Goal: Information Seeking & Learning: Learn about a topic

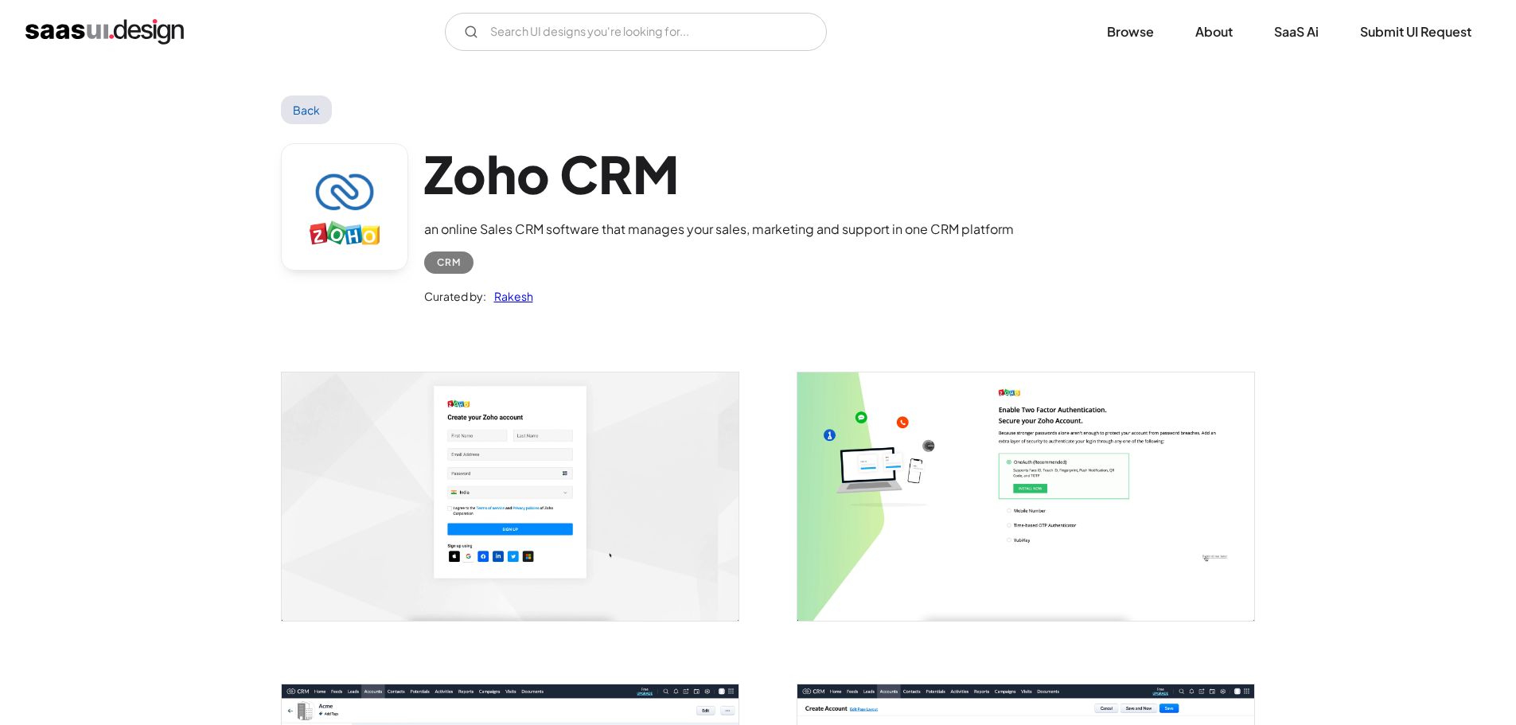
click at [590, 468] on img "open lightbox" at bounding box center [510, 495] width 457 height 247
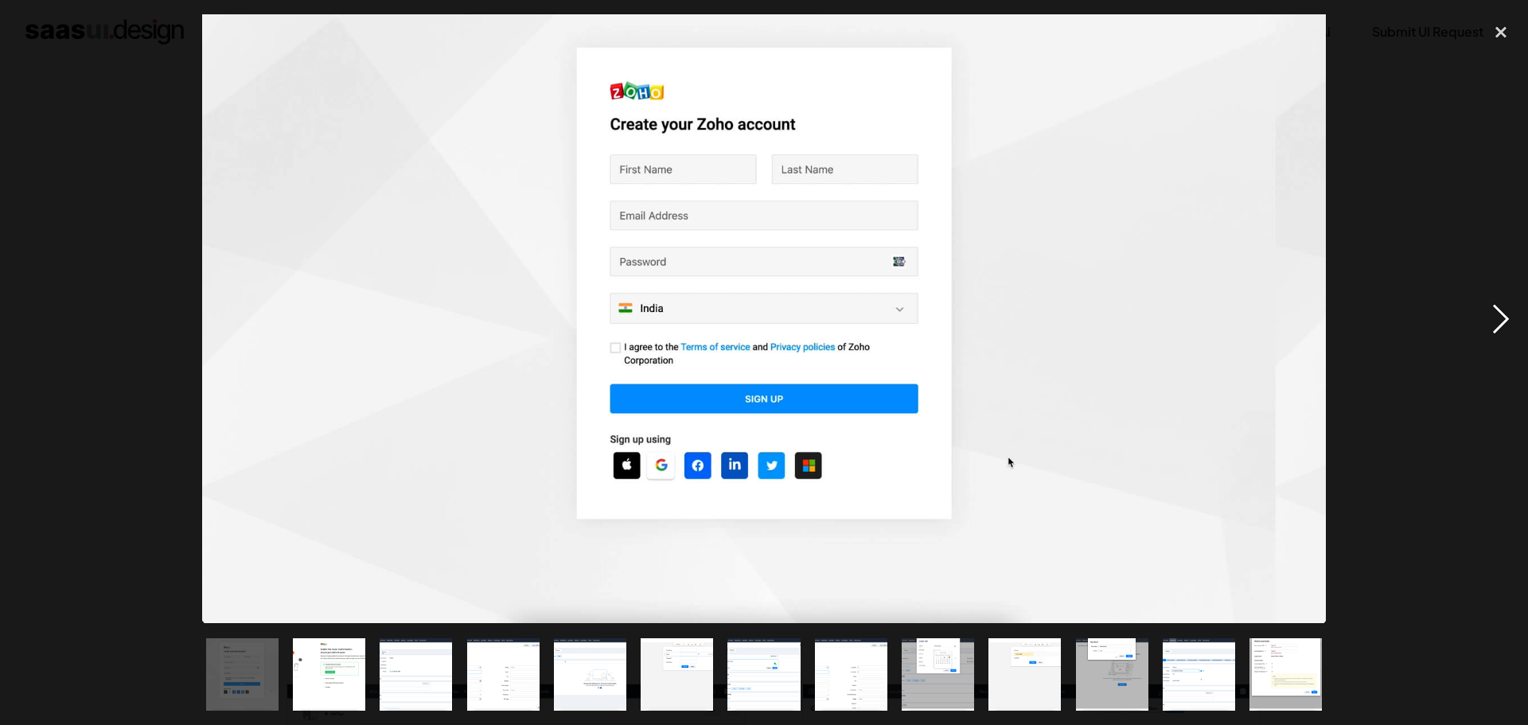
click at [1515, 327] on div "next image" at bounding box center [1501, 318] width 54 height 609
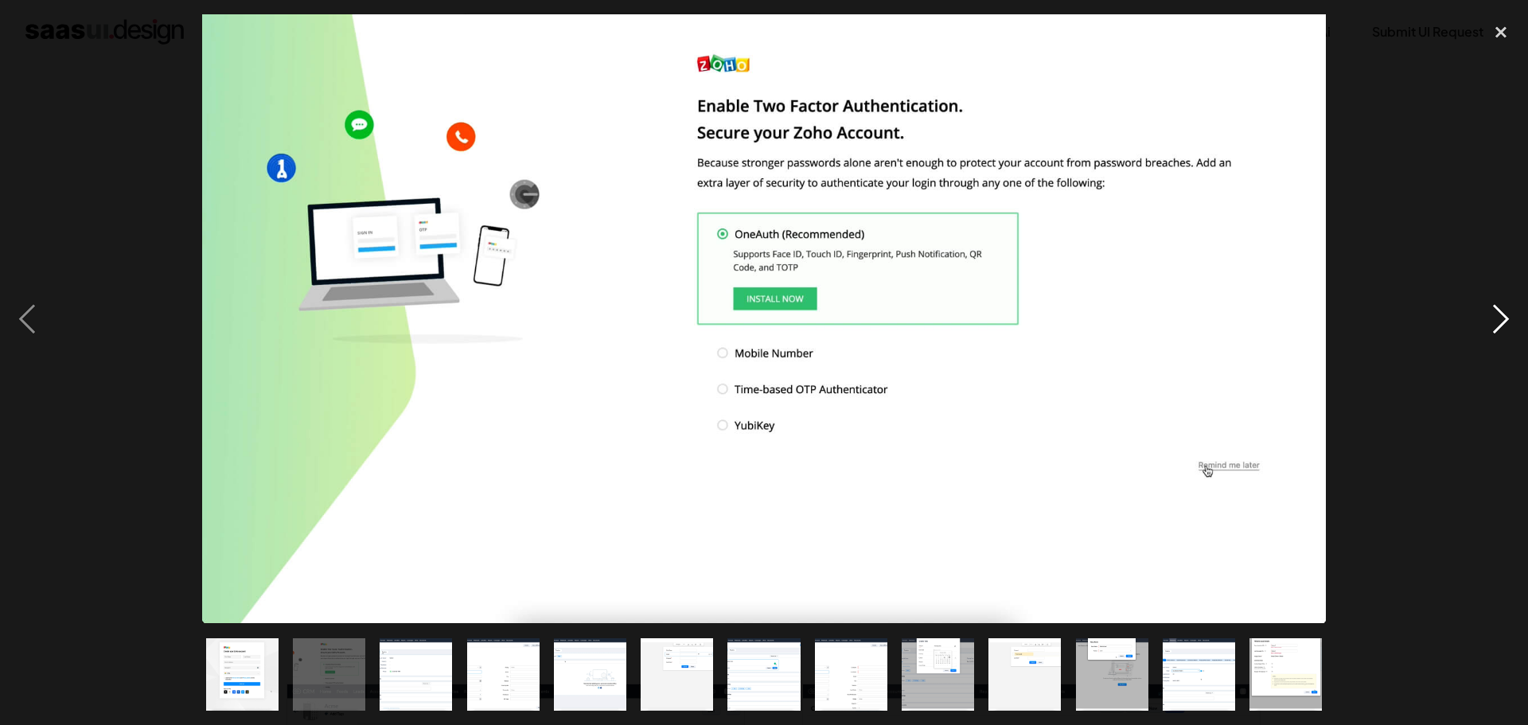
click at [1515, 327] on div "next image" at bounding box center [1501, 318] width 54 height 609
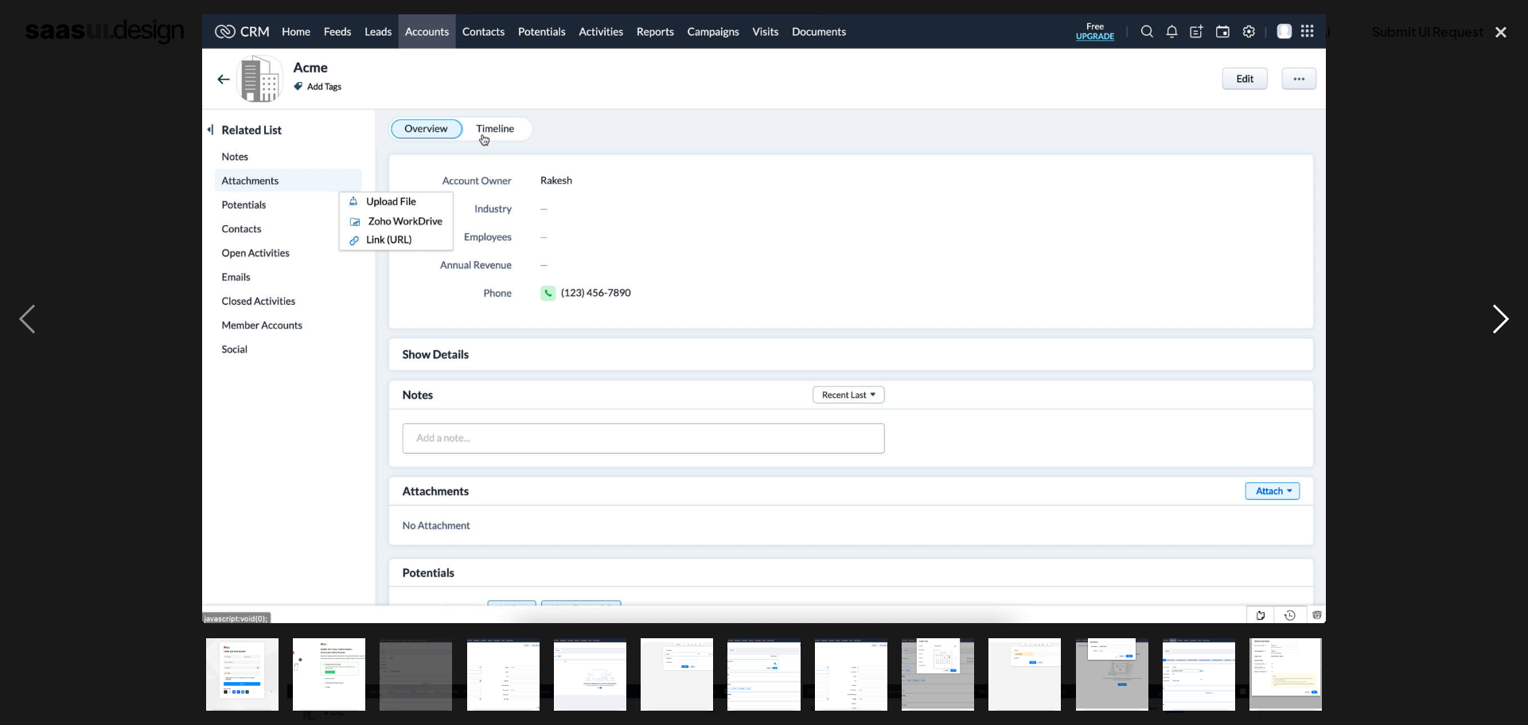
click at [1515, 327] on div "next image" at bounding box center [1501, 318] width 54 height 609
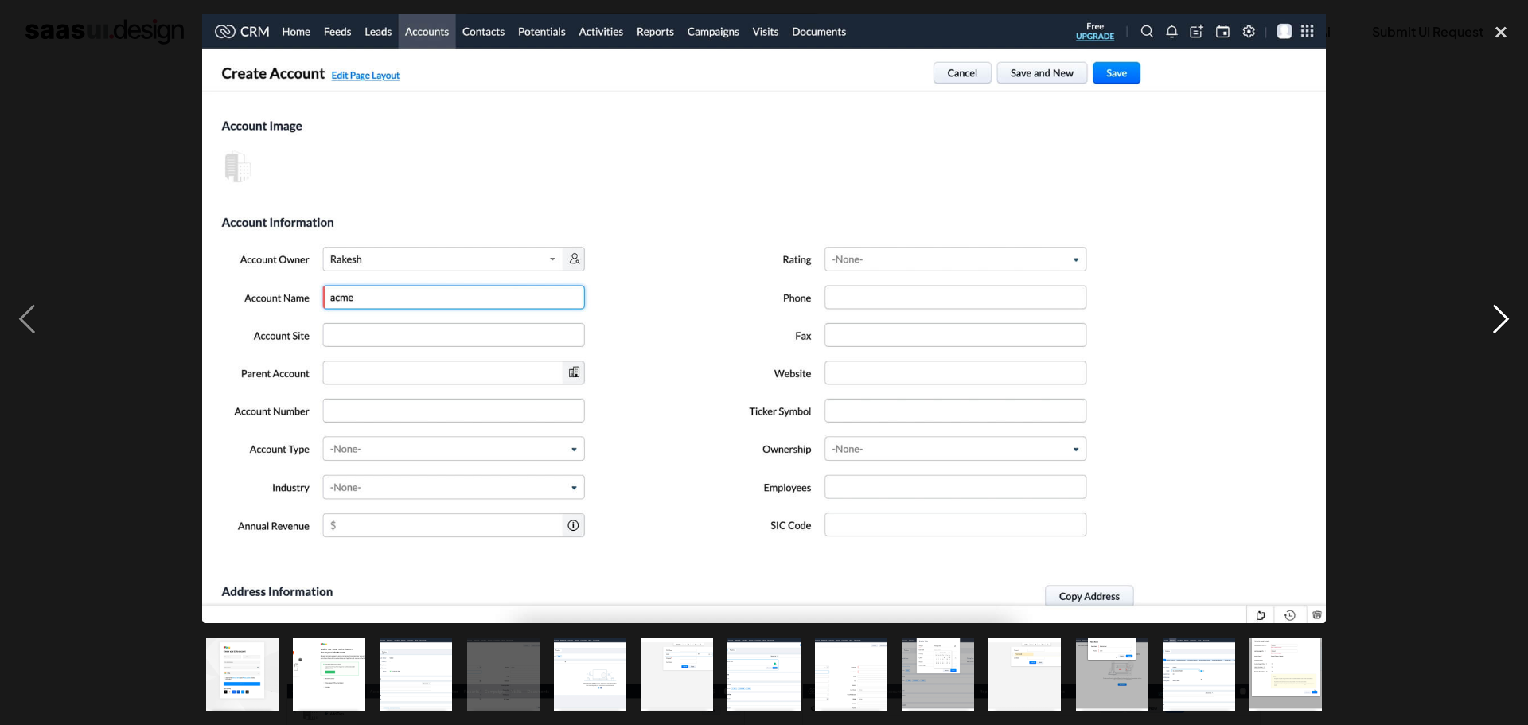
click at [1515, 327] on div "next image" at bounding box center [1501, 318] width 54 height 609
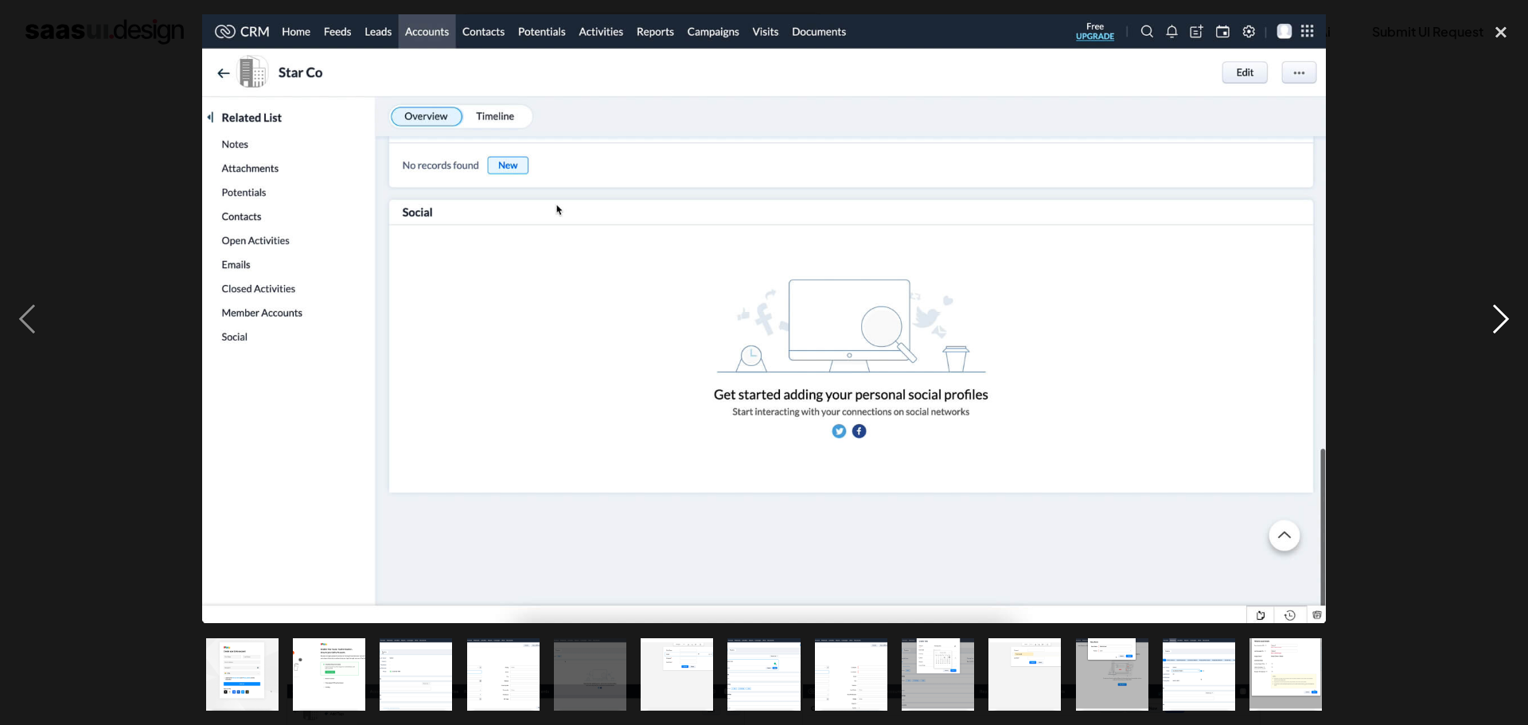
click at [1511, 325] on div "next image" at bounding box center [1501, 318] width 54 height 609
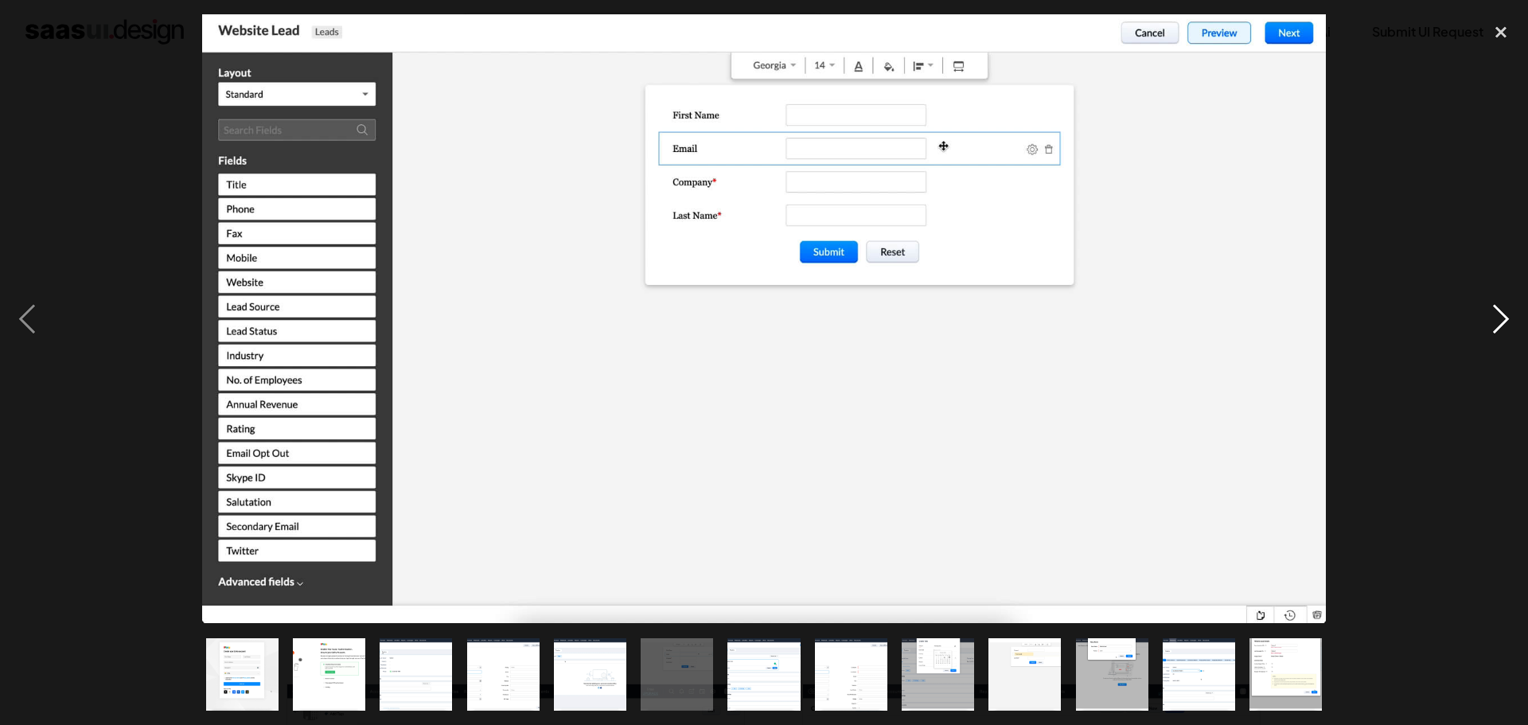
click at [1511, 325] on div "next image" at bounding box center [1501, 318] width 54 height 609
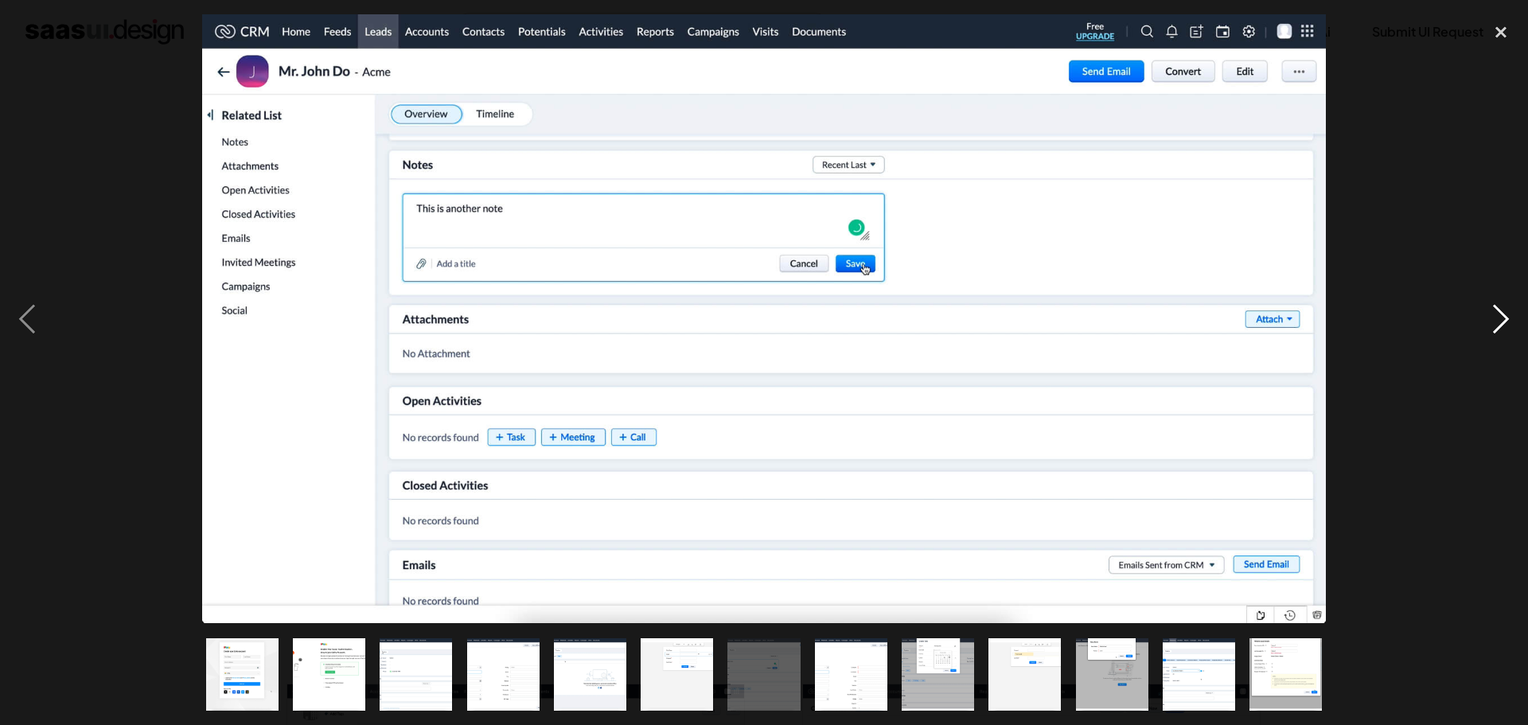
click at [1510, 325] on div "next image" at bounding box center [1501, 318] width 54 height 609
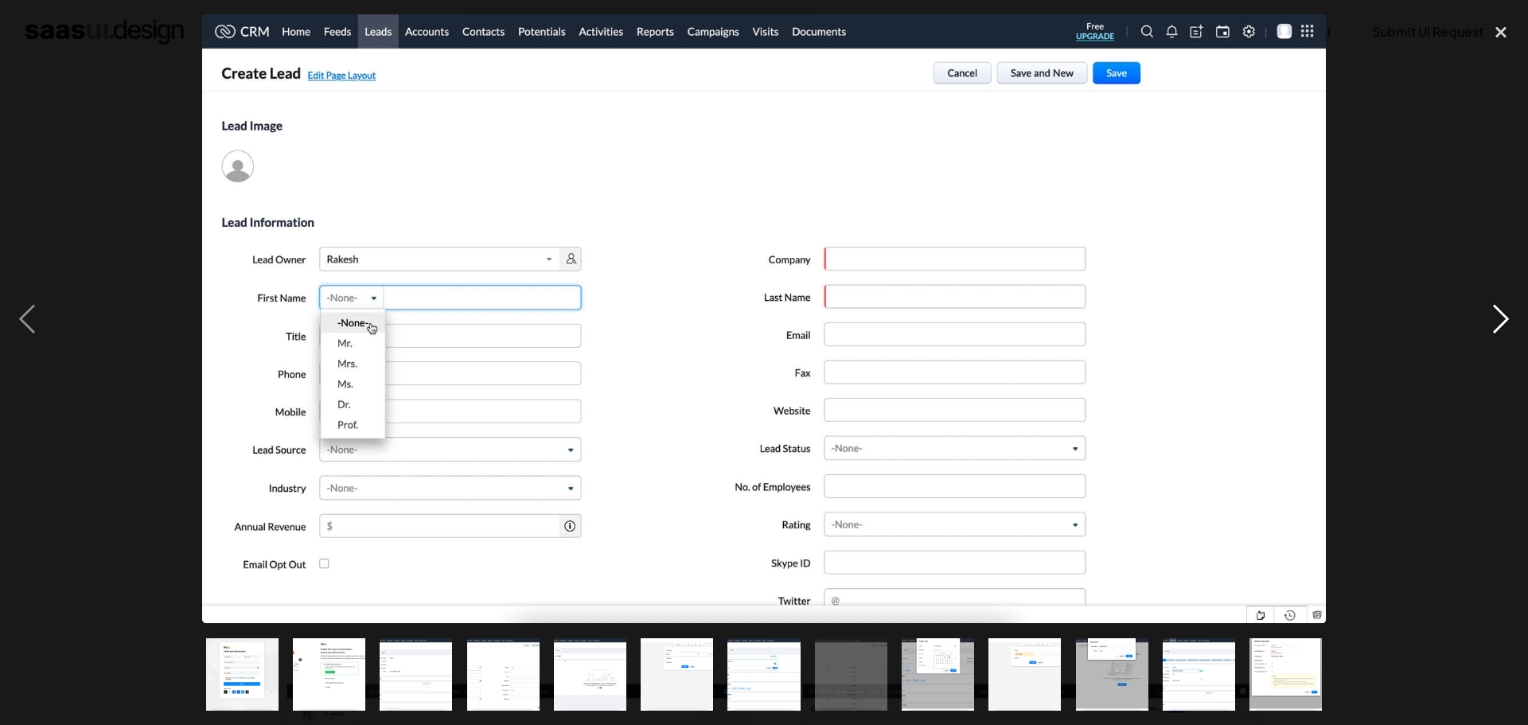
click at [1510, 325] on div "next image" at bounding box center [1501, 318] width 54 height 609
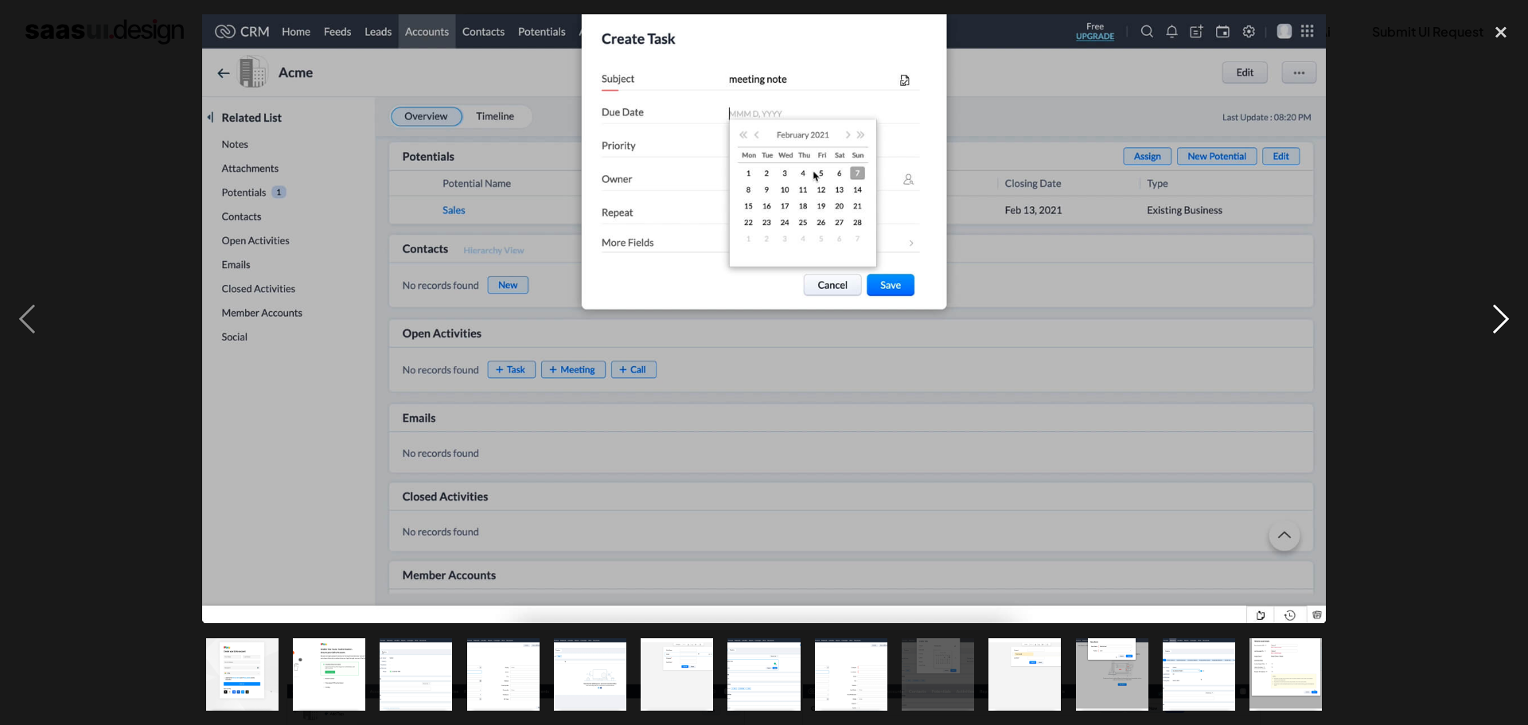
click at [1510, 325] on div "next image" at bounding box center [1501, 318] width 54 height 609
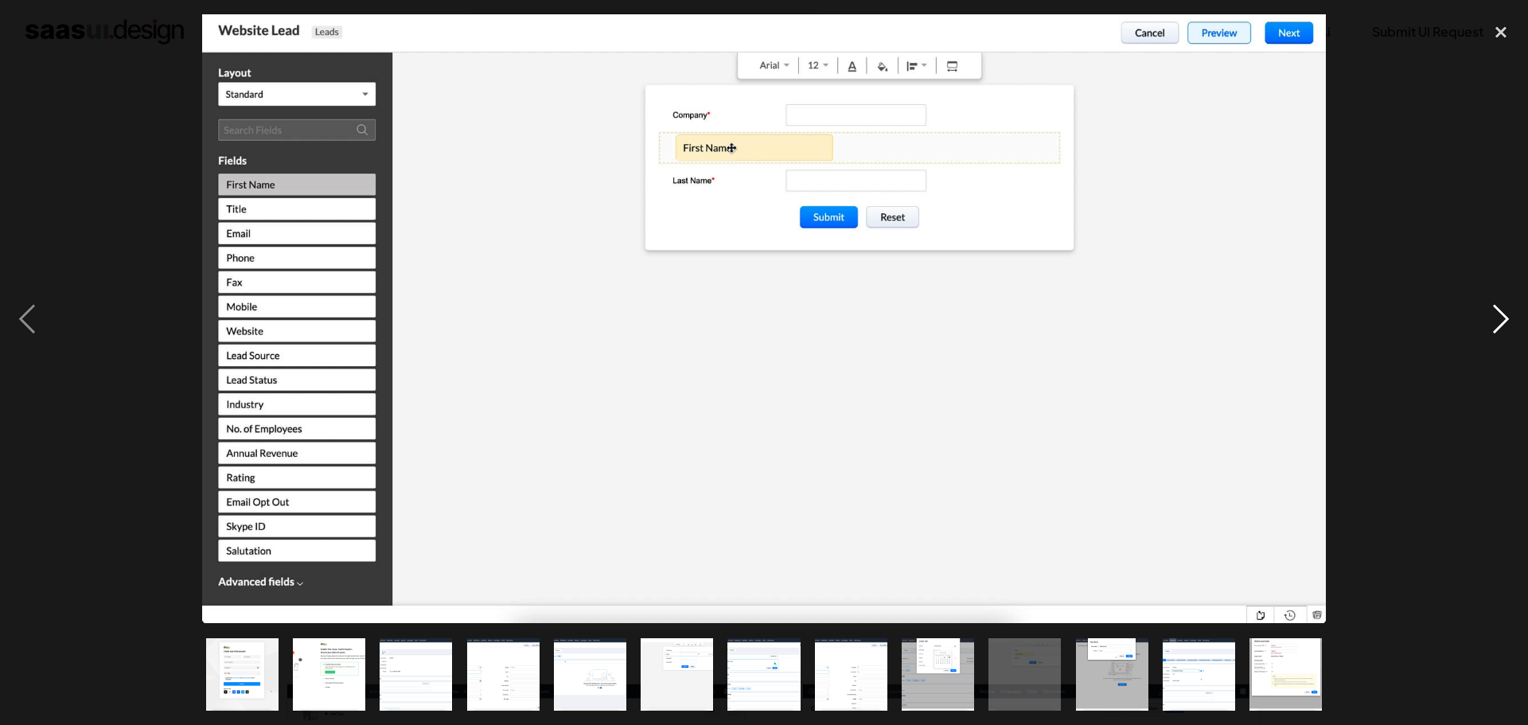
click at [1510, 325] on div "next image" at bounding box center [1501, 318] width 54 height 609
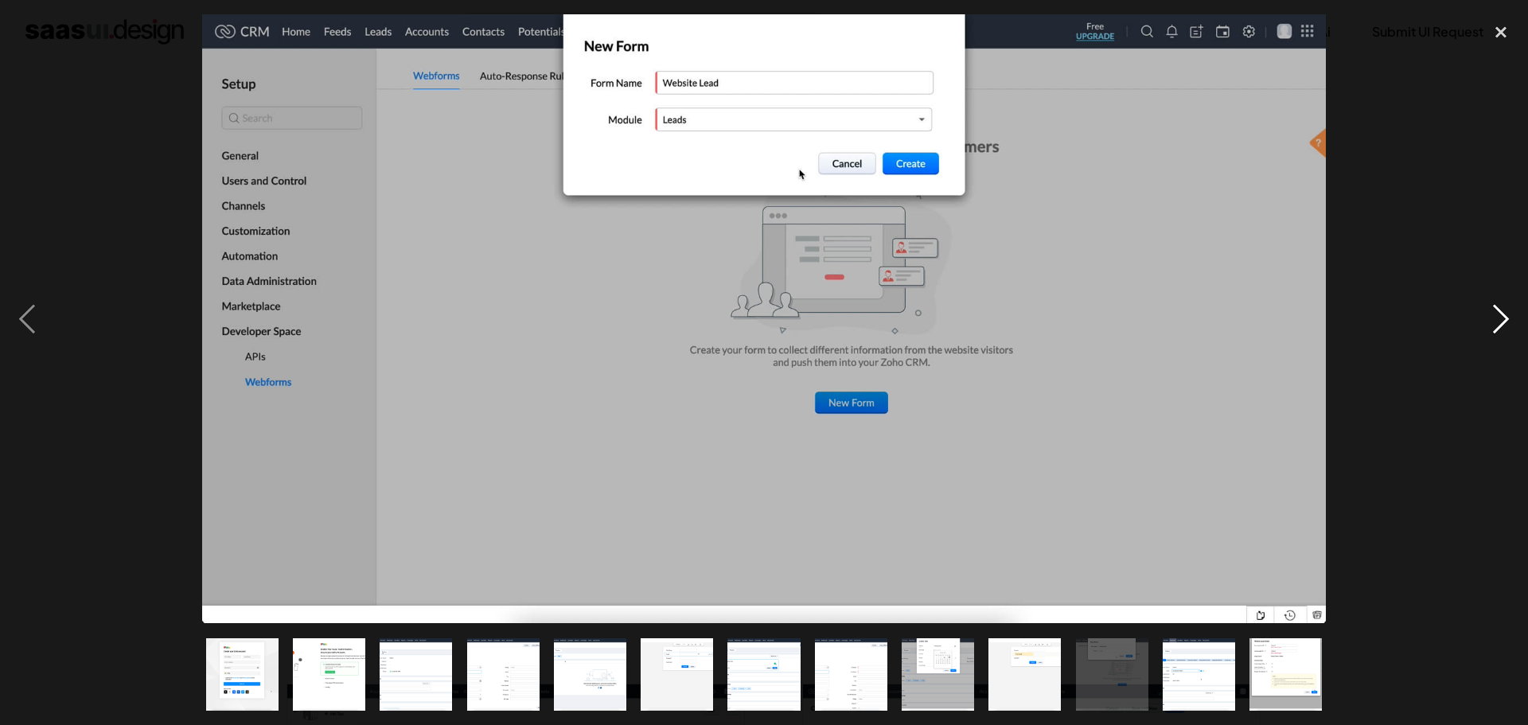
click at [1510, 324] on div "next image" at bounding box center [1501, 318] width 54 height 609
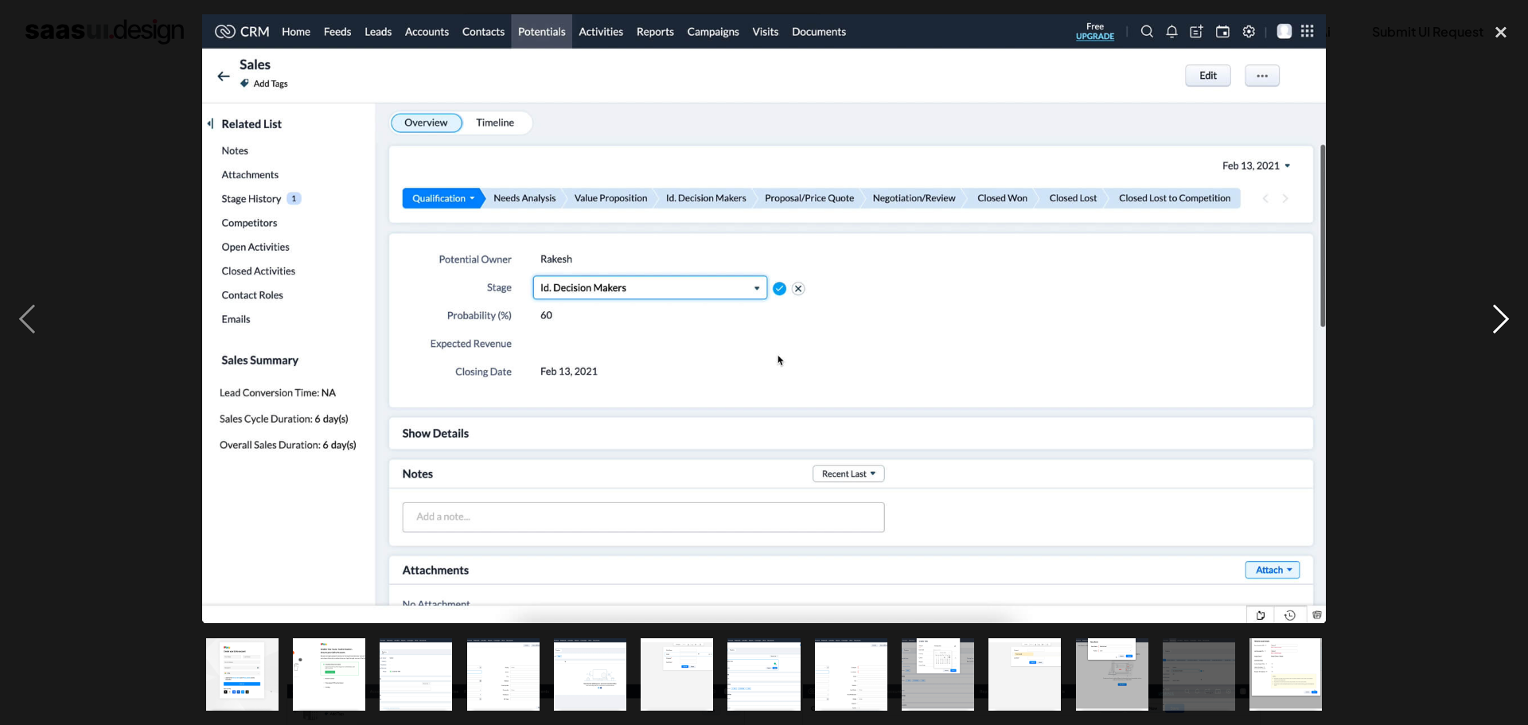
click at [1510, 324] on div "next image" at bounding box center [1501, 318] width 54 height 609
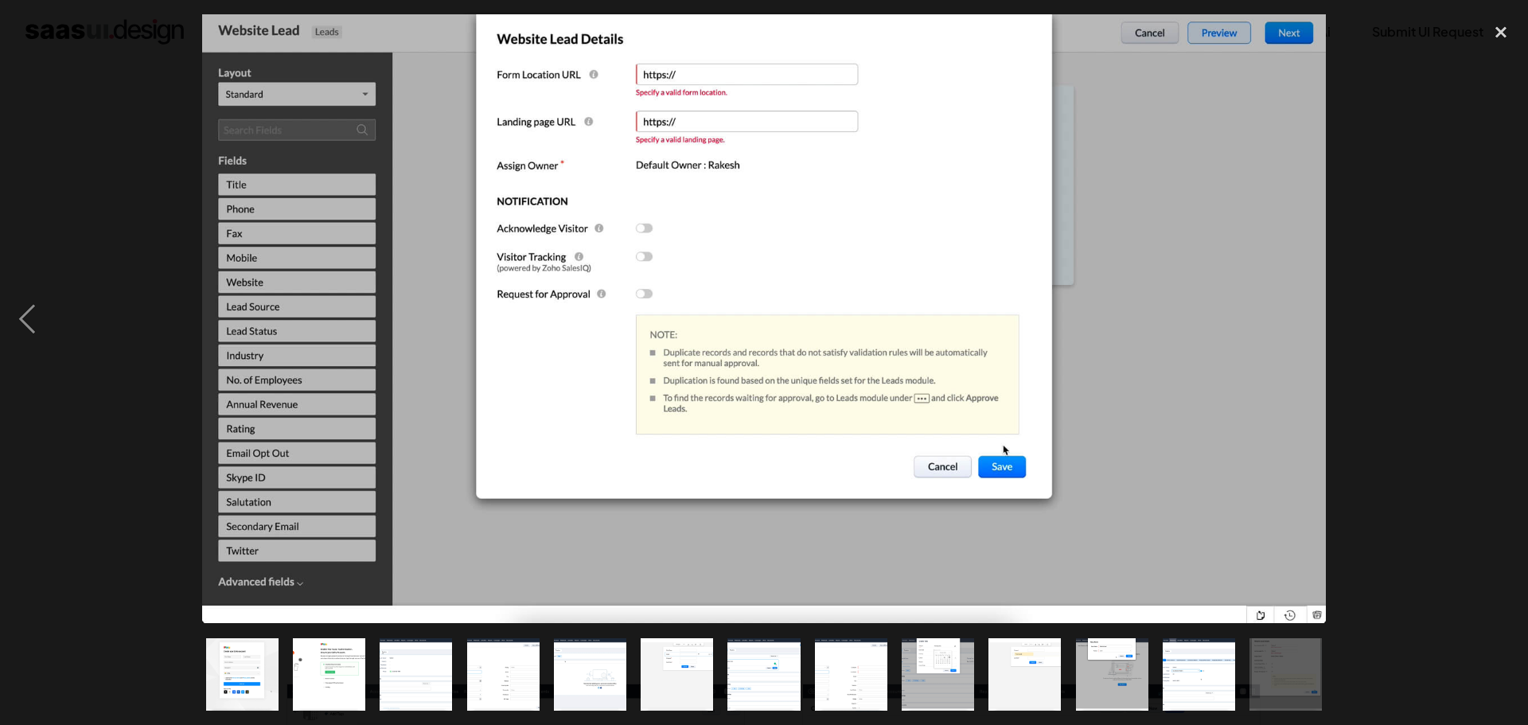
click at [1510, 324] on div "next image" at bounding box center [1501, 318] width 54 height 609
click at [1506, 321] on div "next image" at bounding box center [1501, 318] width 54 height 609
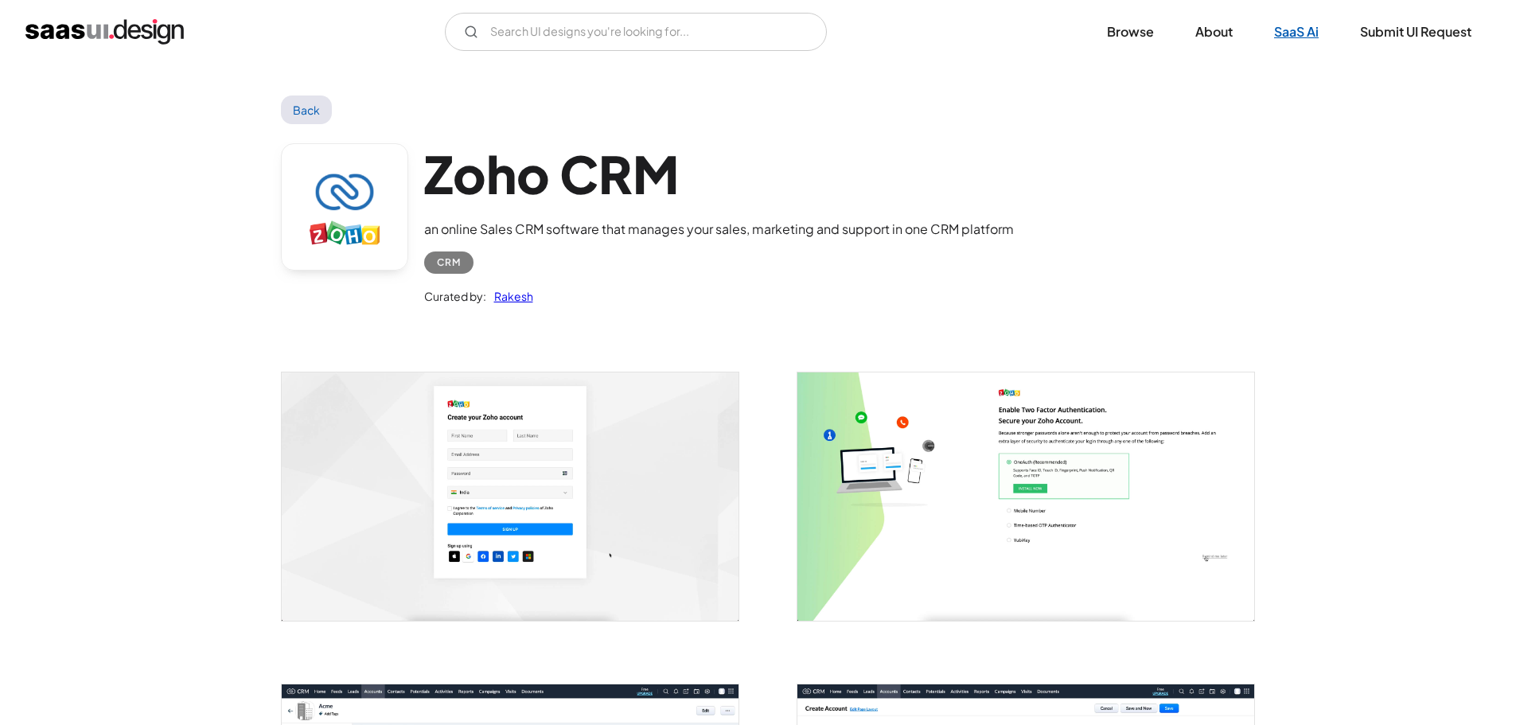
click at [1310, 41] on link "SaaS Ai" at bounding box center [1296, 31] width 83 height 35
click at [331, 117] on link "Back" at bounding box center [307, 109] width 52 height 29
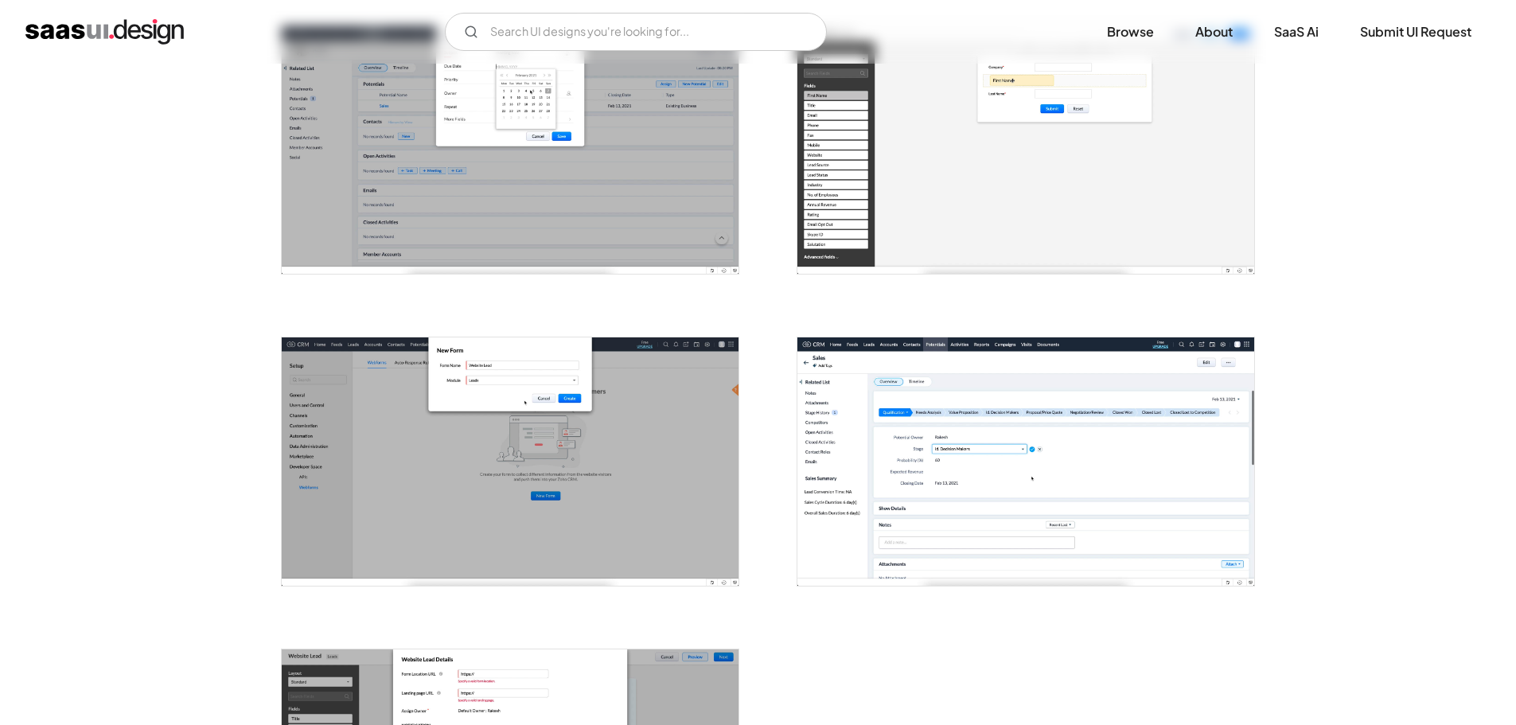
scroll to position [1114, 0]
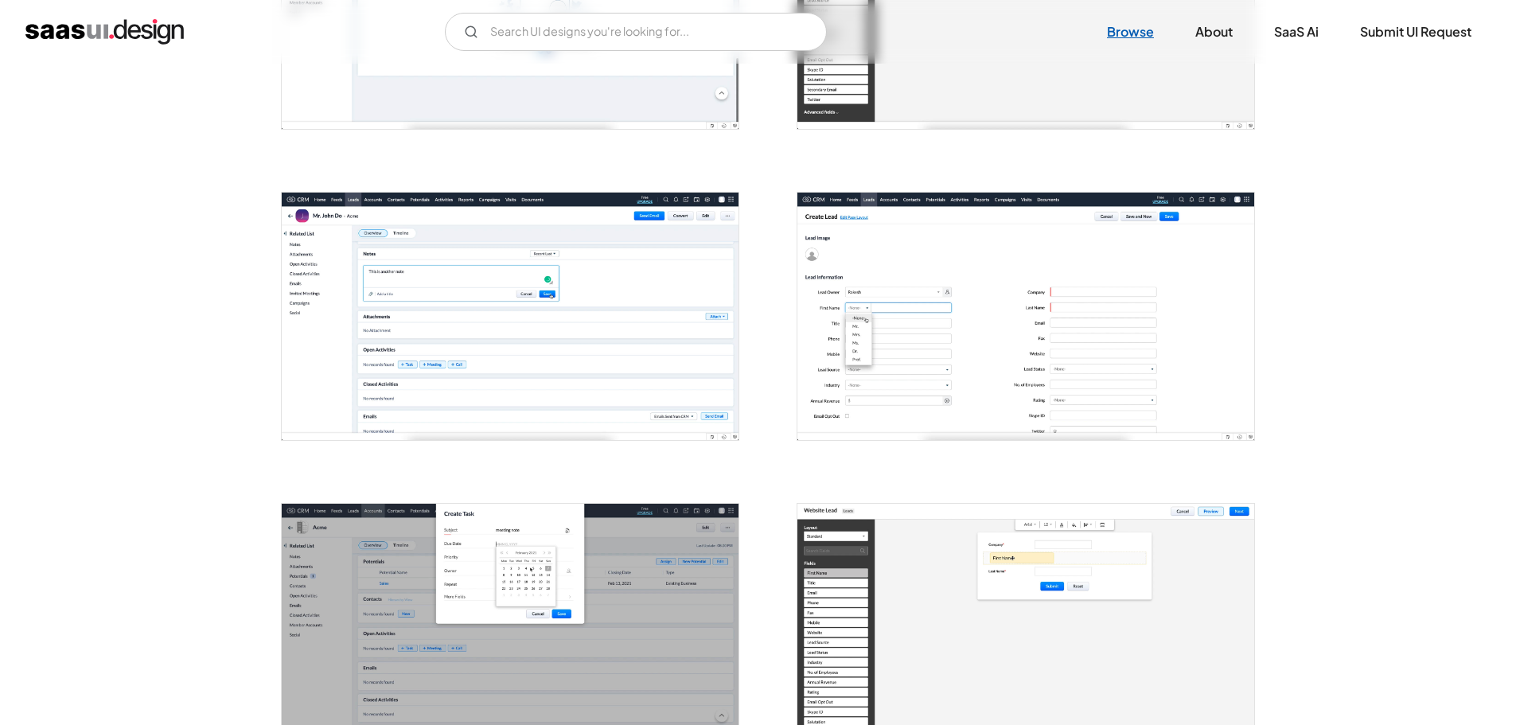
click at [1113, 28] on link "Browse" at bounding box center [1130, 31] width 85 height 35
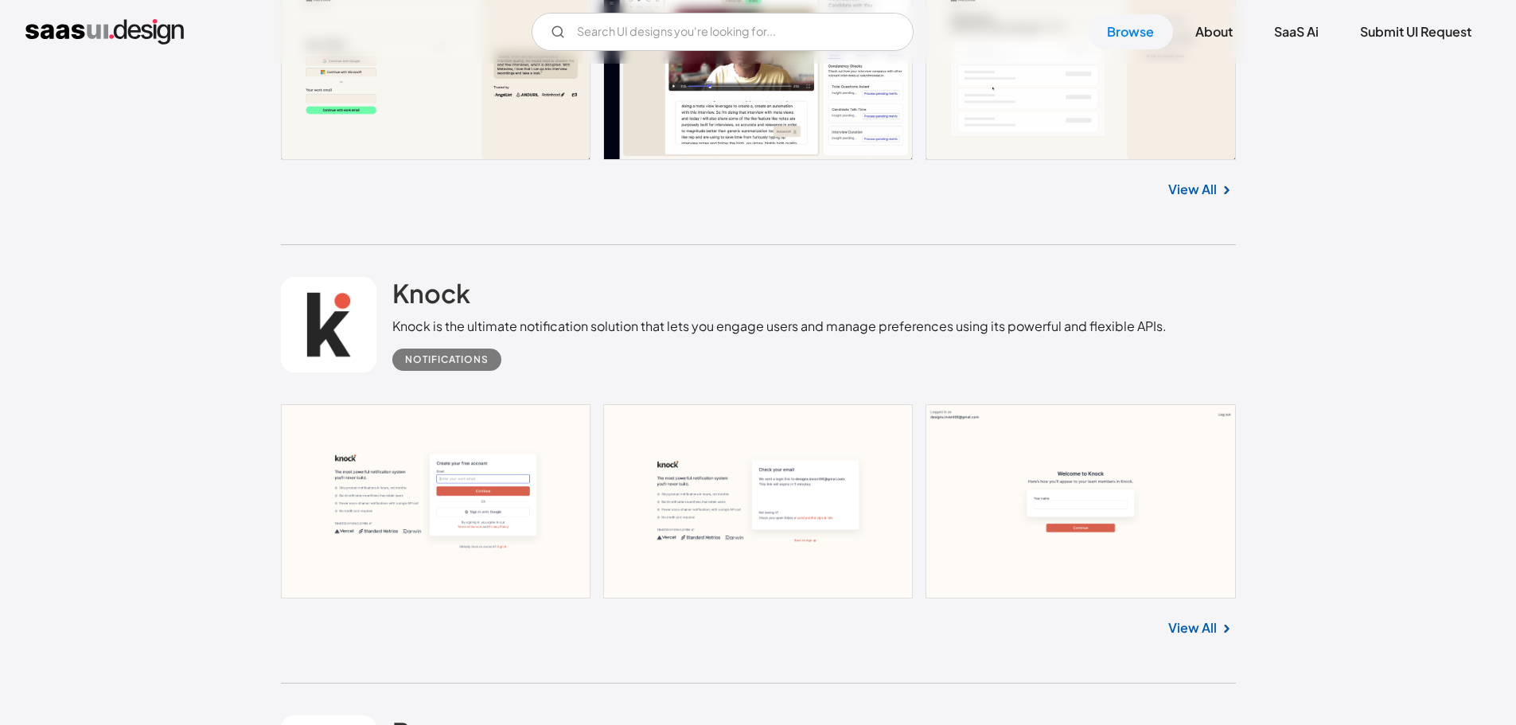
scroll to position [1353, 0]
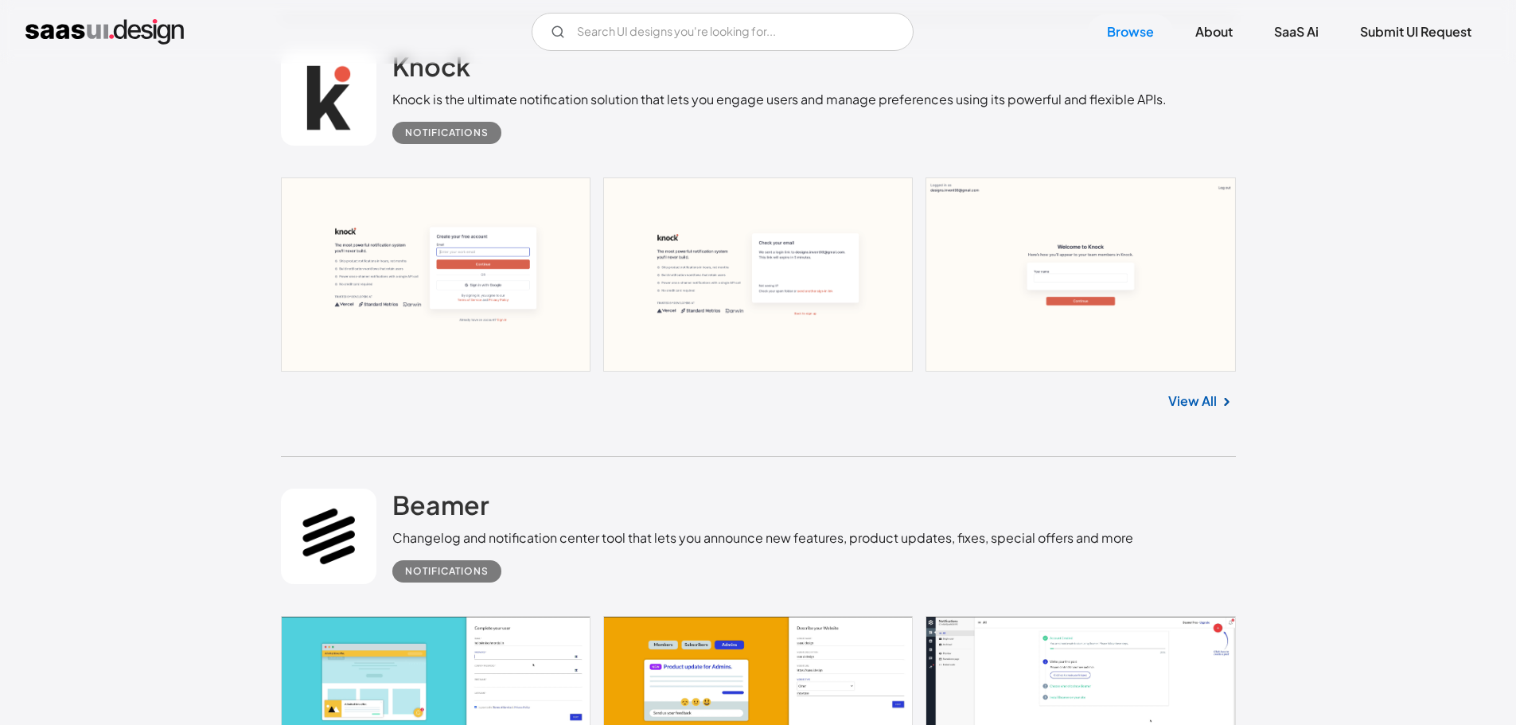
click at [1206, 396] on link "View All" at bounding box center [1192, 401] width 49 height 19
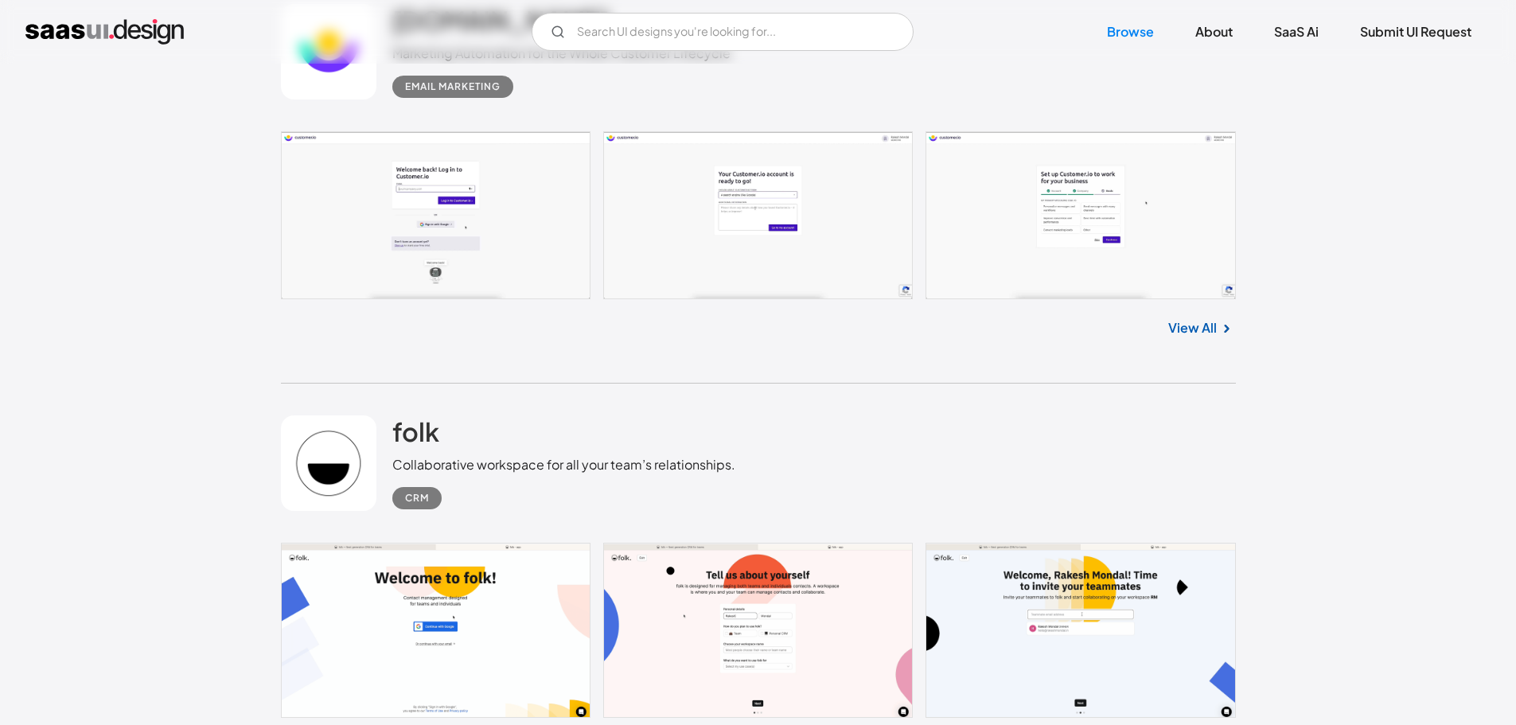
scroll to position [4217, 0]
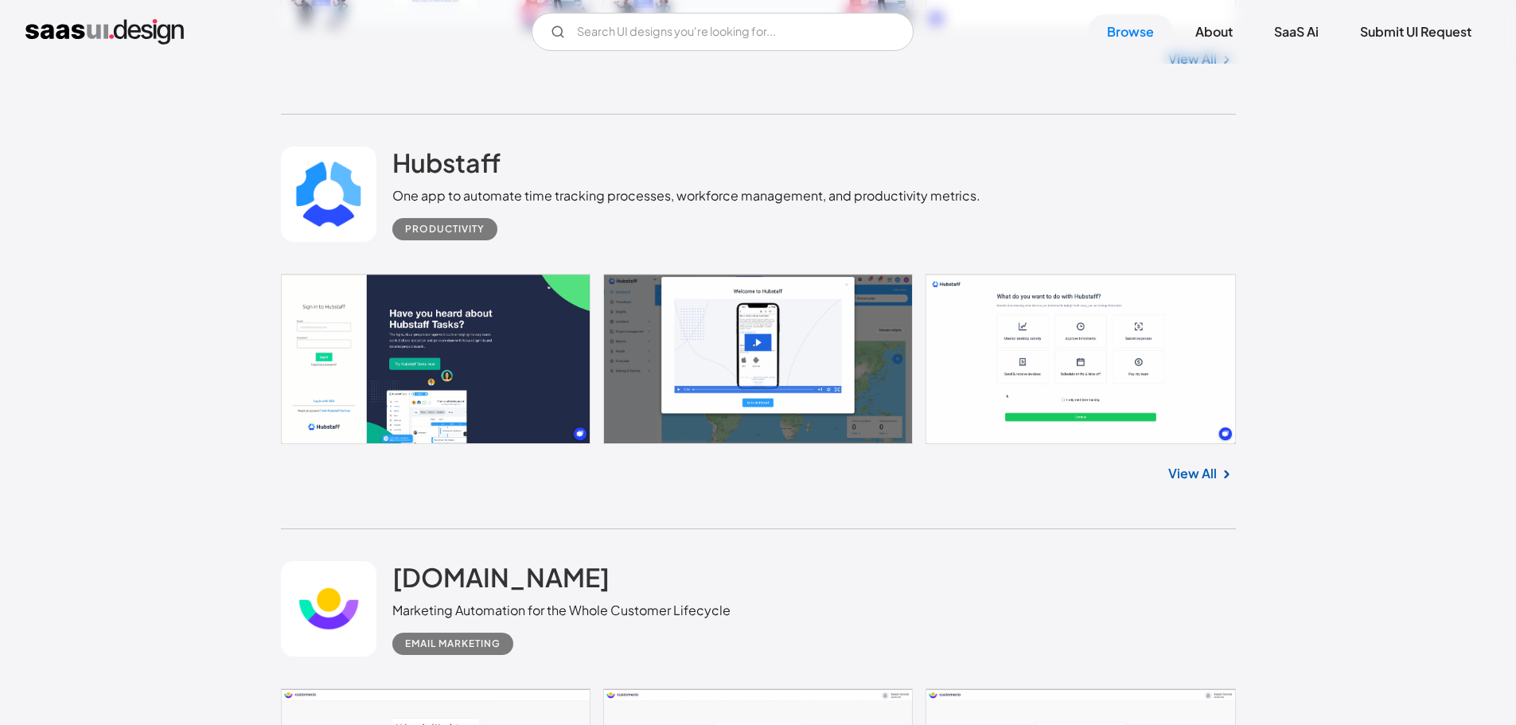
click at [532, 348] on link at bounding box center [758, 359] width 955 height 170
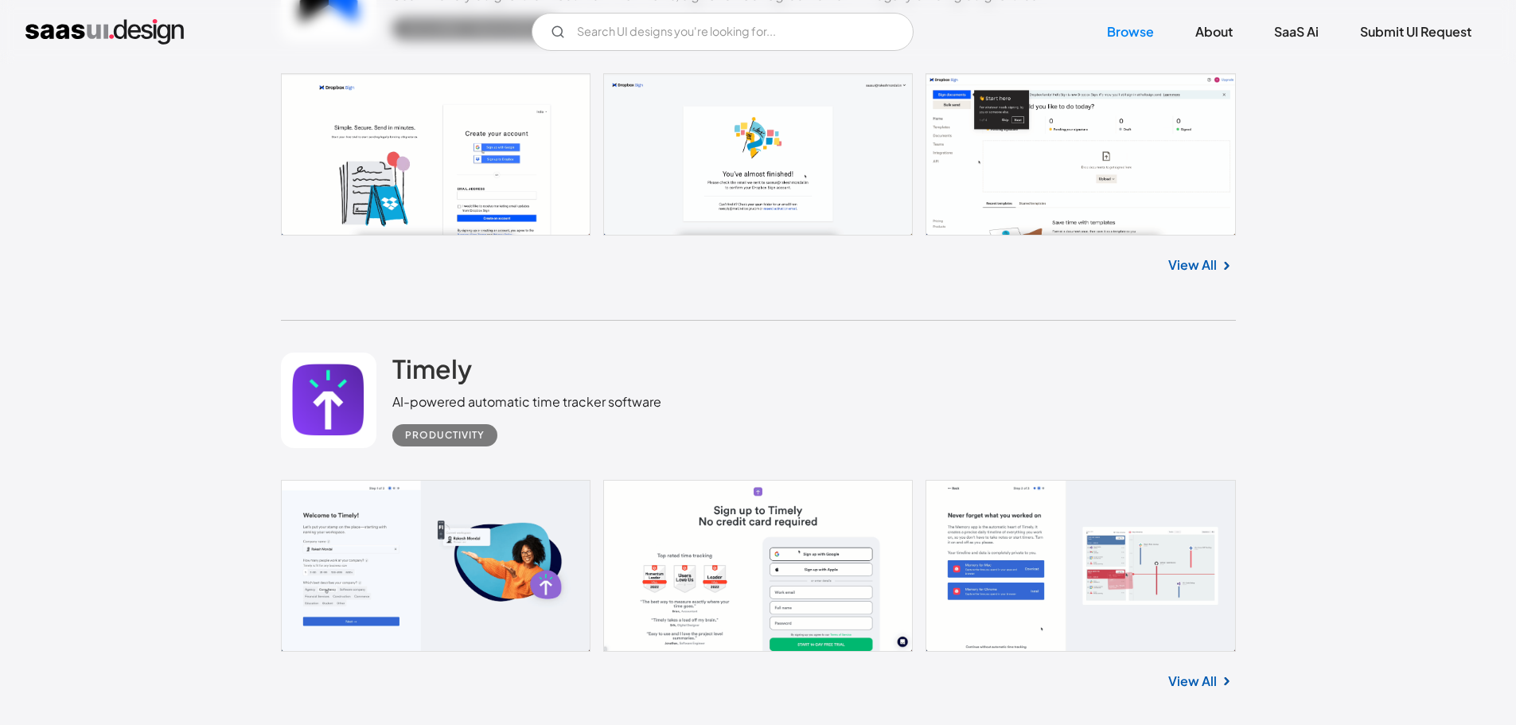
scroll to position [7878, 0]
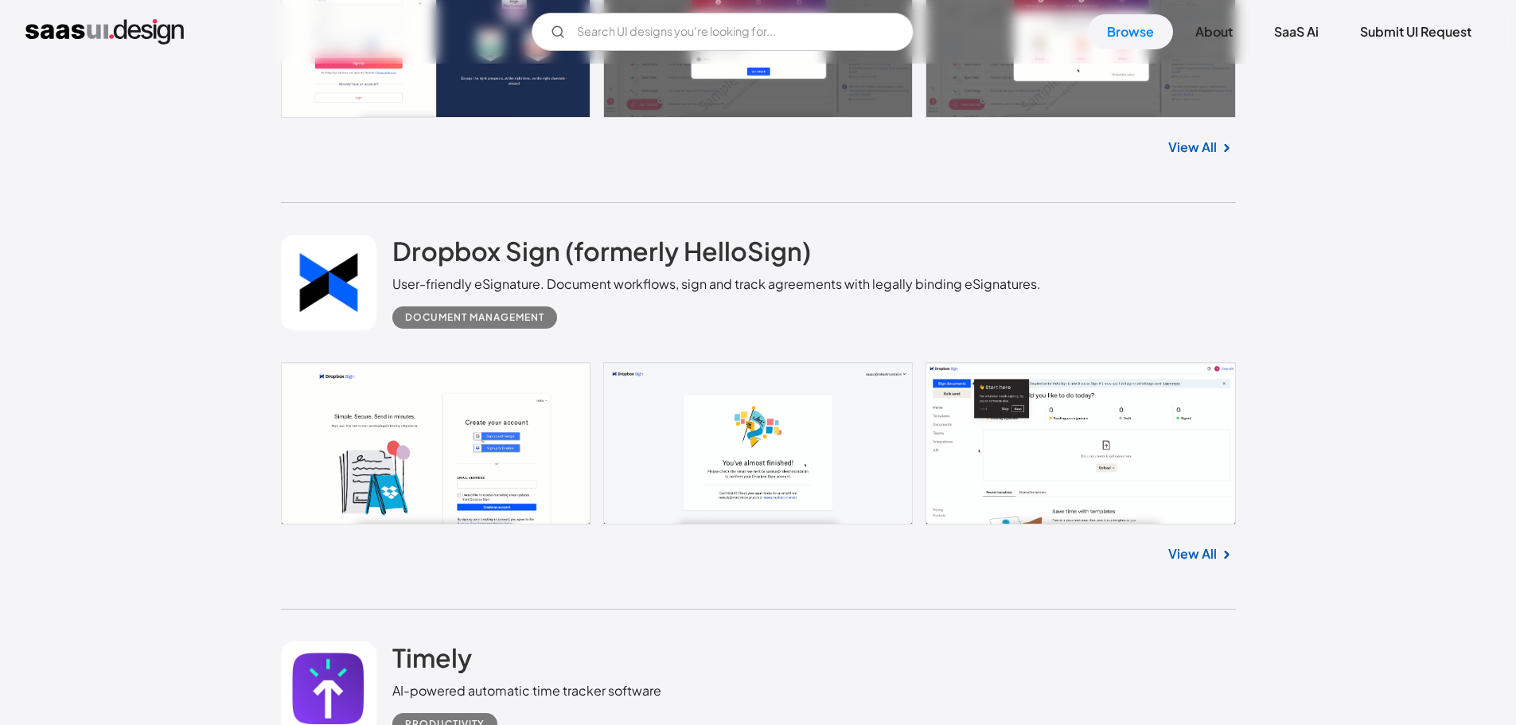
click at [387, 404] on link at bounding box center [758, 443] width 955 height 162
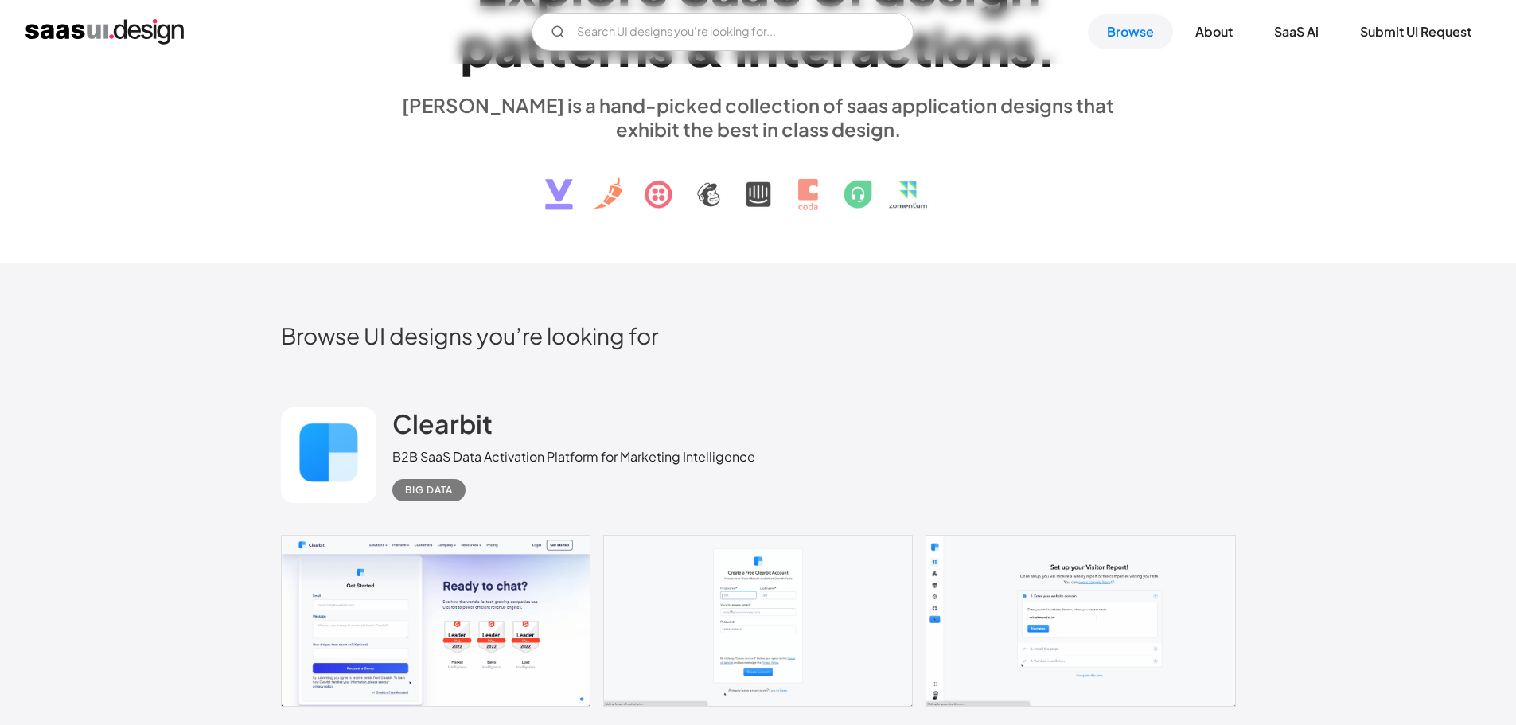
scroll to position [477, 0]
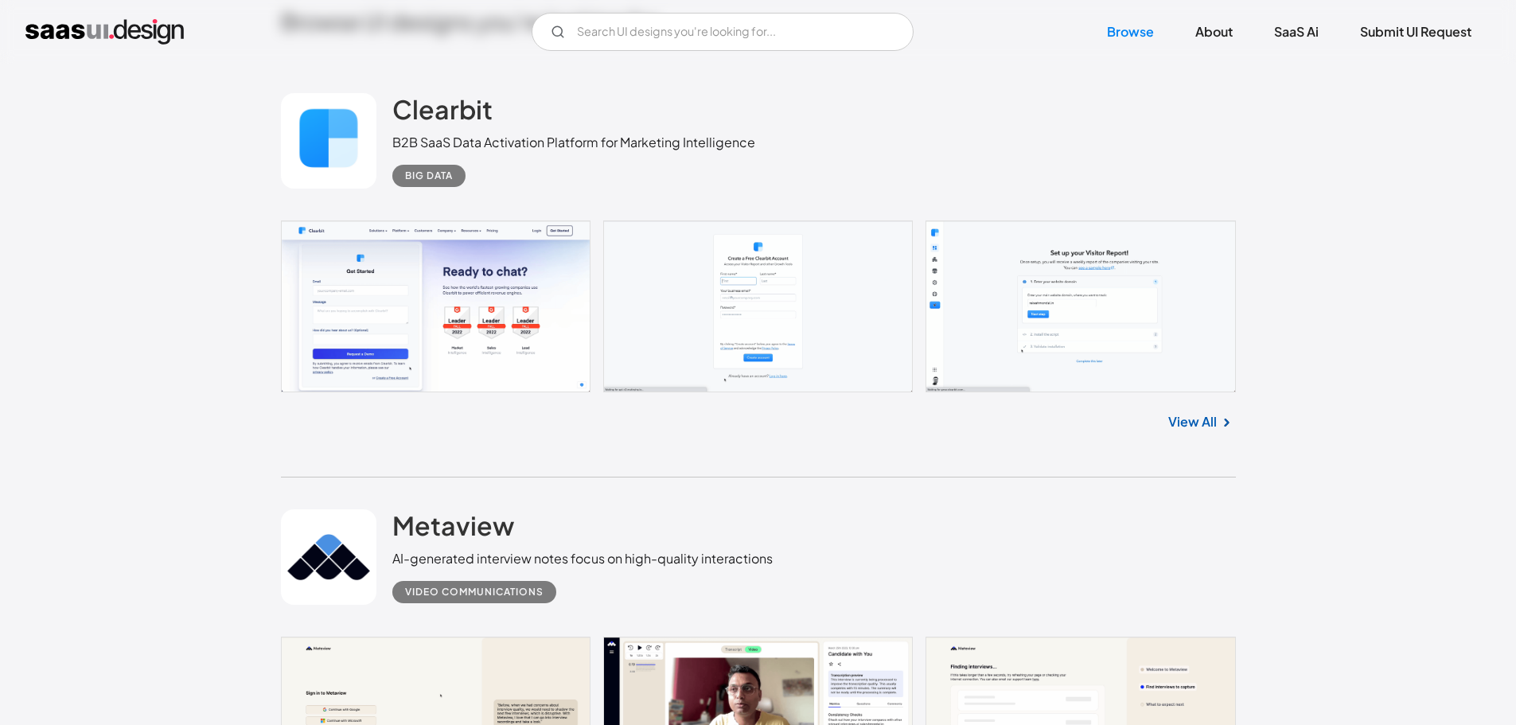
click at [437, 315] on link at bounding box center [758, 306] width 955 height 172
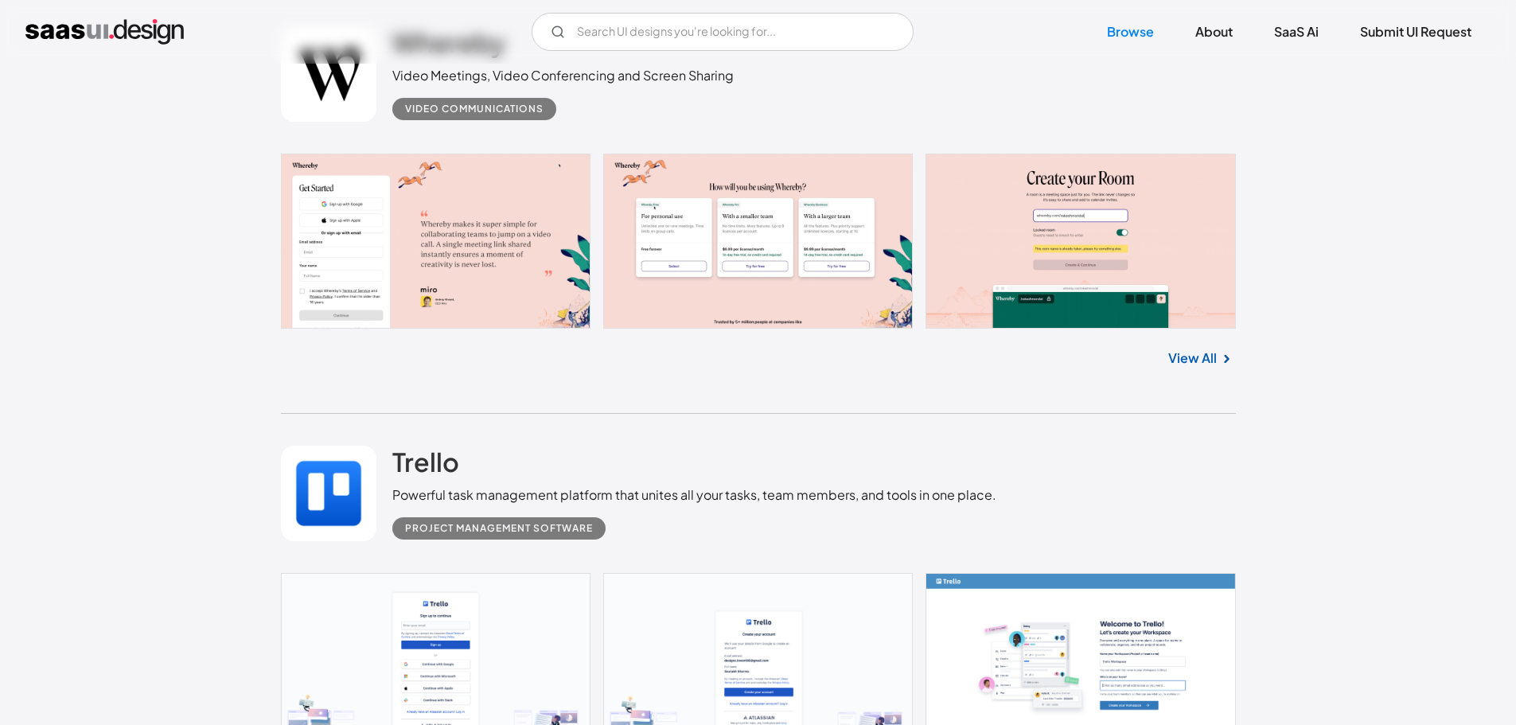
scroll to position [3581, 0]
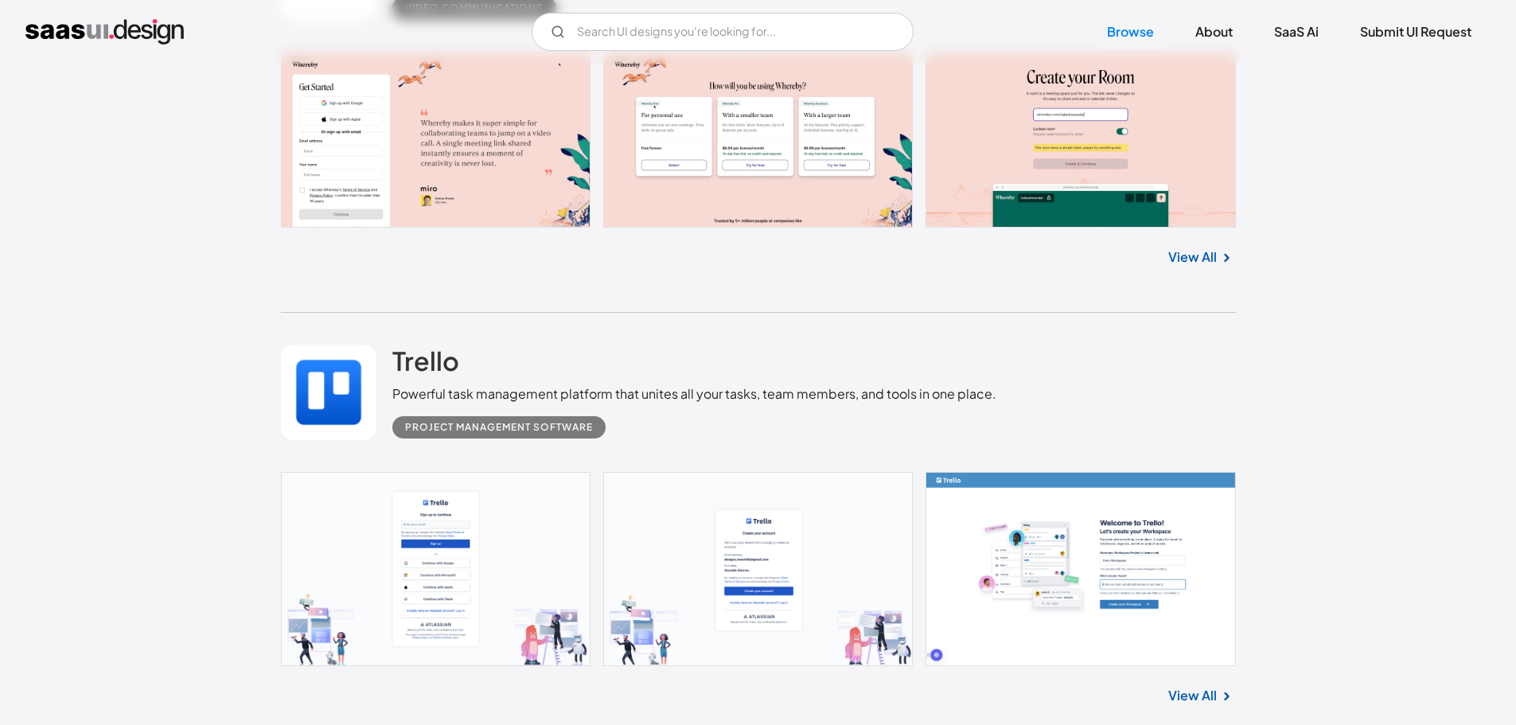
click at [456, 508] on link at bounding box center [758, 569] width 955 height 194
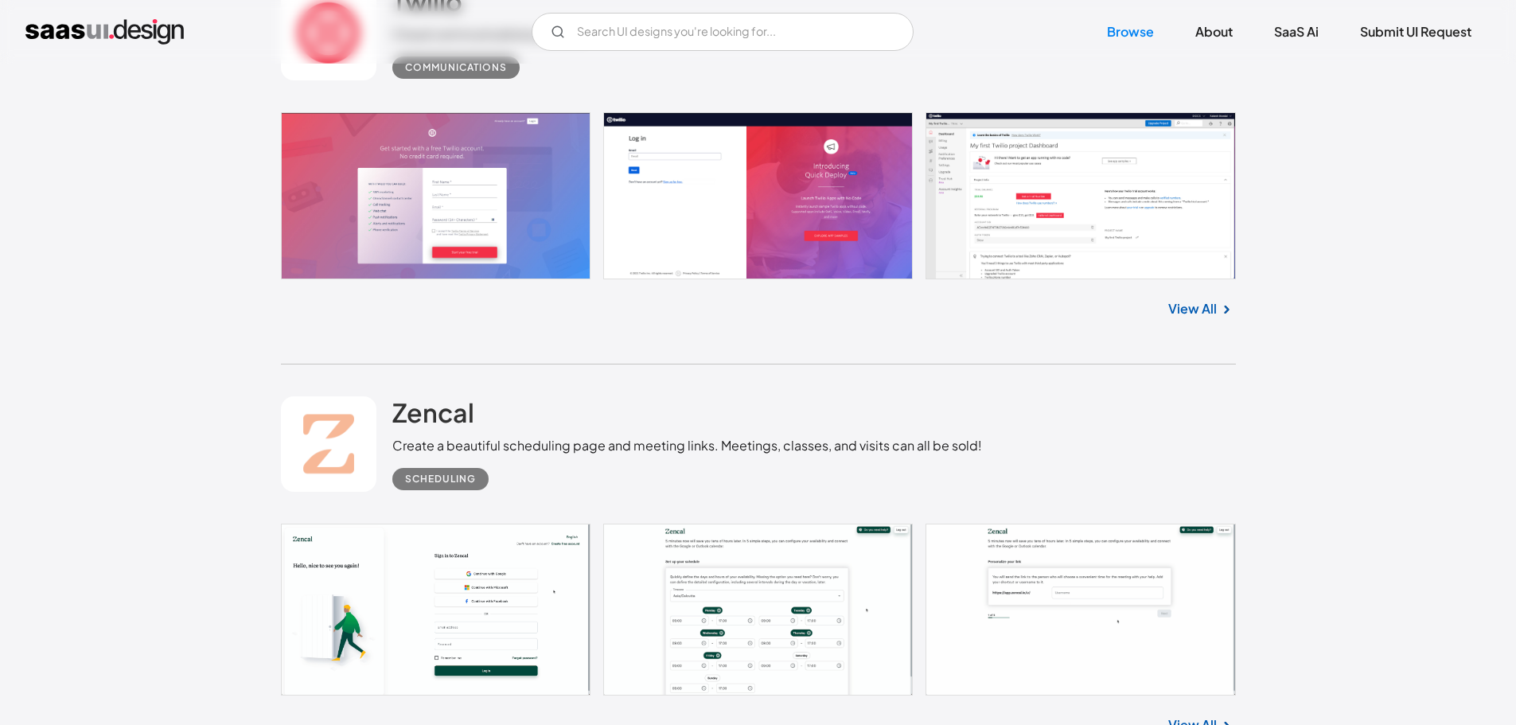
scroll to position [12652, 0]
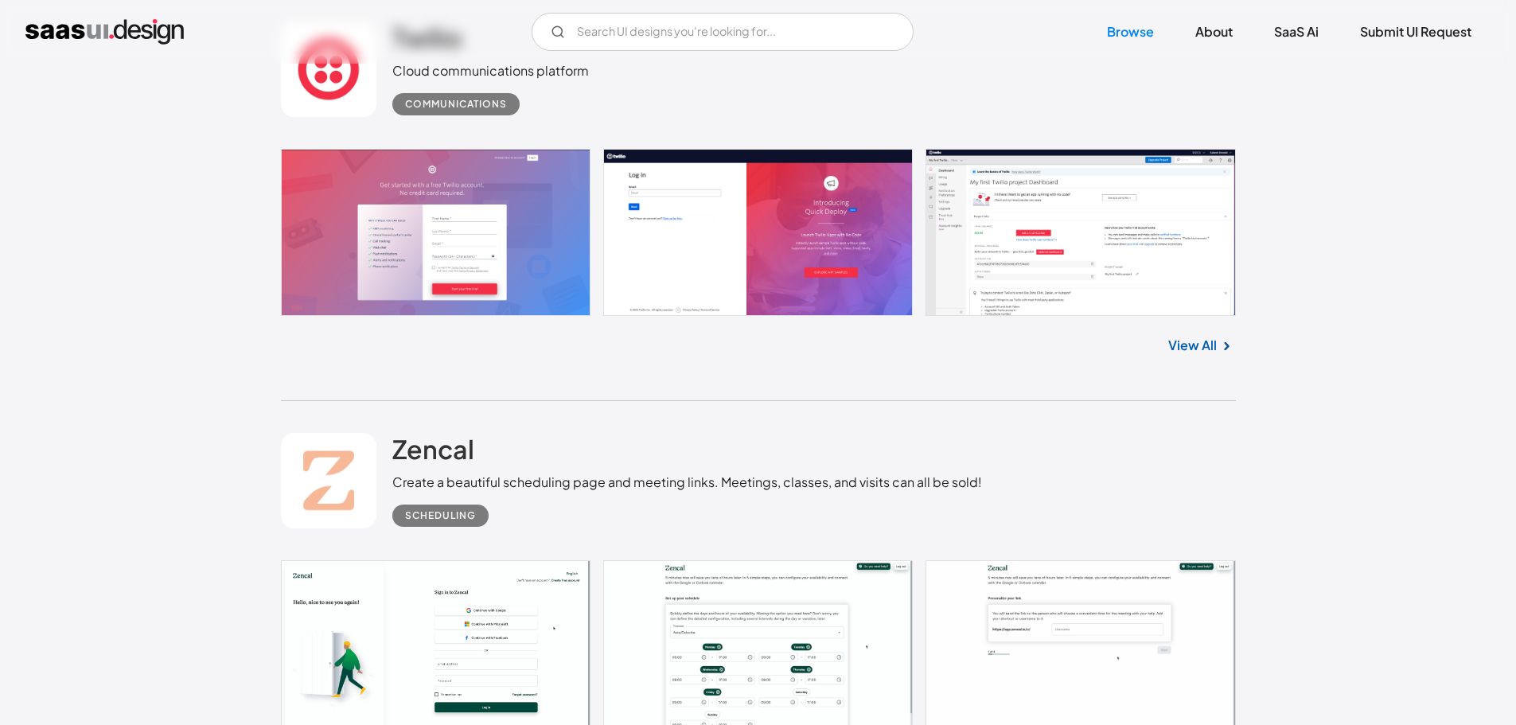
click at [415, 185] on link at bounding box center [758, 233] width 955 height 168
click at [1388, 39] on link "Submit UI Request" at bounding box center [1416, 31] width 150 height 35
click at [1116, 30] on link "Browse" at bounding box center [1130, 31] width 85 height 35
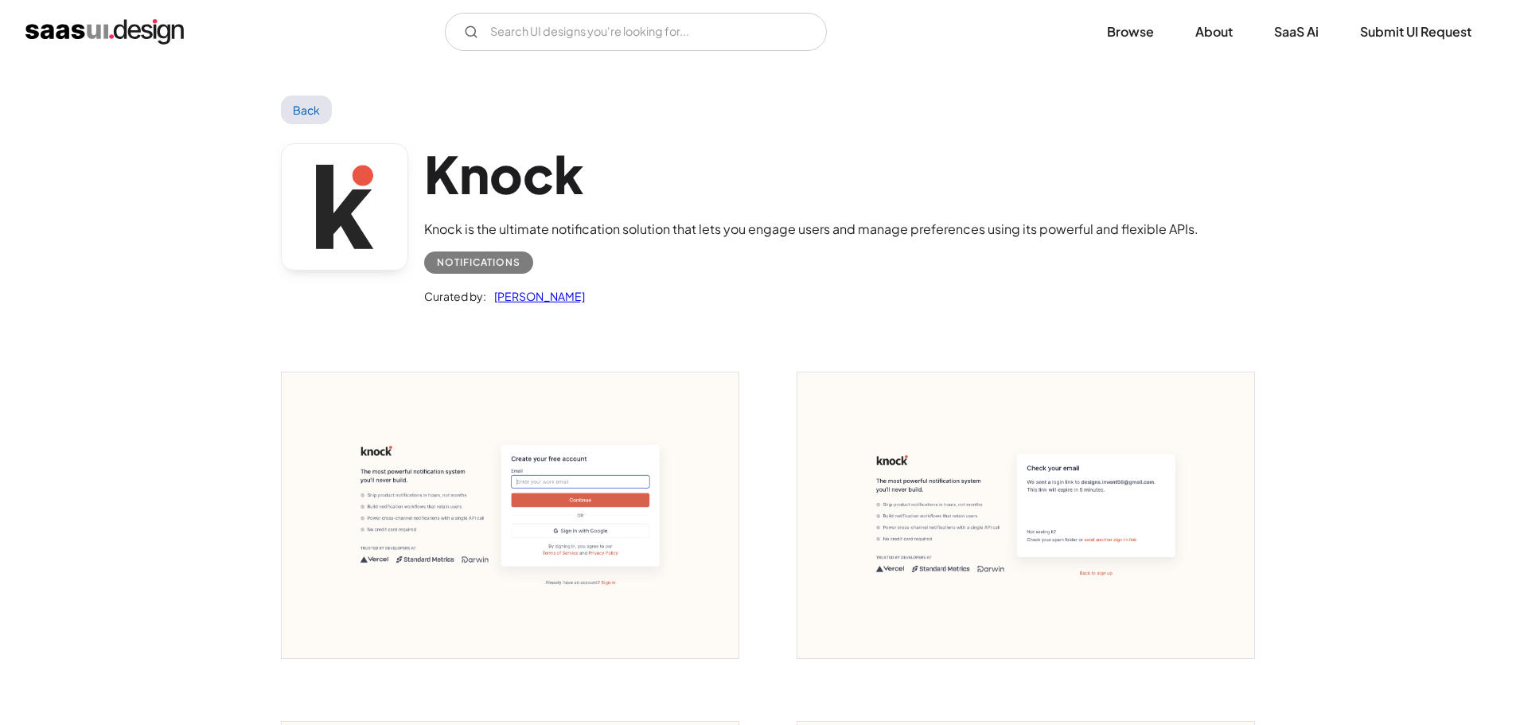
click at [778, 235] on div "Knock is the ultimate notification solution that lets you engage users and mana…" at bounding box center [811, 229] width 774 height 19
drag, startPoint x: 778, startPoint y: 235, endPoint x: 937, endPoint y: 211, distance: 160.1
click at [937, 211] on div "Knock Knock is the ultimate notification solution that lets you engage users an…" at bounding box center [811, 224] width 774 height 163
click at [964, 276] on div "Curated by: Saurabh Sharma" at bounding box center [811, 290] width 774 height 32
click at [567, 442] on img "open lightbox" at bounding box center [510, 515] width 457 height 286
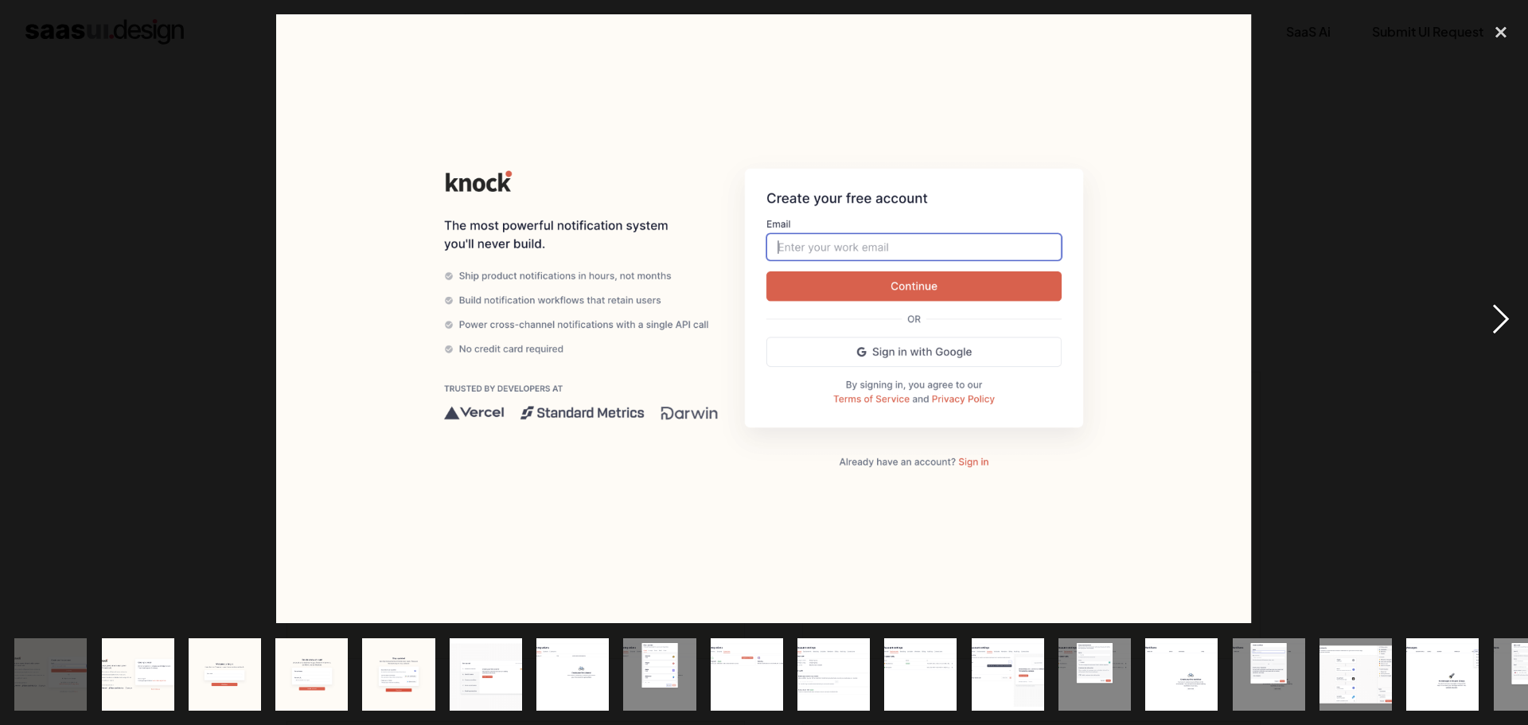
click at [1503, 320] on div "next image" at bounding box center [1501, 318] width 54 height 609
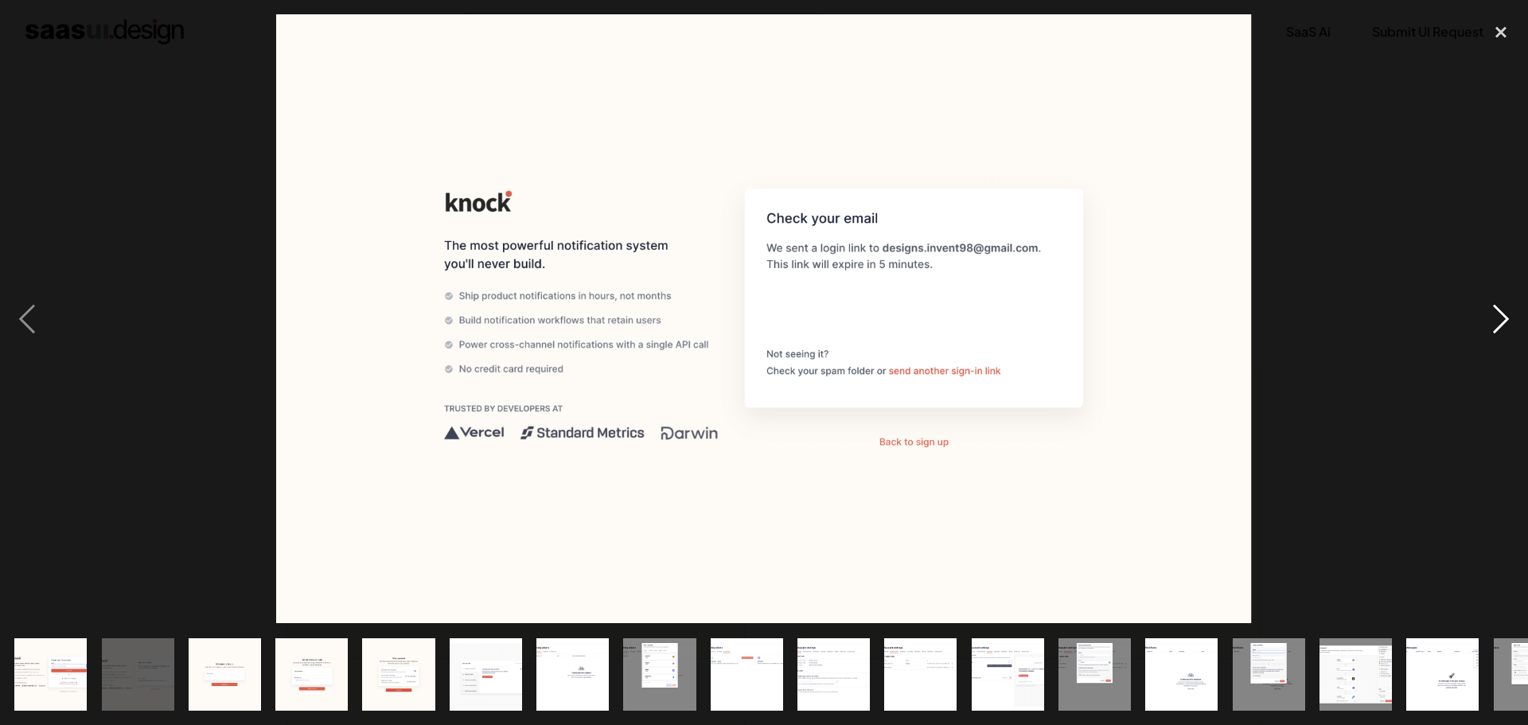
click at [1502, 319] on div "next image" at bounding box center [1501, 318] width 54 height 609
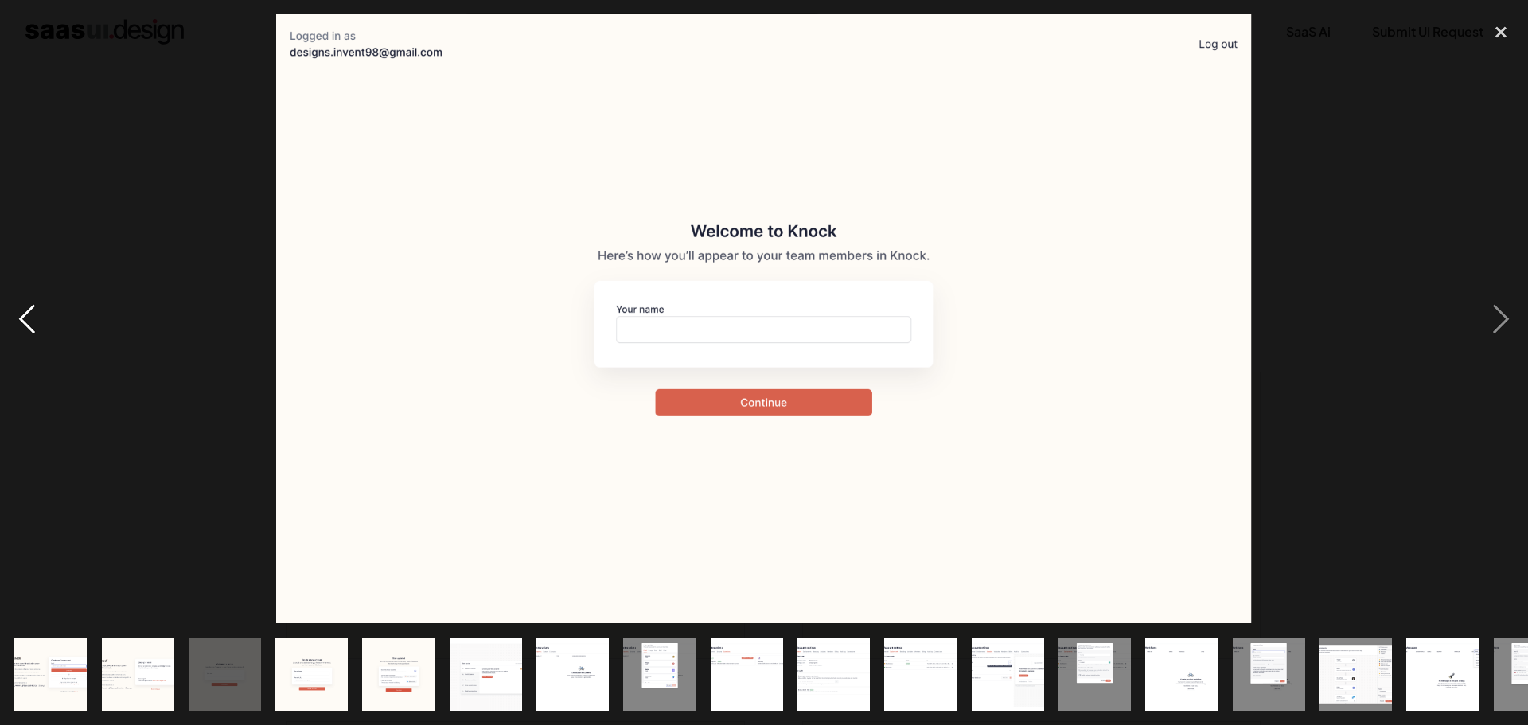
click at [29, 330] on div "previous image" at bounding box center [27, 318] width 54 height 609
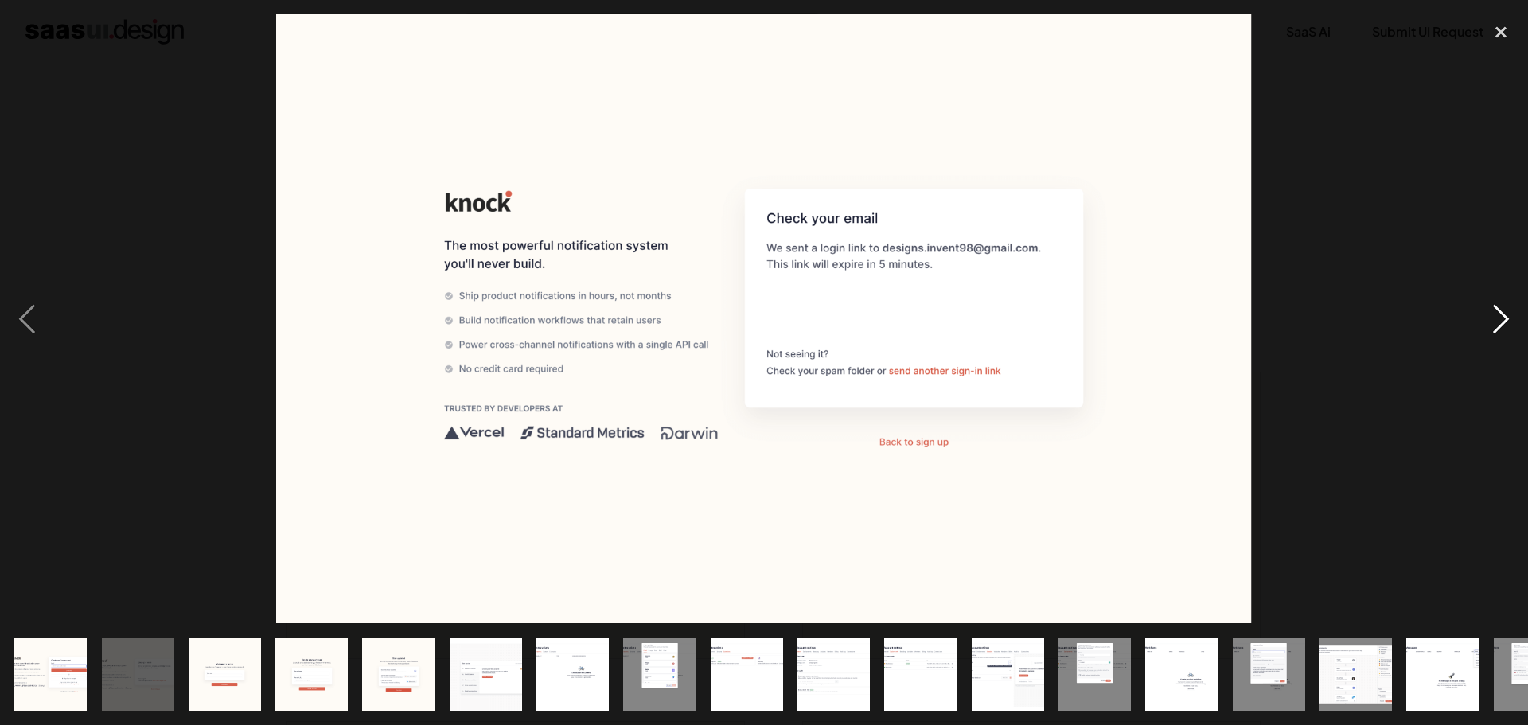
click at [1506, 295] on div "next image" at bounding box center [1501, 318] width 54 height 609
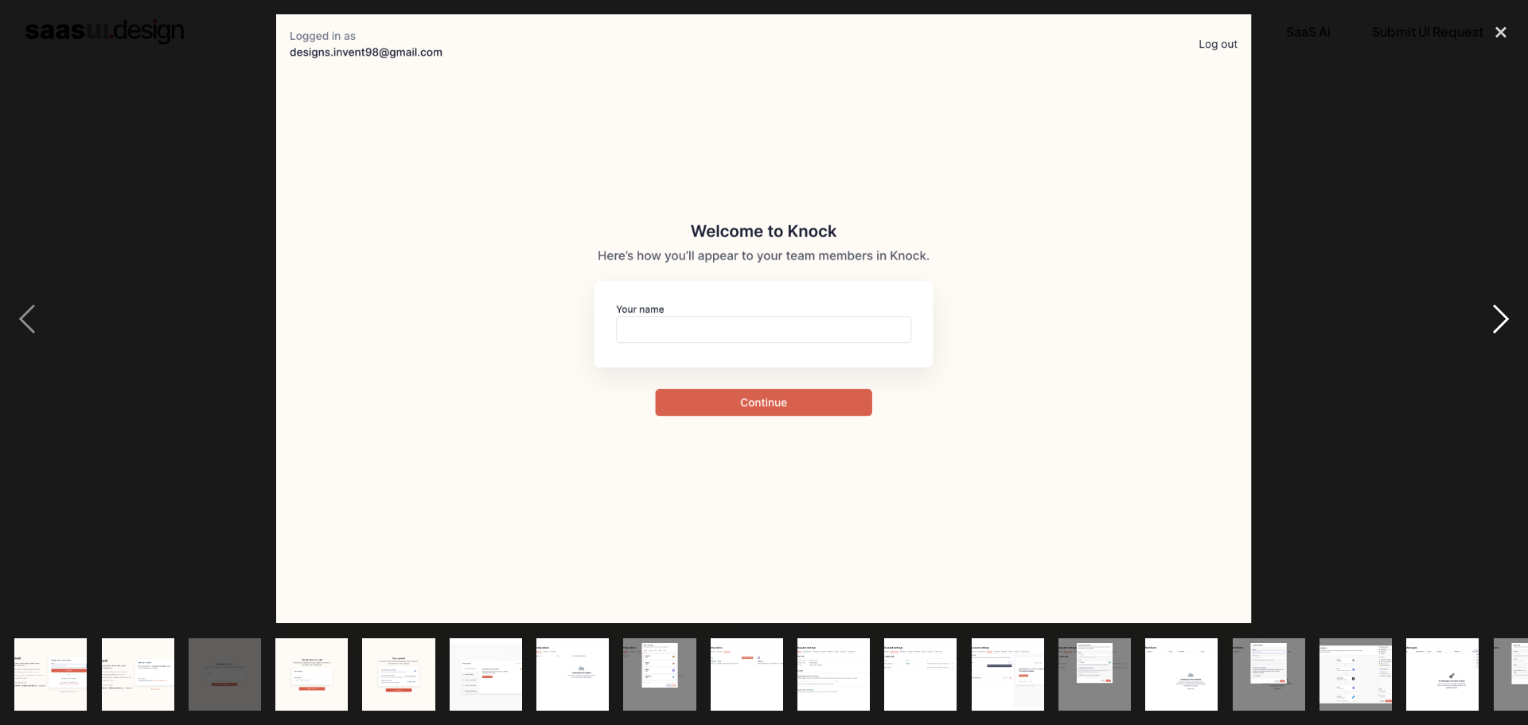
click at [1506, 295] on div "next image" at bounding box center [1501, 318] width 54 height 609
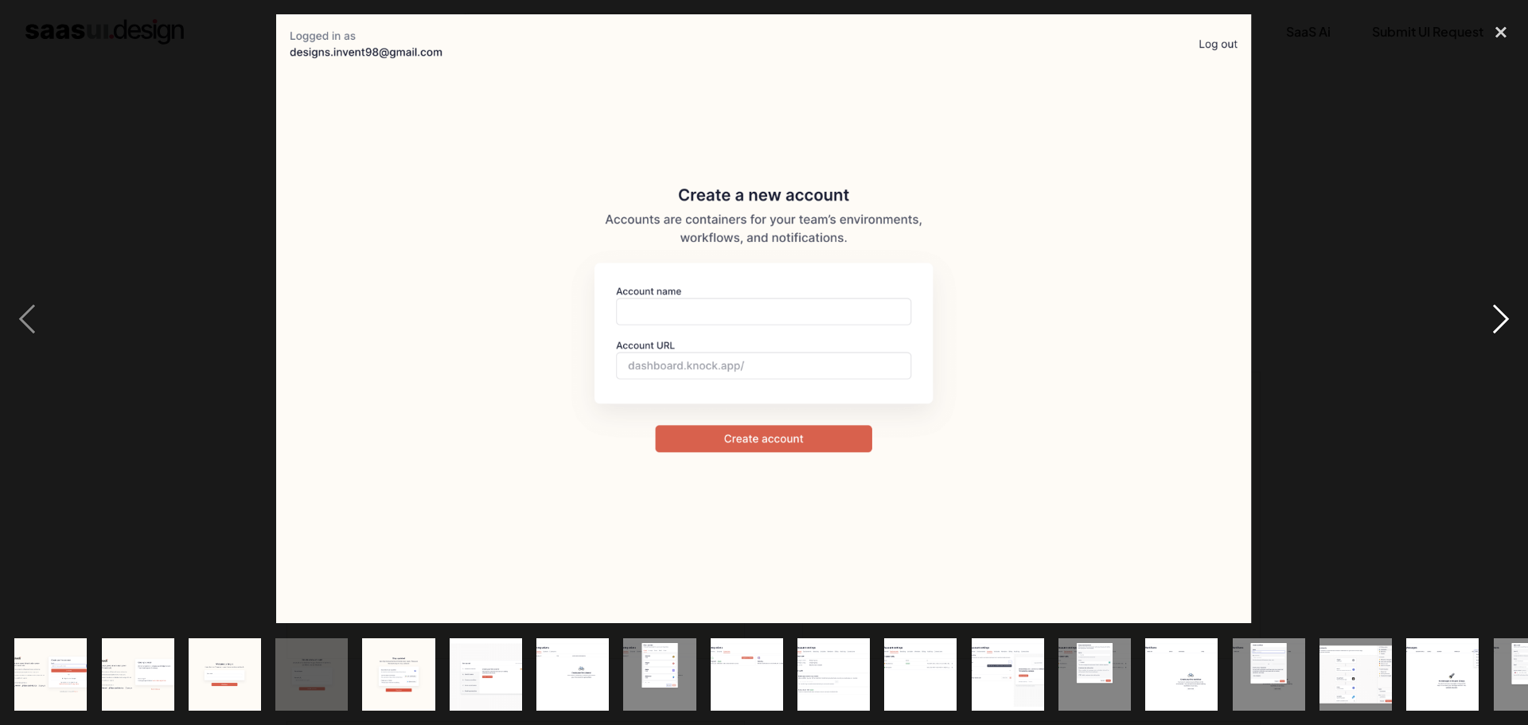
click at [1506, 295] on div "next image" at bounding box center [1501, 318] width 54 height 609
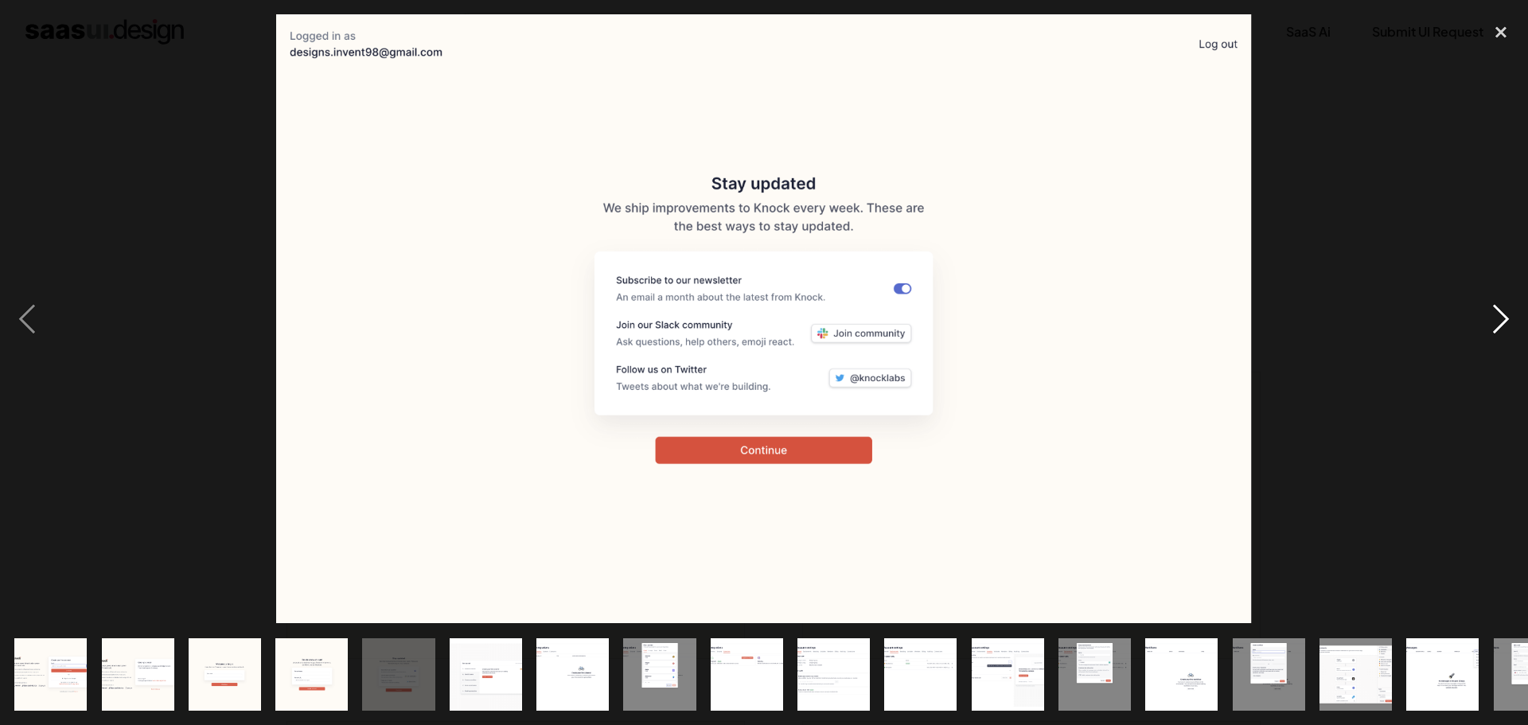
click at [1506, 295] on div "next image" at bounding box center [1501, 318] width 54 height 609
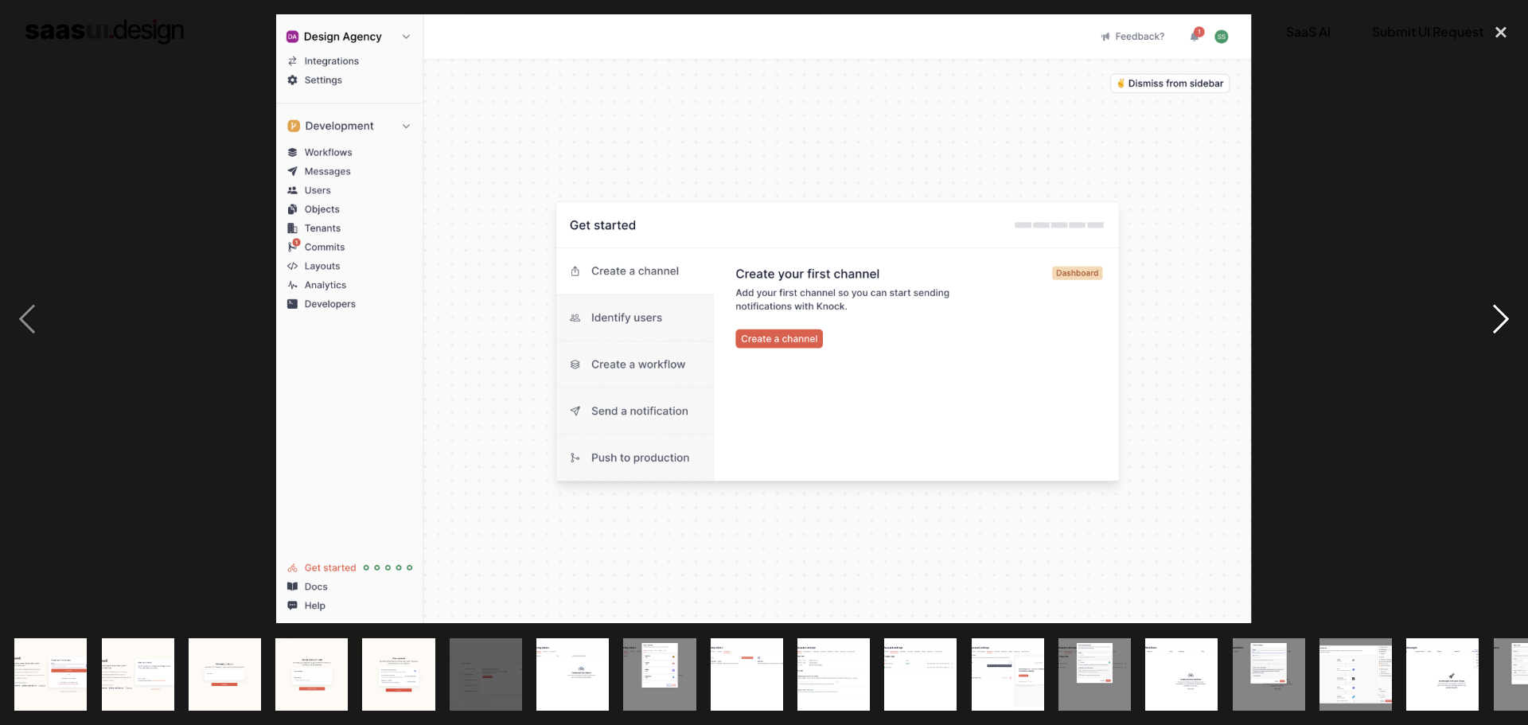
click at [1506, 294] on div "next image" at bounding box center [1501, 318] width 54 height 609
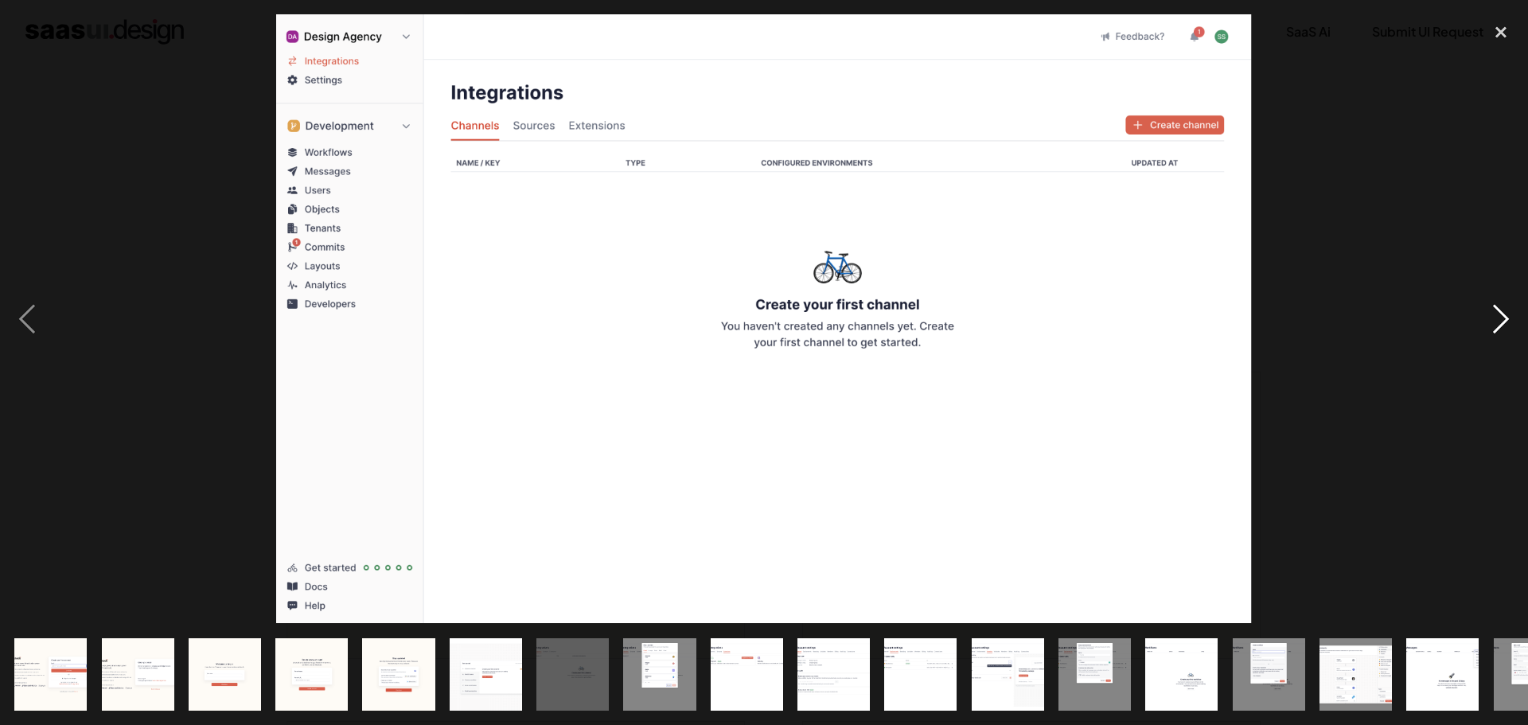
click at [1506, 293] on div "next image" at bounding box center [1501, 318] width 54 height 609
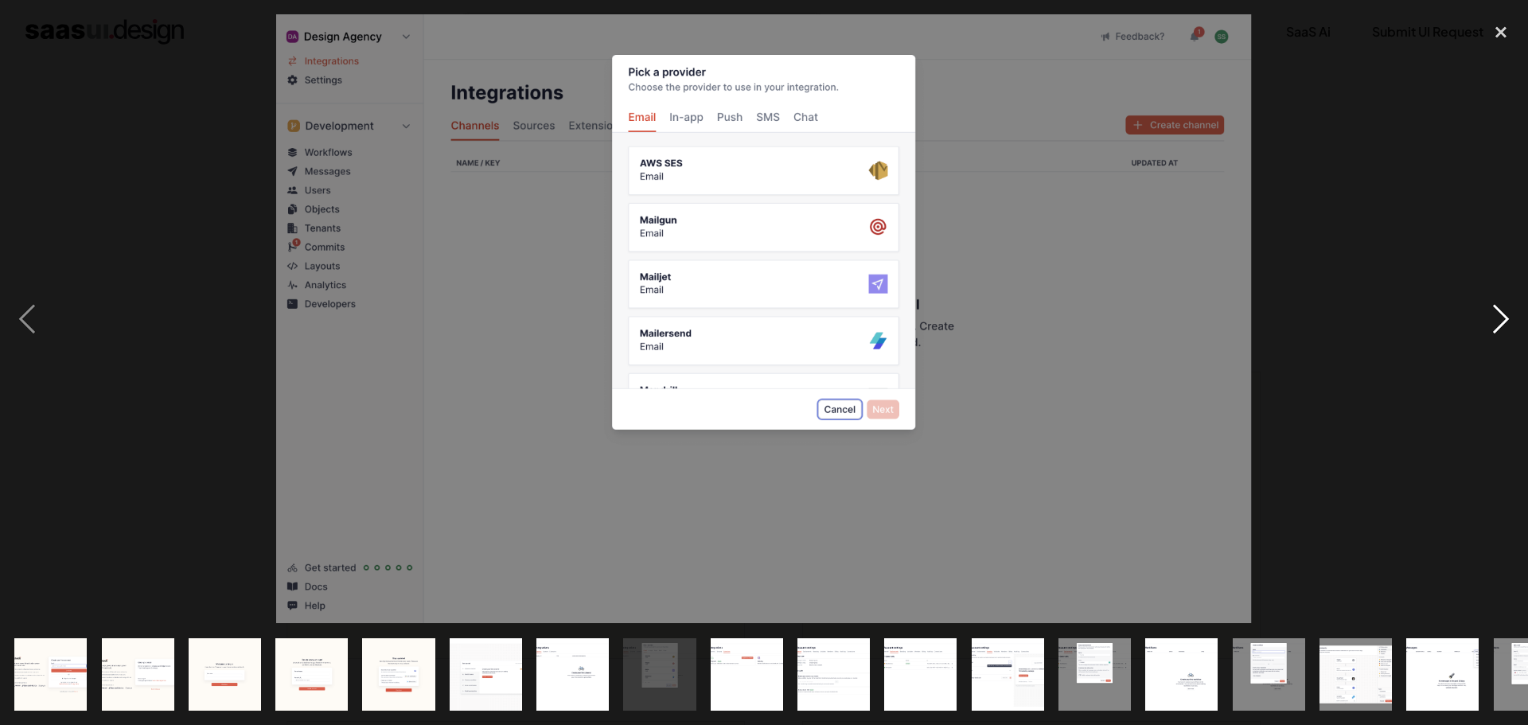
click at [1506, 293] on div "next image" at bounding box center [1501, 318] width 54 height 609
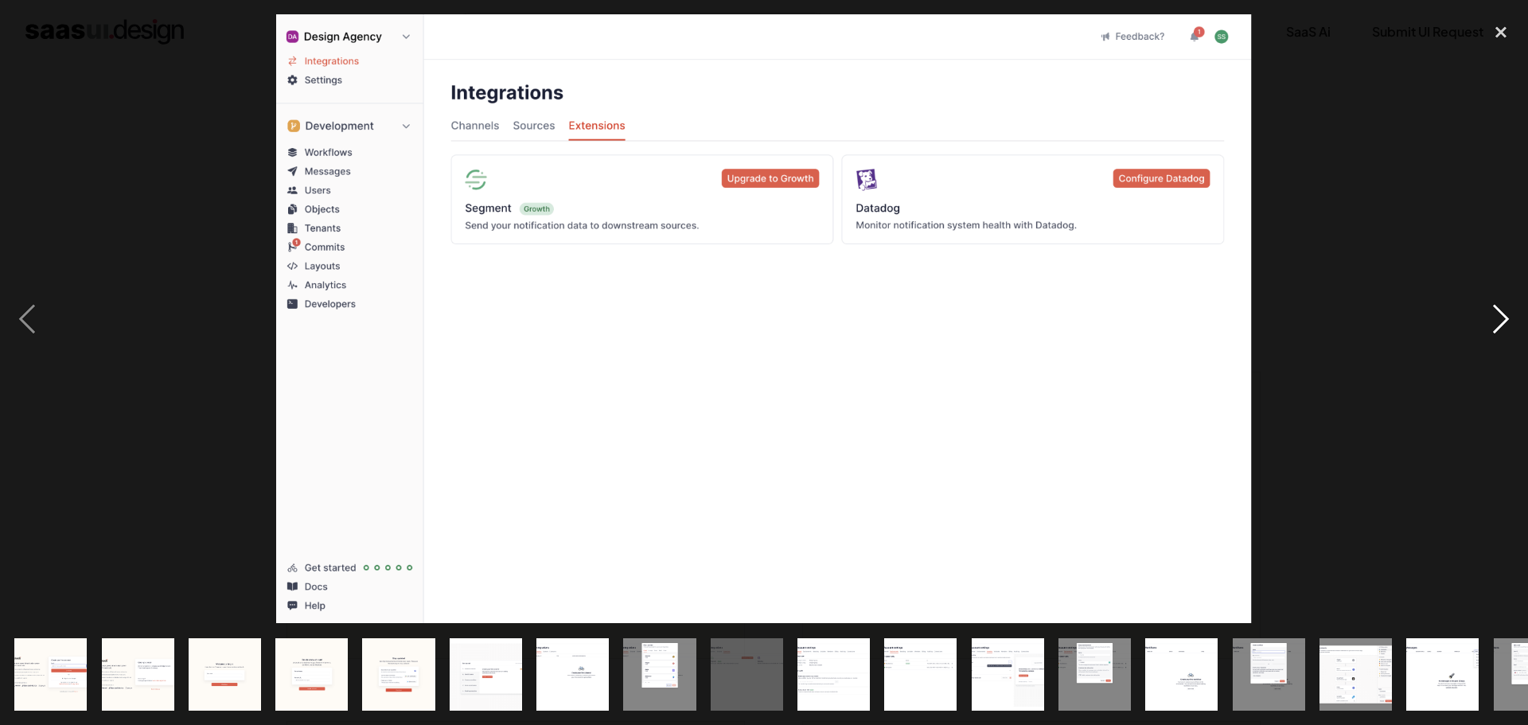
click at [1506, 293] on div "next image" at bounding box center [1501, 318] width 54 height 609
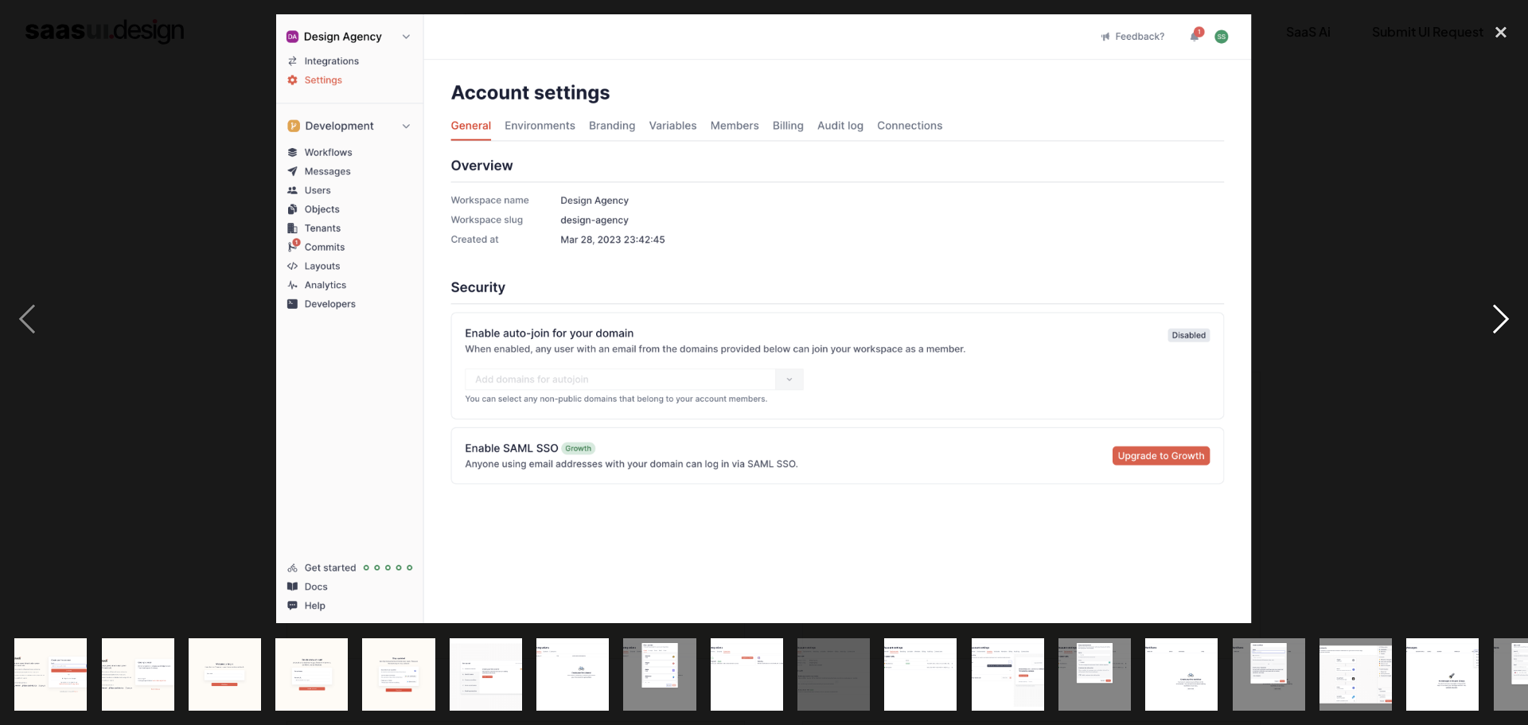
click at [1506, 292] on div "next image" at bounding box center [1501, 318] width 54 height 609
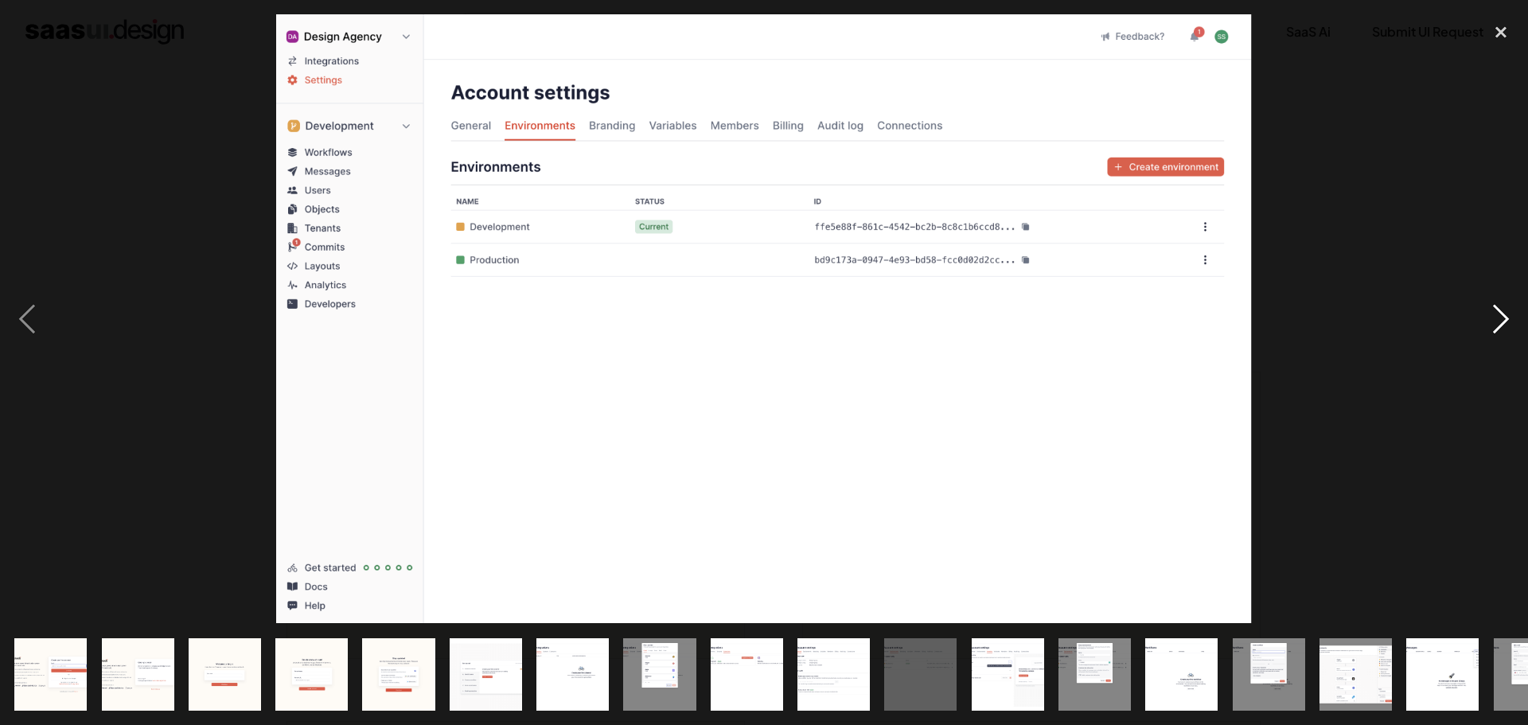
click at [1506, 291] on div "next image" at bounding box center [1501, 318] width 54 height 609
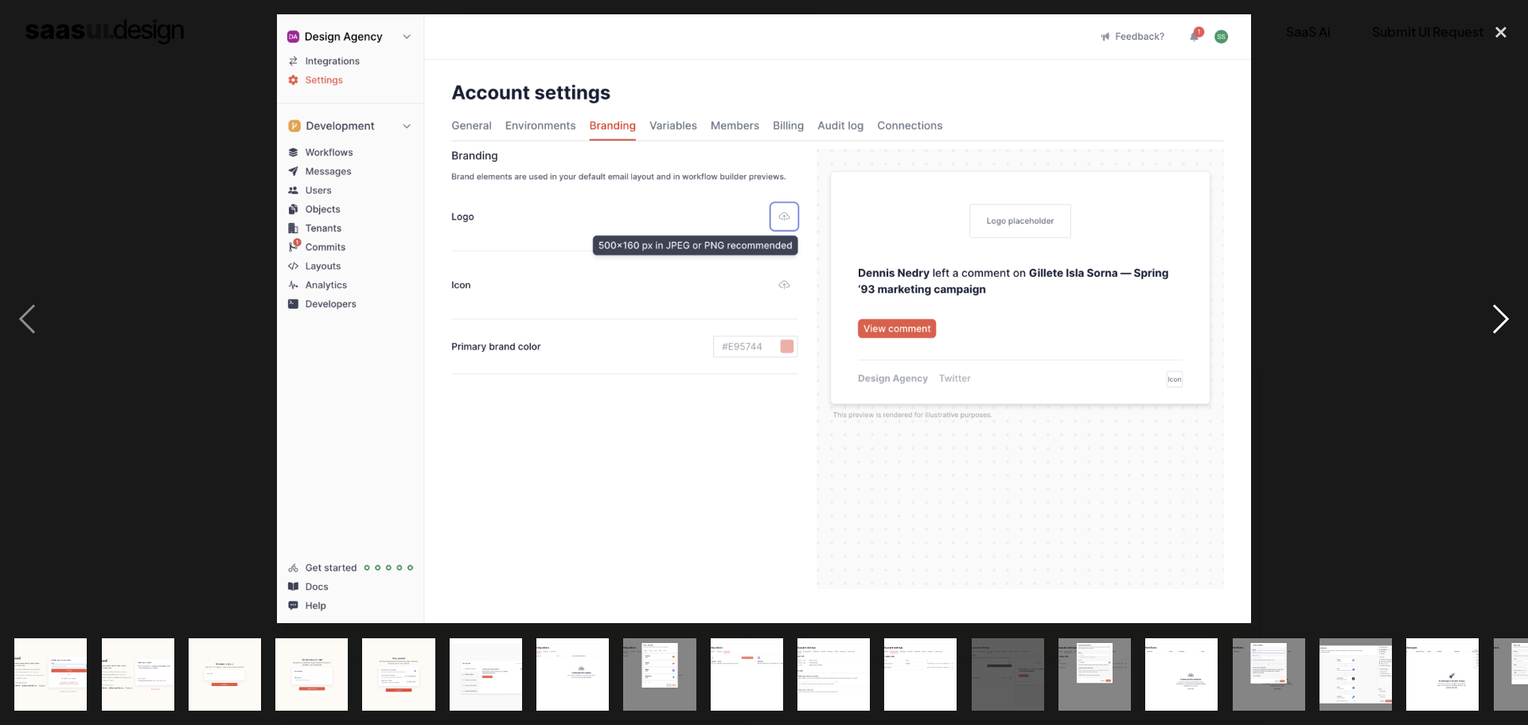
click at [1506, 290] on div "next image" at bounding box center [1501, 318] width 54 height 609
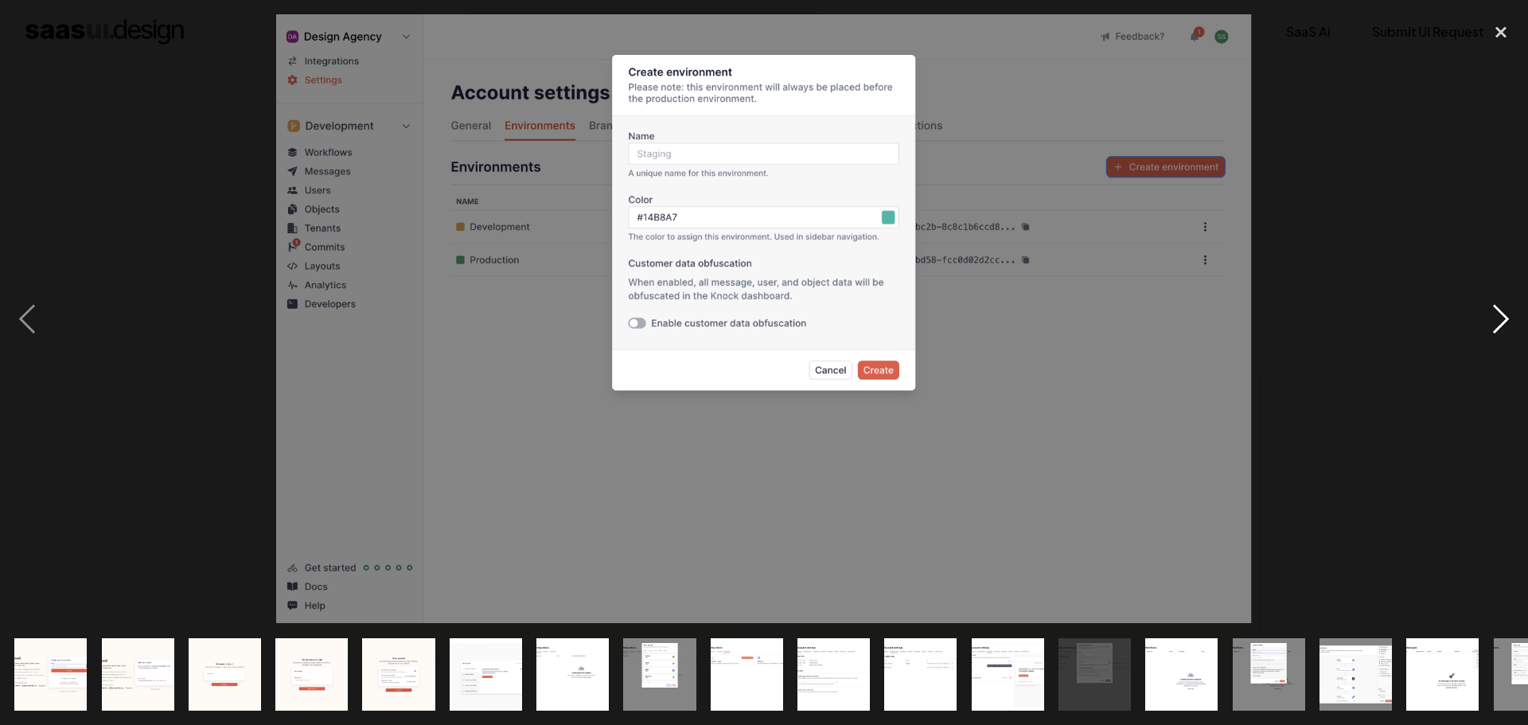
click at [1506, 290] on div "next image" at bounding box center [1501, 318] width 54 height 609
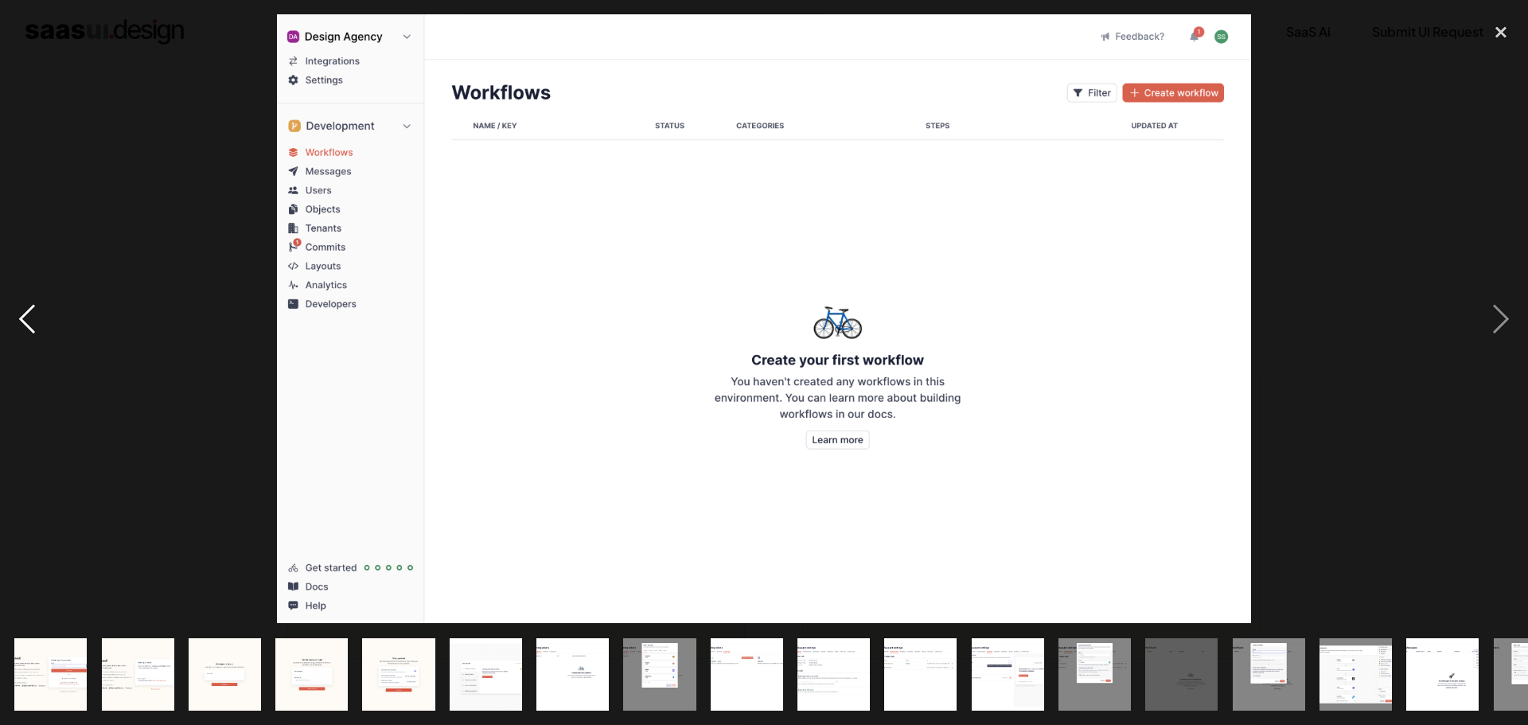
click at [37, 328] on div "previous image" at bounding box center [27, 318] width 54 height 609
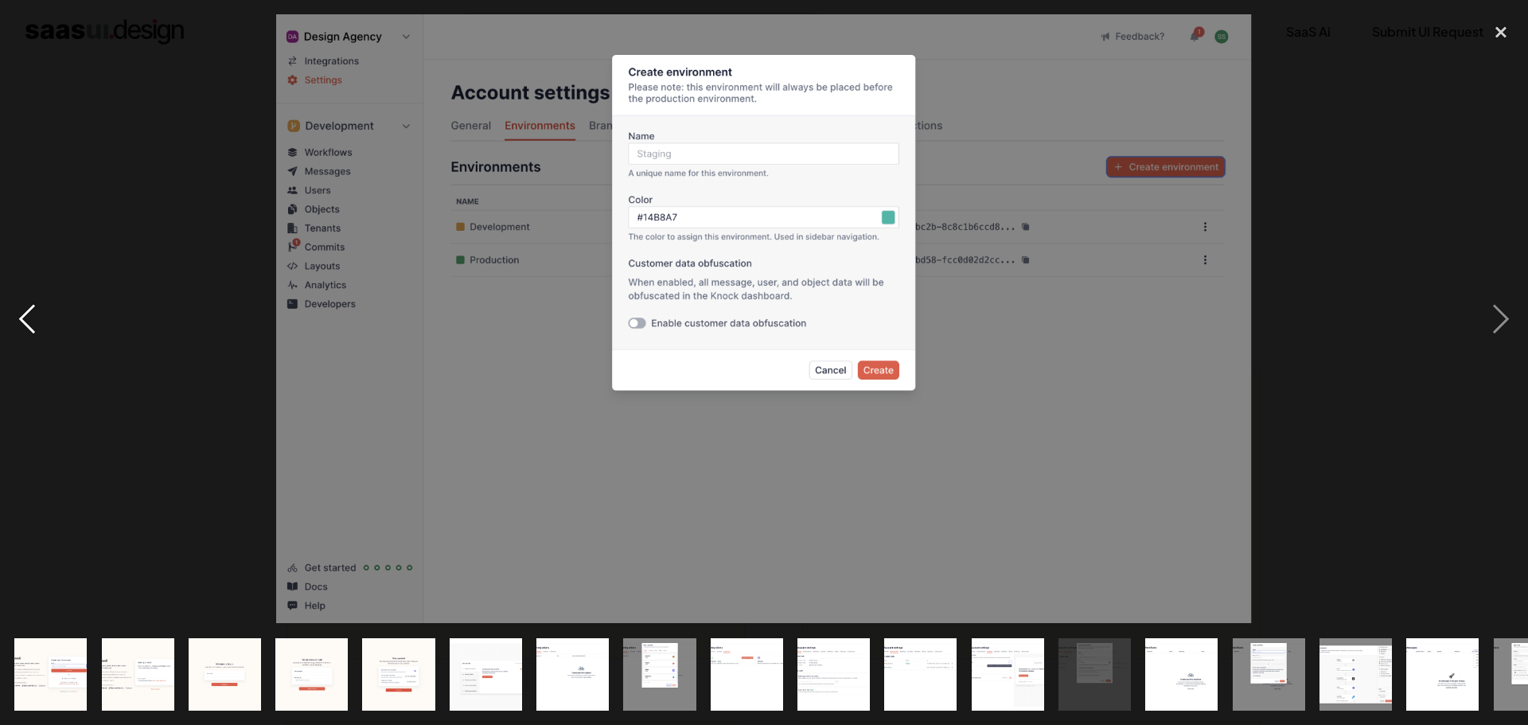
click at [5, 338] on div "previous image" at bounding box center [27, 318] width 54 height 609
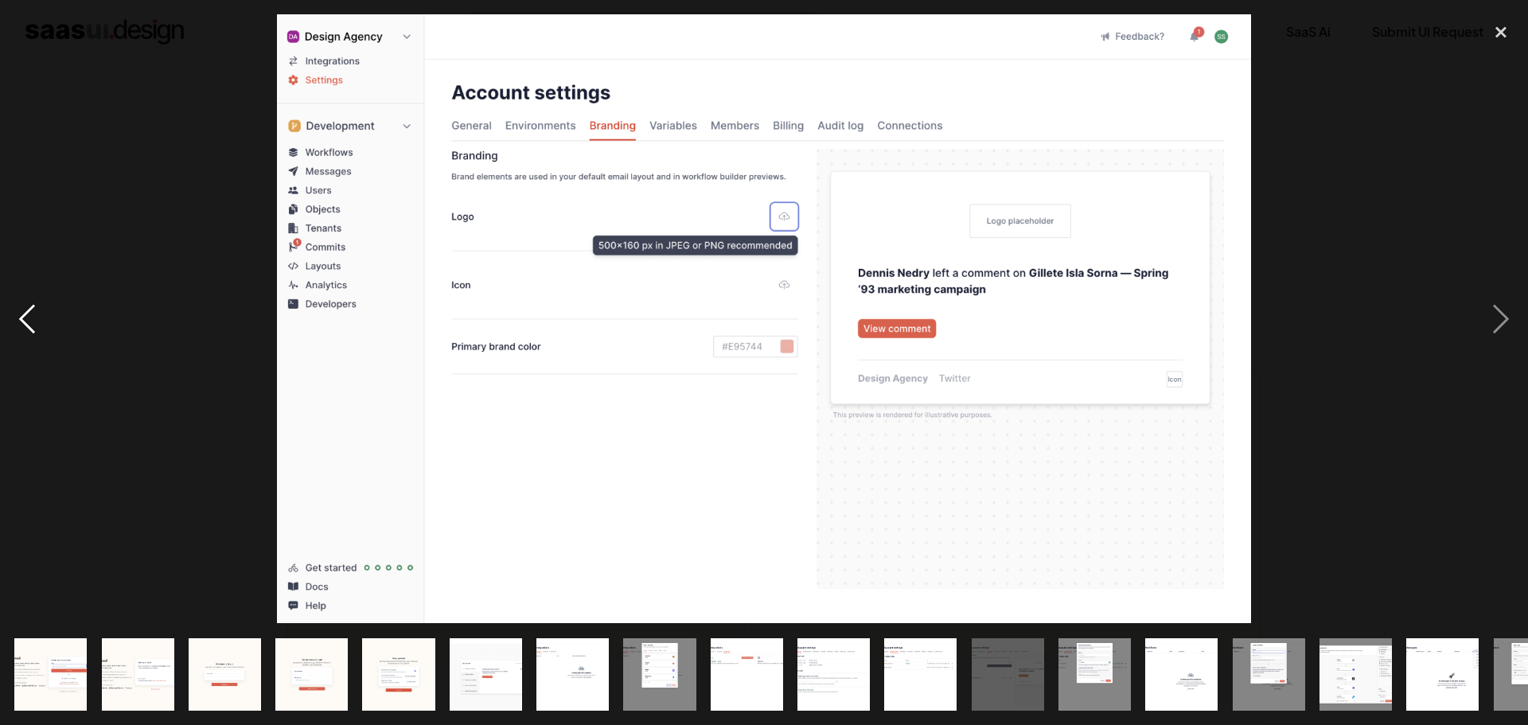
click at [6, 333] on div "previous image" at bounding box center [27, 318] width 54 height 609
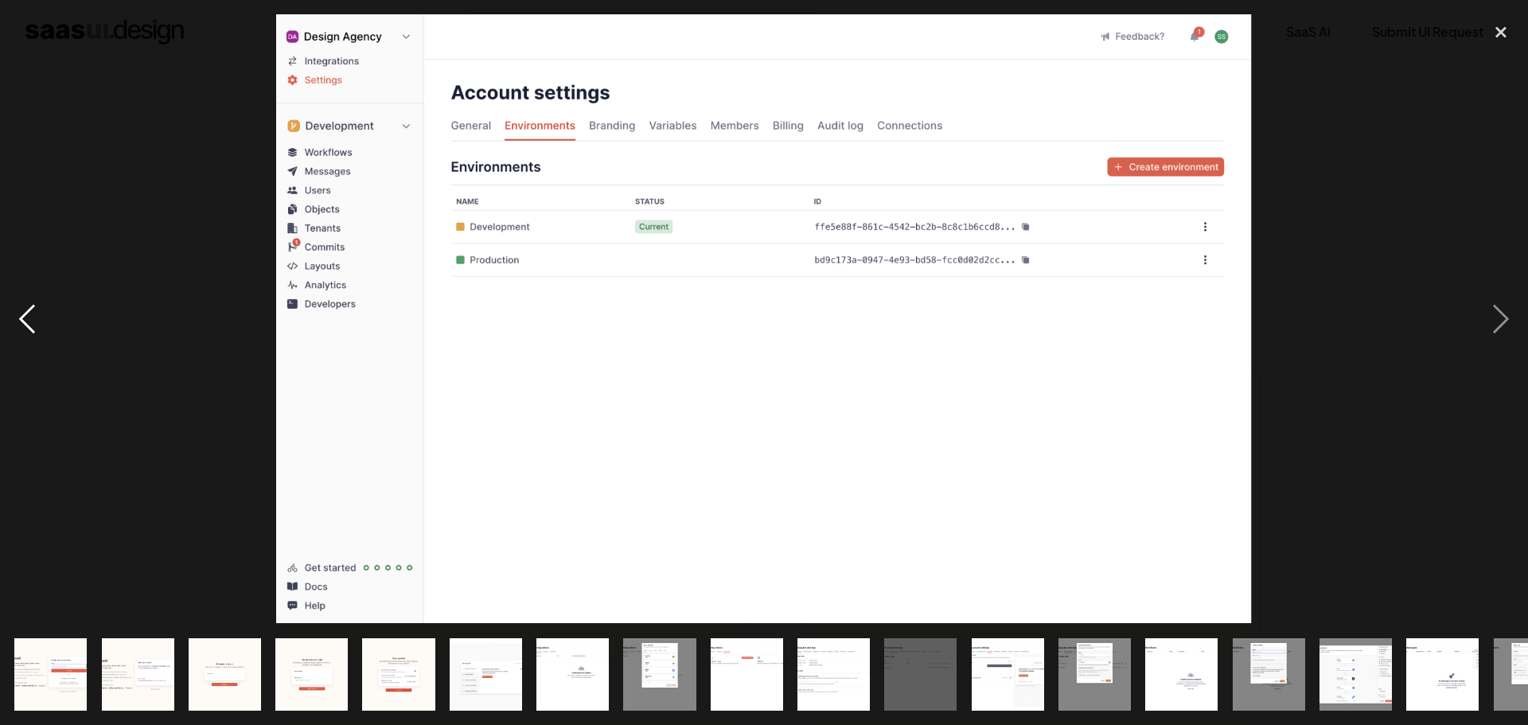
click at [6, 333] on div "previous image" at bounding box center [27, 318] width 54 height 609
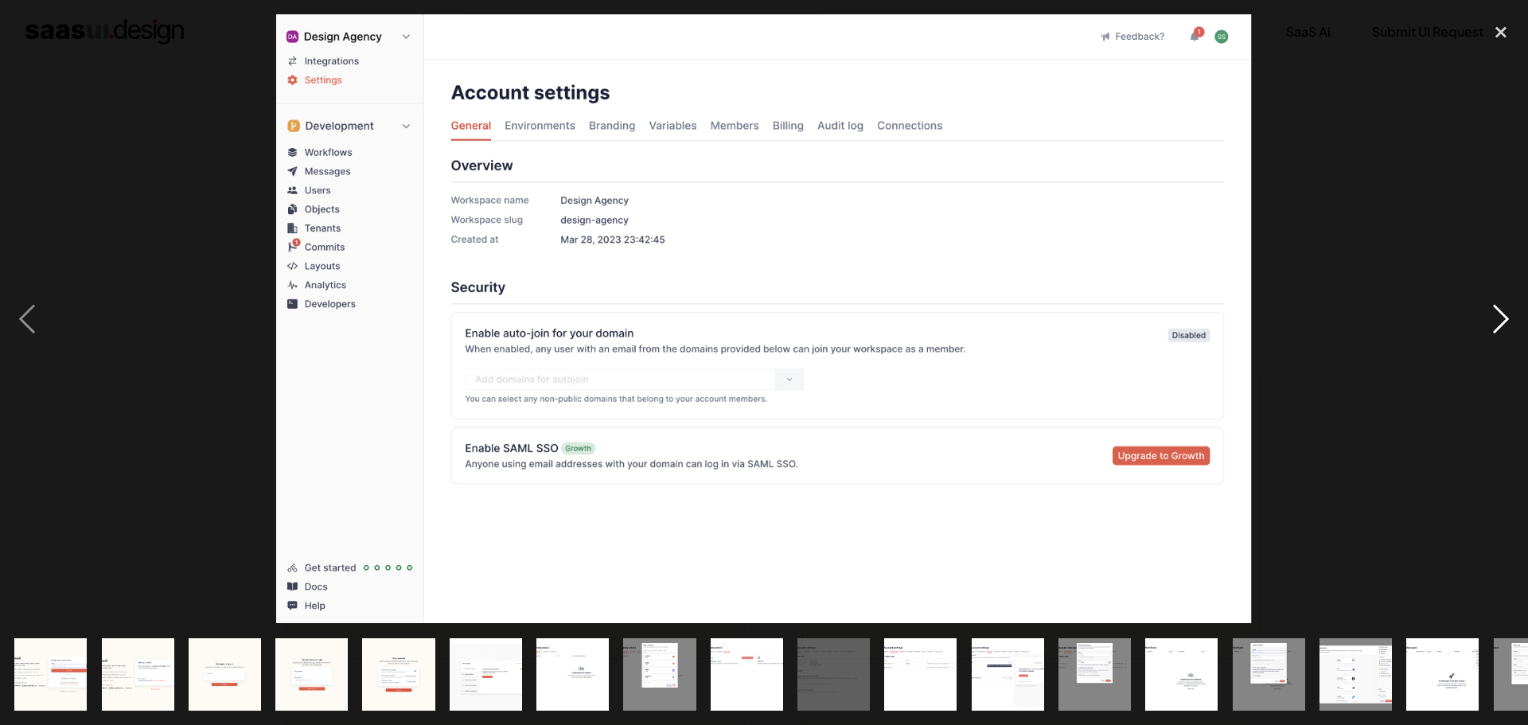
click at [1515, 309] on div "next image" at bounding box center [1501, 318] width 54 height 609
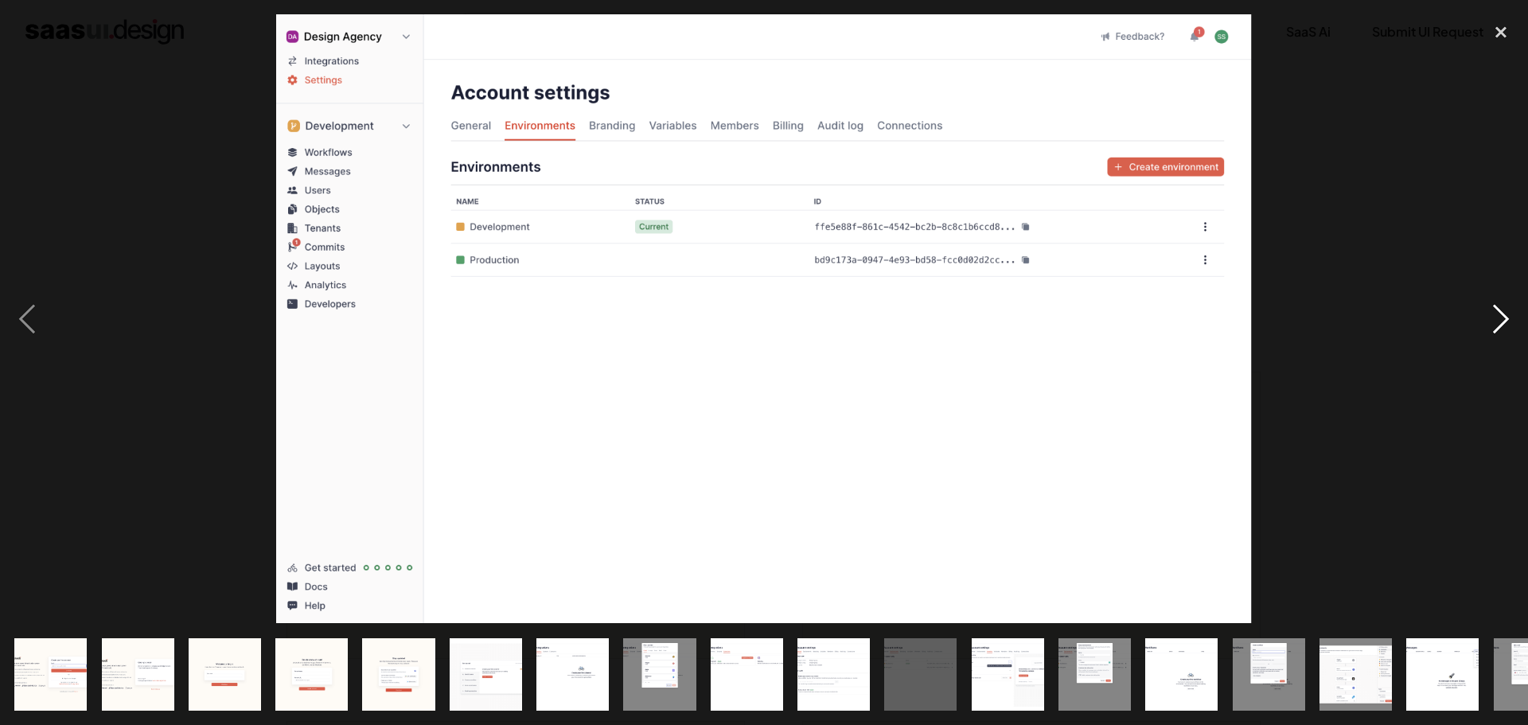
click at [1515, 309] on div "next image" at bounding box center [1501, 318] width 54 height 609
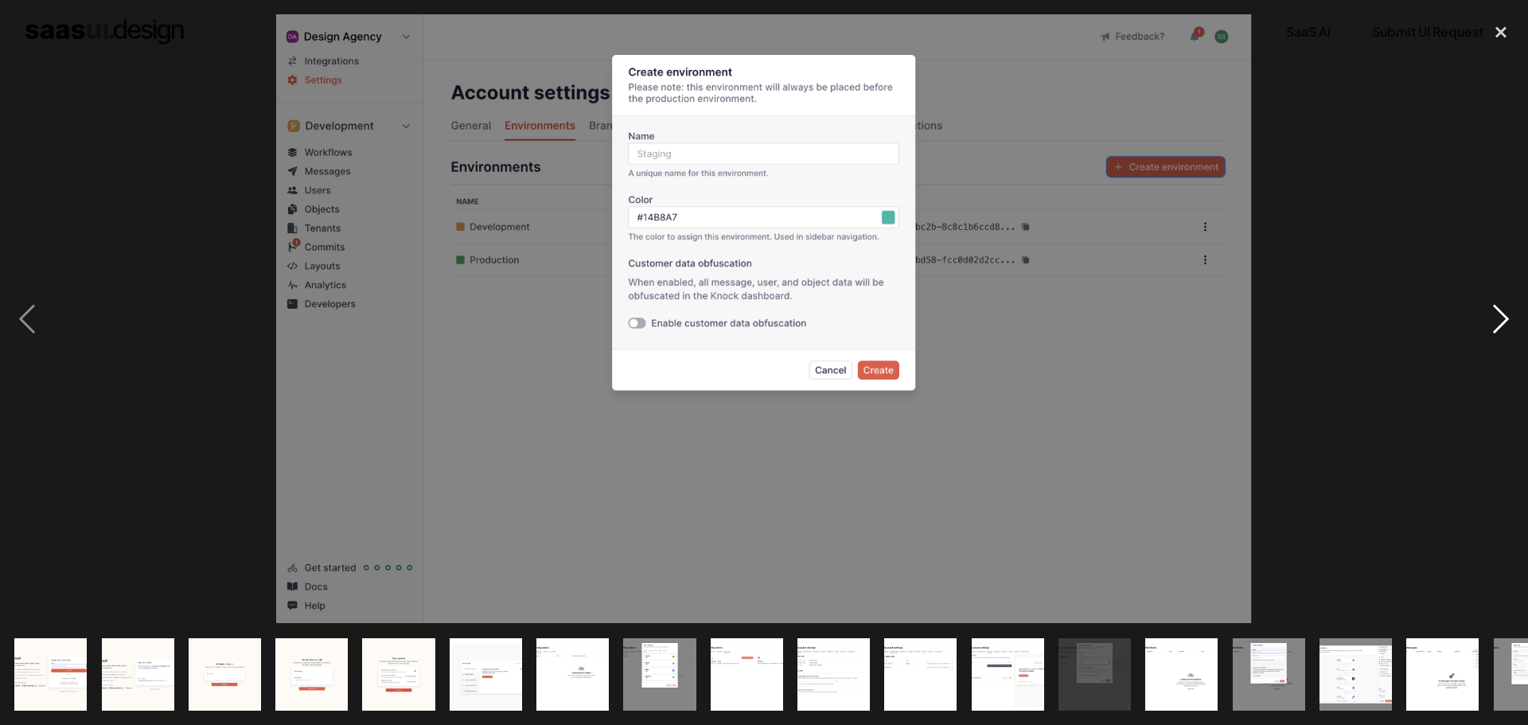
click at [1515, 309] on div "next image" at bounding box center [1501, 318] width 54 height 609
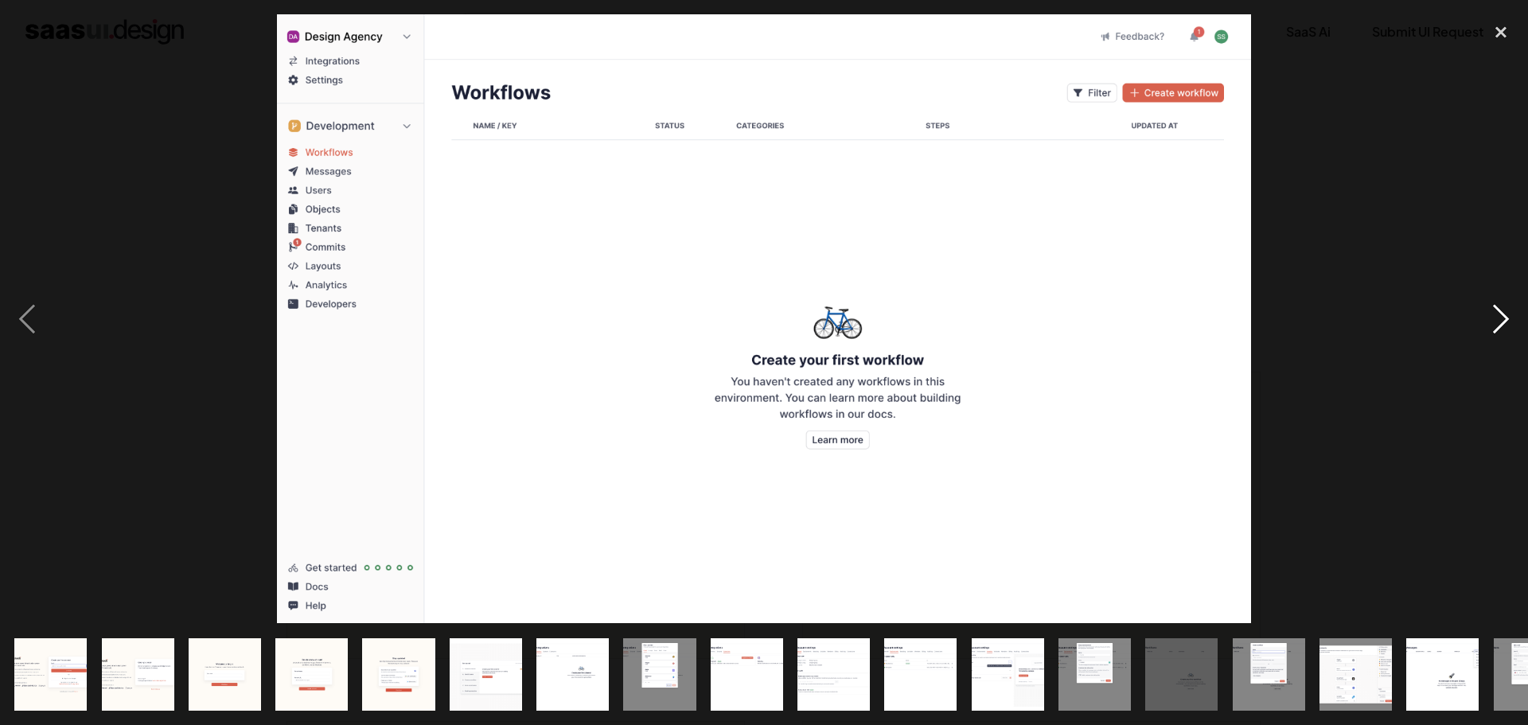
click at [1515, 309] on div "next image" at bounding box center [1501, 318] width 54 height 609
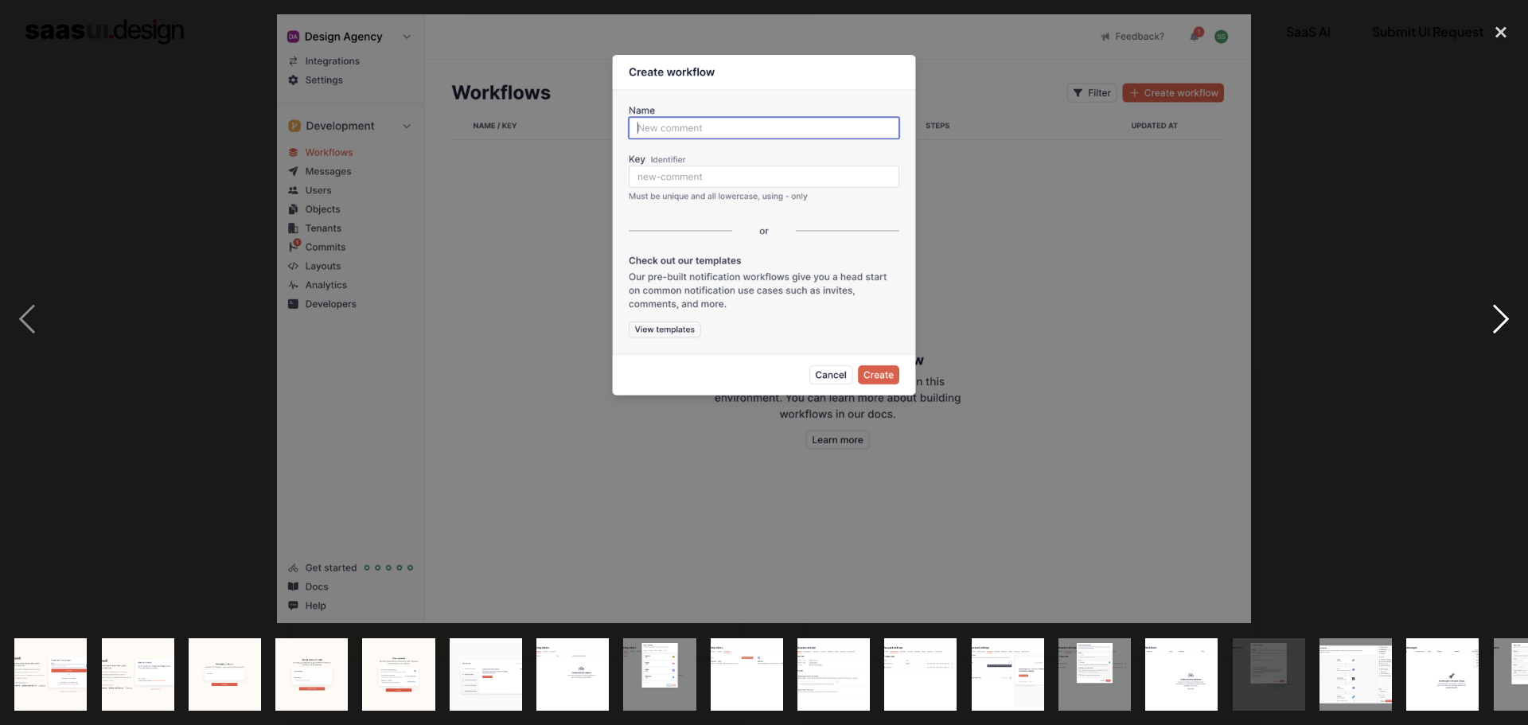
click at [1515, 309] on div "next image" at bounding box center [1501, 318] width 54 height 609
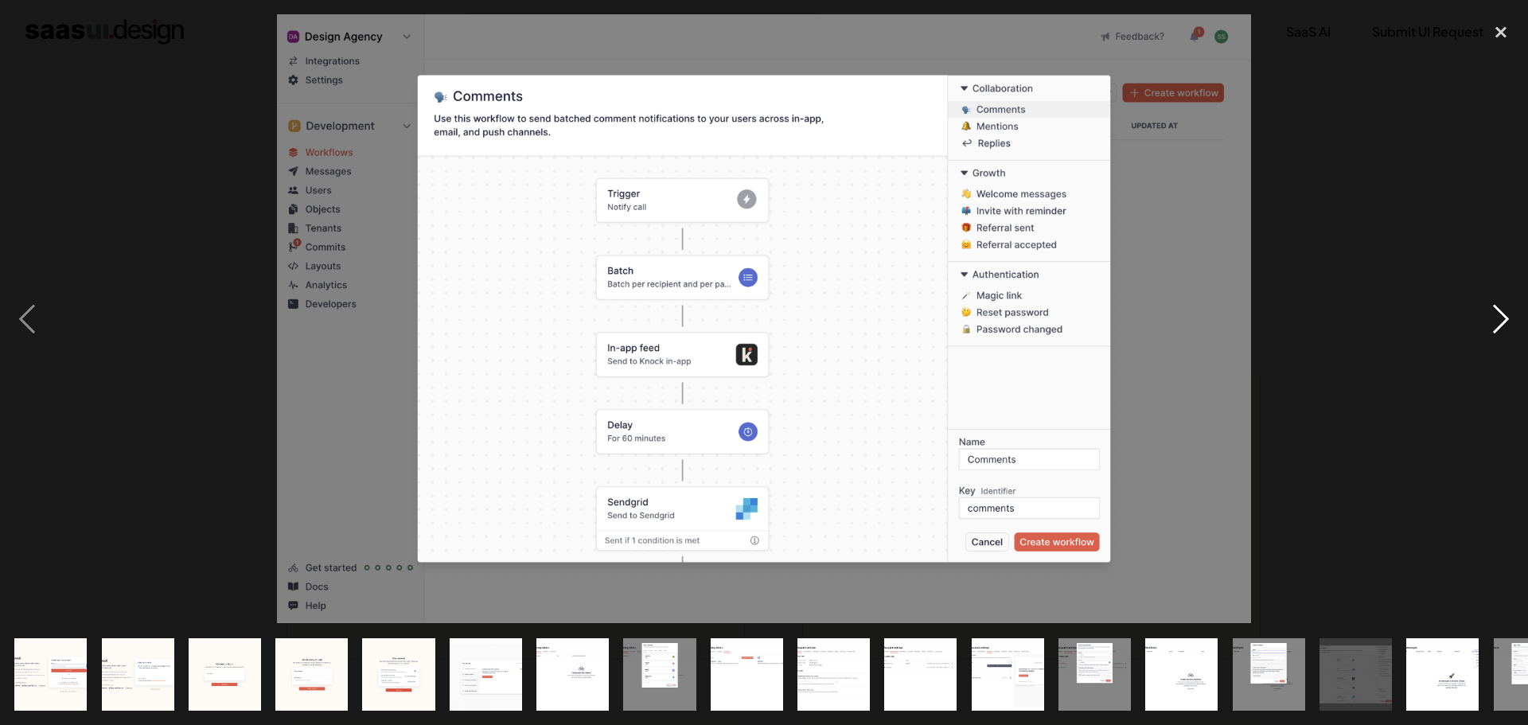
click at [1506, 305] on div "next image" at bounding box center [1501, 318] width 54 height 609
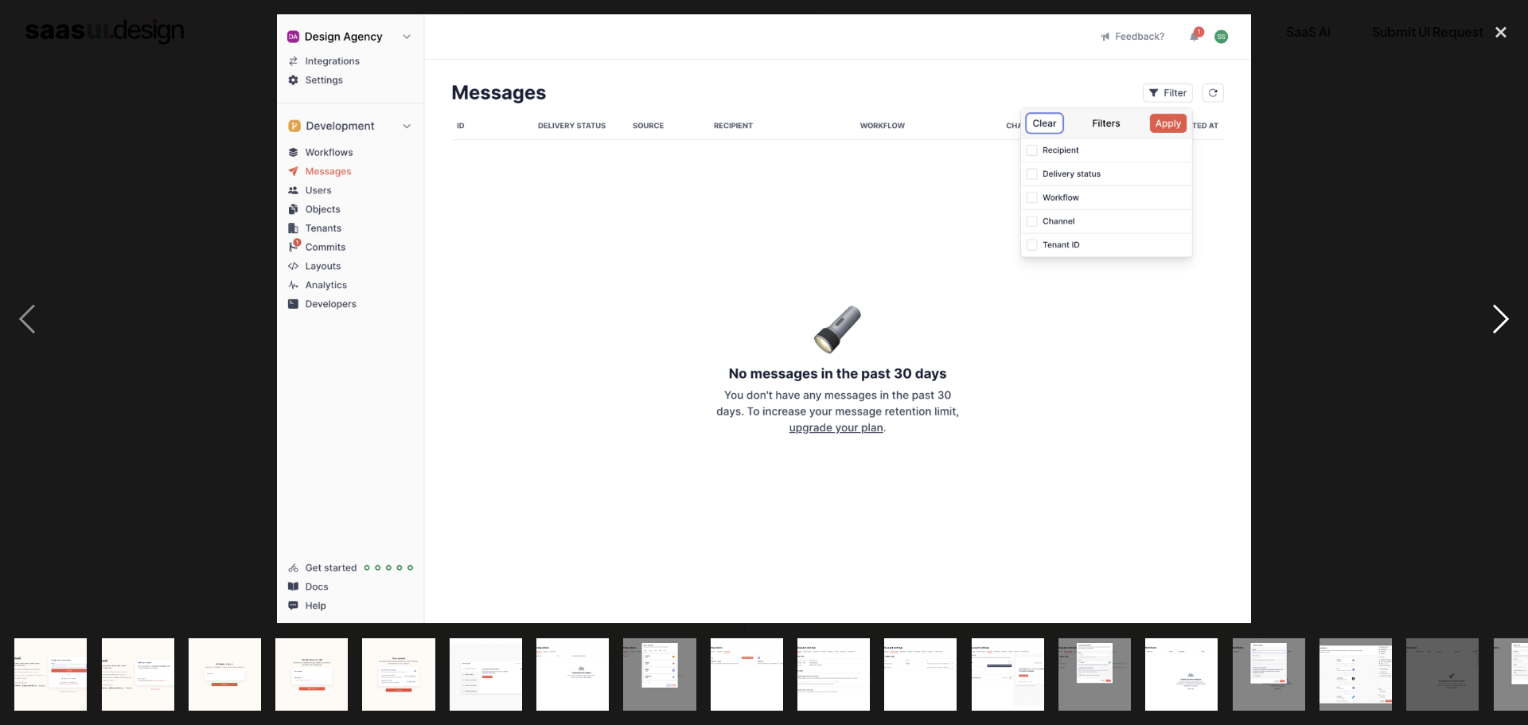
click at [1502, 306] on div "next image" at bounding box center [1501, 318] width 54 height 609
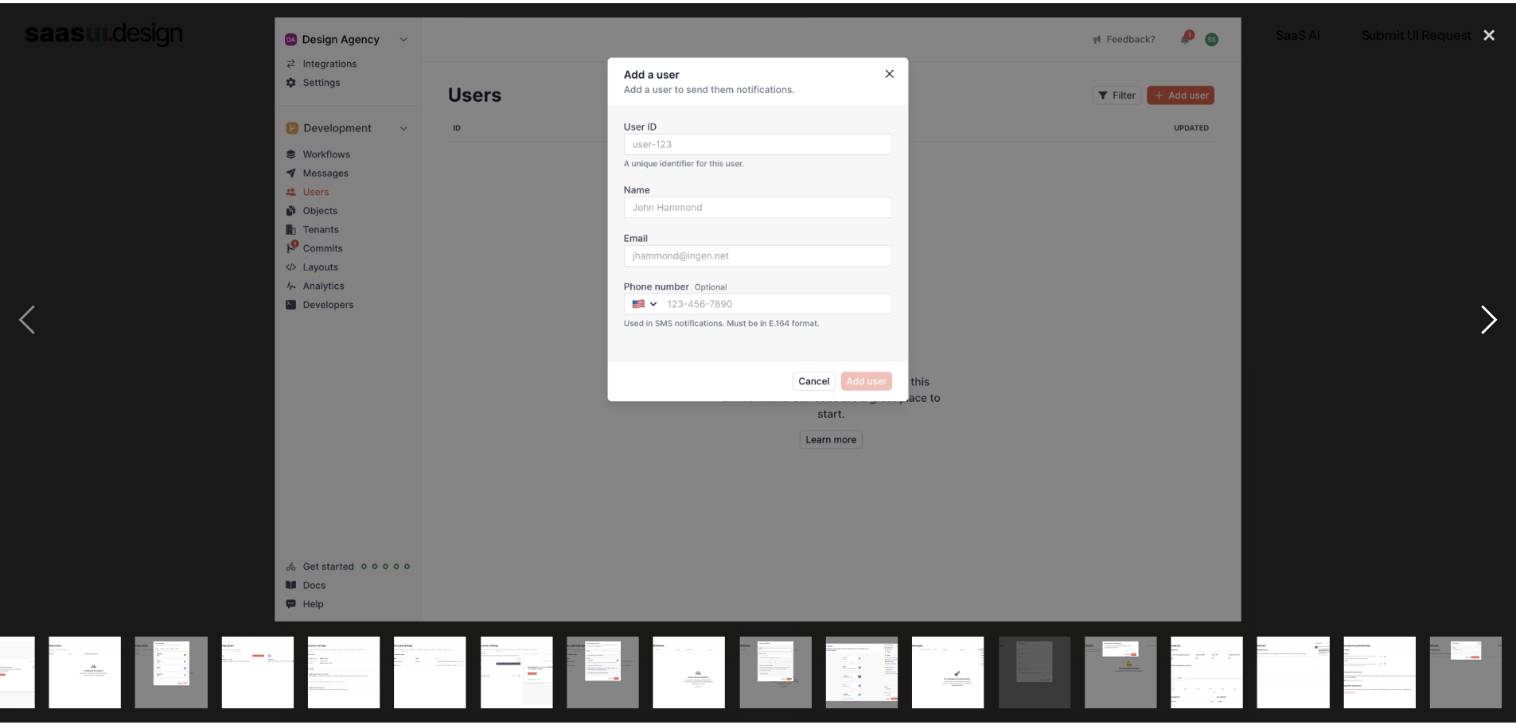
scroll to position [0, 487]
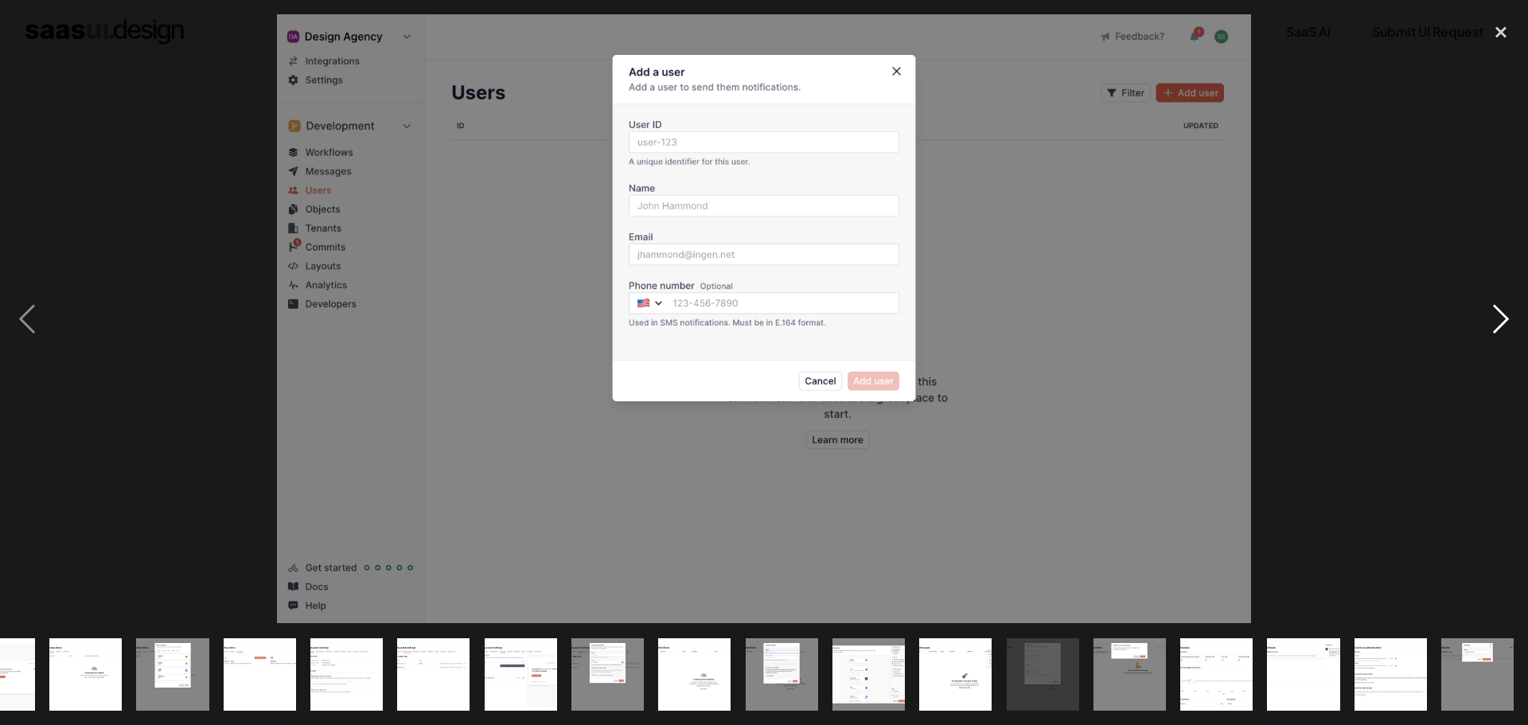
click at [1502, 306] on div "next image" at bounding box center [1501, 318] width 54 height 609
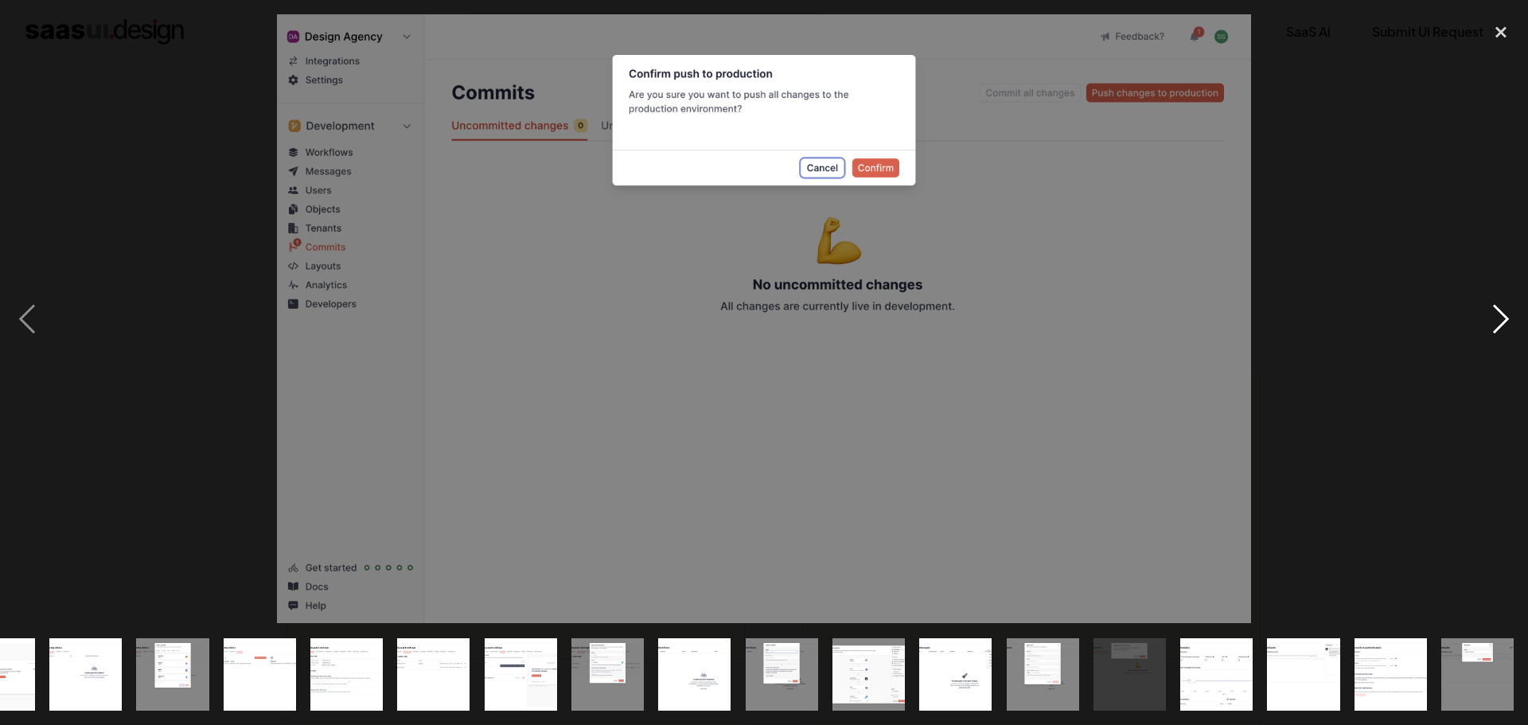
click at [1502, 306] on div "next image" at bounding box center [1501, 318] width 54 height 609
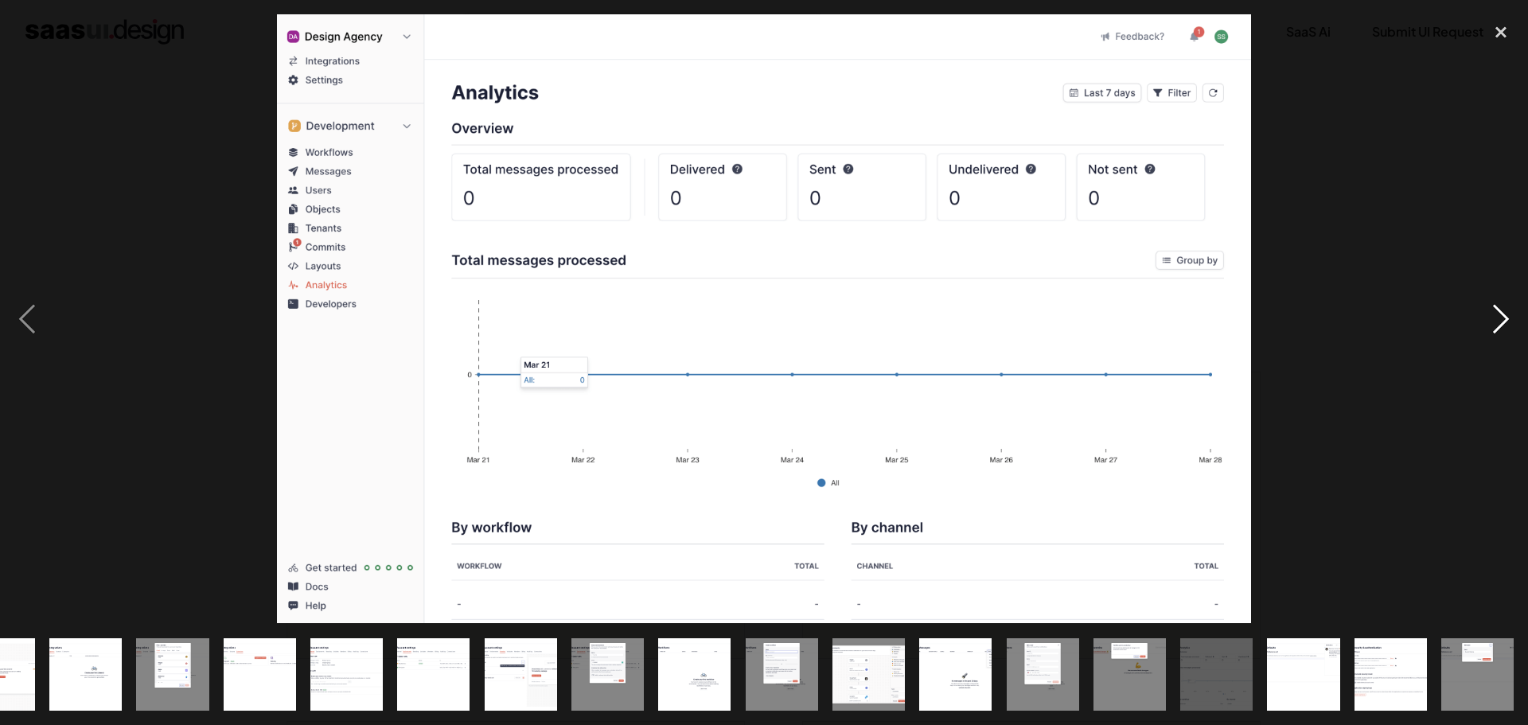
click at [1501, 306] on div "next image" at bounding box center [1501, 318] width 54 height 609
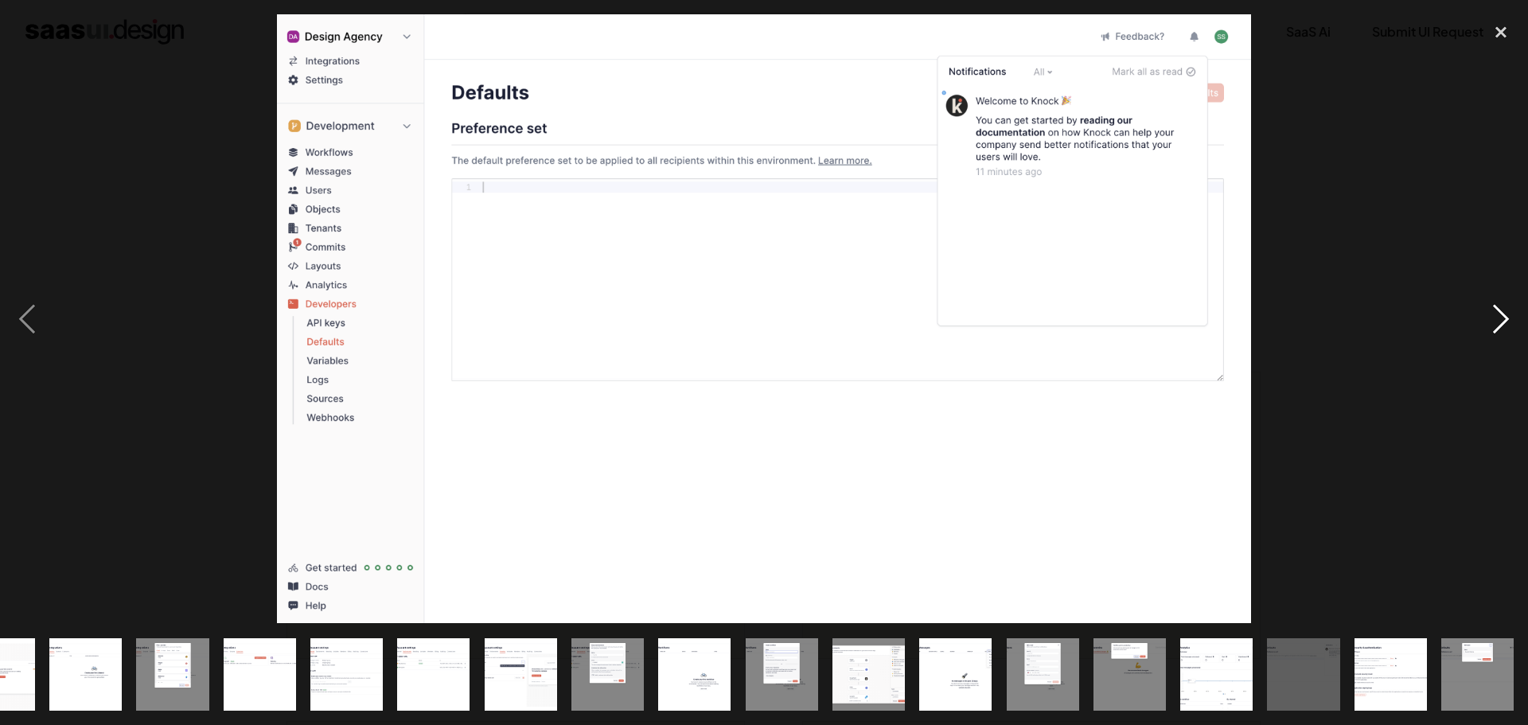
click at [1501, 306] on div "next image" at bounding box center [1501, 318] width 54 height 609
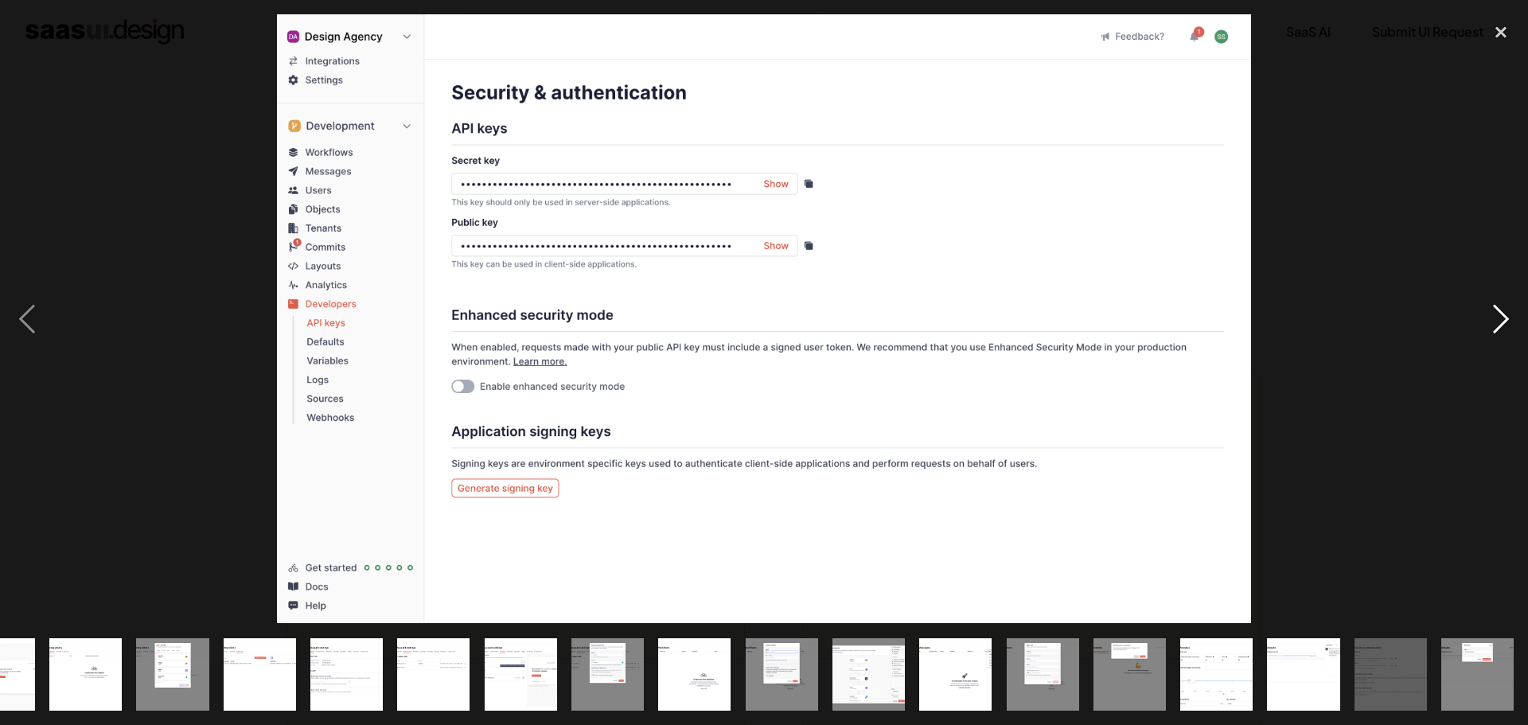
click at [1501, 306] on div "next image" at bounding box center [1501, 318] width 54 height 609
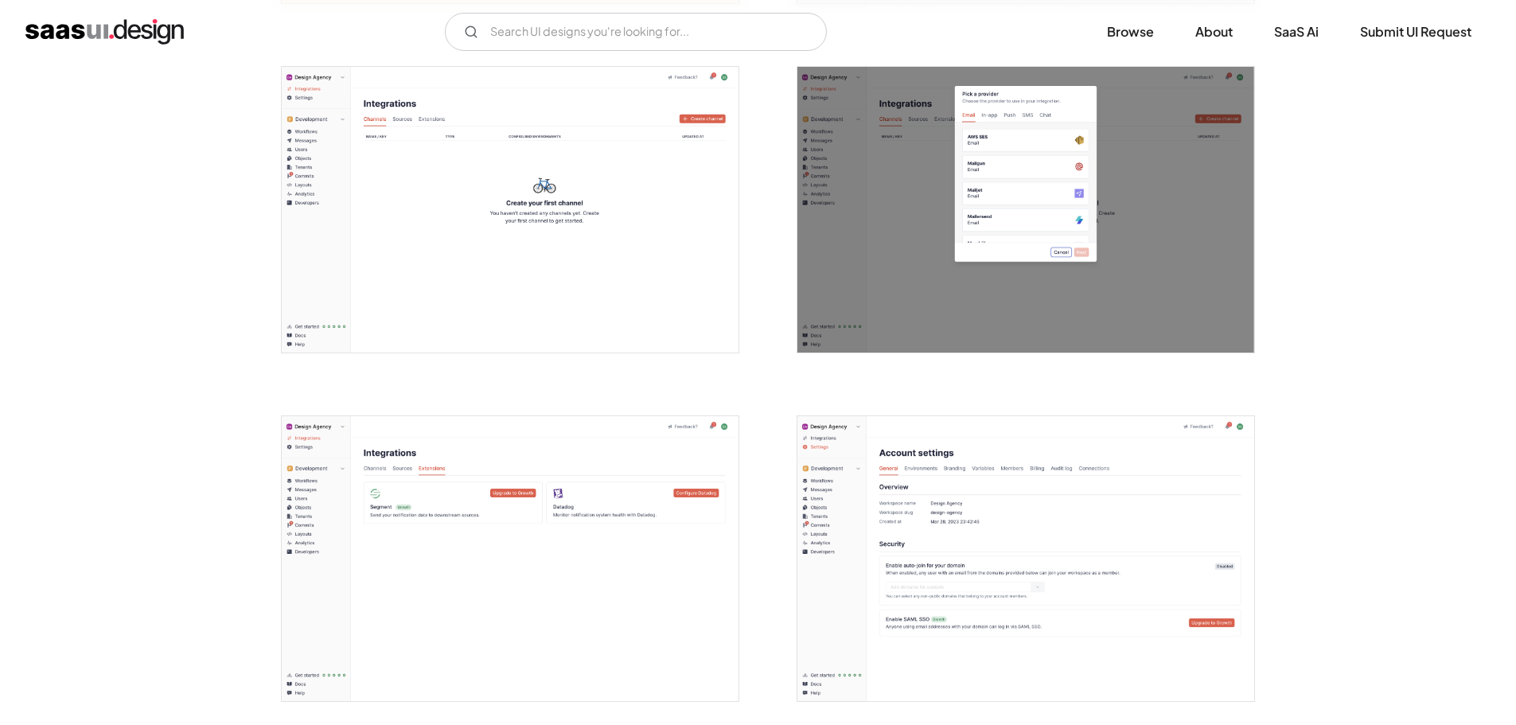
scroll to position [1989, 0]
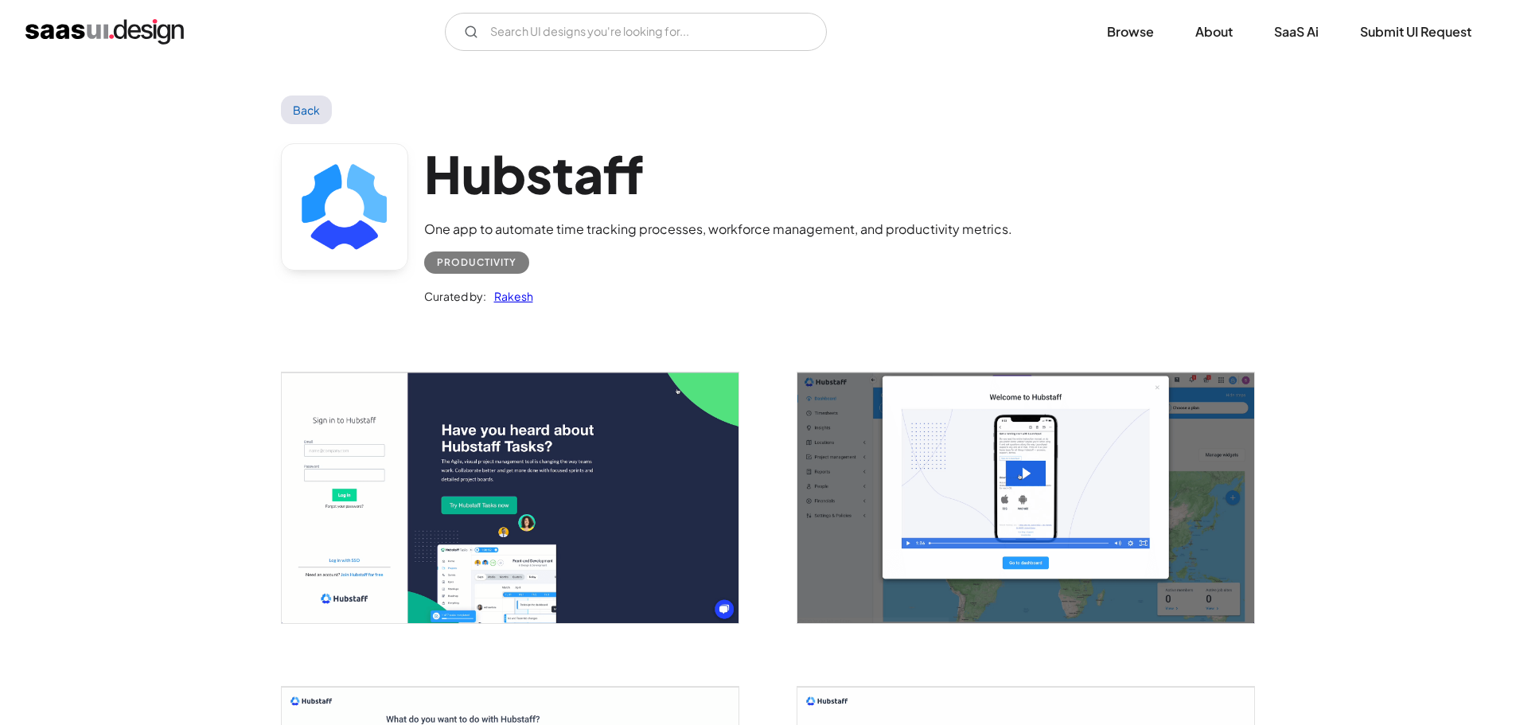
click at [443, 485] on img "open lightbox" at bounding box center [510, 497] width 457 height 251
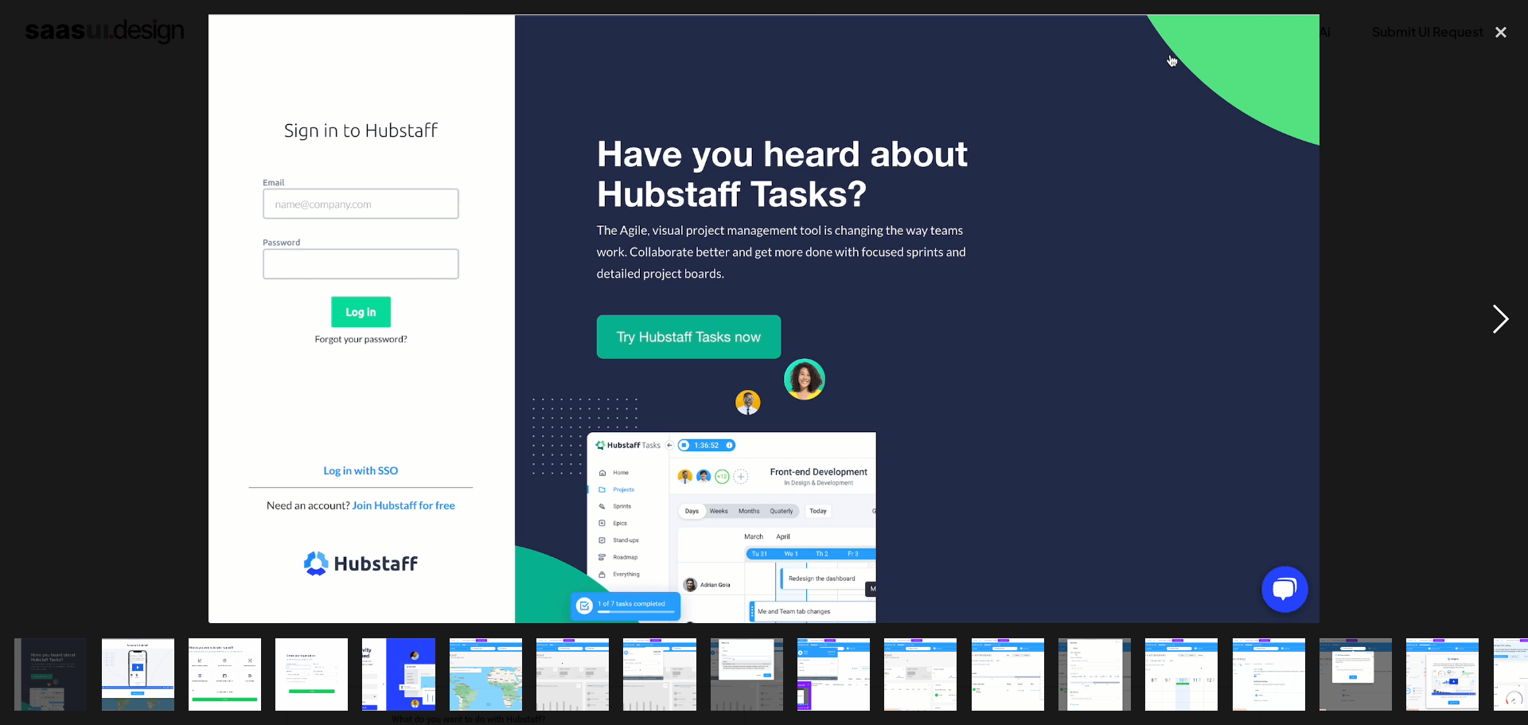
click at [1506, 304] on div "next image" at bounding box center [1501, 318] width 54 height 609
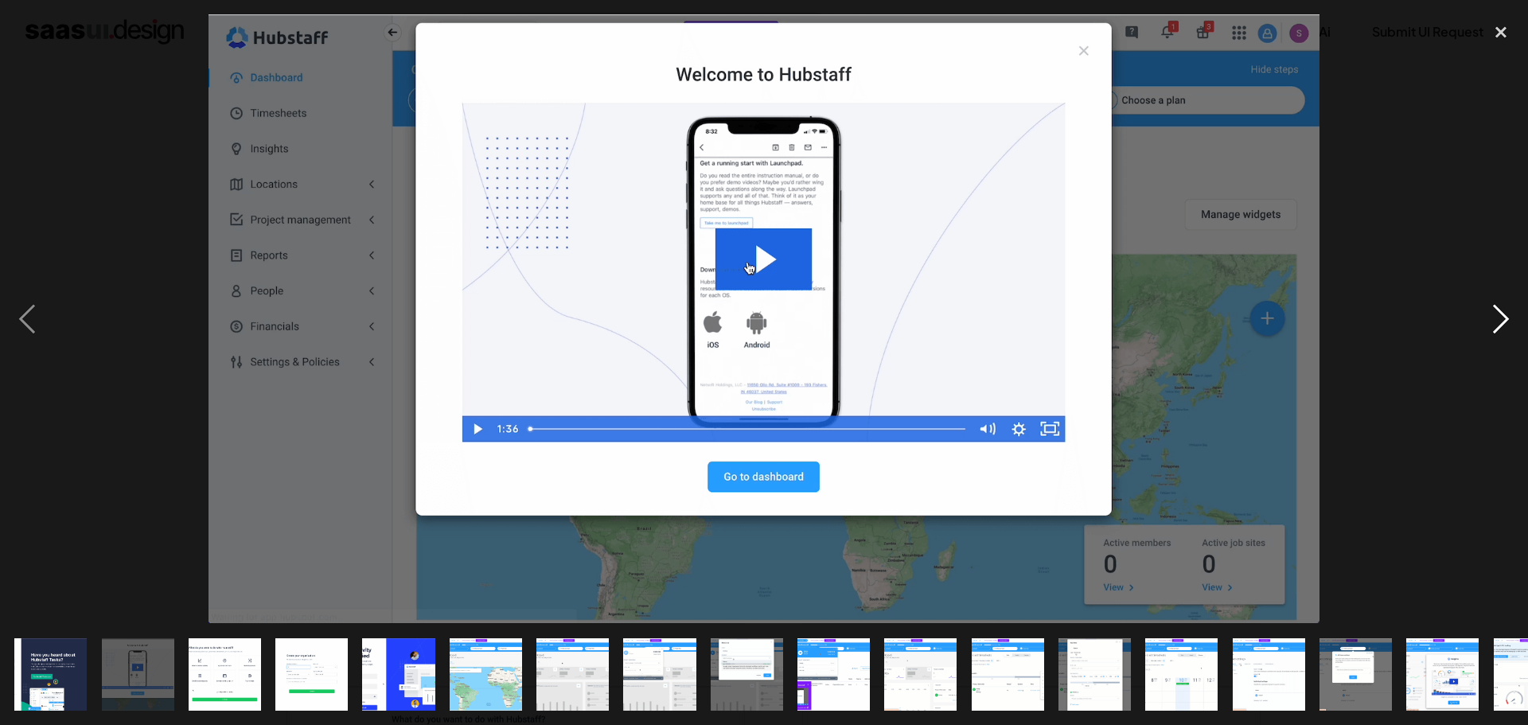
click at [1506, 304] on div "next image" at bounding box center [1501, 318] width 54 height 609
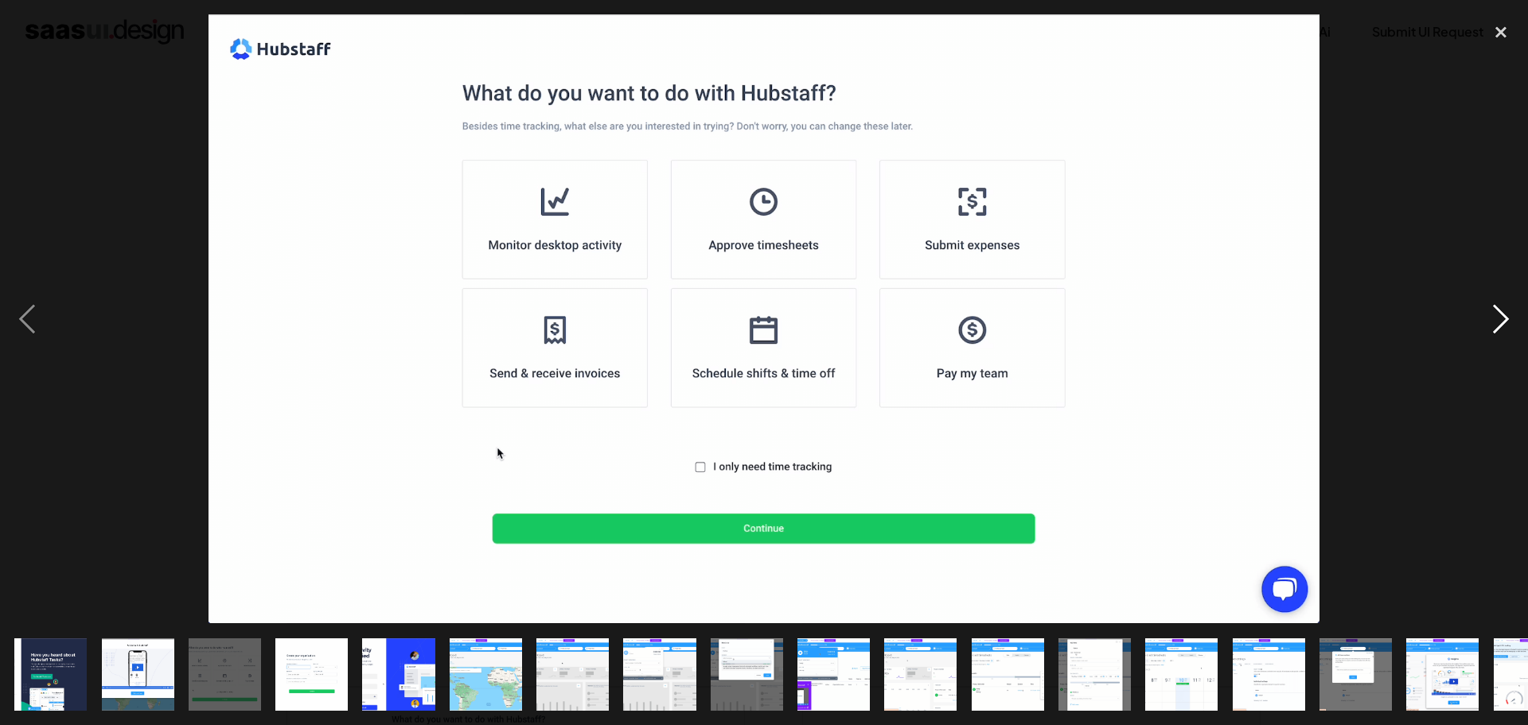
click at [1506, 304] on div "next image" at bounding box center [1501, 318] width 54 height 609
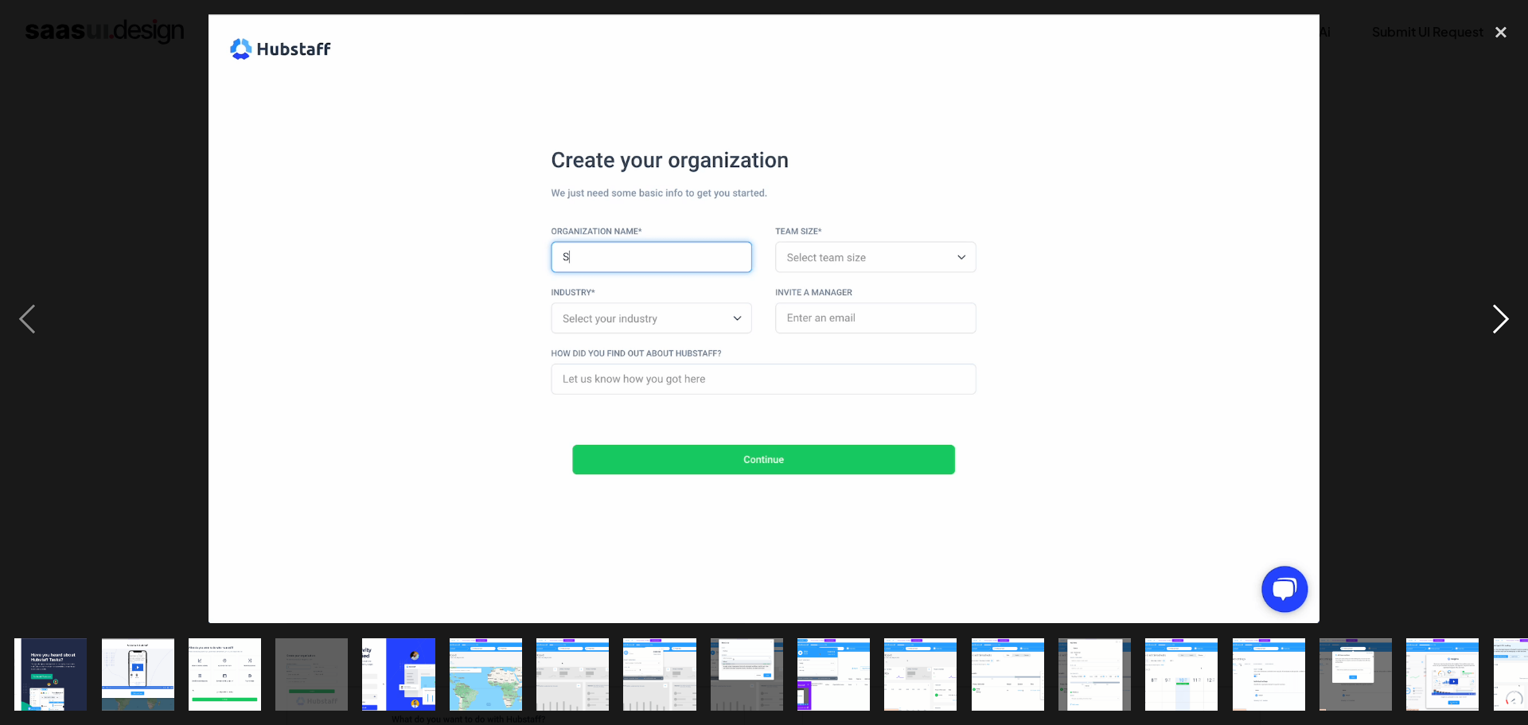
click at [1506, 304] on div "next image" at bounding box center [1501, 318] width 54 height 609
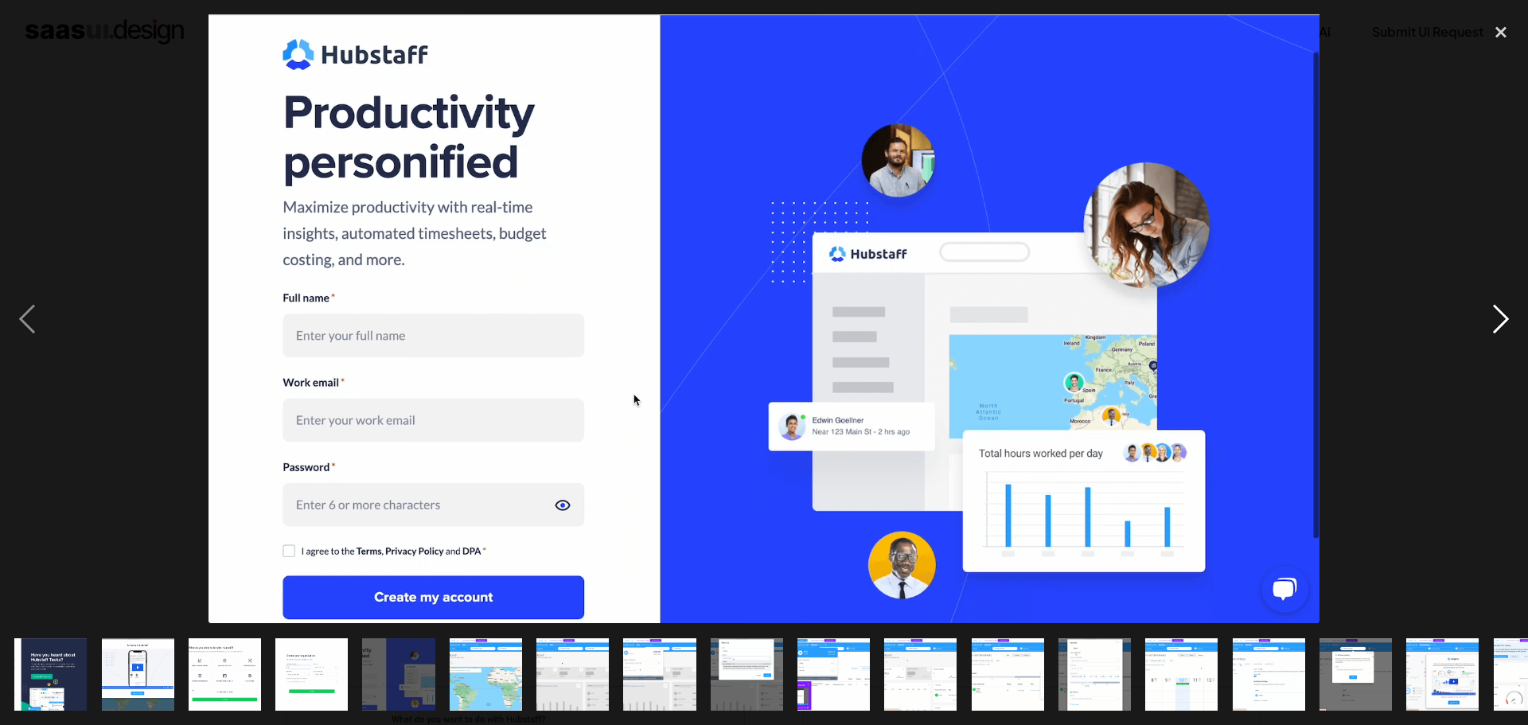
click at [1506, 304] on div "next image" at bounding box center [1501, 318] width 54 height 609
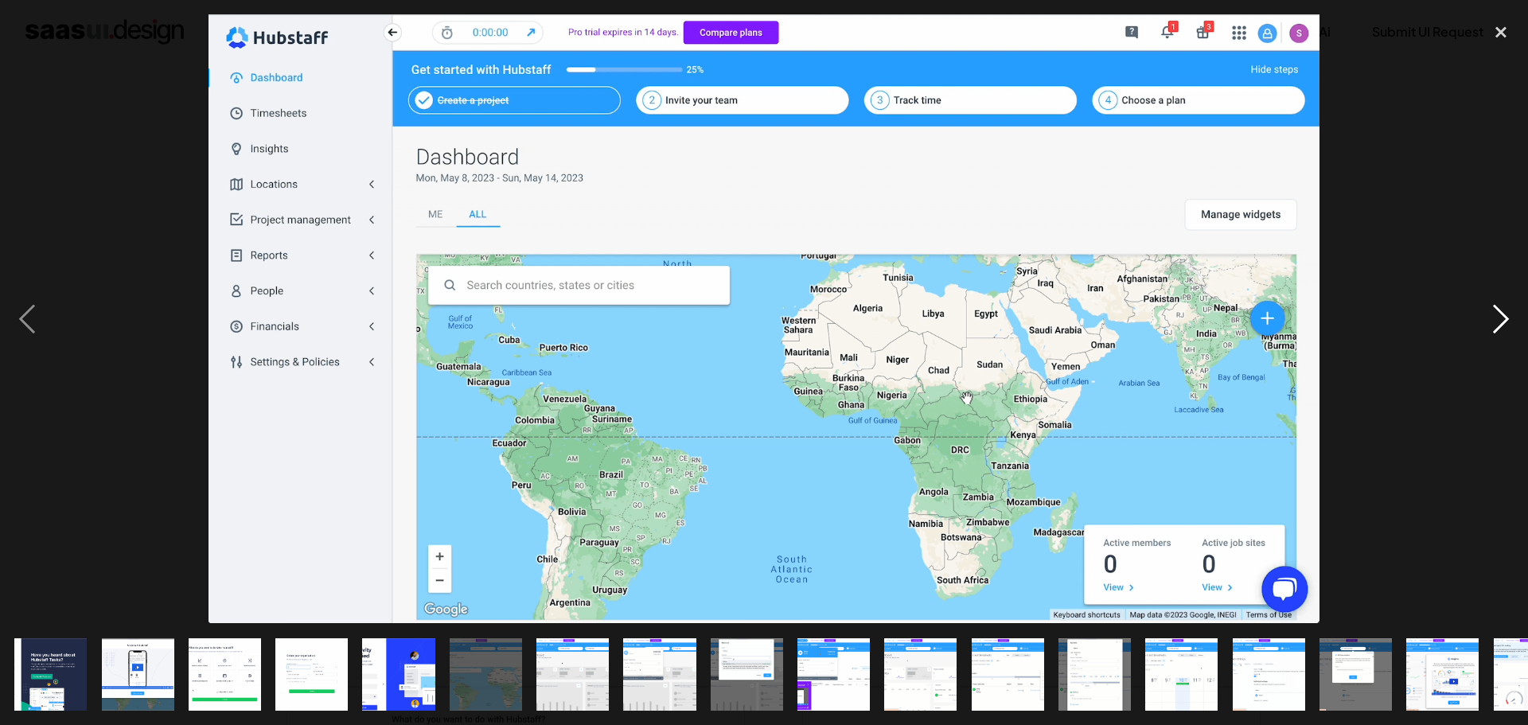
click at [1506, 304] on div "next image" at bounding box center [1501, 318] width 54 height 609
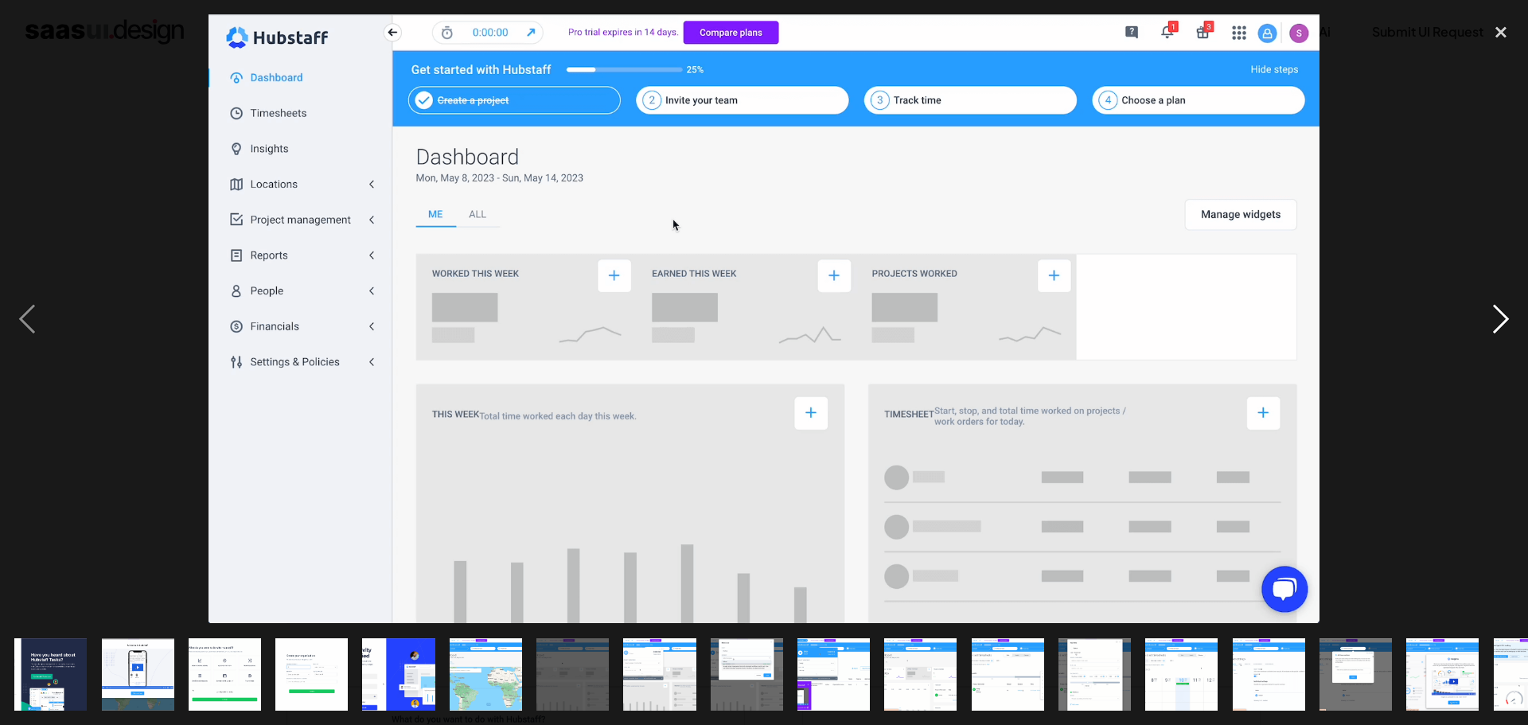
click at [1506, 304] on div "next image" at bounding box center [1501, 318] width 54 height 609
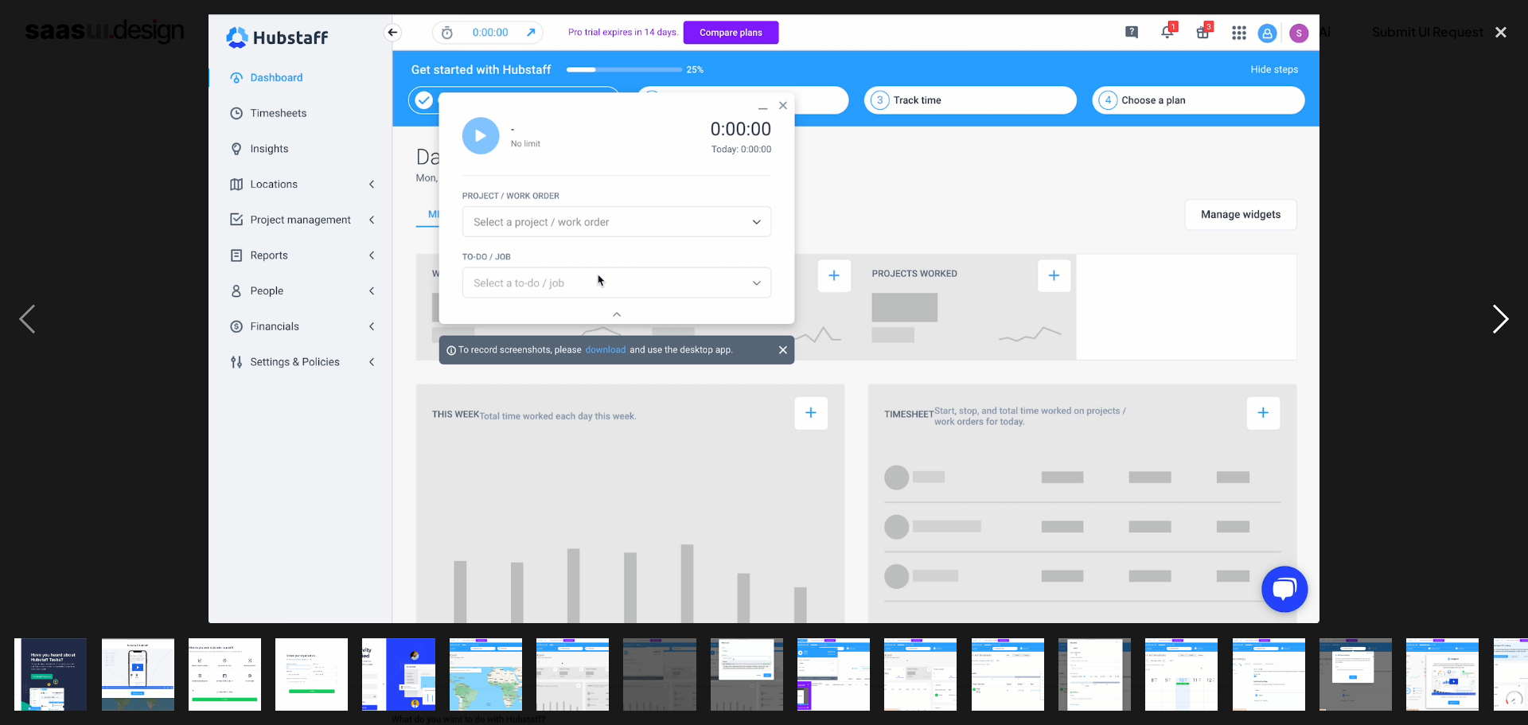
click at [1506, 304] on div "next image" at bounding box center [1501, 318] width 54 height 609
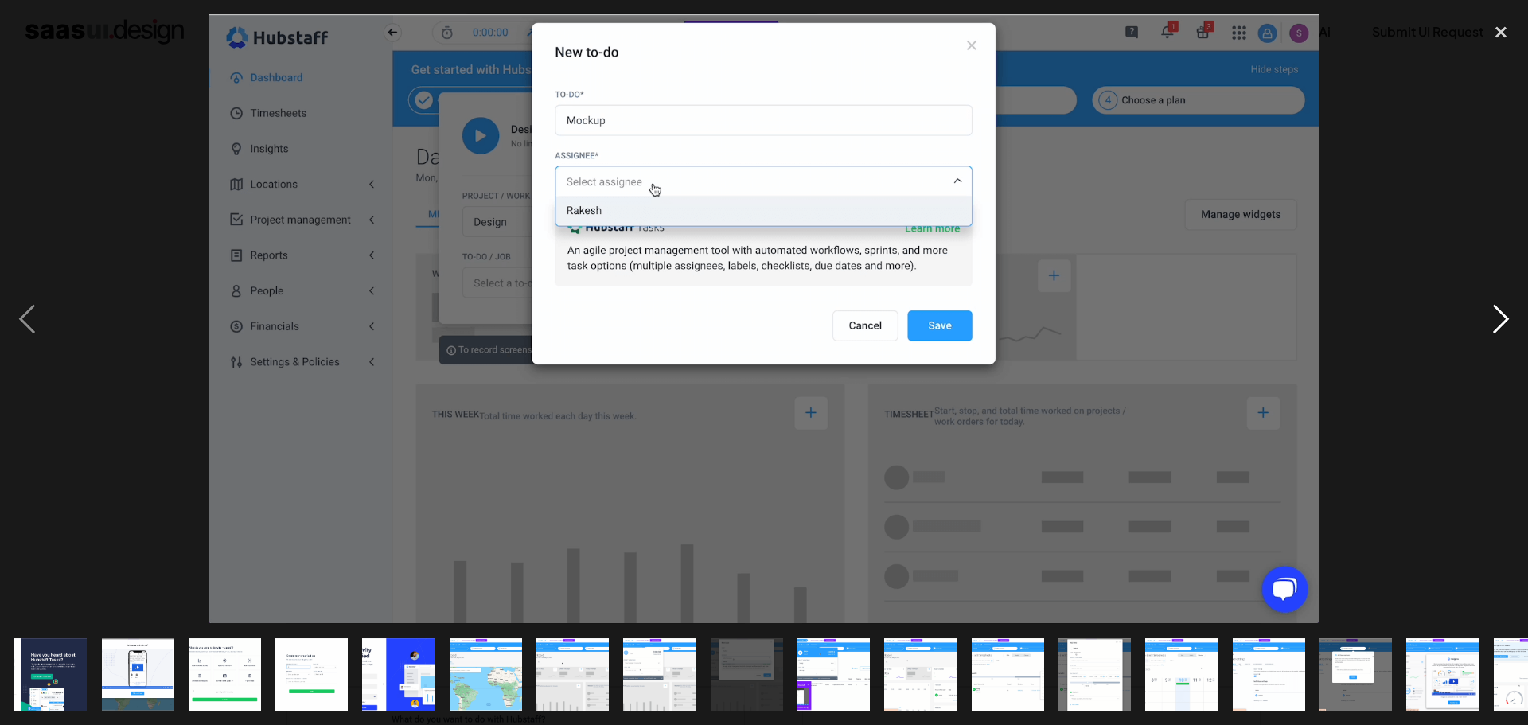
click at [1506, 304] on div "next image" at bounding box center [1501, 318] width 54 height 609
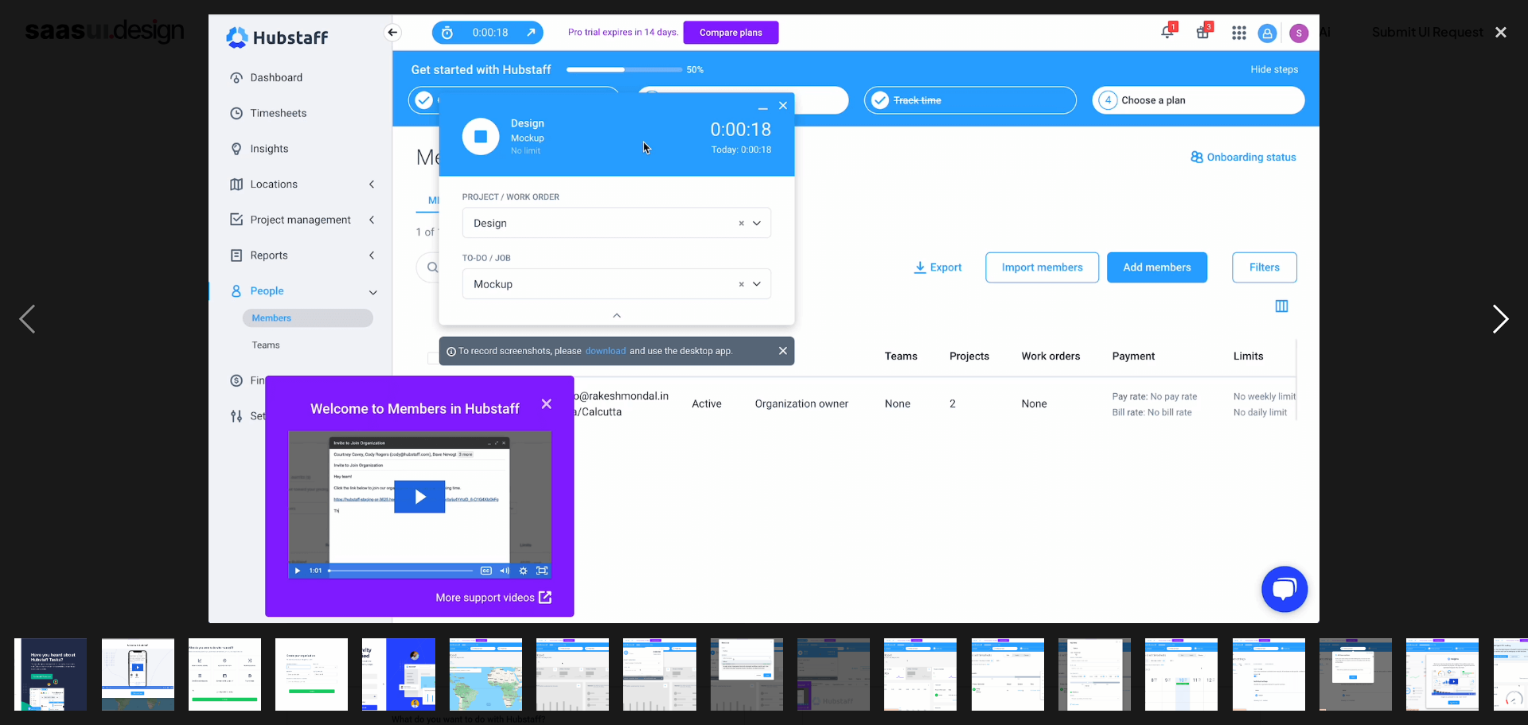
click at [1506, 304] on div "next image" at bounding box center [1501, 318] width 54 height 609
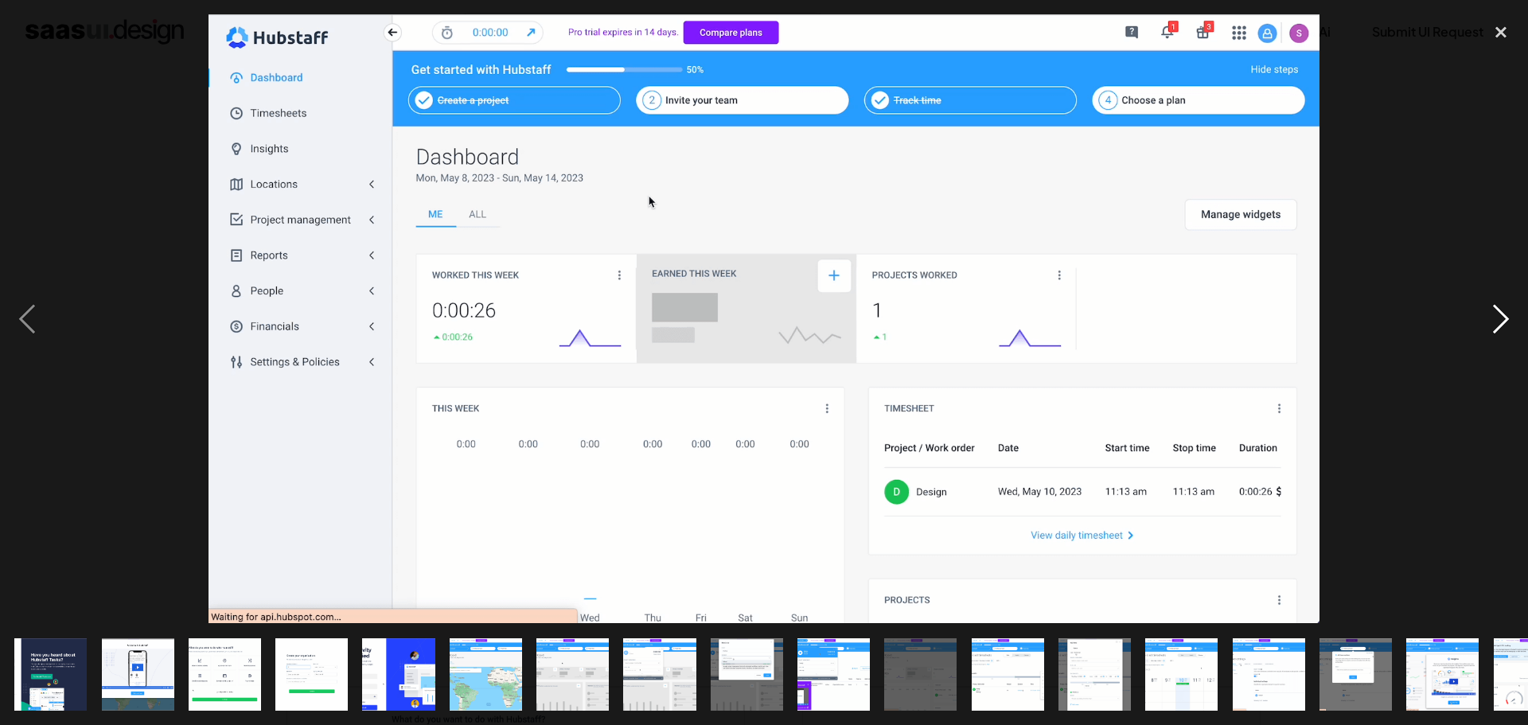
click at [1506, 304] on div "next image" at bounding box center [1501, 318] width 54 height 609
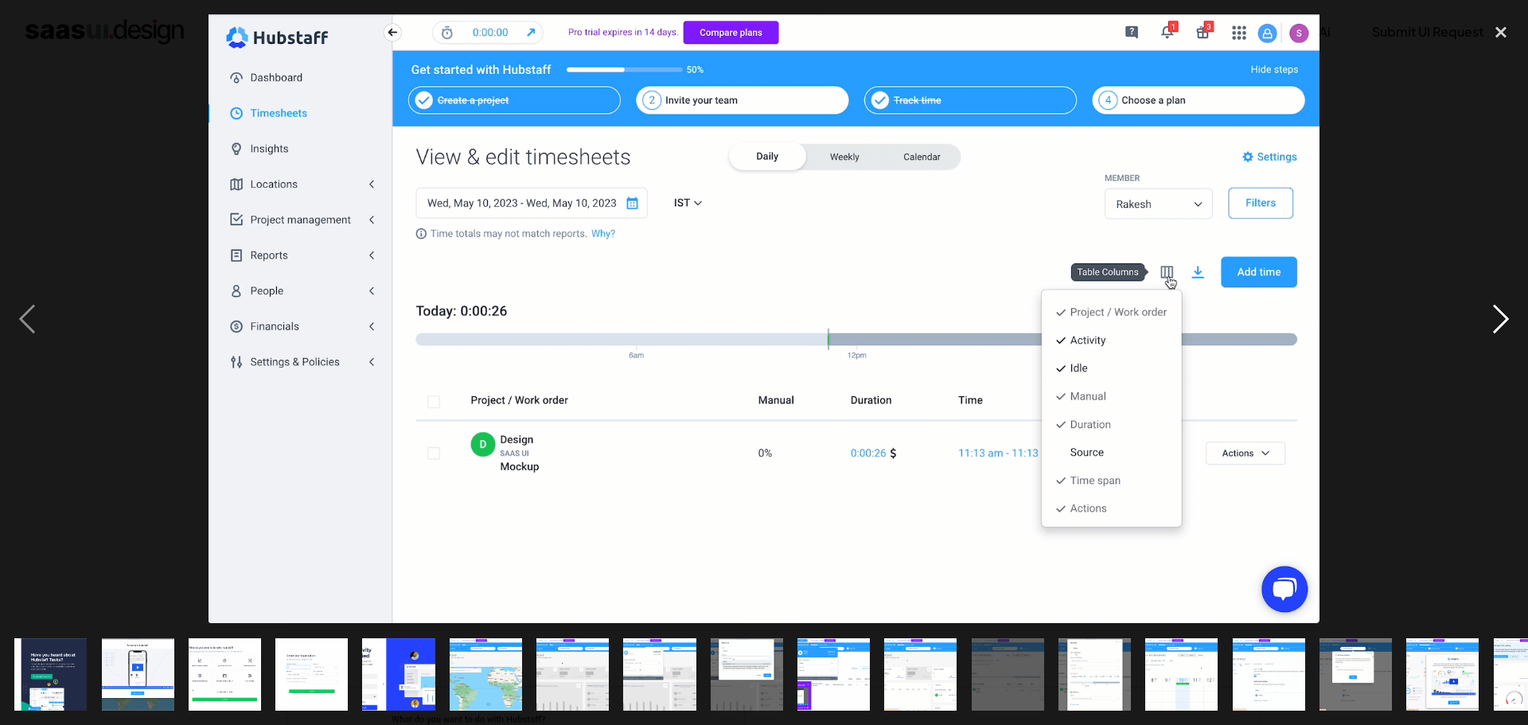
click at [1506, 304] on div "next image" at bounding box center [1501, 318] width 54 height 609
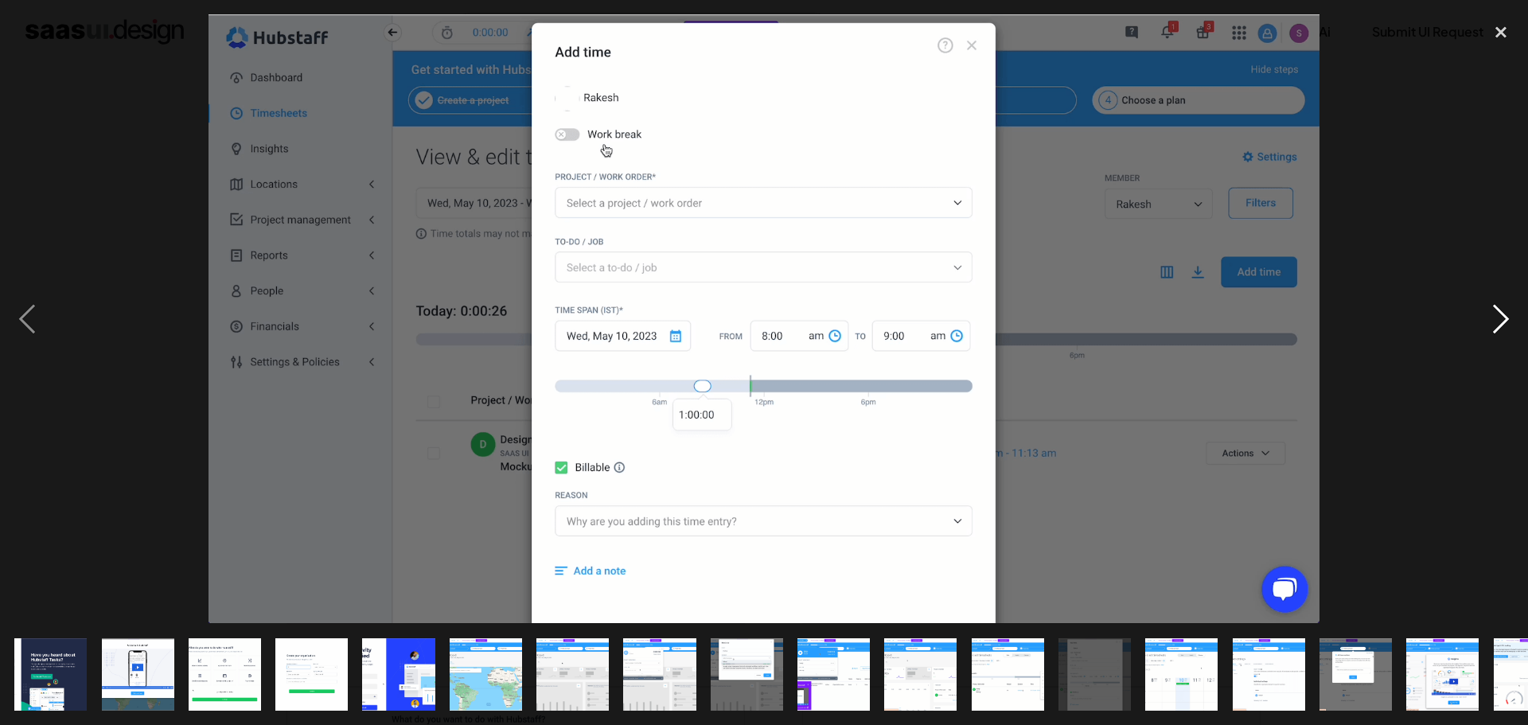
click at [1506, 304] on div "next image" at bounding box center [1501, 318] width 54 height 609
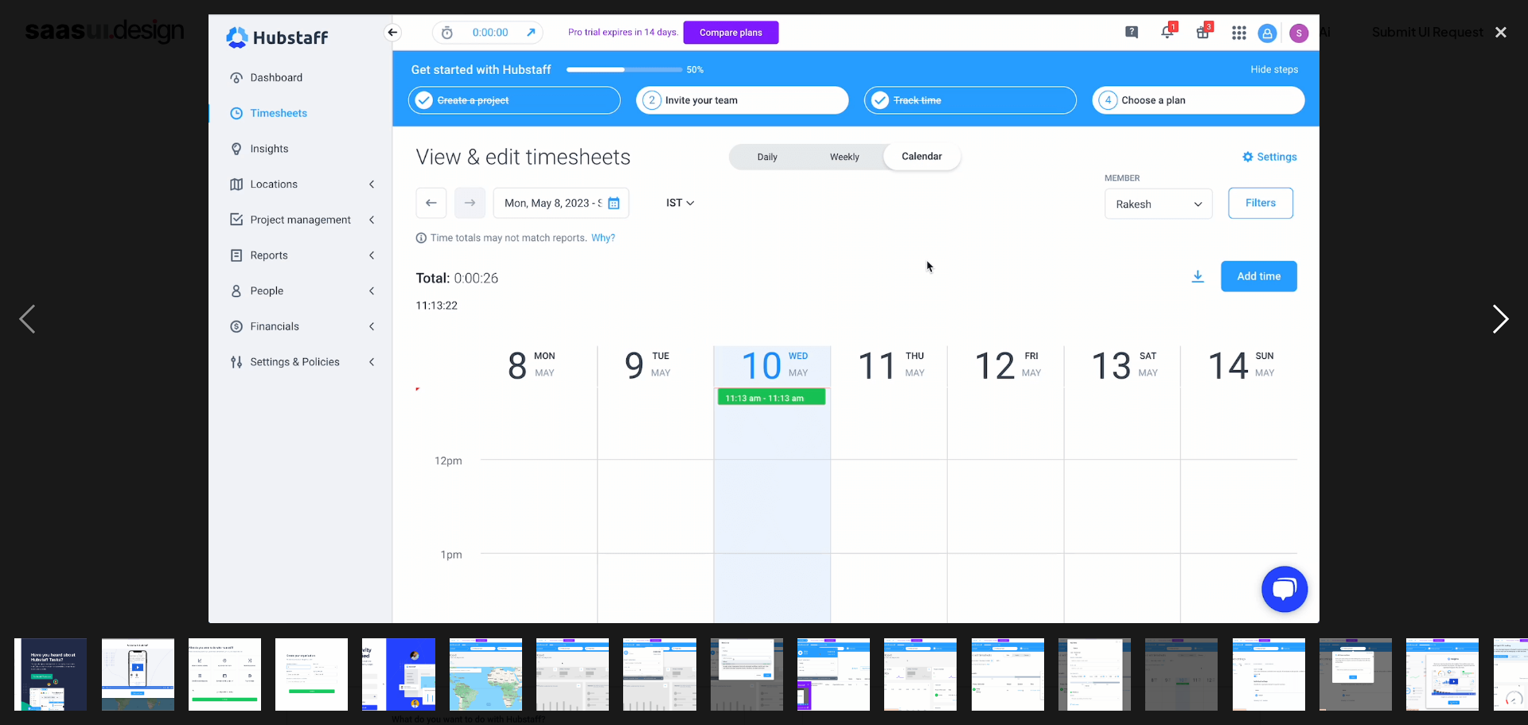
click at [1506, 304] on div "next image" at bounding box center [1501, 318] width 54 height 609
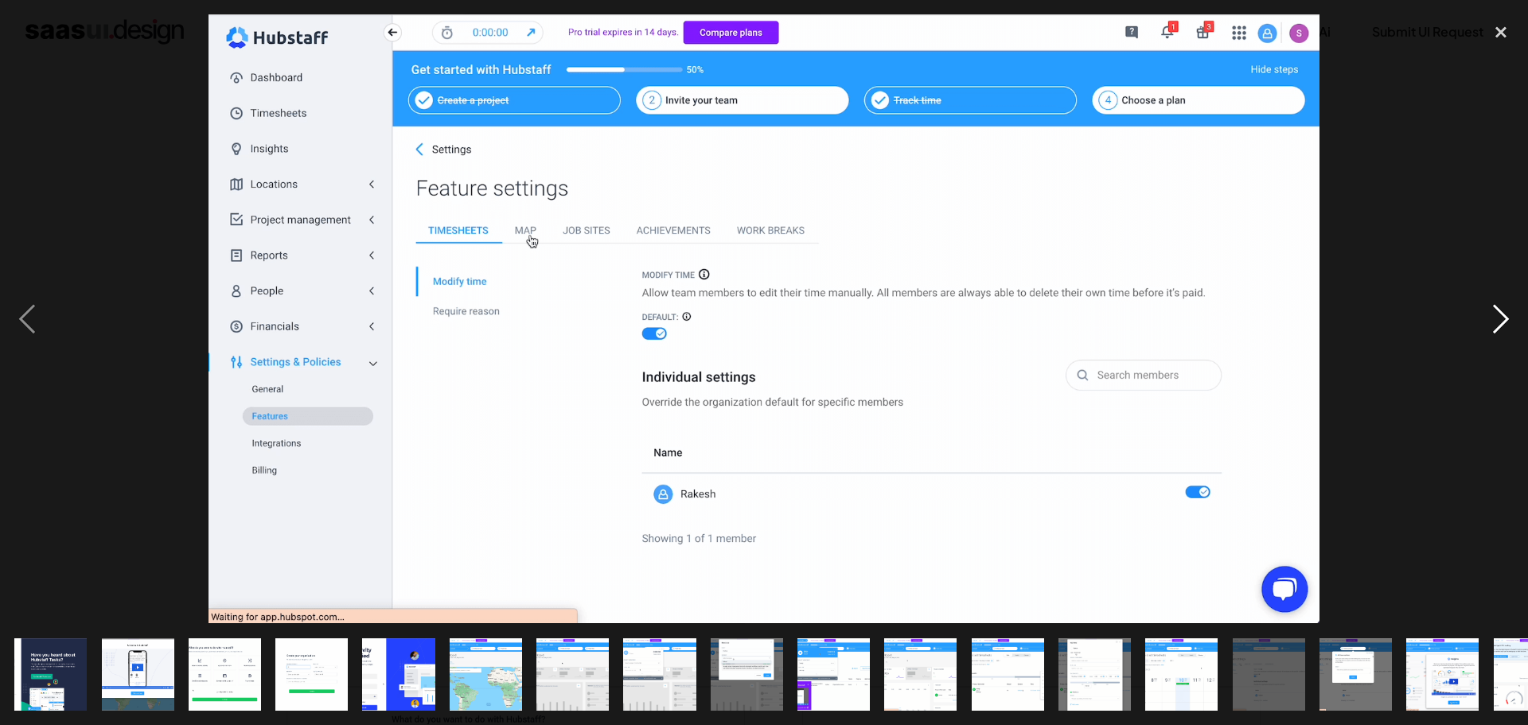
click at [1506, 304] on div "next image" at bounding box center [1501, 318] width 54 height 609
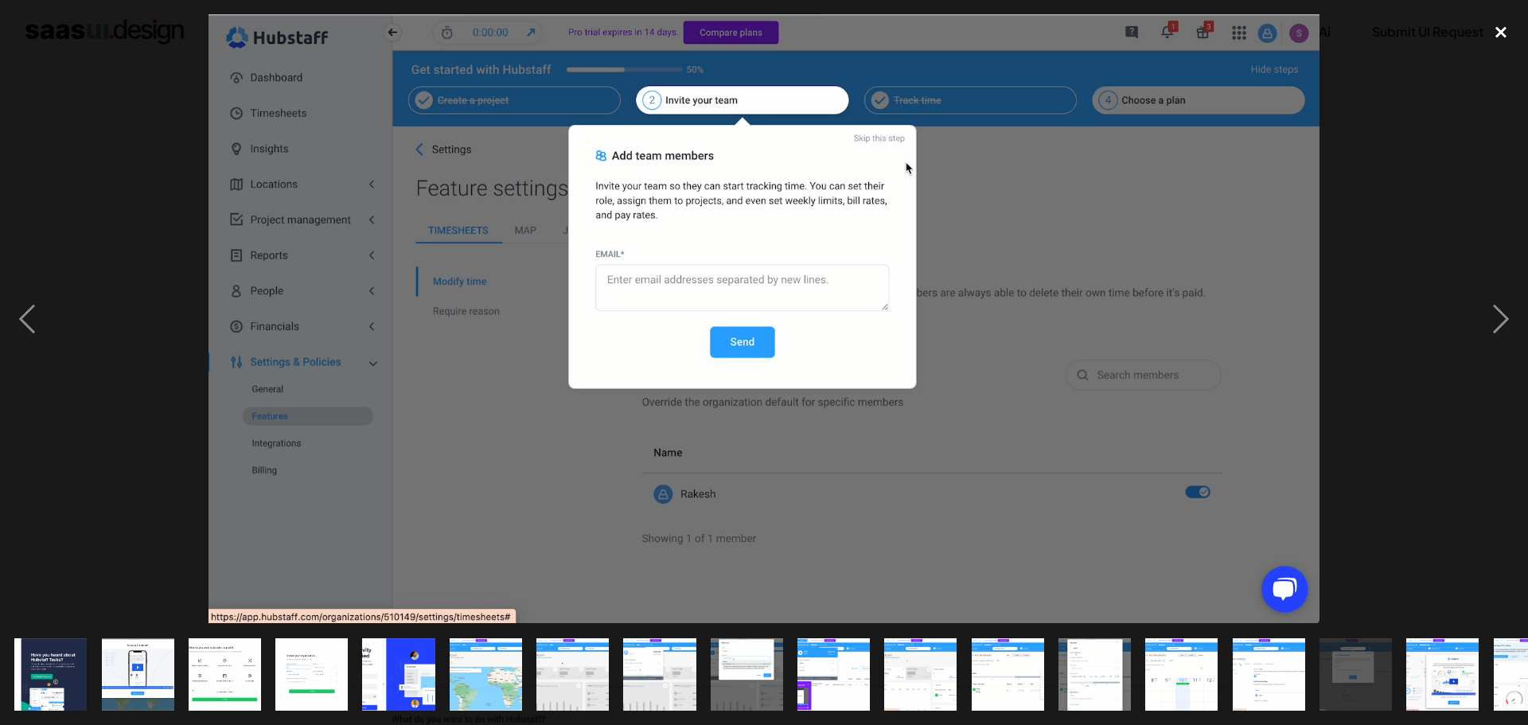
click at [1501, 24] on div "close lightbox" at bounding box center [1501, 31] width 54 height 35
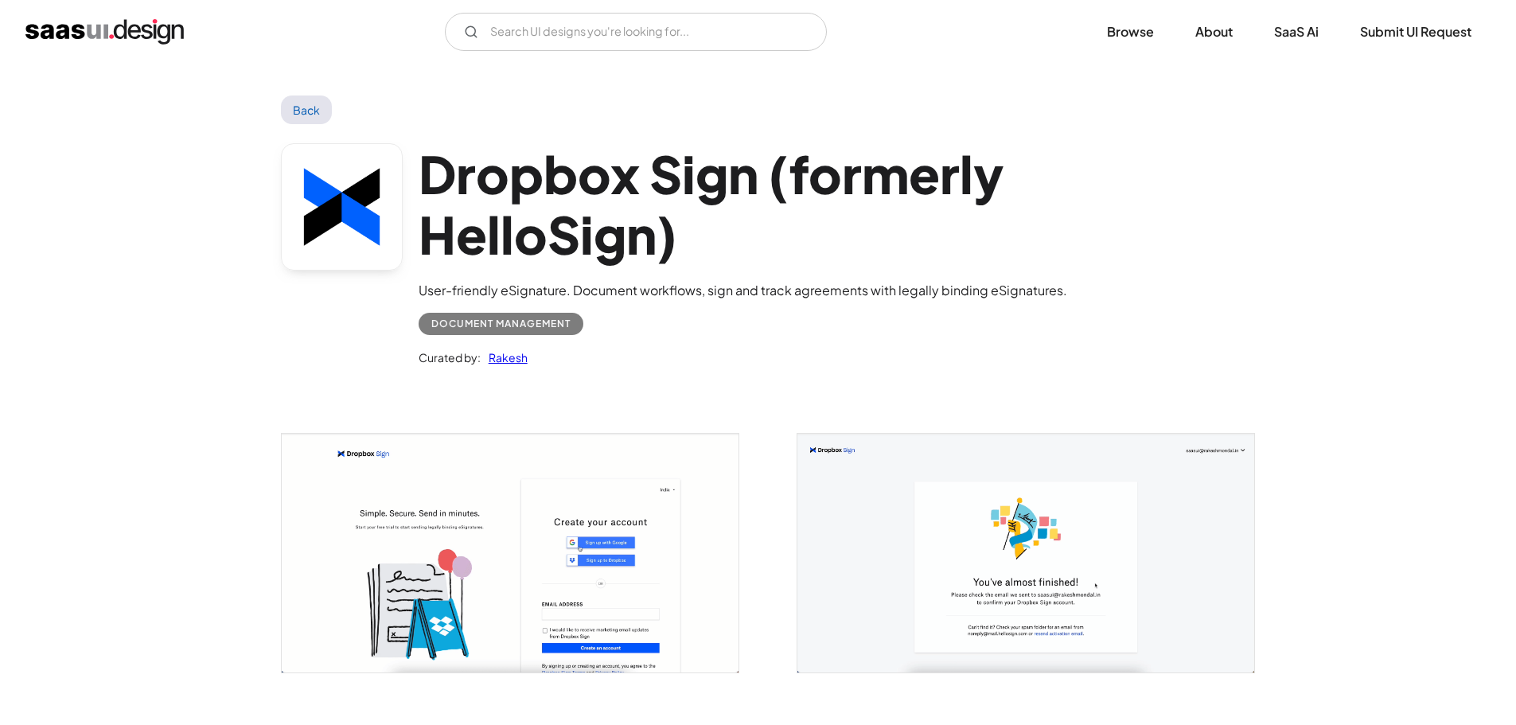
click at [505, 488] on img "open lightbox" at bounding box center [510, 553] width 457 height 239
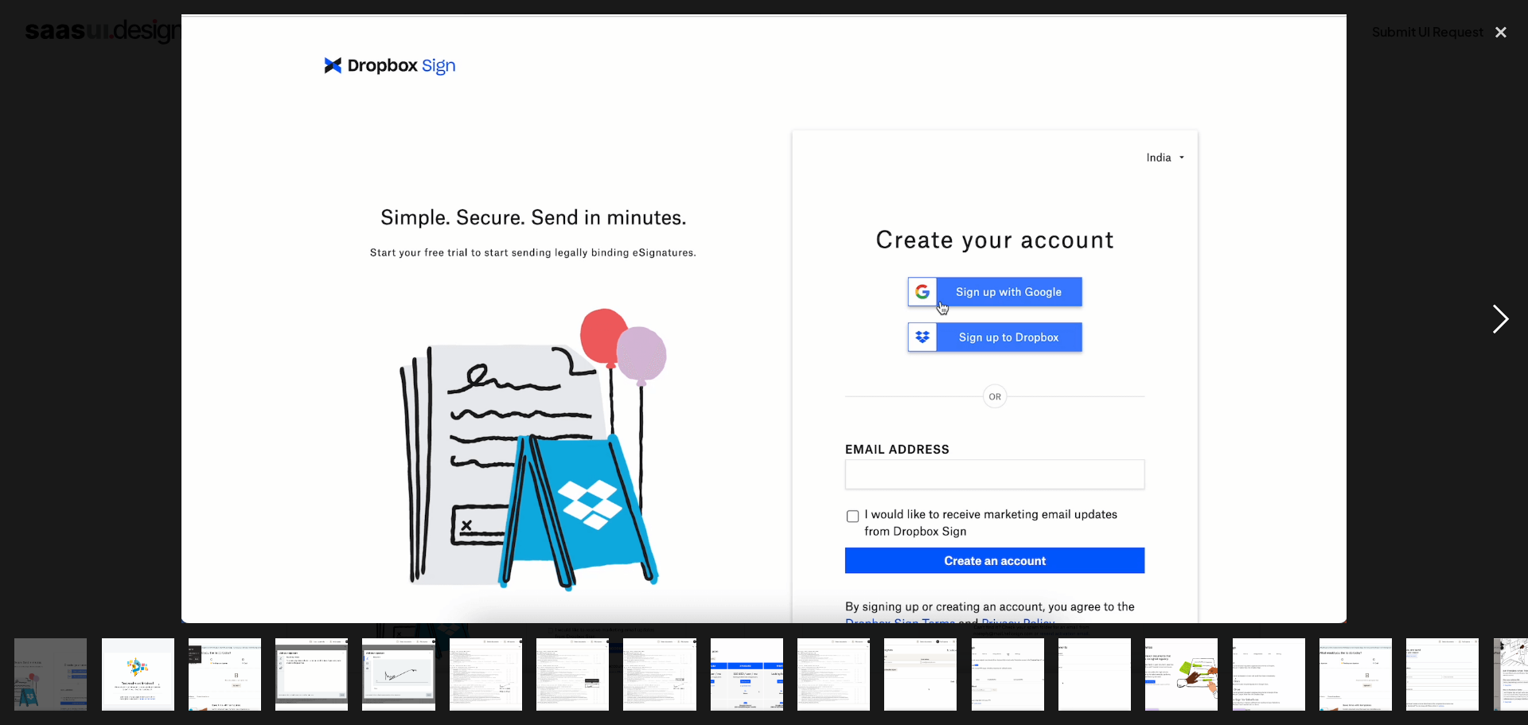
click at [1508, 319] on div "next image" at bounding box center [1501, 318] width 54 height 609
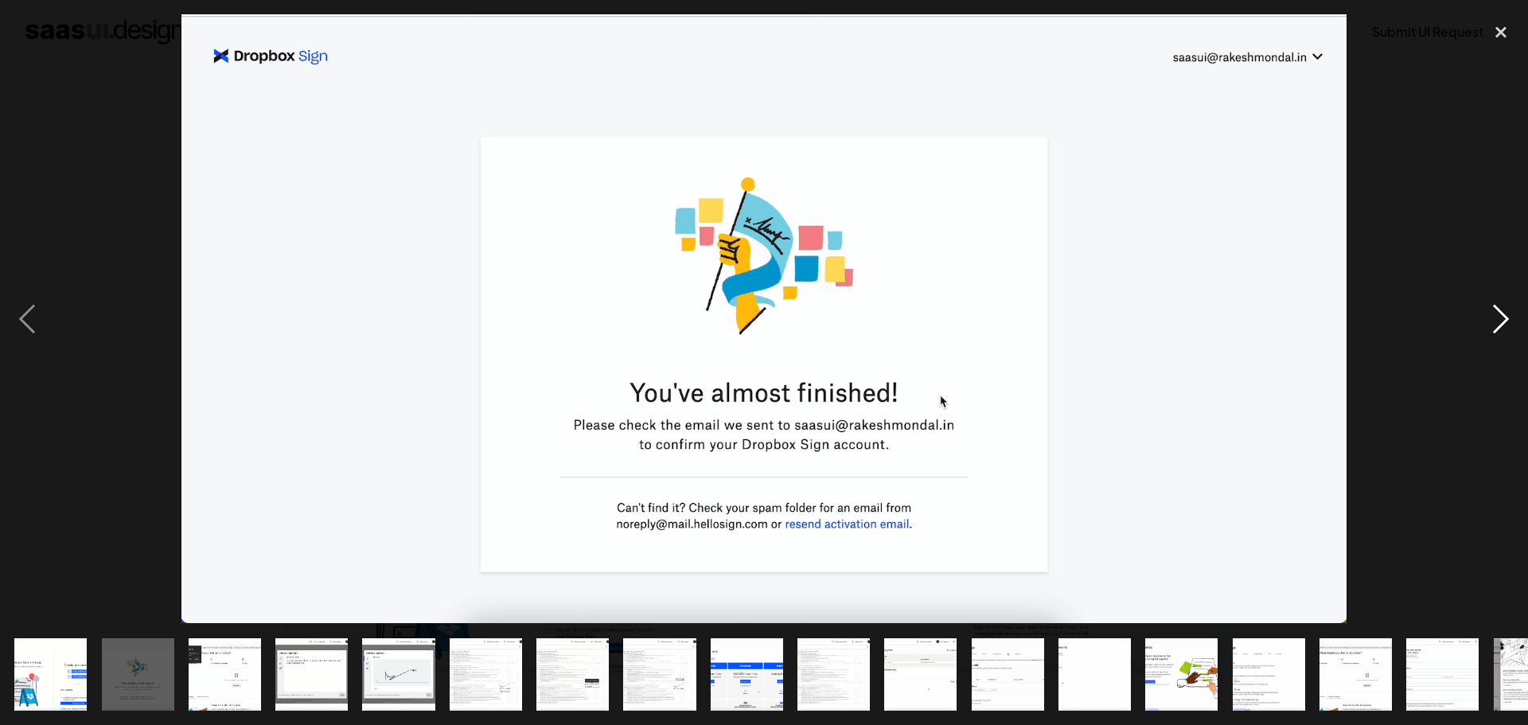
click at [1508, 319] on div "next image" at bounding box center [1501, 318] width 54 height 609
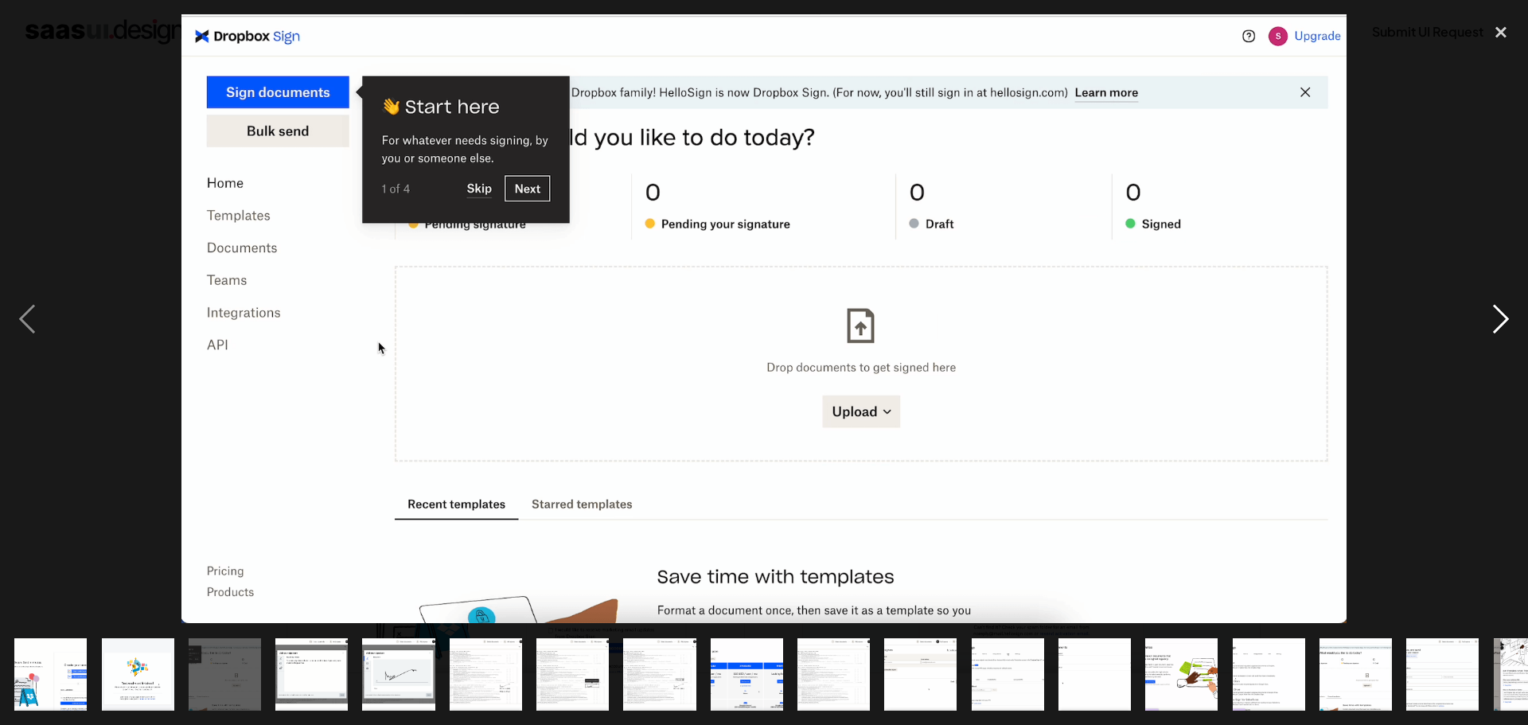
click at [1506, 314] on div "next image" at bounding box center [1501, 318] width 54 height 609
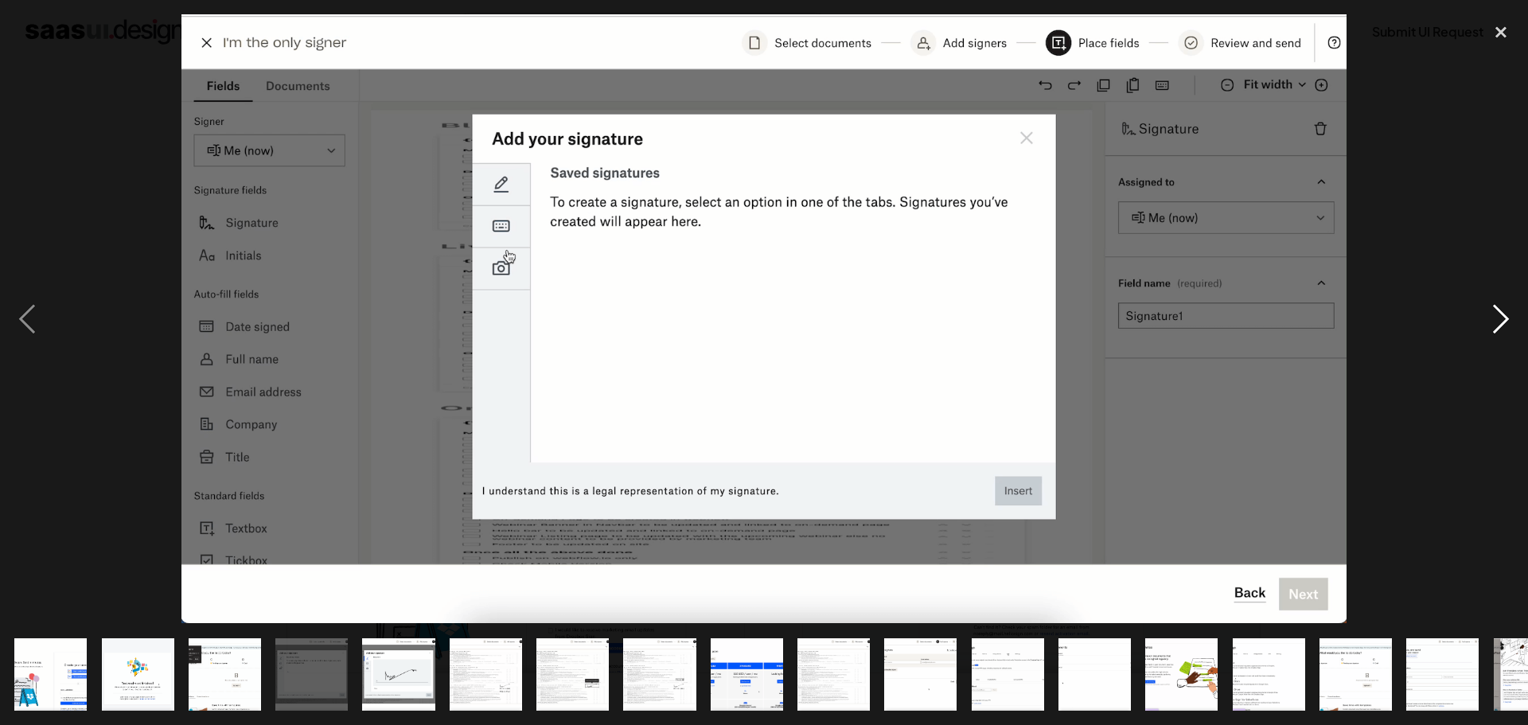
click at [1506, 314] on div "next image" at bounding box center [1501, 318] width 54 height 609
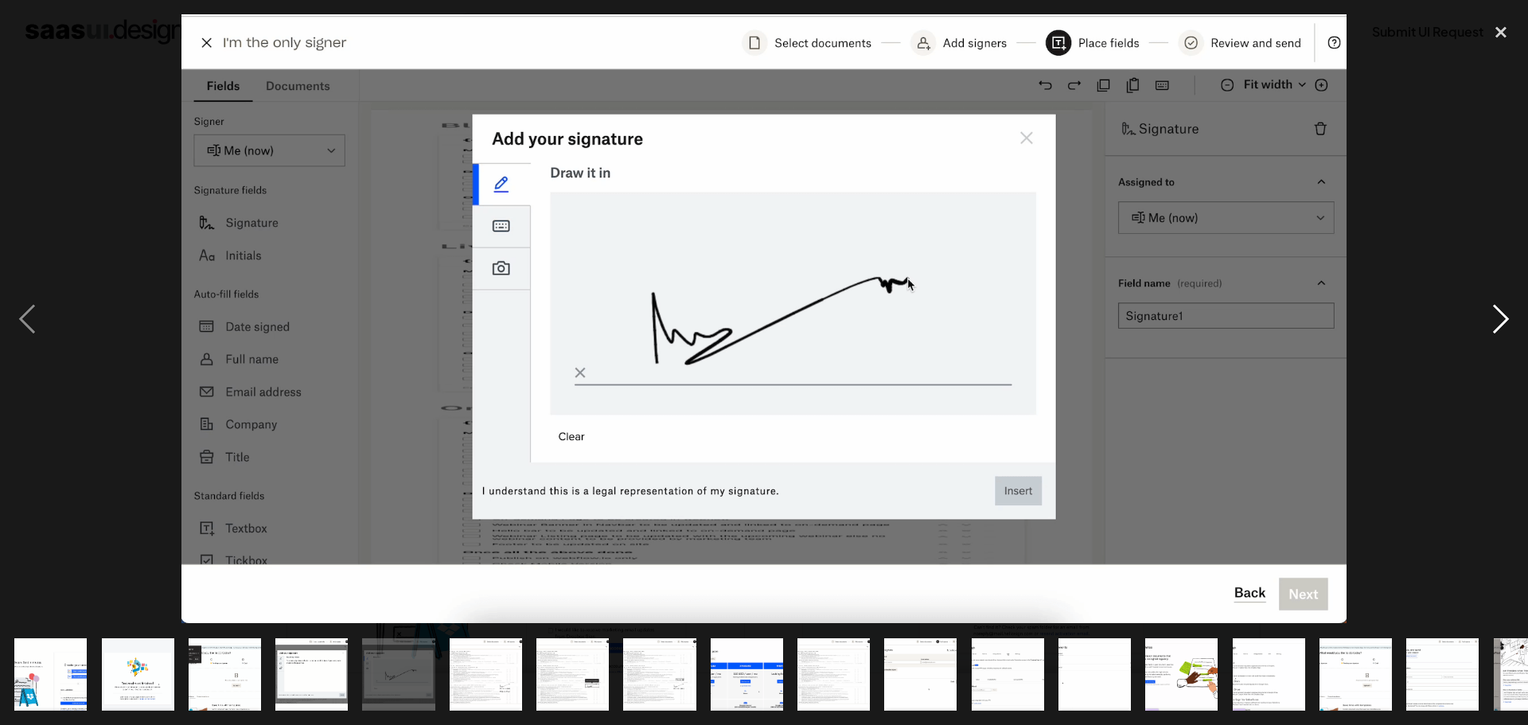
click at [1506, 311] on div "next image" at bounding box center [1501, 318] width 54 height 609
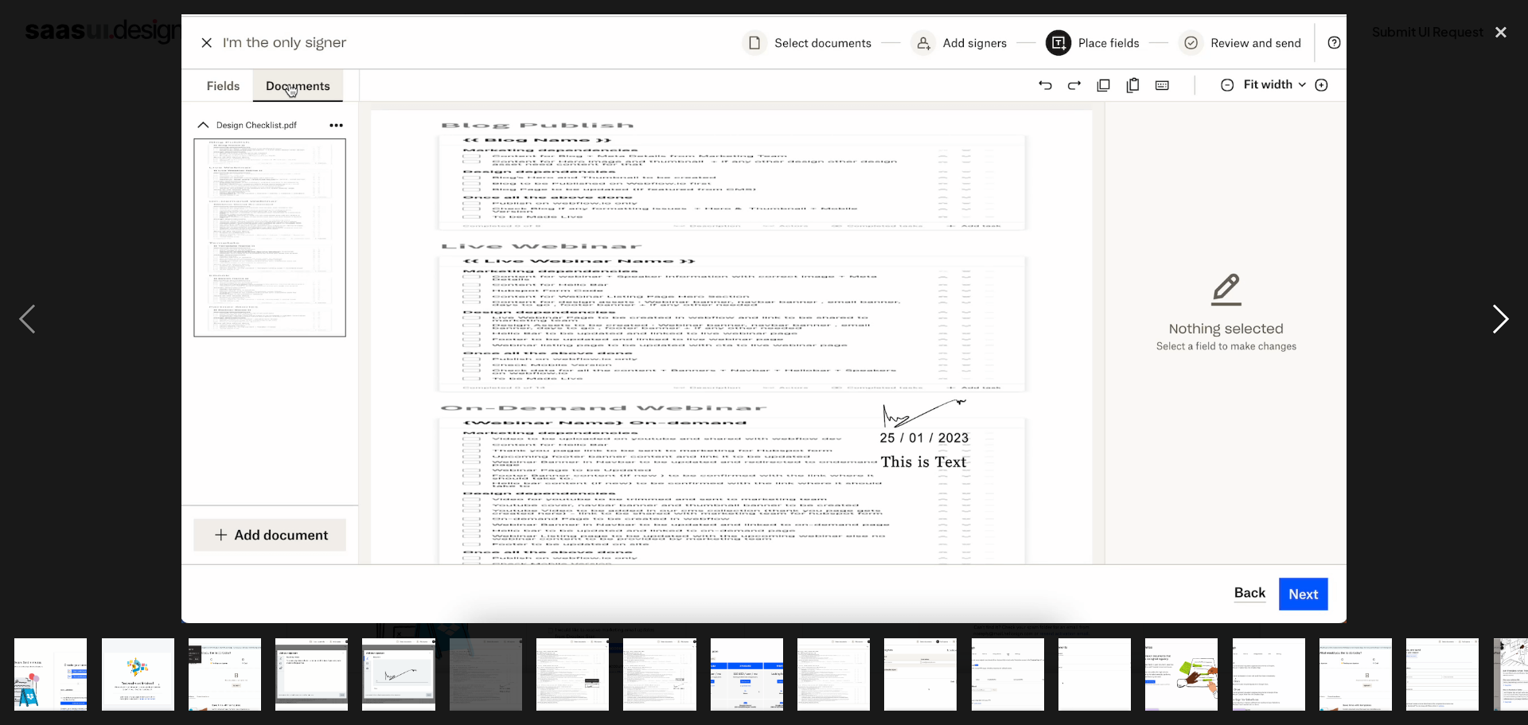
click at [1506, 310] on div "next image" at bounding box center [1501, 318] width 54 height 609
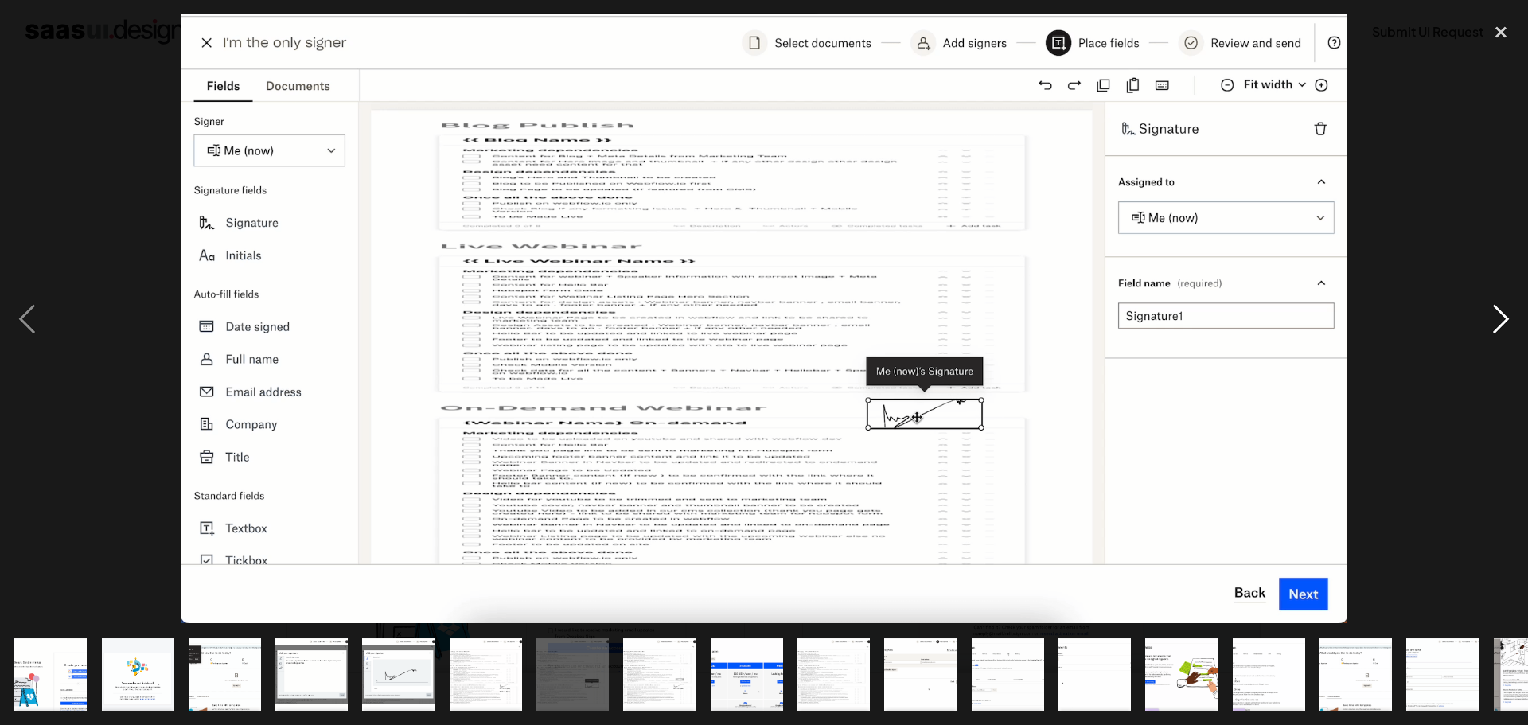
click at [1506, 310] on div "next image" at bounding box center [1501, 318] width 54 height 609
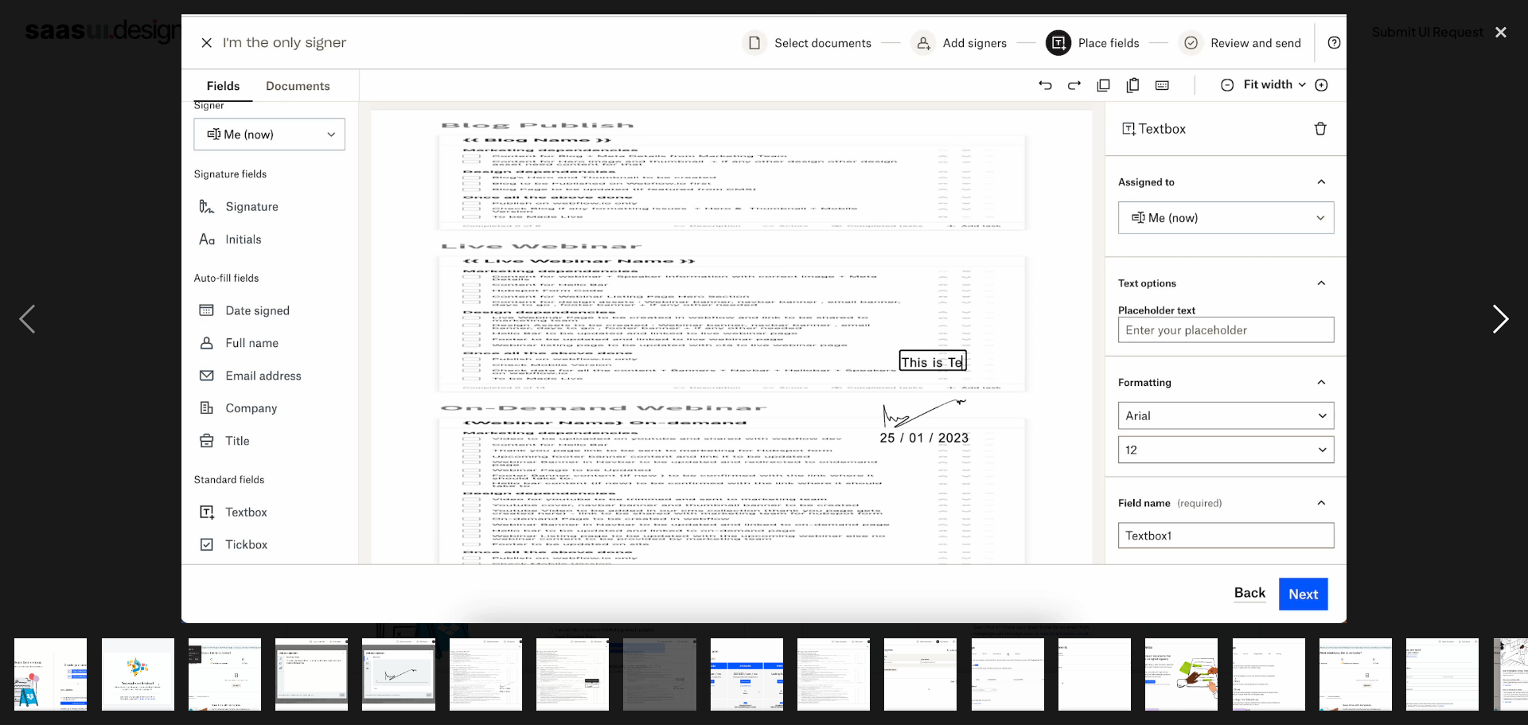
click at [1506, 310] on div "next image" at bounding box center [1501, 318] width 54 height 609
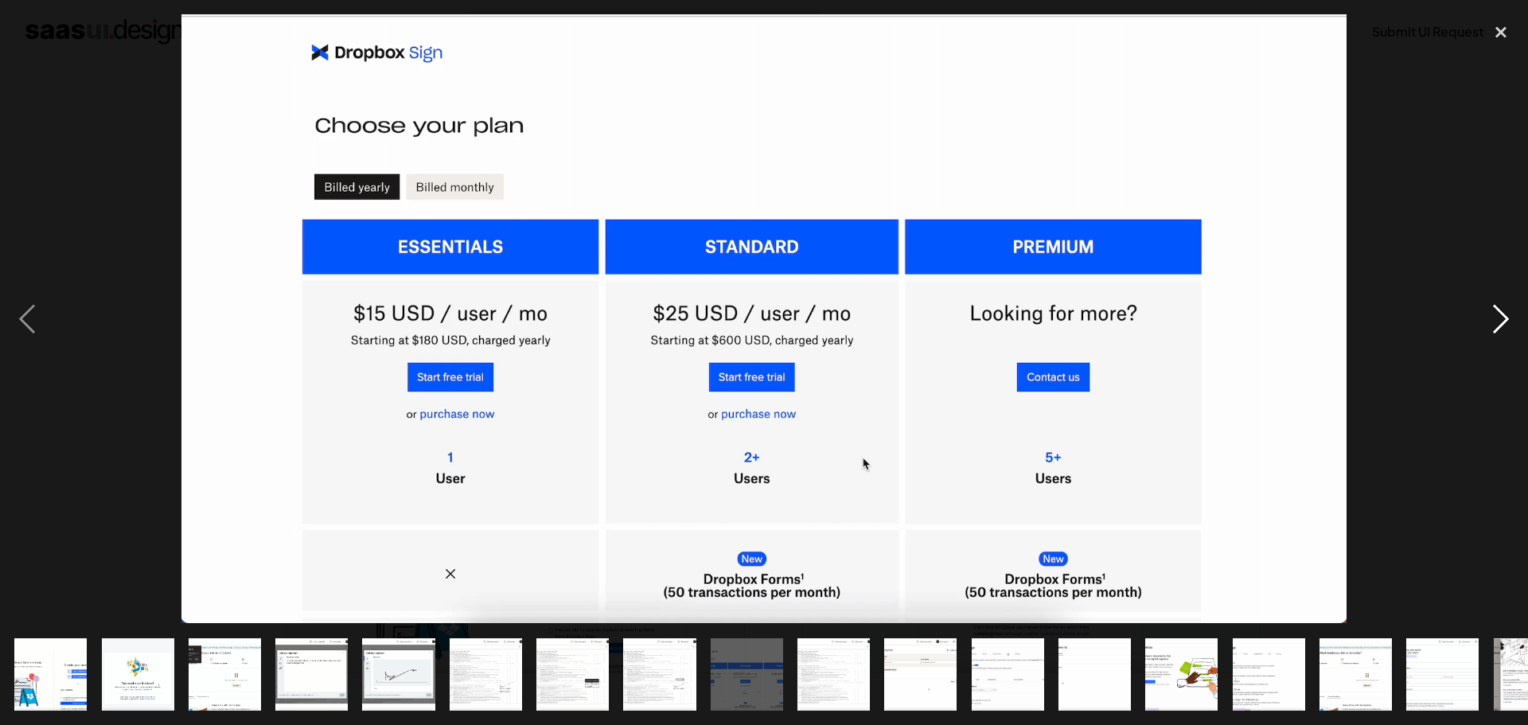
click at [1506, 310] on div "next image" at bounding box center [1501, 318] width 54 height 609
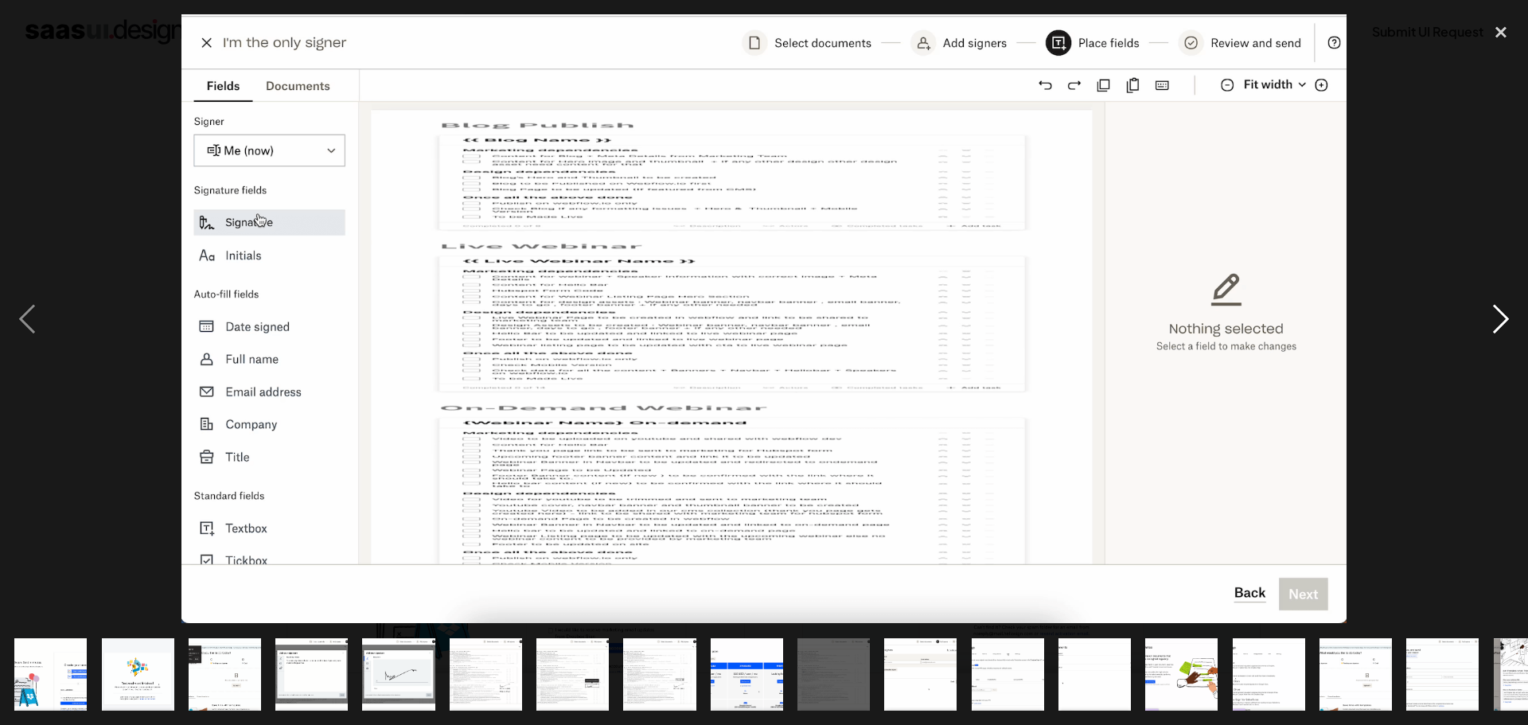
click at [1506, 310] on div "next image" at bounding box center [1501, 318] width 54 height 609
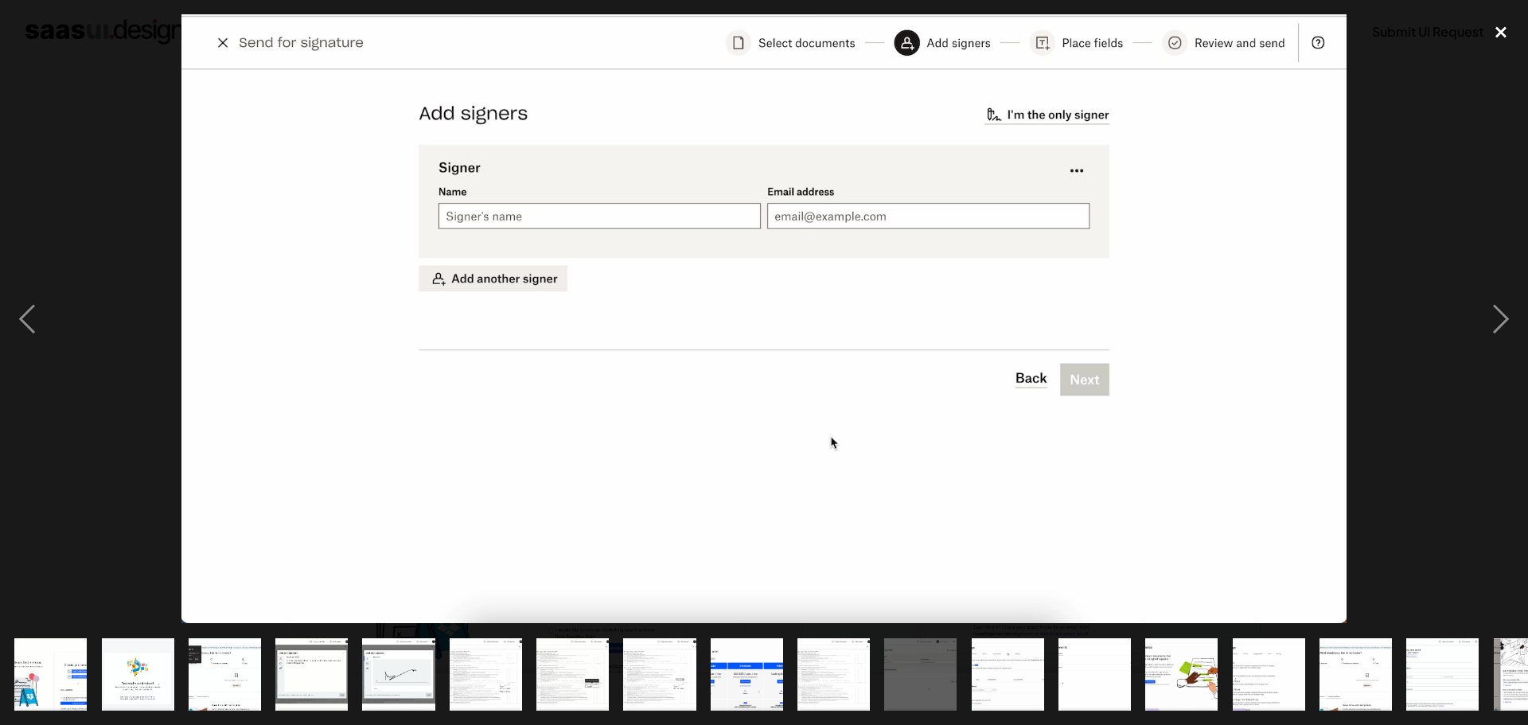
click at [1506, 25] on div "close lightbox" at bounding box center [1501, 31] width 54 height 35
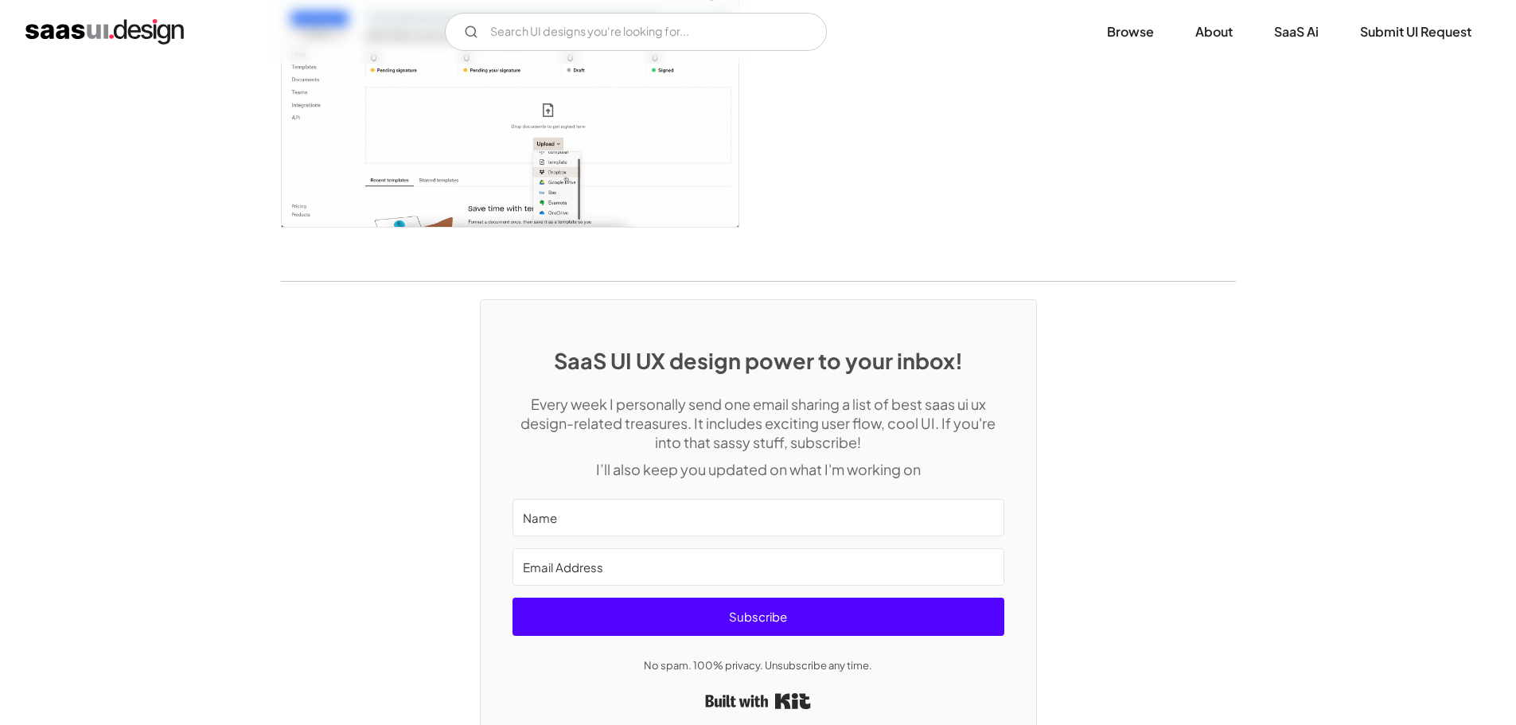
scroll to position [3549, 0]
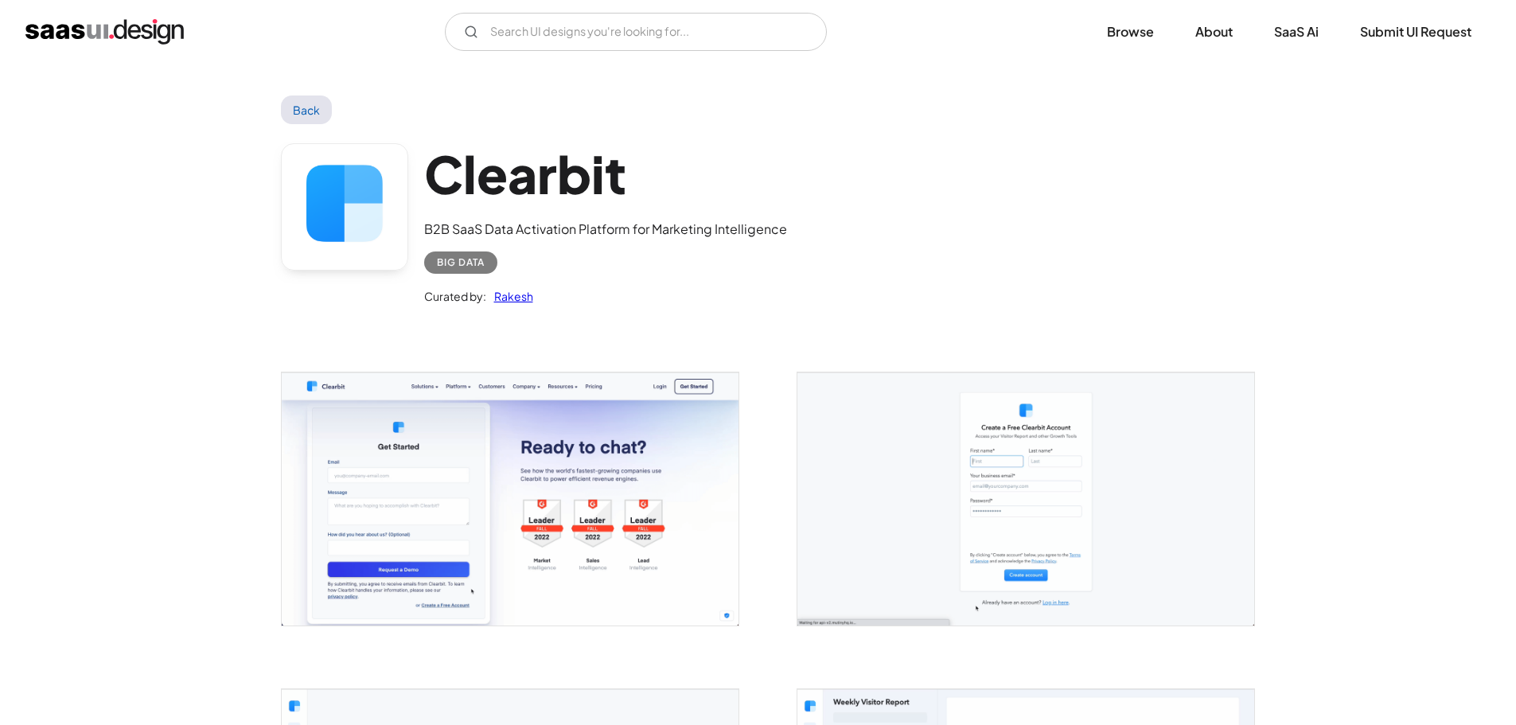
click at [512, 502] on img "open lightbox" at bounding box center [510, 498] width 457 height 252
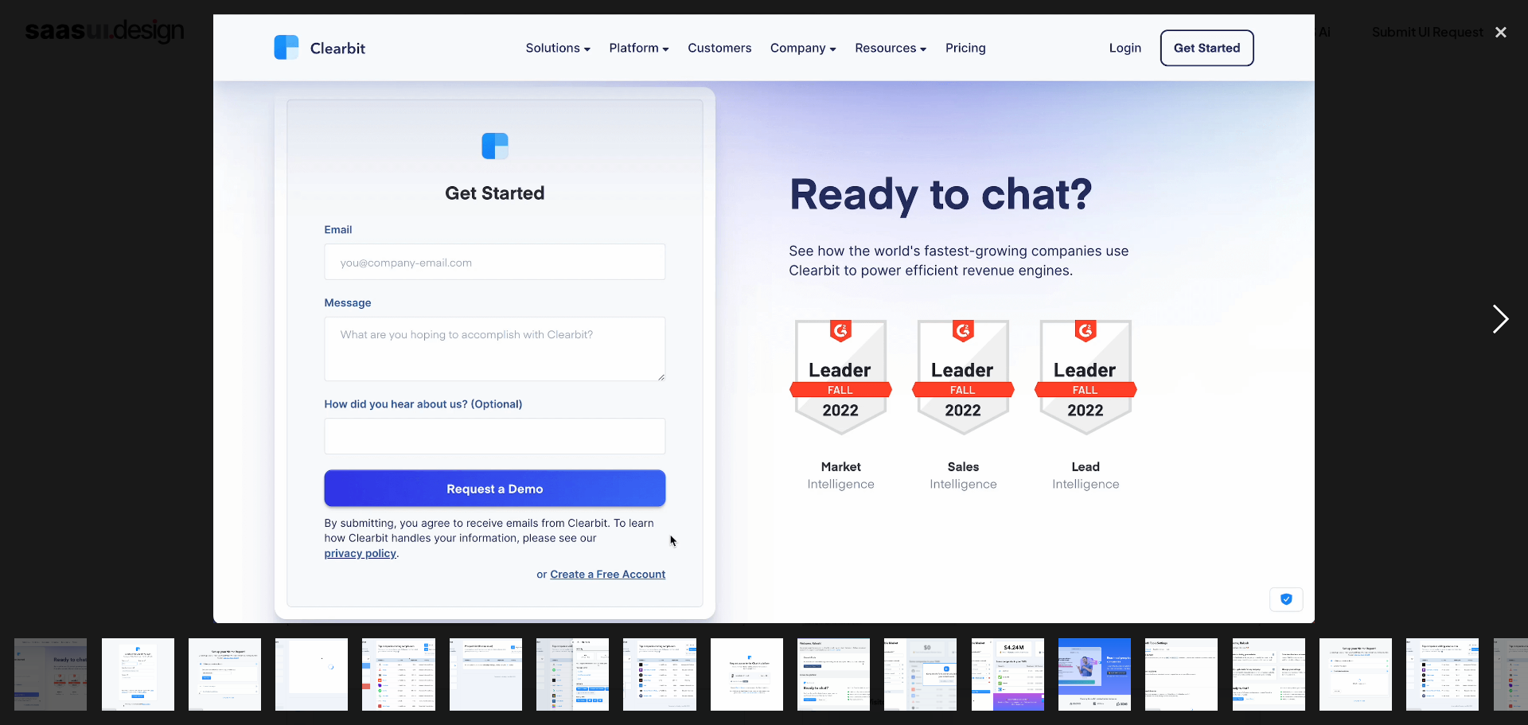
click at [1502, 325] on div "next image" at bounding box center [1501, 318] width 54 height 609
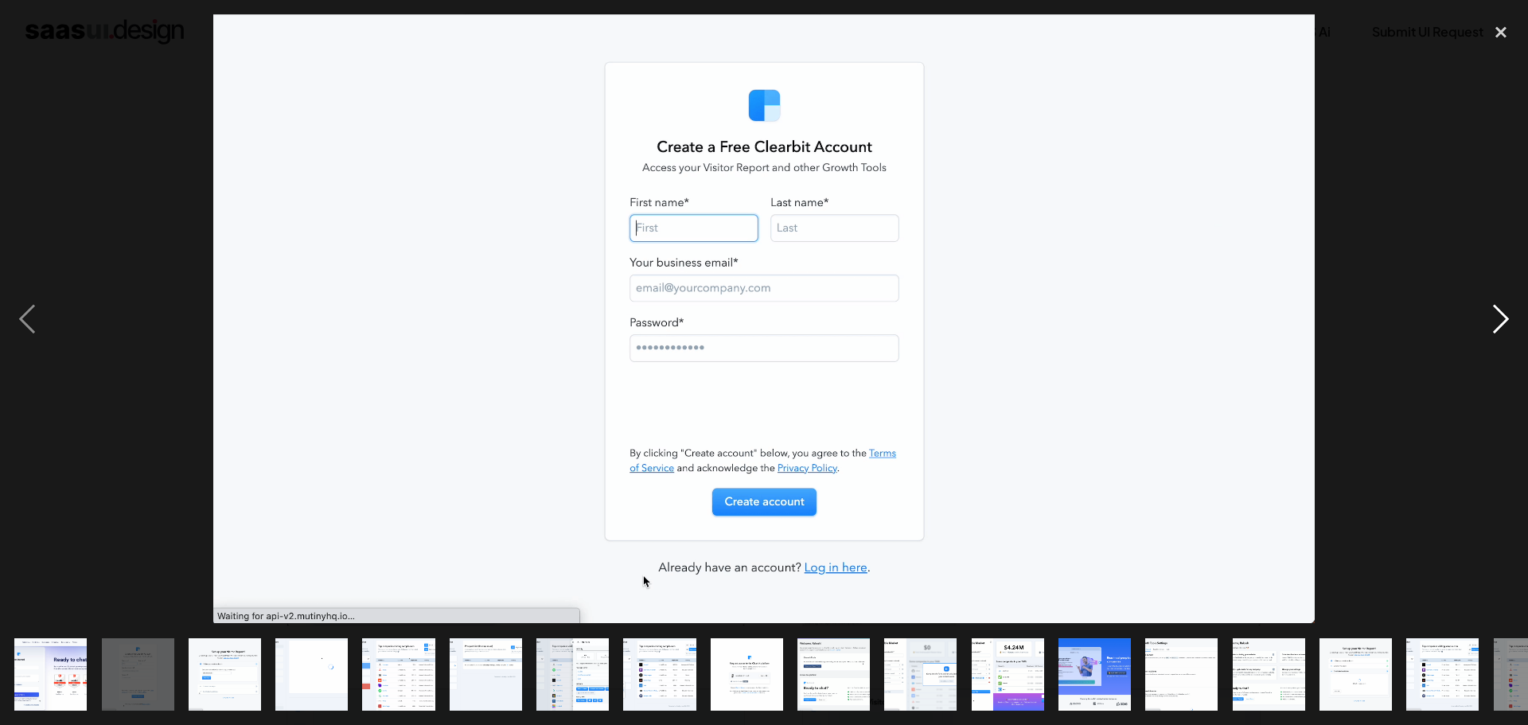
click at [1502, 325] on div "next image" at bounding box center [1501, 318] width 54 height 609
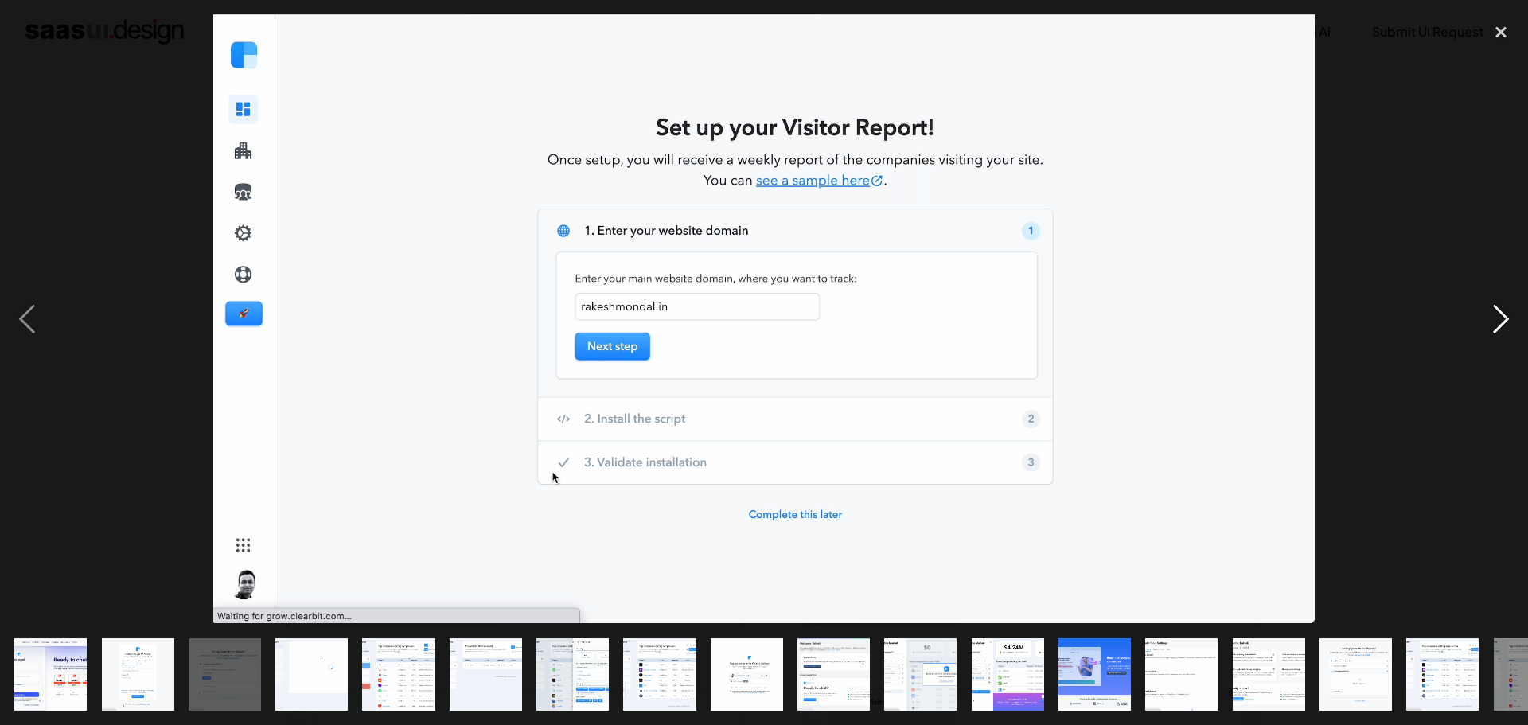
click at [1502, 325] on div "next image" at bounding box center [1501, 318] width 54 height 609
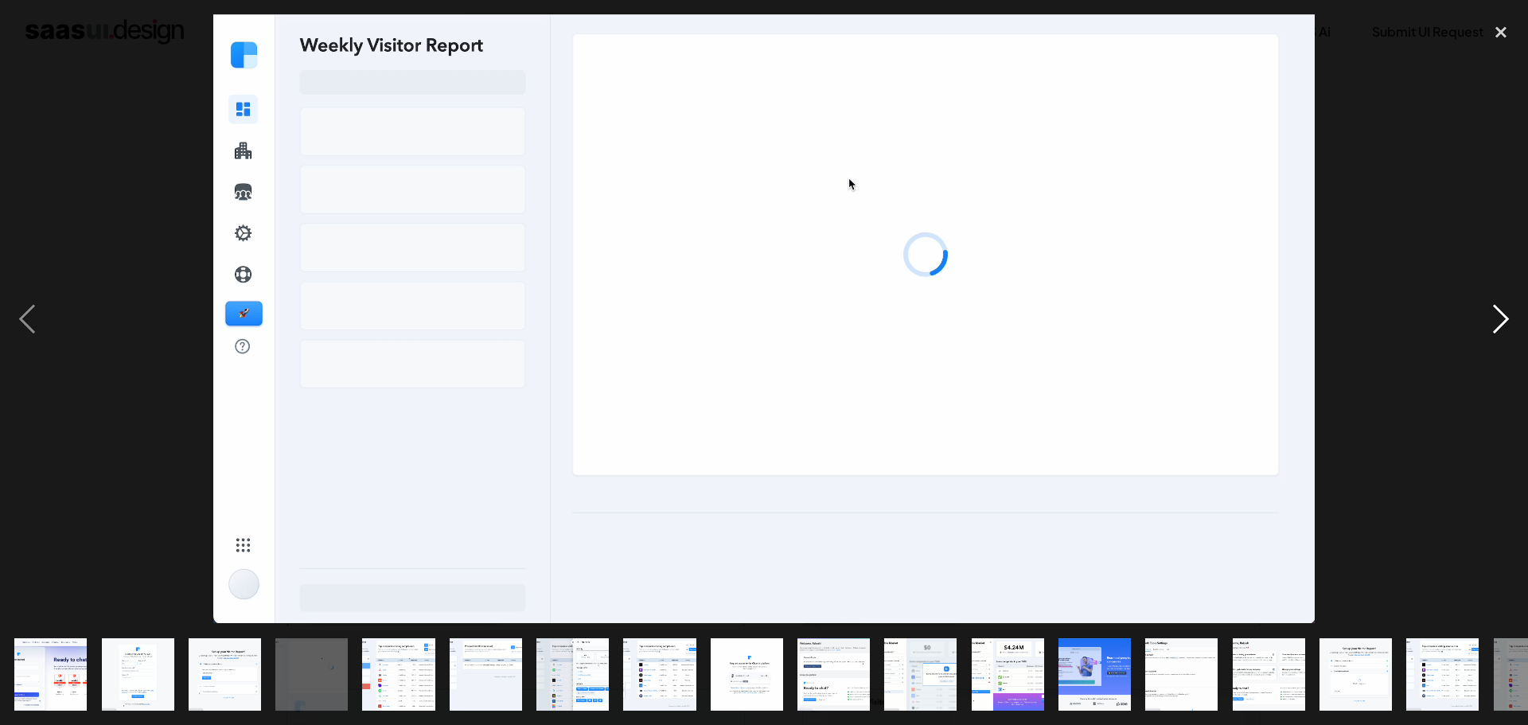
click at [1502, 325] on div "next image" at bounding box center [1501, 318] width 54 height 609
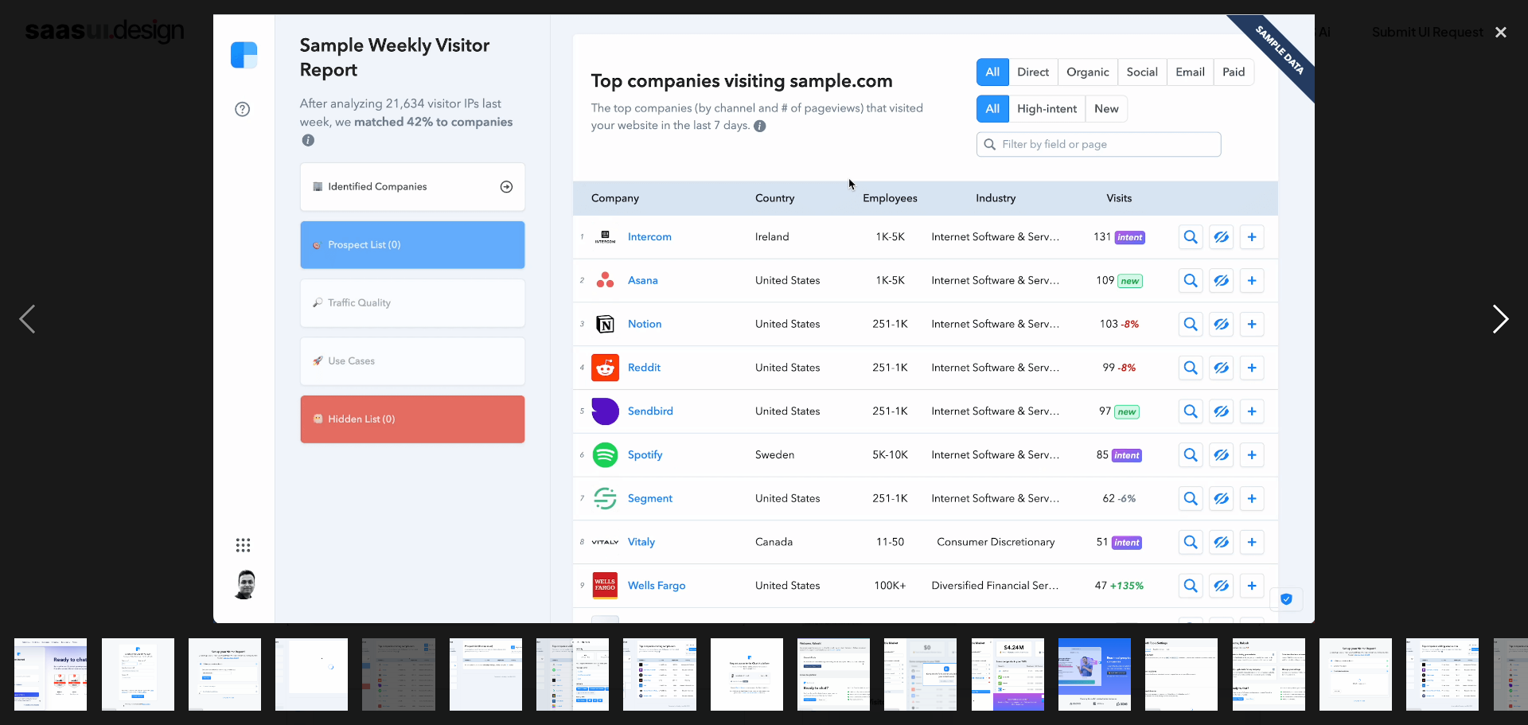
click at [1510, 317] on div "next image" at bounding box center [1501, 318] width 54 height 609
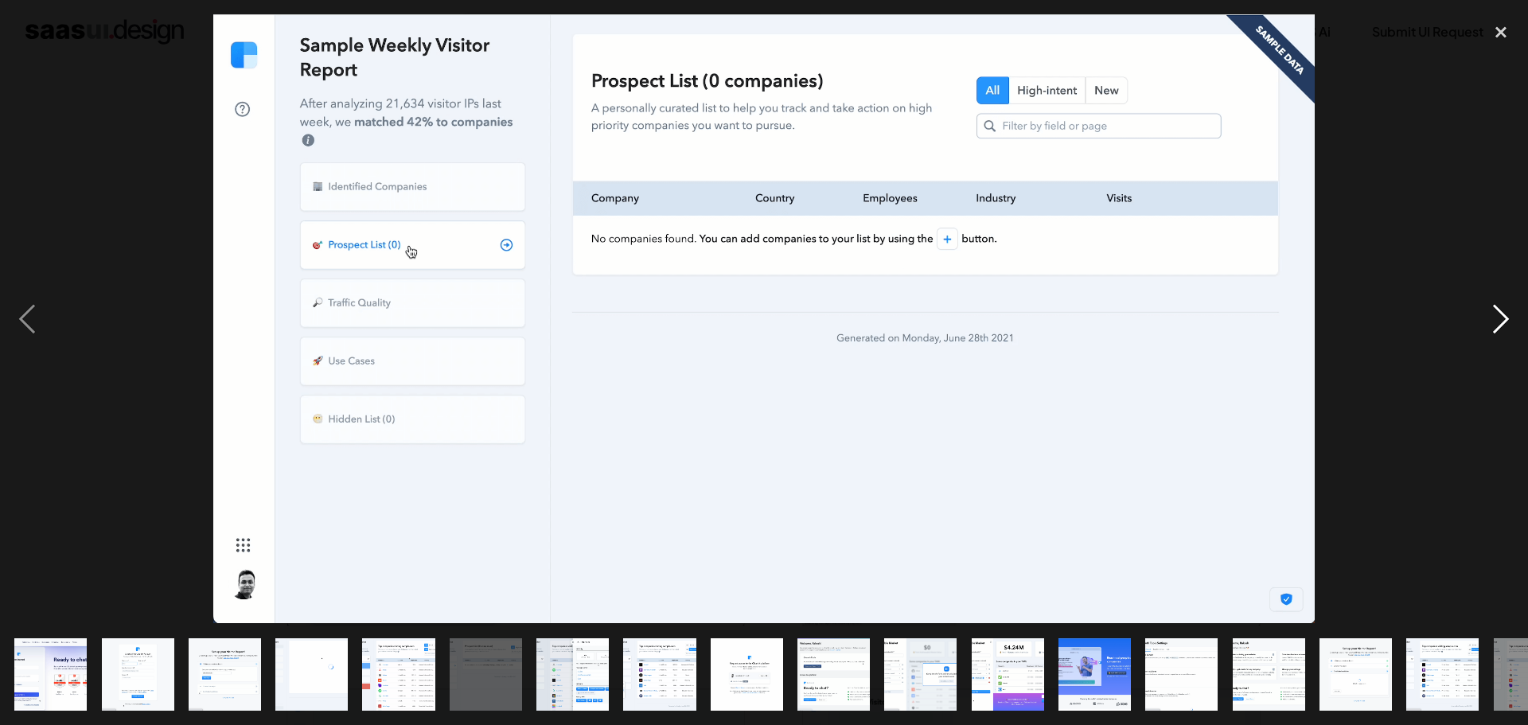
click at [1510, 310] on div "next image" at bounding box center [1501, 318] width 54 height 609
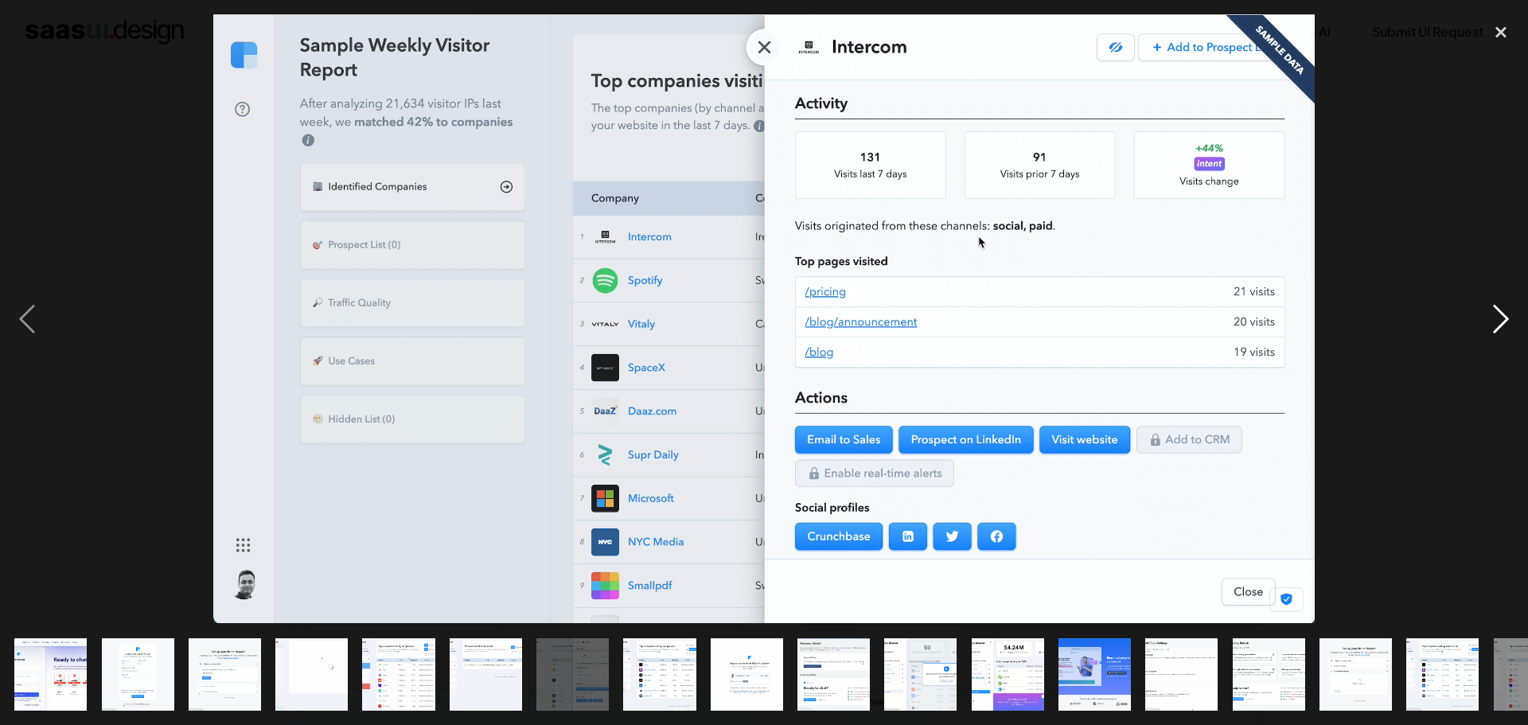
click at [1509, 310] on div "next image" at bounding box center [1501, 318] width 54 height 609
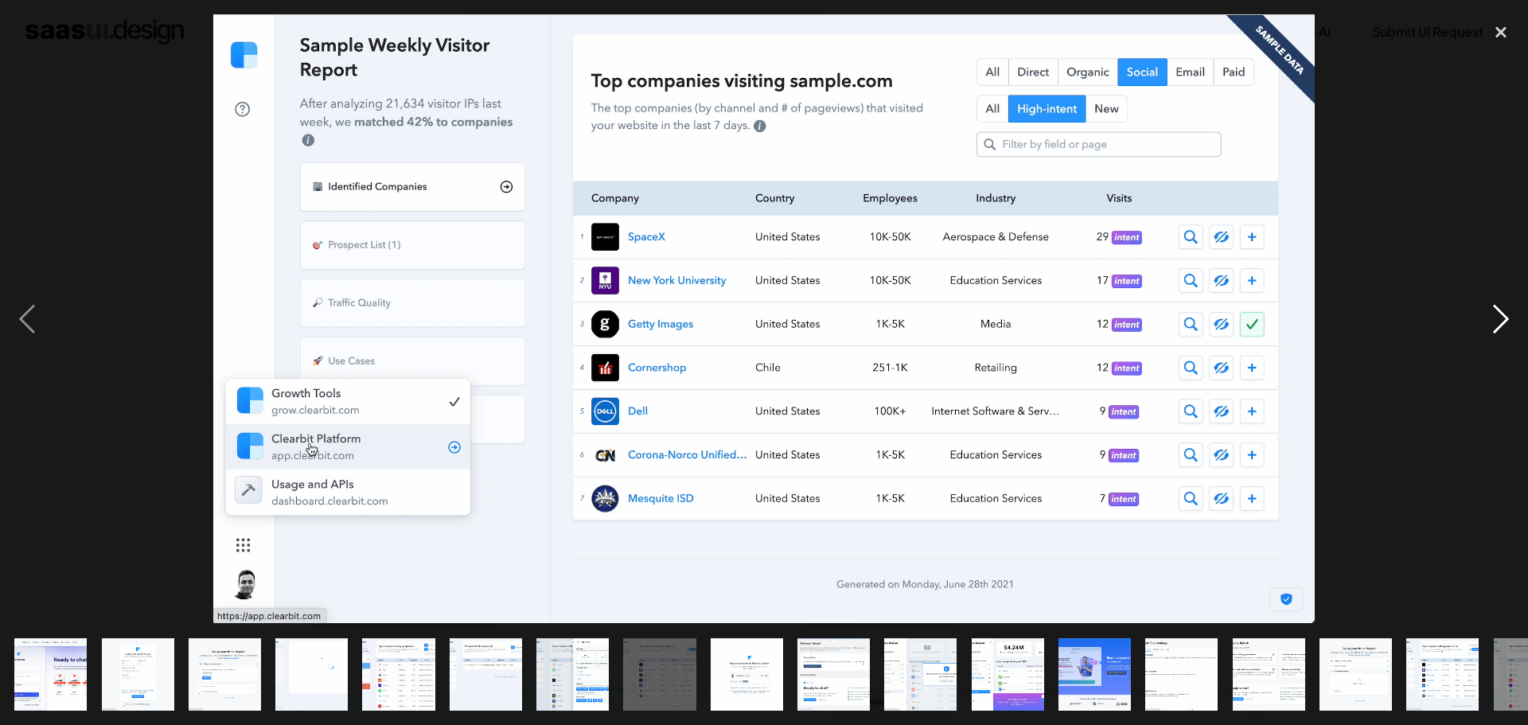
click at [1509, 310] on div "next image" at bounding box center [1501, 318] width 54 height 609
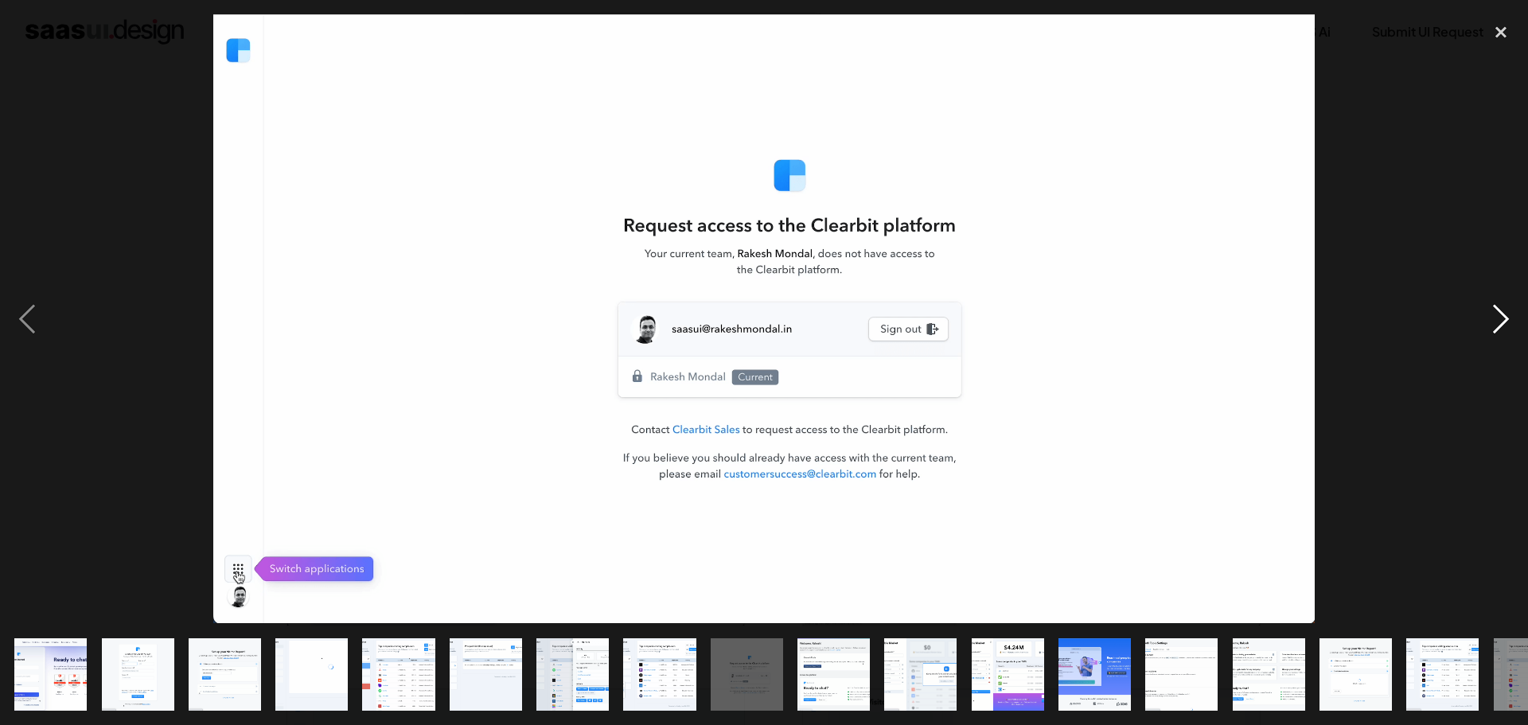
click at [1504, 302] on div "next image" at bounding box center [1501, 318] width 54 height 609
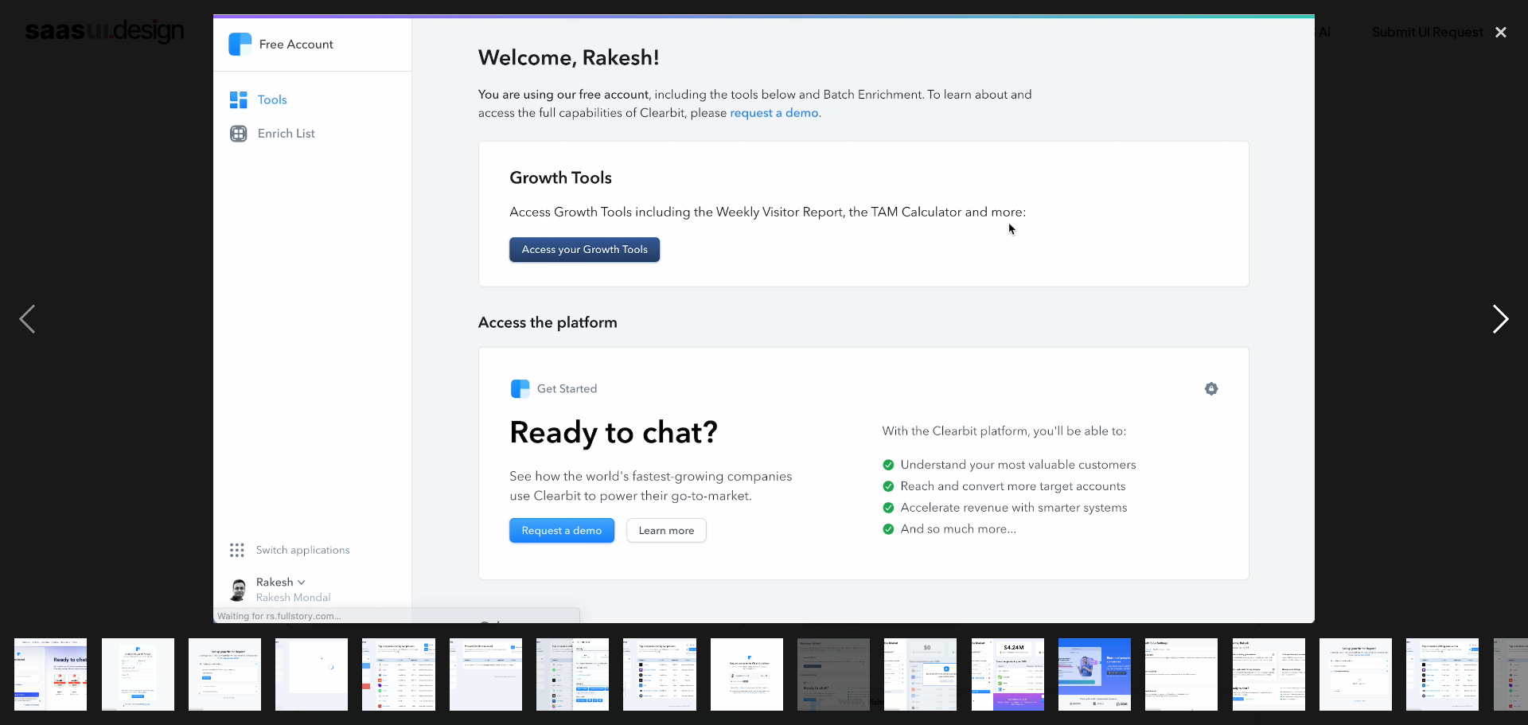
click at [1503, 302] on div "next image" at bounding box center [1501, 318] width 54 height 609
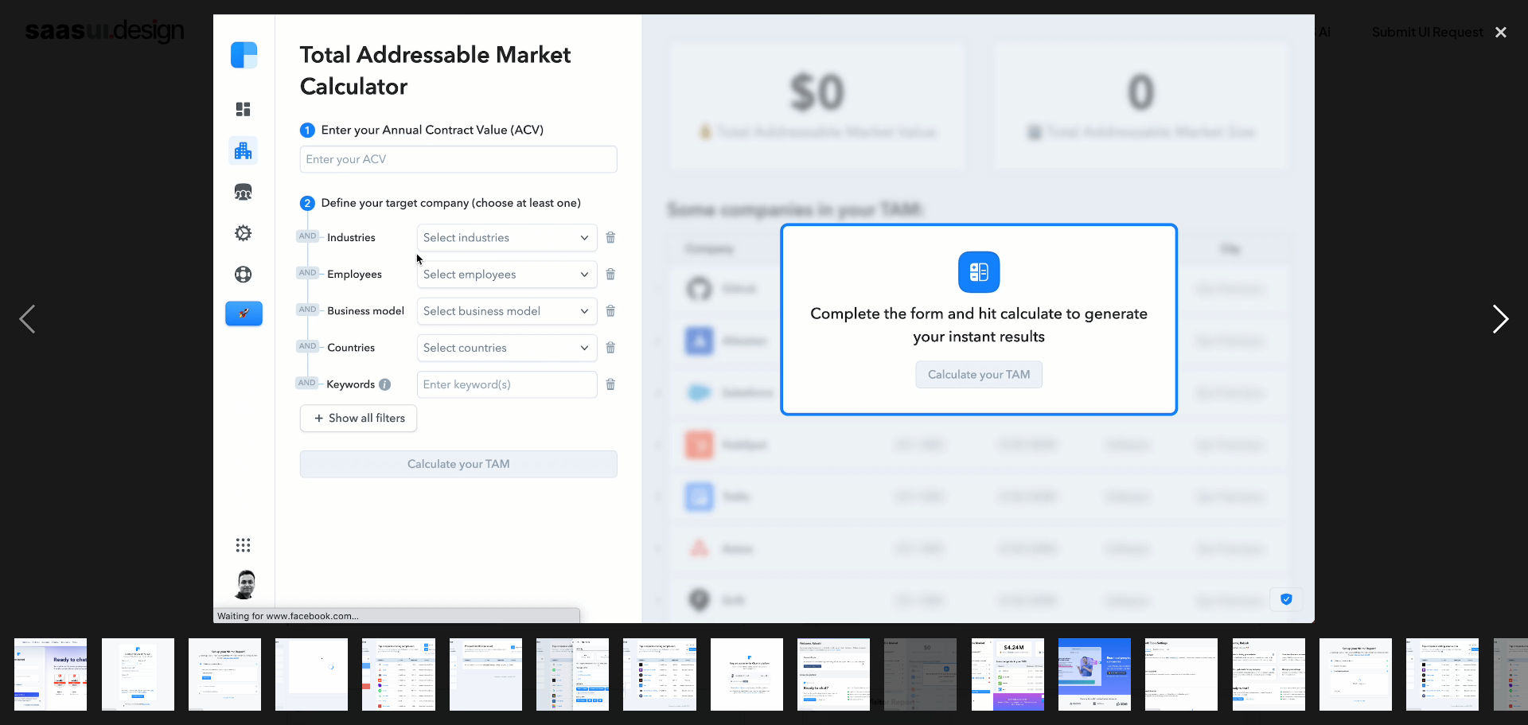
click at [1496, 302] on div "next image" at bounding box center [1501, 318] width 54 height 609
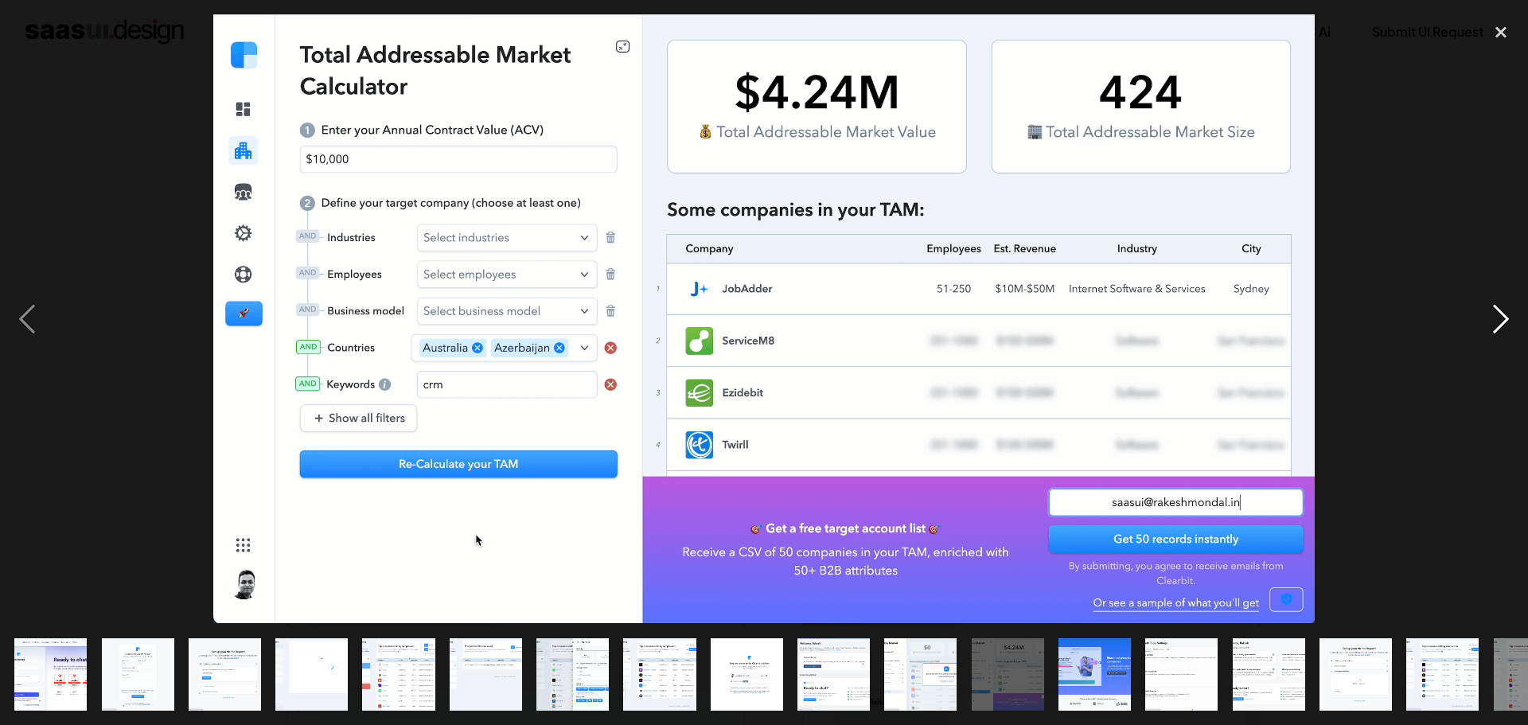
click at [1496, 302] on div "next image" at bounding box center [1501, 318] width 54 height 609
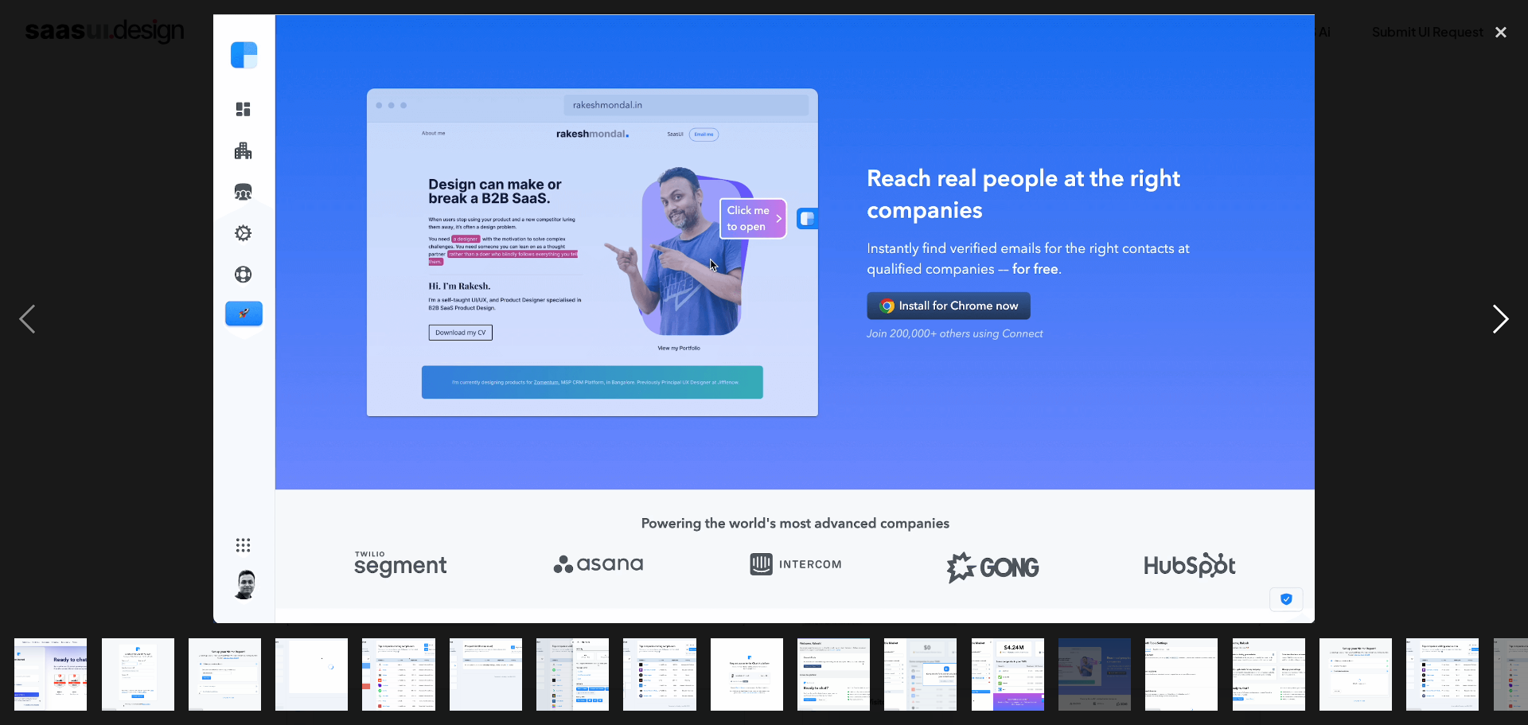
click at [1486, 302] on div "next image" at bounding box center [1501, 318] width 54 height 609
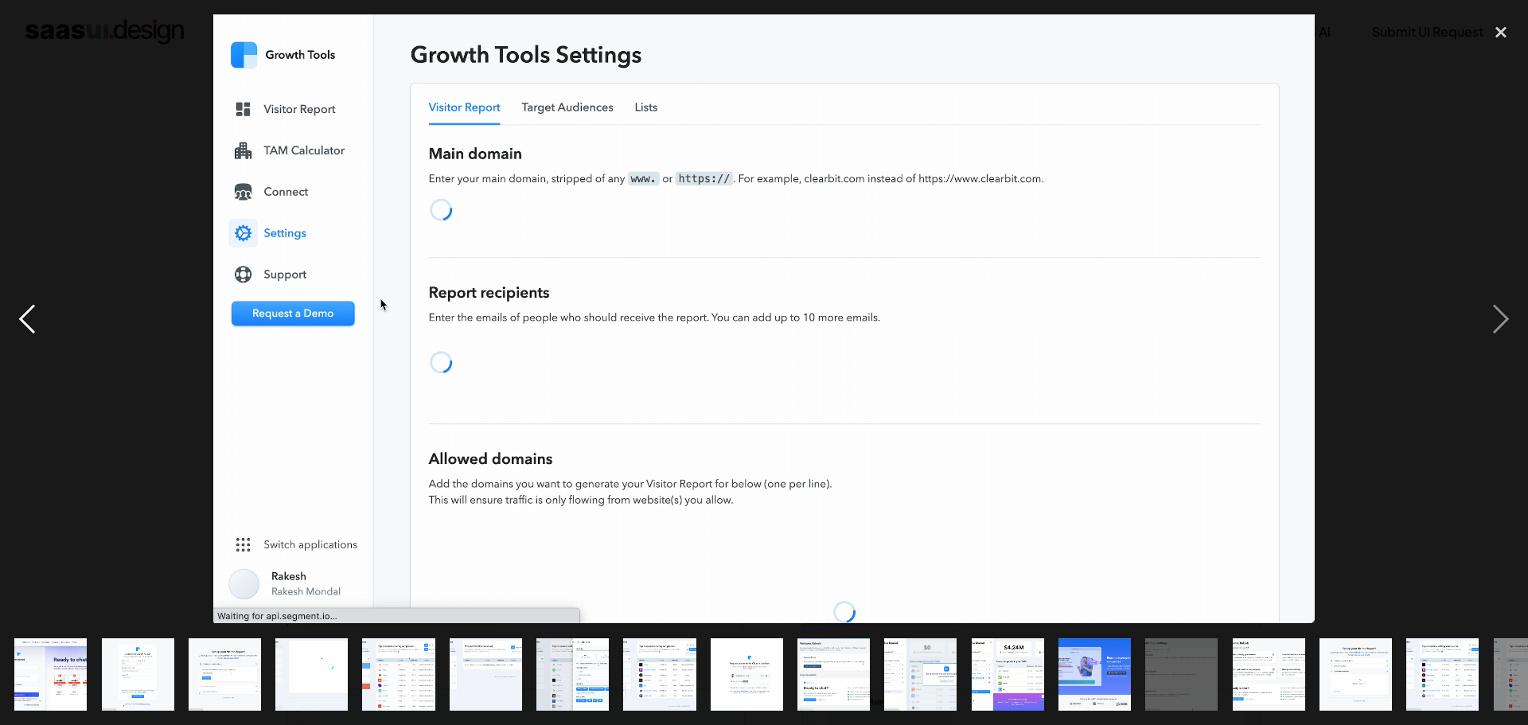
click at [36, 314] on div "previous image" at bounding box center [27, 318] width 54 height 609
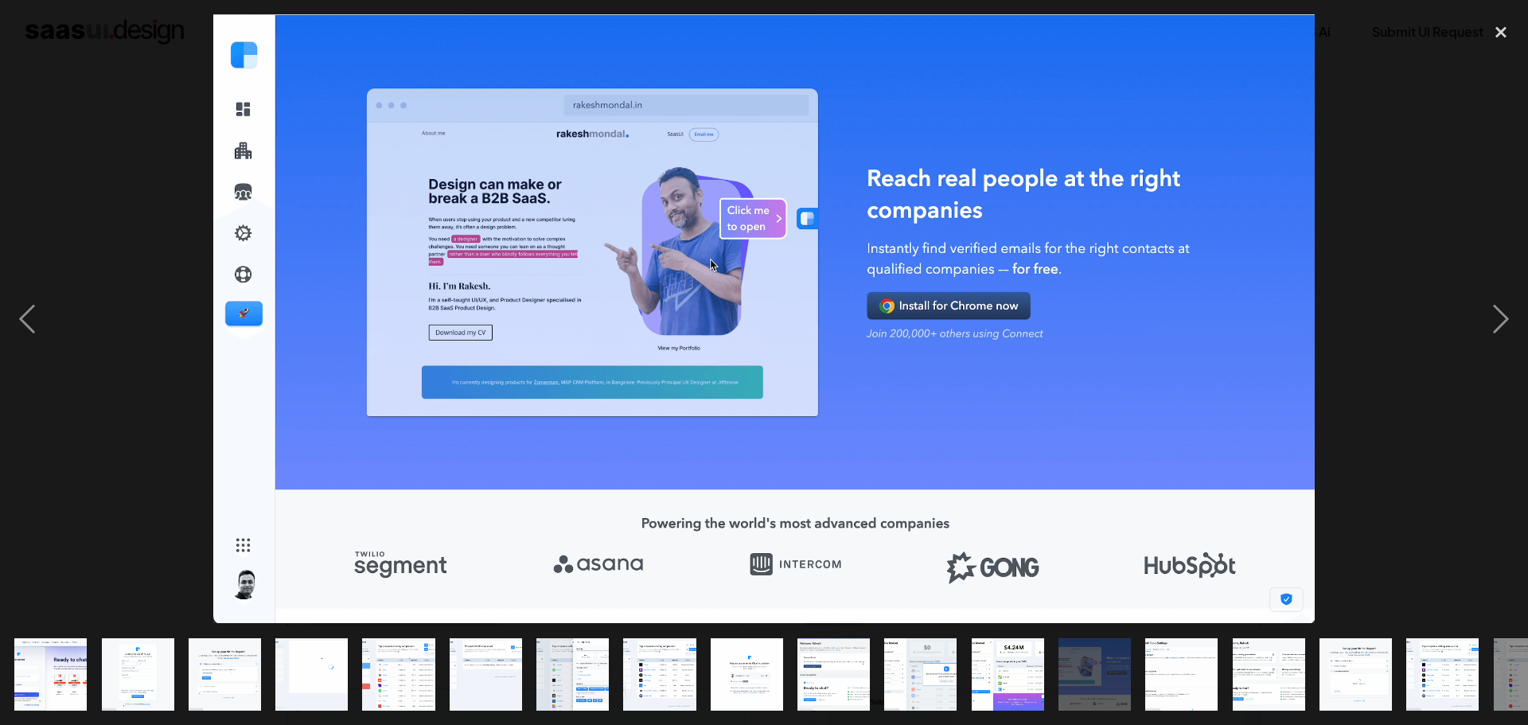
click at [1455, 314] on div at bounding box center [764, 318] width 1528 height 609
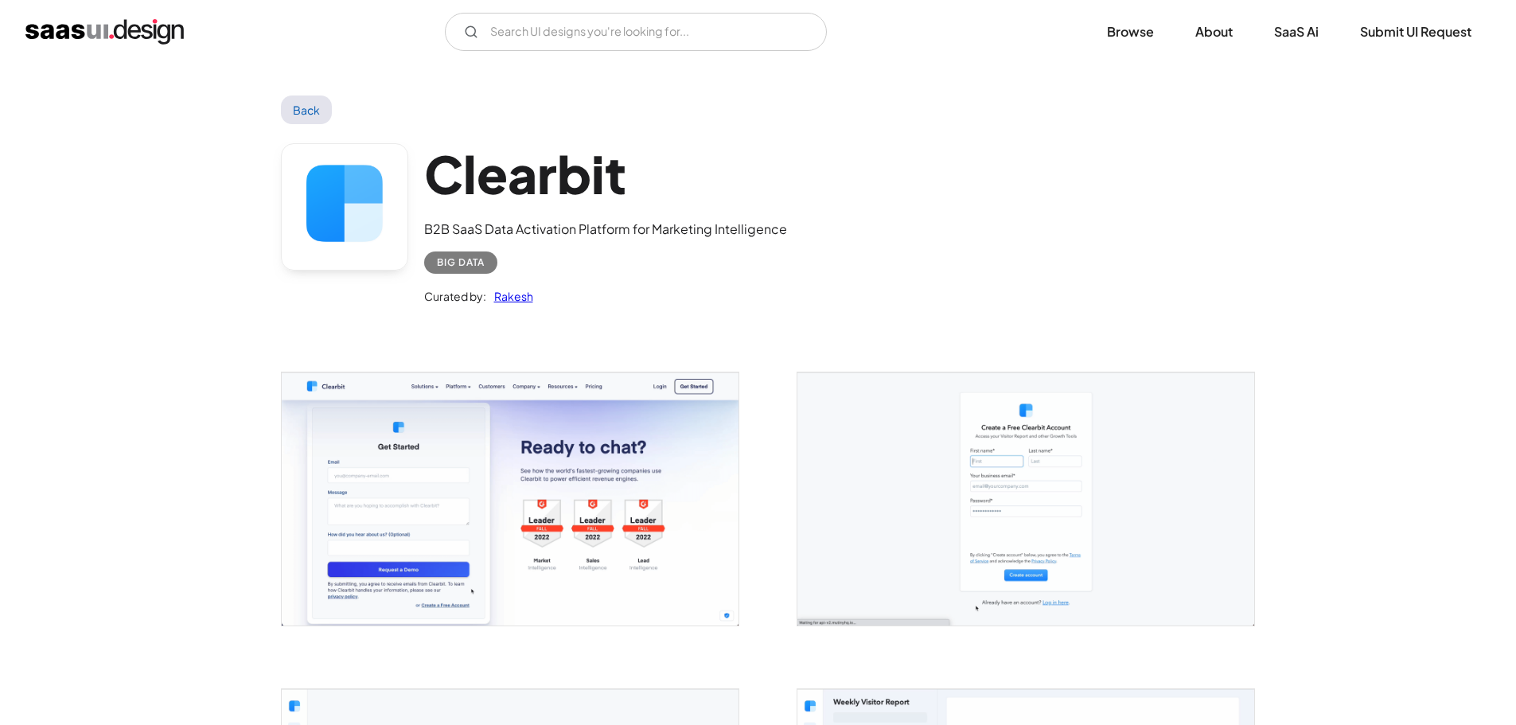
click at [308, 119] on link "Back" at bounding box center [307, 109] width 52 height 29
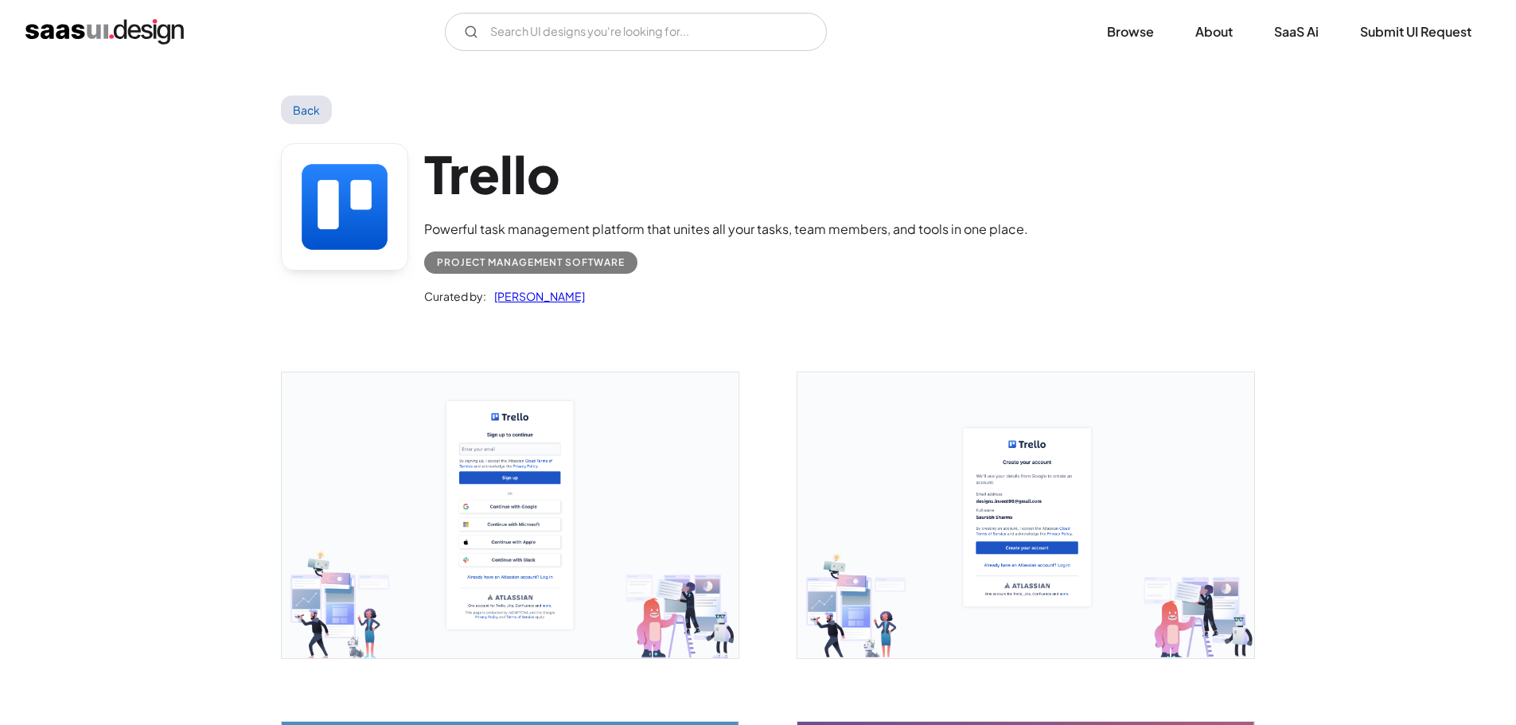
click at [556, 504] on img "open lightbox" at bounding box center [510, 515] width 457 height 286
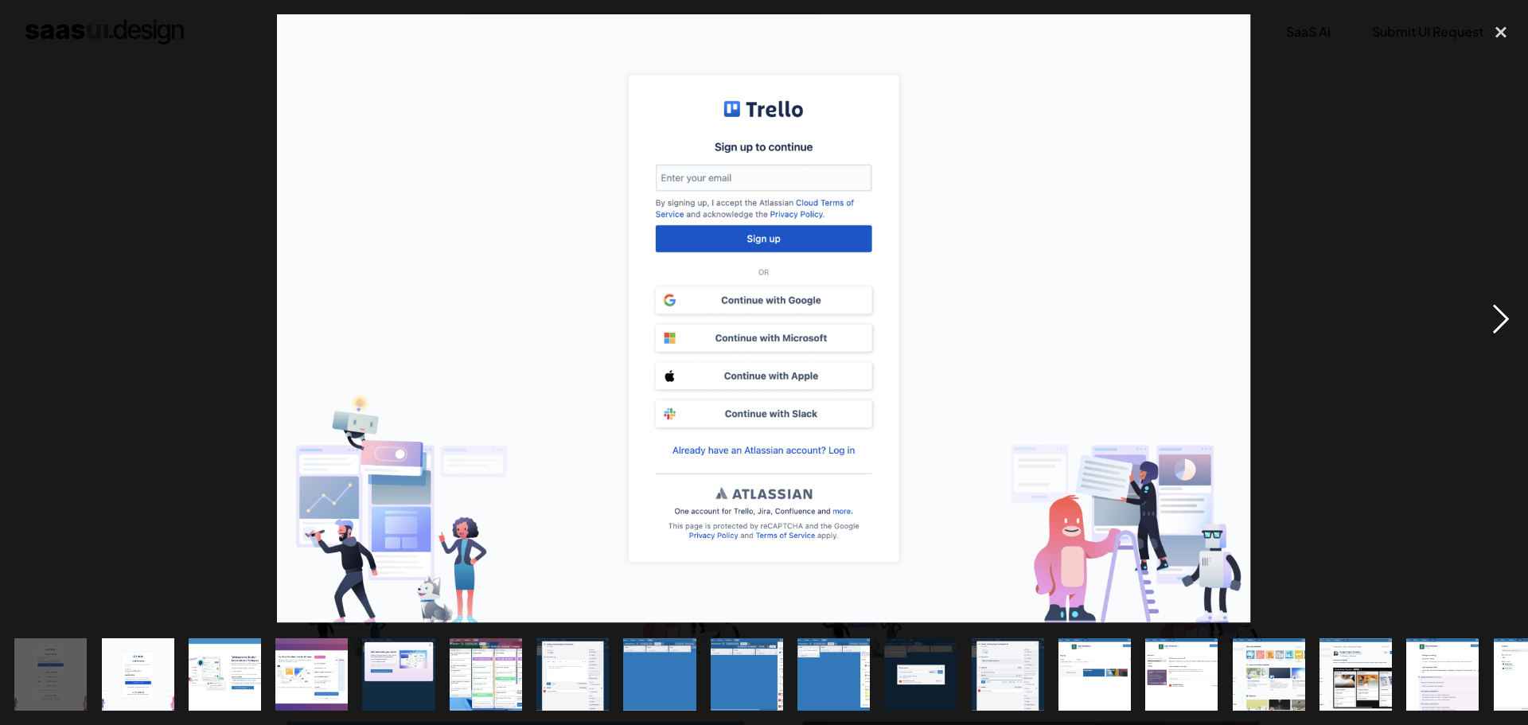
click at [1508, 323] on div "next image" at bounding box center [1501, 318] width 54 height 609
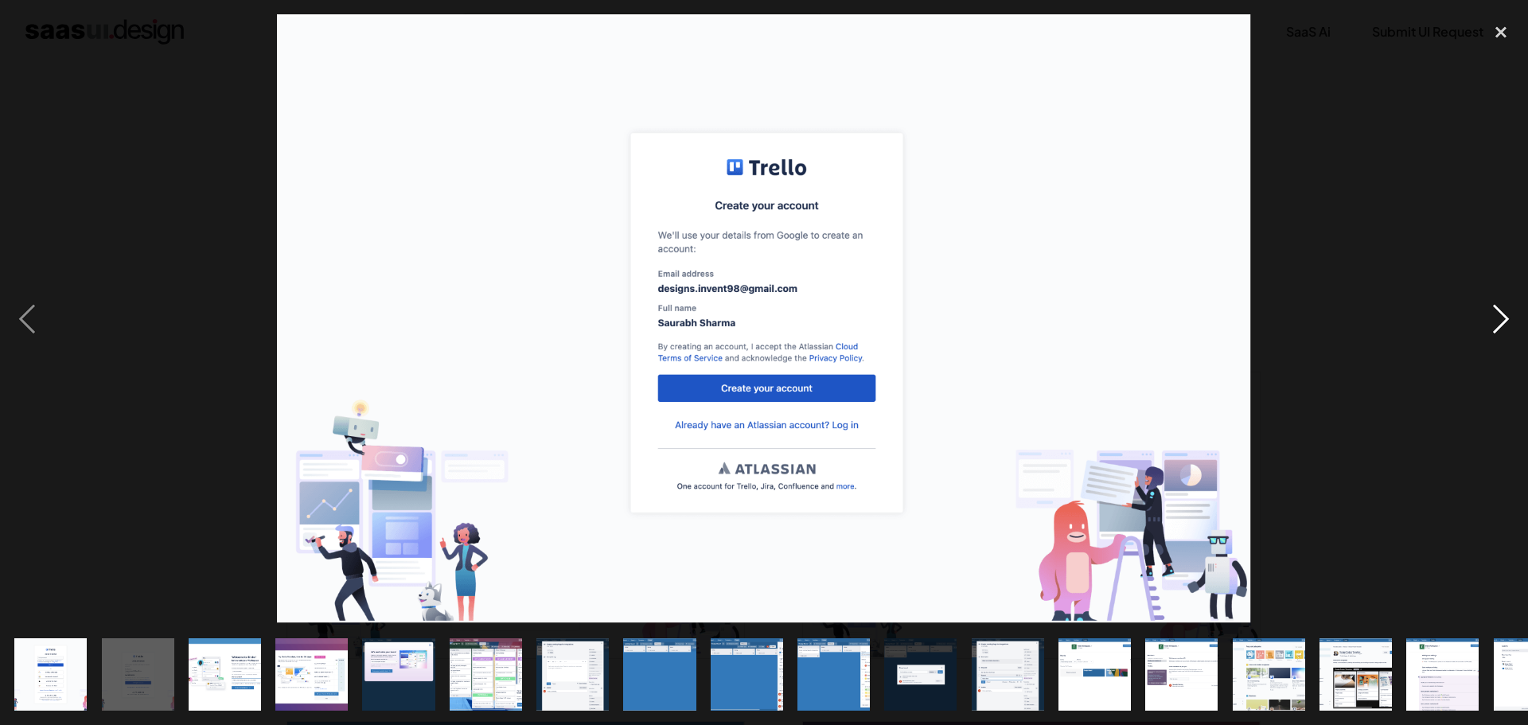
click at [1508, 322] on div "next image" at bounding box center [1501, 318] width 54 height 609
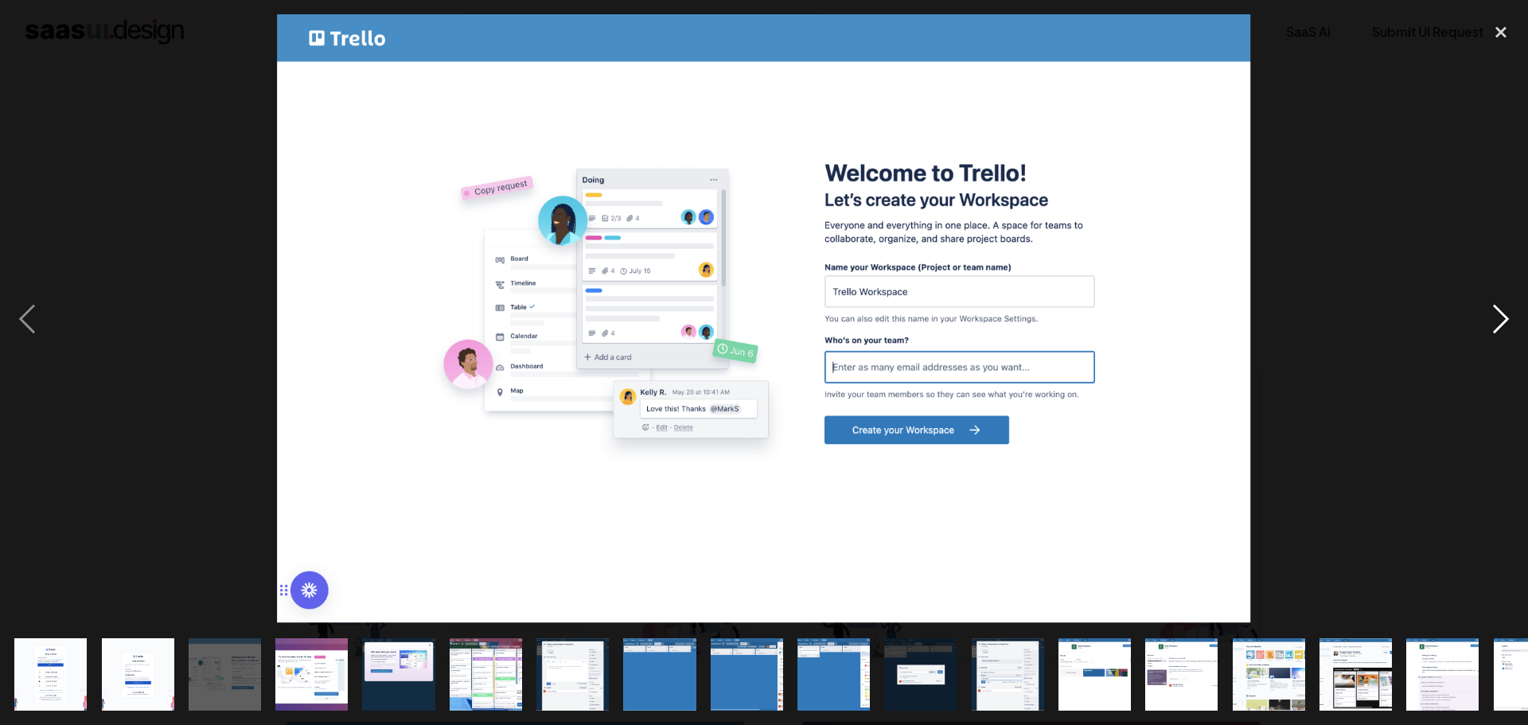
click at [1508, 322] on div "next image" at bounding box center [1501, 318] width 54 height 609
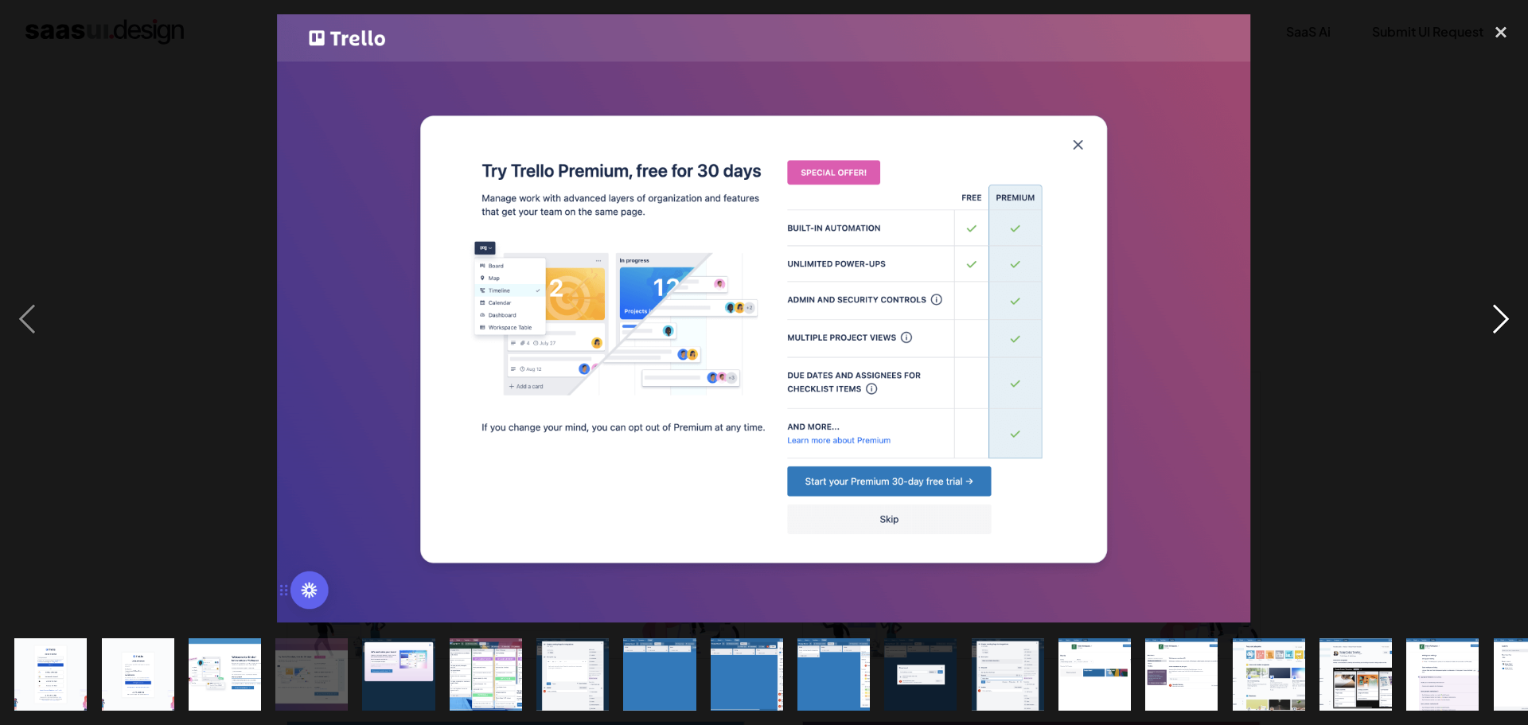
click at [1505, 319] on div "next image" at bounding box center [1501, 318] width 54 height 609
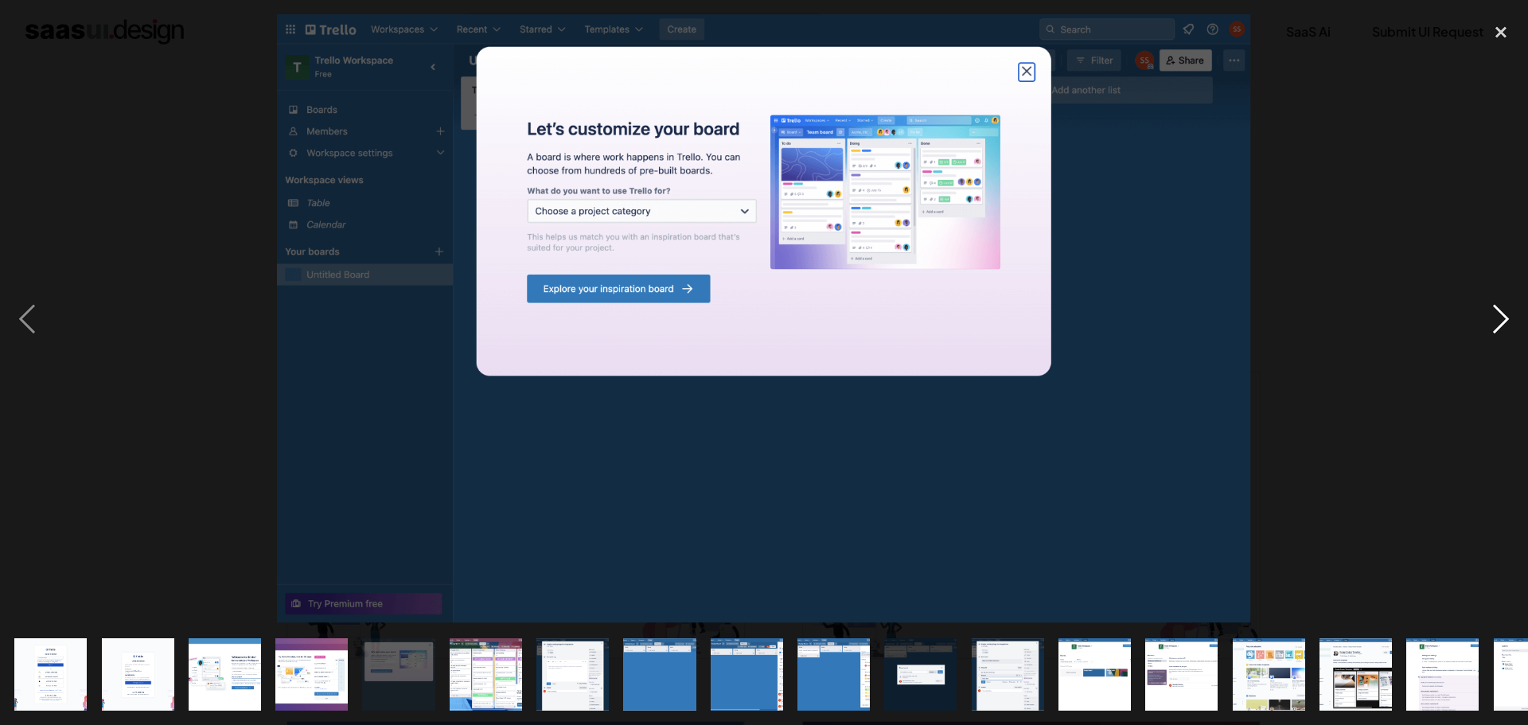
click at [1504, 317] on div "next image" at bounding box center [1501, 318] width 54 height 609
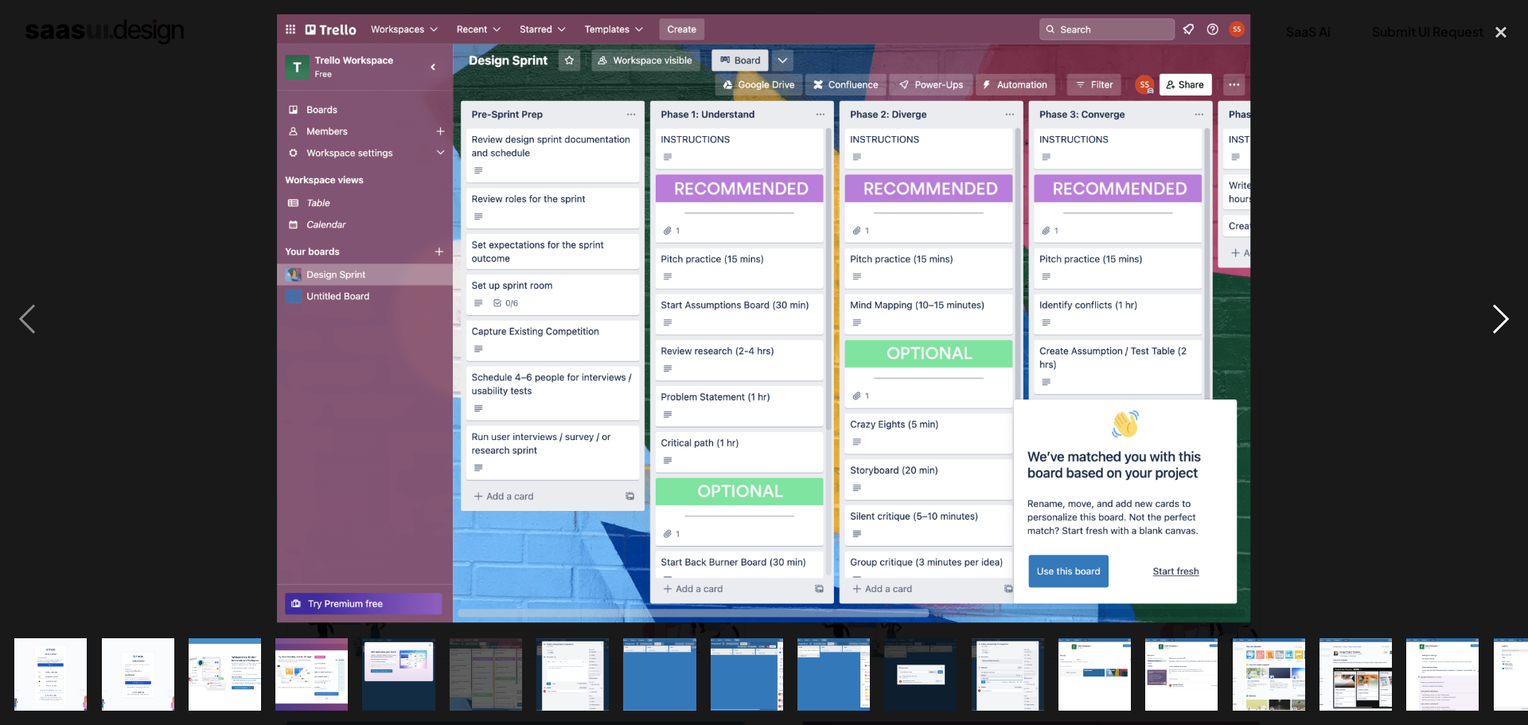
click at [1502, 314] on div "next image" at bounding box center [1501, 318] width 54 height 609
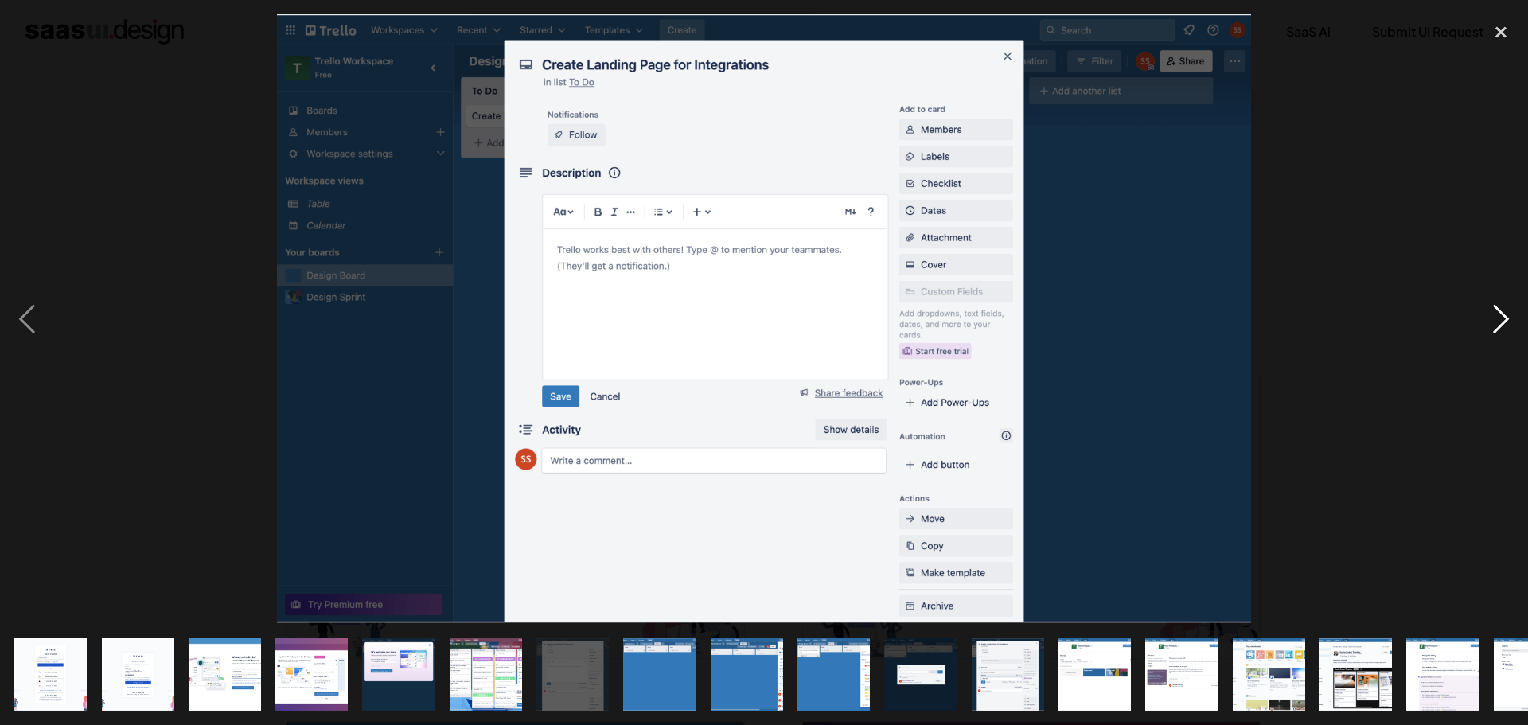
click at [1502, 314] on div "next image" at bounding box center [1501, 318] width 54 height 609
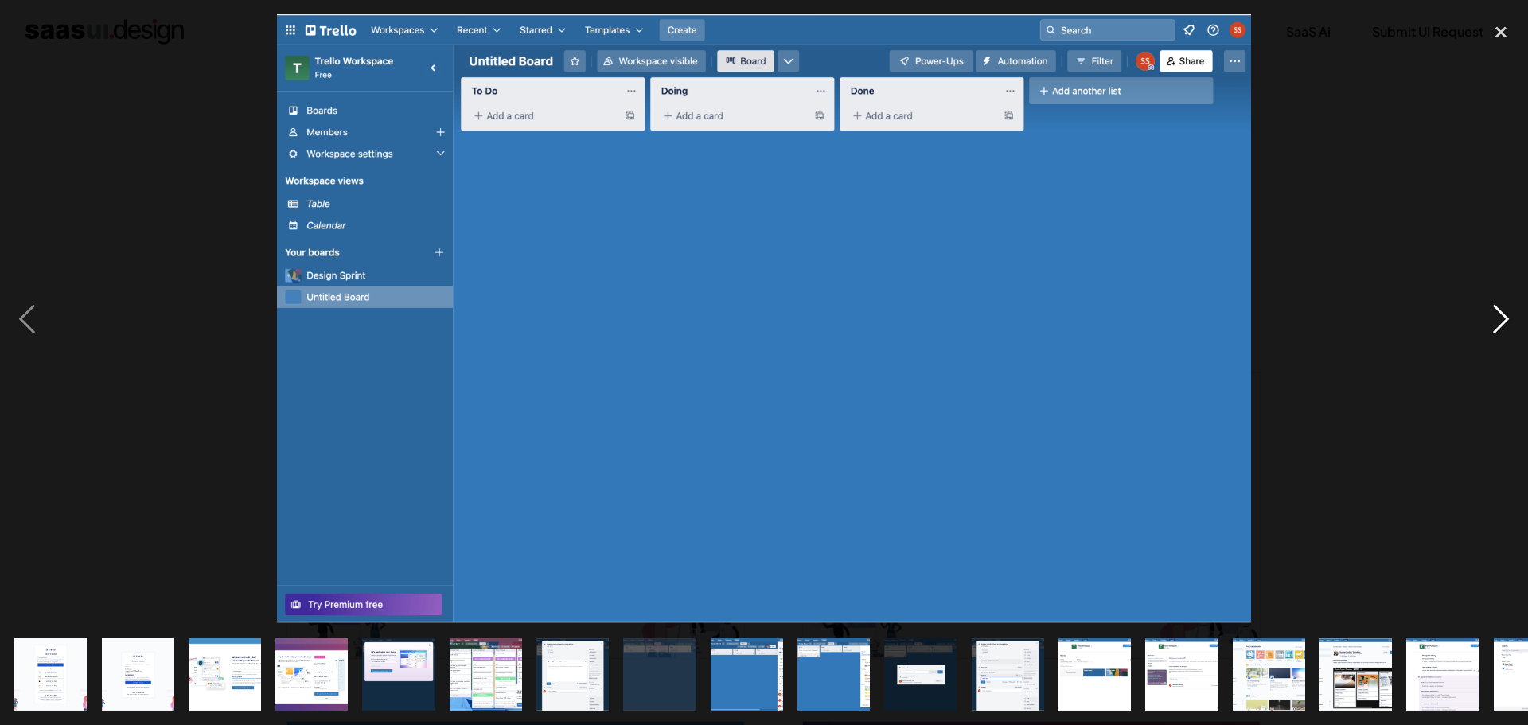
click at [1496, 312] on div "next image" at bounding box center [1501, 318] width 54 height 609
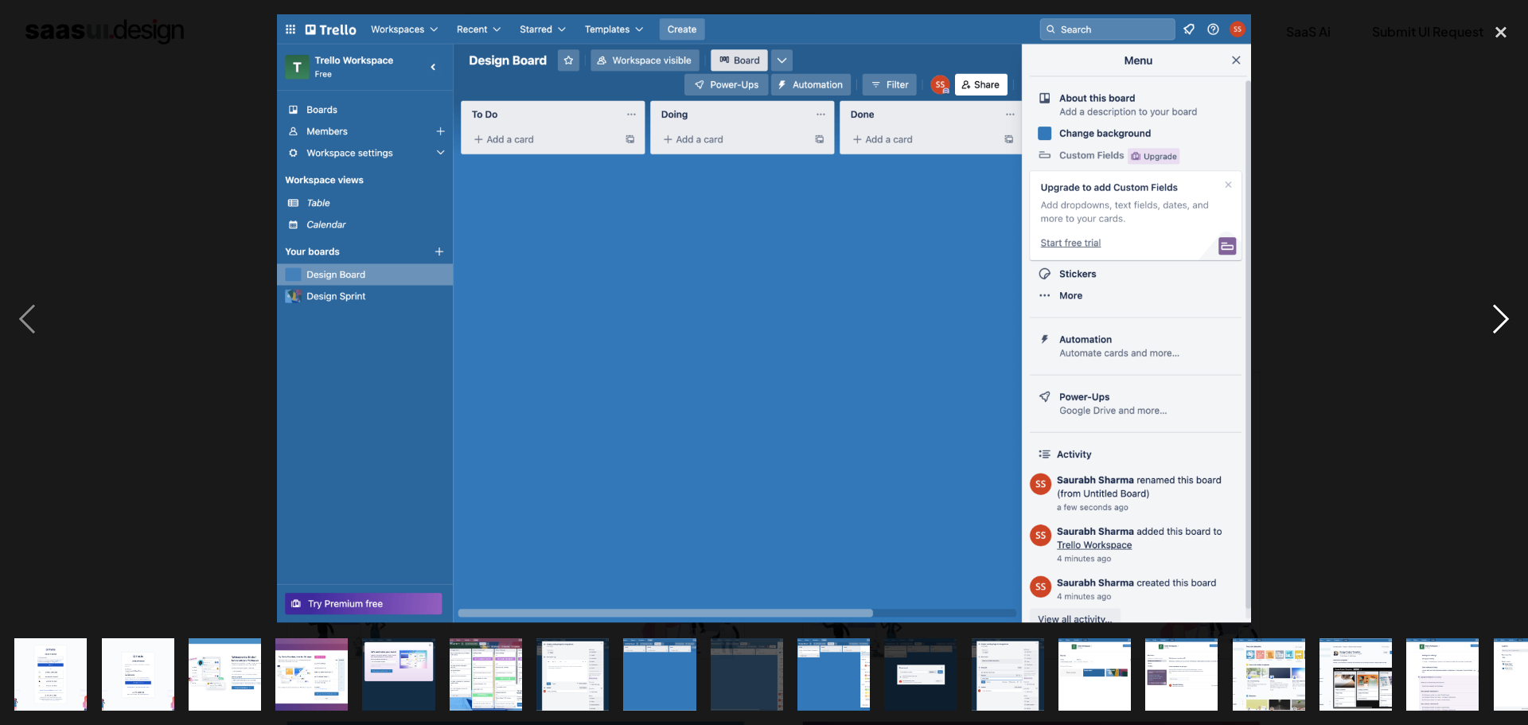
click at [1495, 311] on div "next image" at bounding box center [1501, 318] width 54 height 609
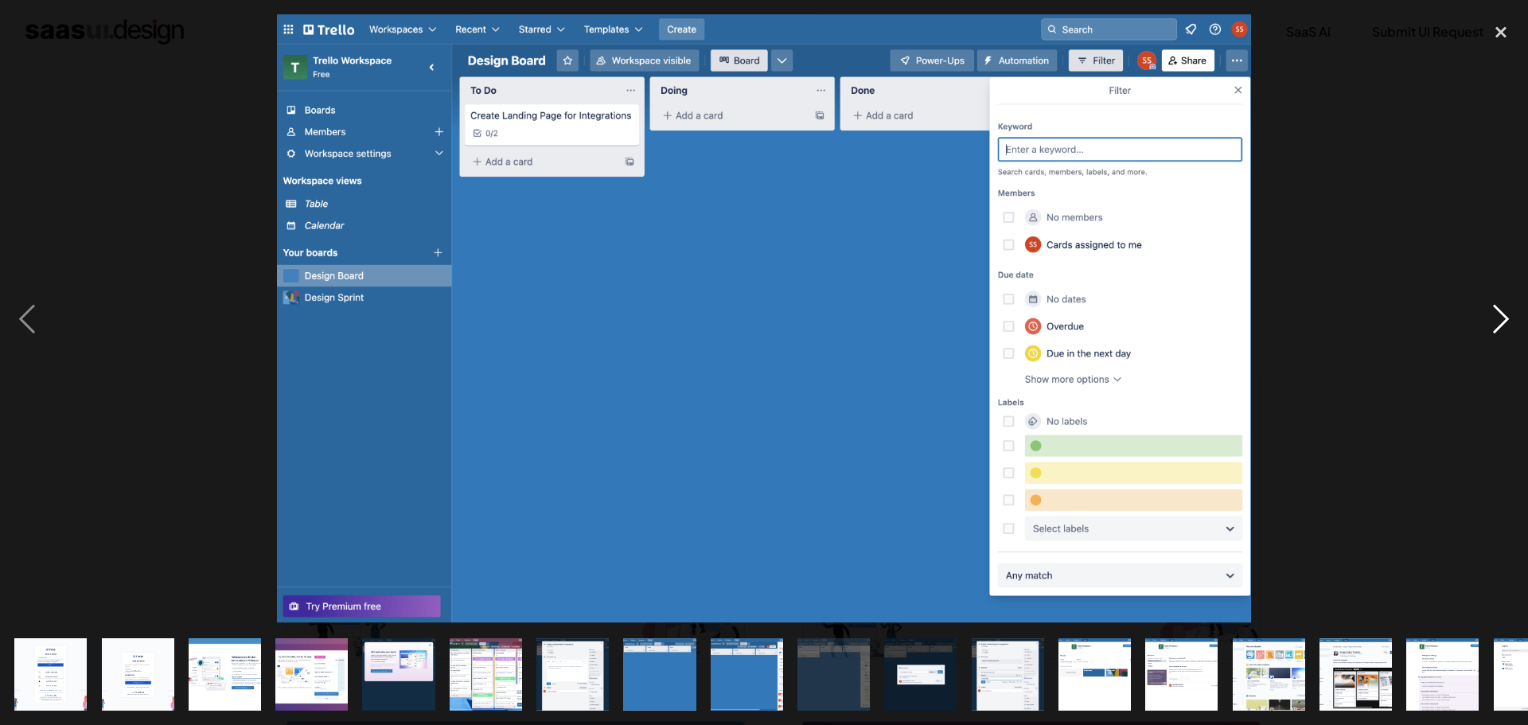
click at [1493, 310] on div "next image" at bounding box center [1501, 318] width 54 height 609
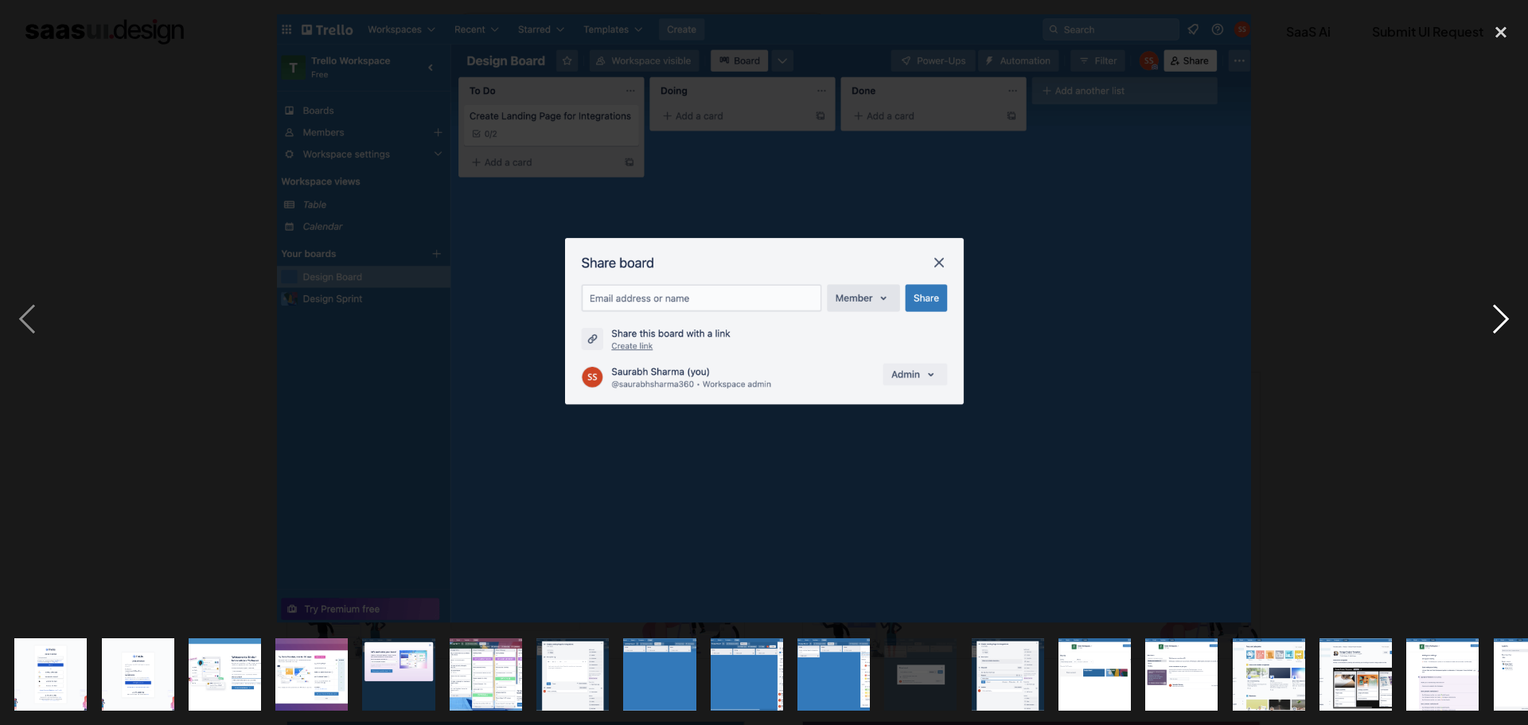
click at [1490, 306] on div "next image" at bounding box center [1501, 318] width 54 height 609
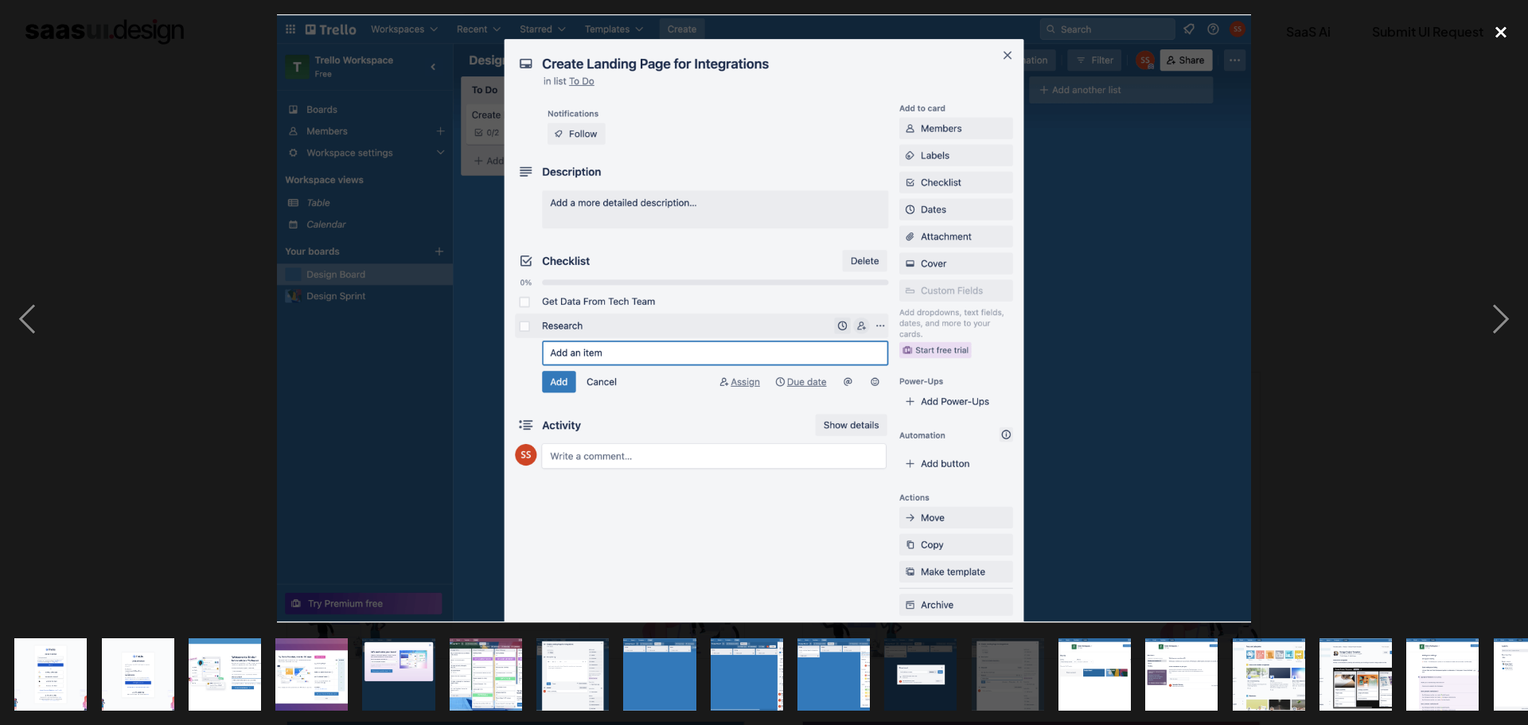
click at [1501, 29] on div "close lightbox" at bounding box center [1501, 31] width 54 height 35
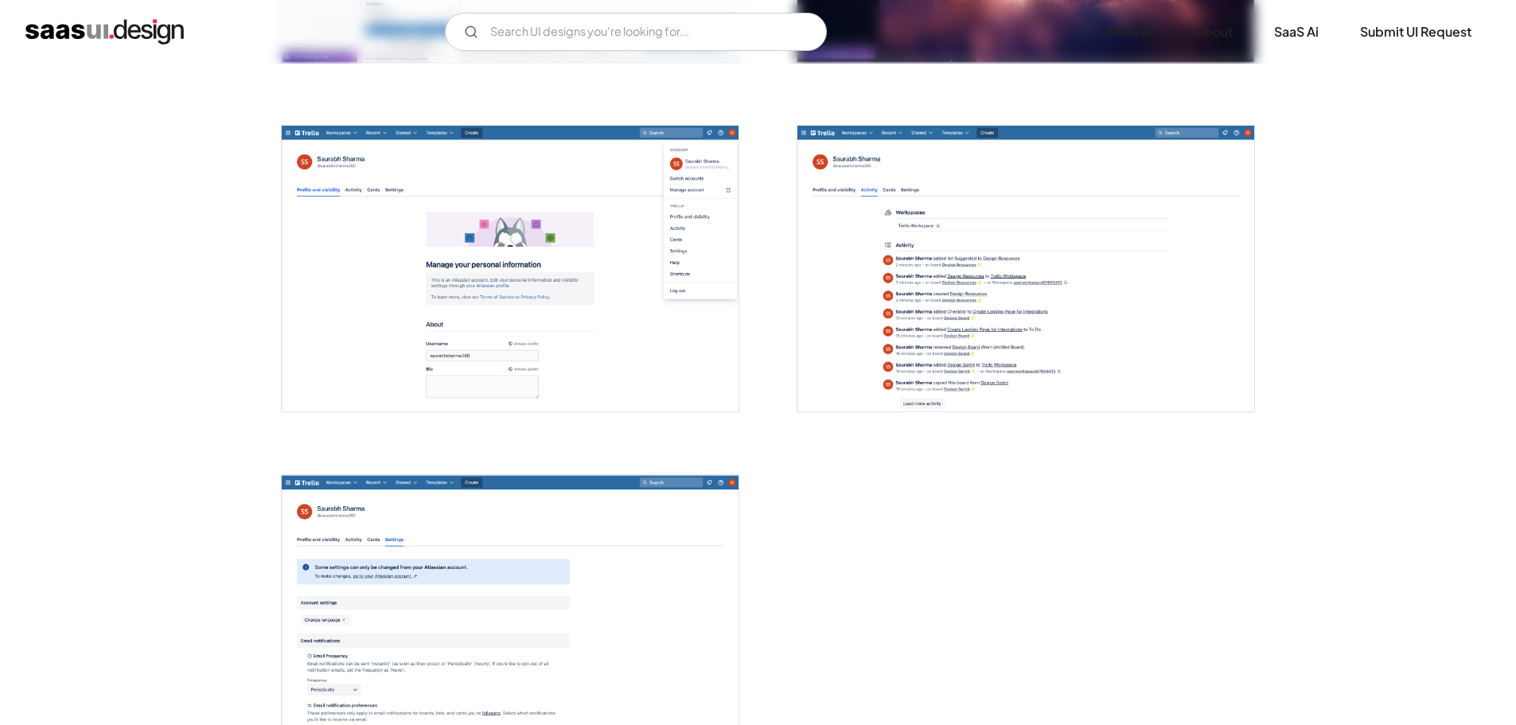
scroll to position [4353, 0]
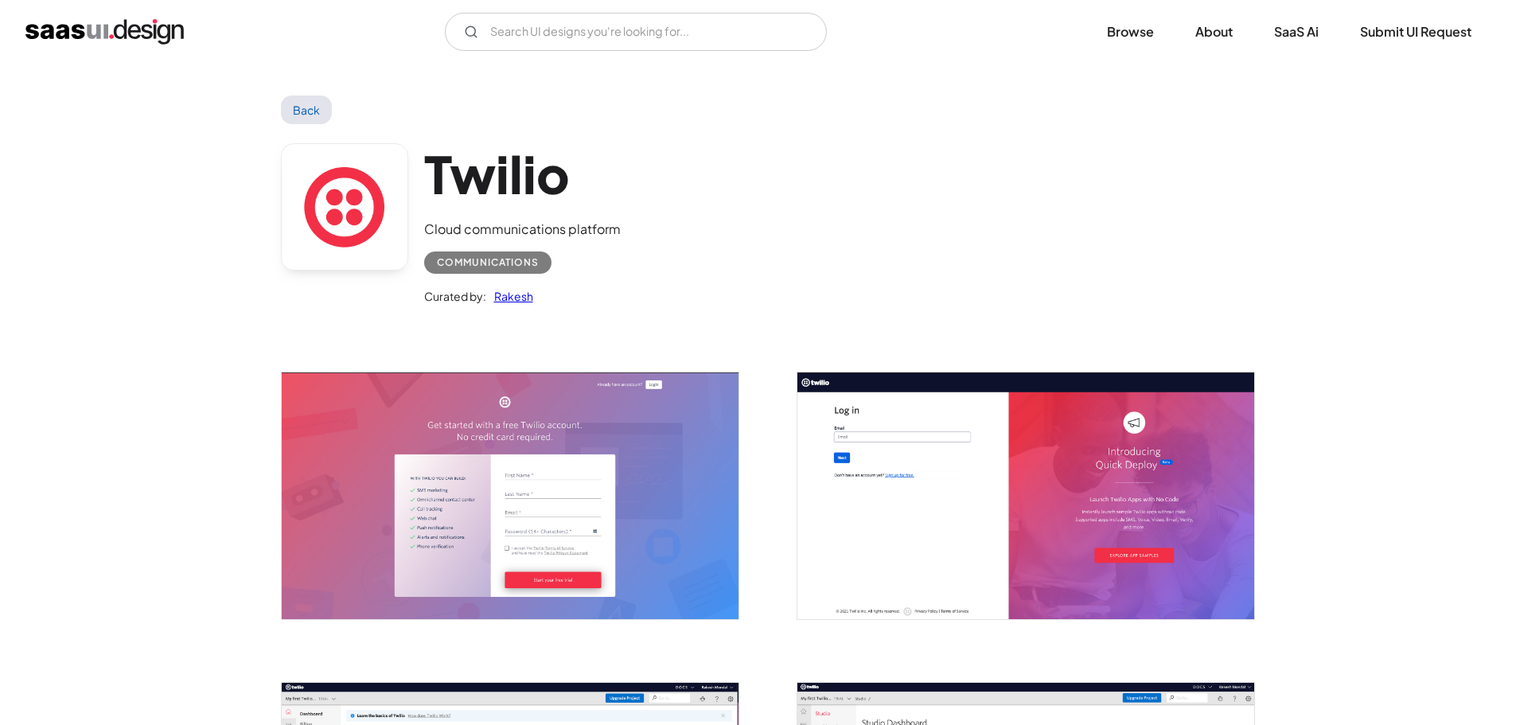
click at [477, 440] on img "open lightbox" at bounding box center [510, 495] width 457 height 246
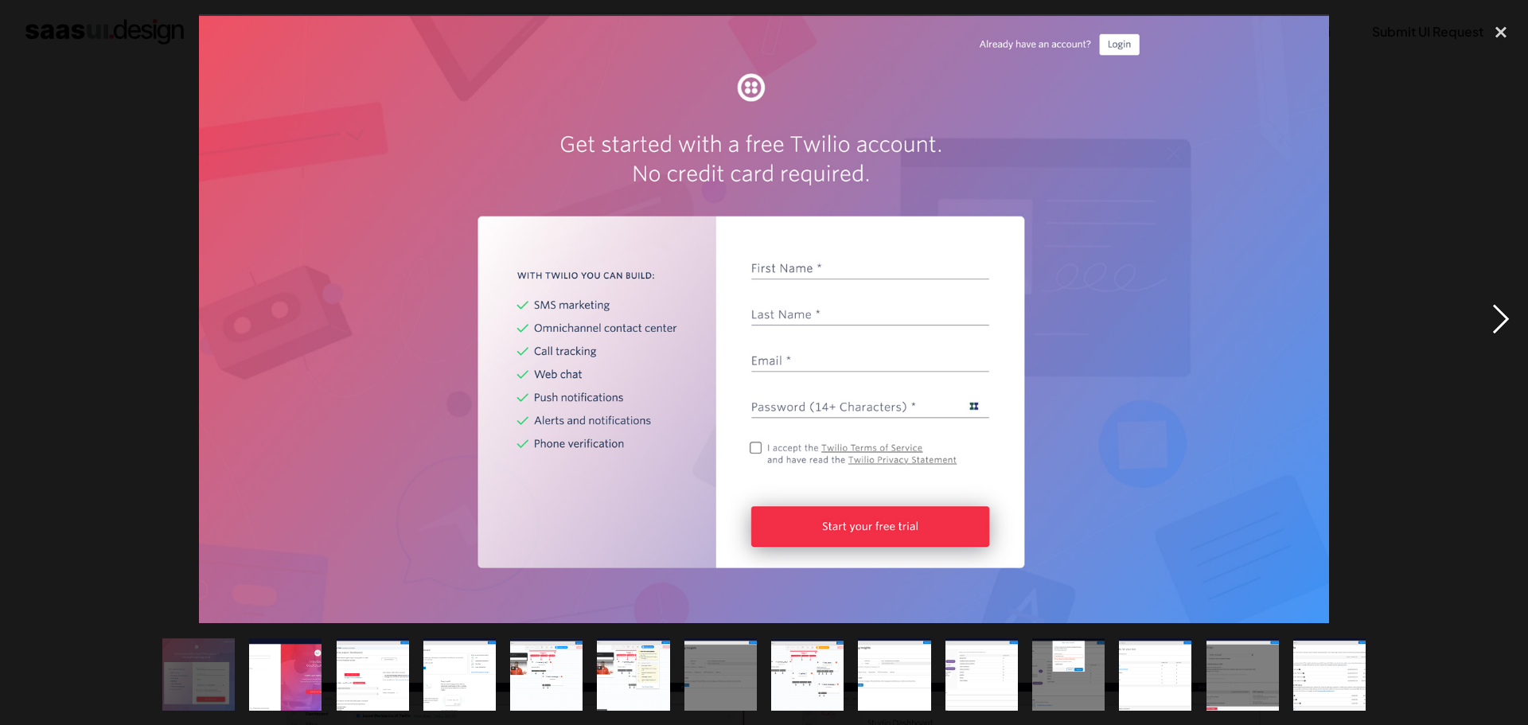
click at [1506, 313] on div "next image" at bounding box center [1501, 318] width 54 height 609
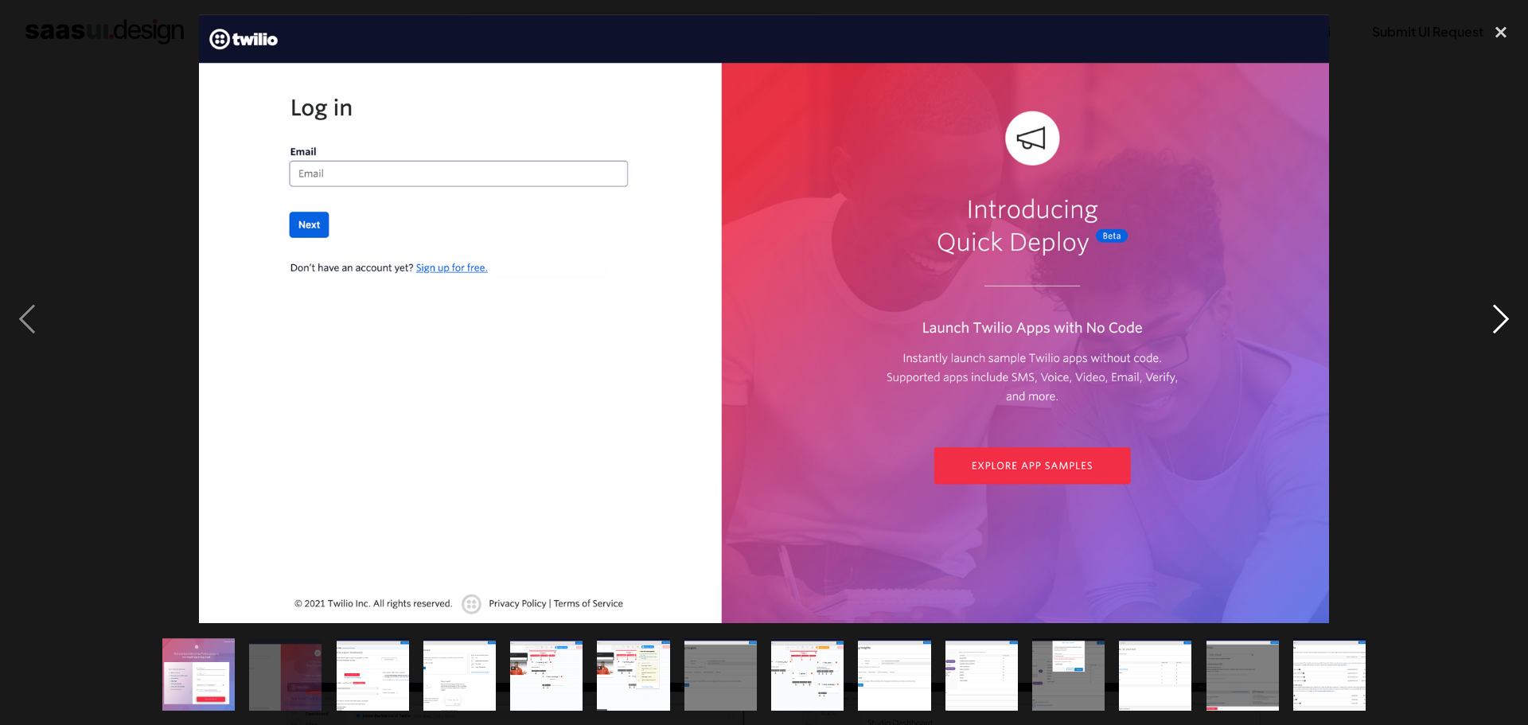
click at [1506, 313] on div "next image" at bounding box center [1501, 318] width 54 height 609
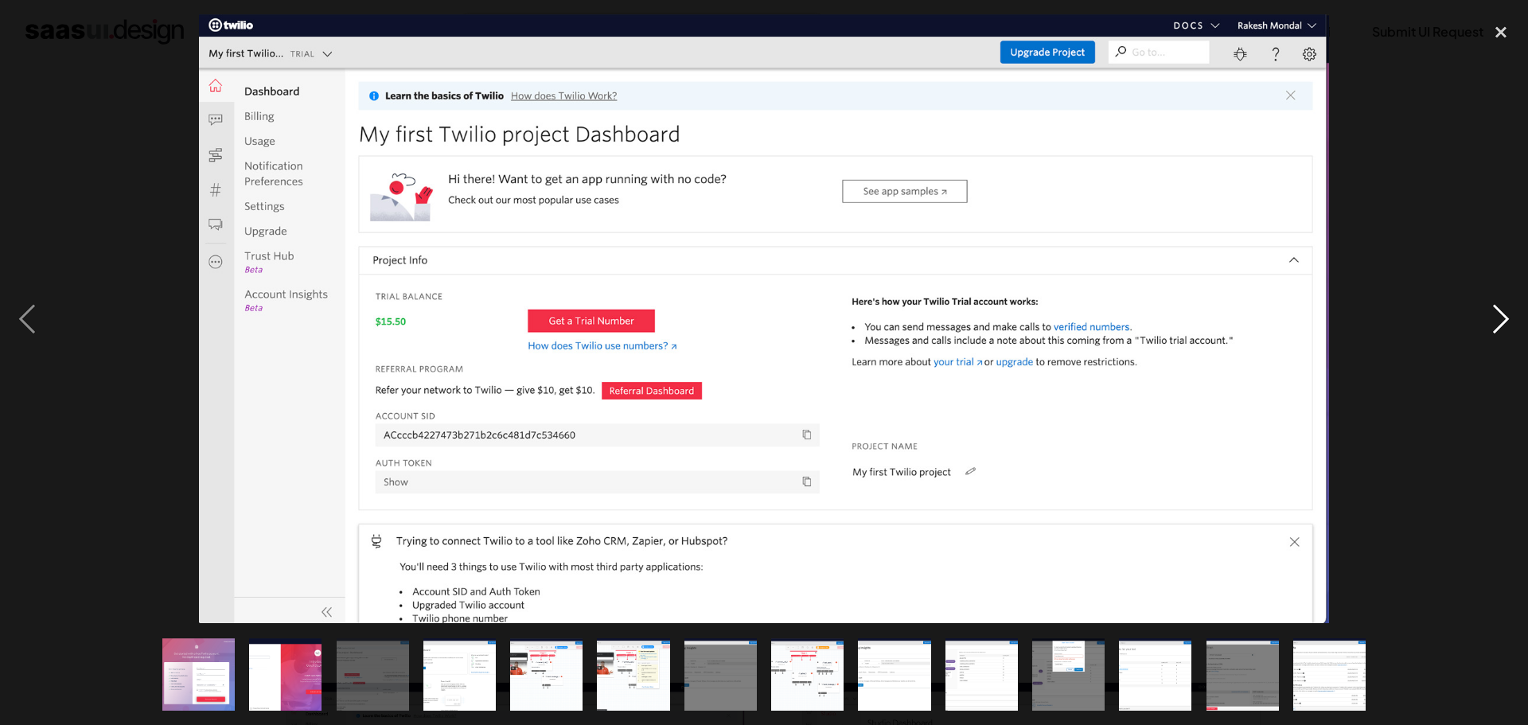
click at [1506, 313] on div "next image" at bounding box center [1501, 318] width 54 height 609
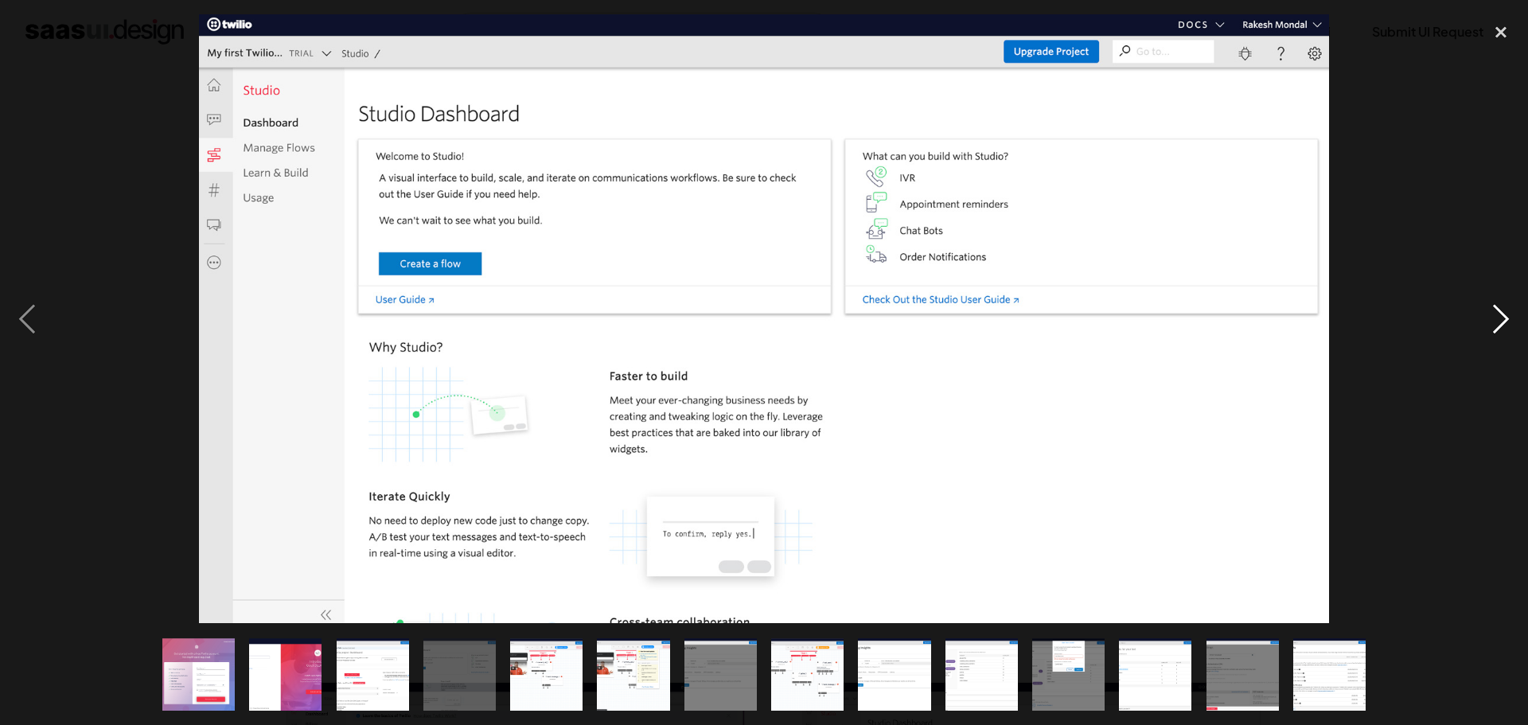
click at [1505, 312] on div "next image" at bounding box center [1501, 318] width 54 height 609
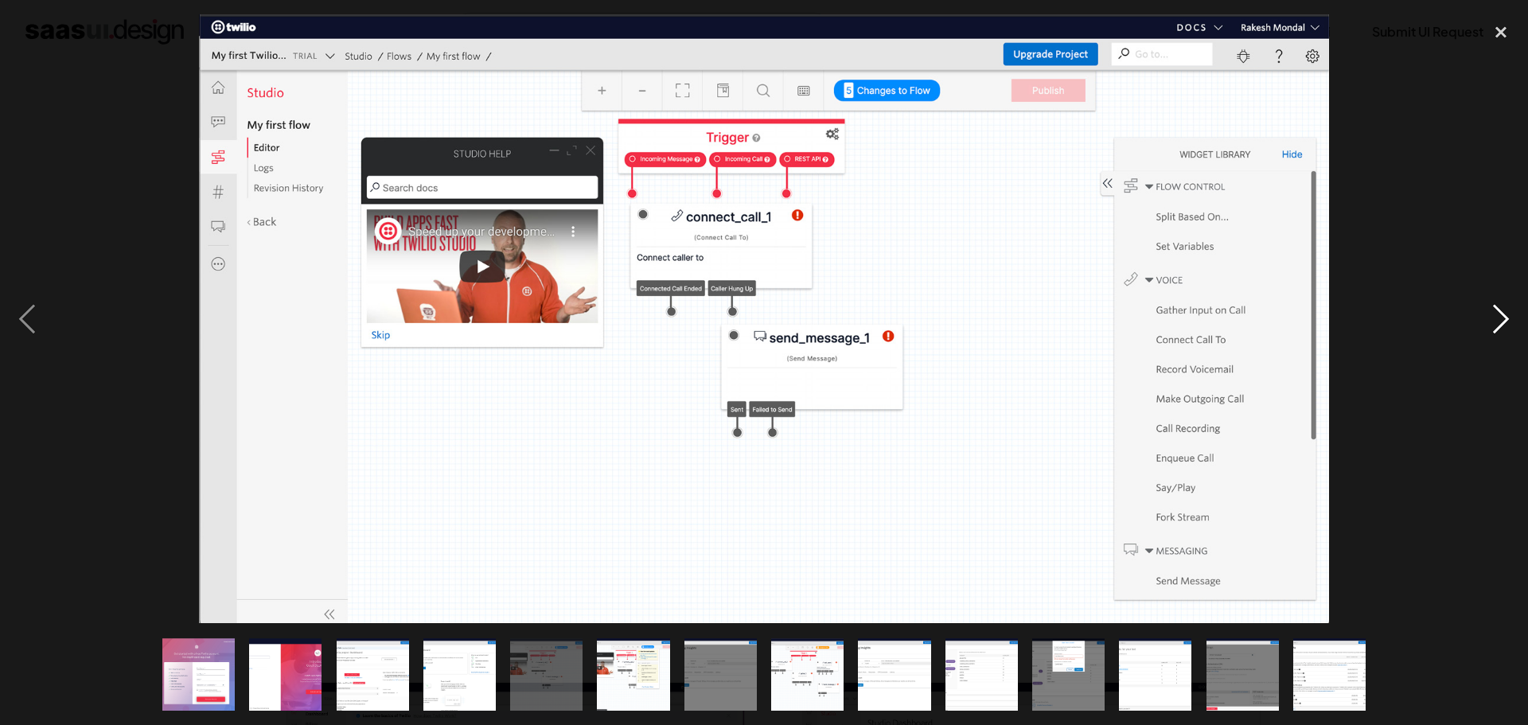
click at [1502, 310] on div "next image" at bounding box center [1501, 318] width 54 height 609
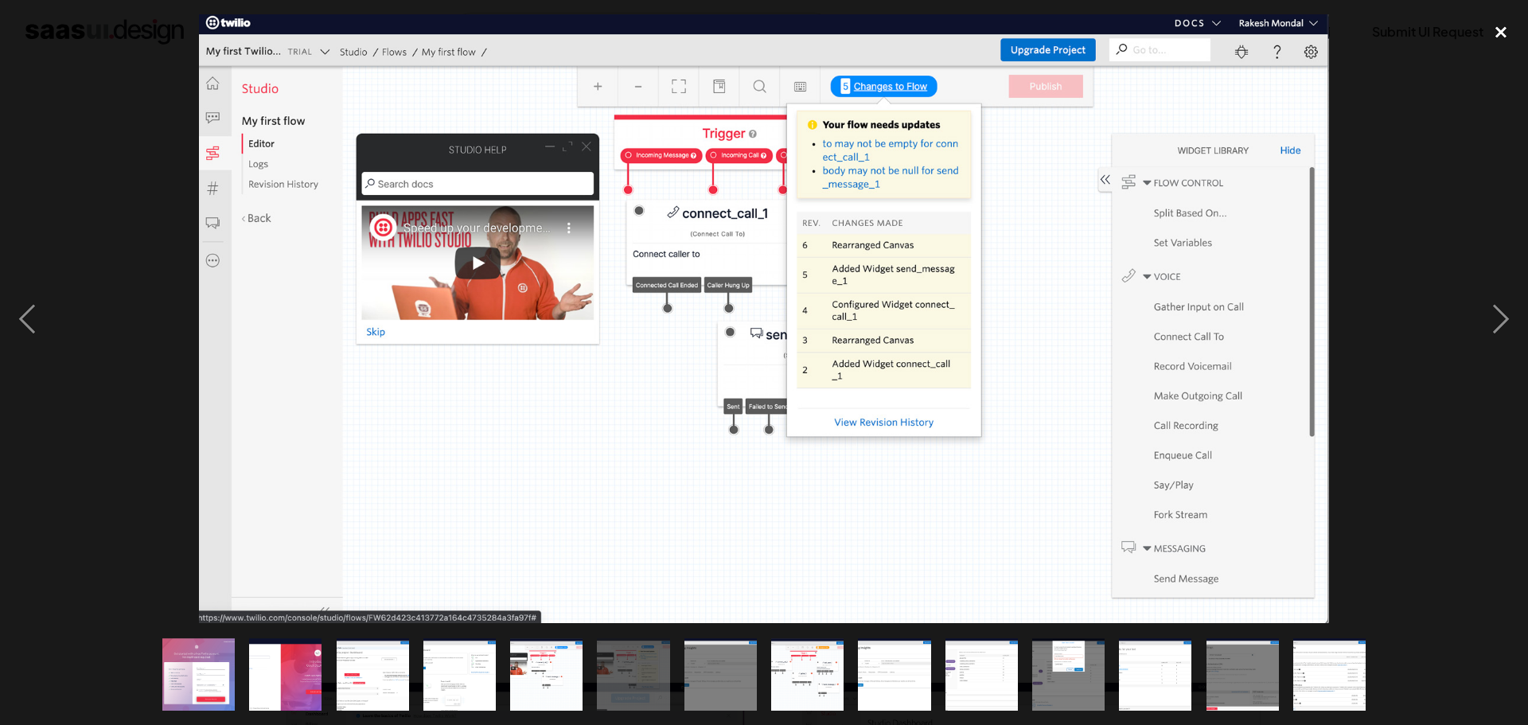
click at [1510, 30] on div "close lightbox" at bounding box center [1501, 31] width 54 height 35
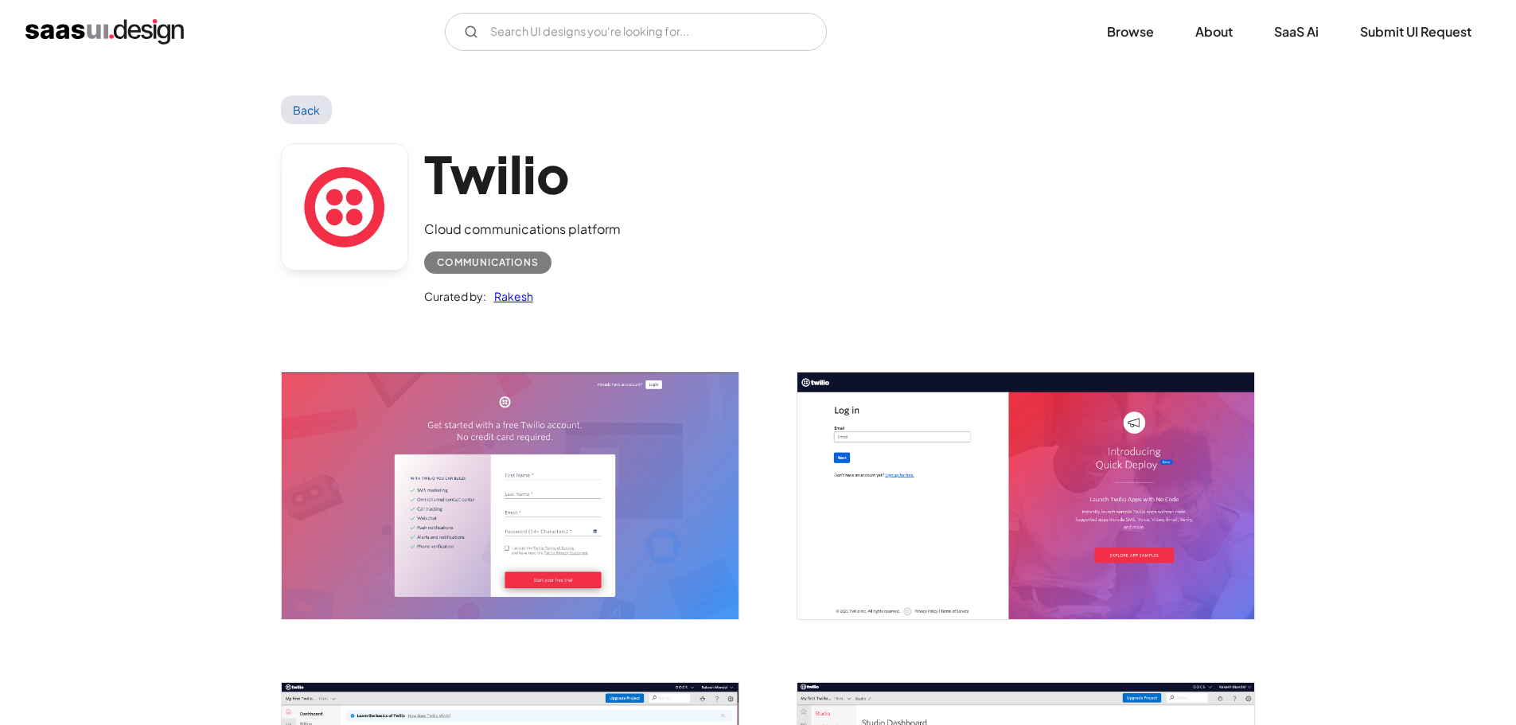
click at [306, 114] on link "Back" at bounding box center [307, 109] width 52 height 29
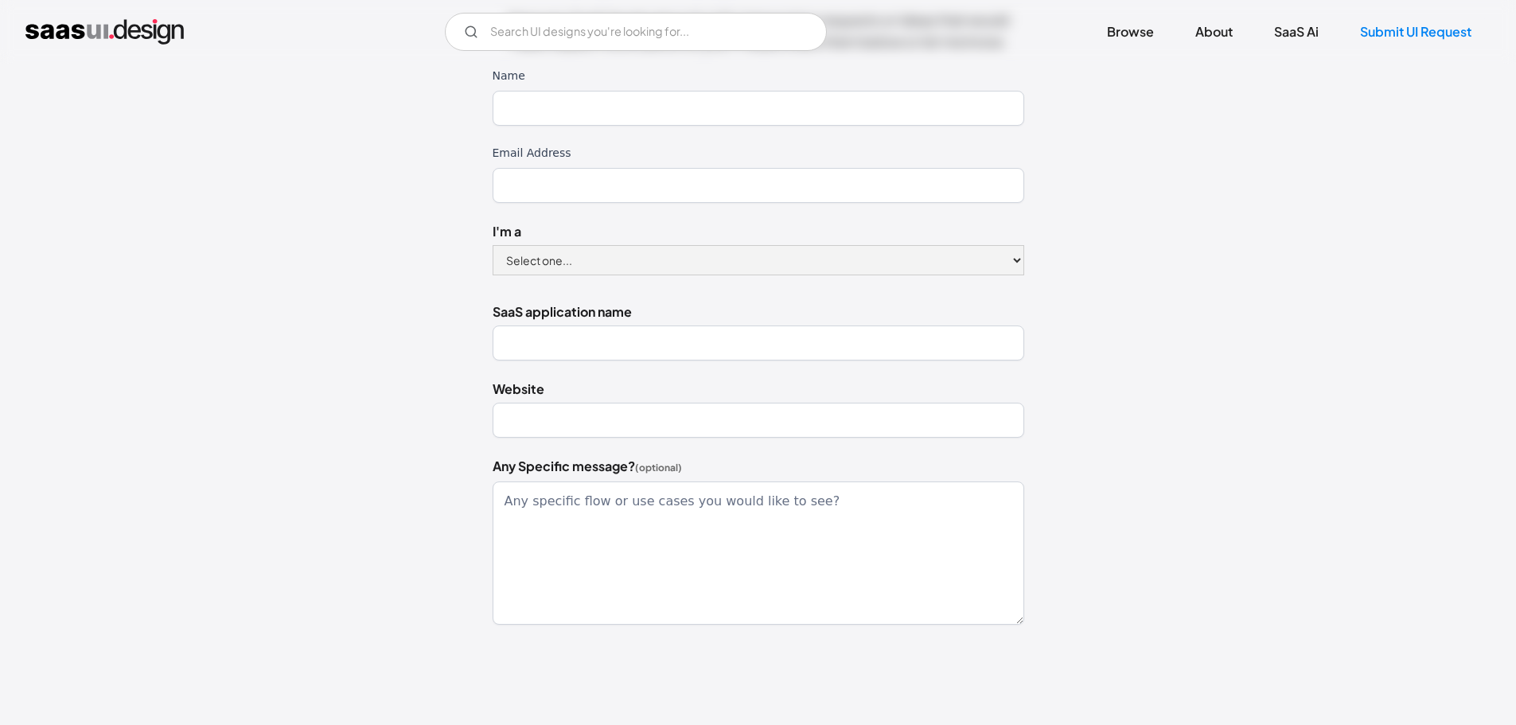
scroll to position [199, 0]
click at [585, 256] on select "Select one... Designer Product Manager Founder" at bounding box center [759, 261] width 532 height 30
click at [586, 255] on select "Select one... Designer Product Manager Founder" at bounding box center [759, 261] width 532 height 30
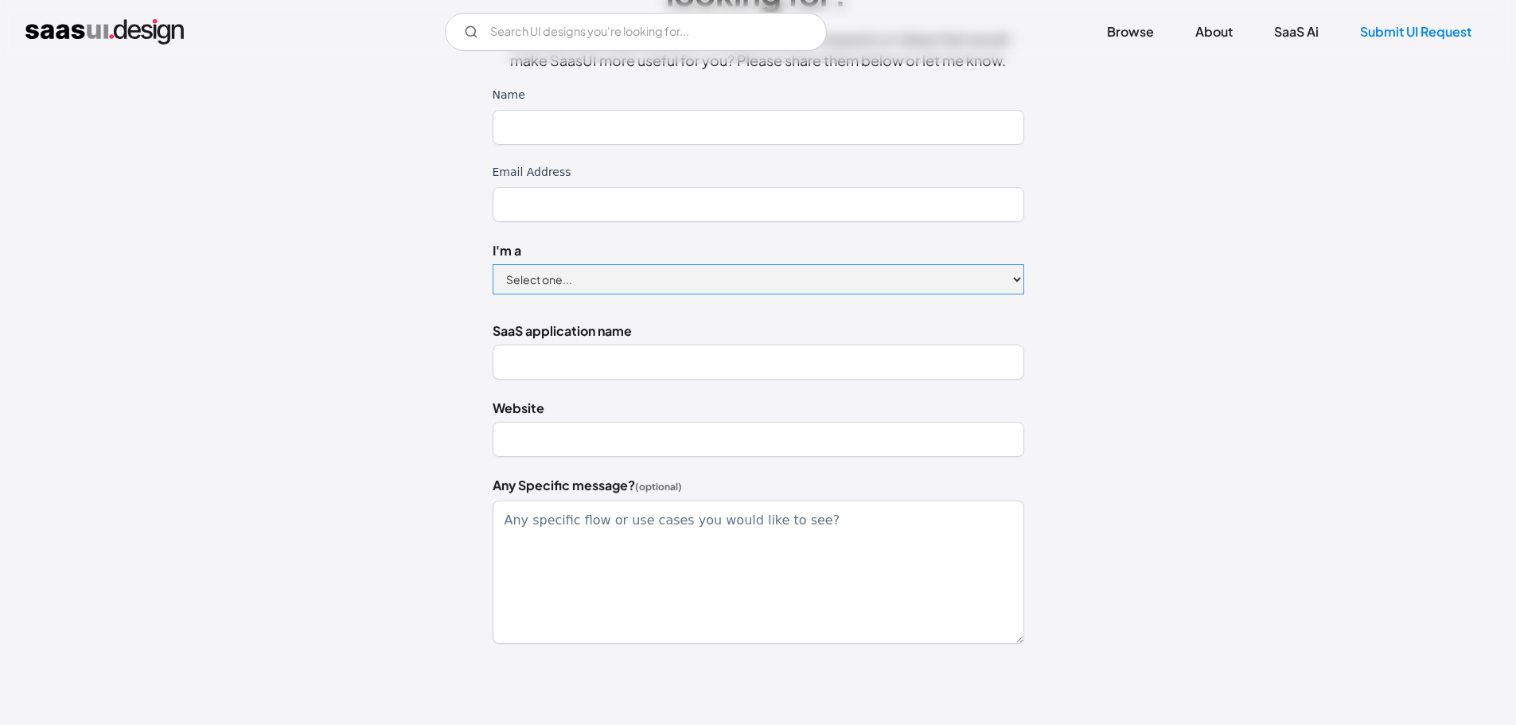
scroll to position [358, 0]
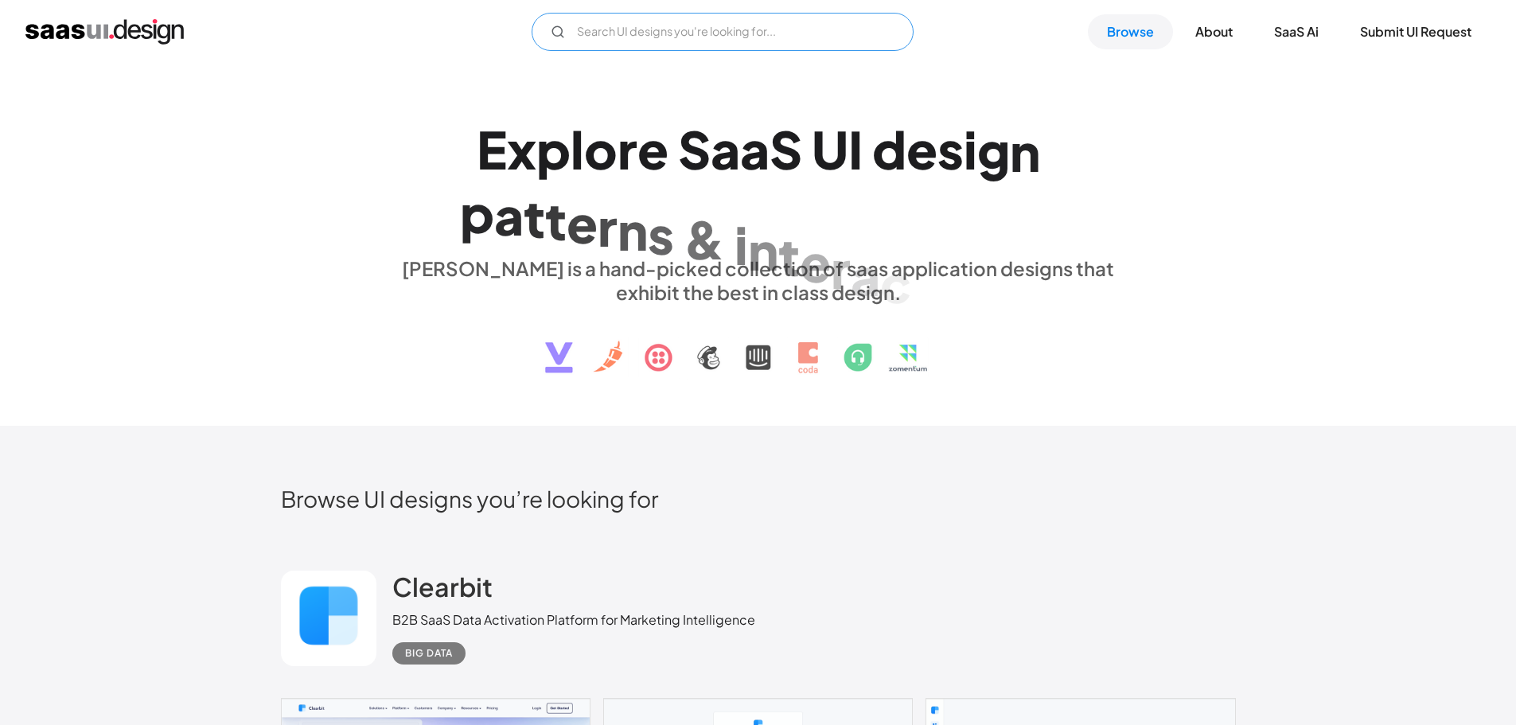
click at [696, 46] on input "Email Form" at bounding box center [723, 32] width 382 height 38
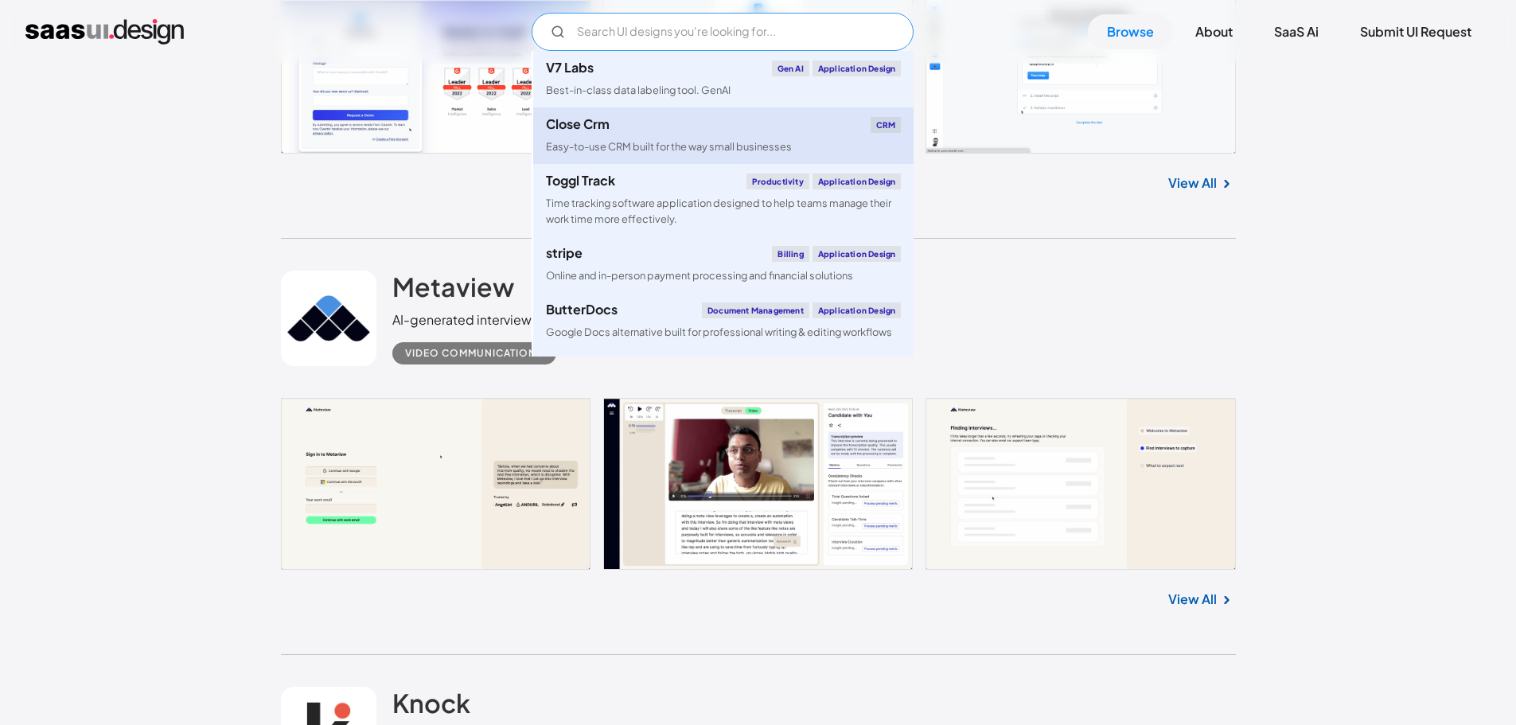
click at [660, 126] on div "Close Crm CRM" at bounding box center [723, 125] width 355 height 16
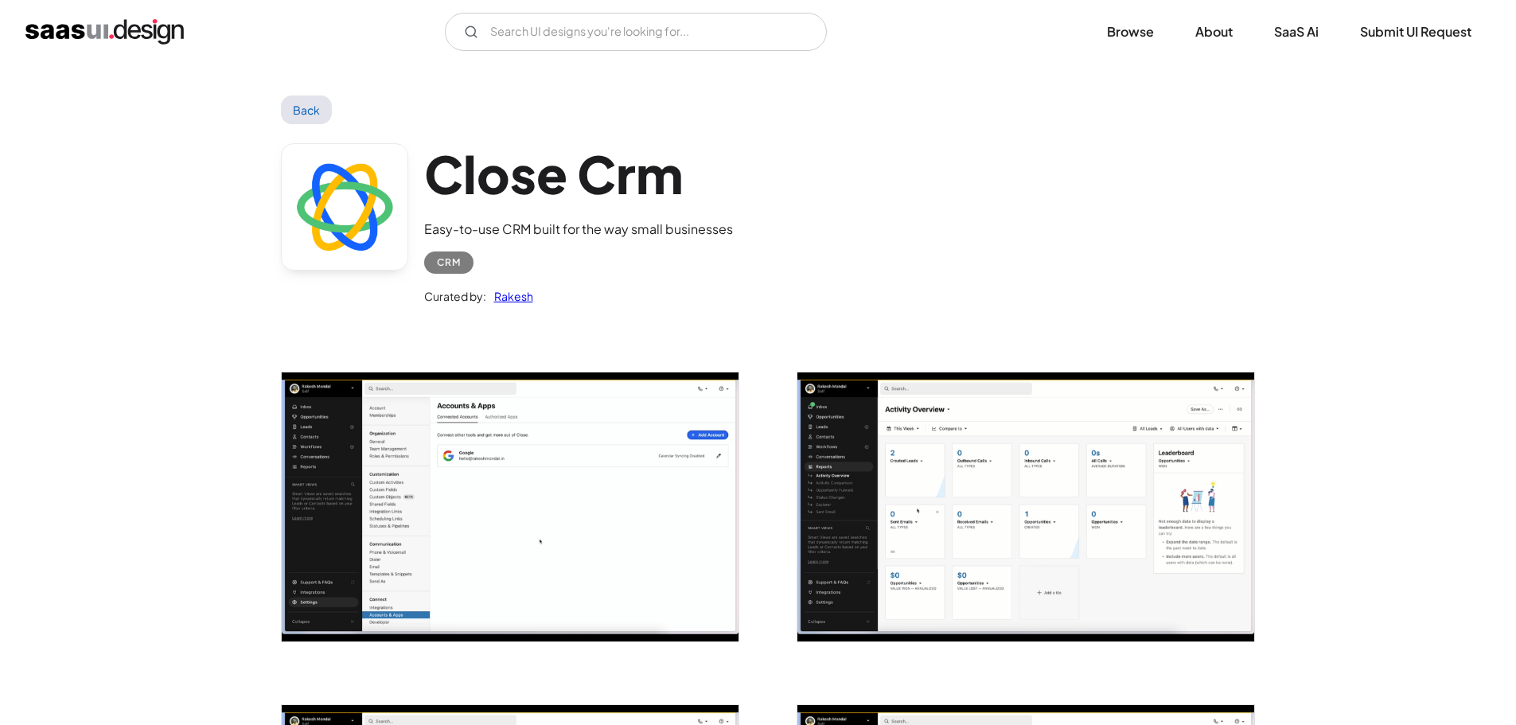
click at [315, 104] on link "Back" at bounding box center [307, 109] width 52 height 29
click at [302, 110] on link "Back" at bounding box center [307, 109] width 52 height 29
click at [122, 29] on img "home" at bounding box center [104, 31] width 158 height 25
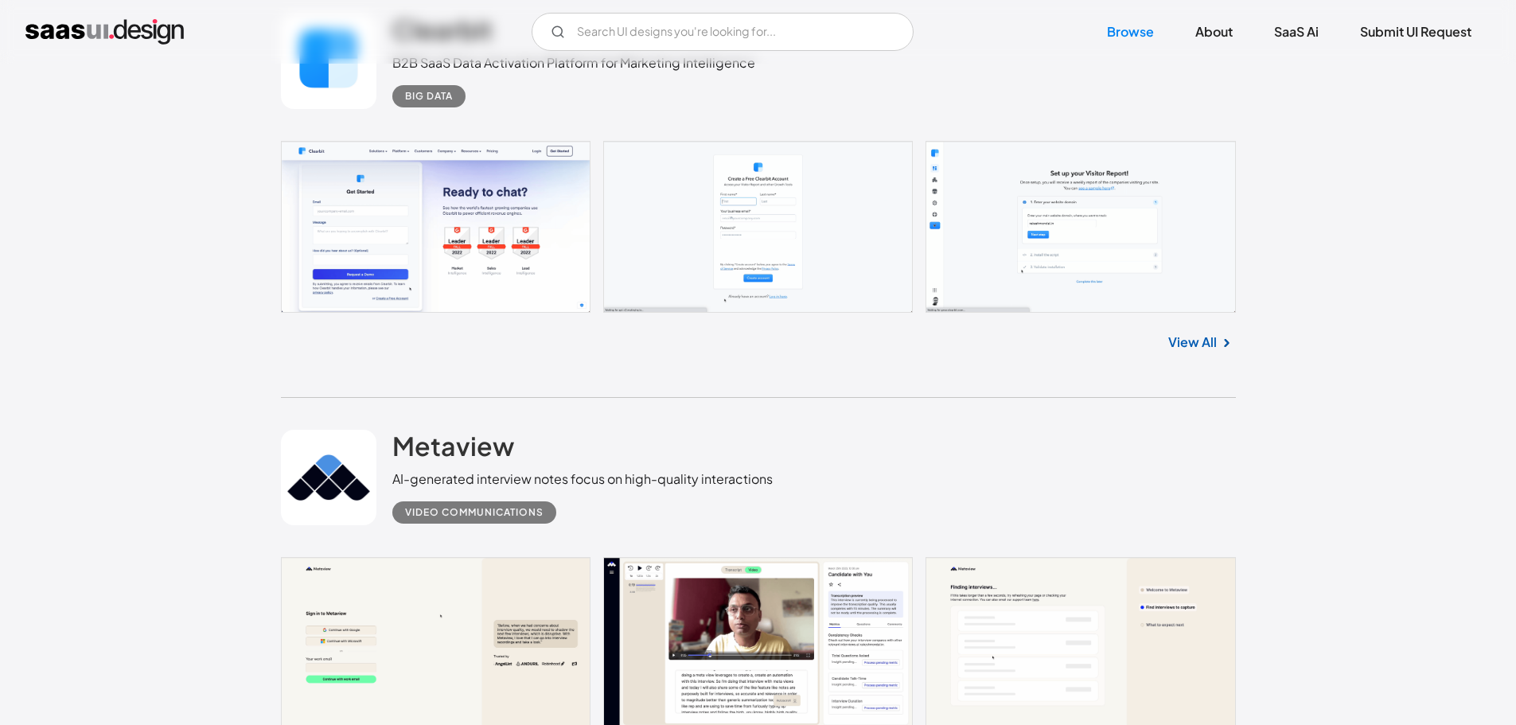
scroll to position [318, 0]
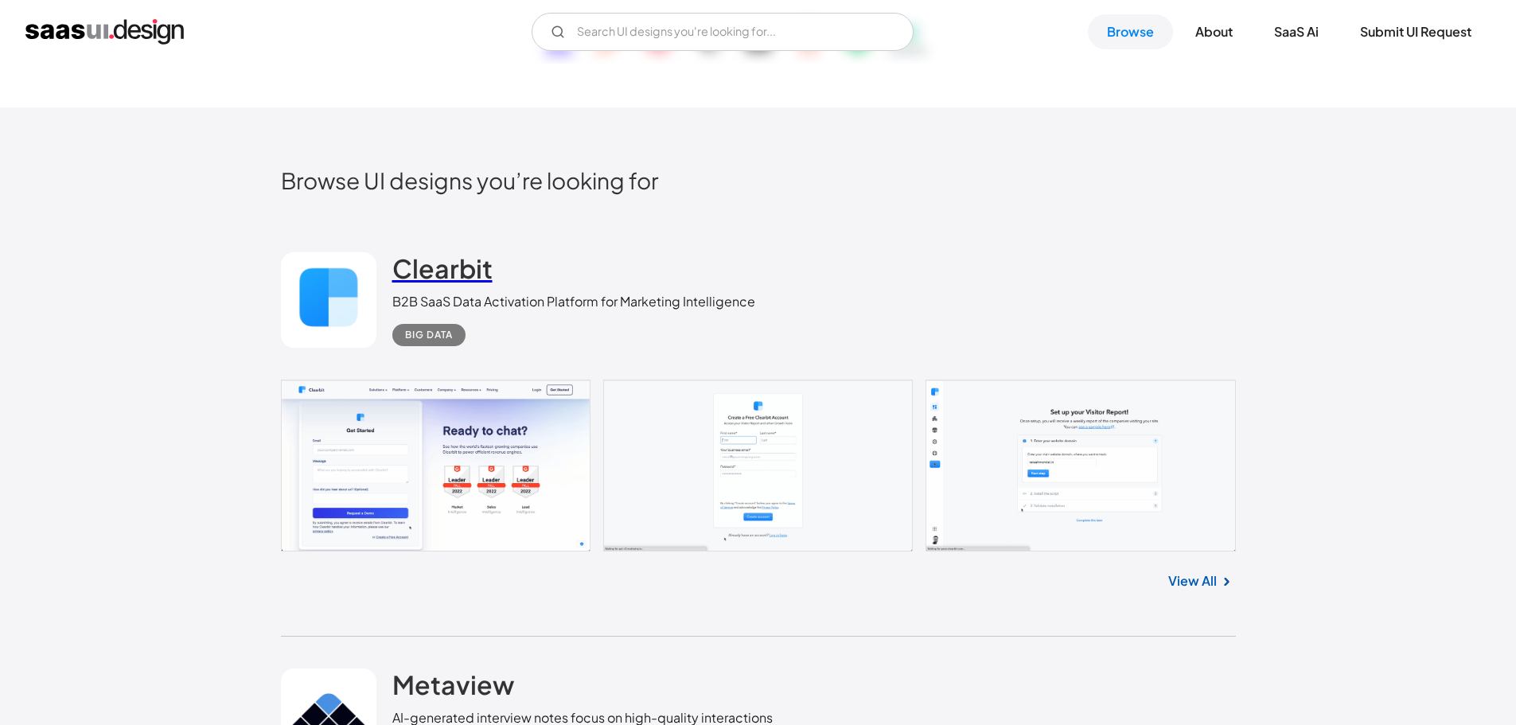
click at [442, 282] on h2 "Clearbit" at bounding box center [442, 268] width 100 height 32
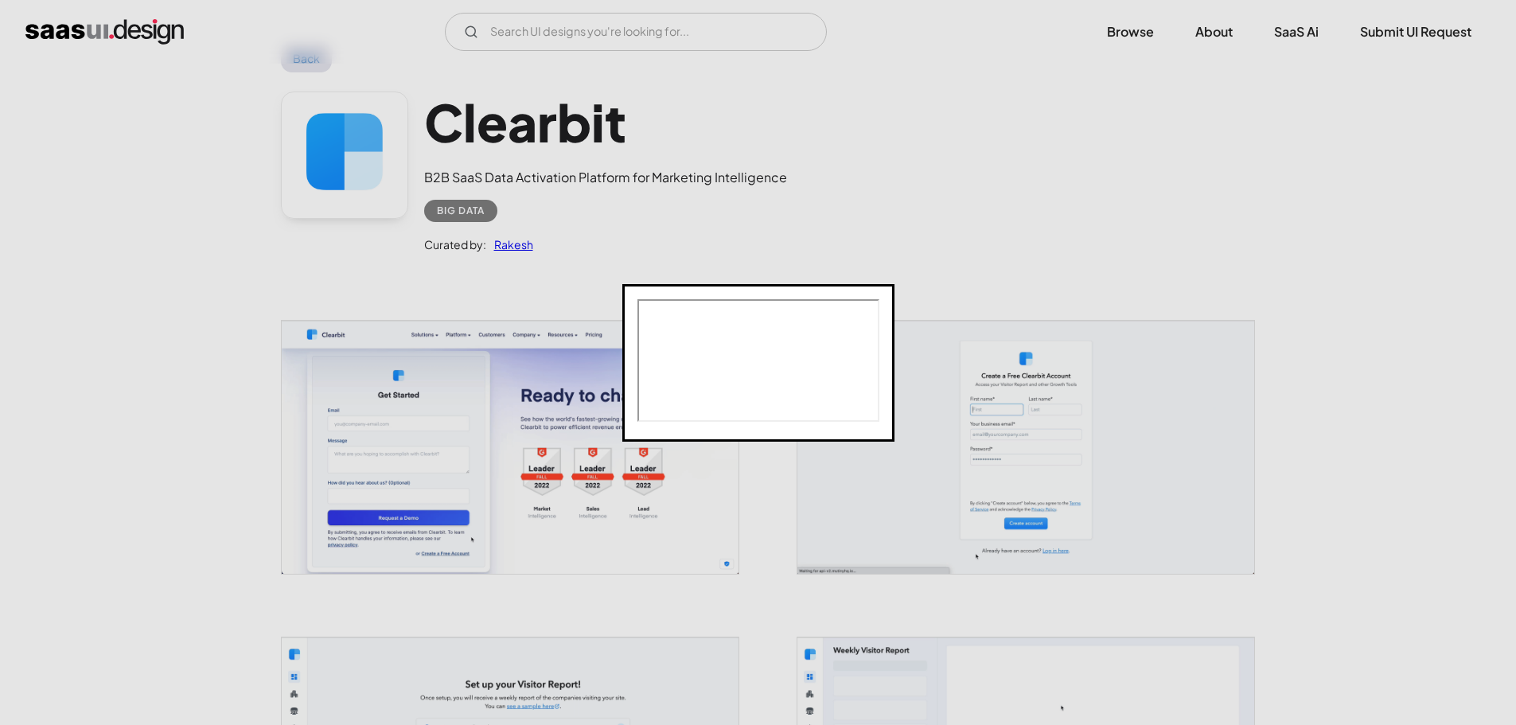
scroll to position [80, 0]
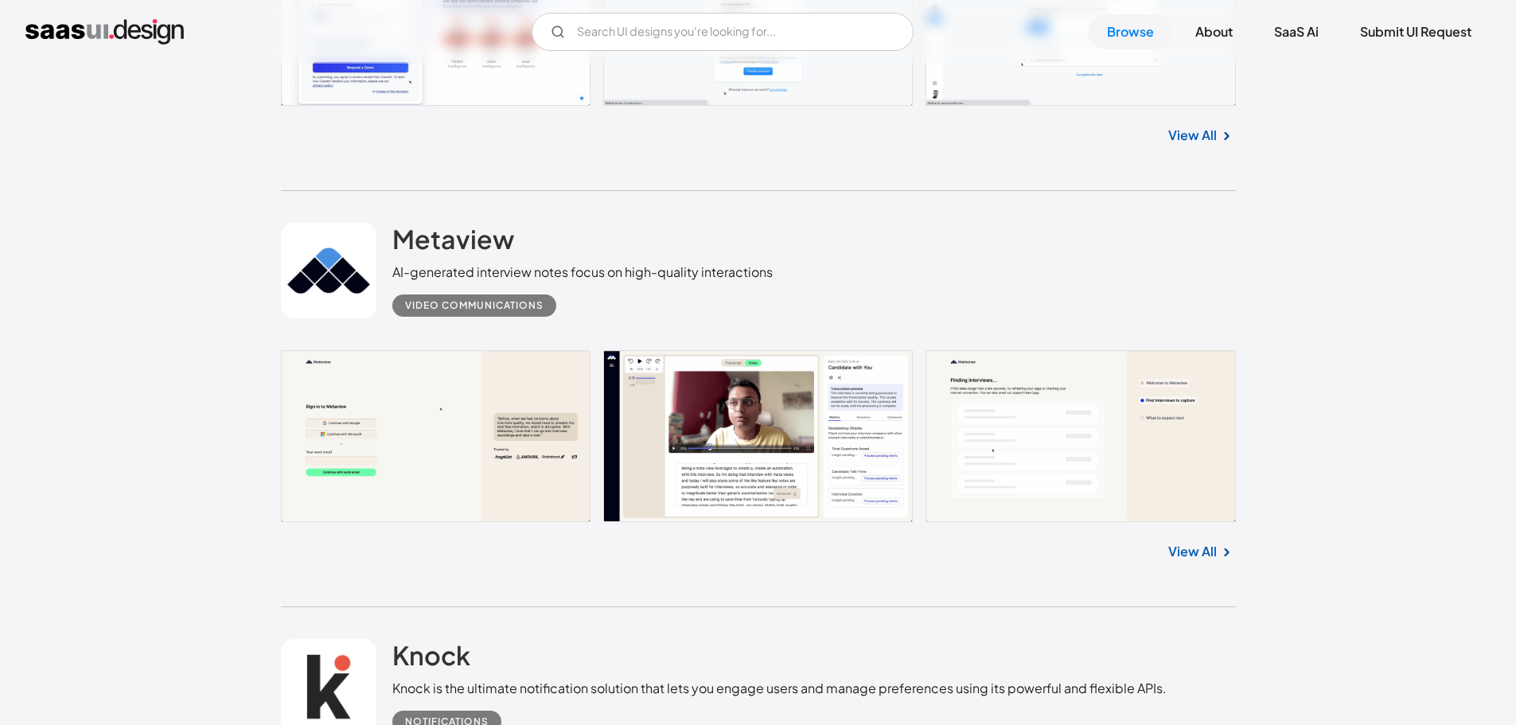
scroll to position [477, 0]
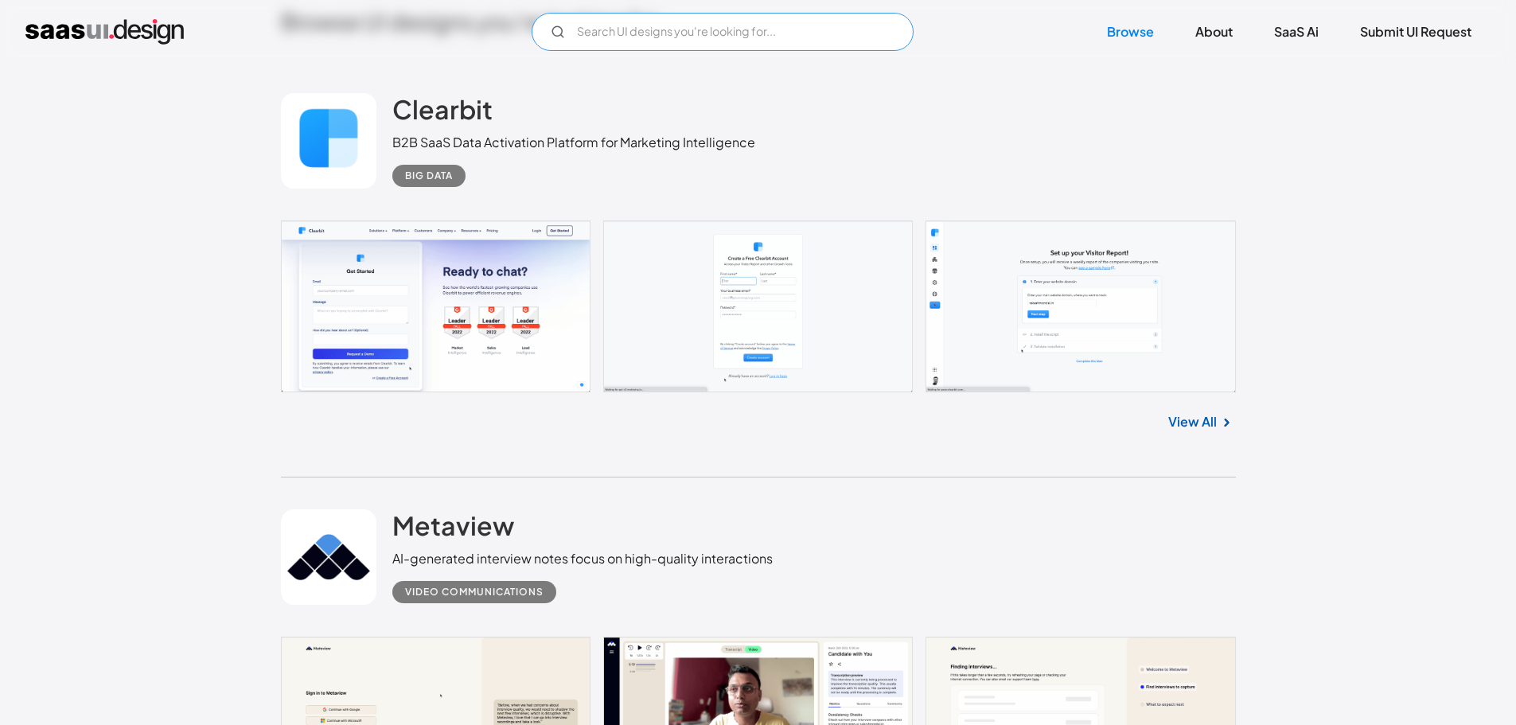
click at [648, 33] on input "Email Form" at bounding box center [723, 32] width 382 height 38
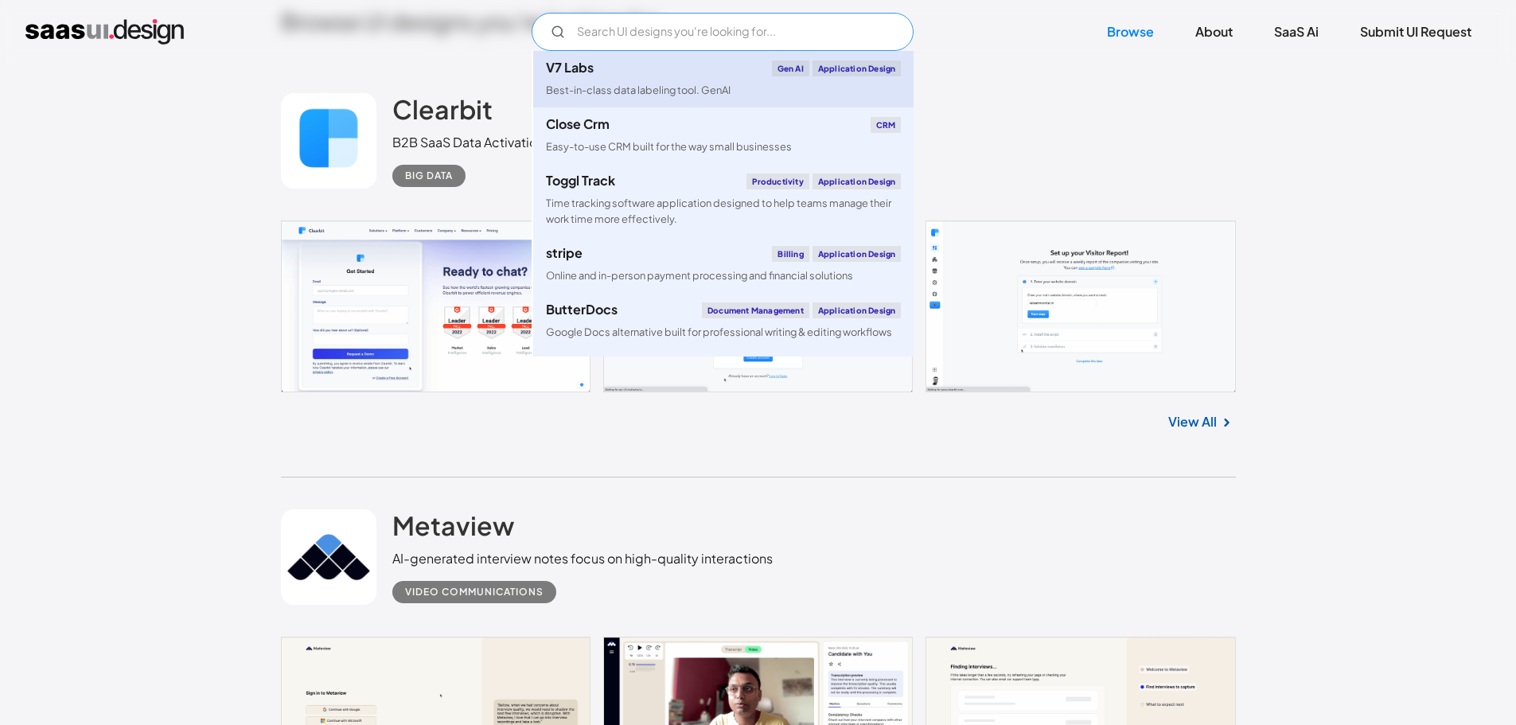
click at [634, 90] on div "Best-in-class data labeling tool. GenAI" at bounding box center [638, 90] width 185 height 15
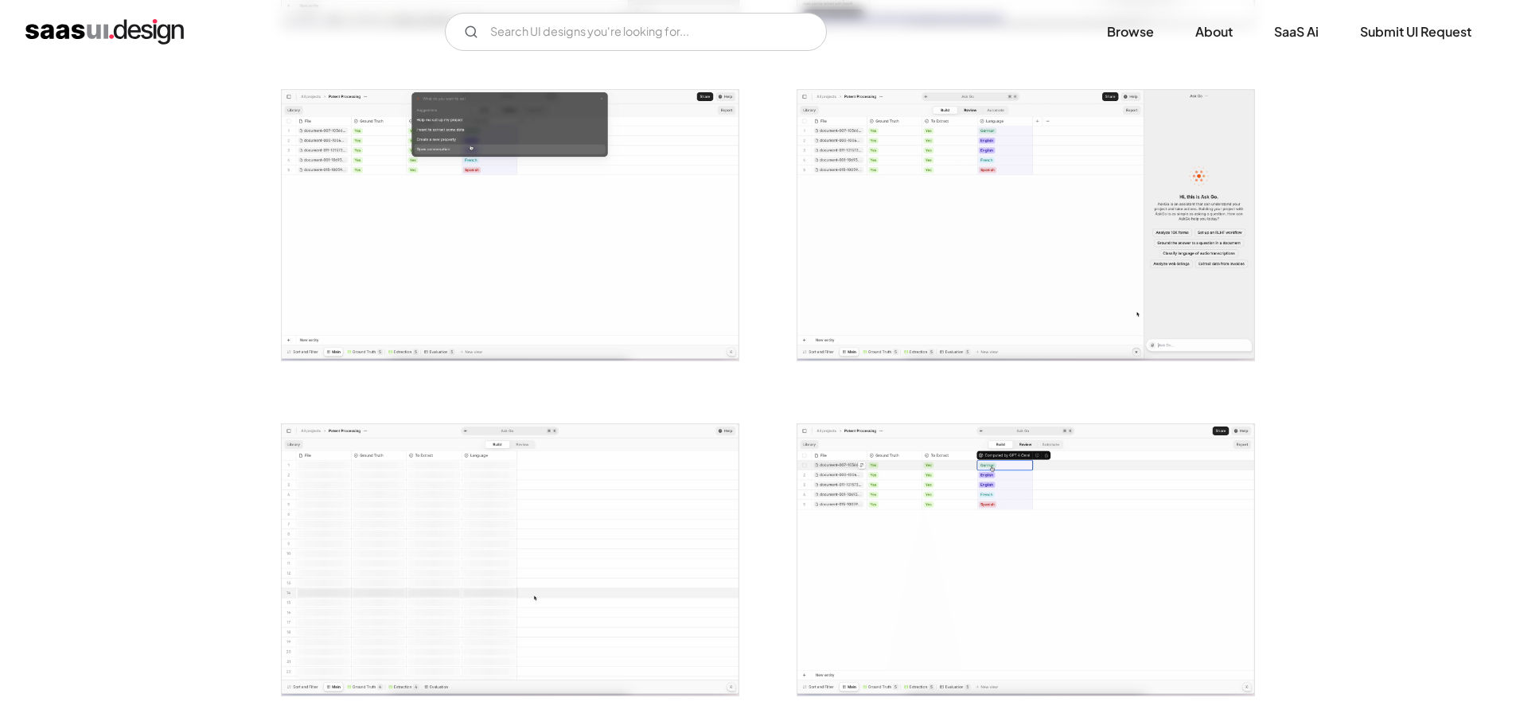
scroll to position [3263, 0]
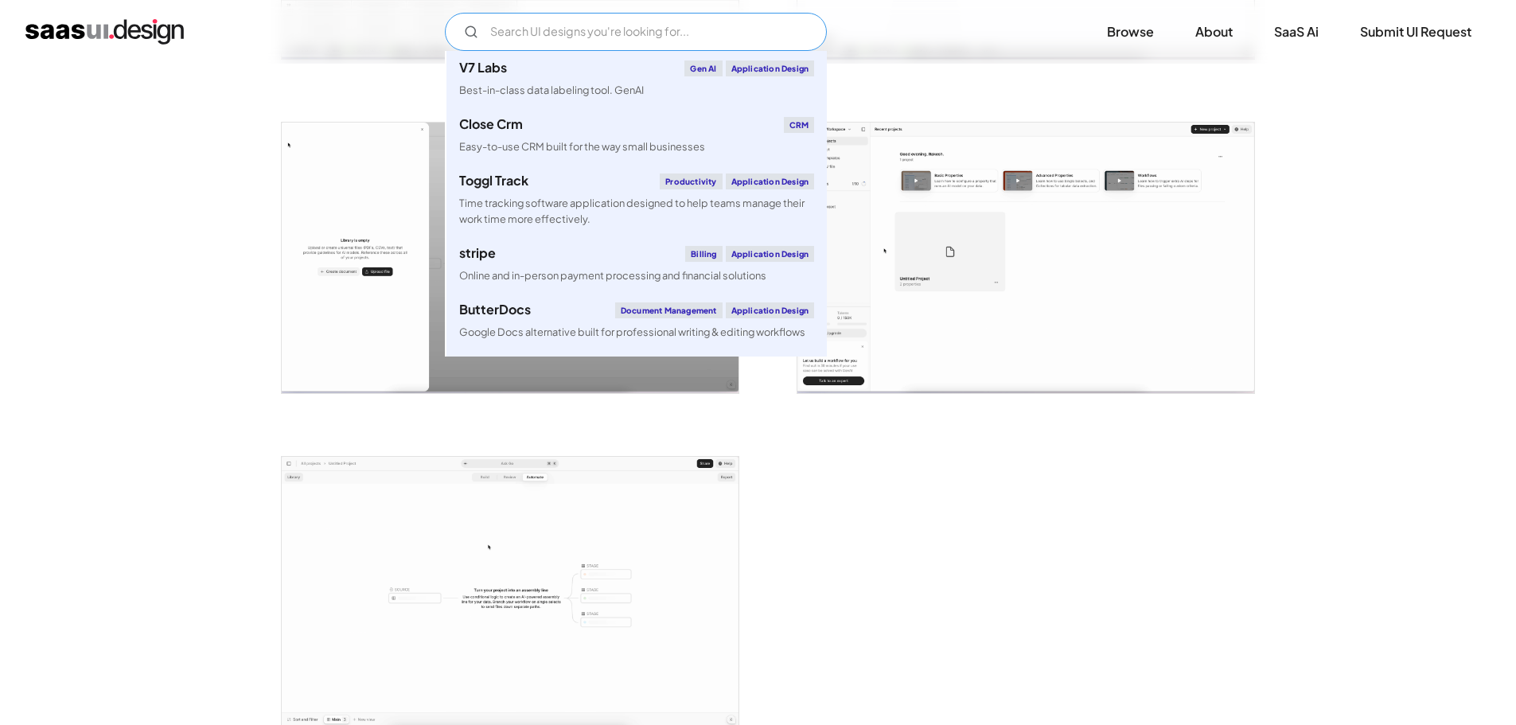
click at [602, 30] on input "Email Form" at bounding box center [636, 32] width 382 height 38
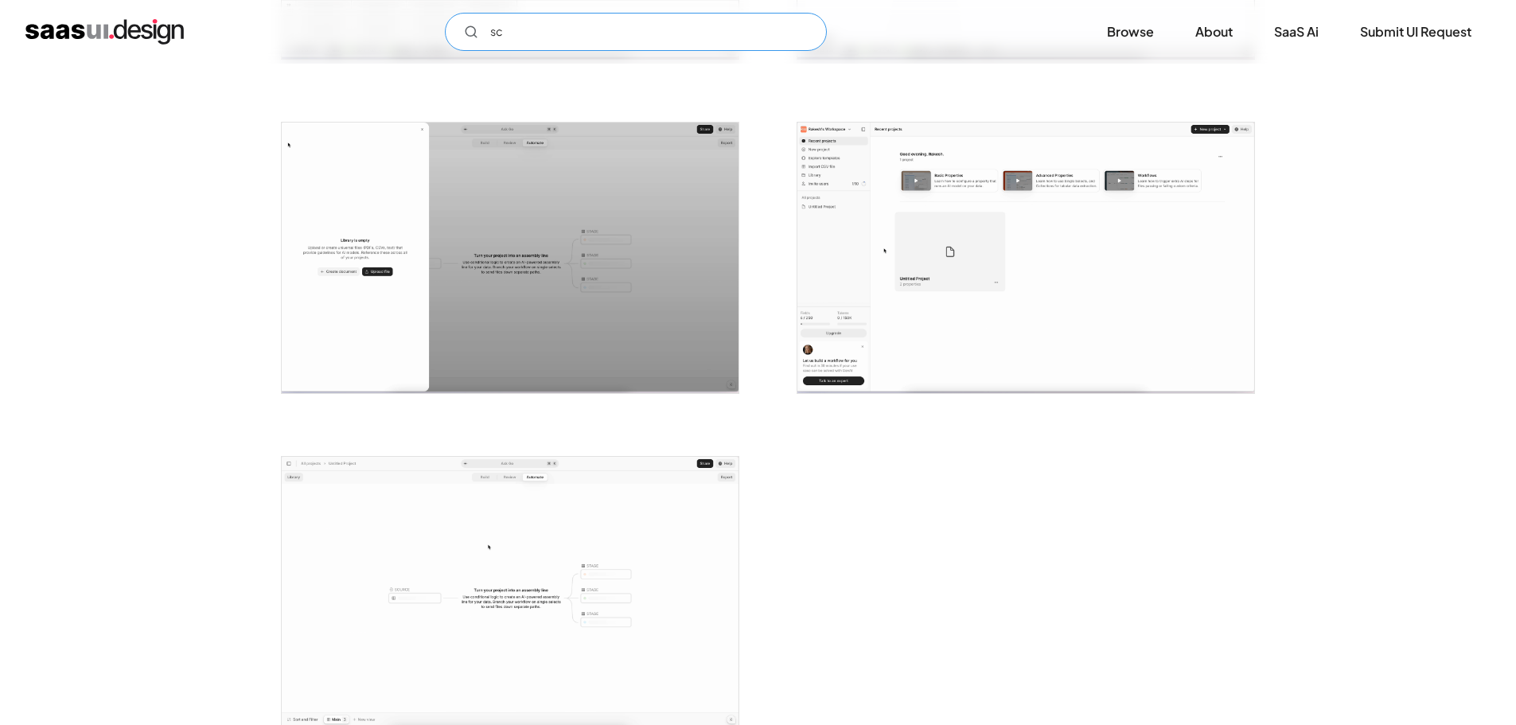
type input "s"
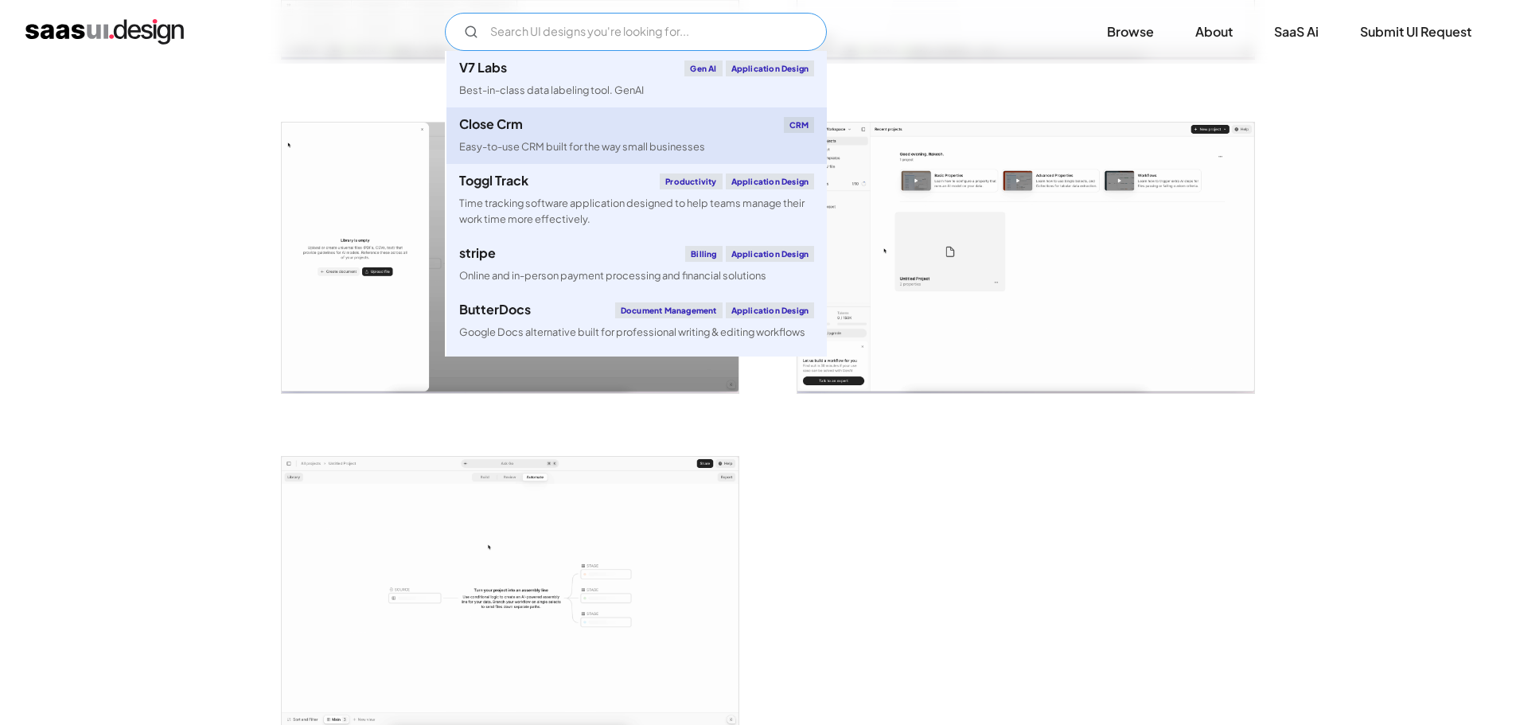
click at [606, 124] on div "Close Crm CRM" at bounding box center [636, 125] width 355 height 16
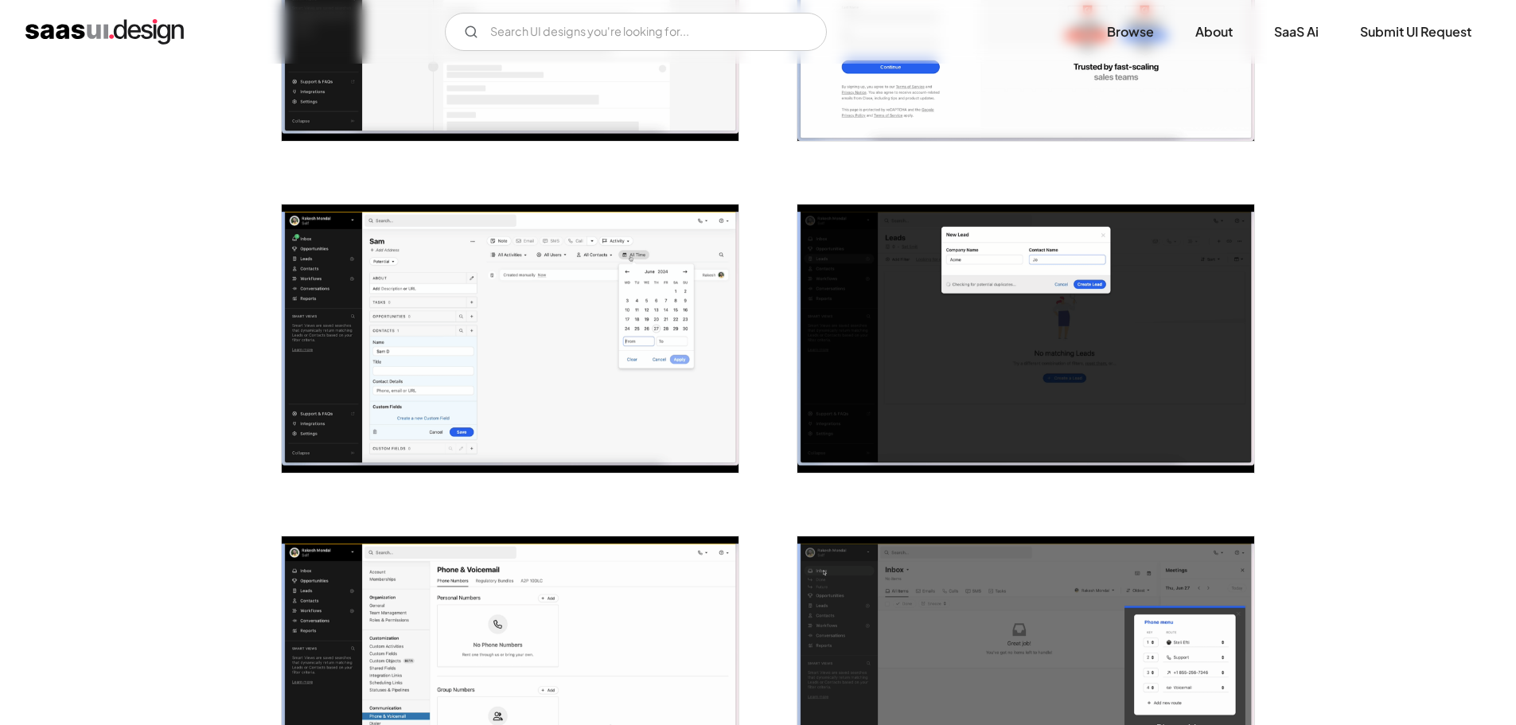
scroll to position [2387, 0]
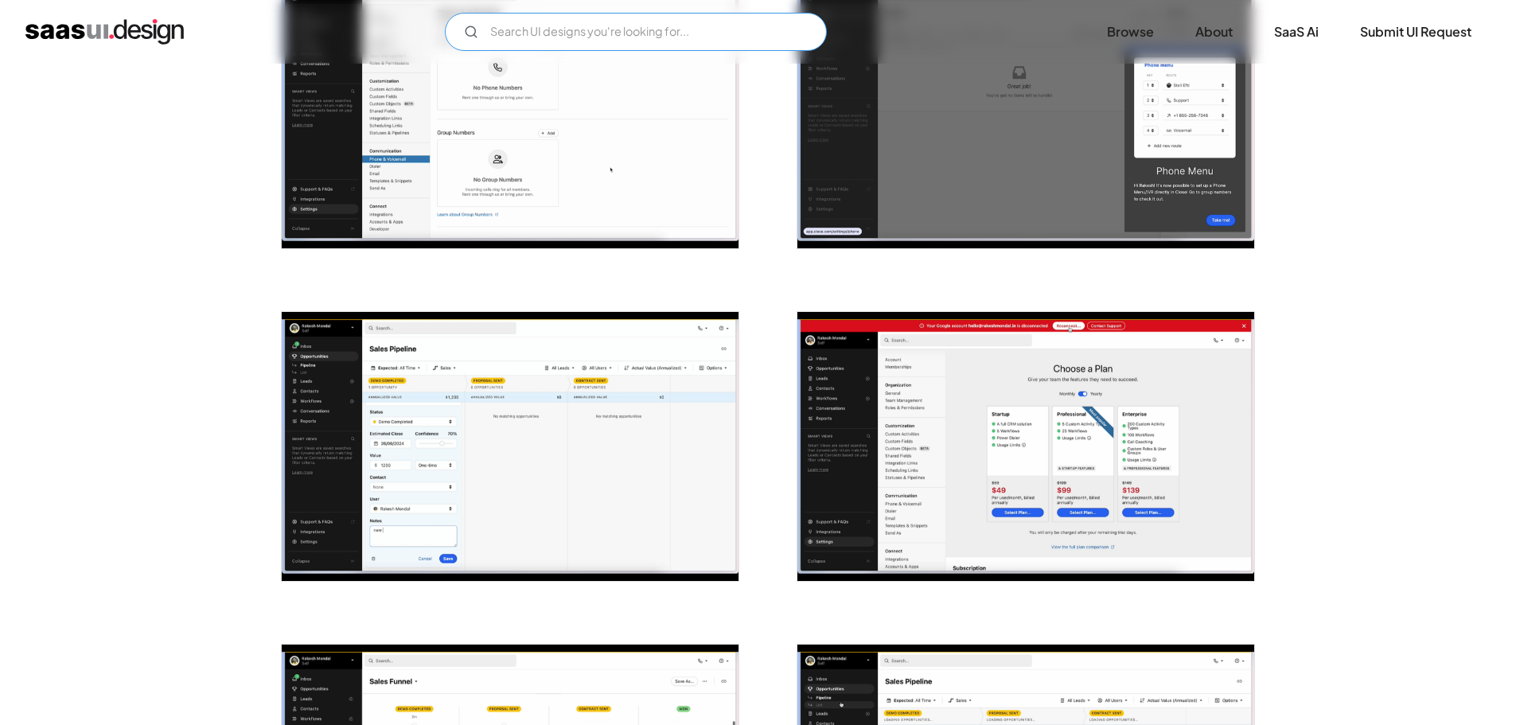
click at [709, 29] on input "Email Form" at bounding box center [636, 32] width 382 height 38
type input "v"
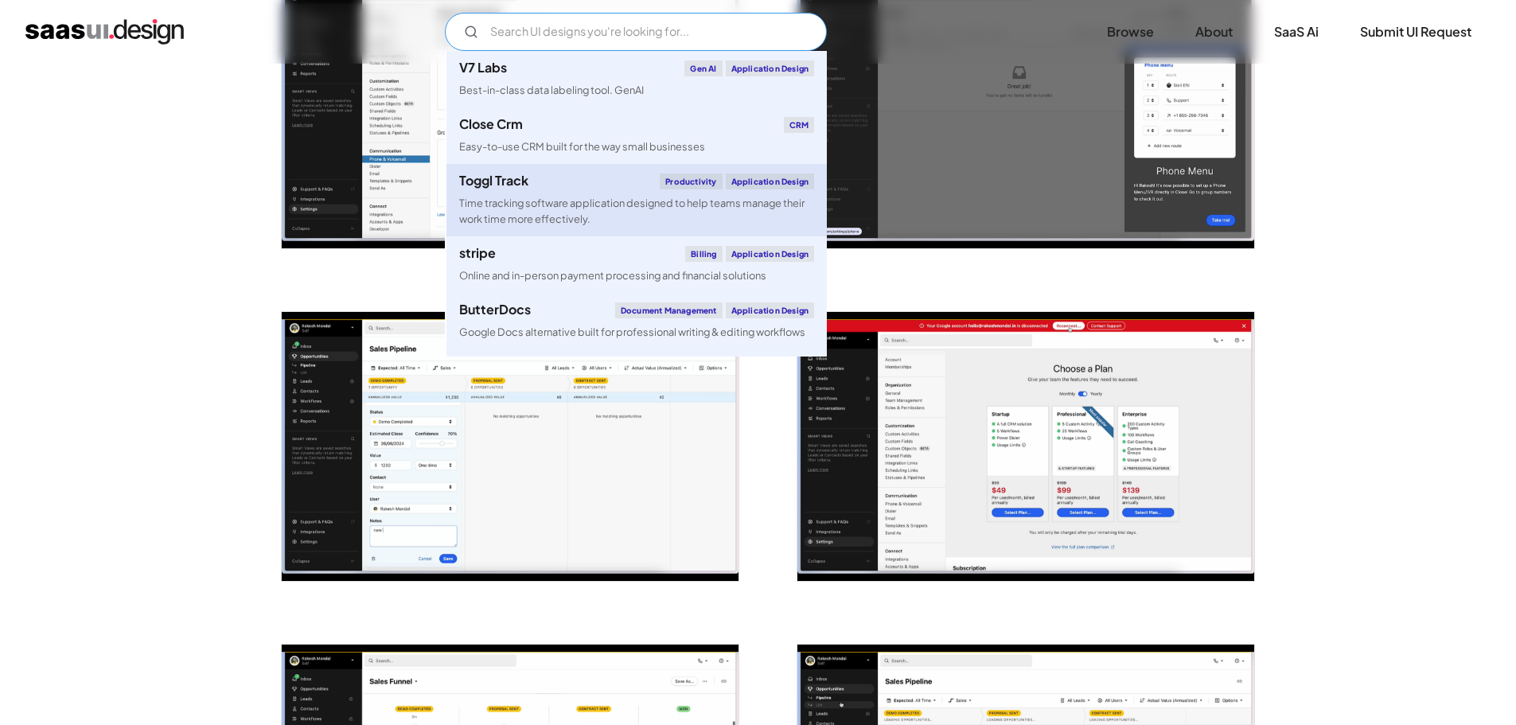
click at [595, 197] on div "Time tracking software application designed to help teams manage their work tim…" at bounding box center [636, 211] width 355 height 30
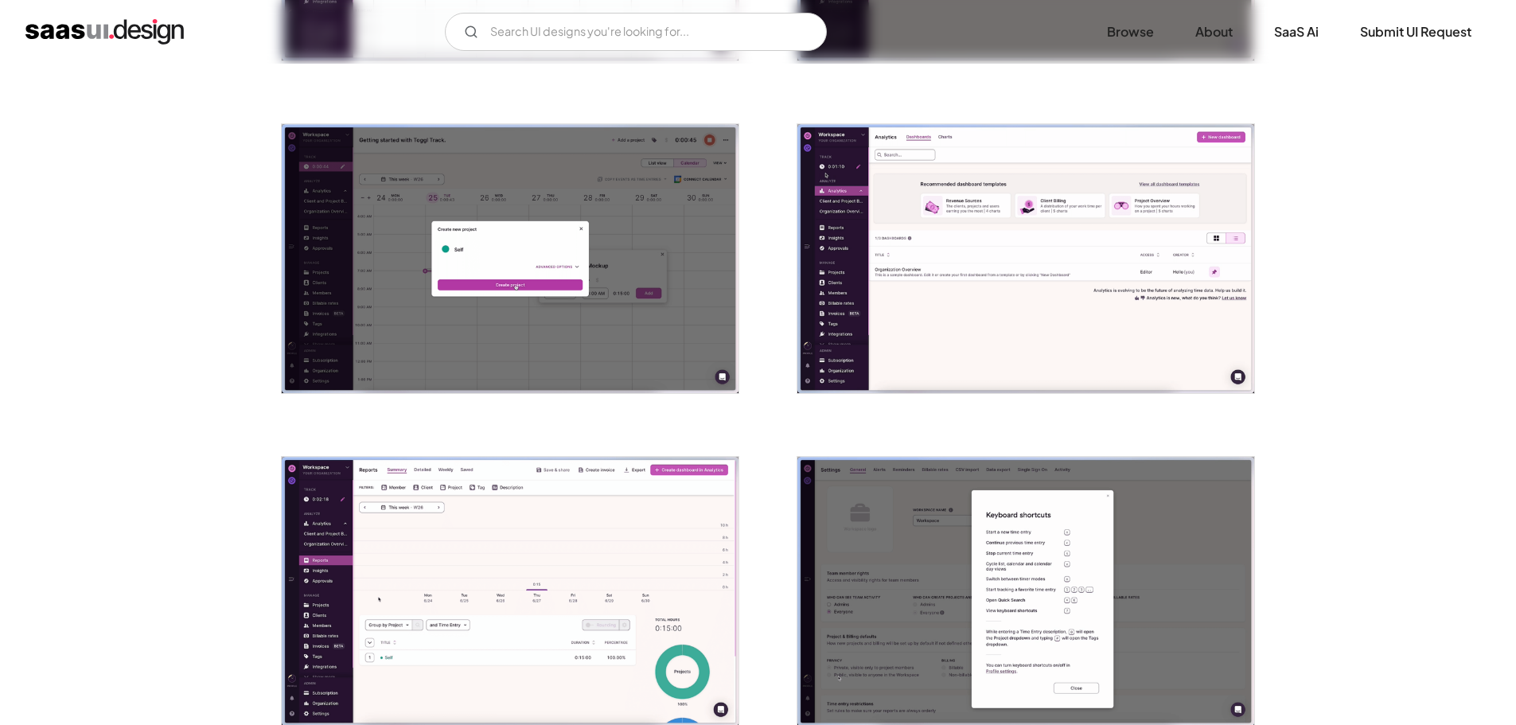
scroll to position [2467, 0]
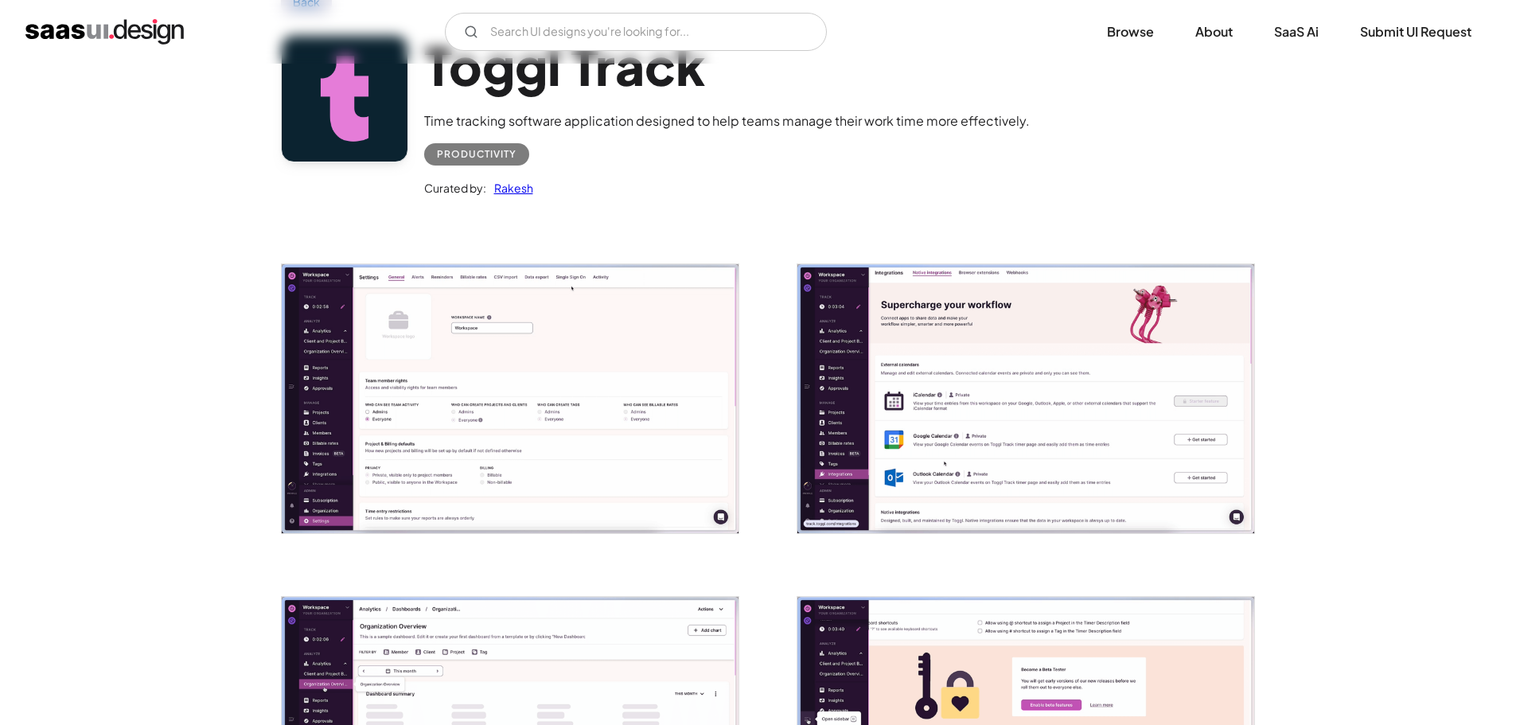
scroll to position [0, 0]
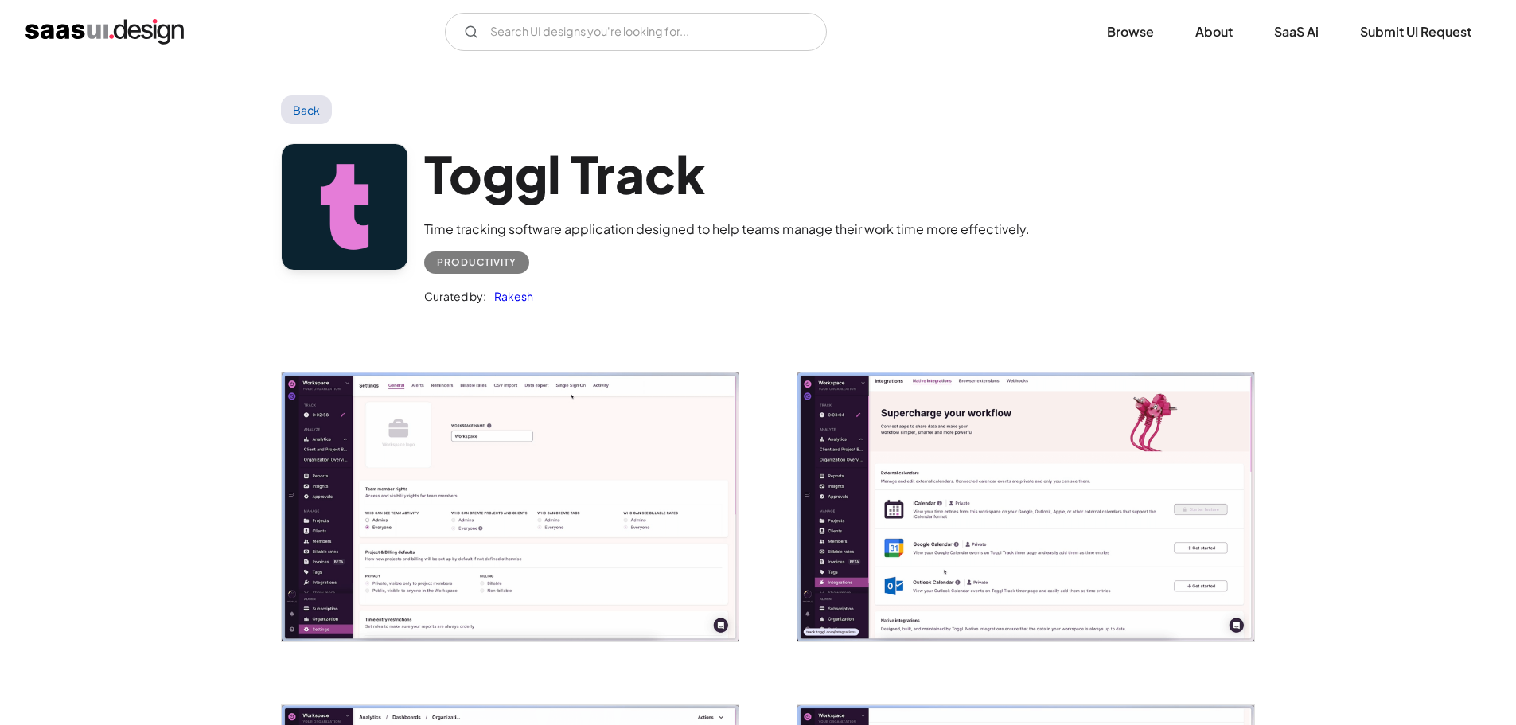
click at [303, 112] on link "Back" at bounding box center [307, 109] width 52 height 29
click at [321, 103] on link "Back" at bounding box center [307, 109] width 52 height 29
click at [317, 105] on link "Back" at bounding box center [307, 109] width 52 height 29
click at [144, 32] on img "home" at bounding box center [104, 31] width 158 height 25
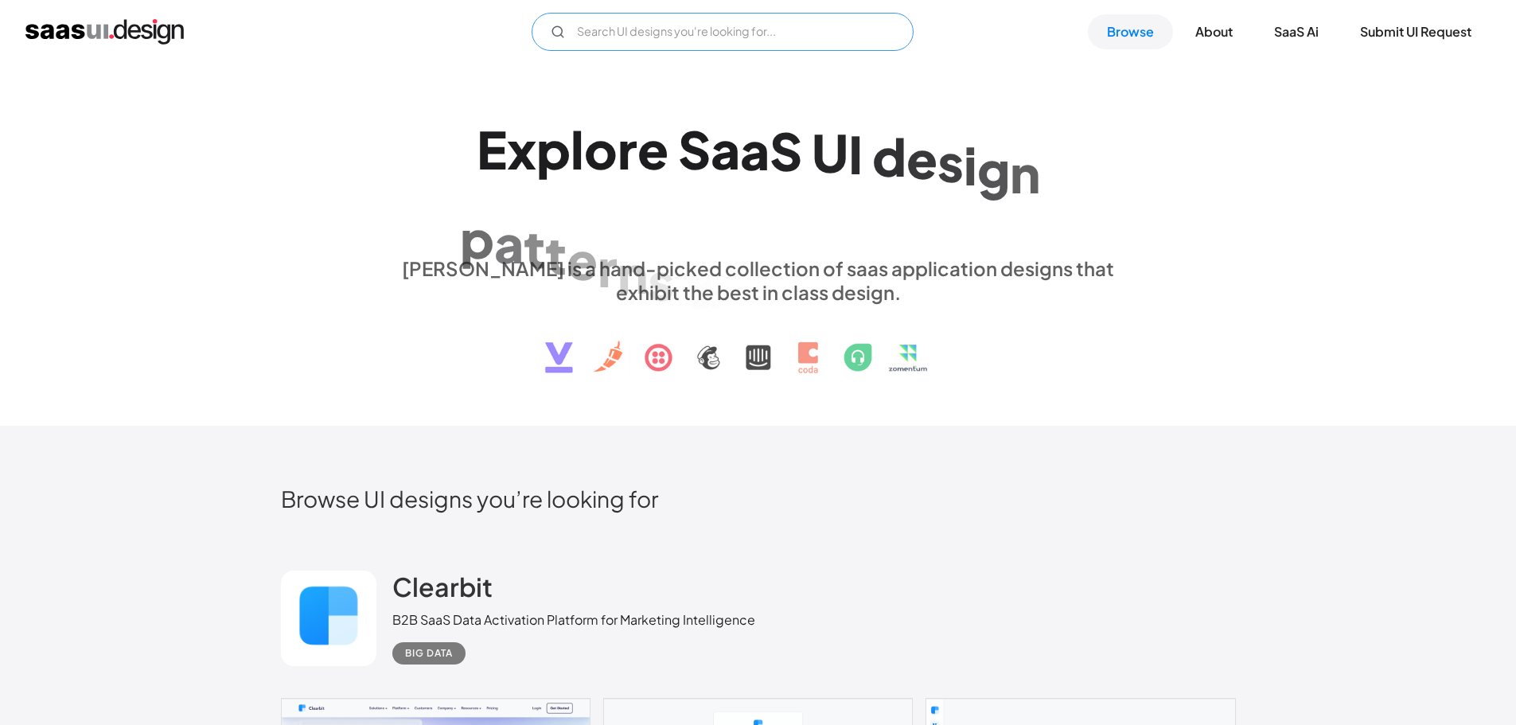
click at [733, 45] on input "Email Form" at bounding box center [723, 32] width 382 height 38
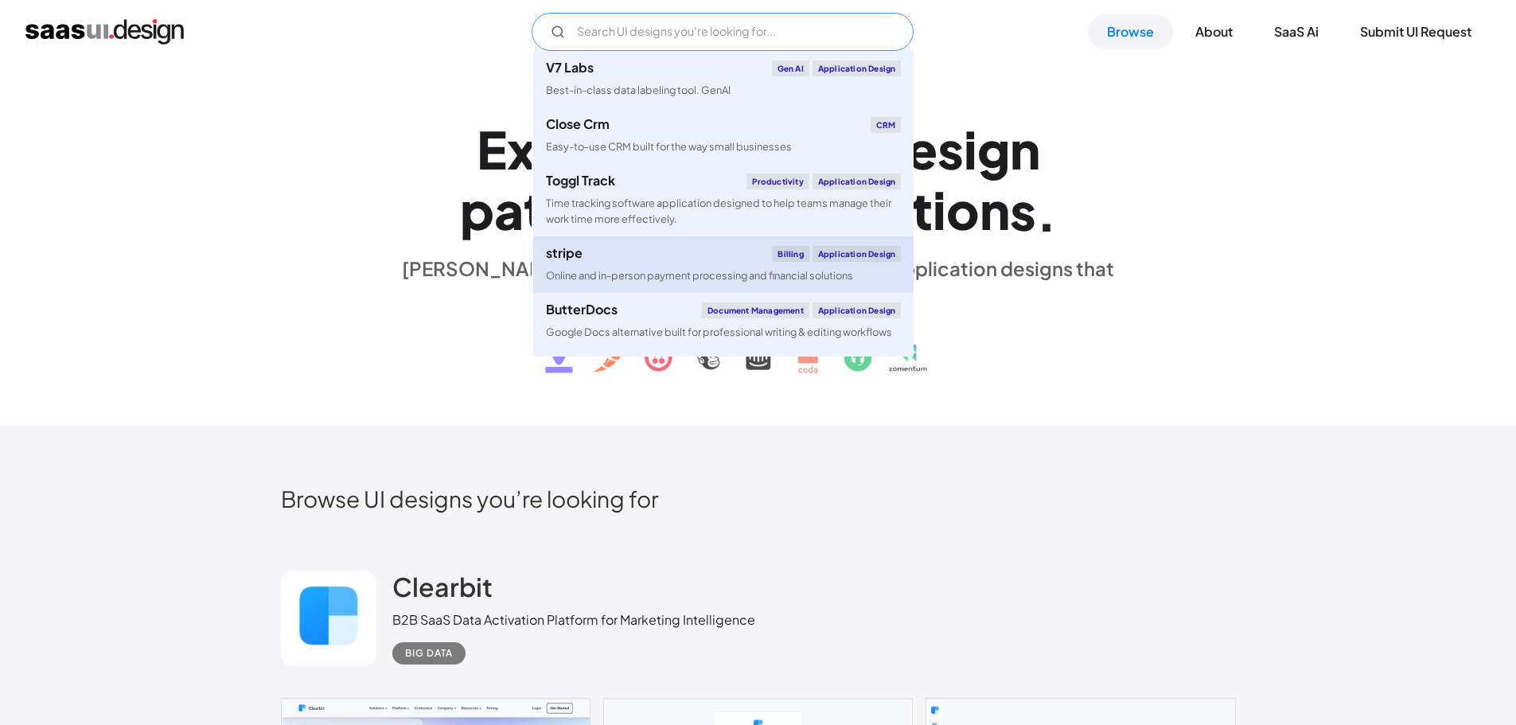
click at [625, 265] on link "stripe Billing Application Design Online and in-person payment processing and f…" at bounding box center [723, 264] width 380 height 56
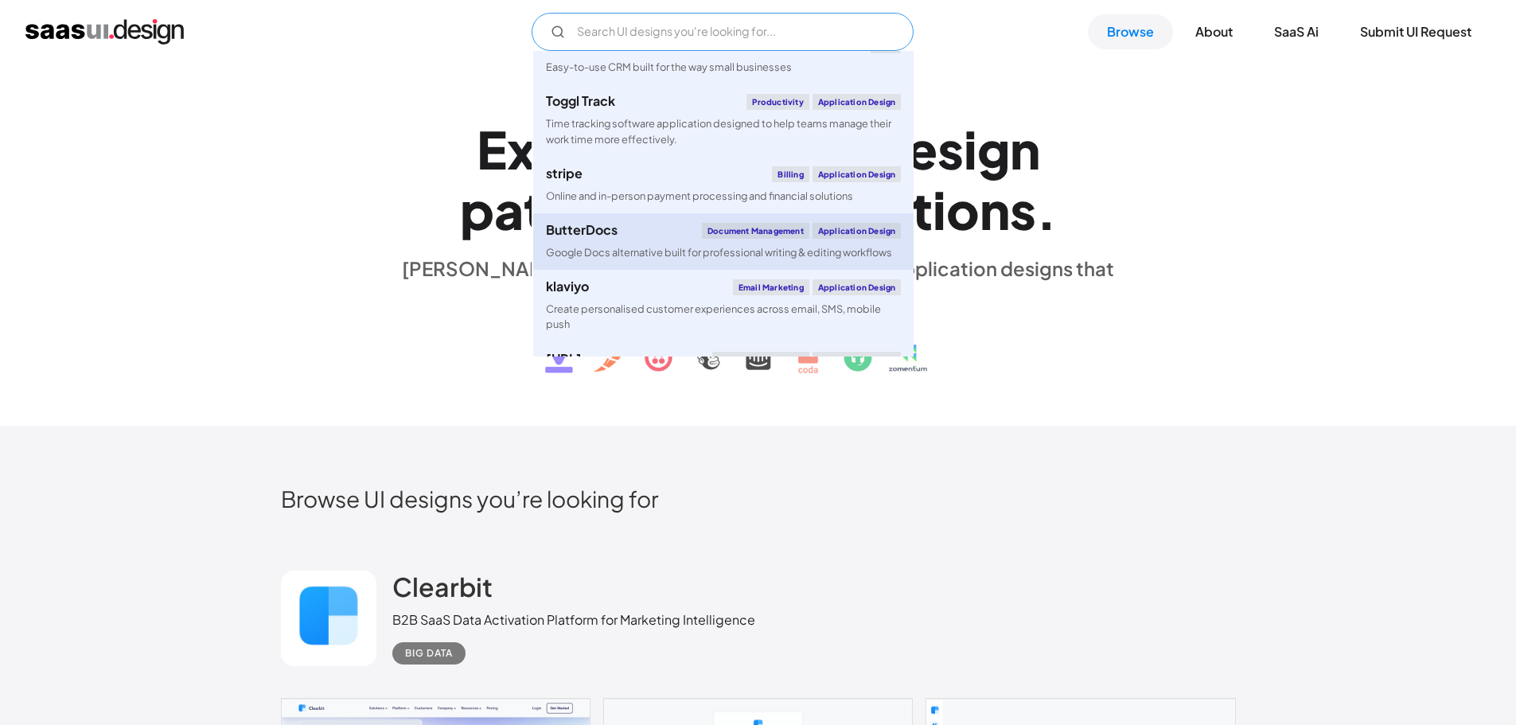
click at [612, 243] on link "ButterDocs Document Management Application Design Google Docs alternative built…" at bounding box center [723, 241] width 380 height 56
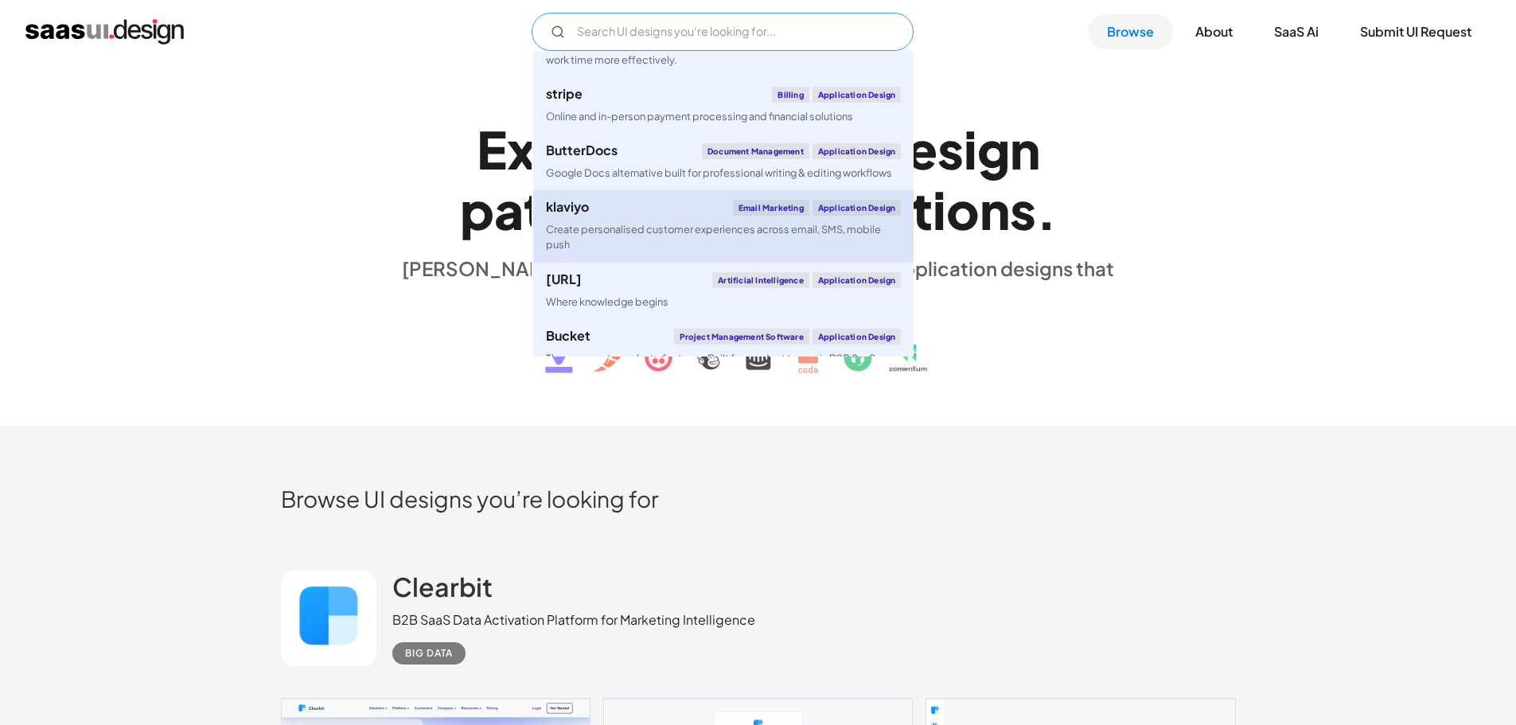
click at [625, 208] on div "klaviyo Email Marketing Application Design" at bounding box center [723, 208] width 355 height 16
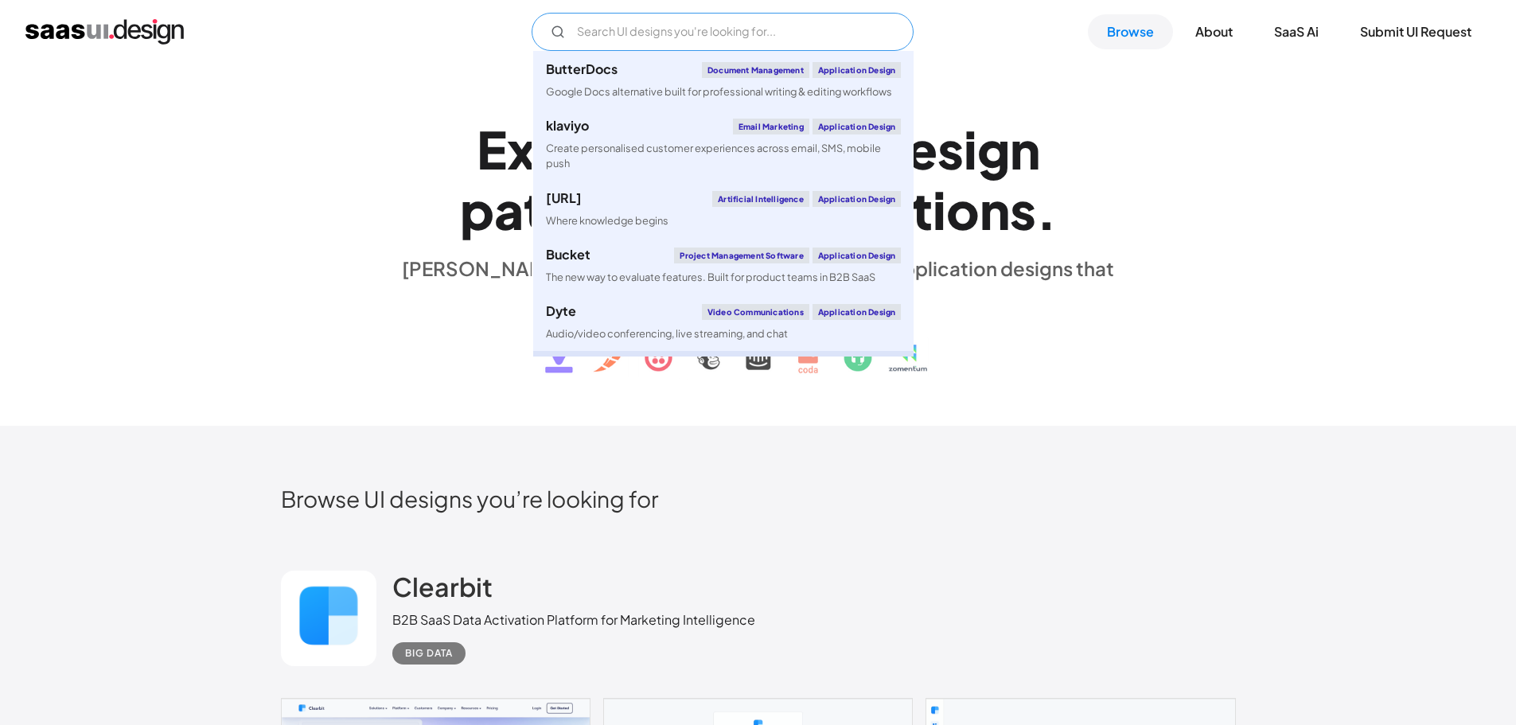
scroll to position [318, 0]
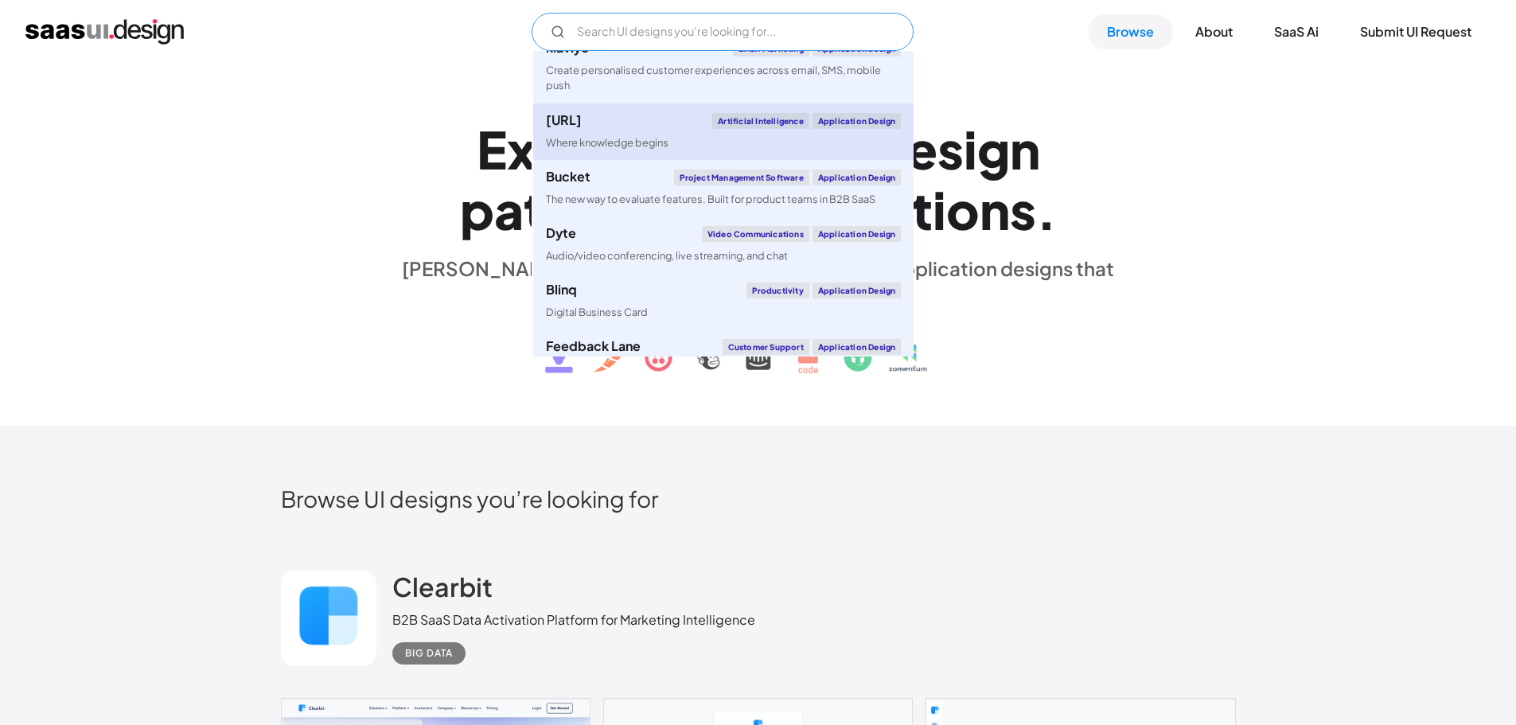
click at [641, 138] on div "Where knowledge begins" at bounding box center [607, 142] width 123 height 15
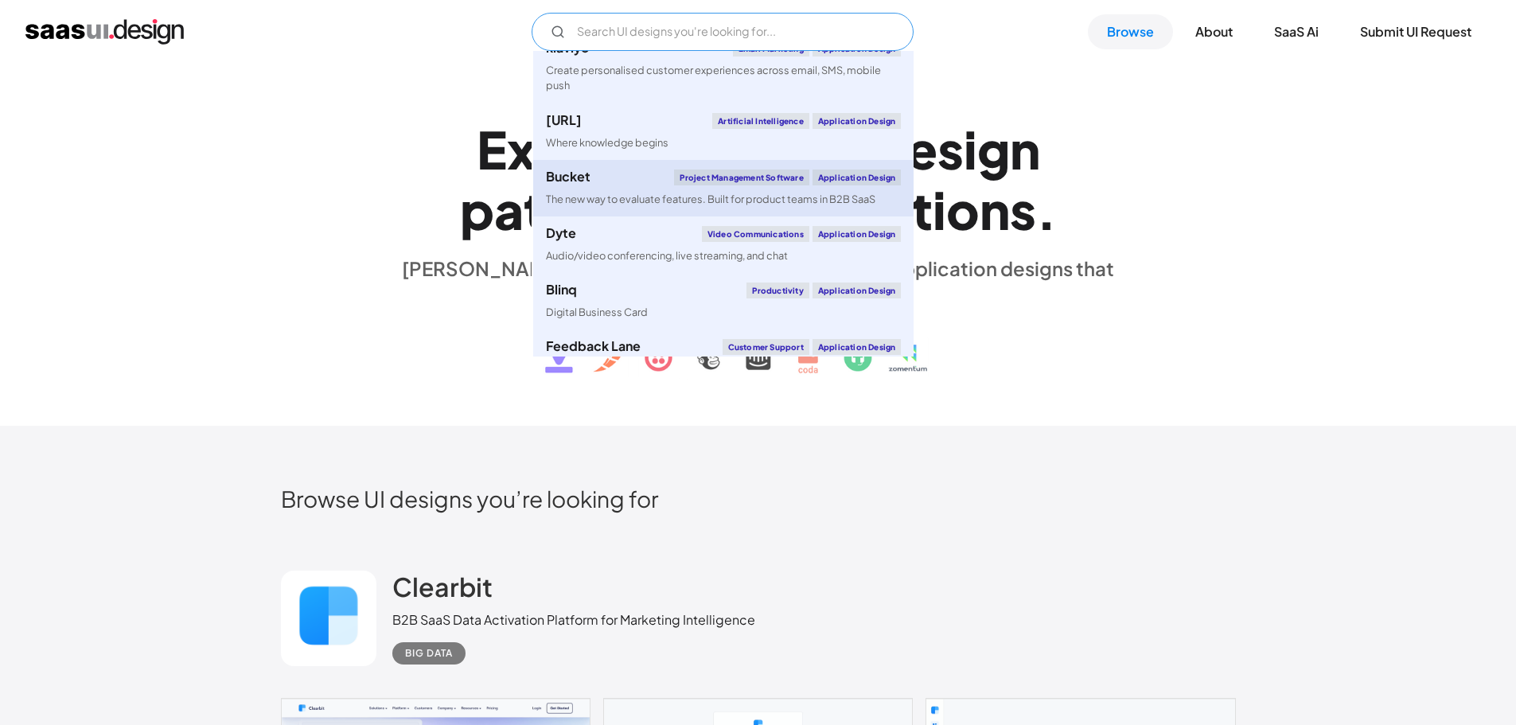
click at [621, 201] on div "The new way to evaluate features. Built for product teams in B2B SaaS" at bounding box center [710, 199] width 329 height 15
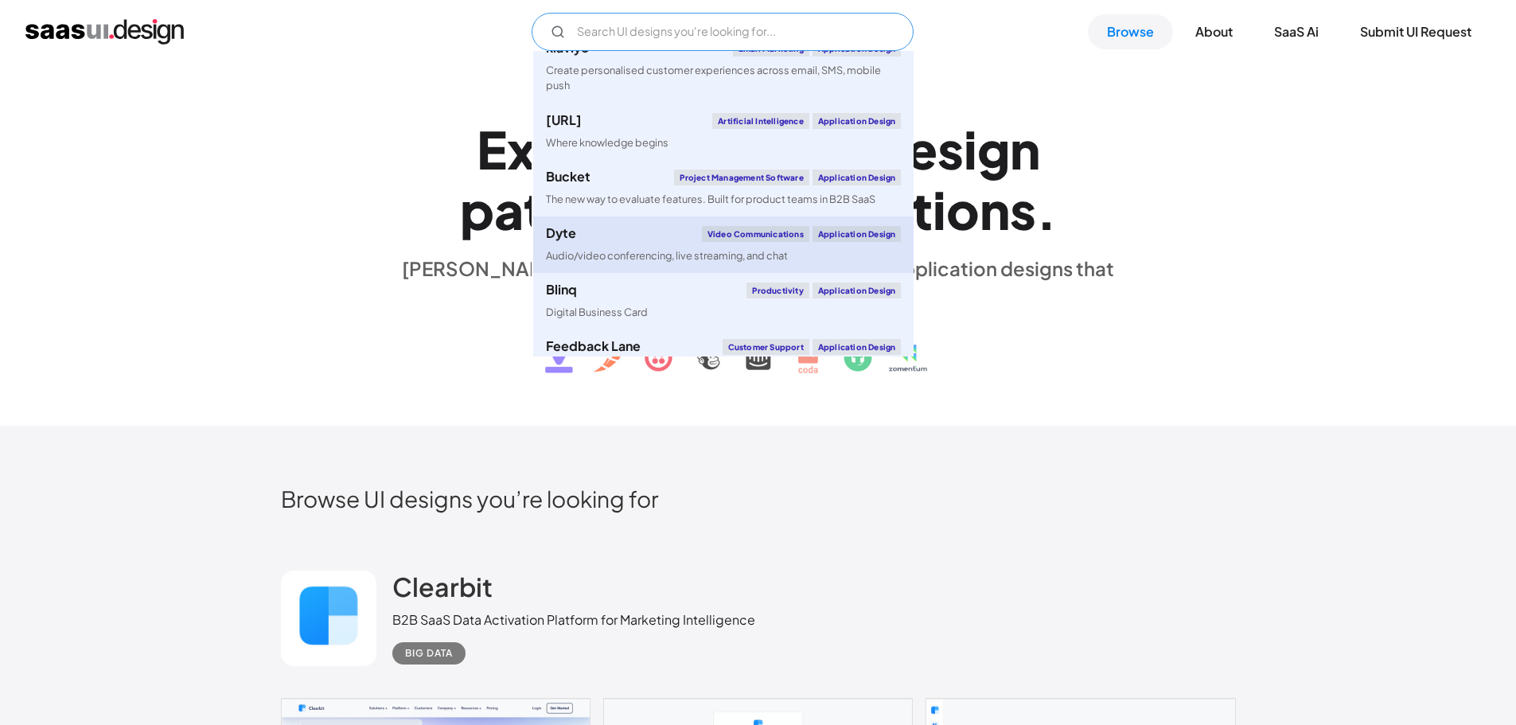
click at [608, 248] on div "Audio/video conferencing, live streaming, and chat" at bounding box center [667, 255] width 242 height 15
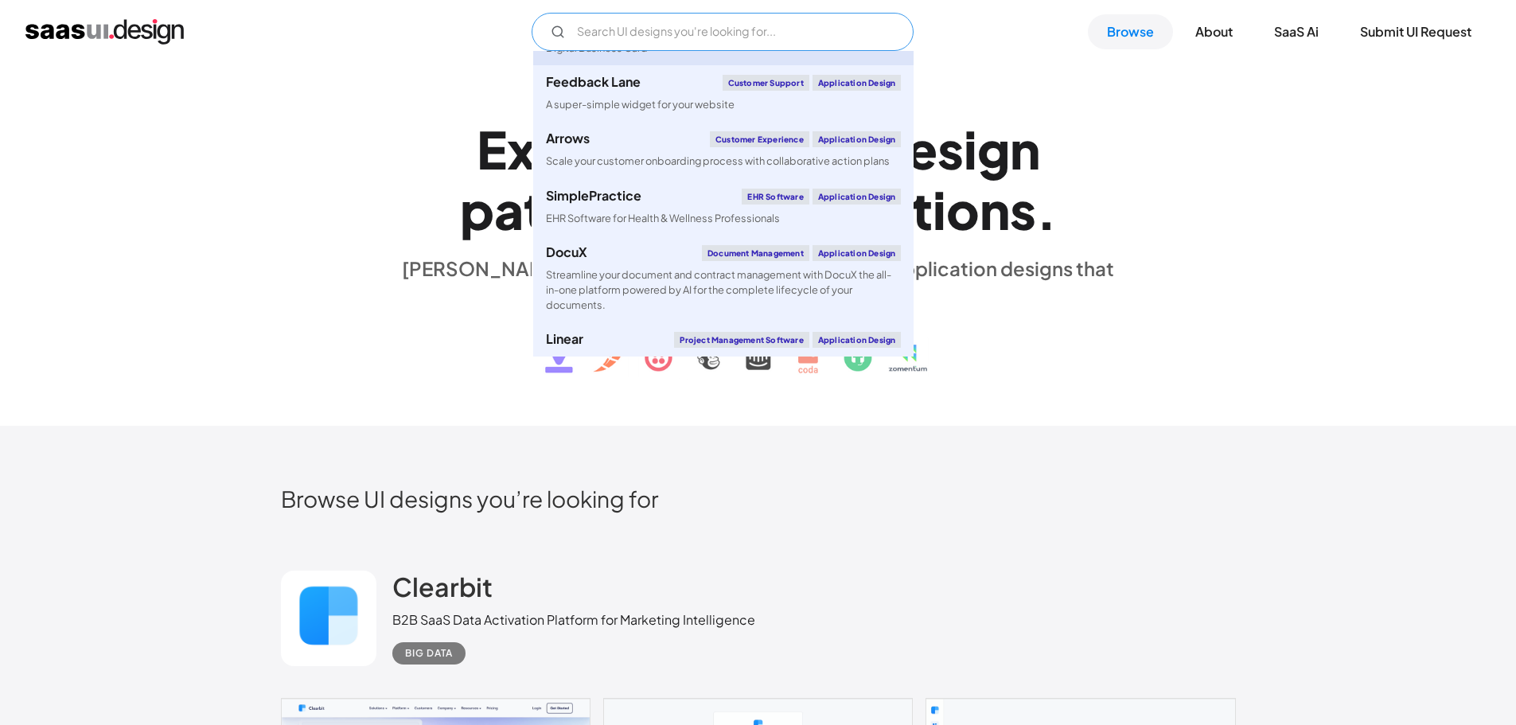
scroll to position [398, 0]
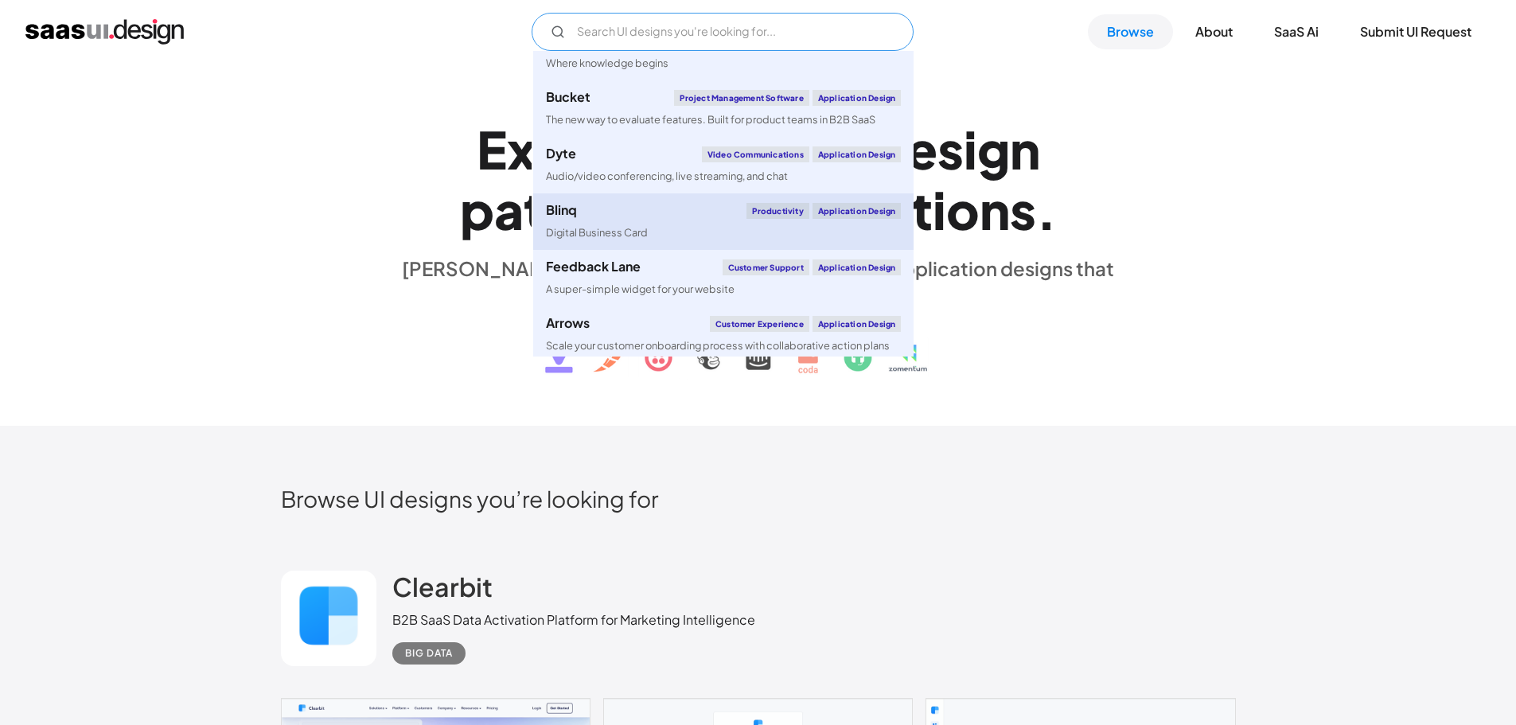
click at [638, 216] on div "Blinq Productivity Application Design" at bounding box center [723, 211] width 355 height 16
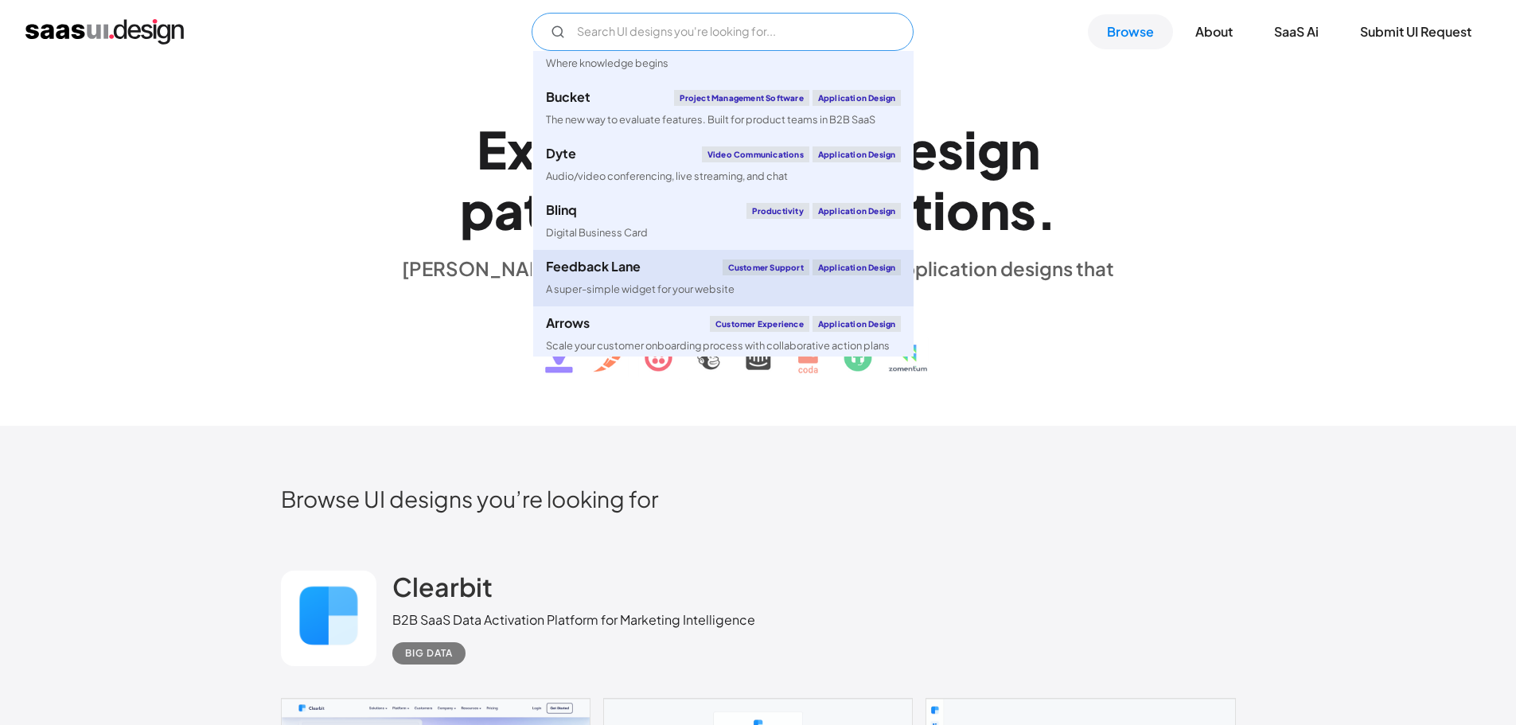
scroll to position [477, 0]
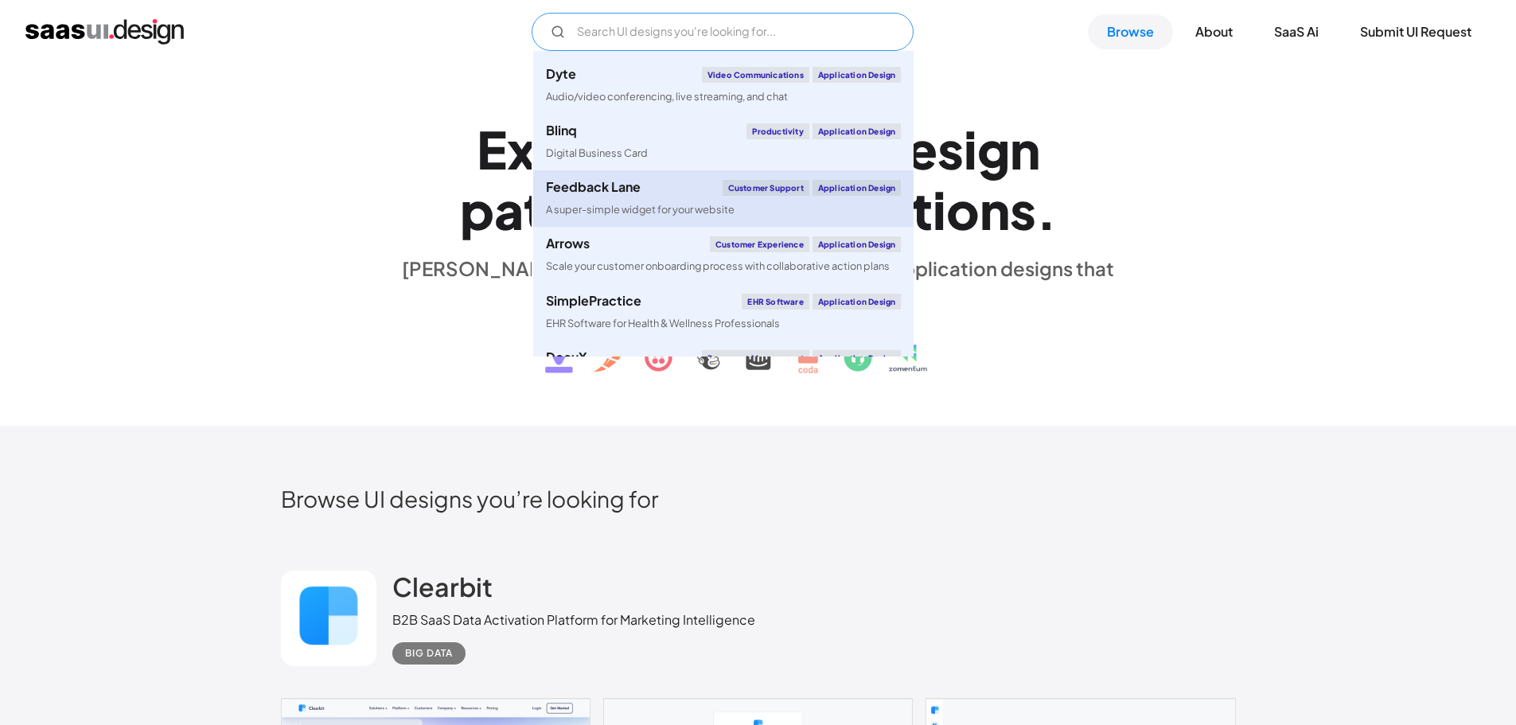
click at [680, 206] on div "A super-simple widget for your website" at bounding box center [640, 209] width 189 height 15
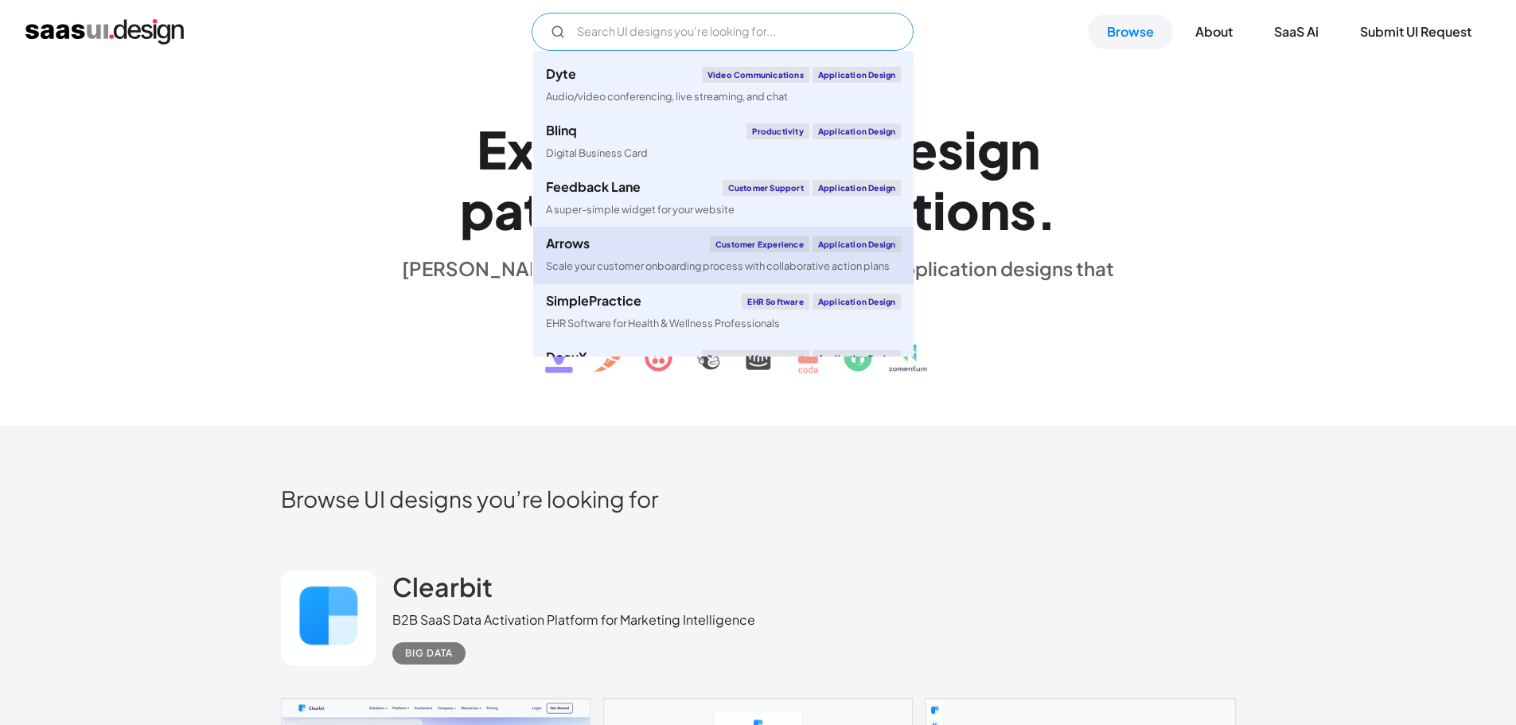
click at [637, 271] on div "Scale your customer onboarding process with collaborative action plans" at bounding box center [718, 266] width 344 height 15
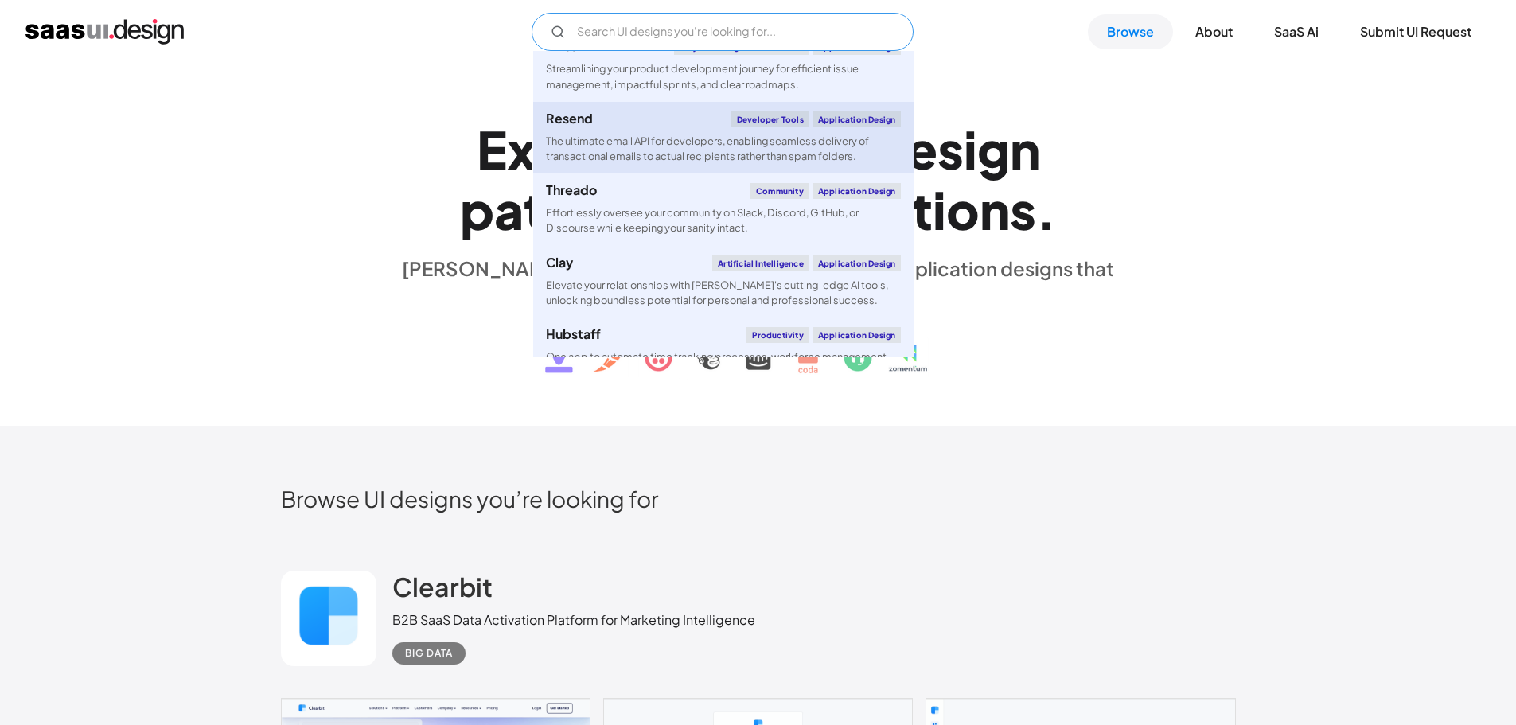
scroll to position [796, 0]
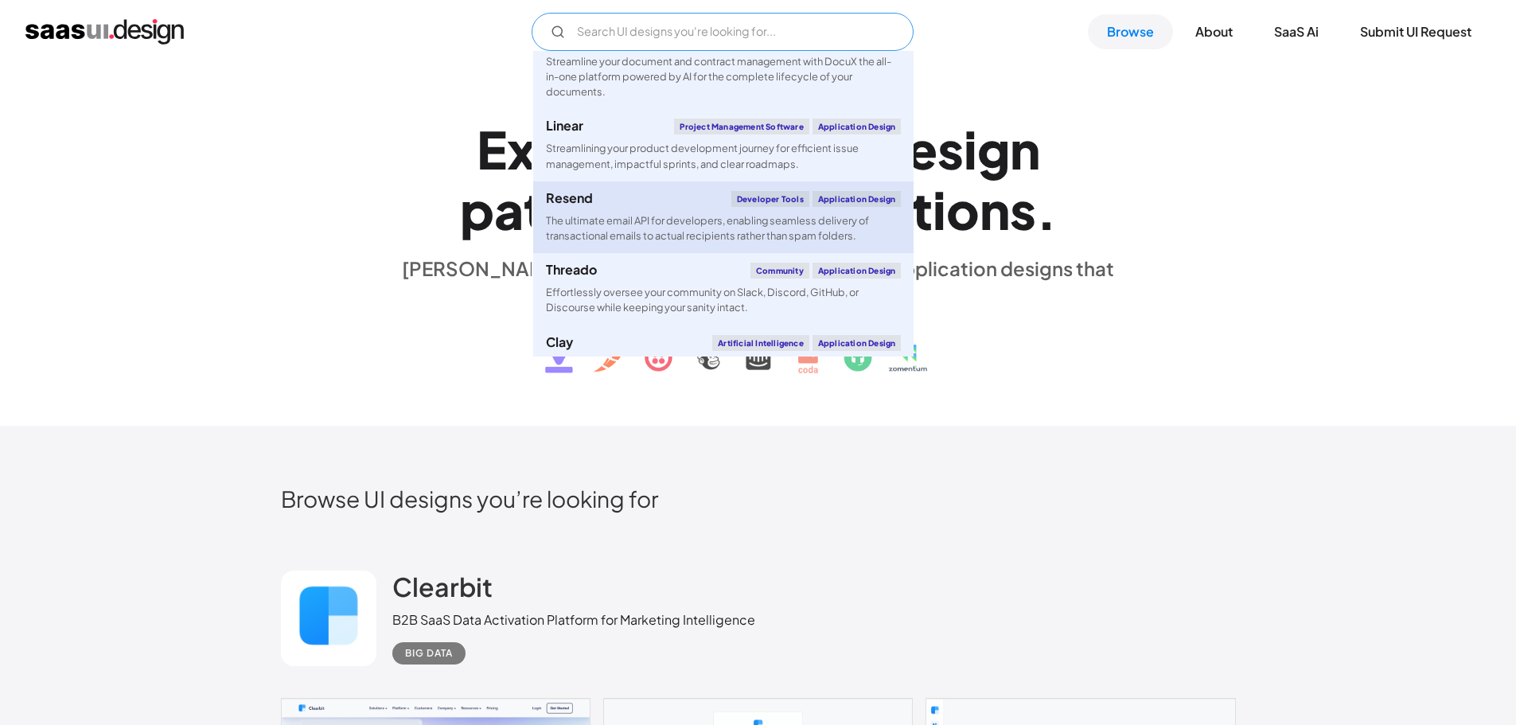
click at [649, 215] on div "The ultimate email API for developers, enabling seamless delivery of transactio…" at bounding box center [723, 228] width 355 height 30
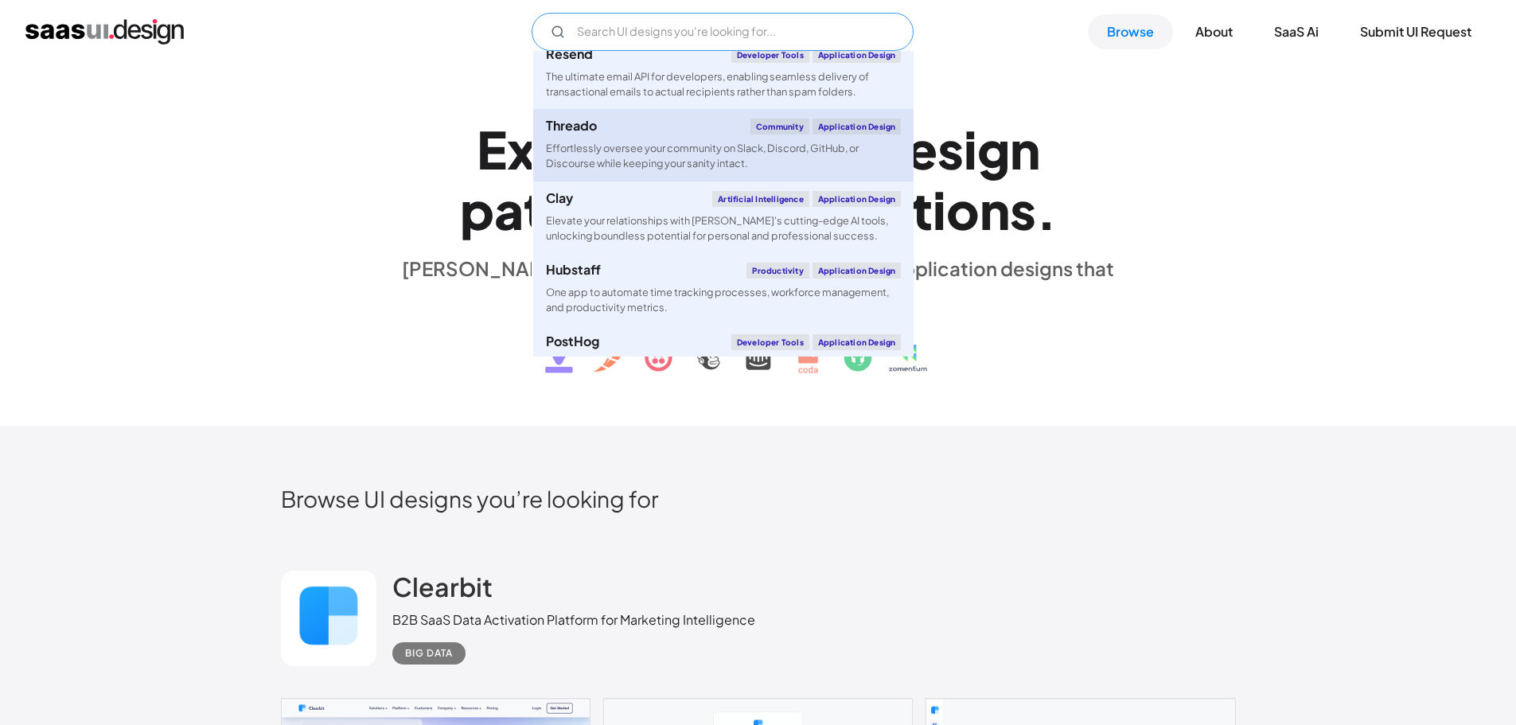
scroll to position [955, 0]
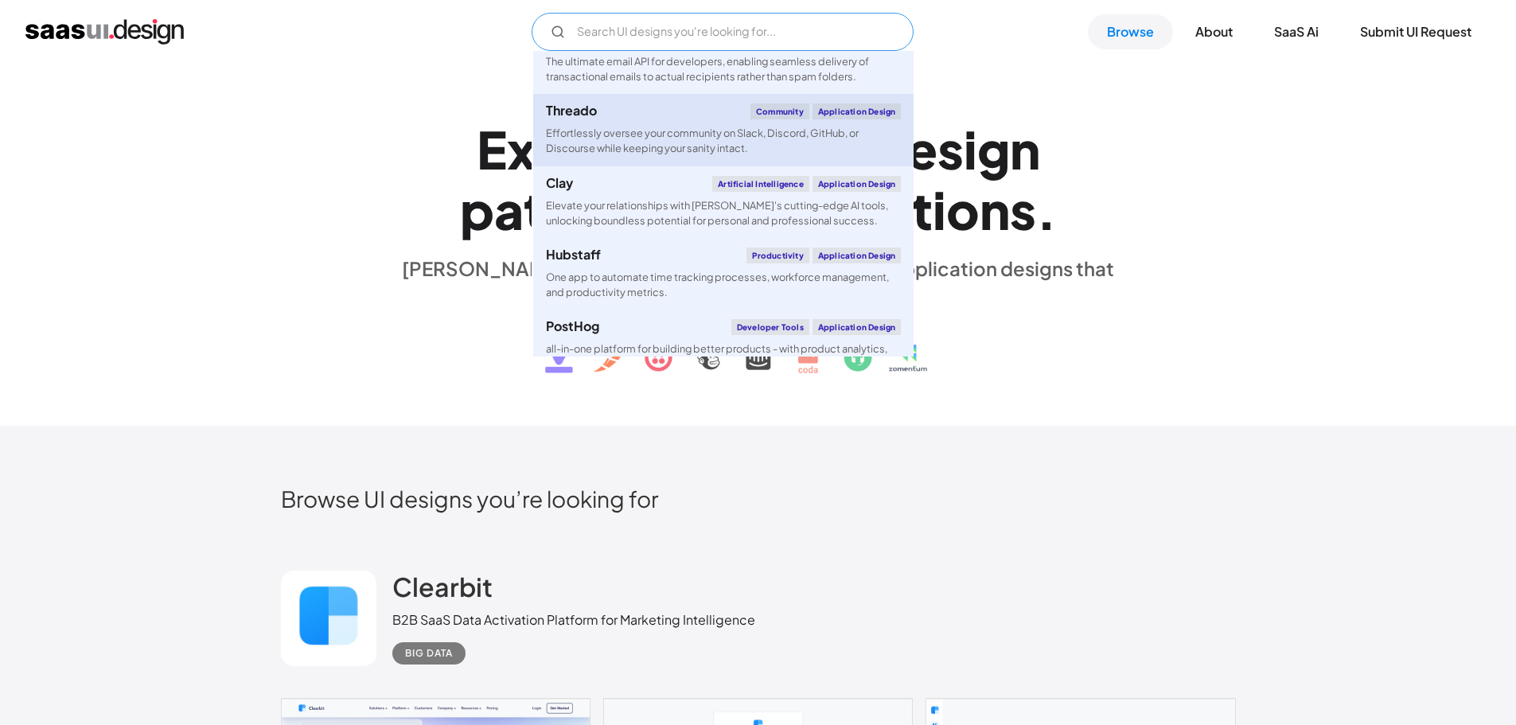
click at [676, 133] on div "Effortlessly oversee your community on Slack, Discord, GitHub, or Discourse whi…" at bounding box center [723, 141] width 355 height 30
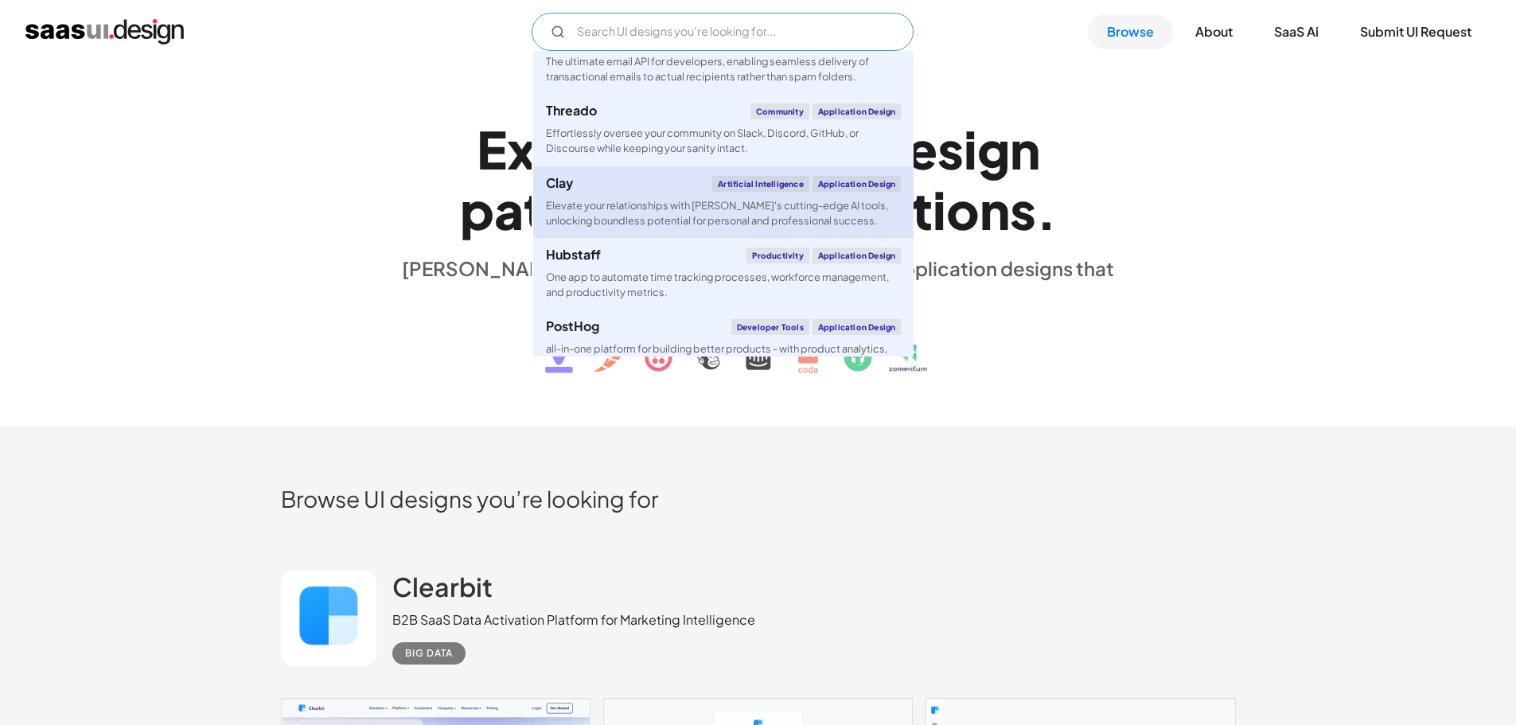
click at [595, 208] on div "Elevate your relationships with [PERSON_NAME]'s cutting-edge AI tools, unlockin…" at bounding box center [723, 213] width 355 height 30
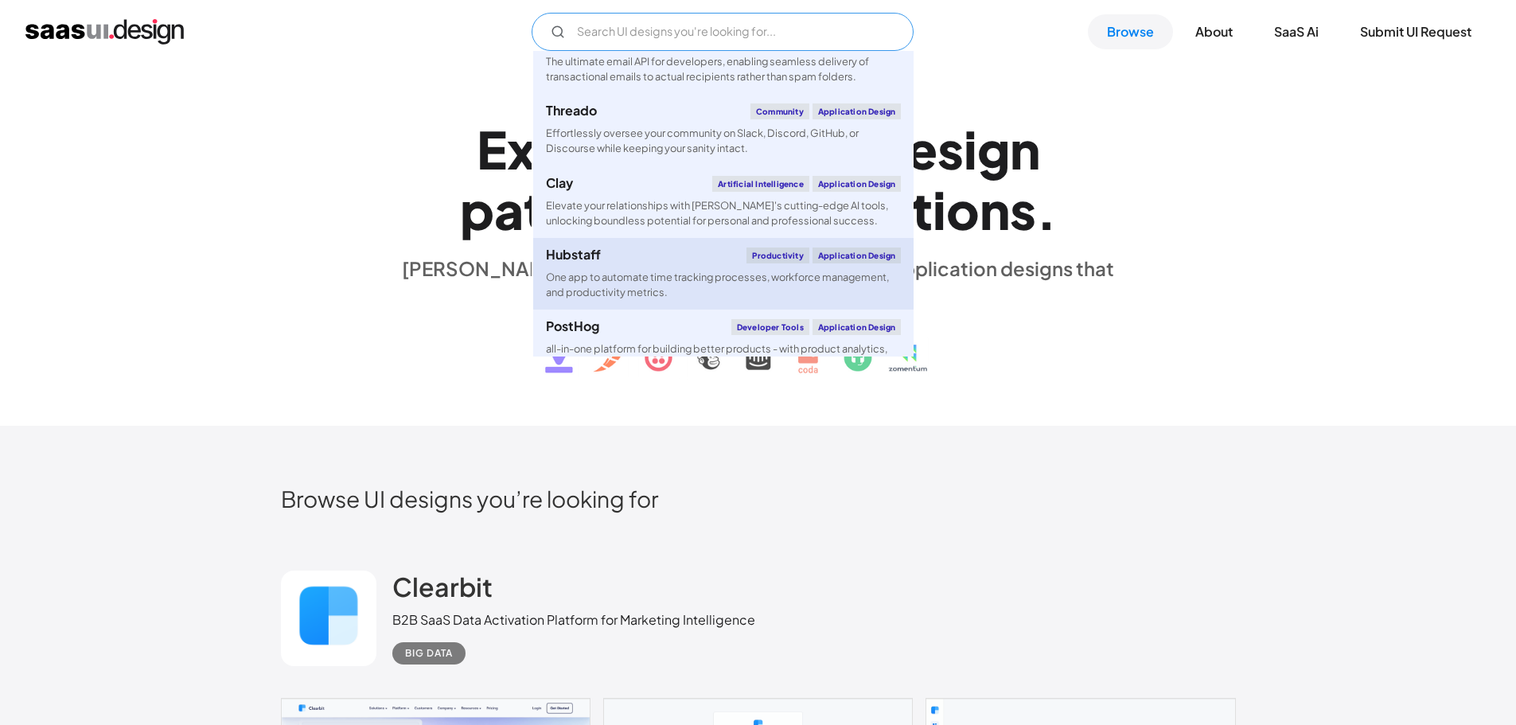
click at [605, 267] on link "Hubstaff Productivity Application Design One app to automate time tracking proc…" at bounding box center [723, 274] width 380 height 72
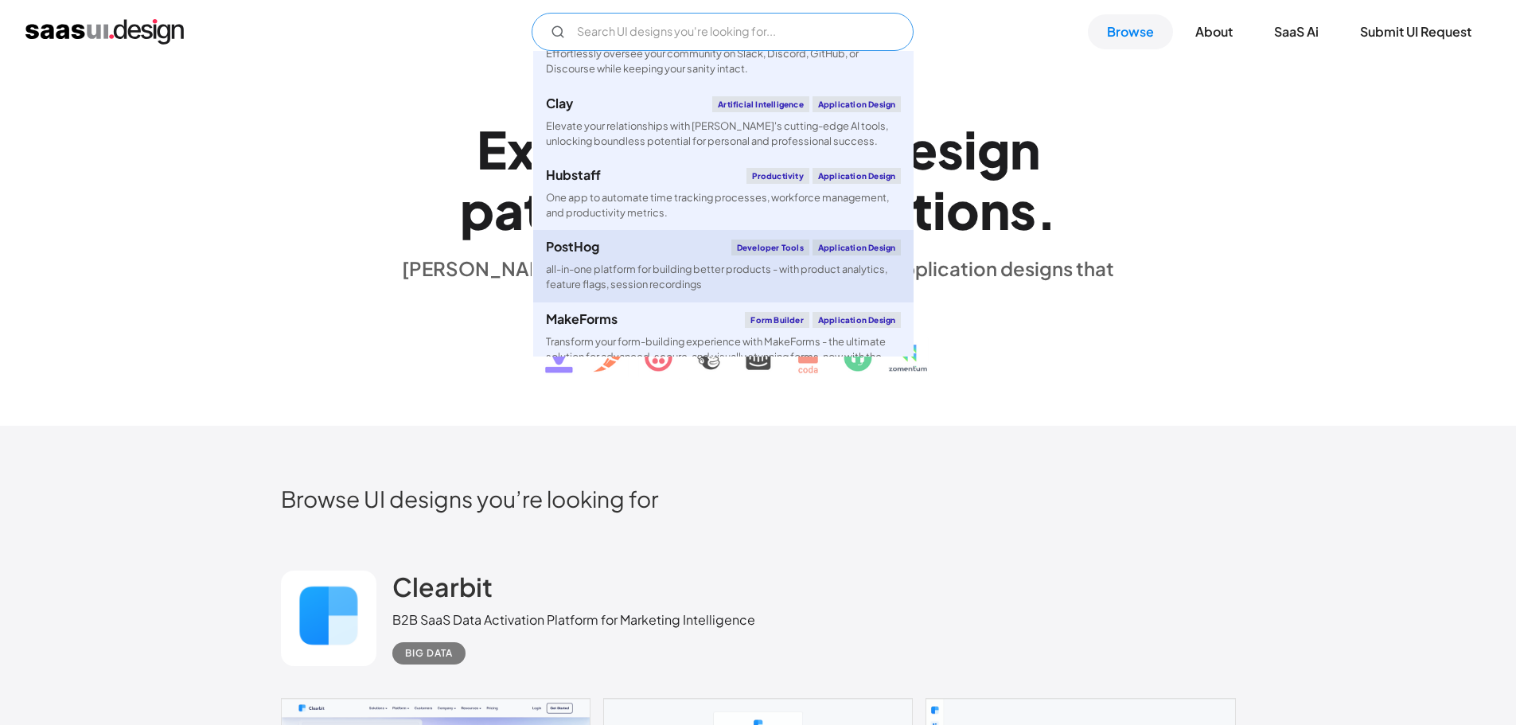
click at [651, 274] on div "all-in-one platform for building better products - with product analytics, feat…" at bounding box center [723, 277] width 355 height 30
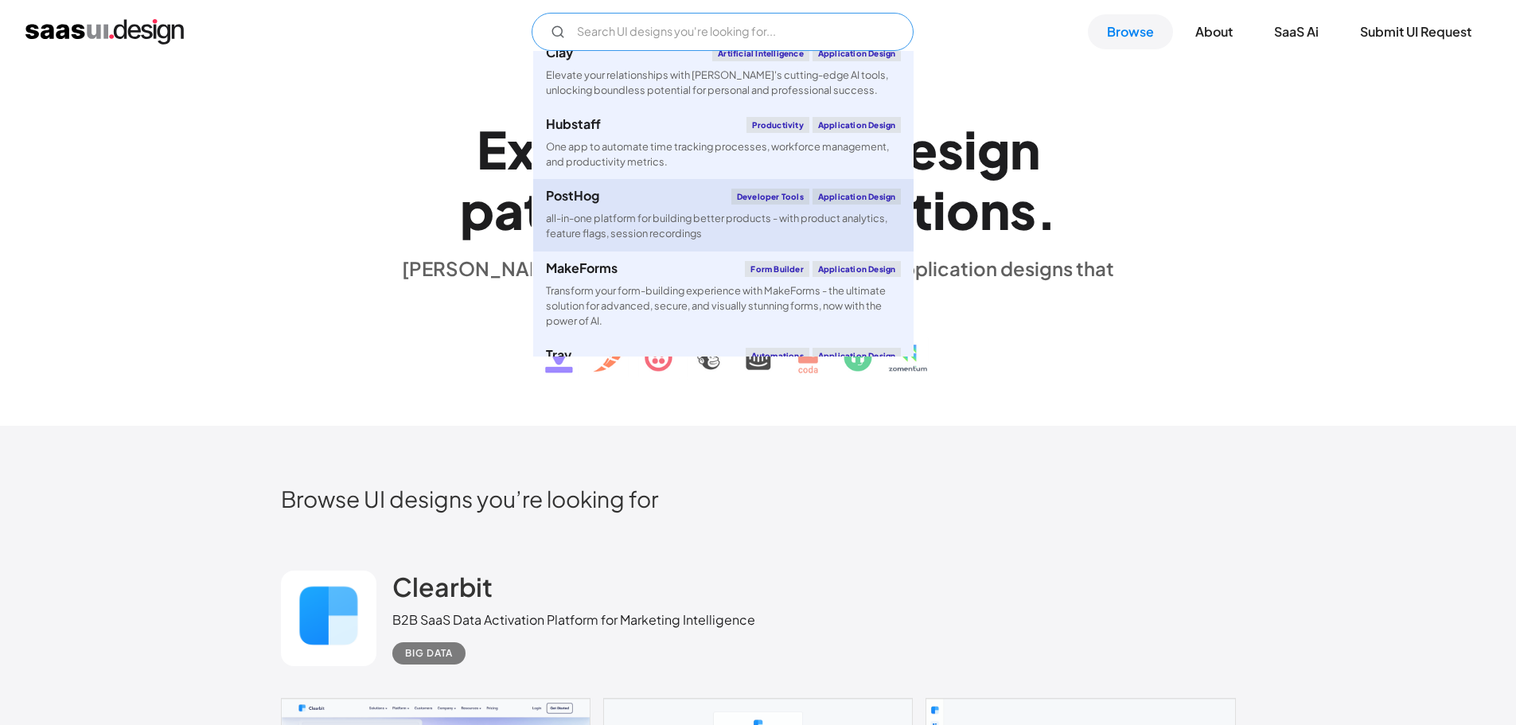
scroll to position [1114, 0]
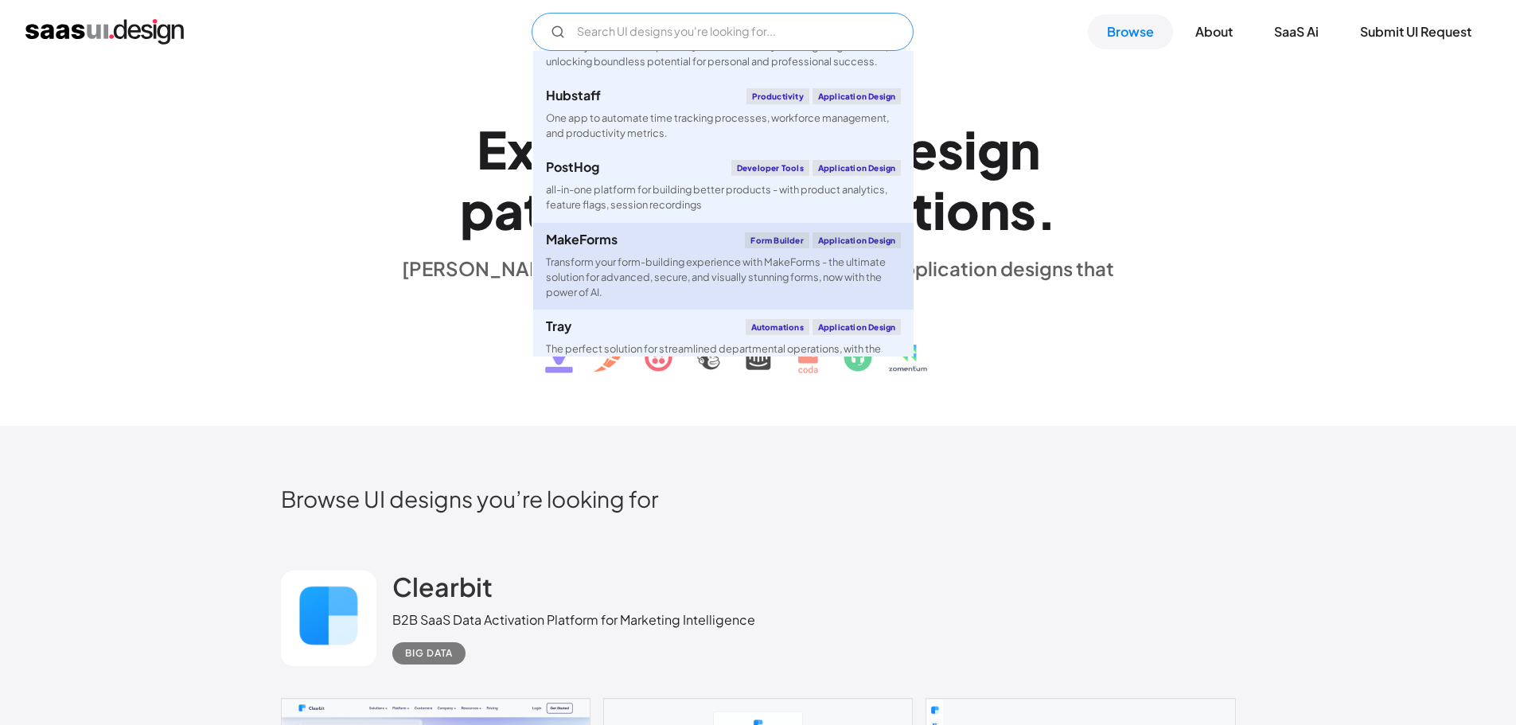
click at [647, 267] on div "Transform your form-building experience with MakeForms - the ultimate solution …" at bounding box center [723, 278] width 355 height 46
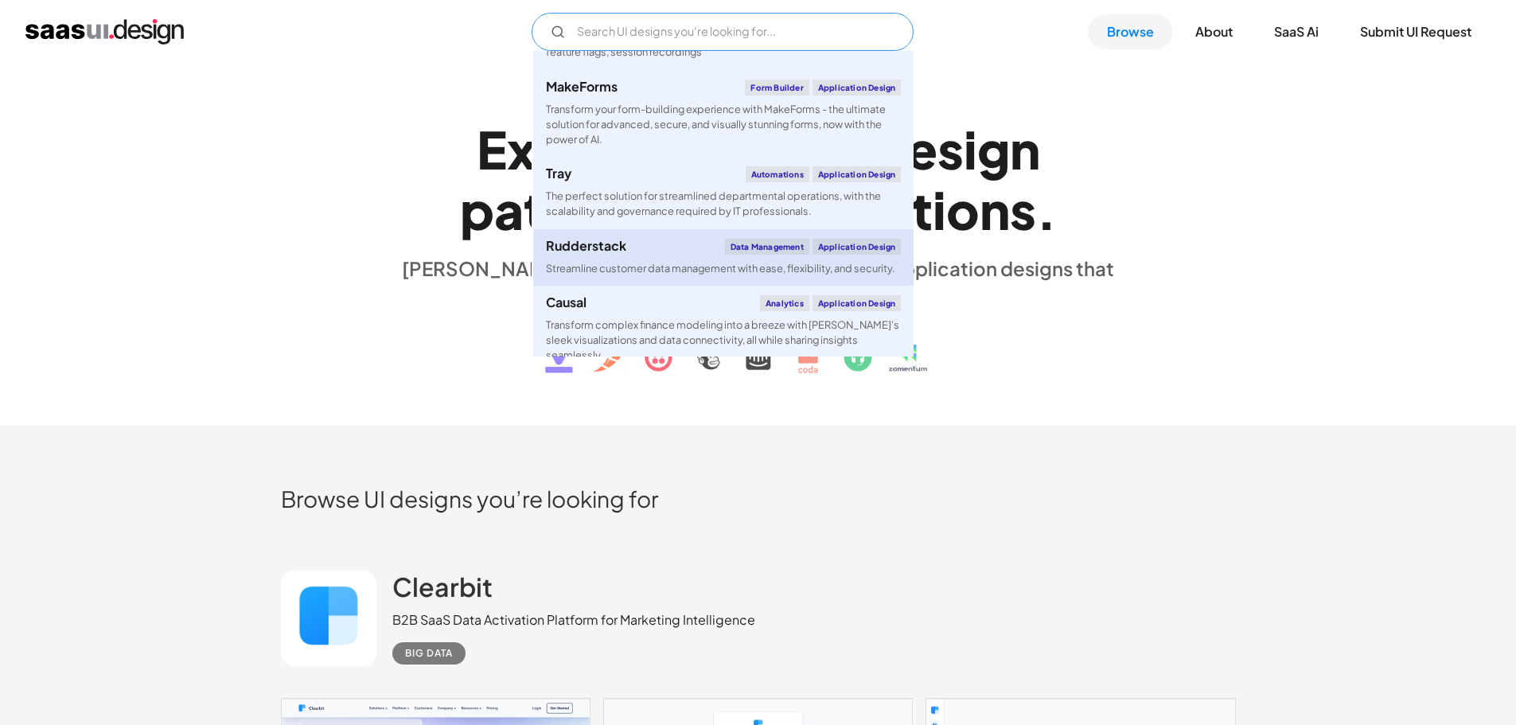
scroll to position [1273, 0]
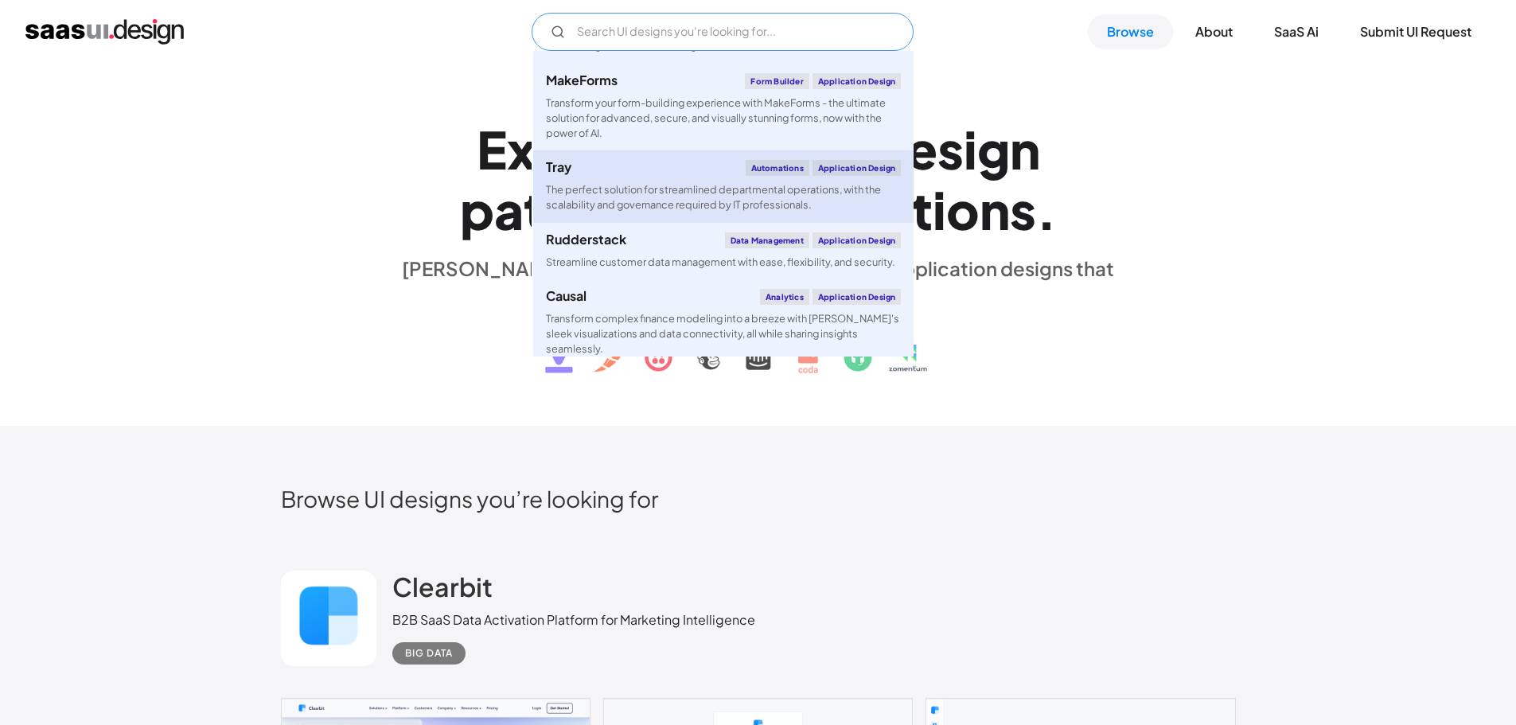
click at [762, 202] on div "The perfect solution for streamlined departmental operations, with the scalabil…" at bounding box center [723, 197] width 355 height 30
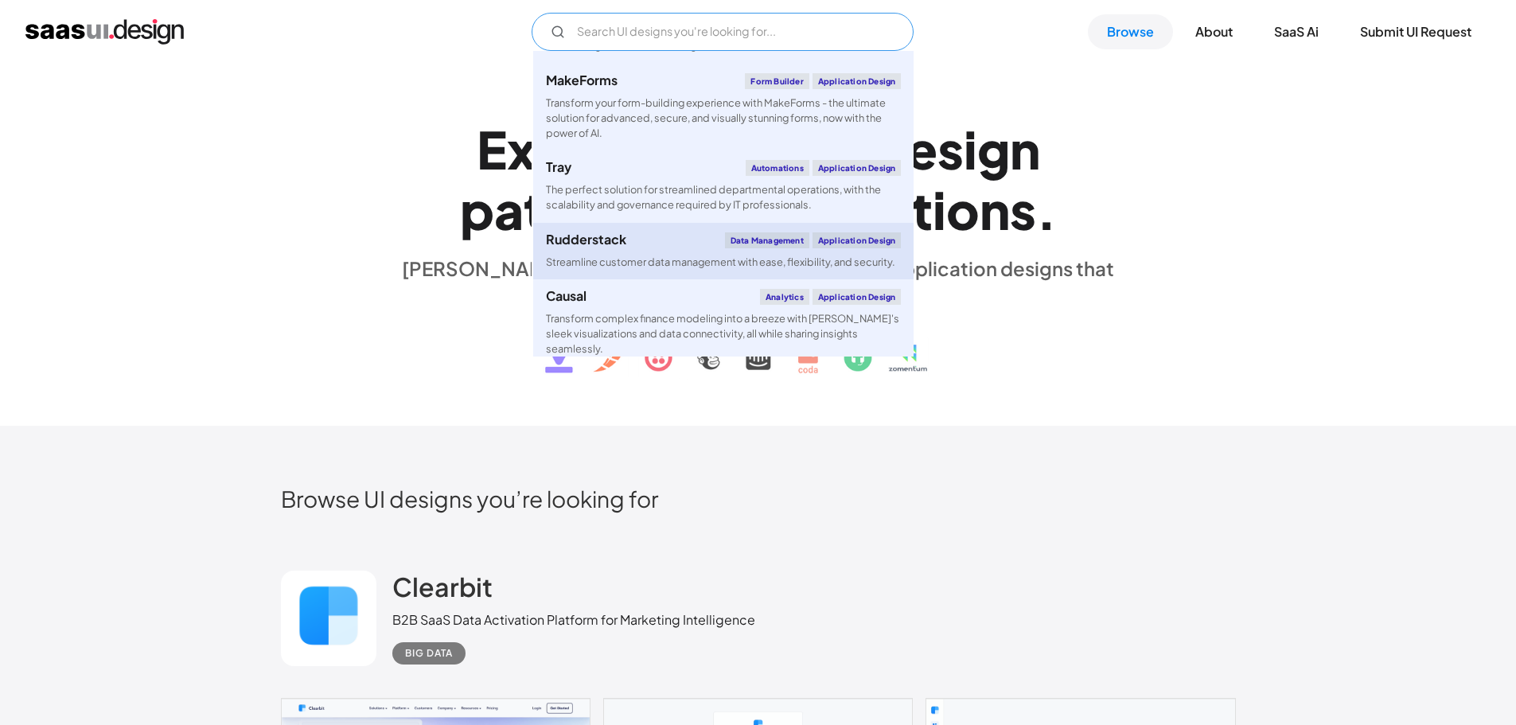
click at [672, 270] on div "Streamline customer data management with ease, flexibility, and security." at bounding box center [720, 262] width 349 height 15
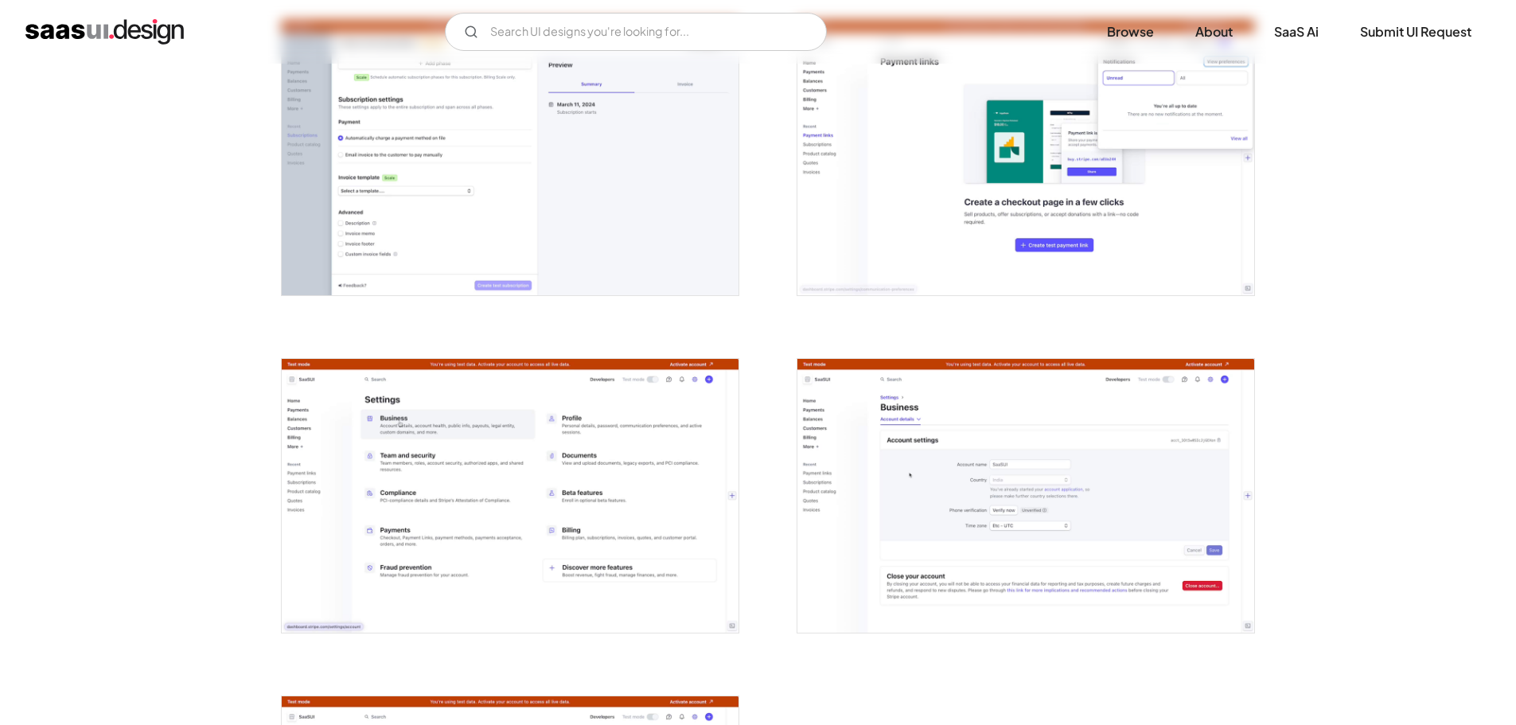
scroll to position [3438, 0]
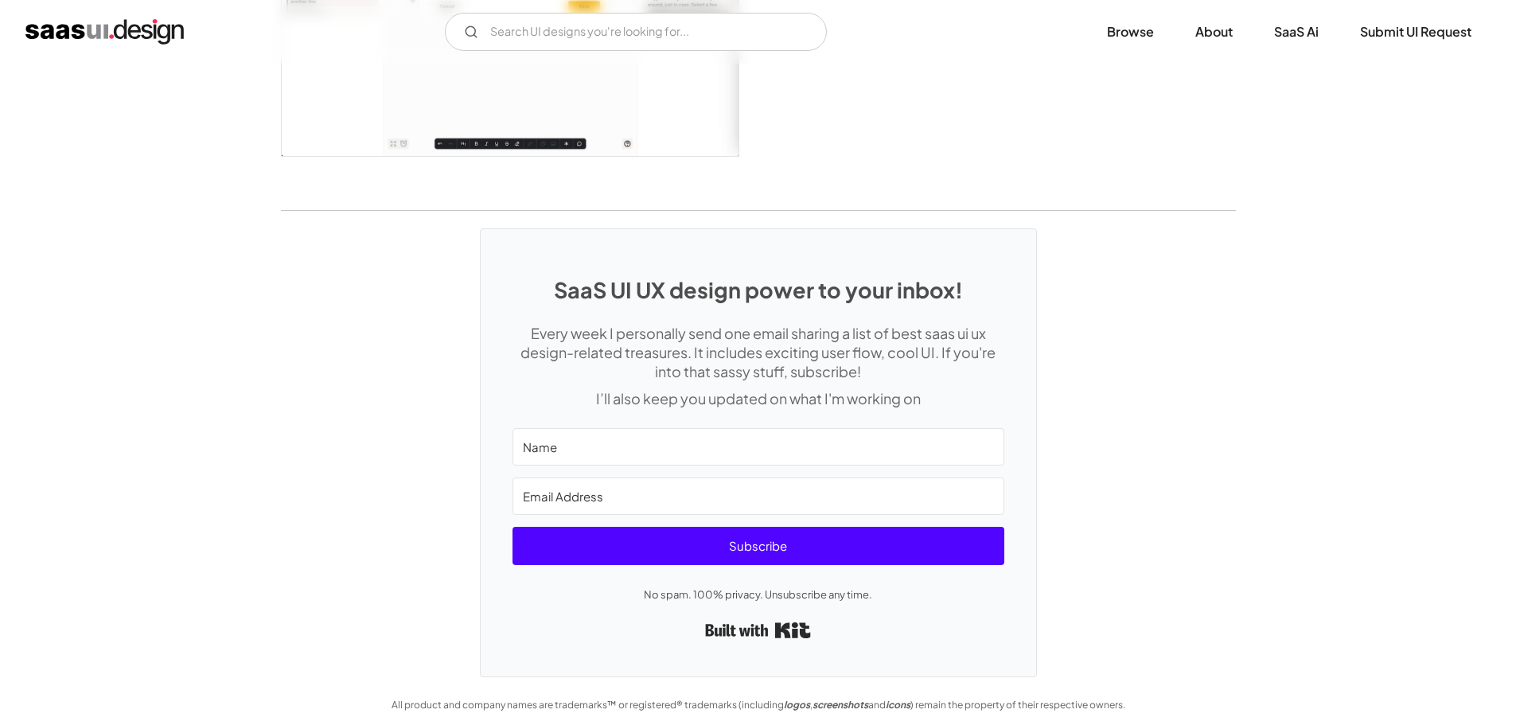
scroll to position [3921, 0]
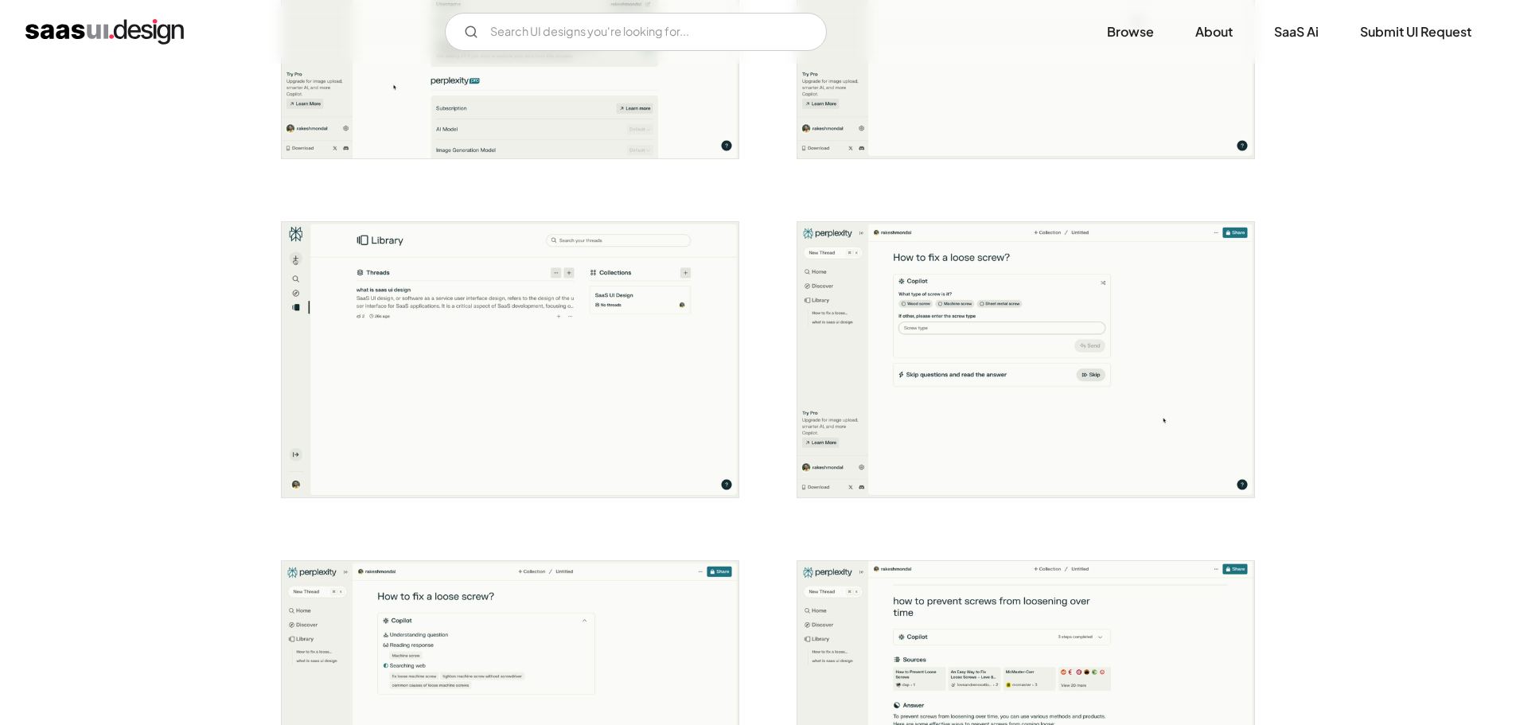
scroll to position [2944, 0]
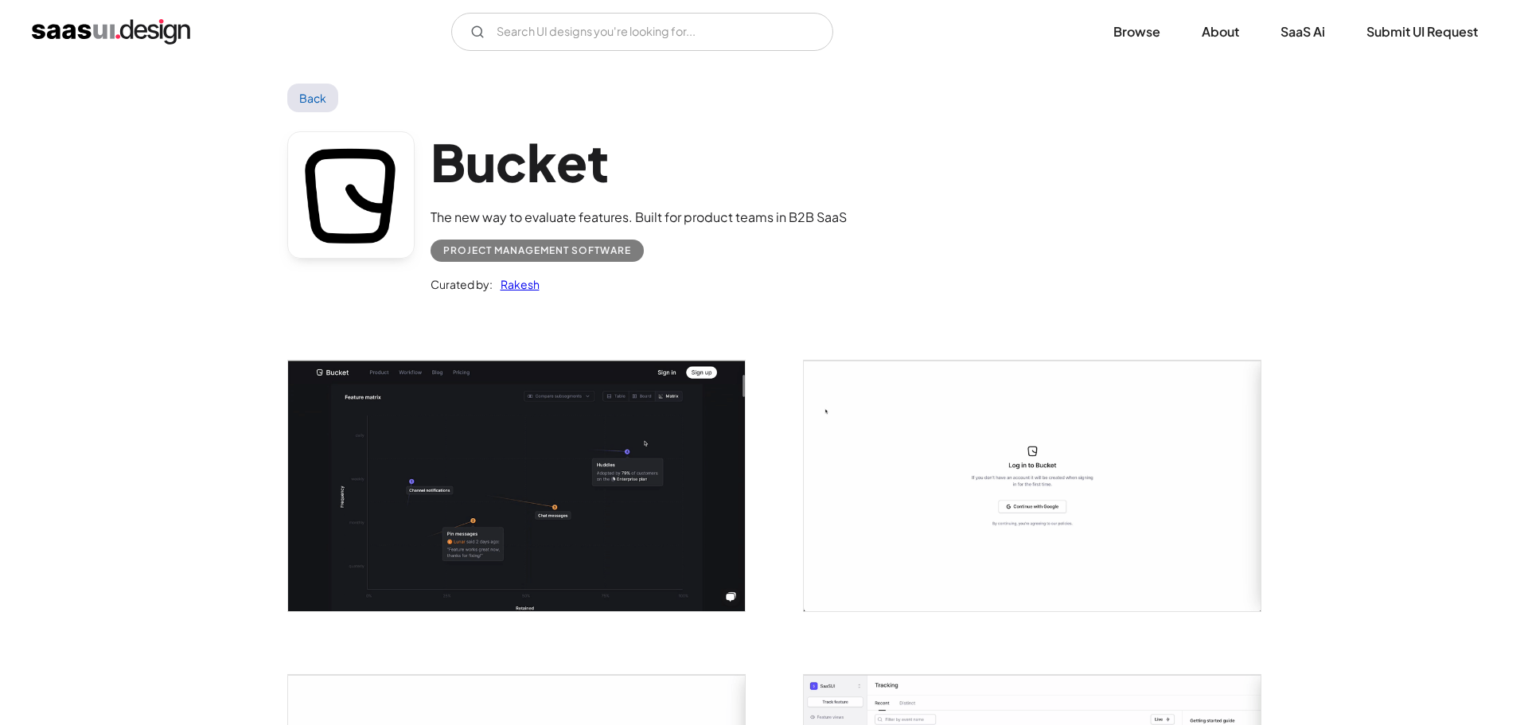
scroll to position [557, 0]
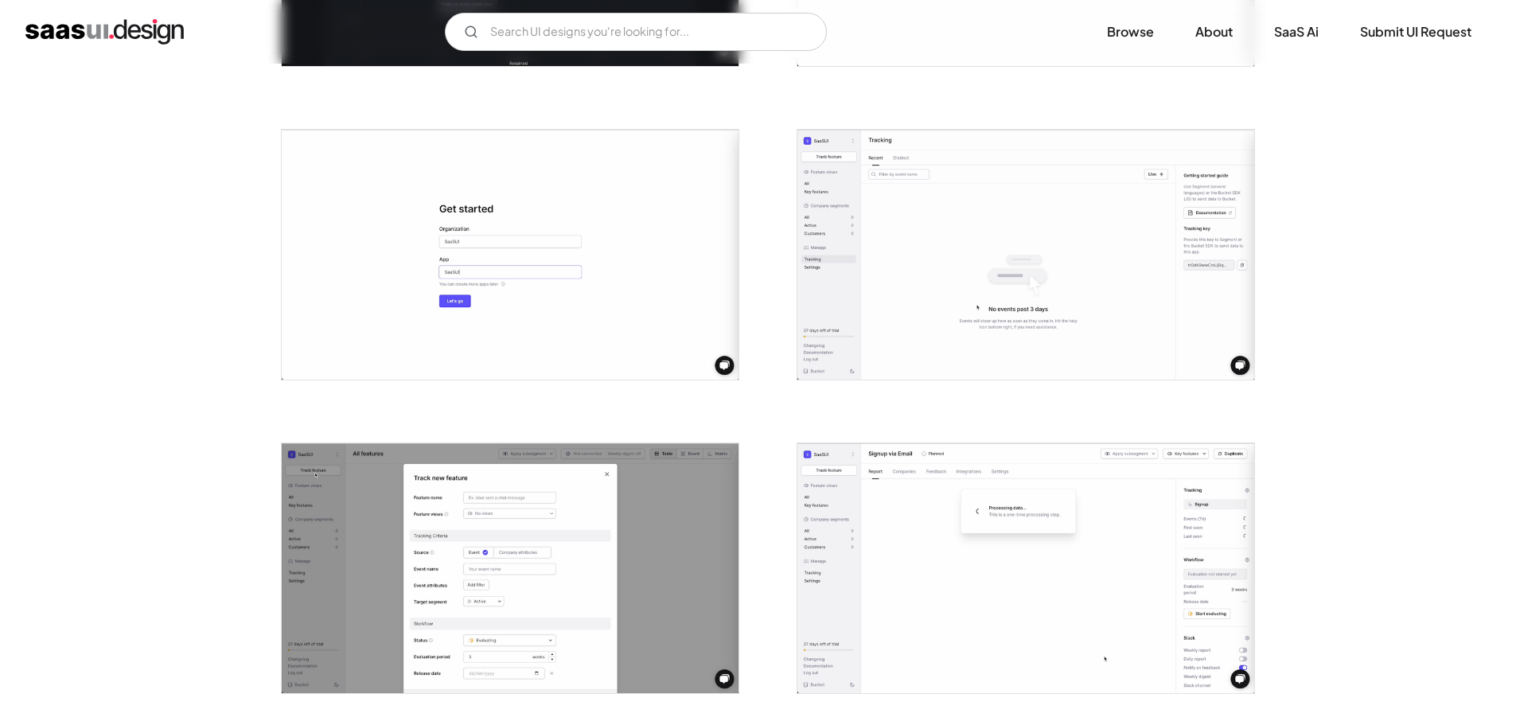
click at [960, 228] on img "open lightbox" at bounding box center [1025, 255] width 457 height 250
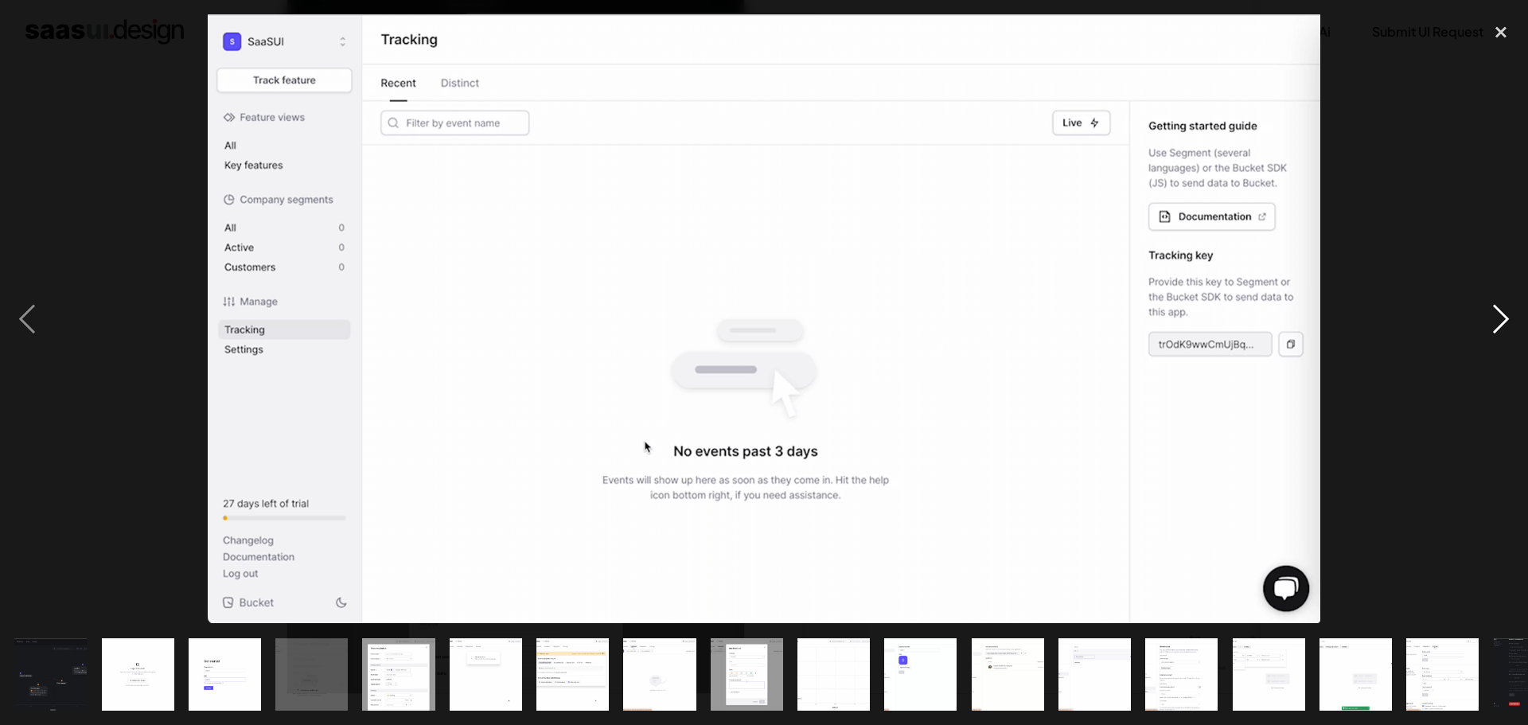
click at [1513, 303] on div "next image" at bounding box center [1501, 318] width 54 height 609
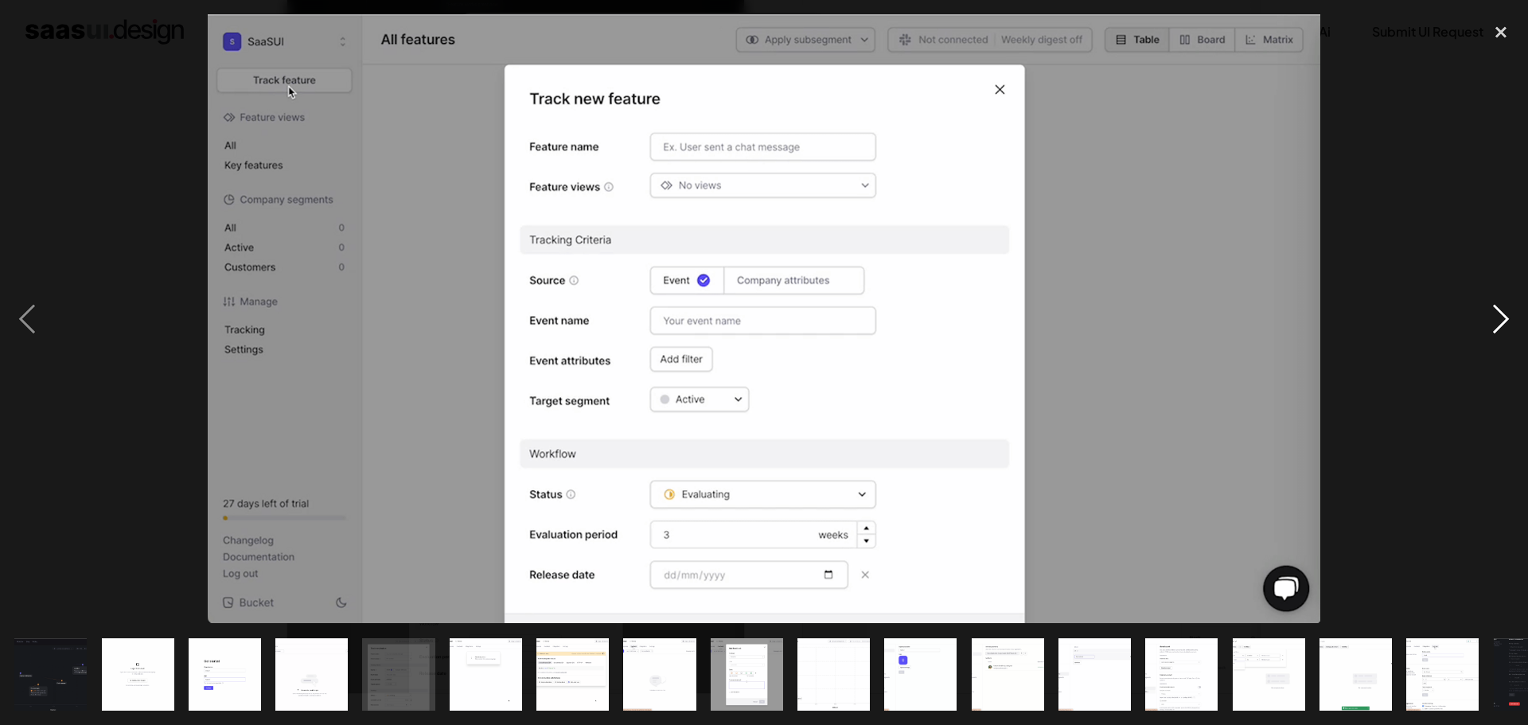
click at [1510, 302] on div "next image" at bounding box center [1501, 318] width 54 height 609
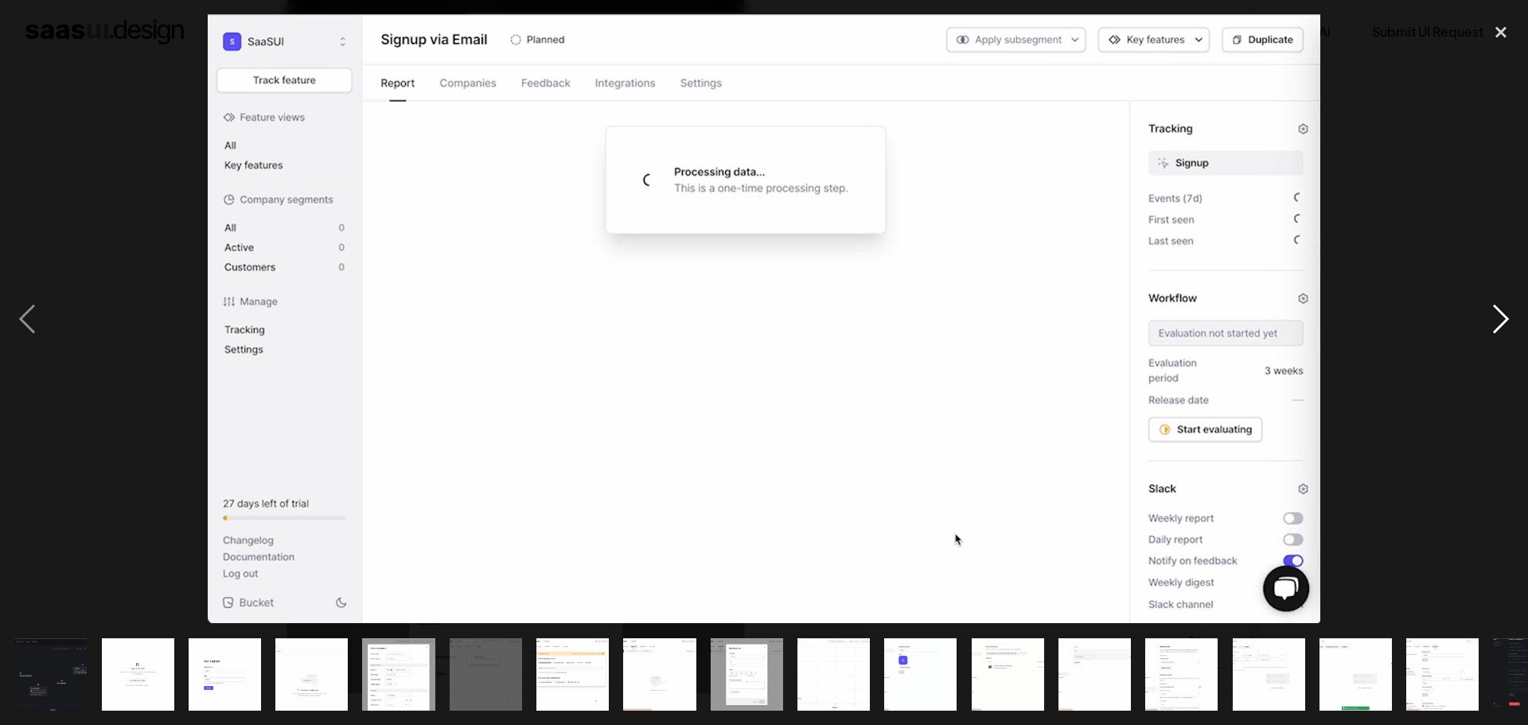
click at [1510, 302] on div "next image" at bounding box center [1501, 318] width 54 height 609
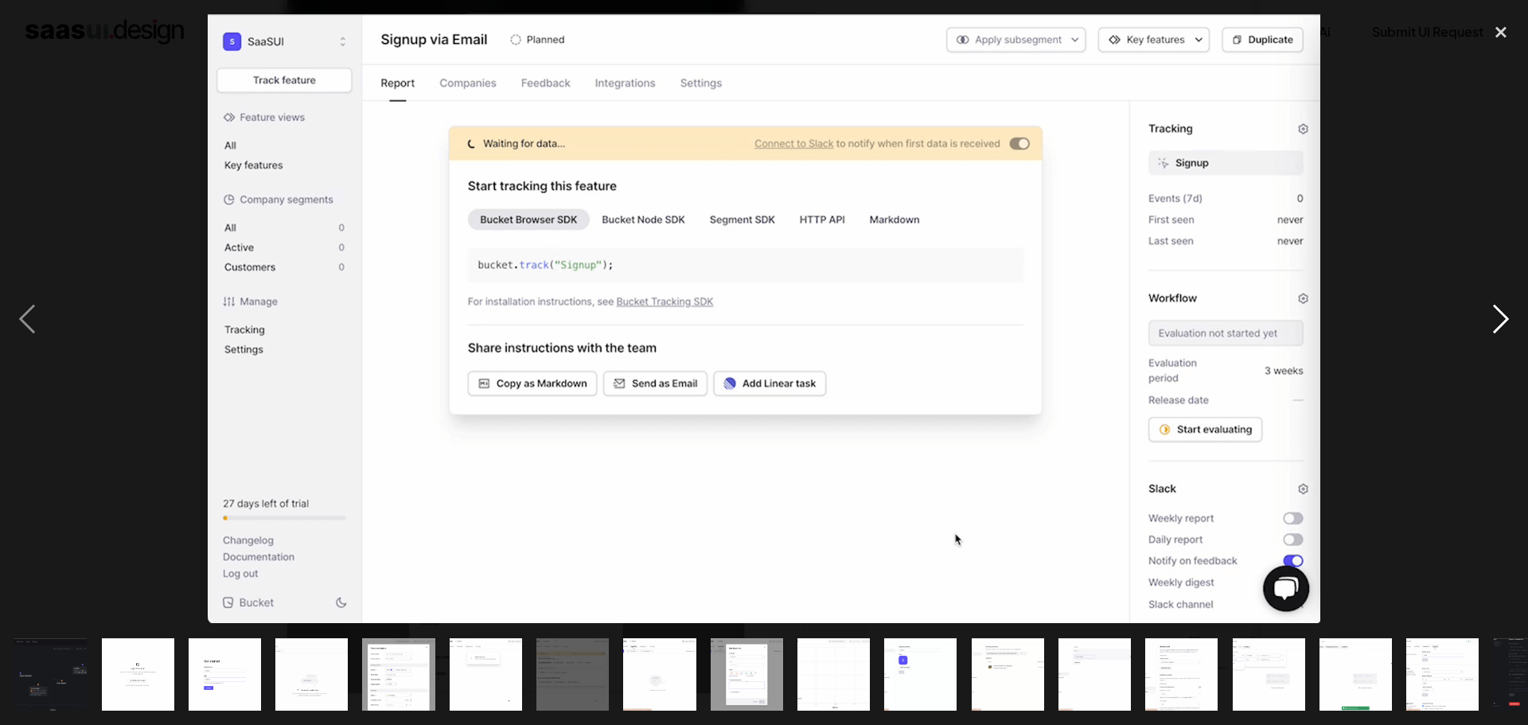
click at [1510, 302] on div "next image" at bounding box center [1501, 318] width 54 height 609
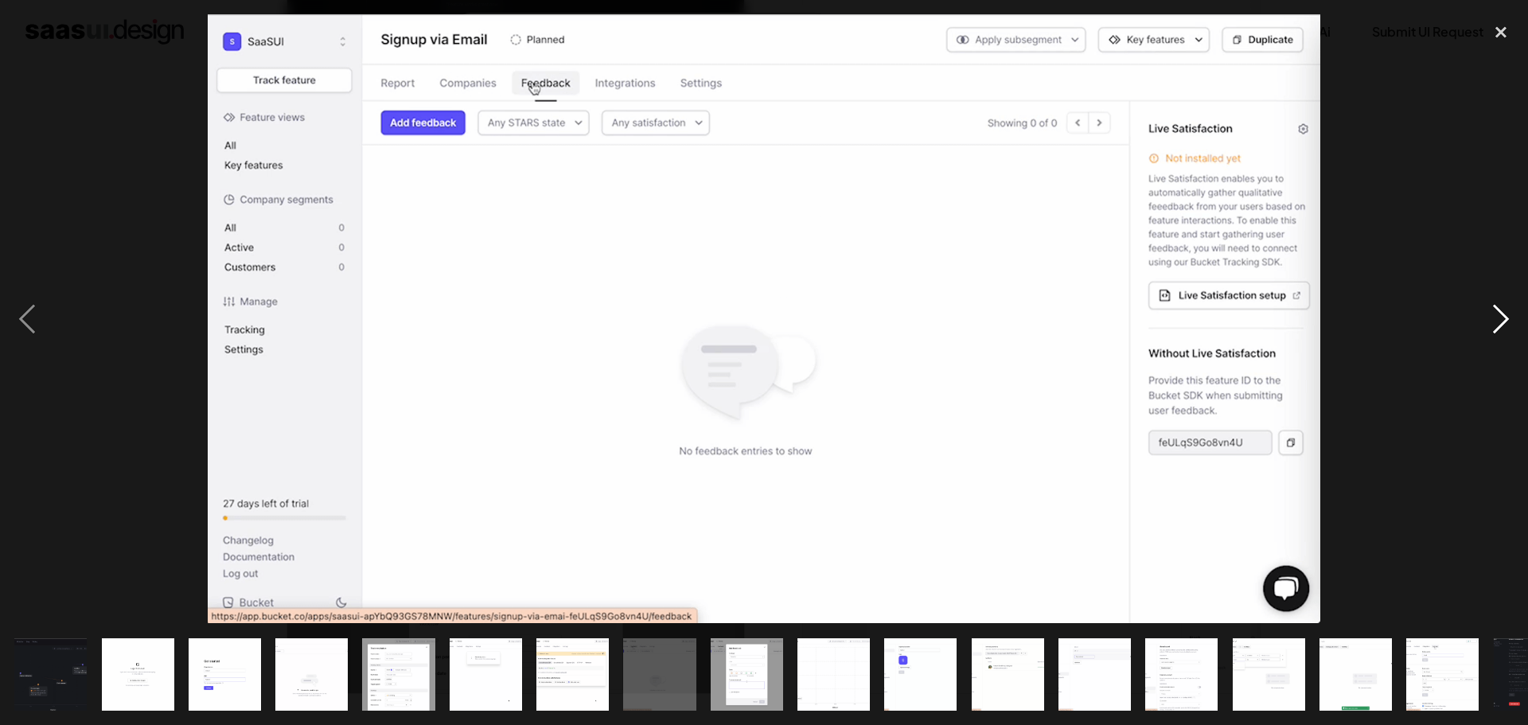
click at [1510, 302] on div "next image" at bounding box center [1501, 318] width 54 height 609
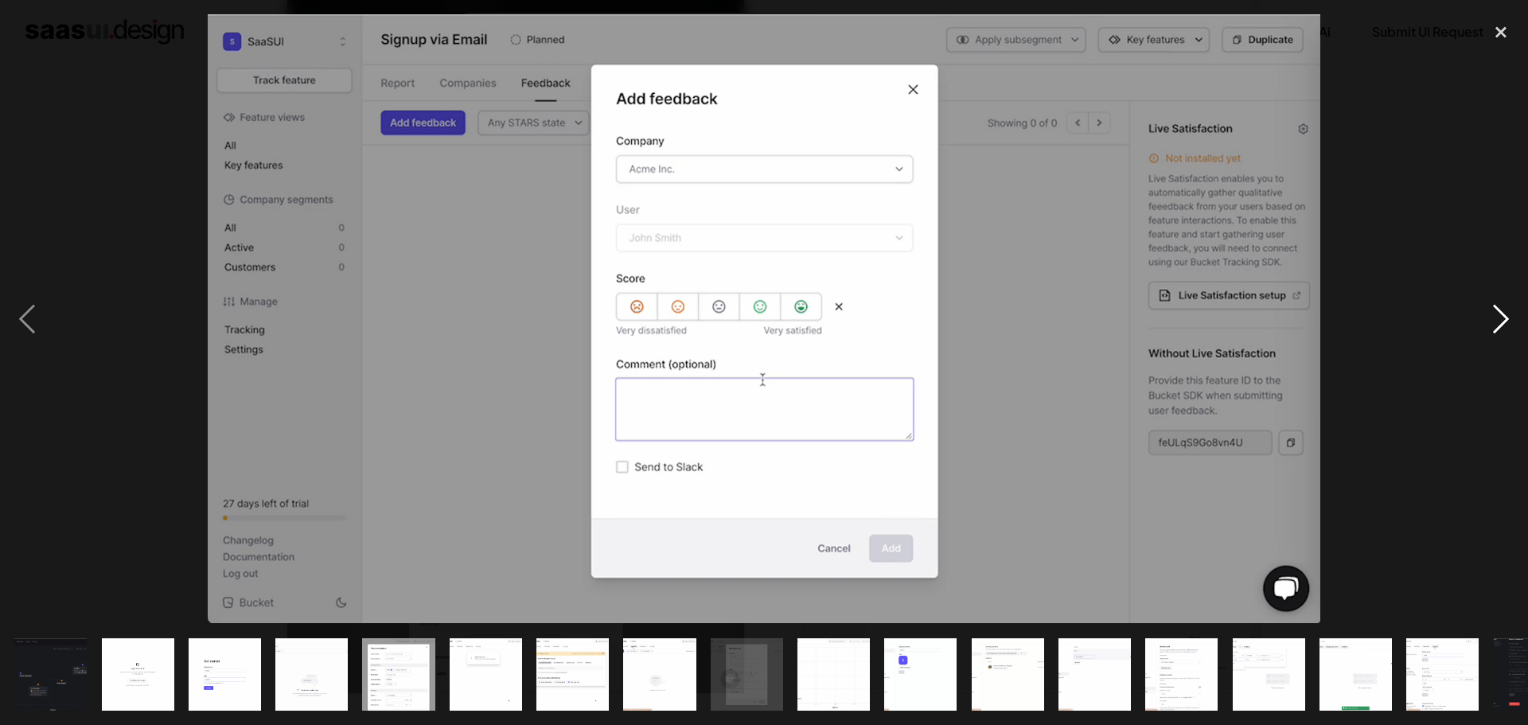
click at [1507, 304] on div "next image" at bounding box center [1501, 318] width 54 height 609
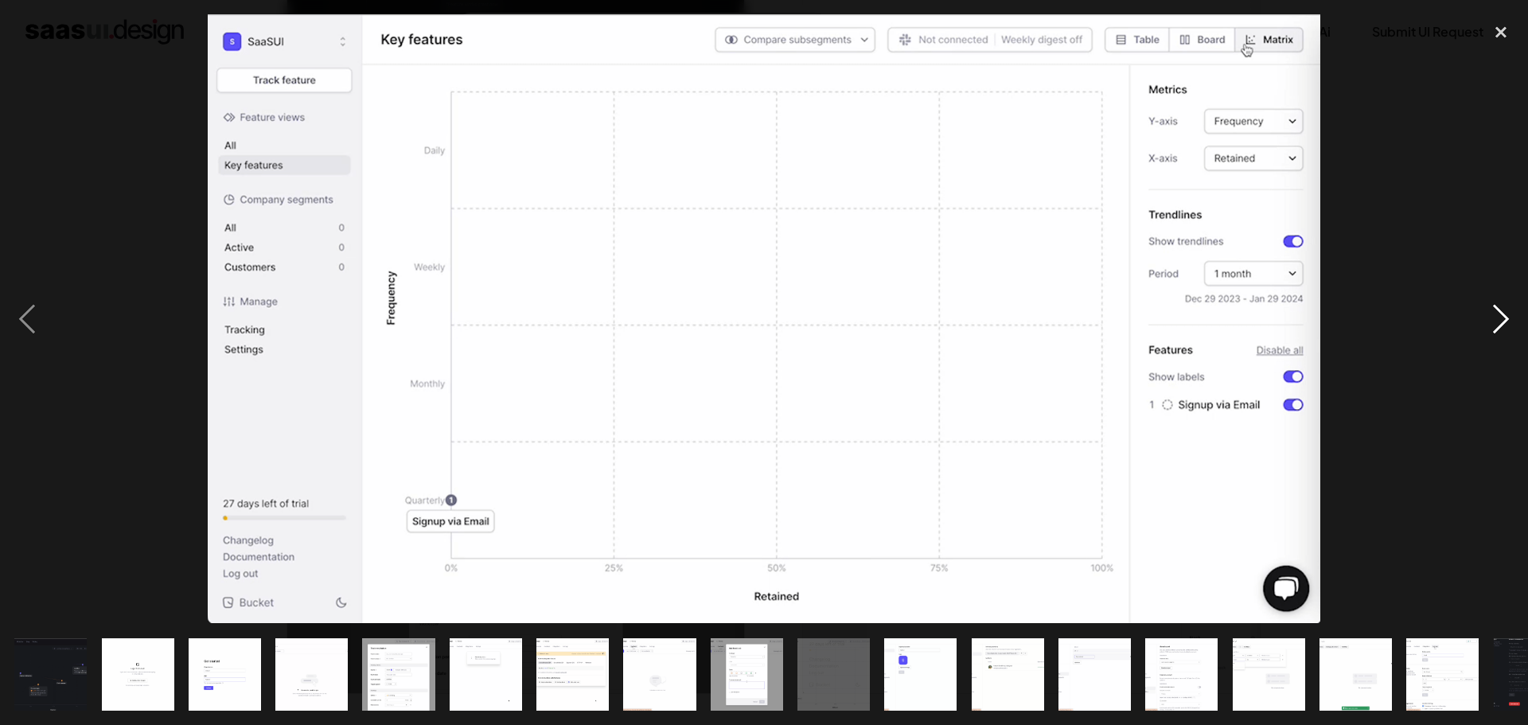
click at [1506, 305] on div "next image" at bounding box center [1501, 318] width 54 height 609
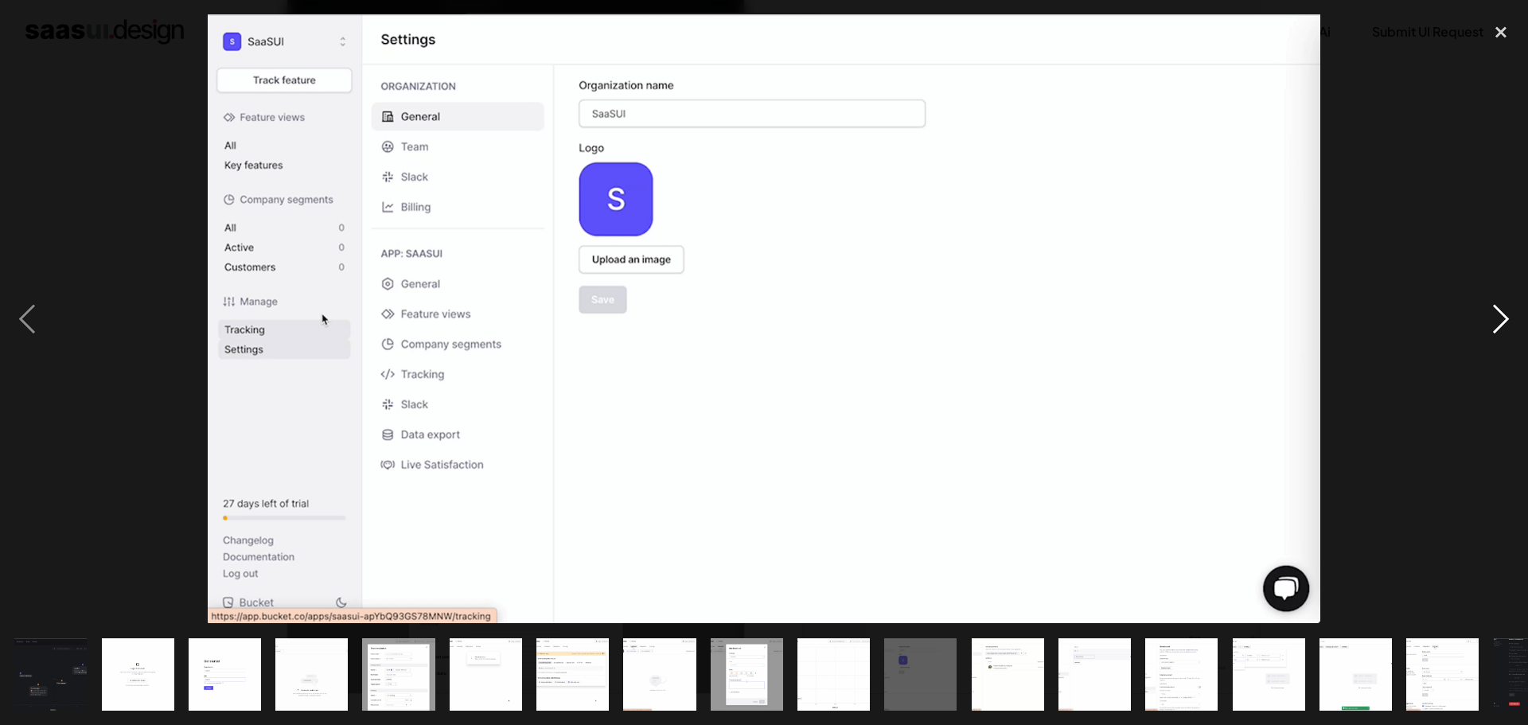
click at [1506, 305] on div "next image" at bounding box center [1501, 318] width 54 height 609
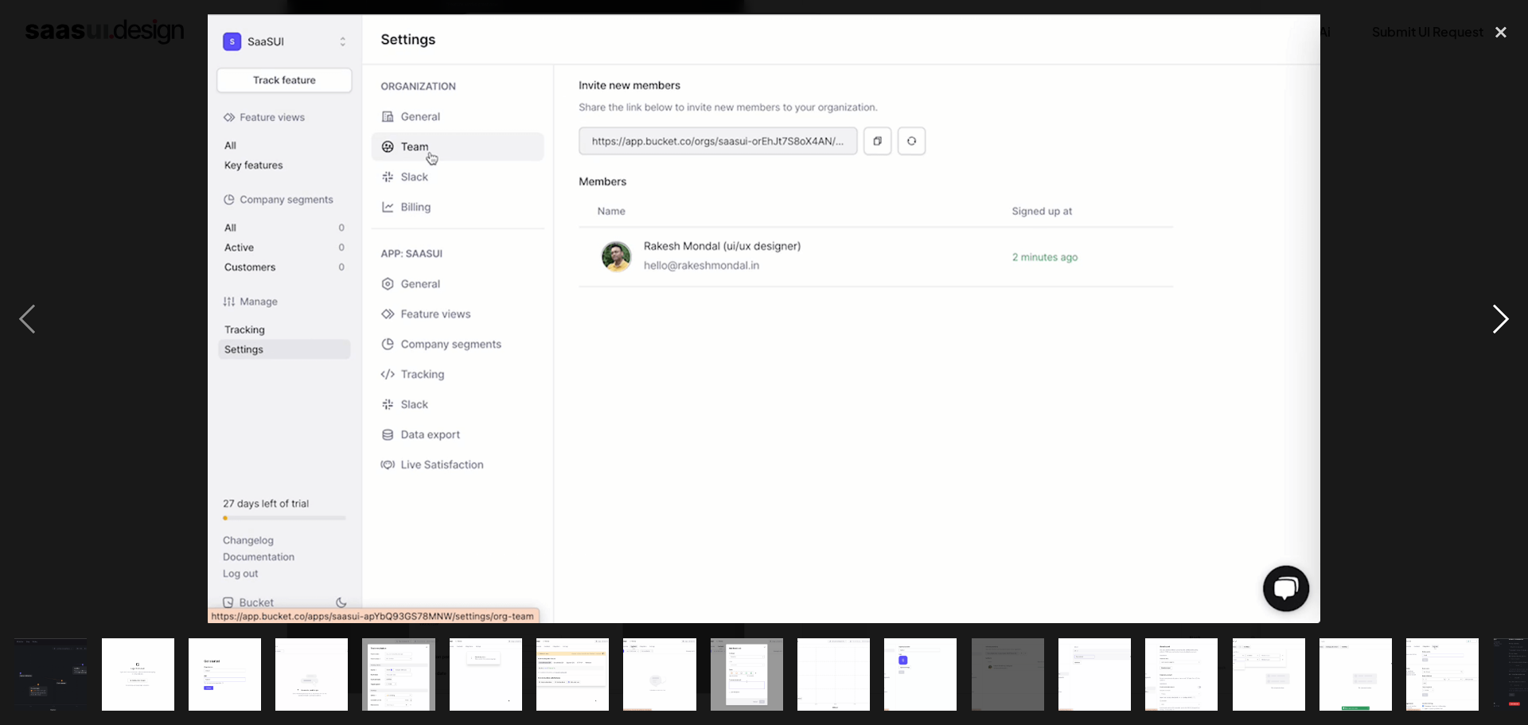
click at [1506, 305] on div "next image" at bounding box center [1501, 318] width 54 height 609
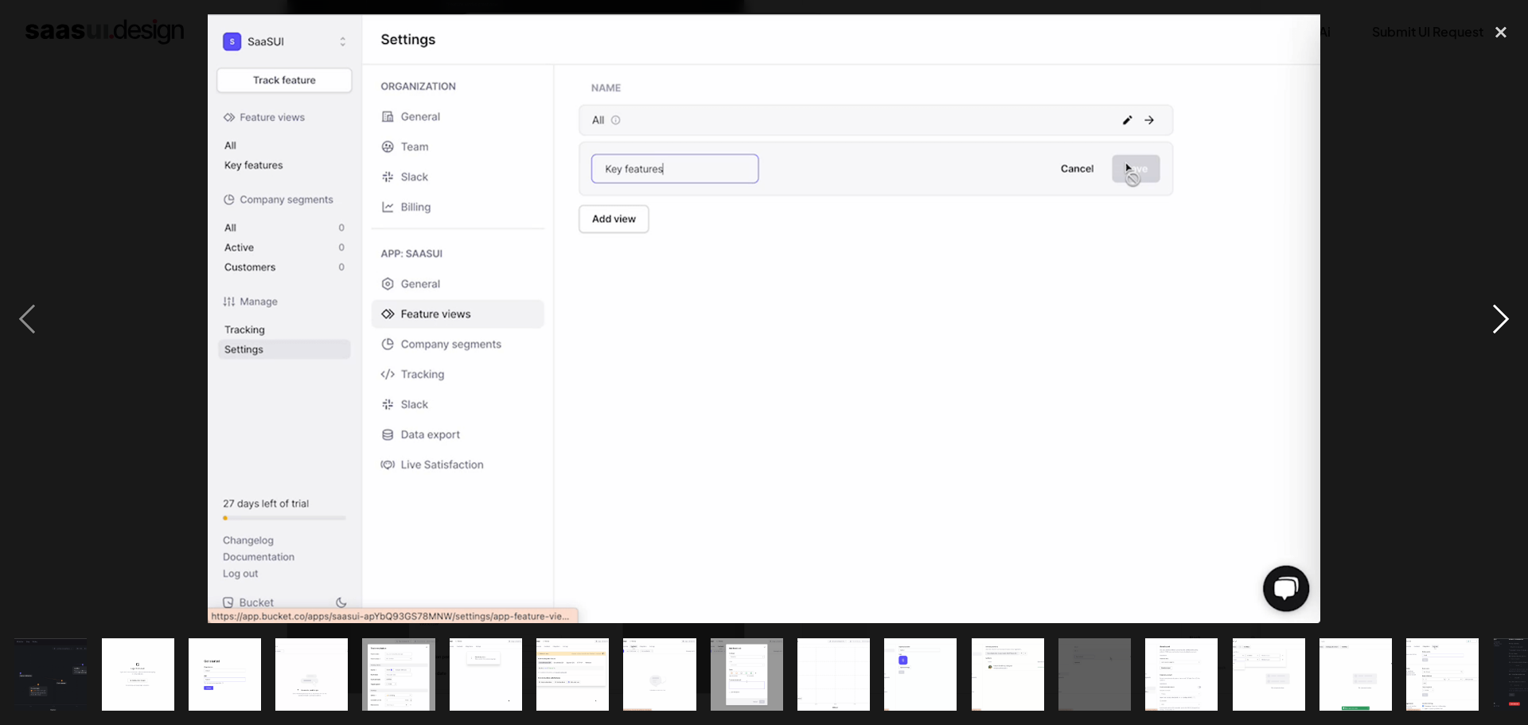
click at [1506, 305] on div "next image" at bounding box center [1501, 318] width 54 height 609
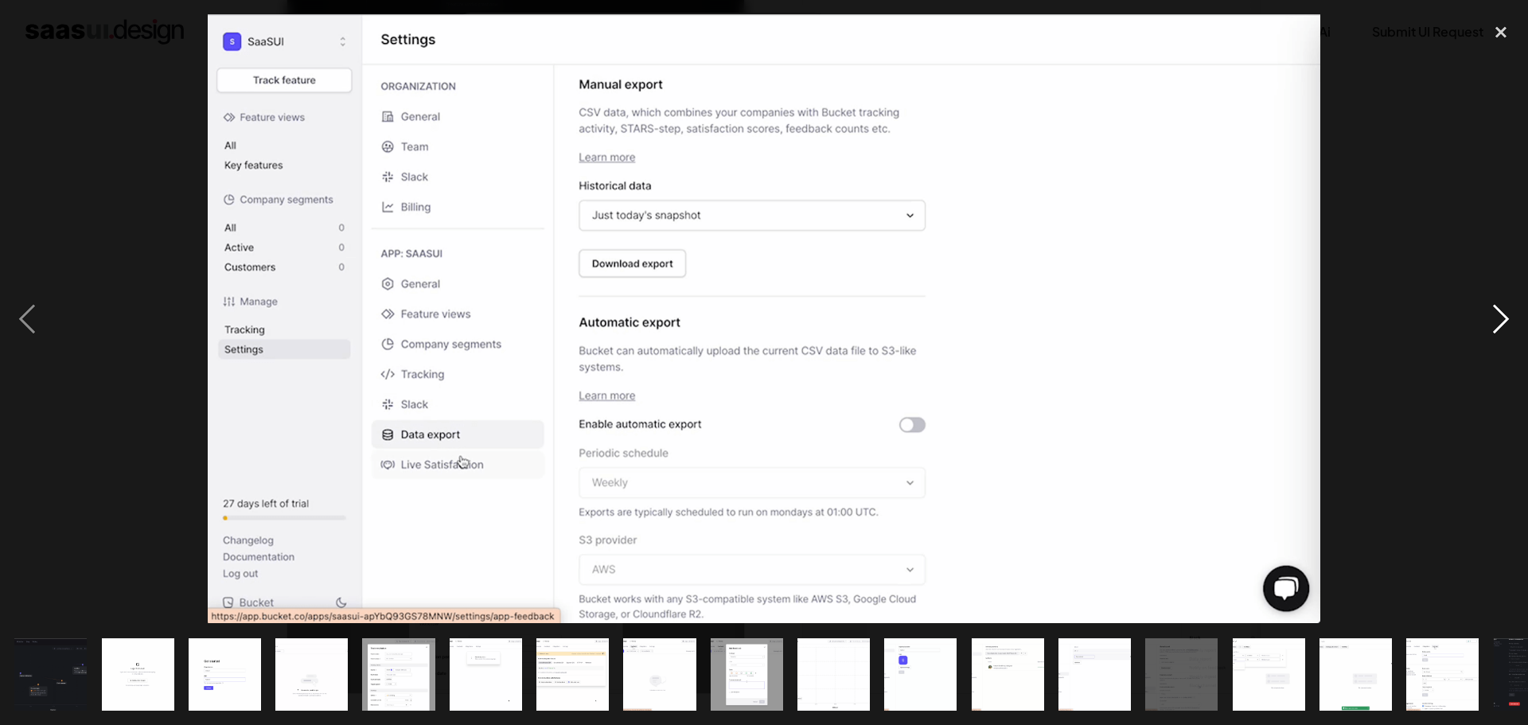
click at [1506, 305] on div "next image" at bounding box center [1501, 318] width 54 height 609
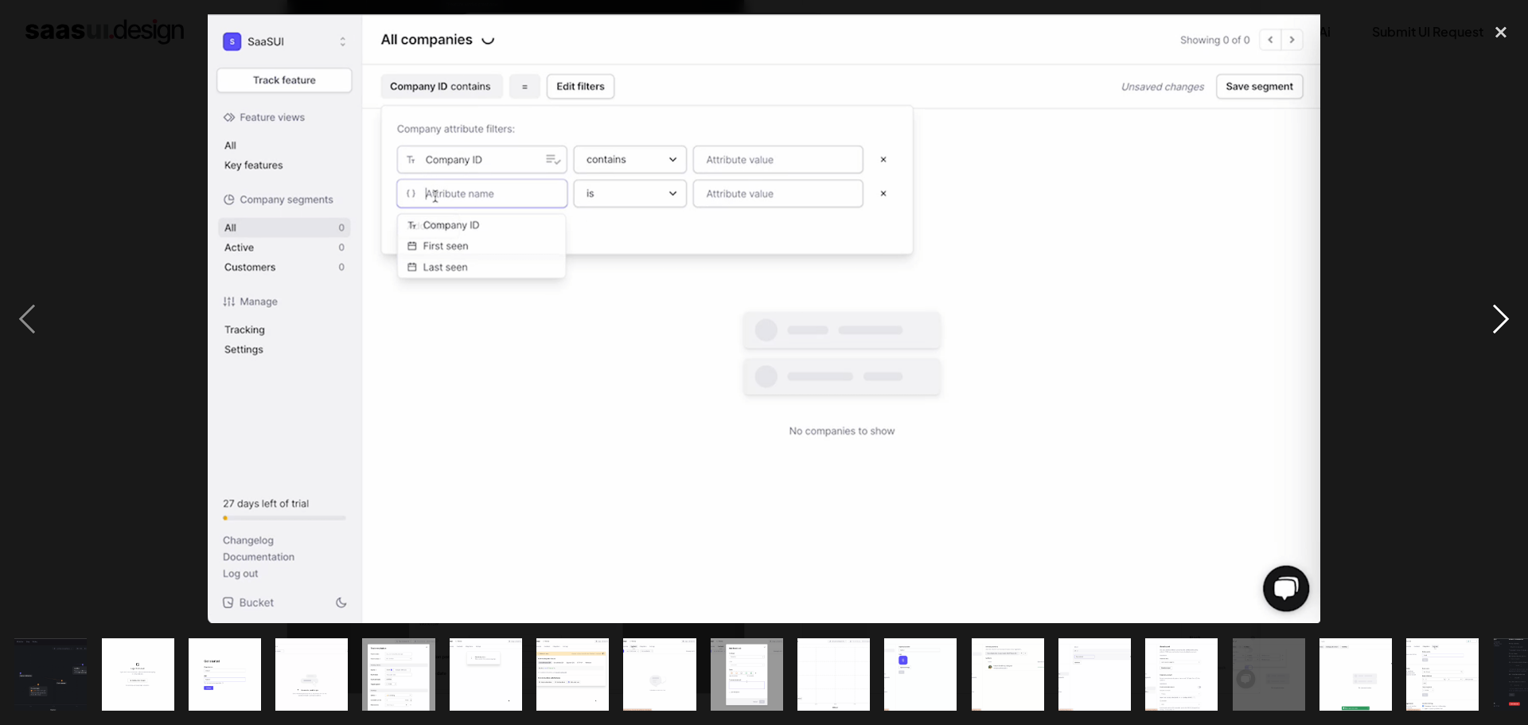
click at [1503, 305] on div "next image" at bounding box center [1501, 318] width 54 height 609
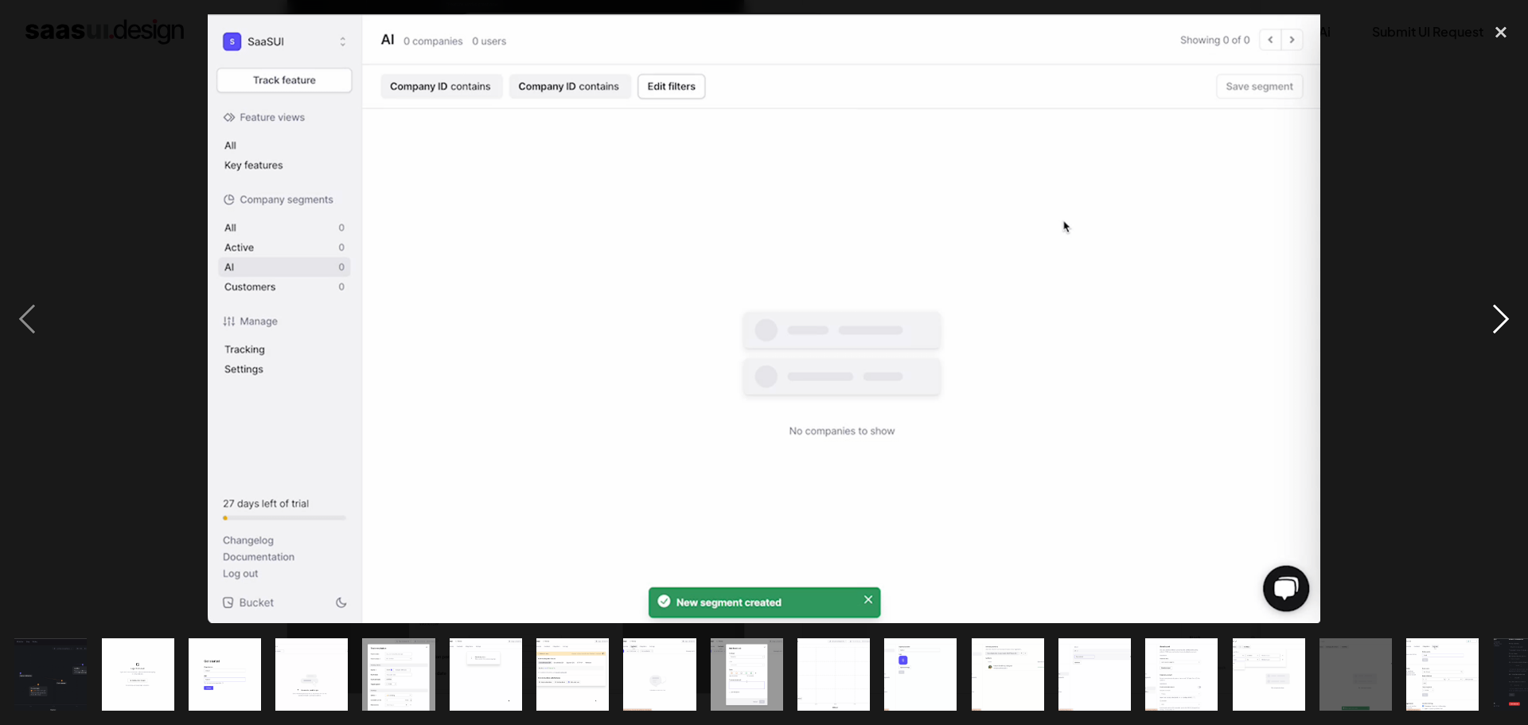
click at [1503, 305] on div "next image" at bounding box center [1501, 318] width 54 height 609
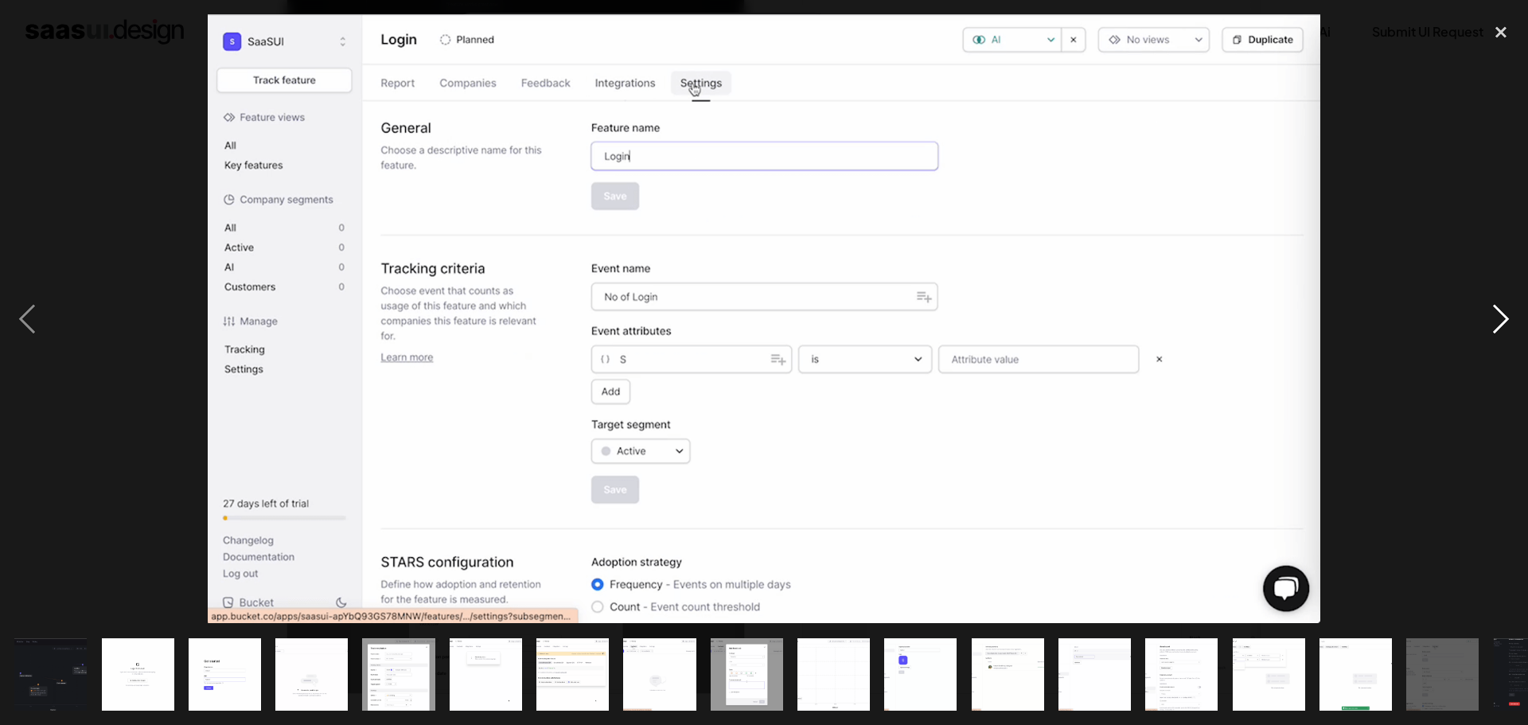
click at [1502, 302] on div "next image" at bounding box center [1501, 318] width 54 height 609
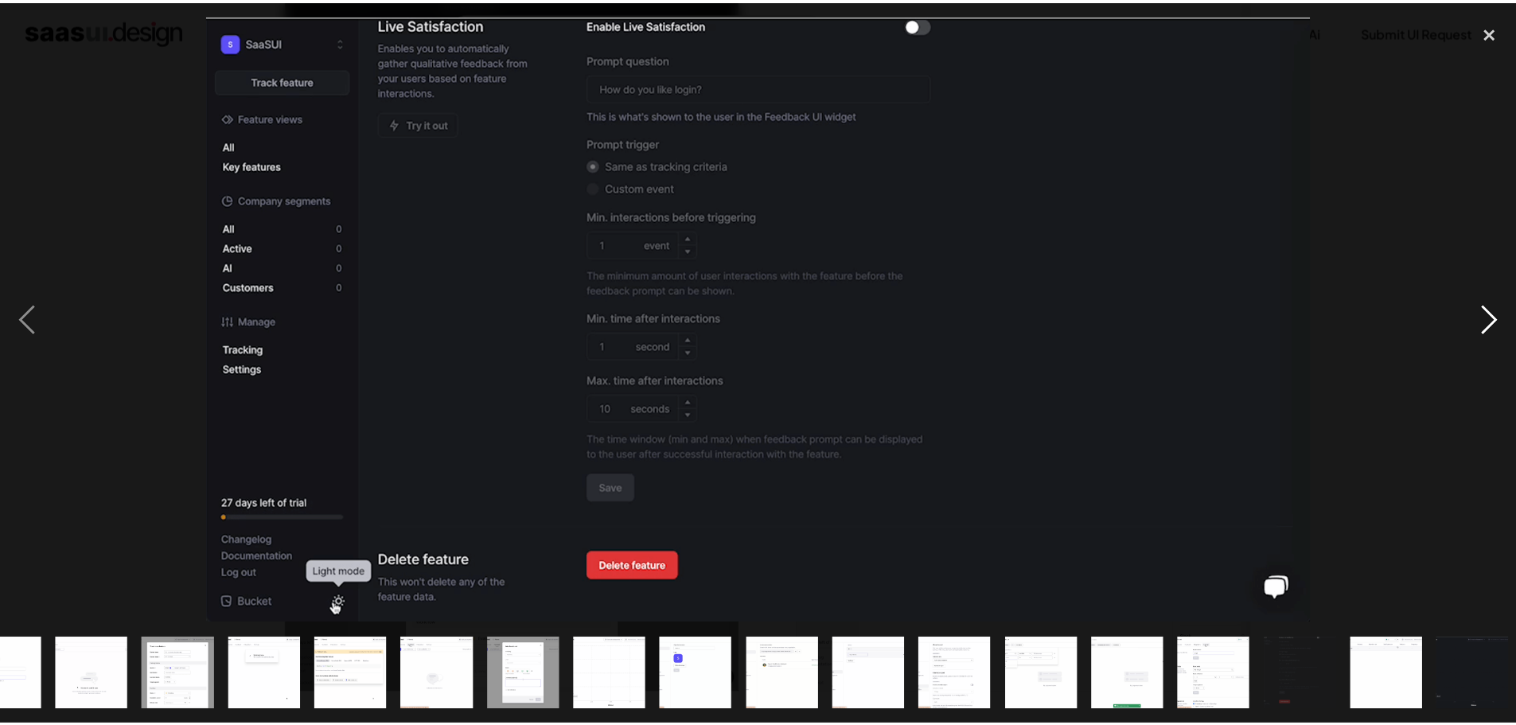
scroll to position [0, 226]
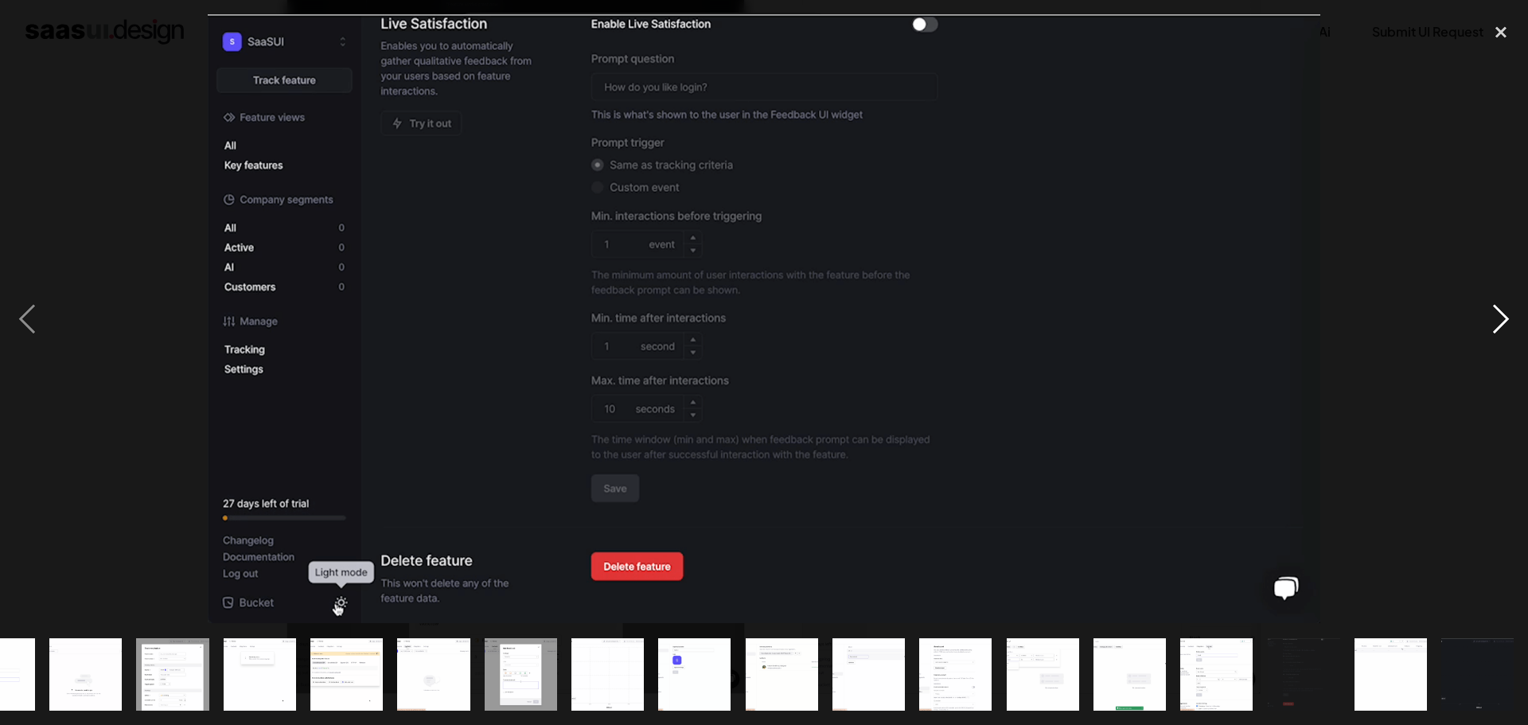
click at [1500, 302] on div "next image" at bounding box center [1501, 318] width 54 height 609
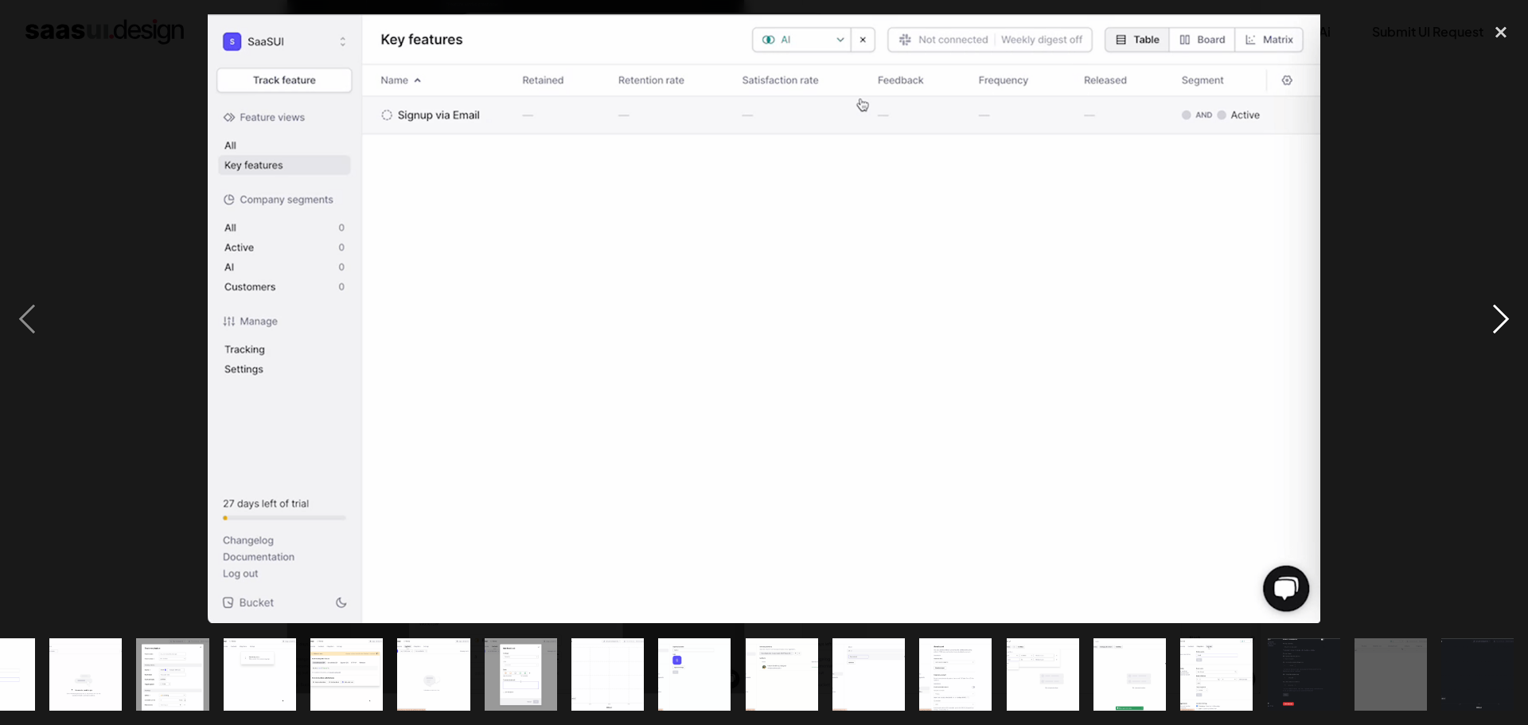
click at [1498, 302] on div "next image" at bounding box center [1501, 318] width 54 height 609
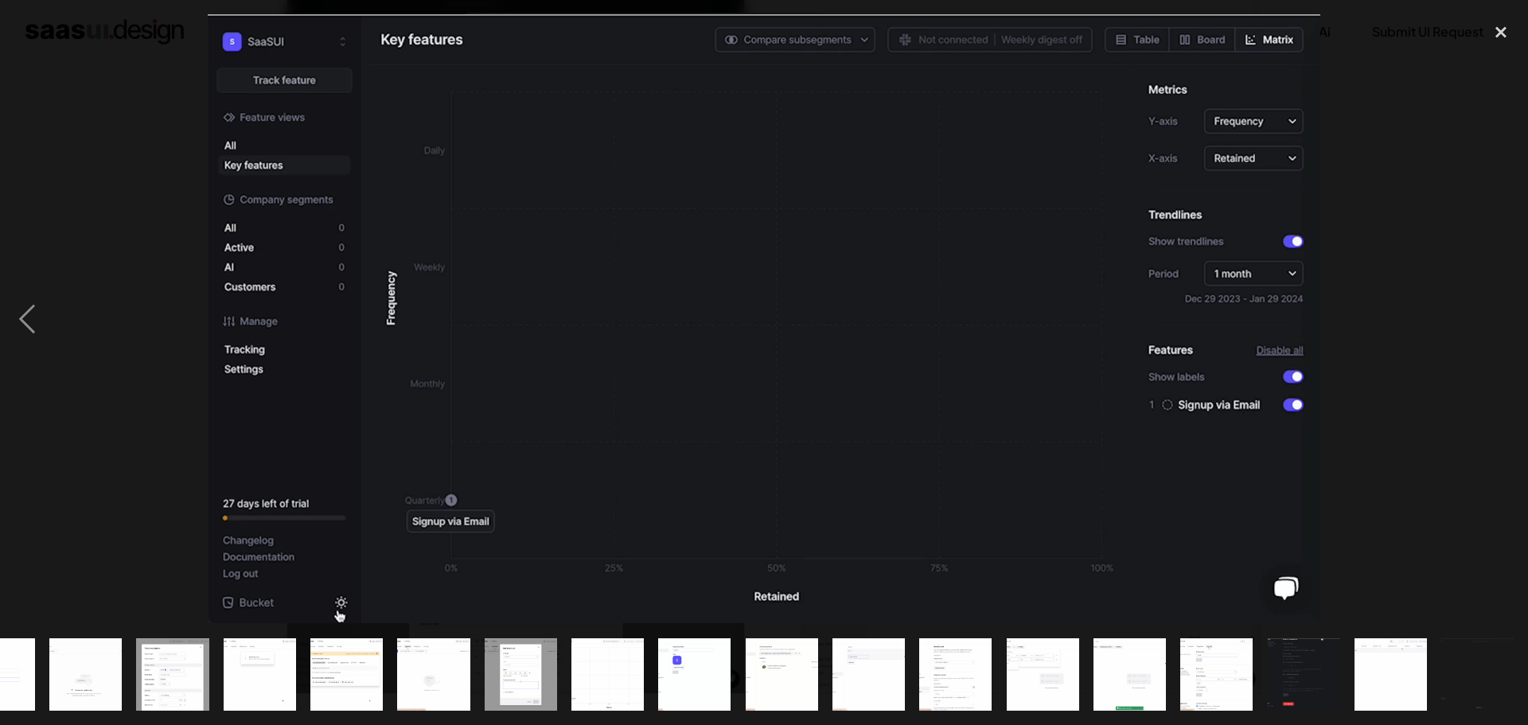
click at [1498, 302] on div "next image" at bounding box center [1501, 318] width 54 height 609
click at [1512, 32] on div "close lightbox" at bounding box center [1501, 31] width 54 height 35
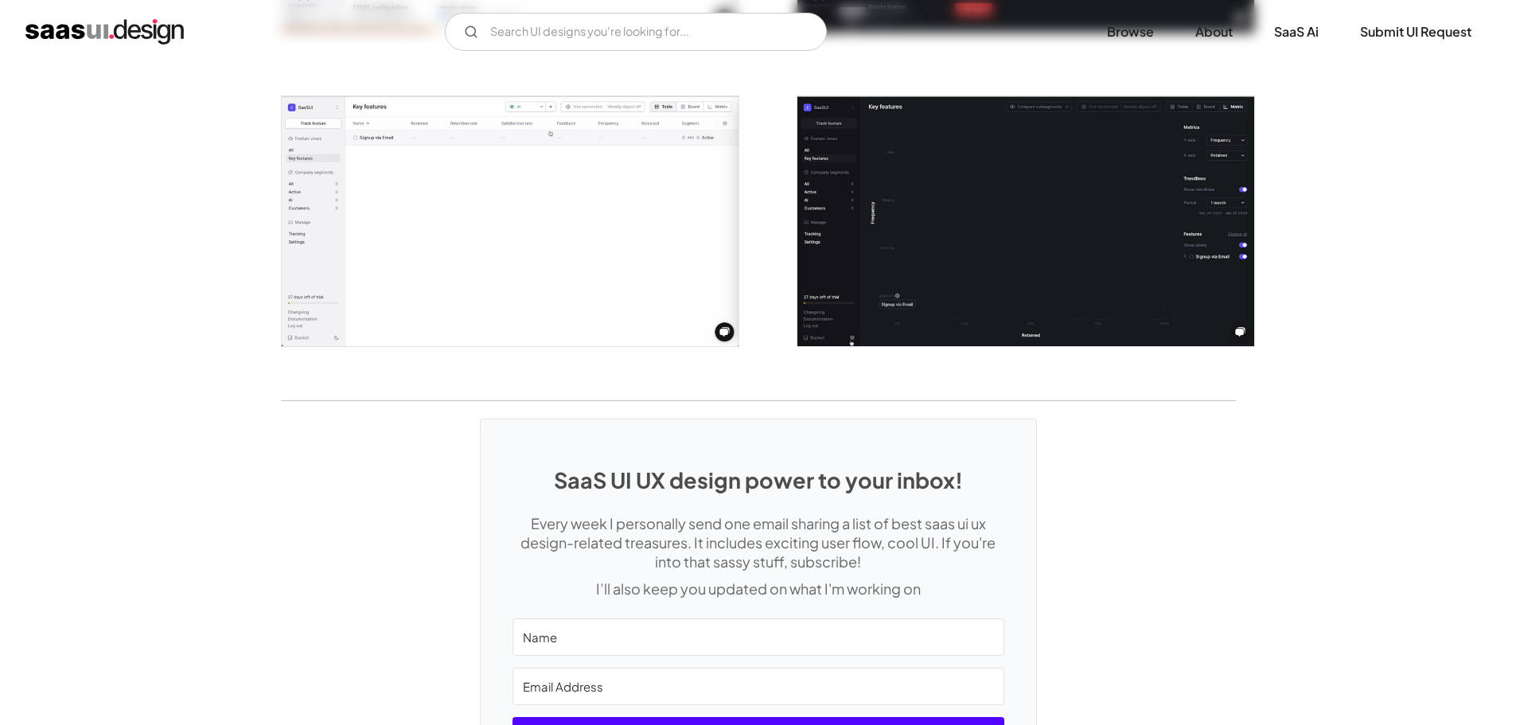
scroll to position [3299, 0]
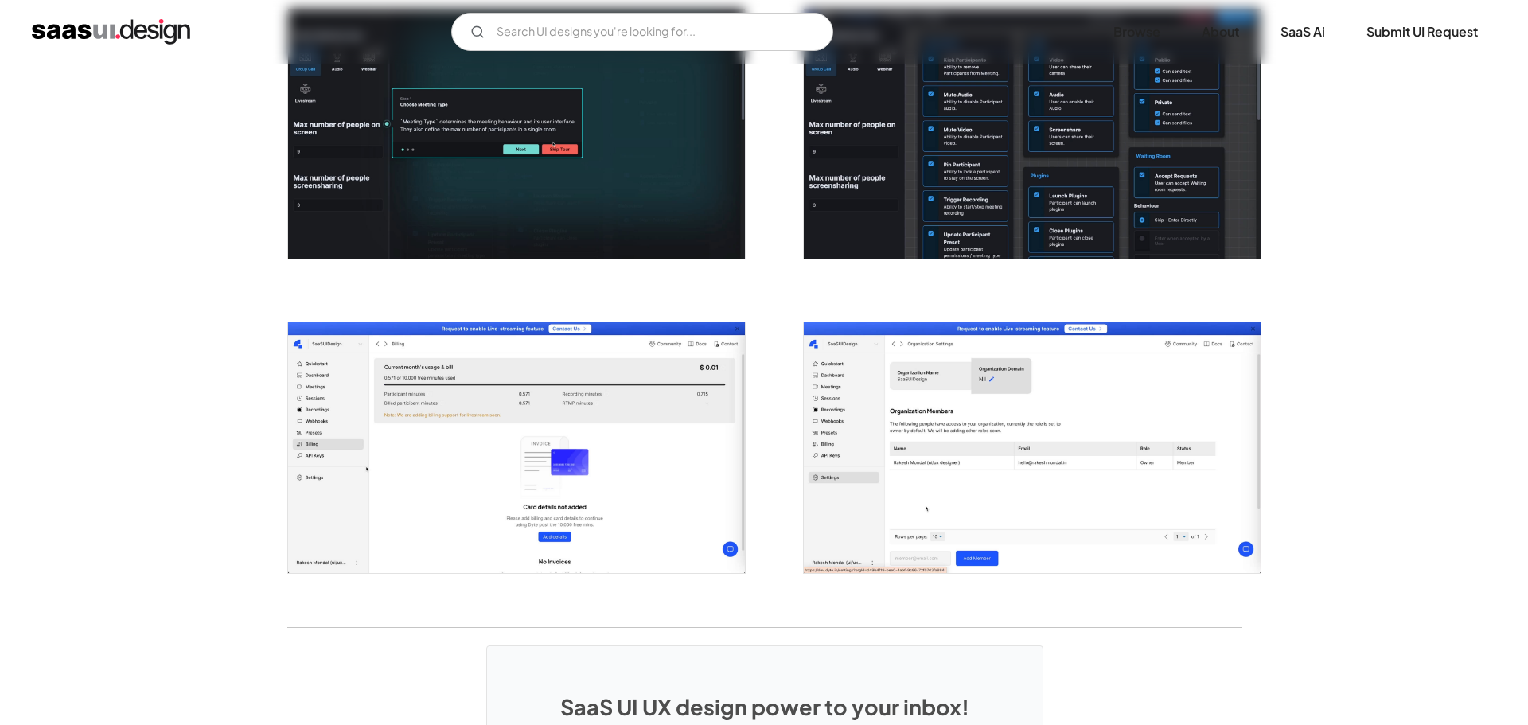
scroll to position [2467, 0]
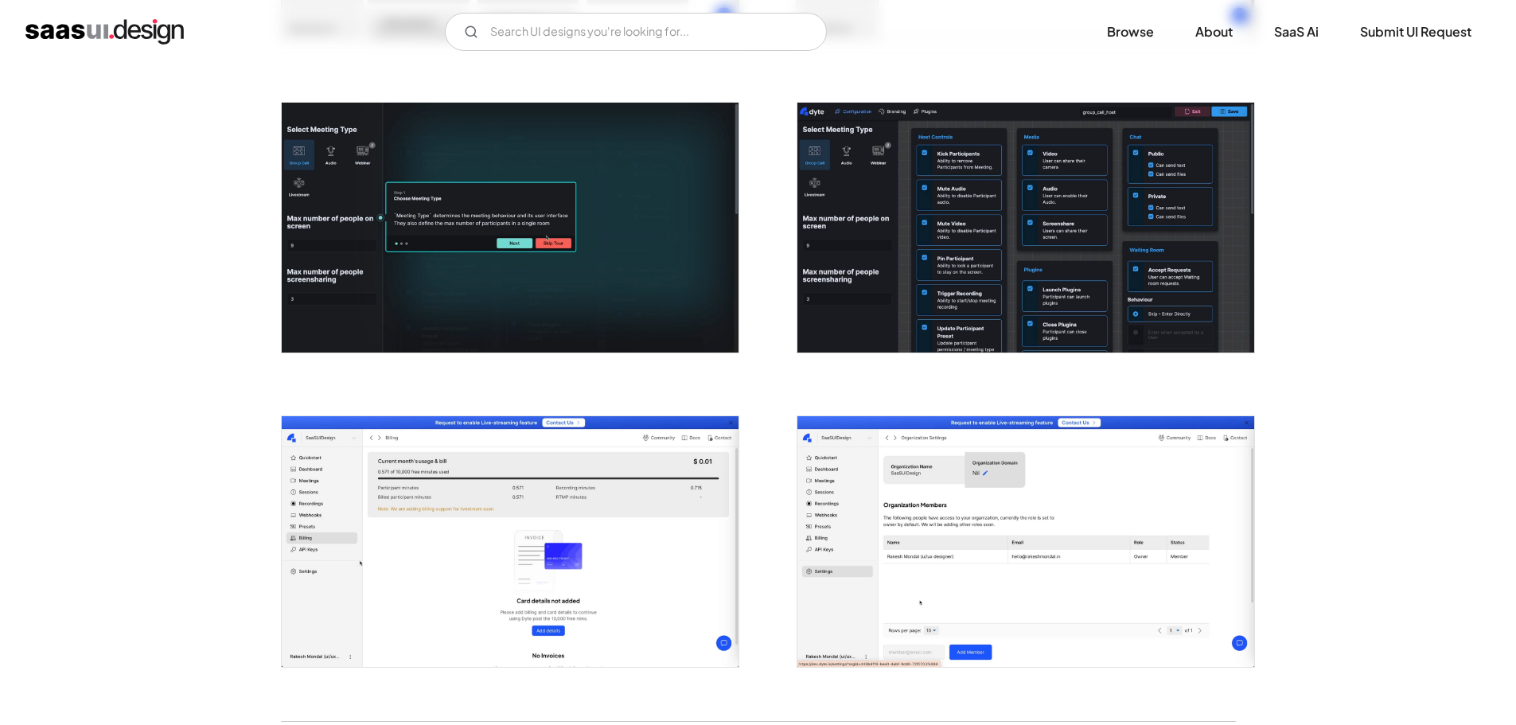
click at [951, 266] on img "open lightbox" at bounding box center [1025, 228] width 457 height 250
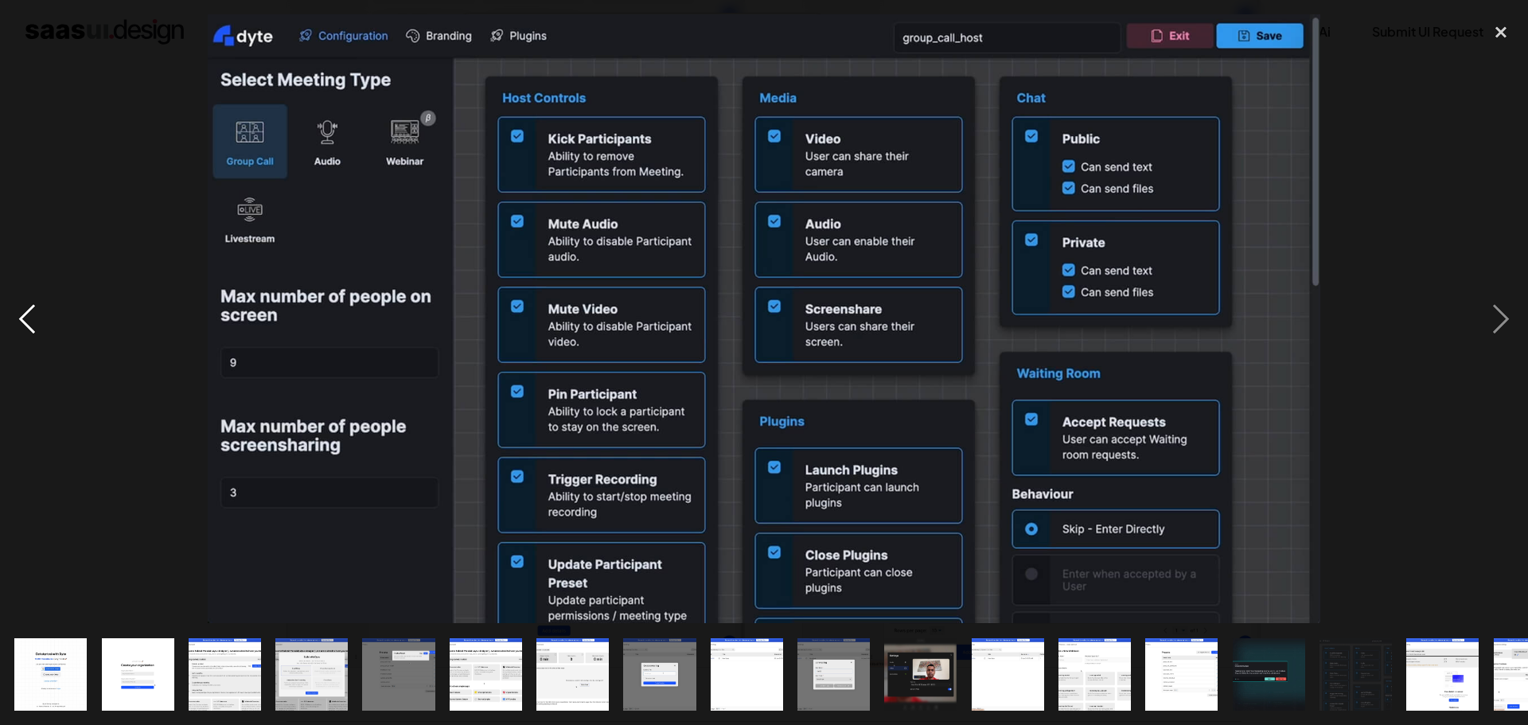
click at [49, 303] on div "previous image" at bounding box center [27, 318] width 54 height 609
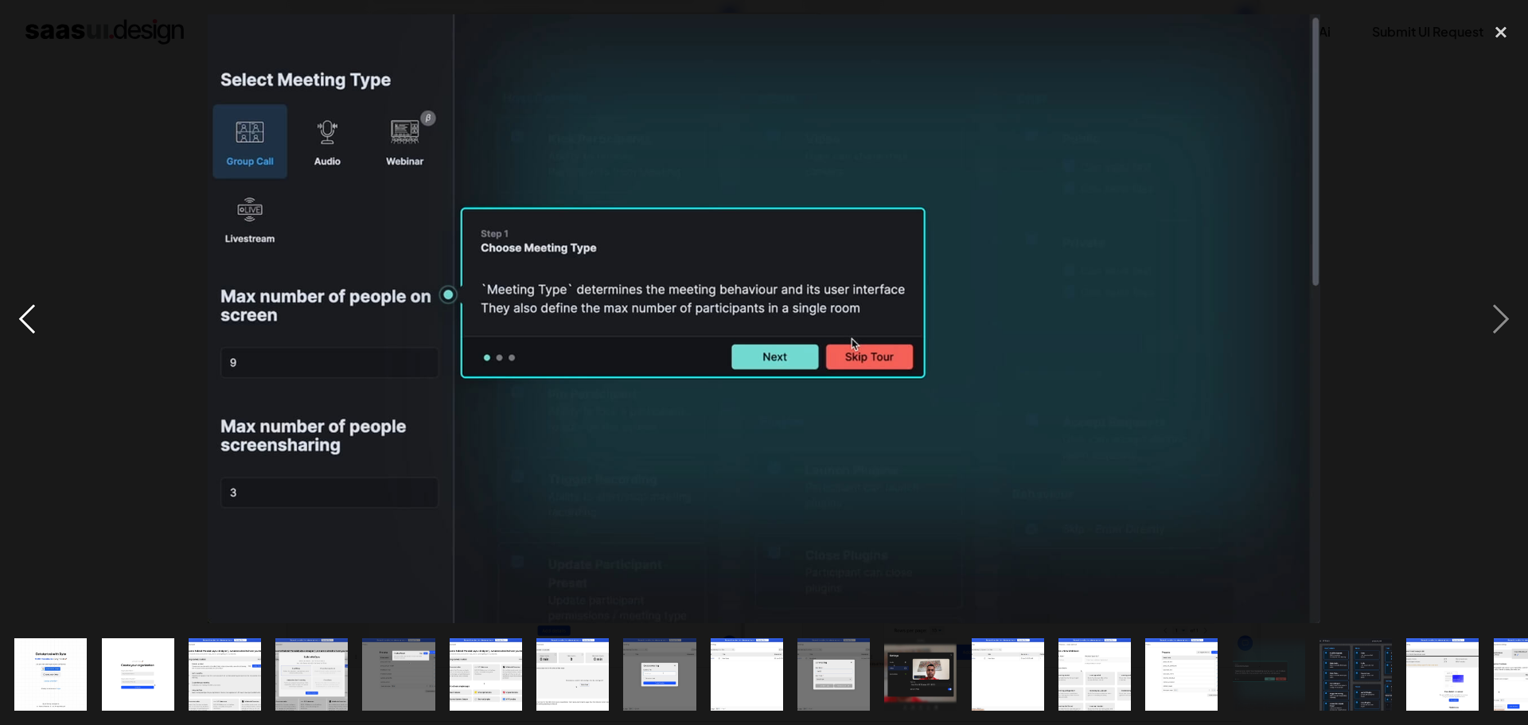
click at [41, 302] on div "previous image" at bounding box center [27, 318] width 54 height 609
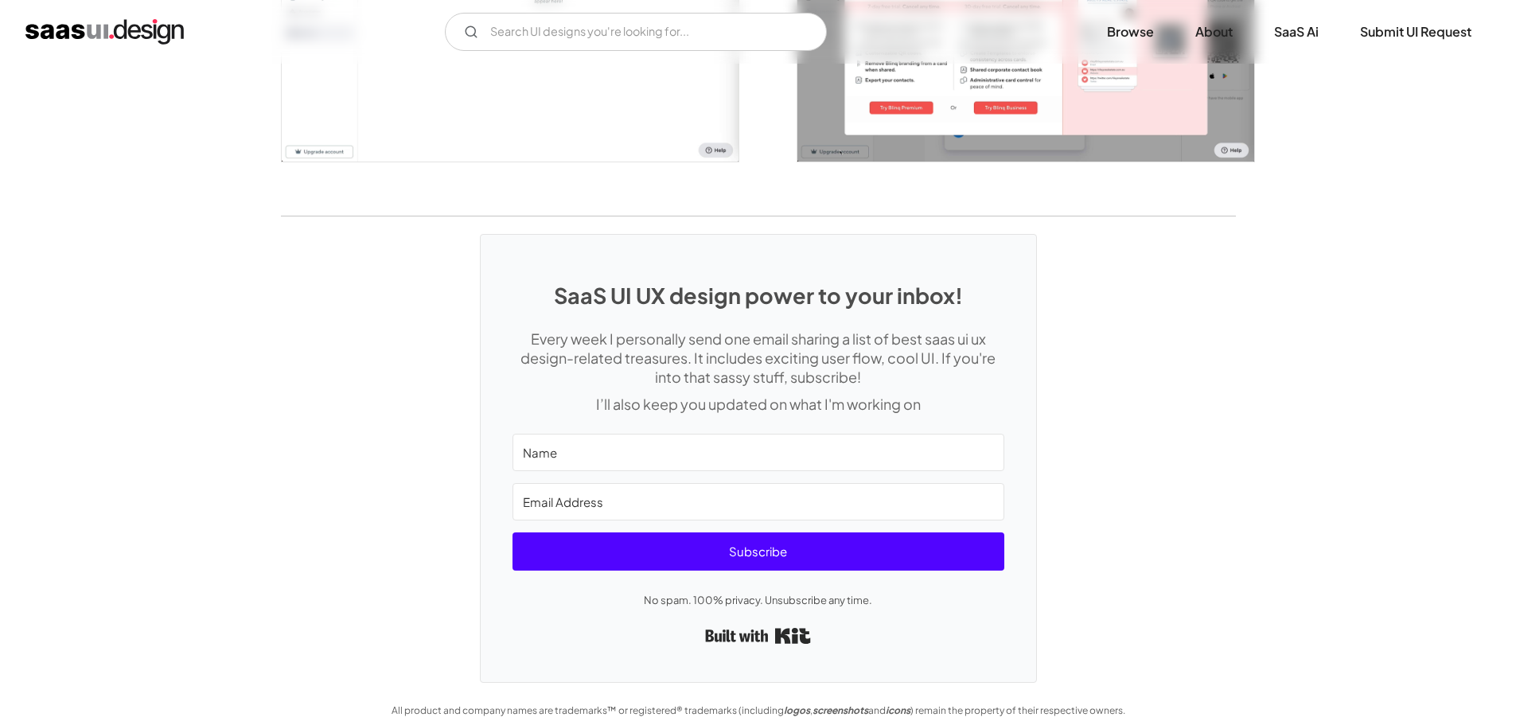
scroll to position [3302, 0]
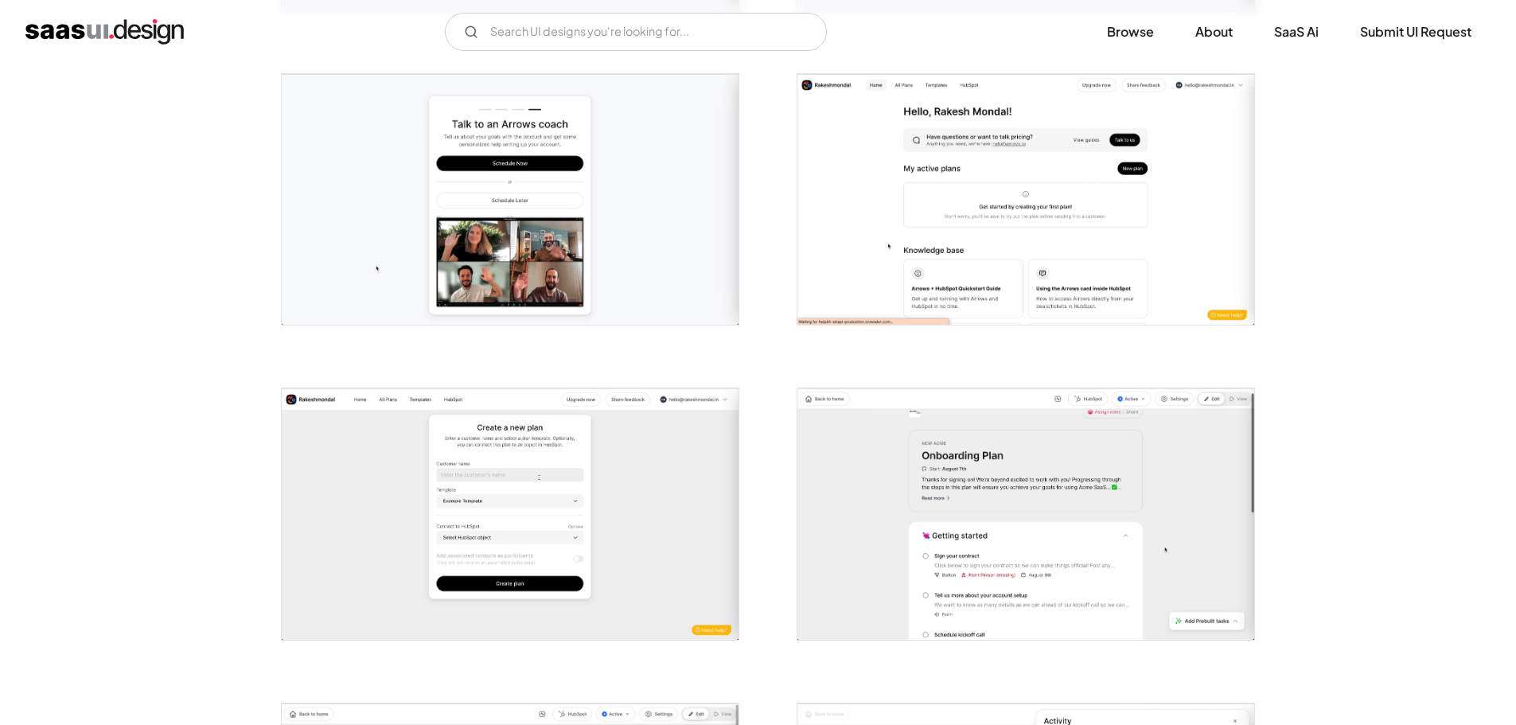
scroll to position [920, 0]
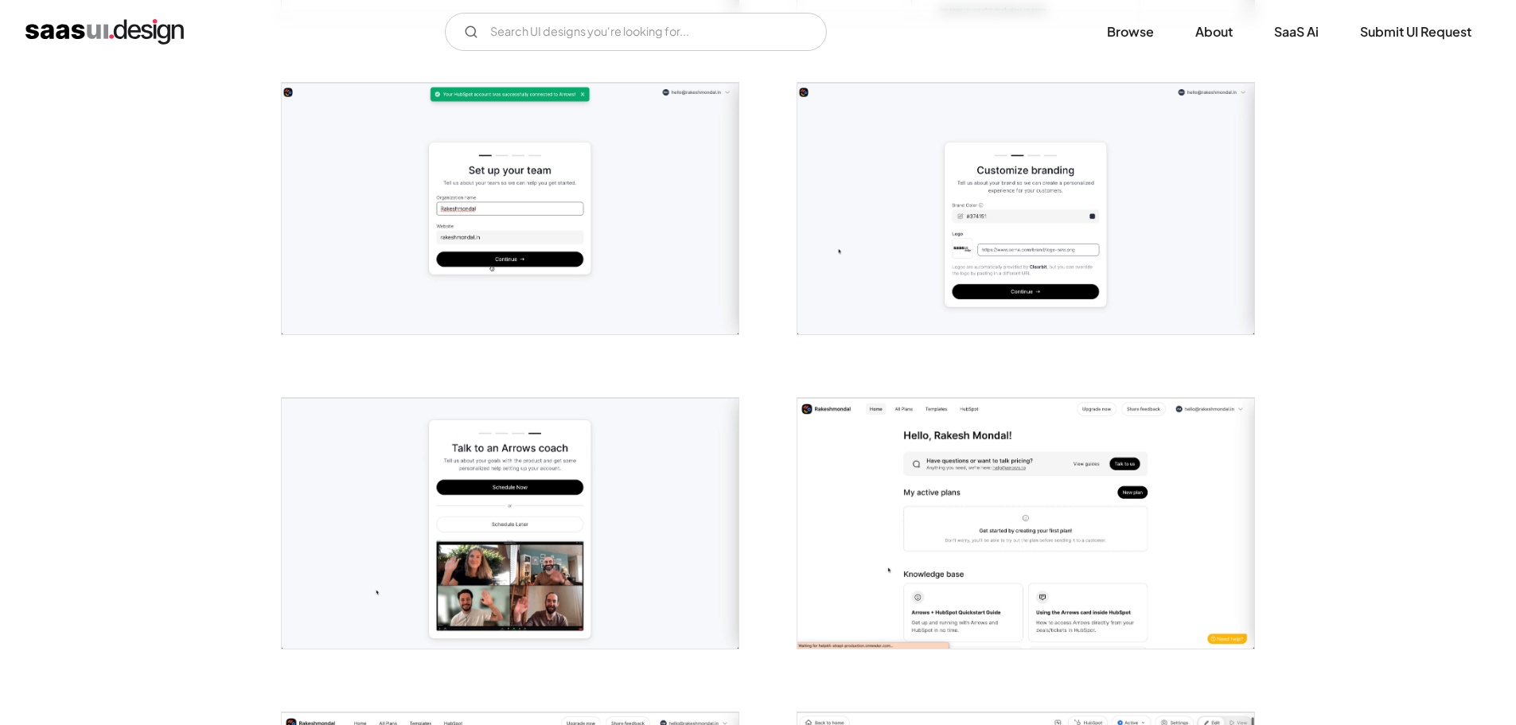
click at [594, 51] on div "V7 Labs Gen AI Application Design Best-in-class data labeling tool. GenAI Close…" at bounding box center [758, 32] width 1516 height 64
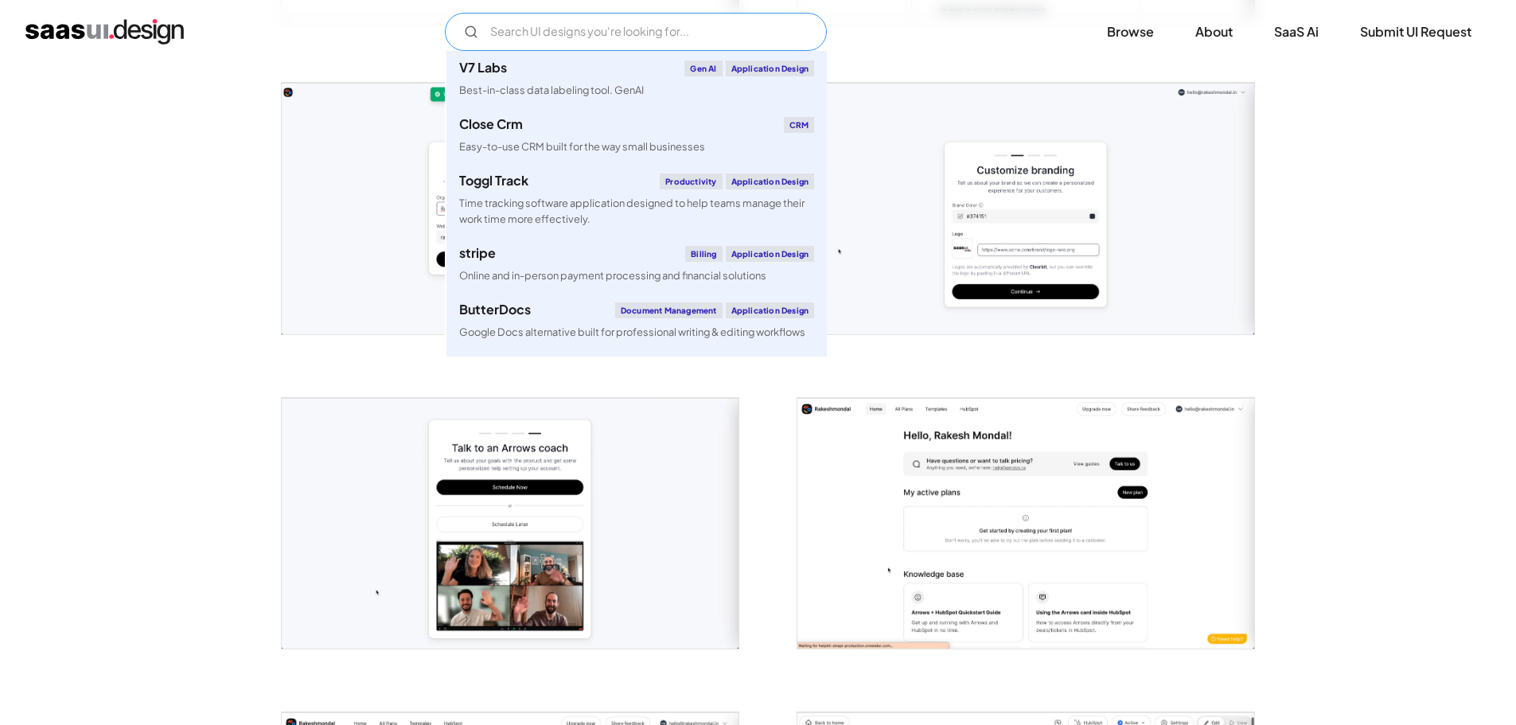
click at [598, 30] on input "Email Form" at bounding box center [636, 32] width 382 height 38
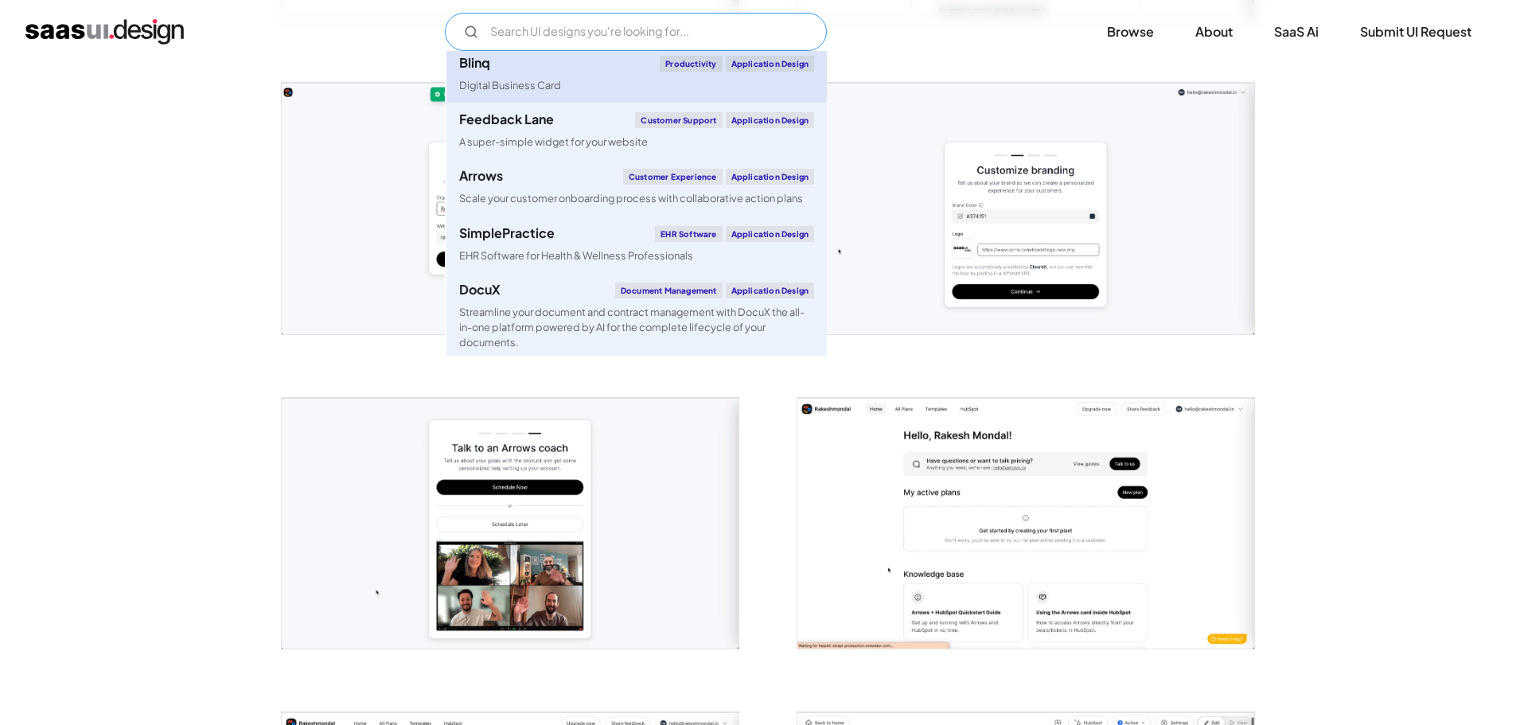
scroll to position [557, 0]
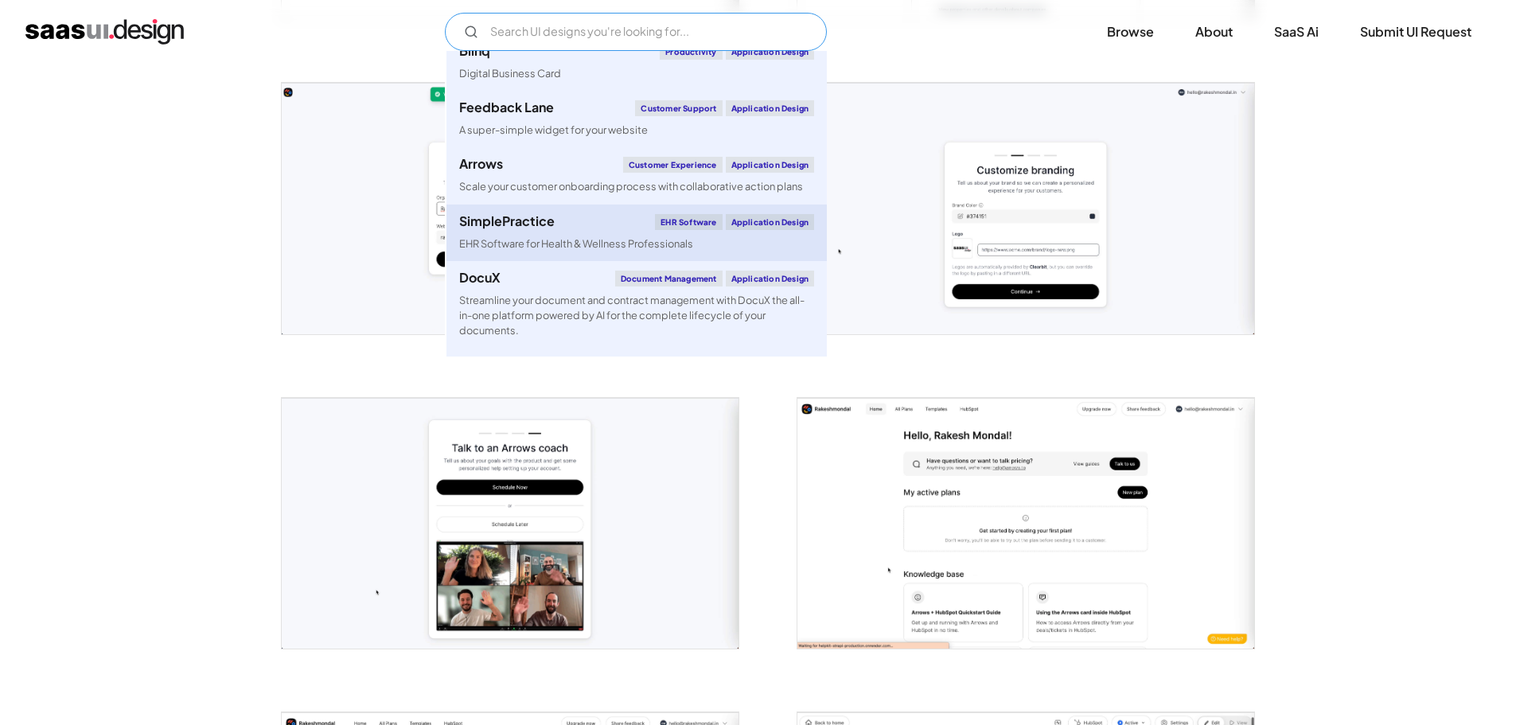
click at [610, 232] on link "SimplePractice EHR Software Application Design EHR Software for Health & Wellne…" at bounding box center [636, 233] width 380 height 56
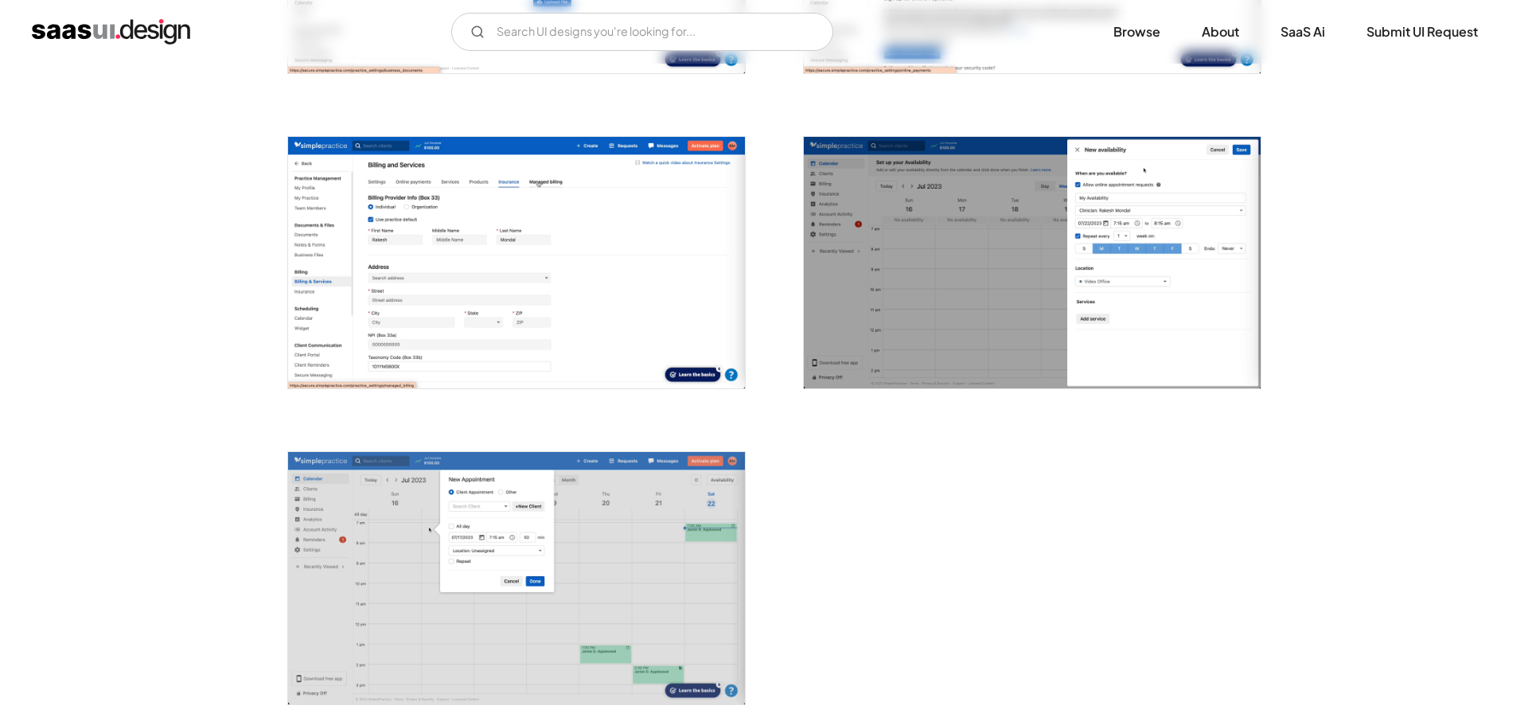
scroll to position [3631, 0]
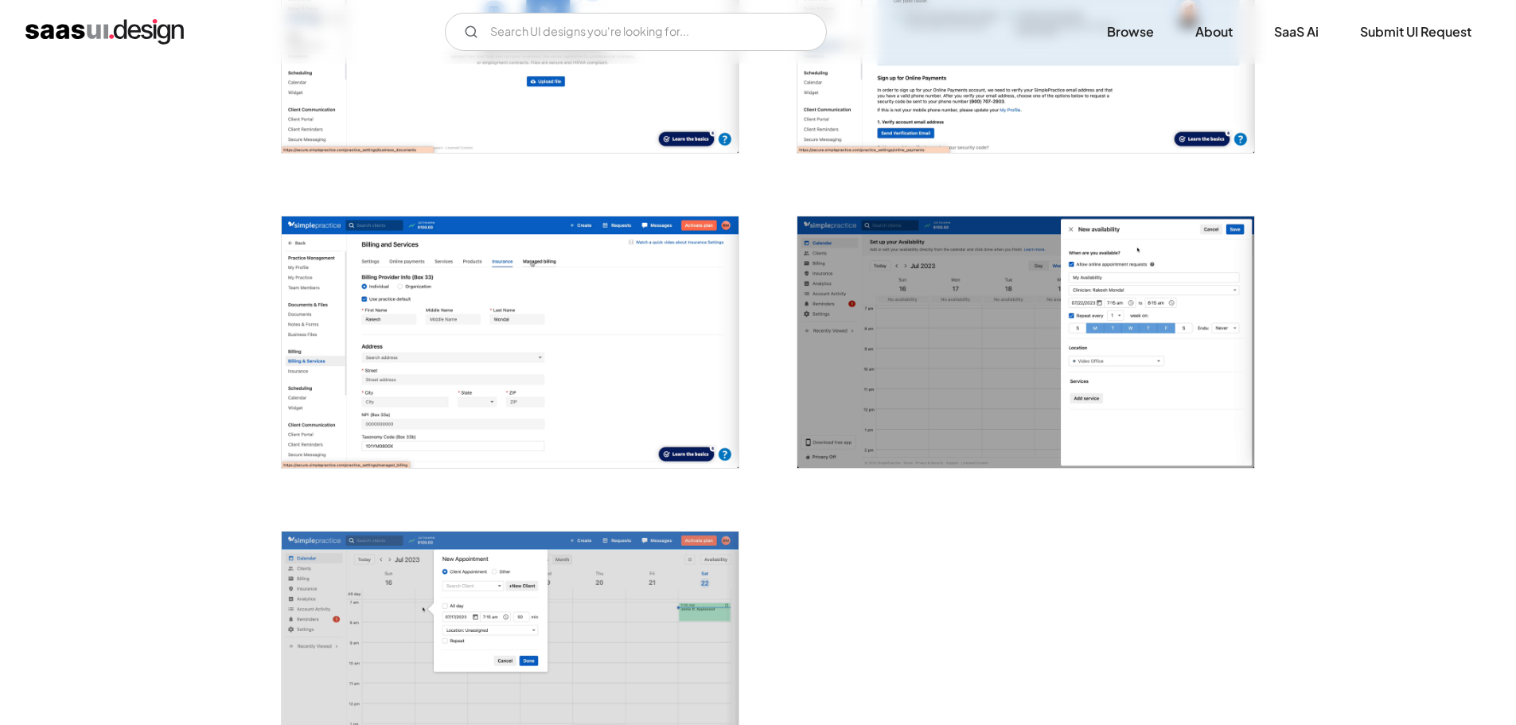
click at [524, 292] on img "open lightbox" at bounding box center [510, 342] width 457 height 252
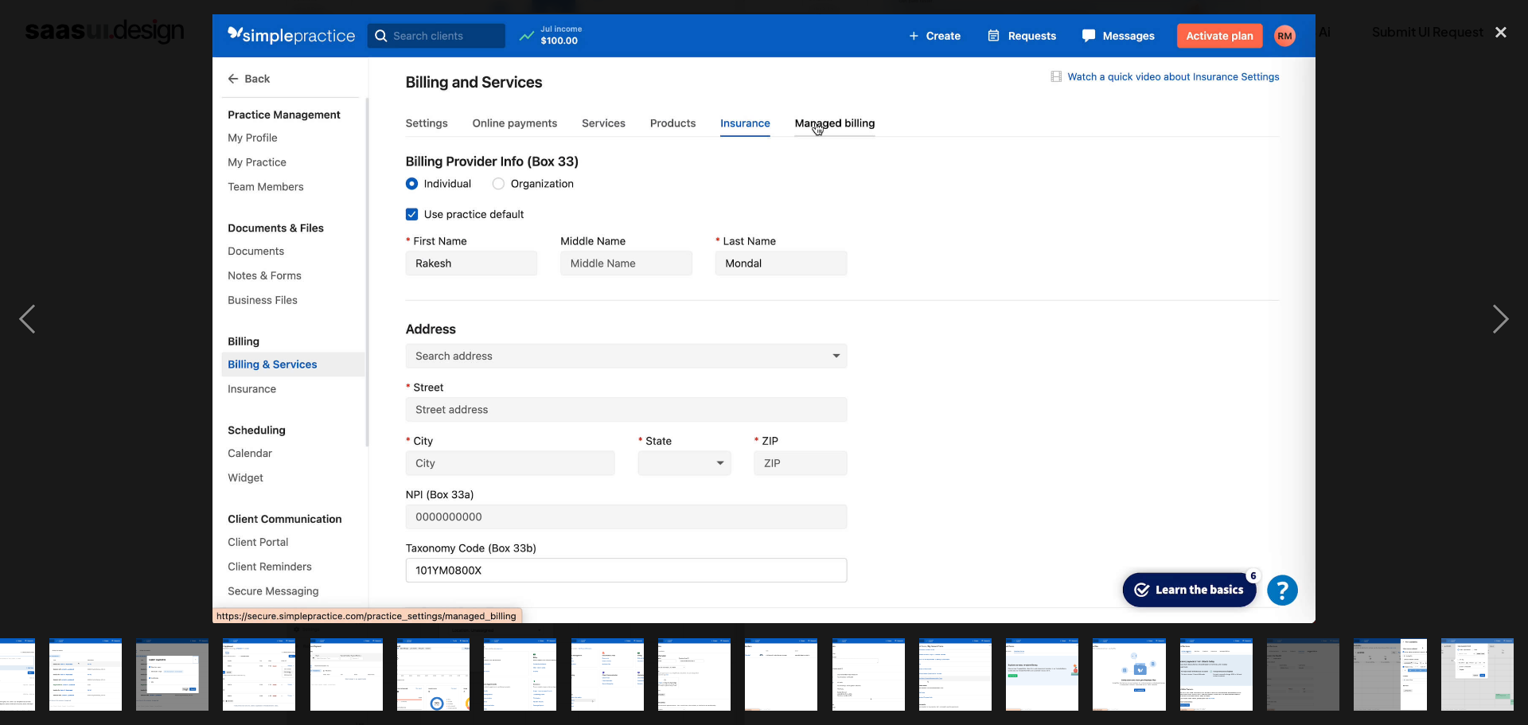
scroll to position [0, 661]
click at [8, 319] on div "previous image" at bounding box center [27, 318] width 54 height 609
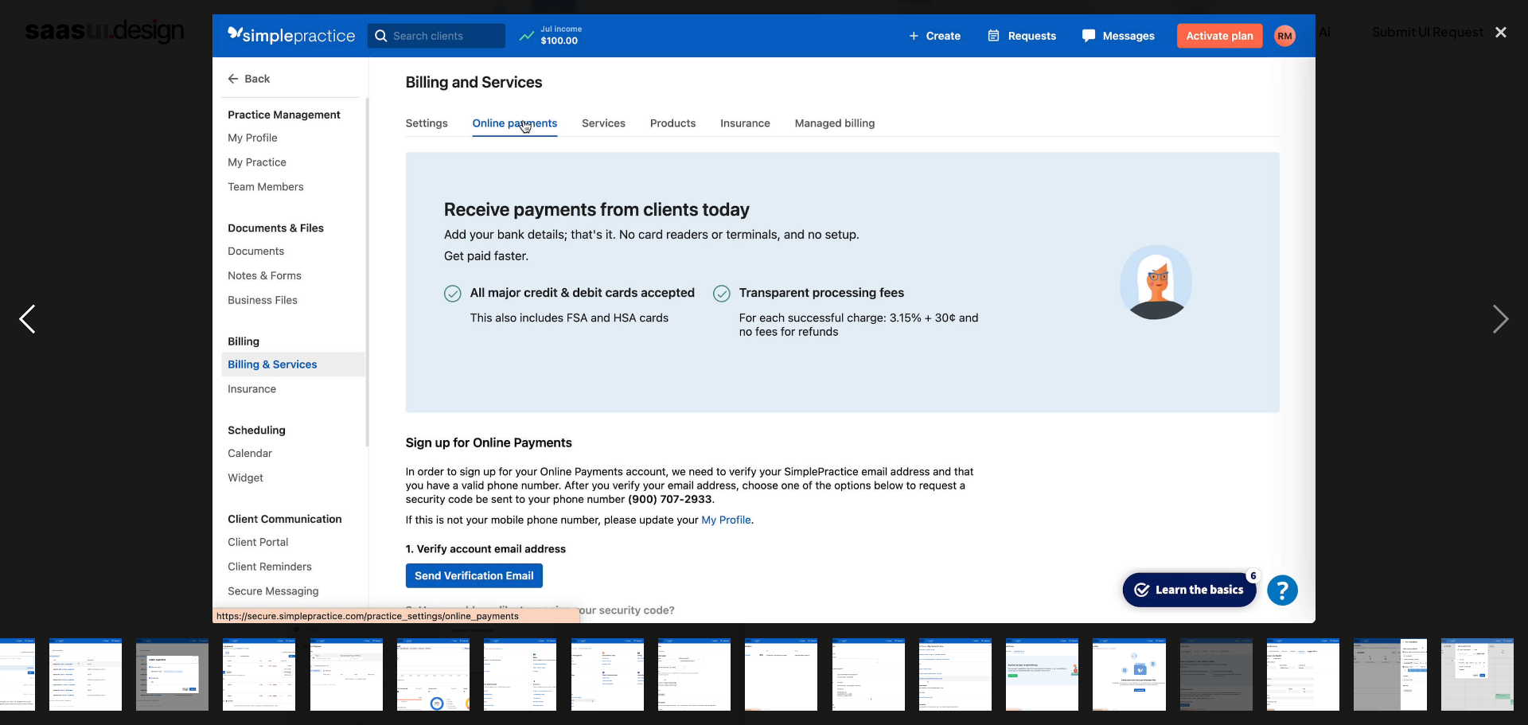
click at [14, 317] on div "previous image" at bounding box center [27, 318] width 54 height 609
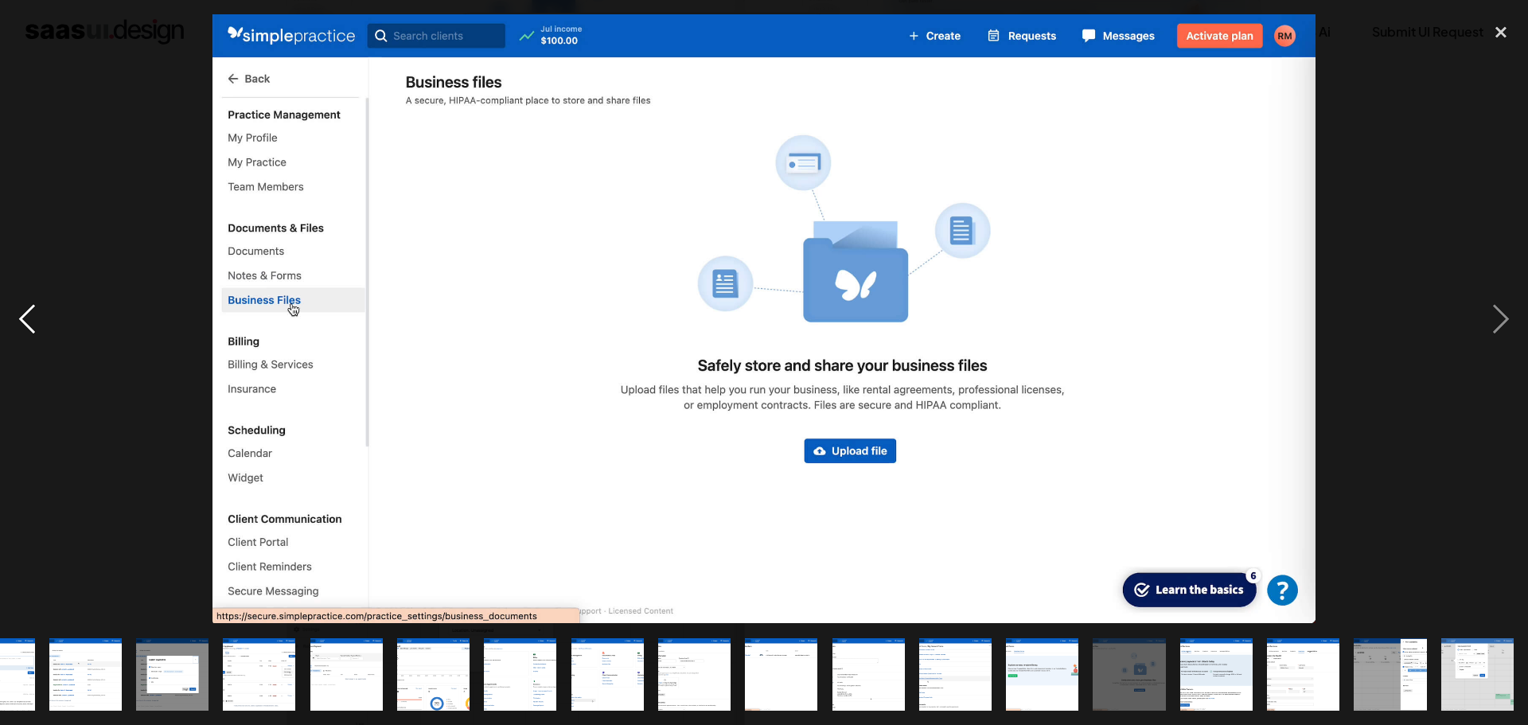
click at [14, 317] on div "previous image" at bounding box center [27, 318] width 54 height 609
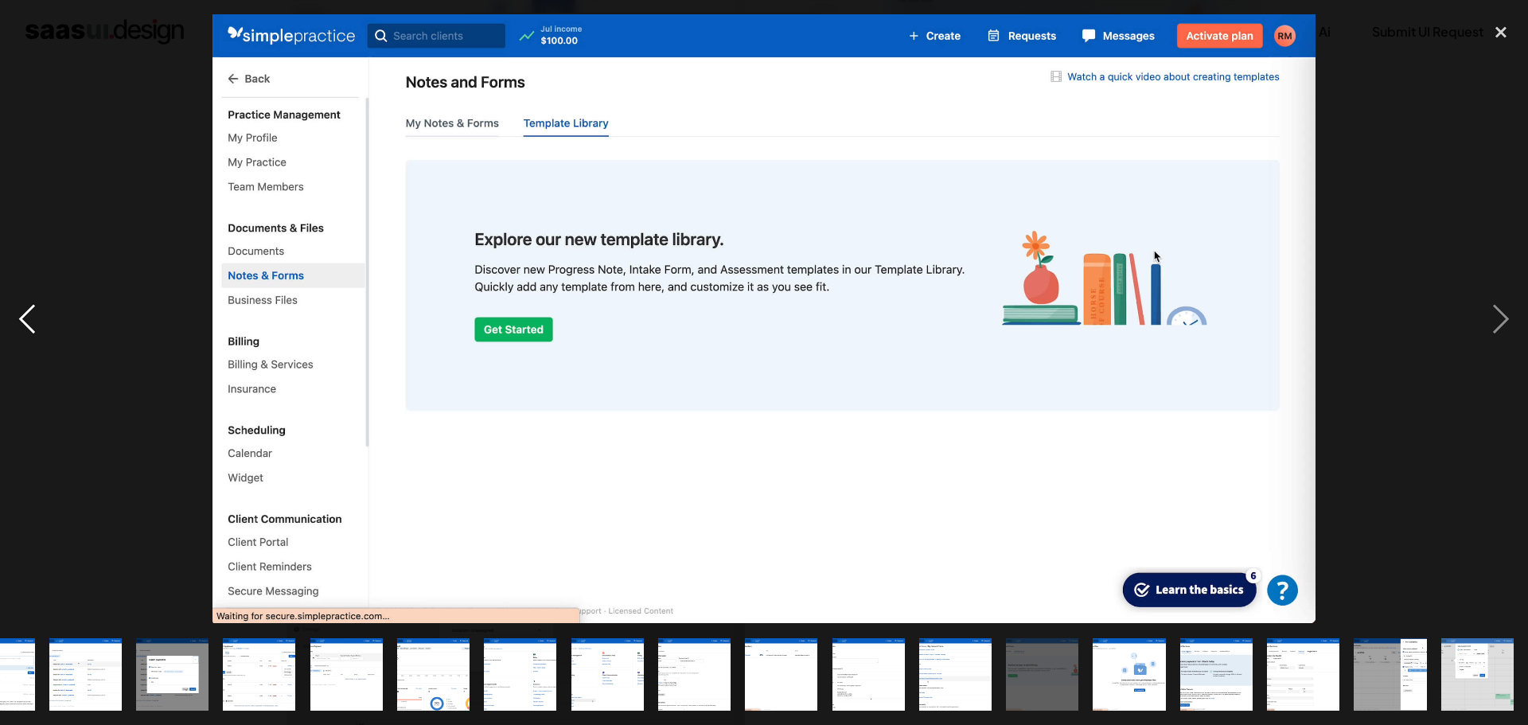
click at [14, 317] on div "previous image" at bounding box center [27, 318] width 54 height 609
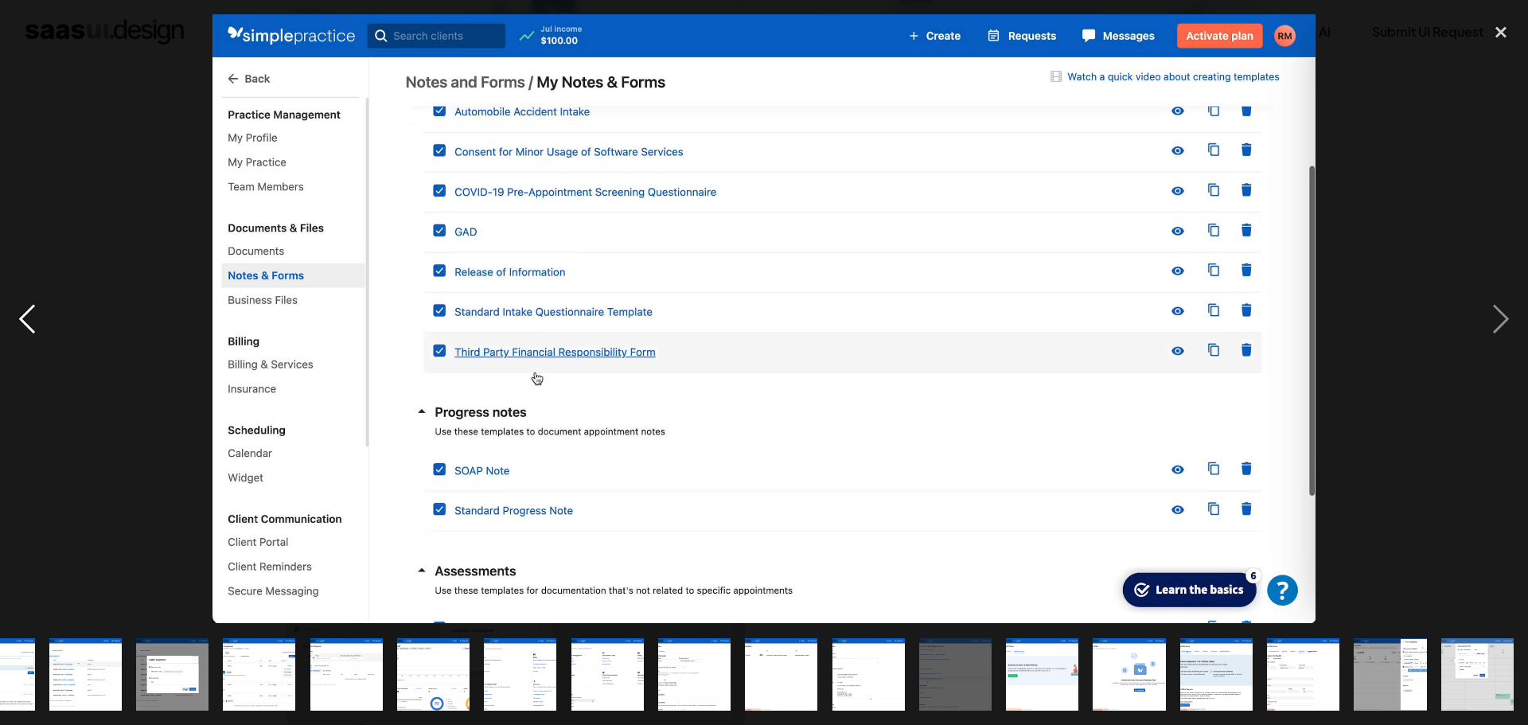
click at [14, 317] on div "previous image" at bounding box center [27, 318] width 54 height 609
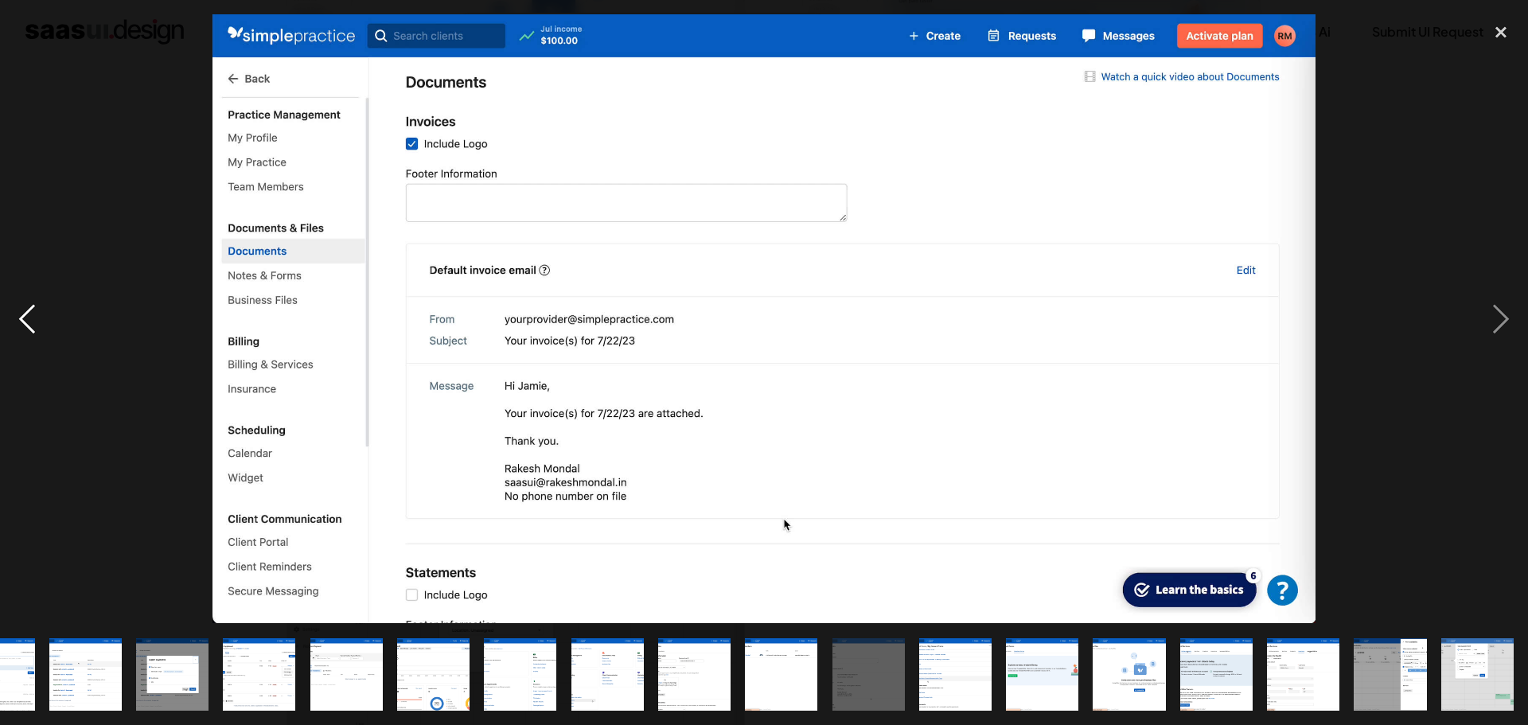
click at [12, 311] on div "previous image" at bounding box center [27, 318] width 54 height 609
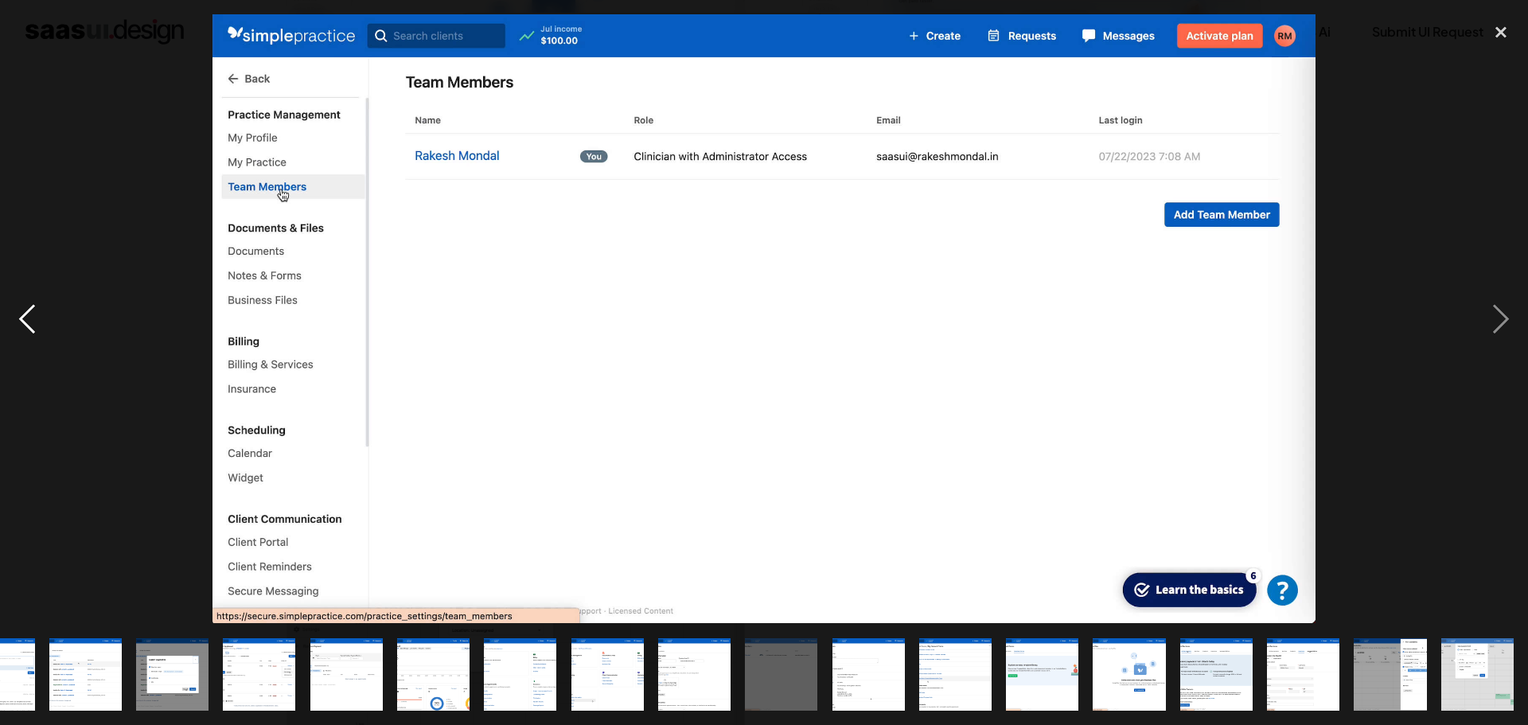
click at [11, 310] on div "previous image" at bounding box center [27, 318] width 54 height 609
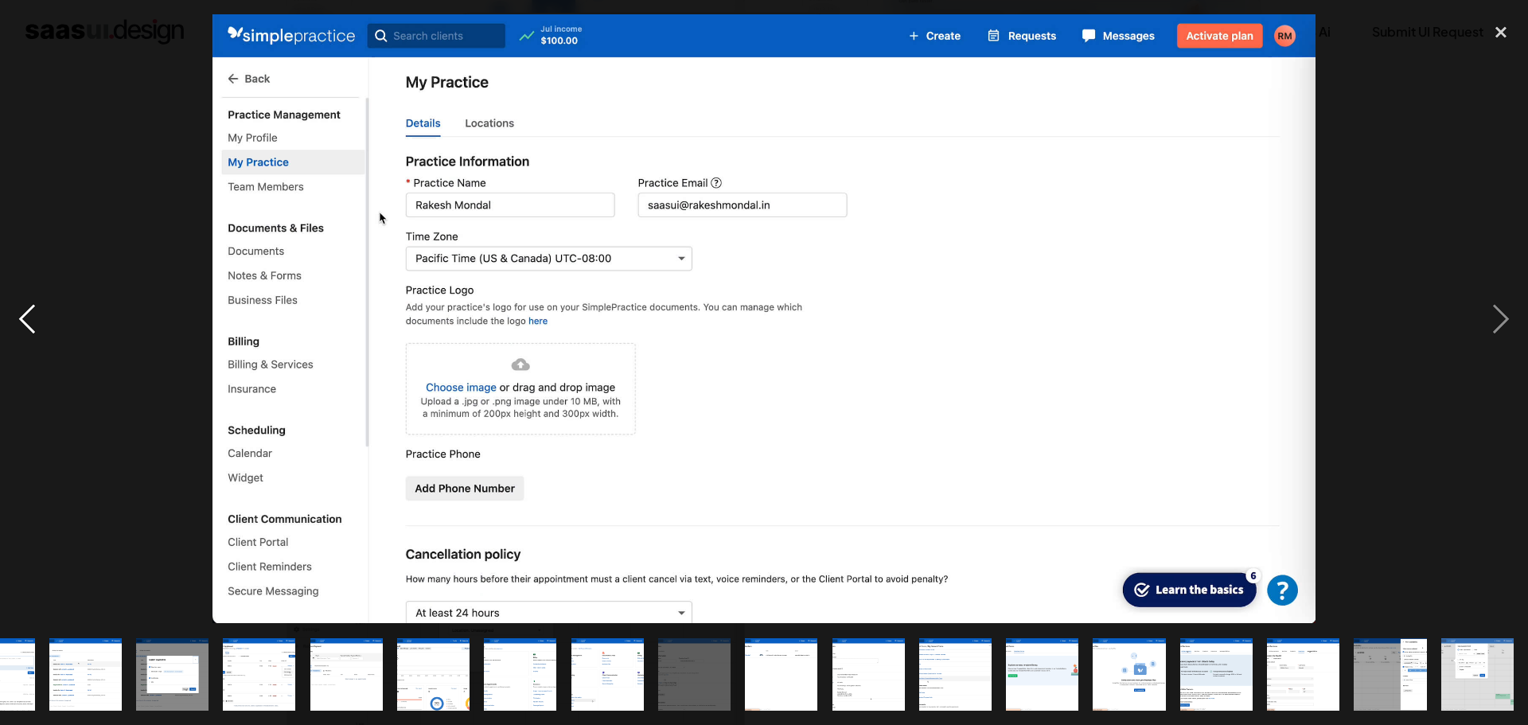
click at [11, 310] on div "previous image" at bounding box center [27, 318] width 54 height 609
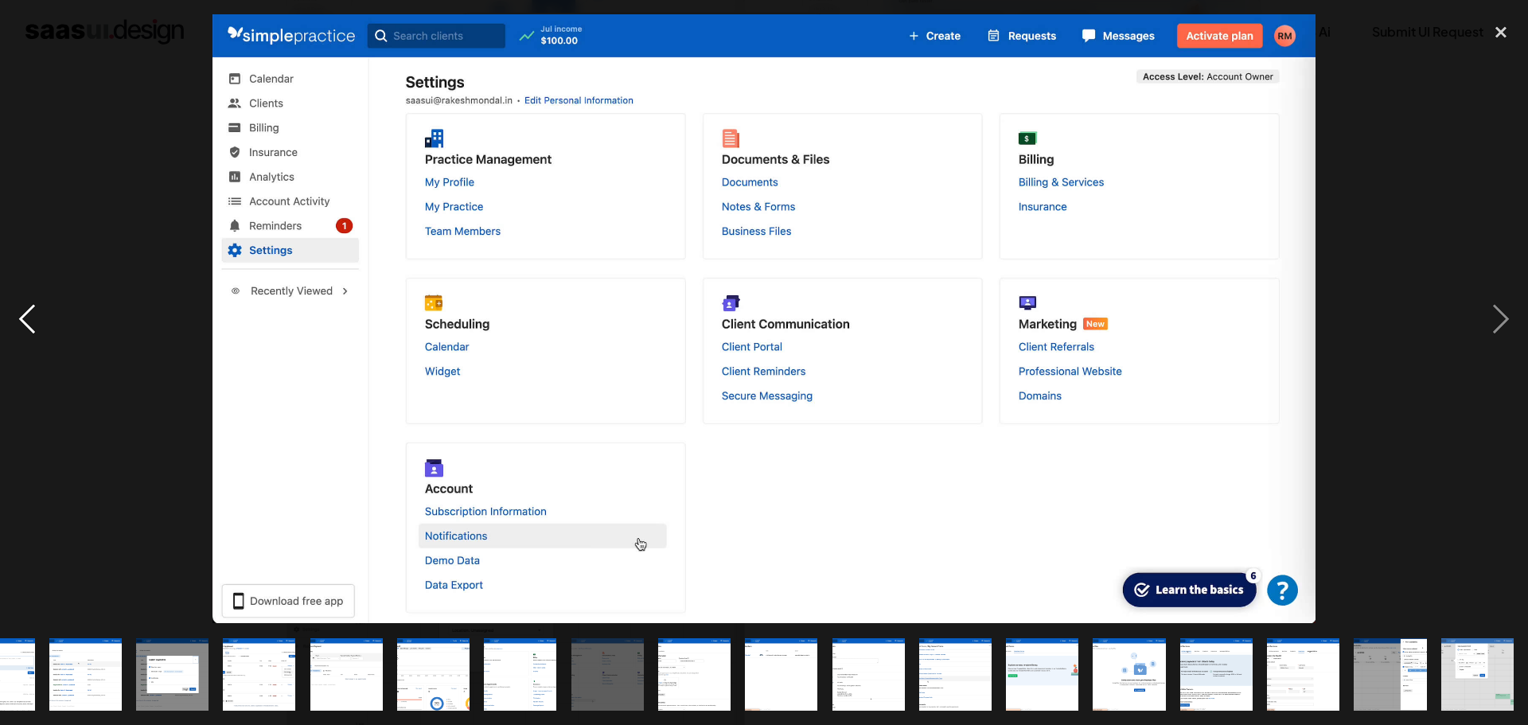
click at [19, 310] on div "previous image" at bounding box center [27, 318] width 54 height 609
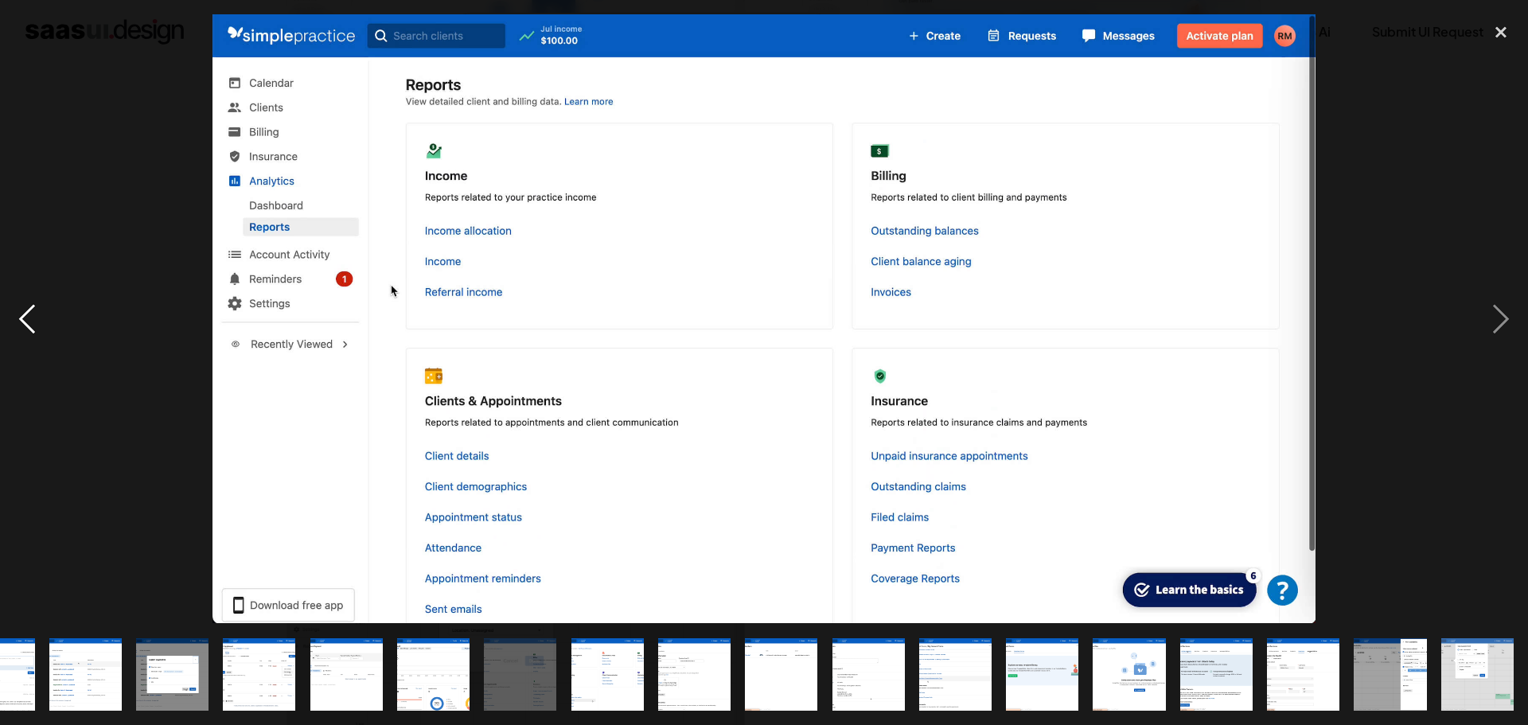
click at [19, 309] on div "previous image" at bounding box center [27, 318] width 54 height 609
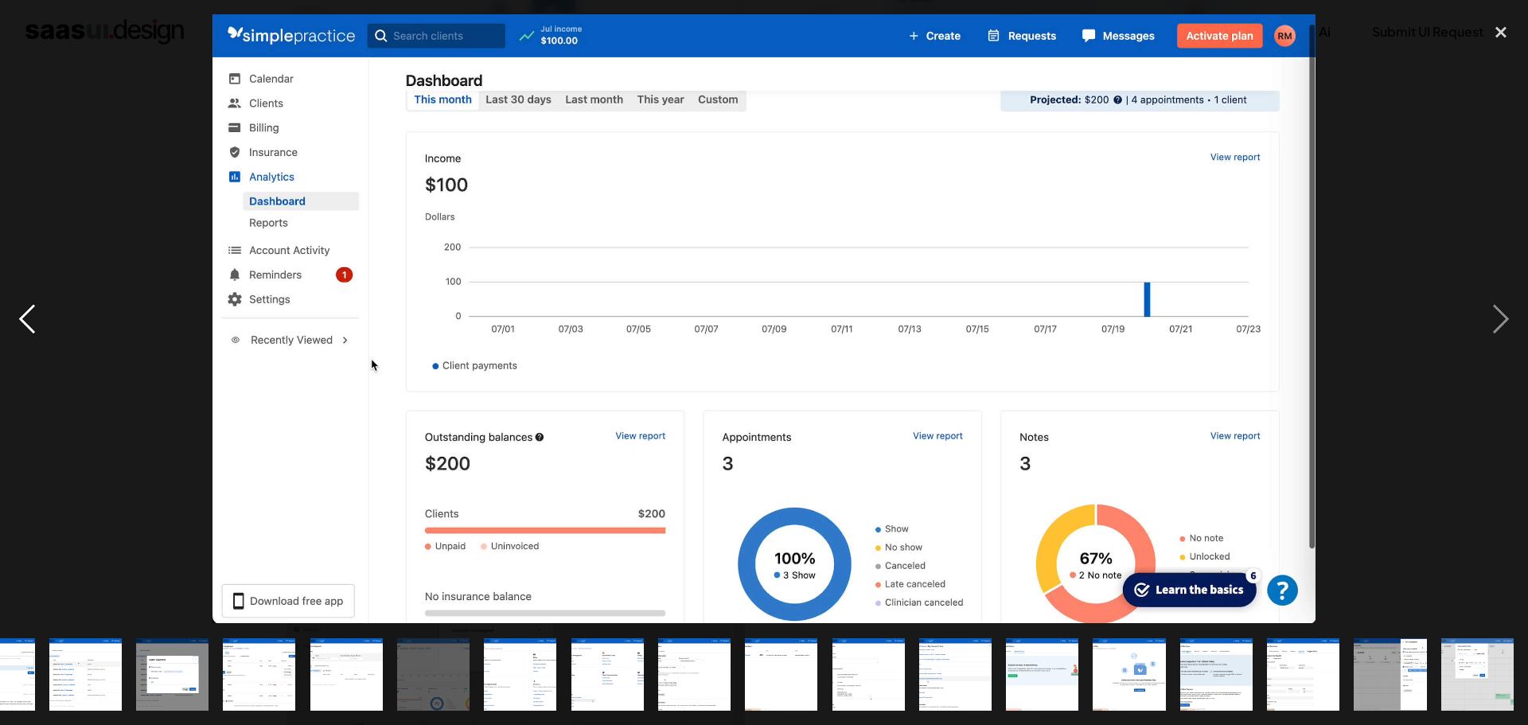
click at [19, 309] on div "previous image" at bounding box center [27, 318] width 54 height 609
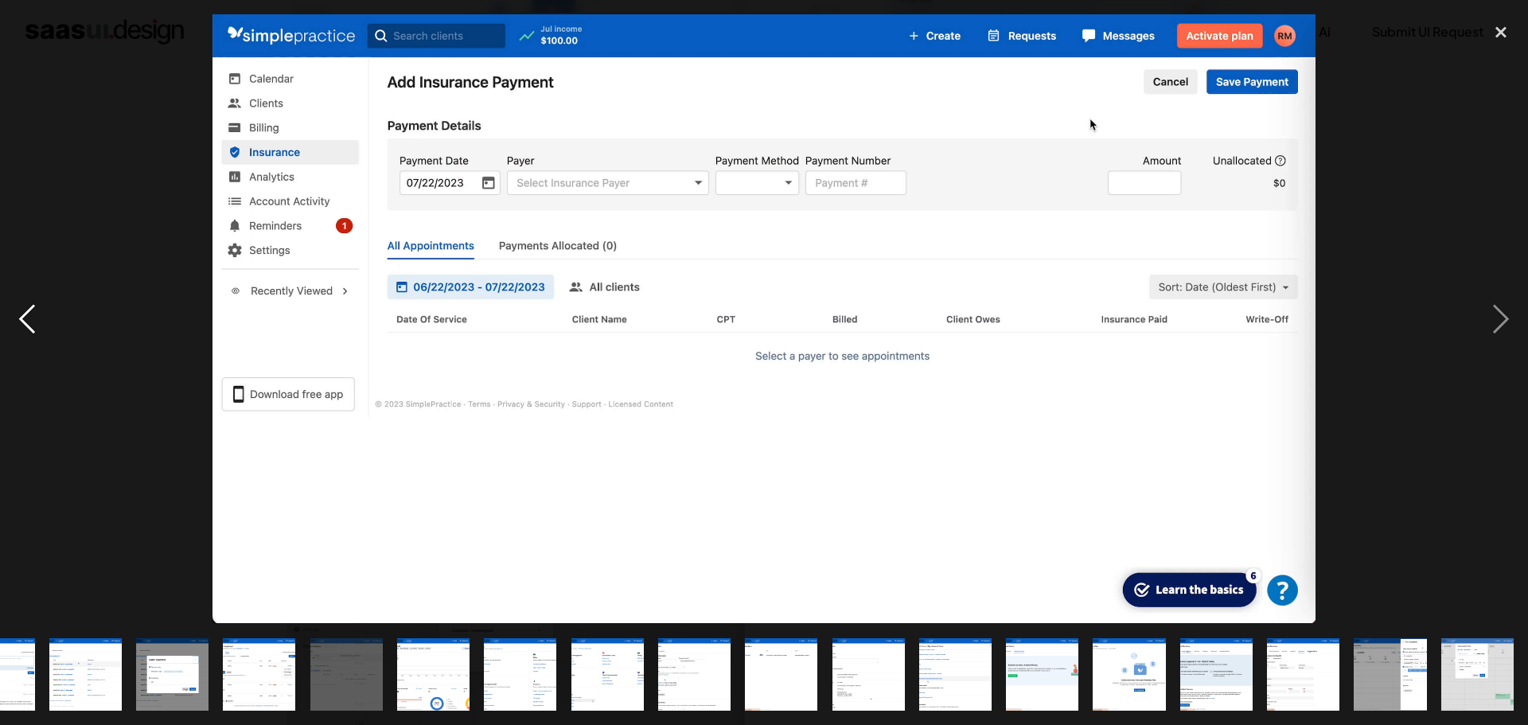
click at [19, 309] on div "previous image" at bounding box center [27, 318] width 54 height 609
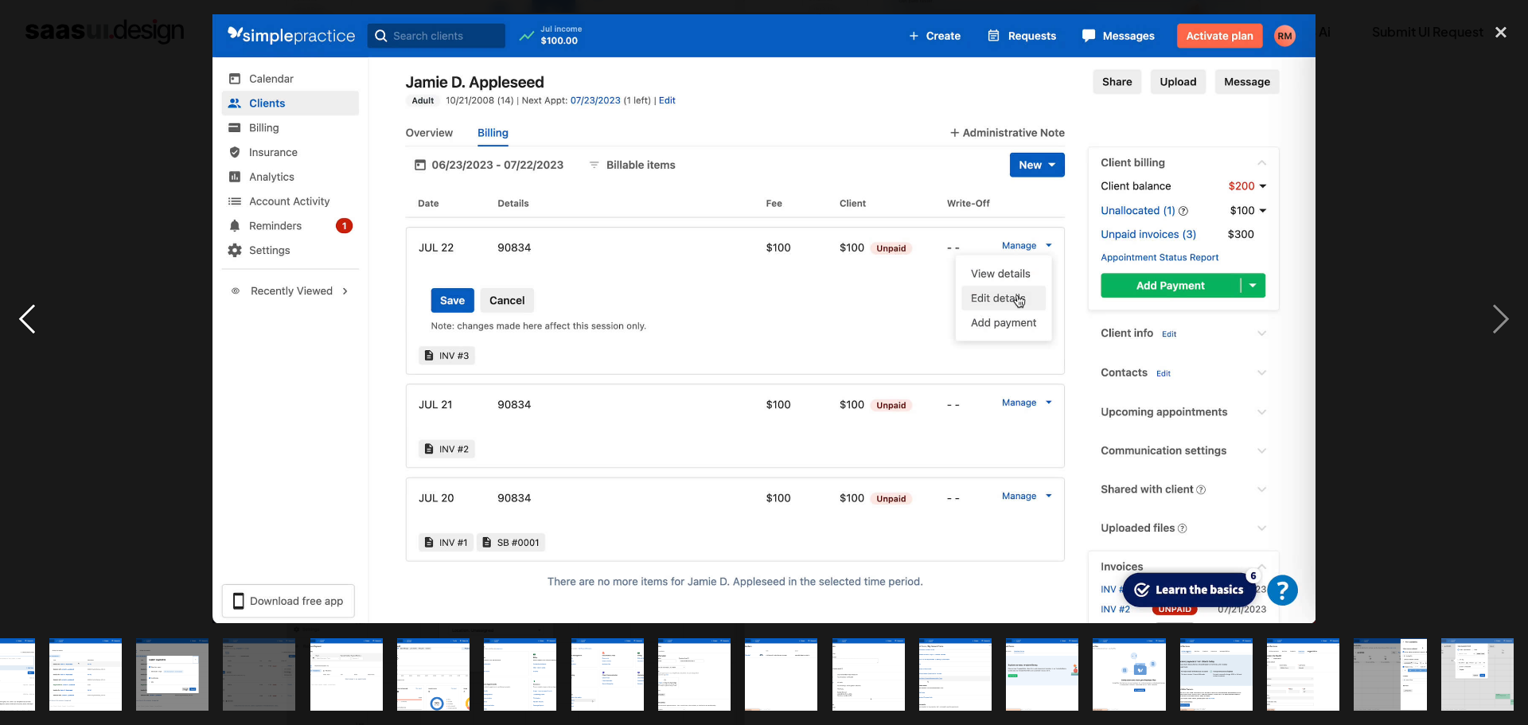
click at [18, 309] on div "previous image" at bounding box center [27, 318] width 54 height 609
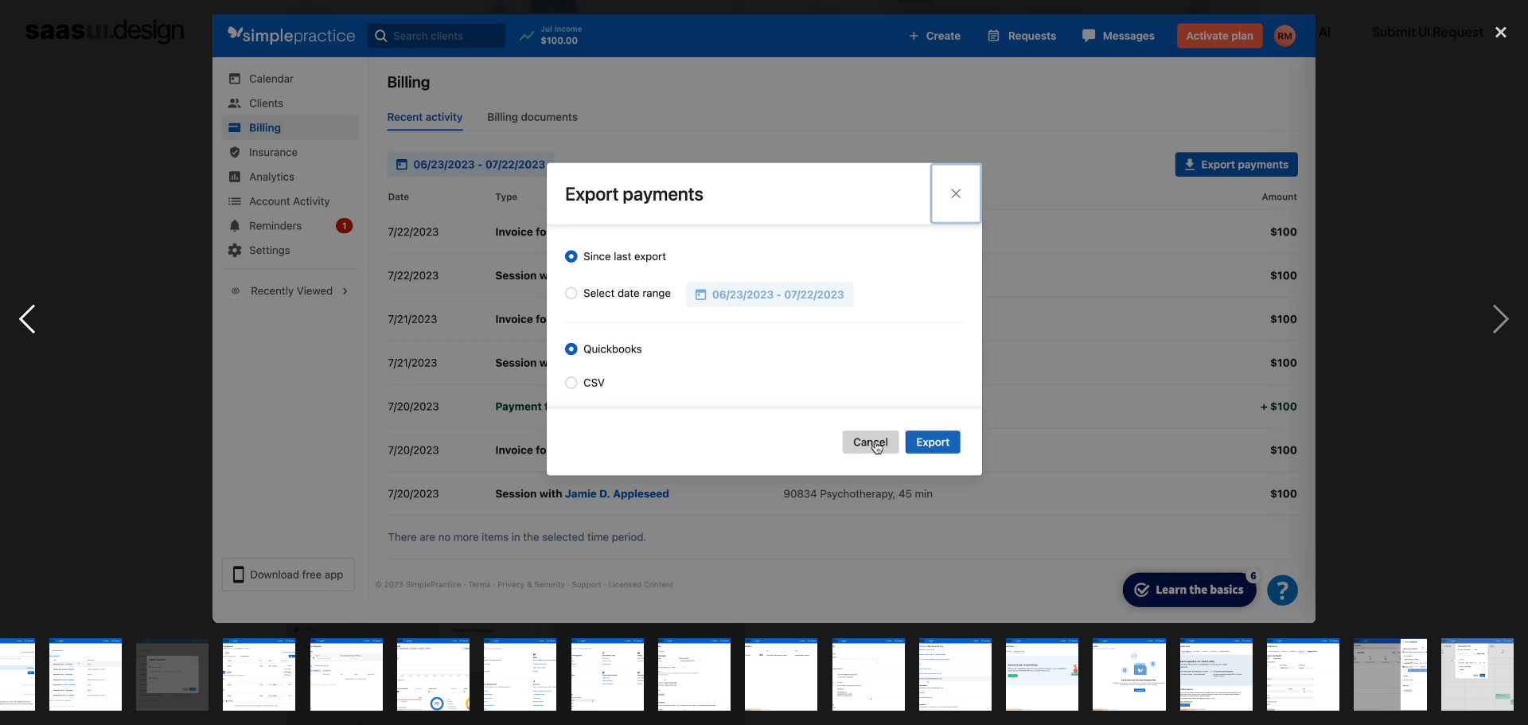
click at [18, 309] on div "previous image" at bounding box center [27, 318] width 54 height 609
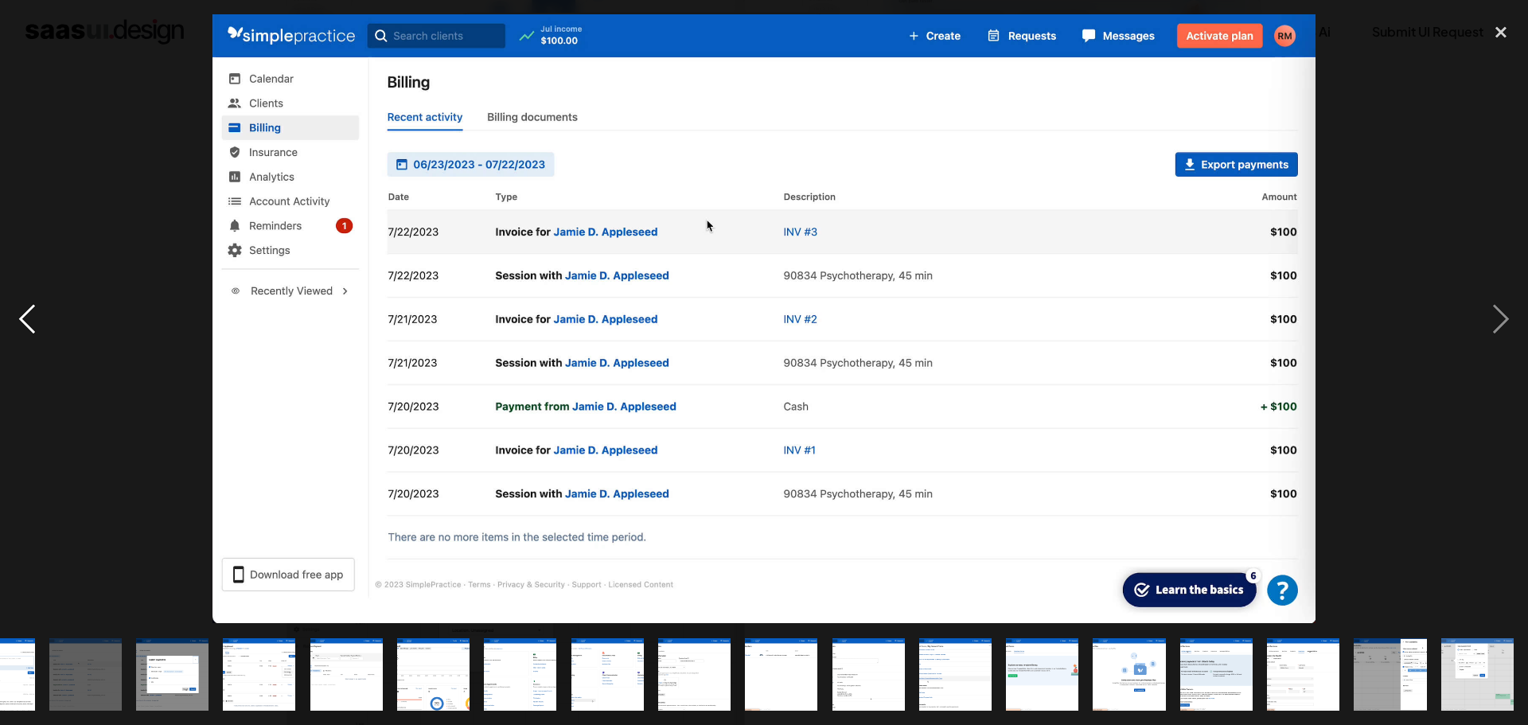
click at [18, 309] on div "previous image" at bounding box center [27, 318] width 54 height 609
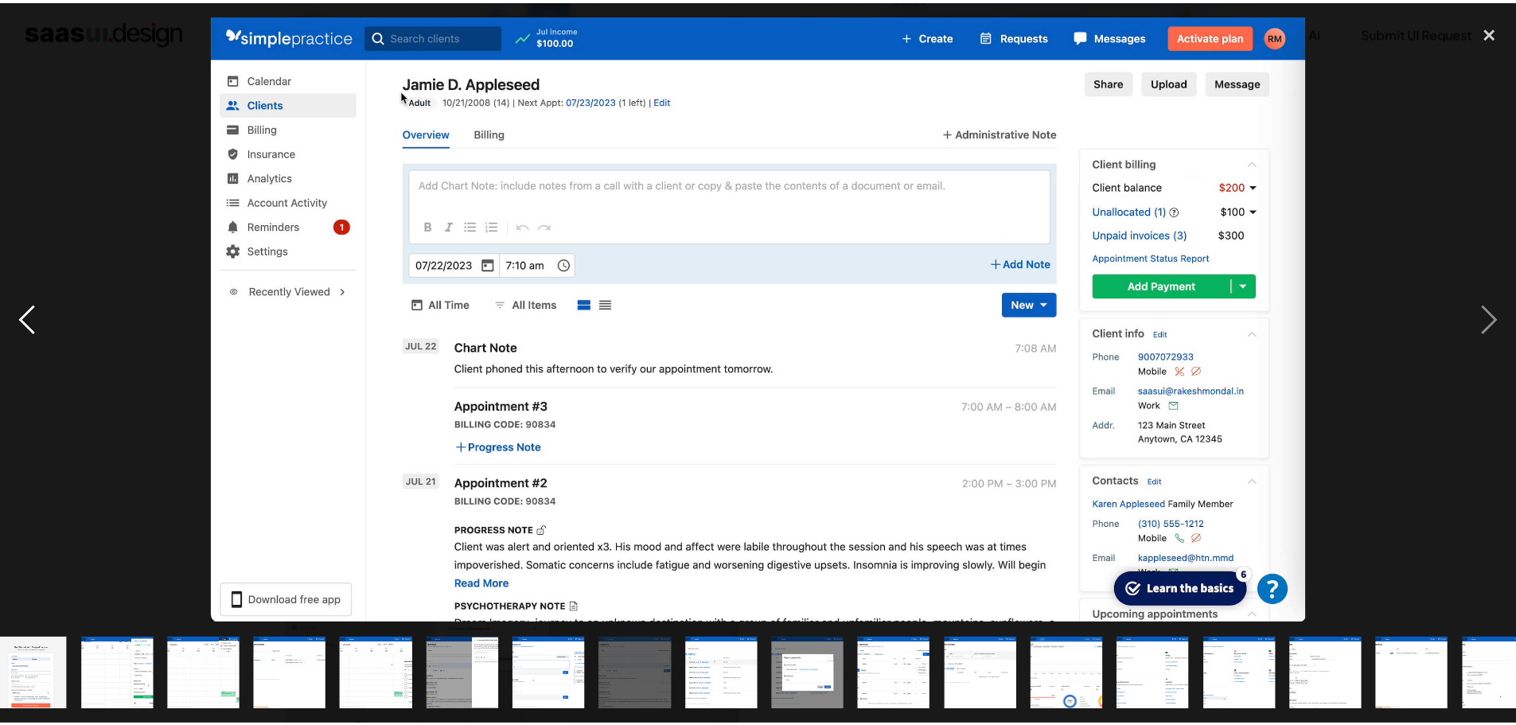
scroll to position [0, 0]
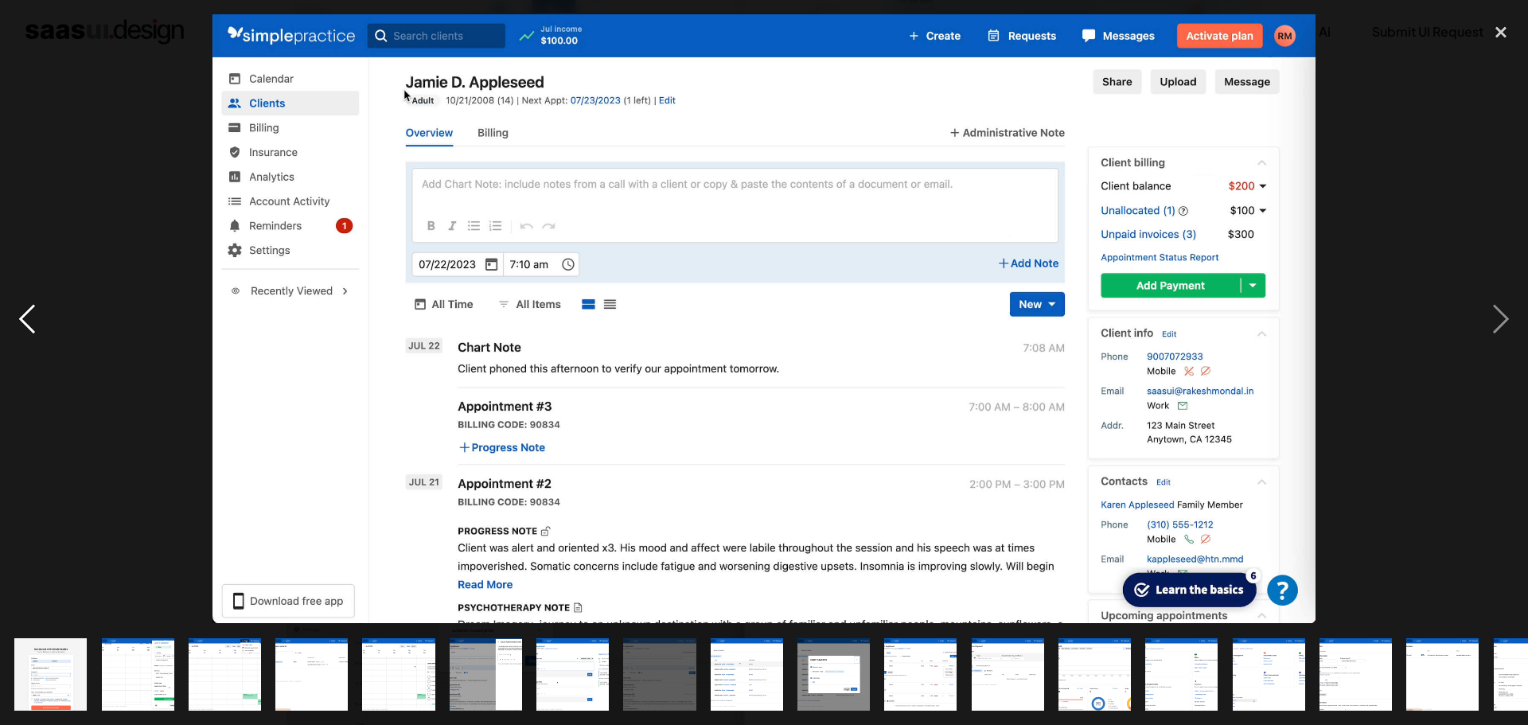
click at [18, 309] on div "previous image" at bounding box center [27, 318] width 54 height 609
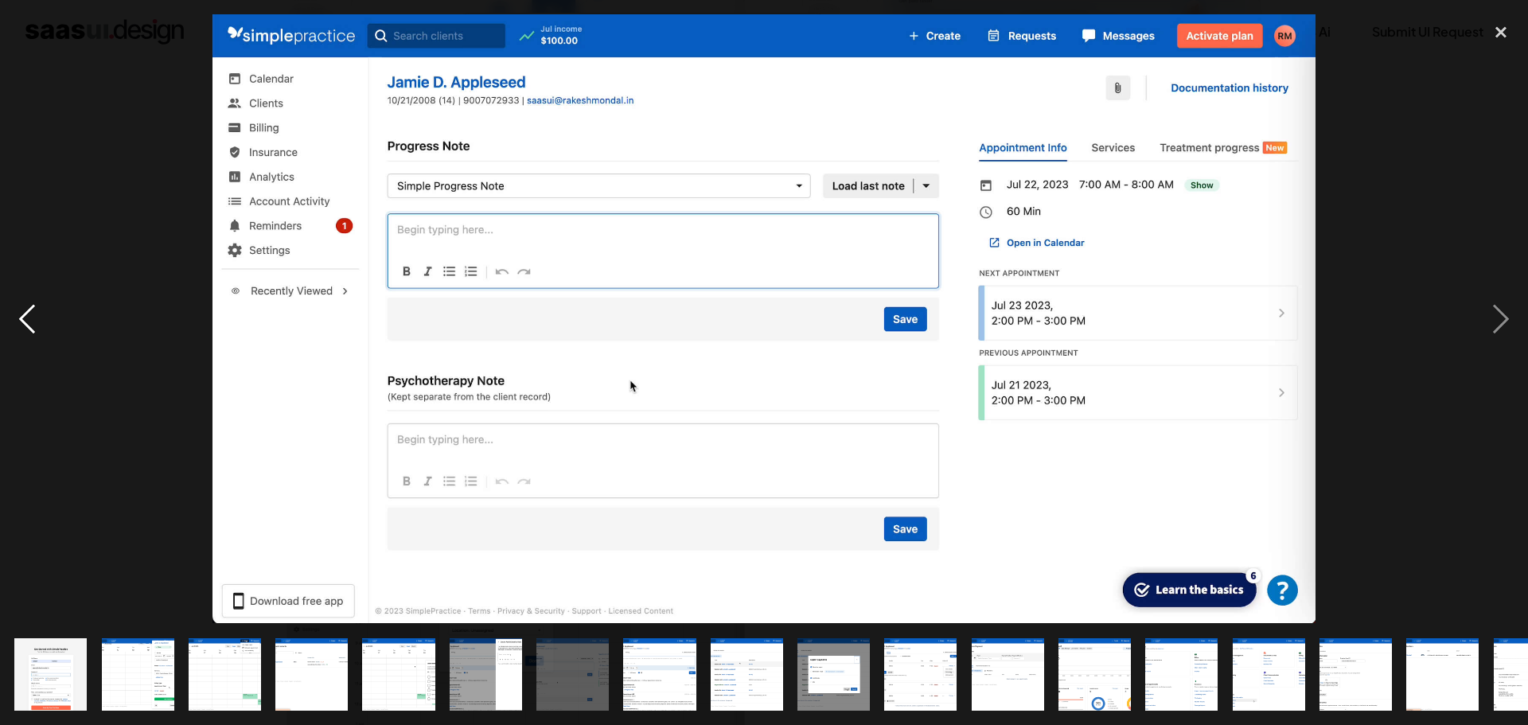
click at [18, 310] on div "previous image" at bounding box center [27, 318] width 54 height 609
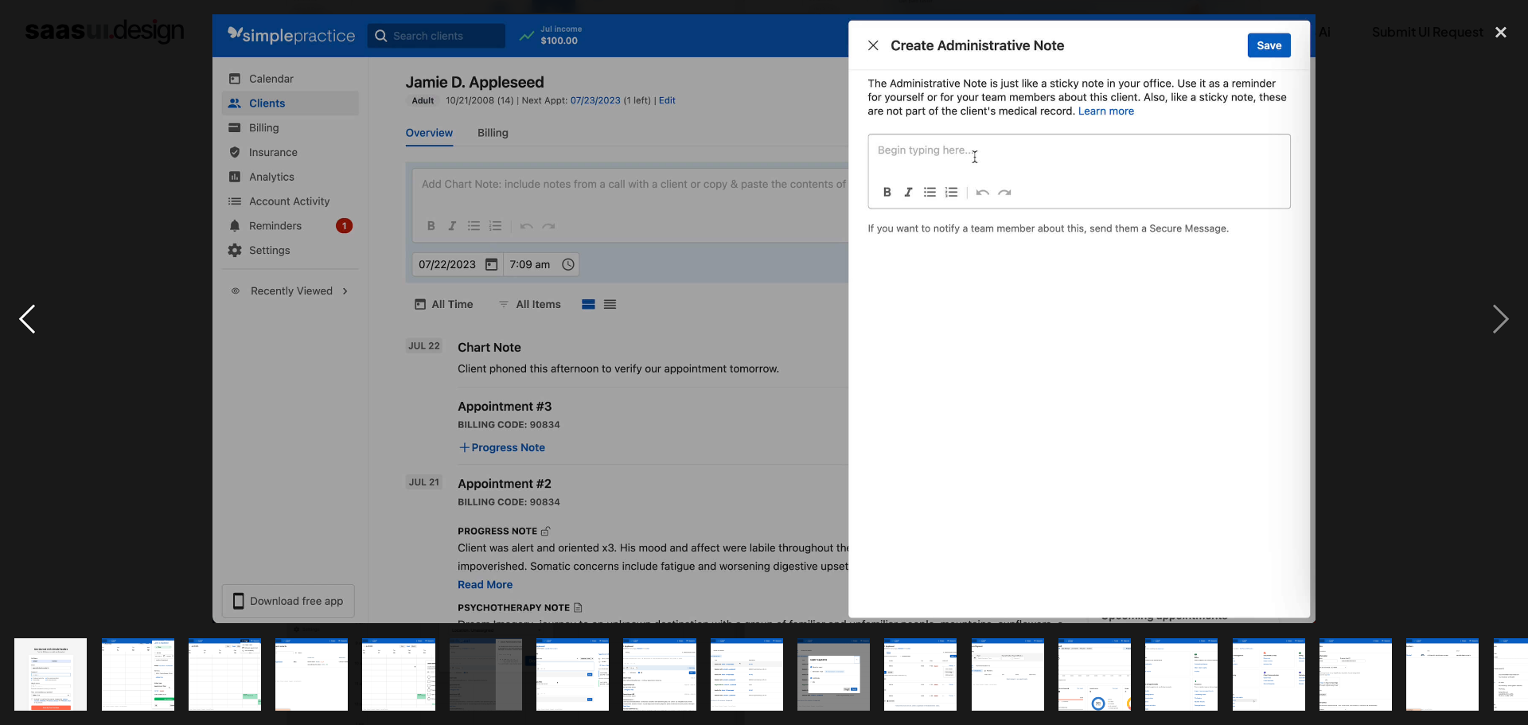
click at [19, 317] on div "previous image" at bounding box center [27, 318] width 54 height 609
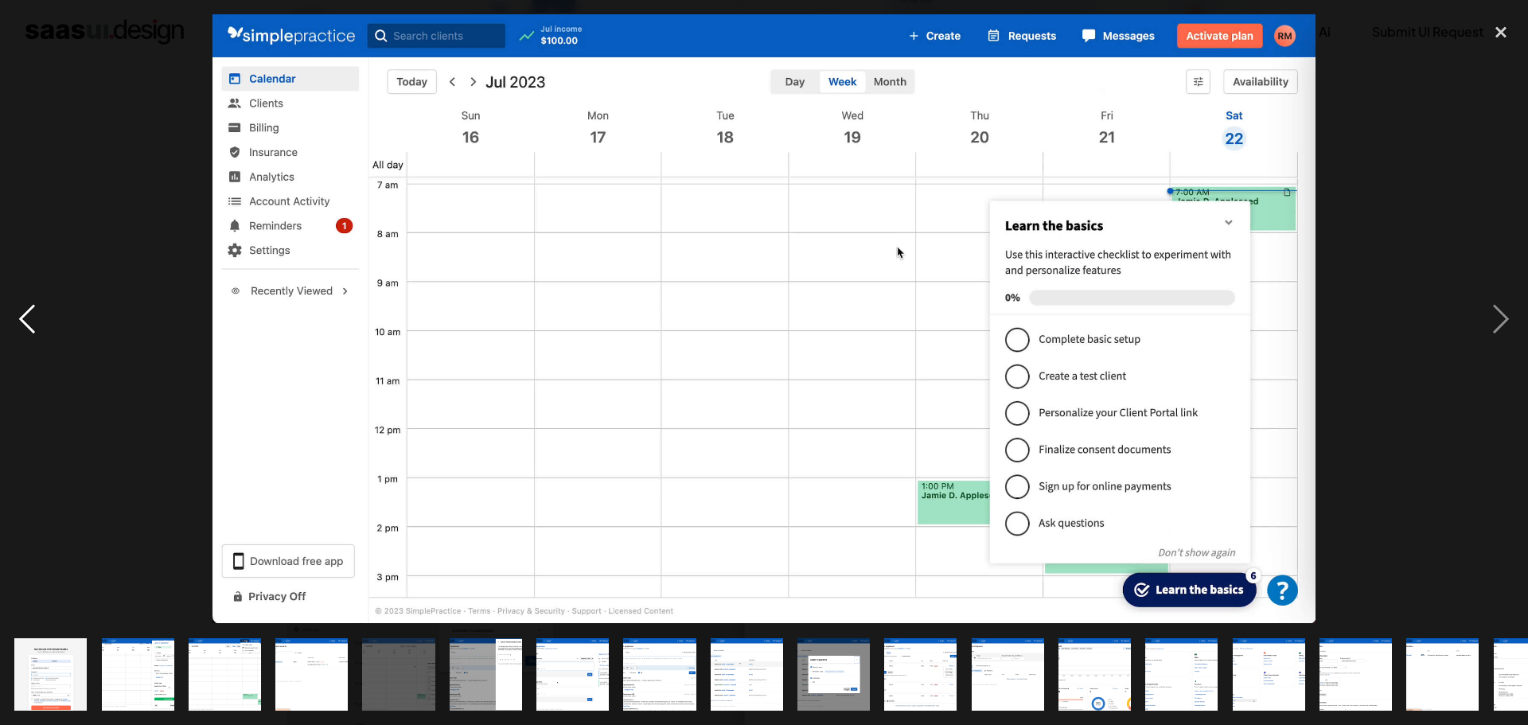
click at [31, 317] on div "previous image" at bounding box center [27, 318] width 54 height 609
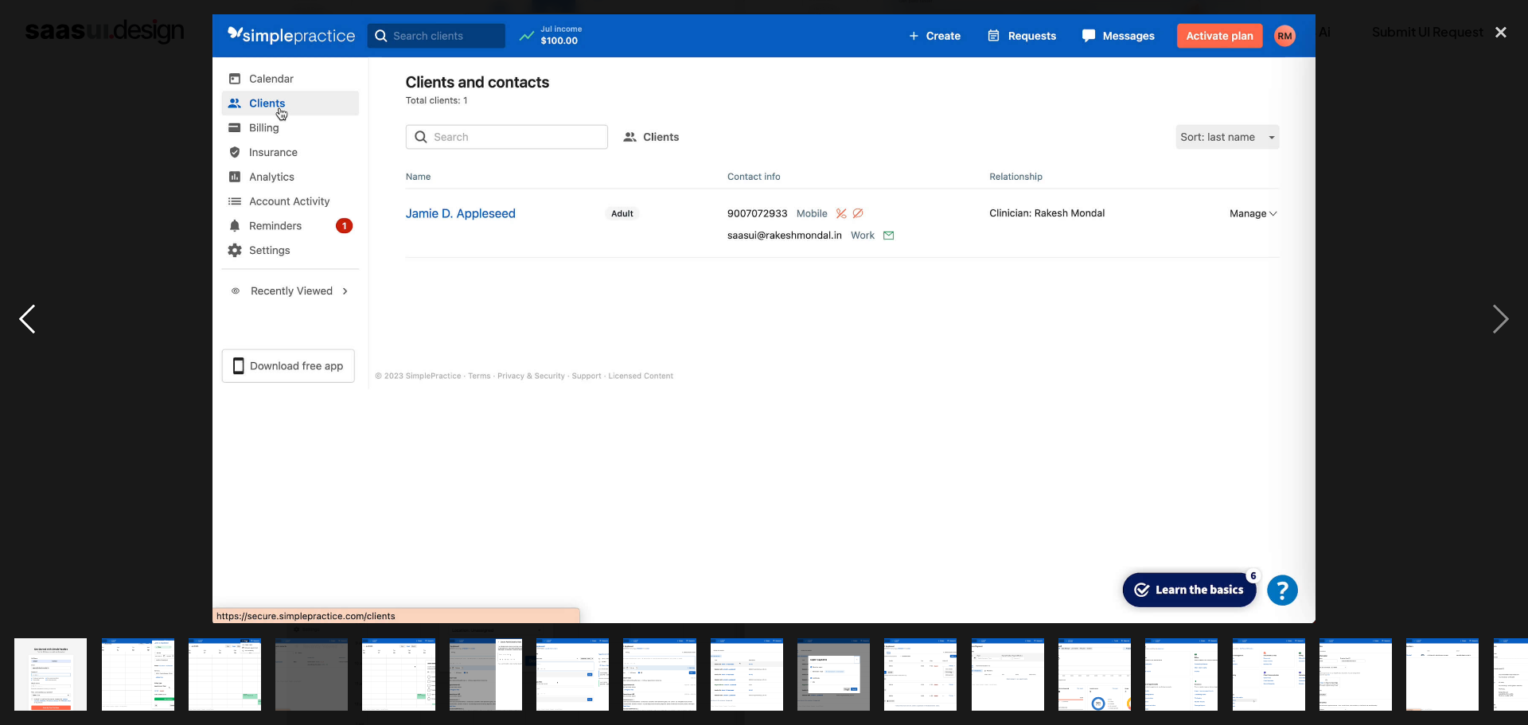
click at [29, 313] on div "previous image" at bounding box center [27, 318] width 54 height 609
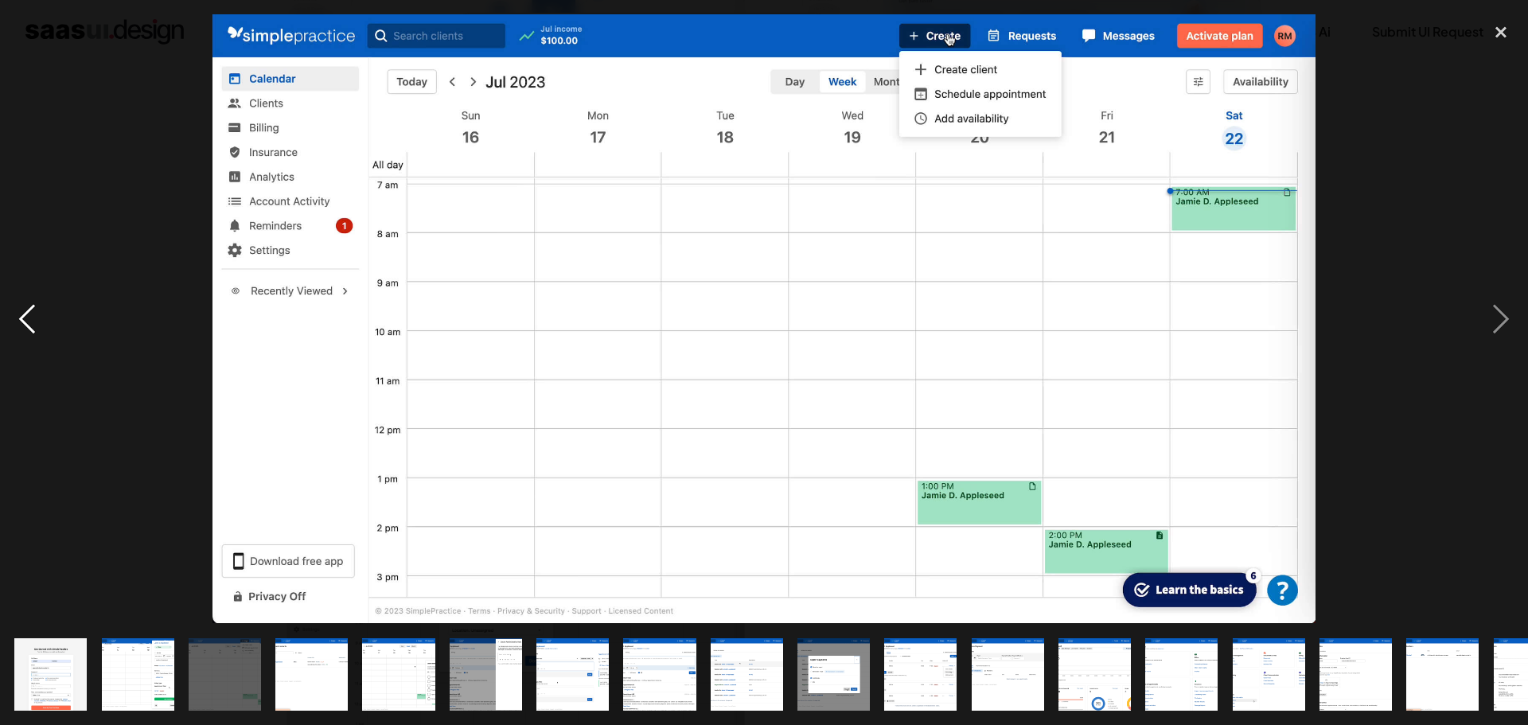
click at [28, 312] on div "previous image" at bounding box center [27, 318] width 54 height 609
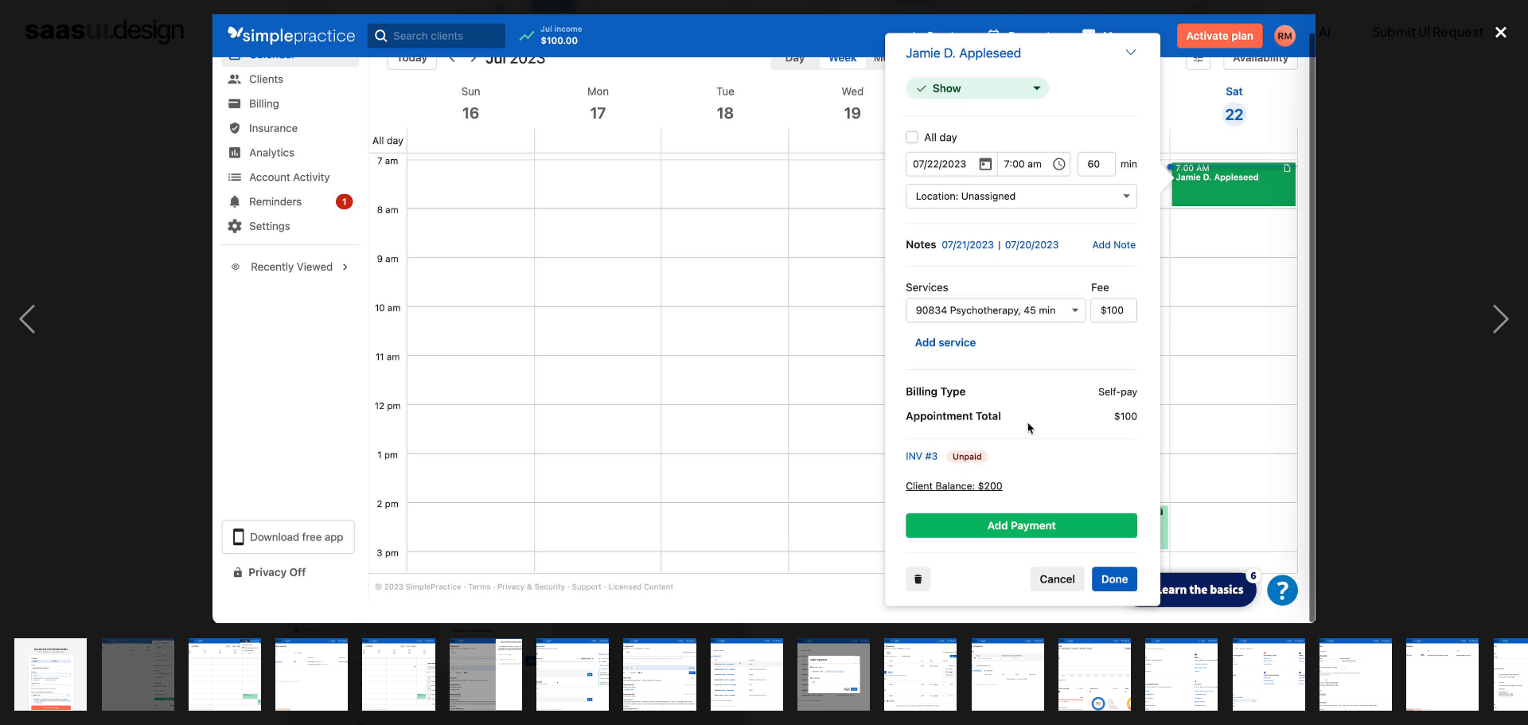
click at [1487, 20] on div "close lightbox" at bounding box center [1501, 31] width 54 height 35
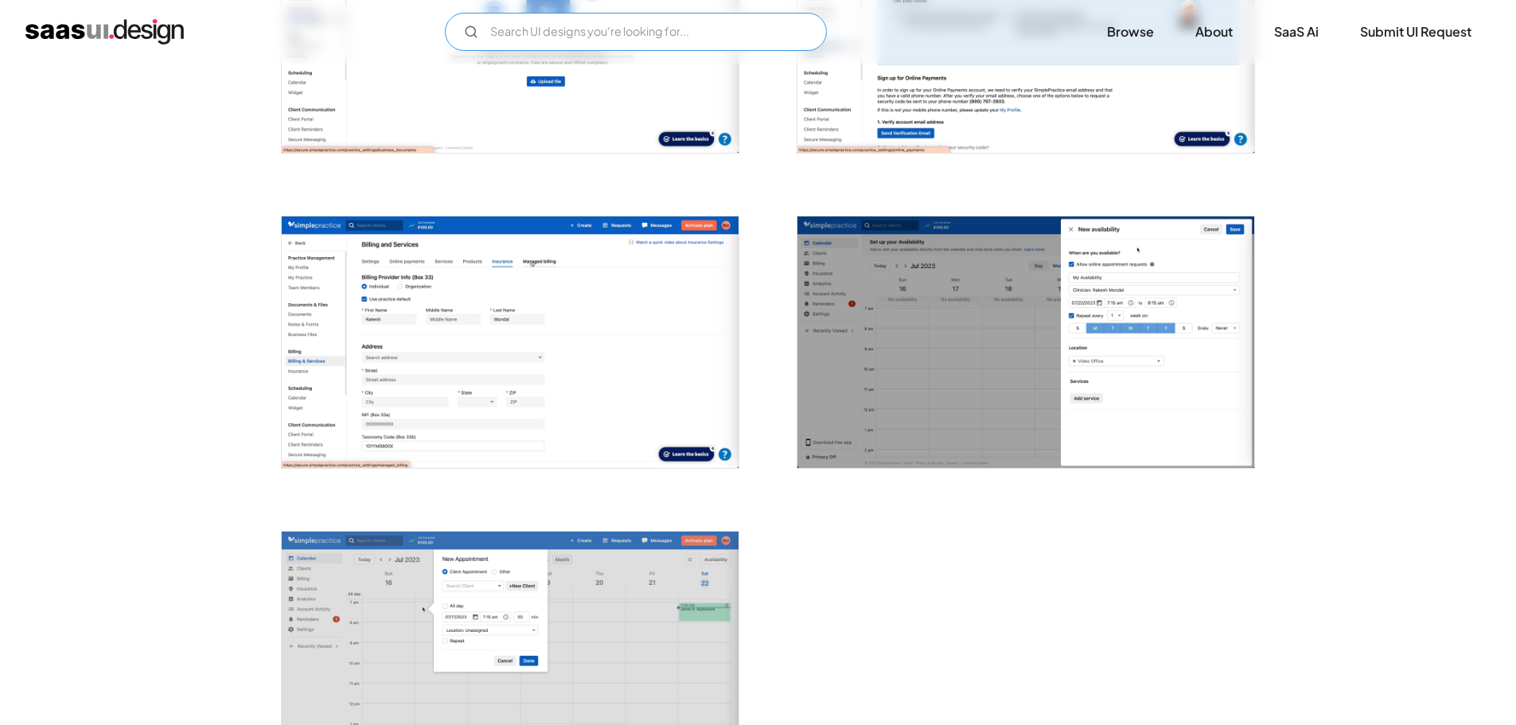
click at [551, 25] on input "Email Form" at bounding box center [636, 32] width 382 height 38
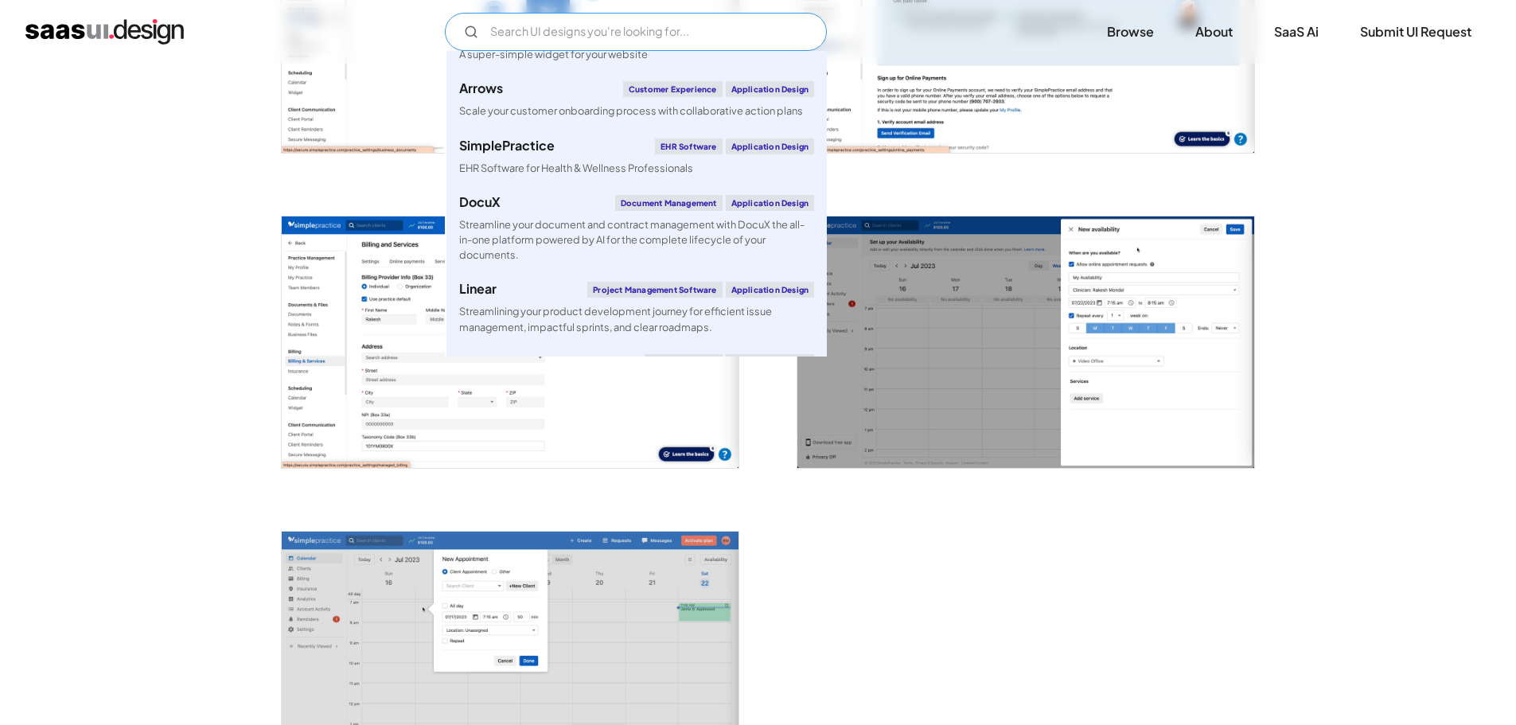
scroll to position [637, 0]
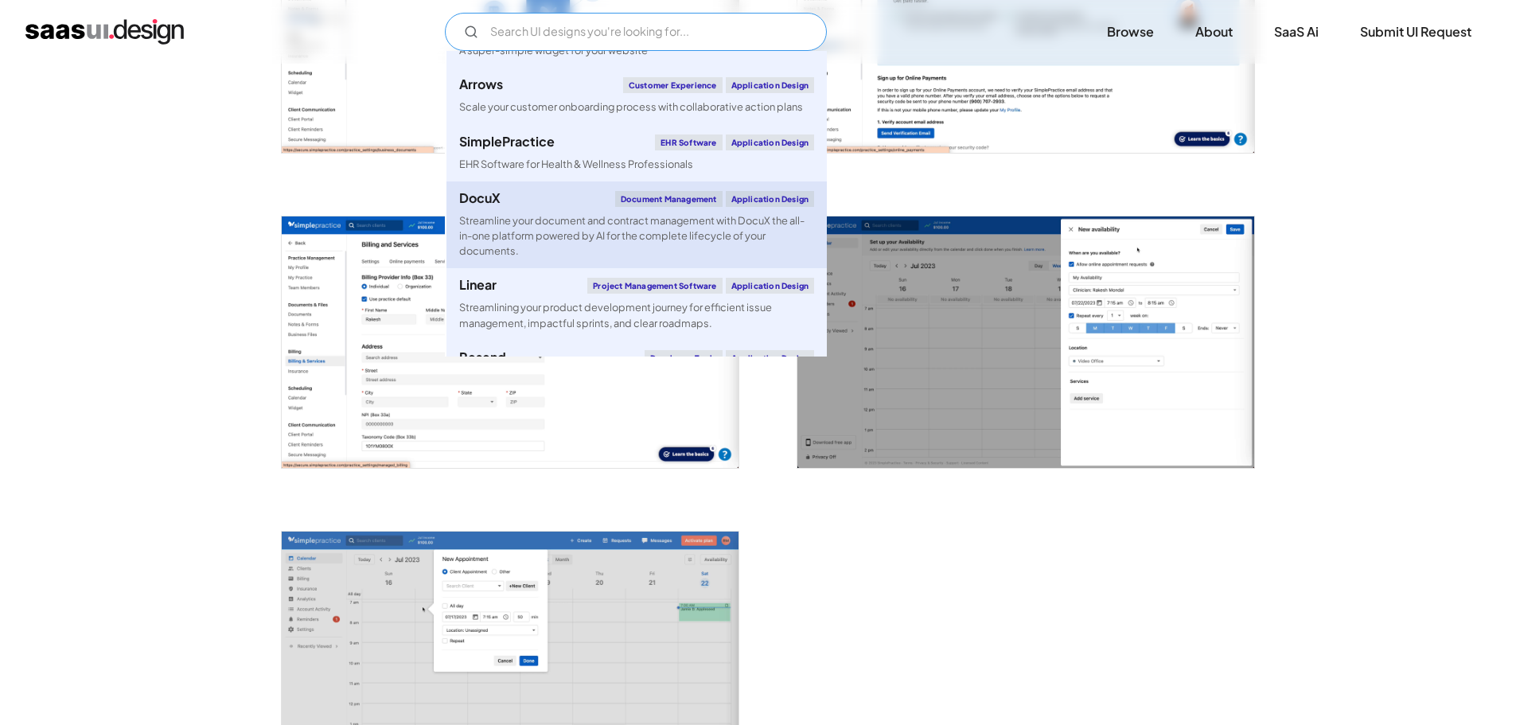
click at [568, 241] on div "Streamline your document and contract management with DocuX the all-in-one plat…" at bounding box center [636, 236] width 355 height 46
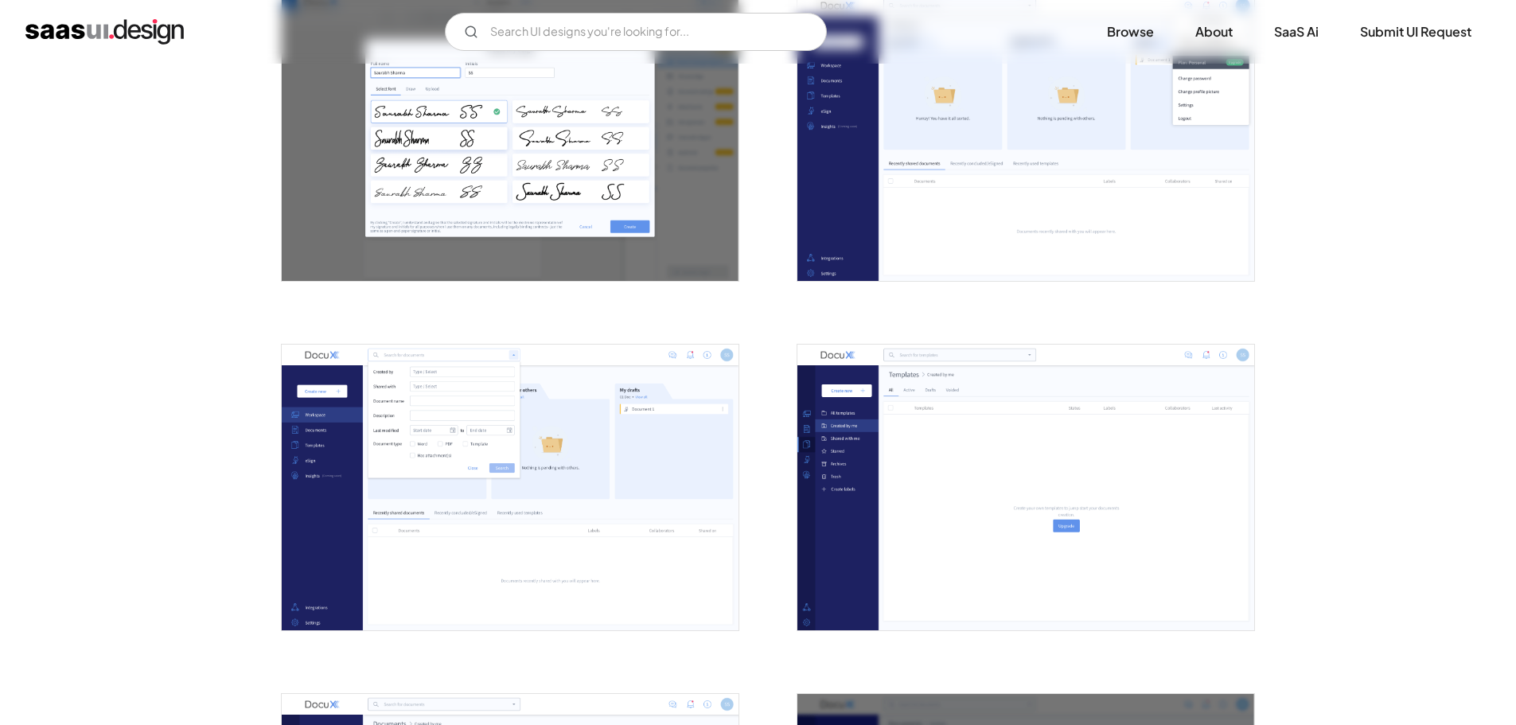
scroll to position [1554, 0]
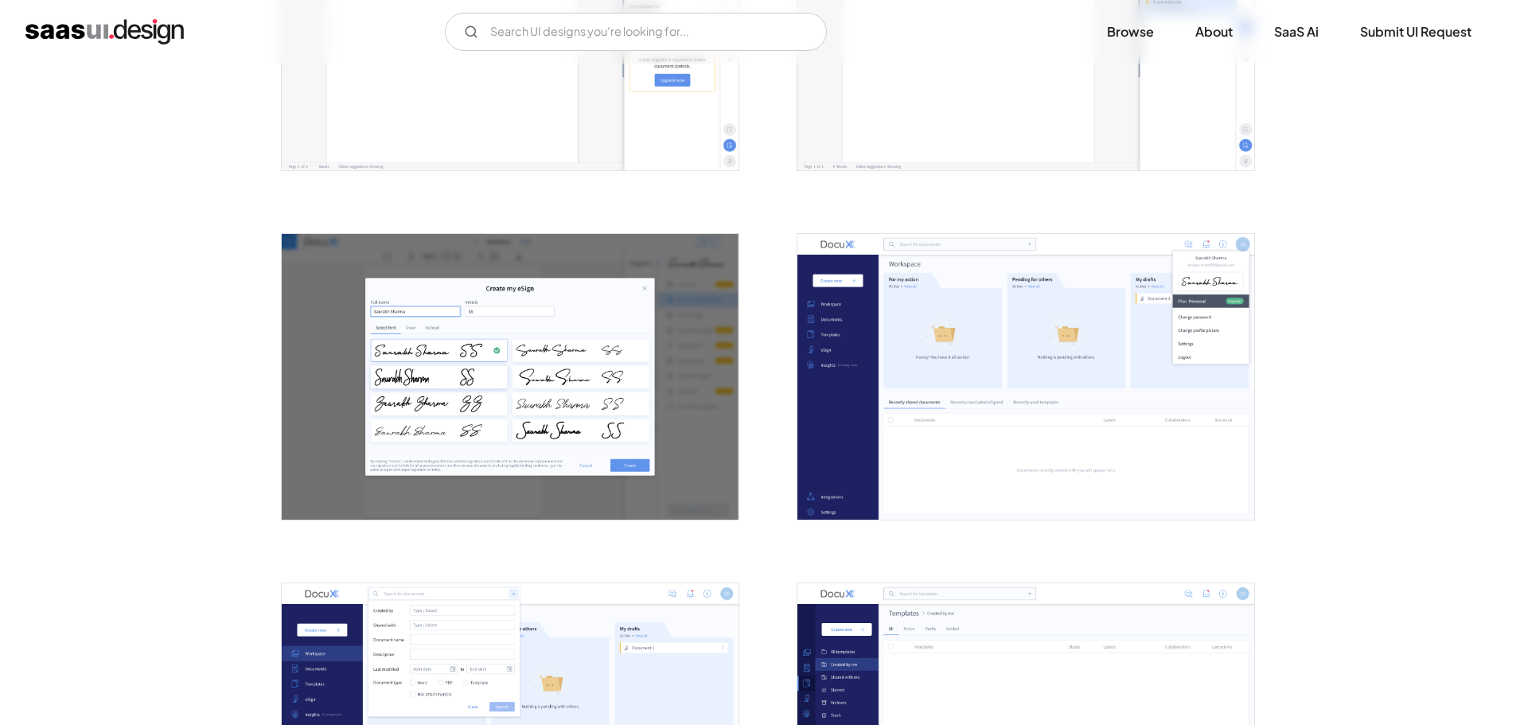
click at [590, 341] on img "open lightbox" at bounding box center [510, 377] width 457 height 286
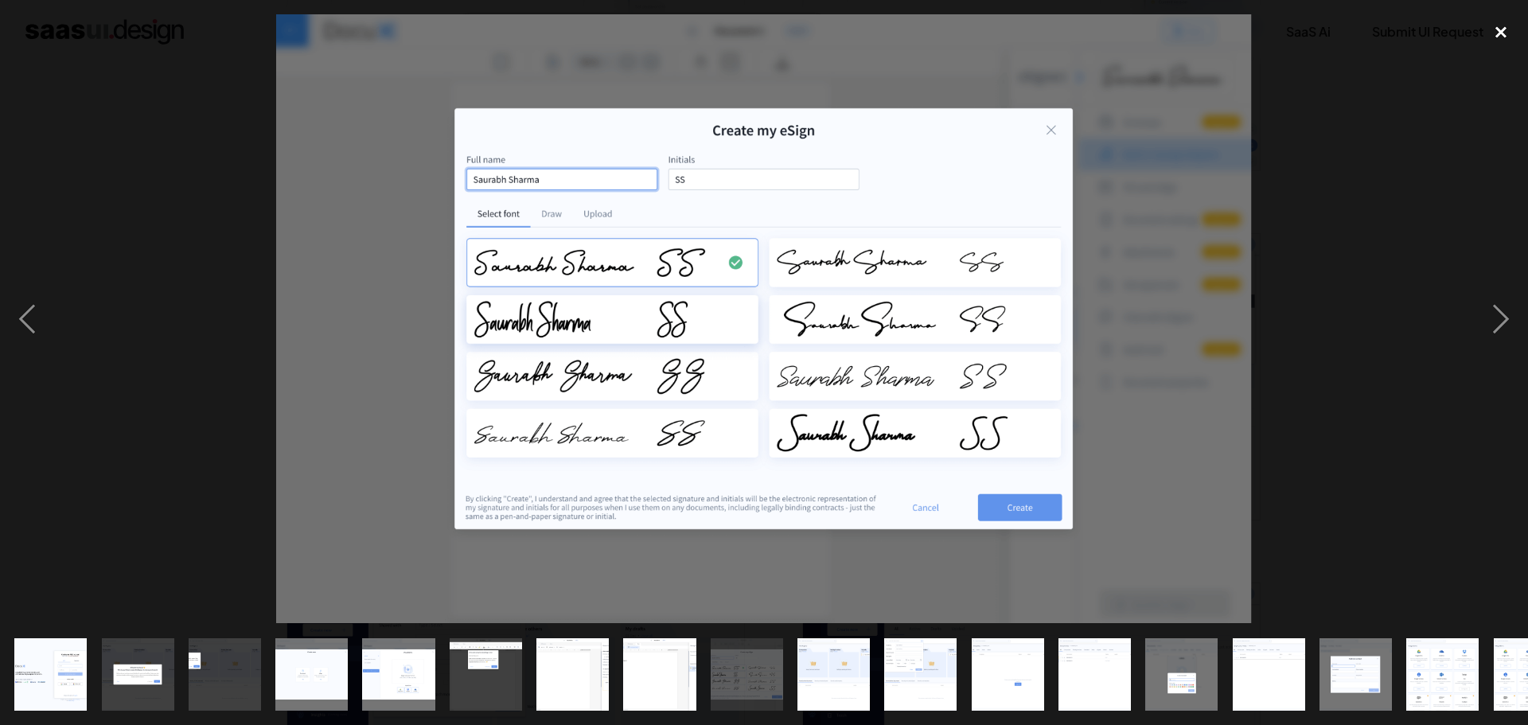
click at [1501, 30] on div "close lightbox" at bounding box center [1501, 31] width 54 height 35
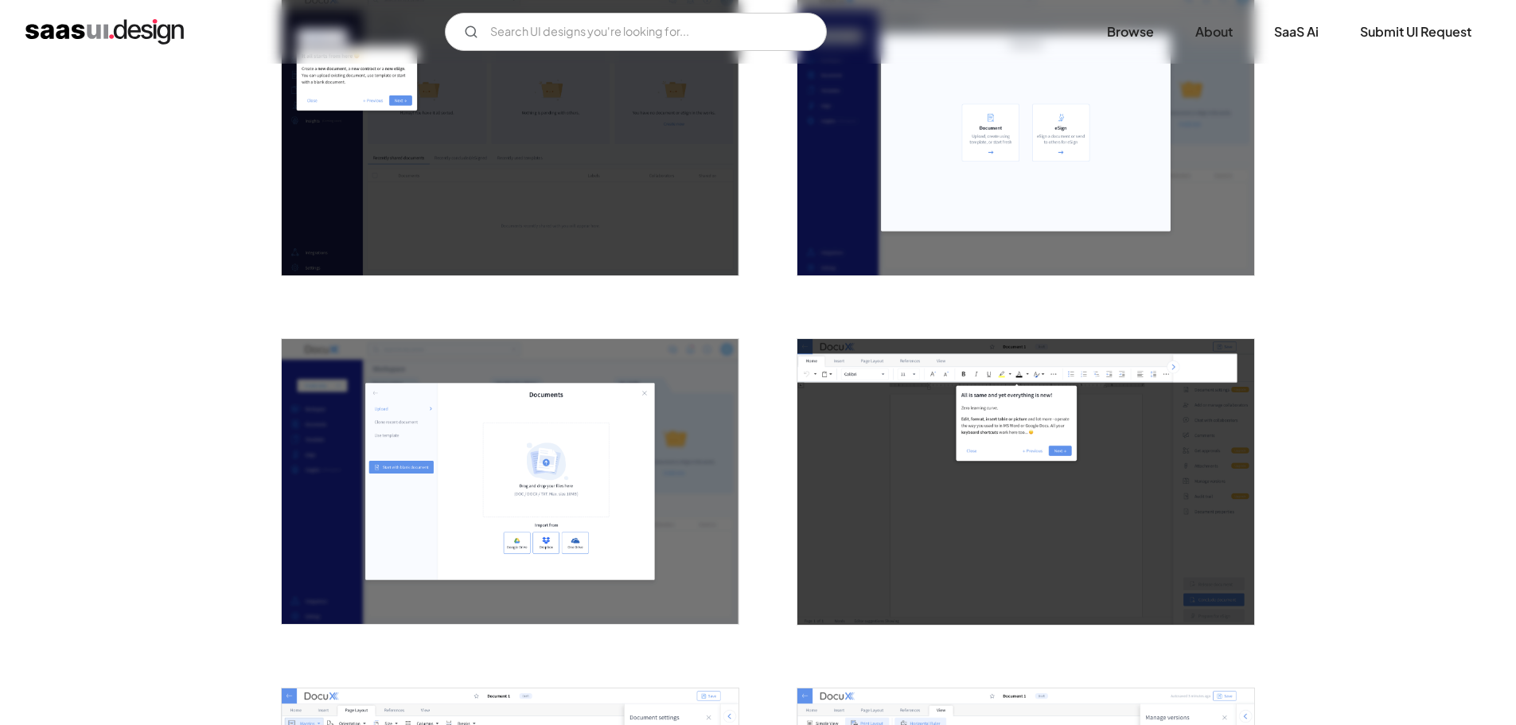
scroll to position [955, 0]
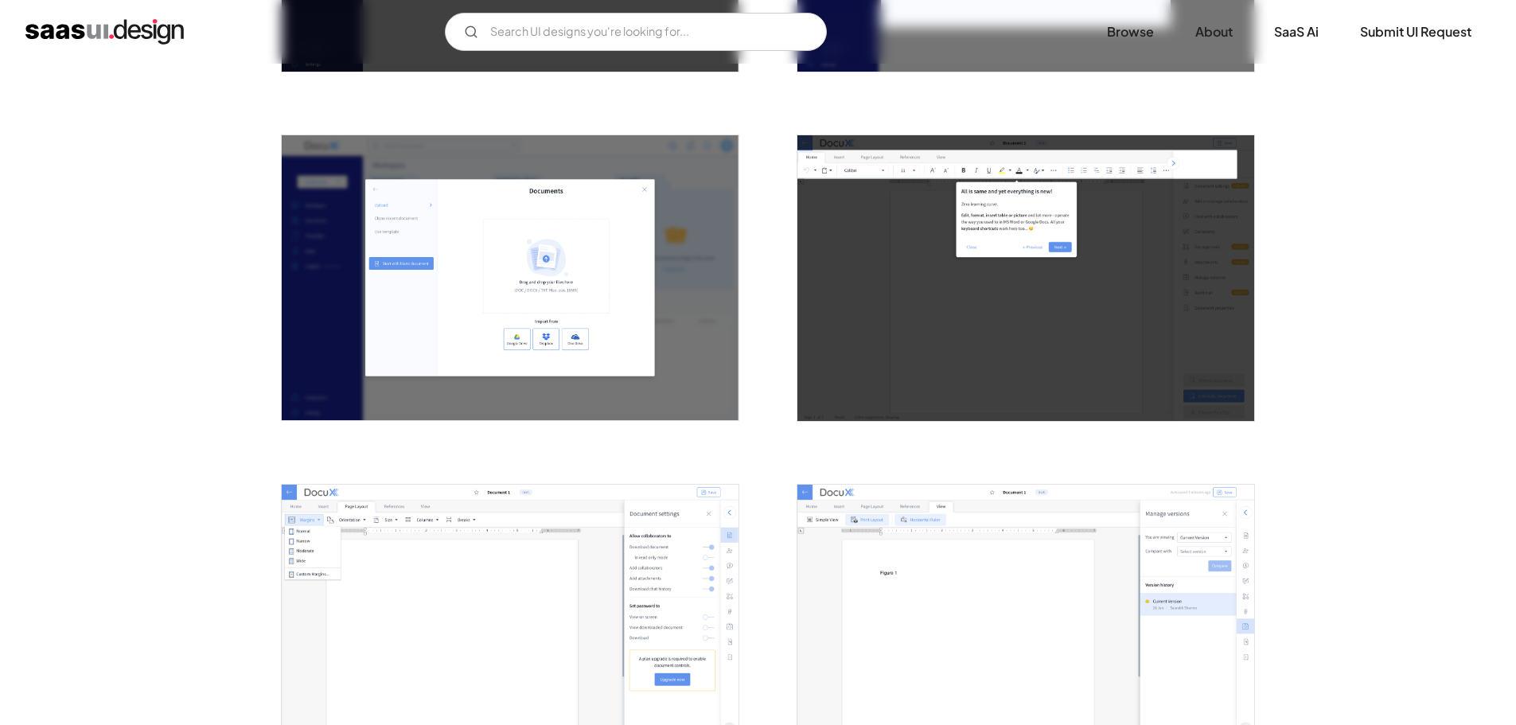
click at [949, 345] on img "open lightbox" at bounding box center [1025, 278] width 457 height 286
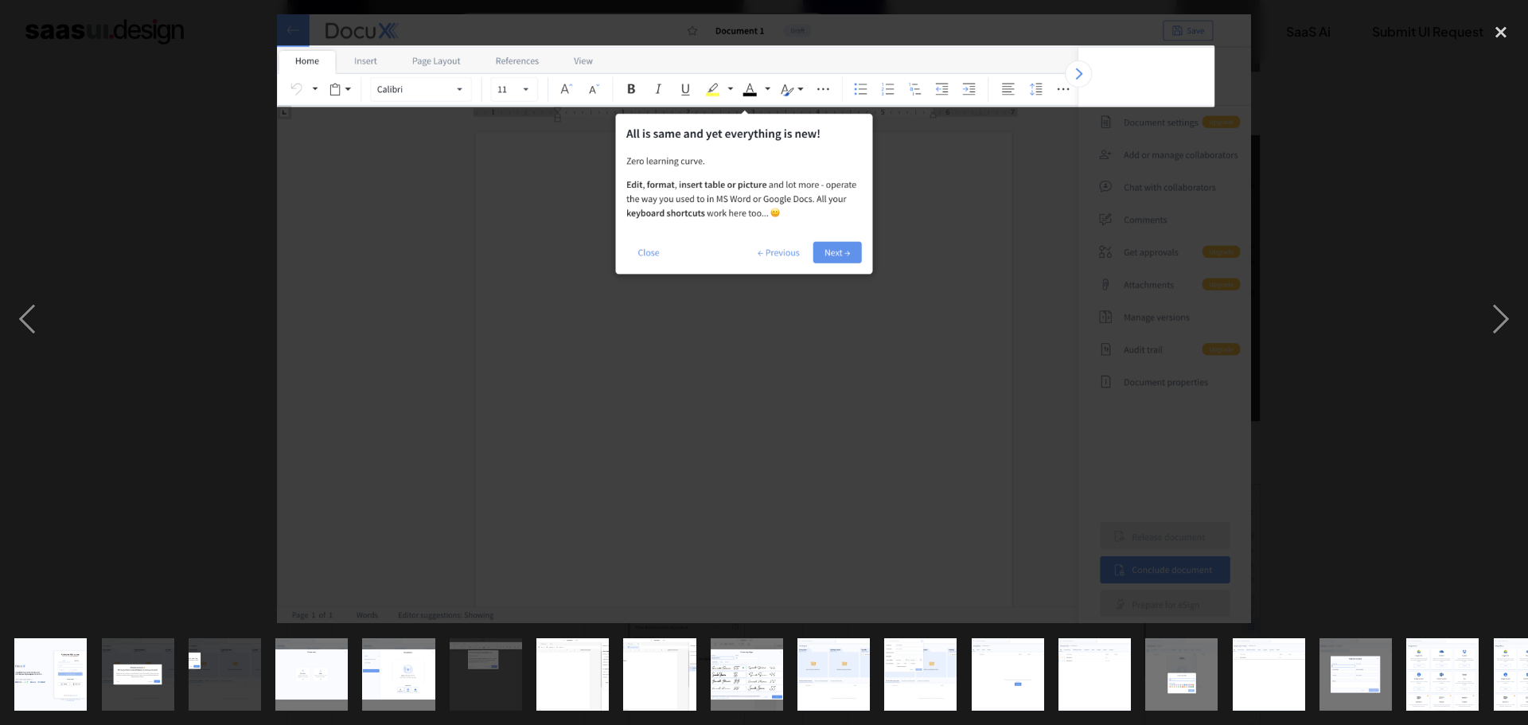
click at [189, 327] on div at bounding box center [764, 318] width 1528 height 609
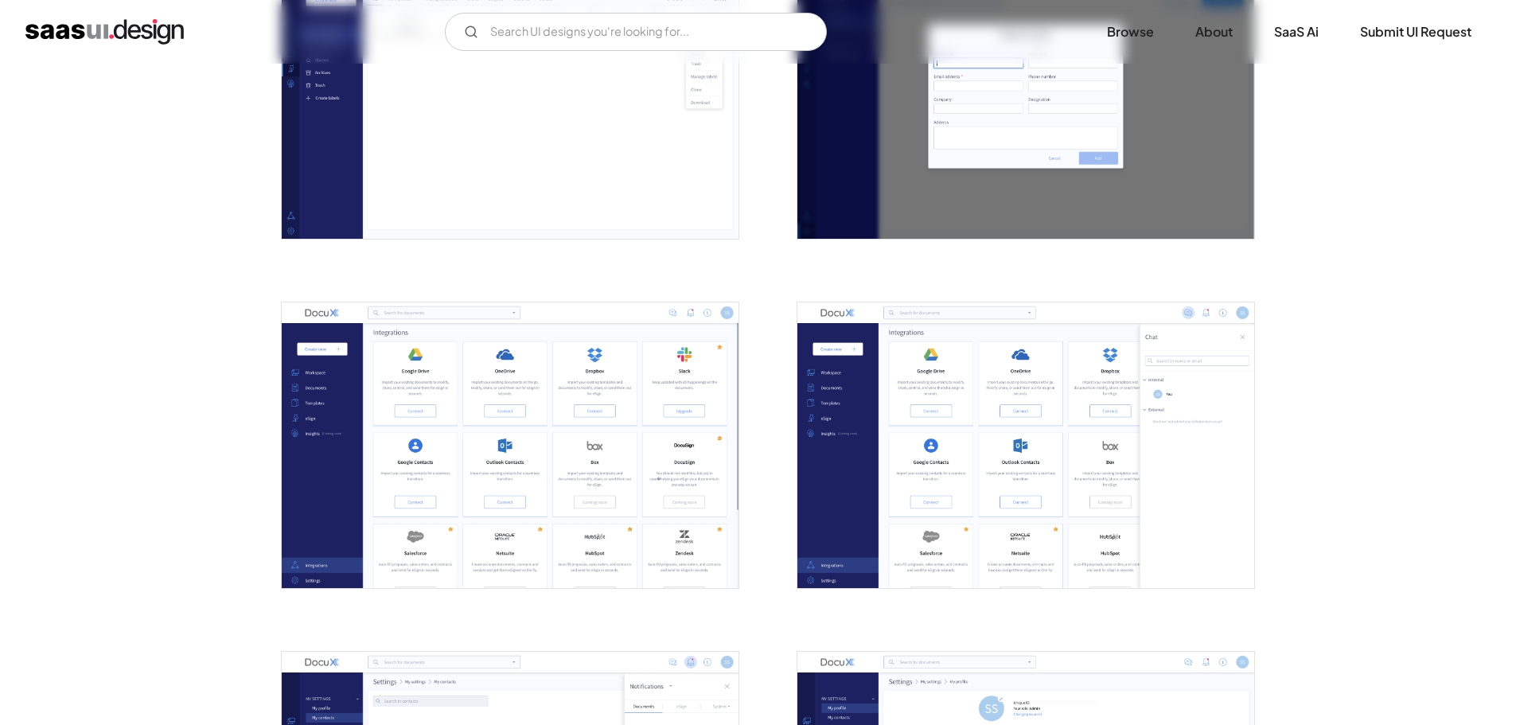
scroll to position [2785, 0]
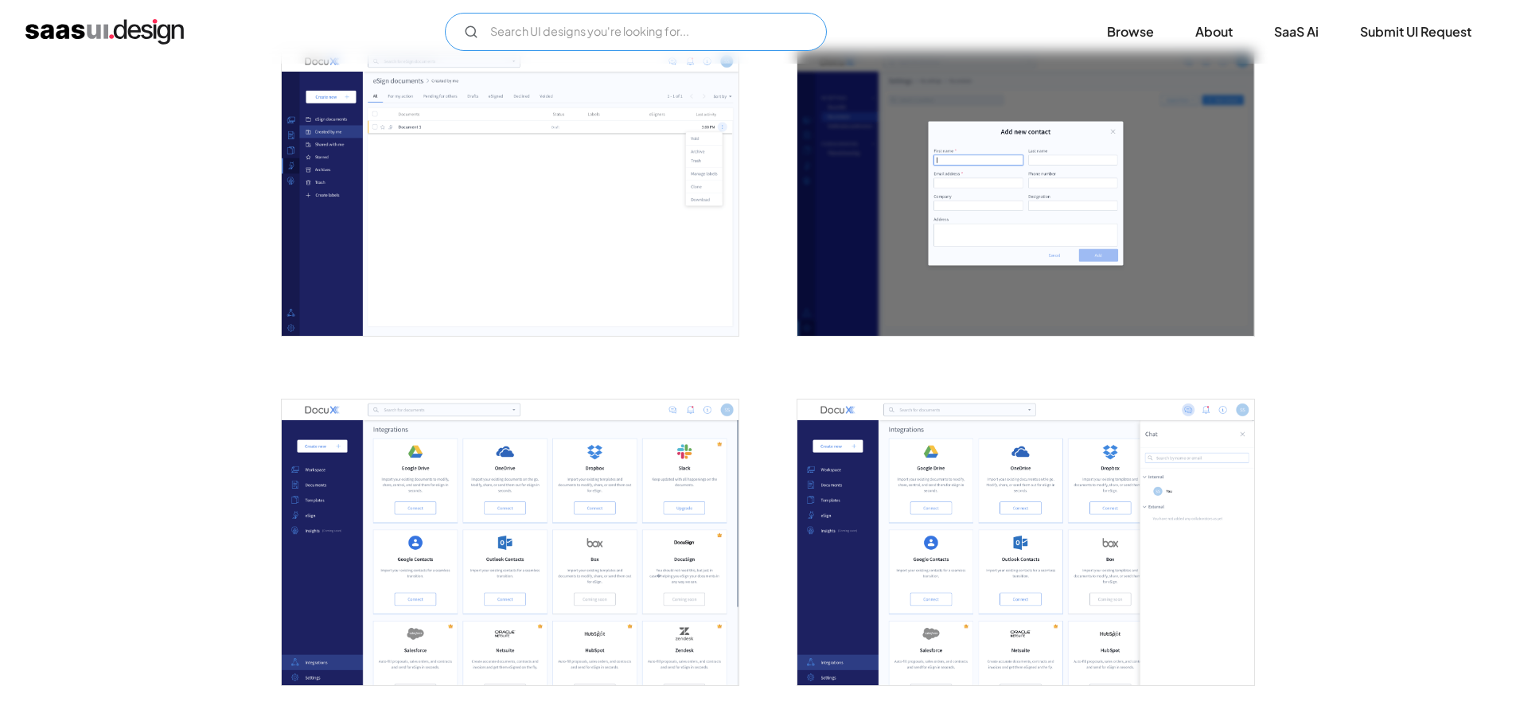
click at [614, 37] on input "Email Form" at bounding box center [636, 32] width 382 height 38
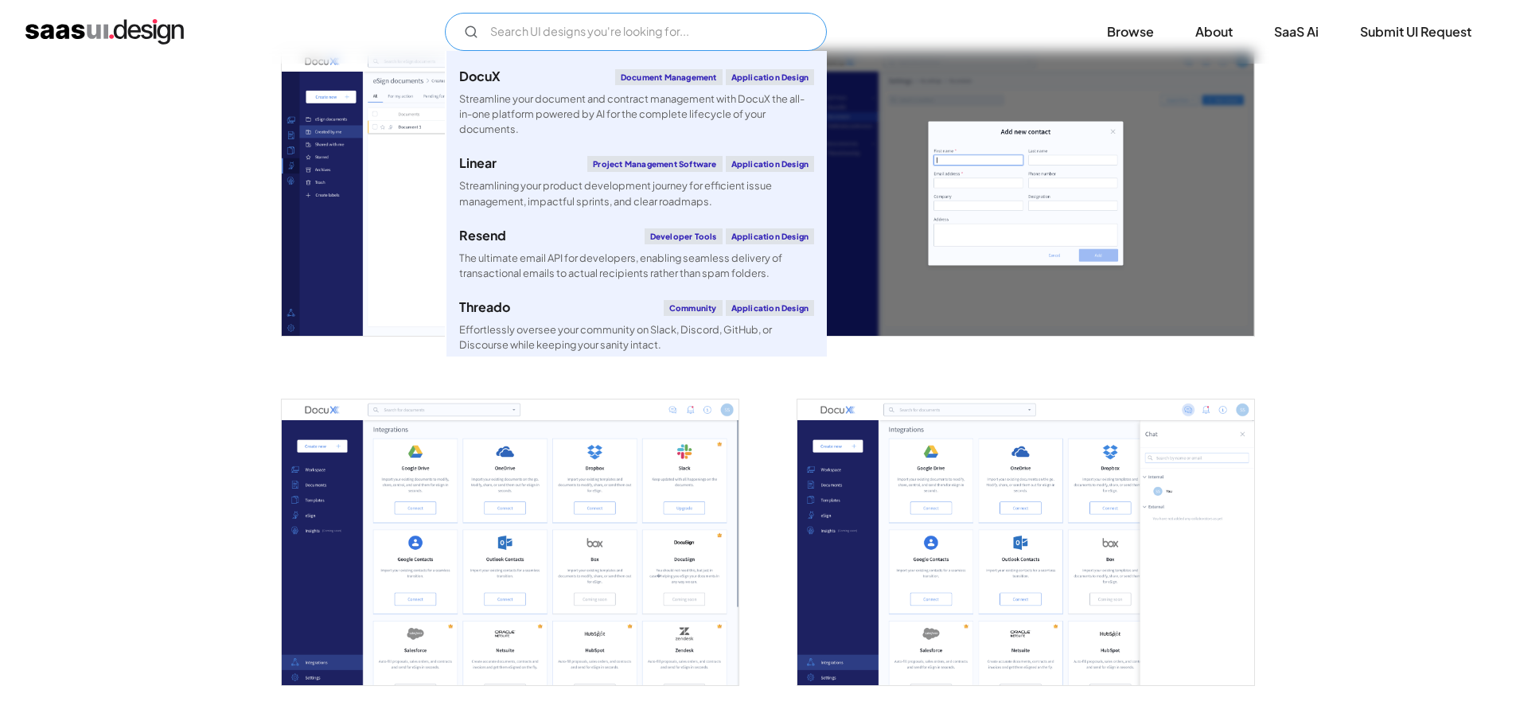
scroll to position [796, 0]
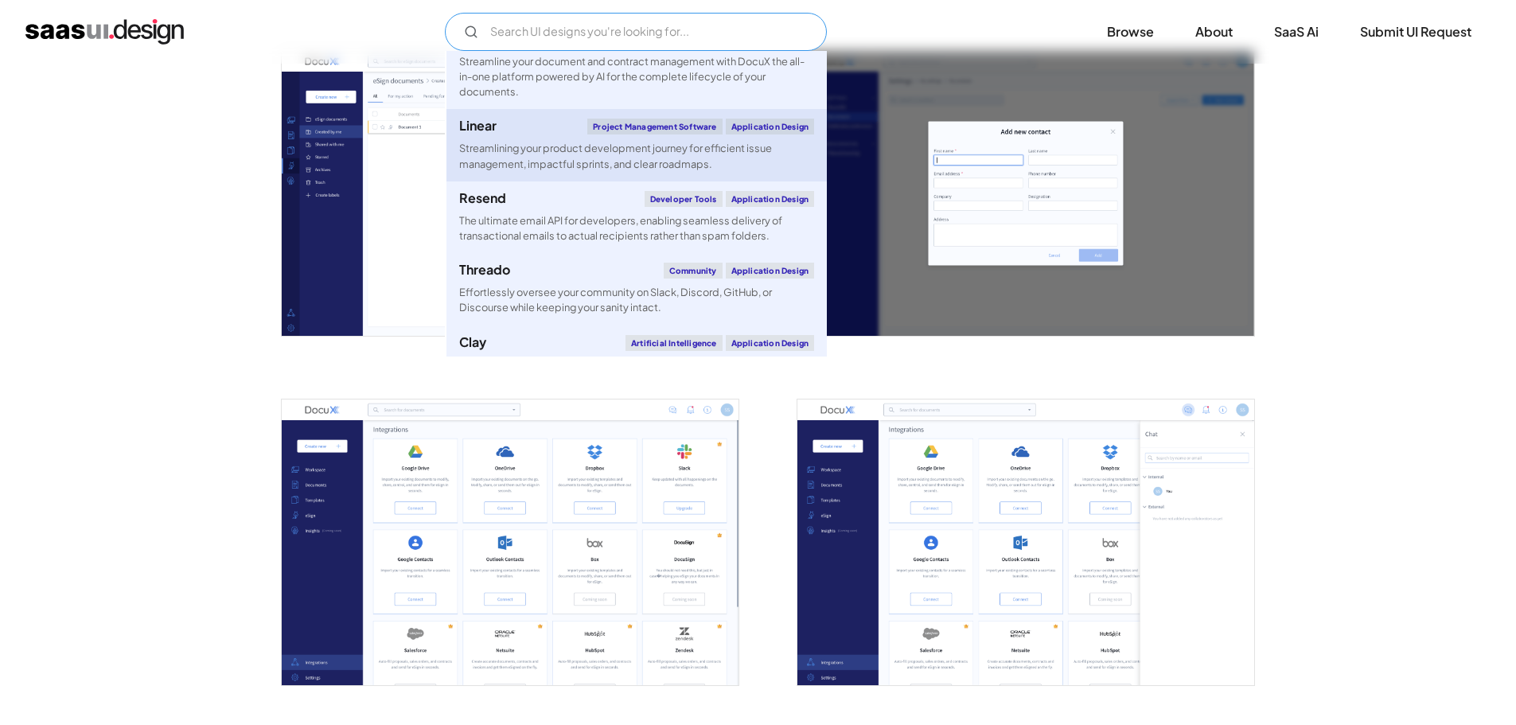
click at [606, 153] on div "Streamlining your product development journey for efficient issue management, i…" at bounding box center [636, 156] width 355 height 30
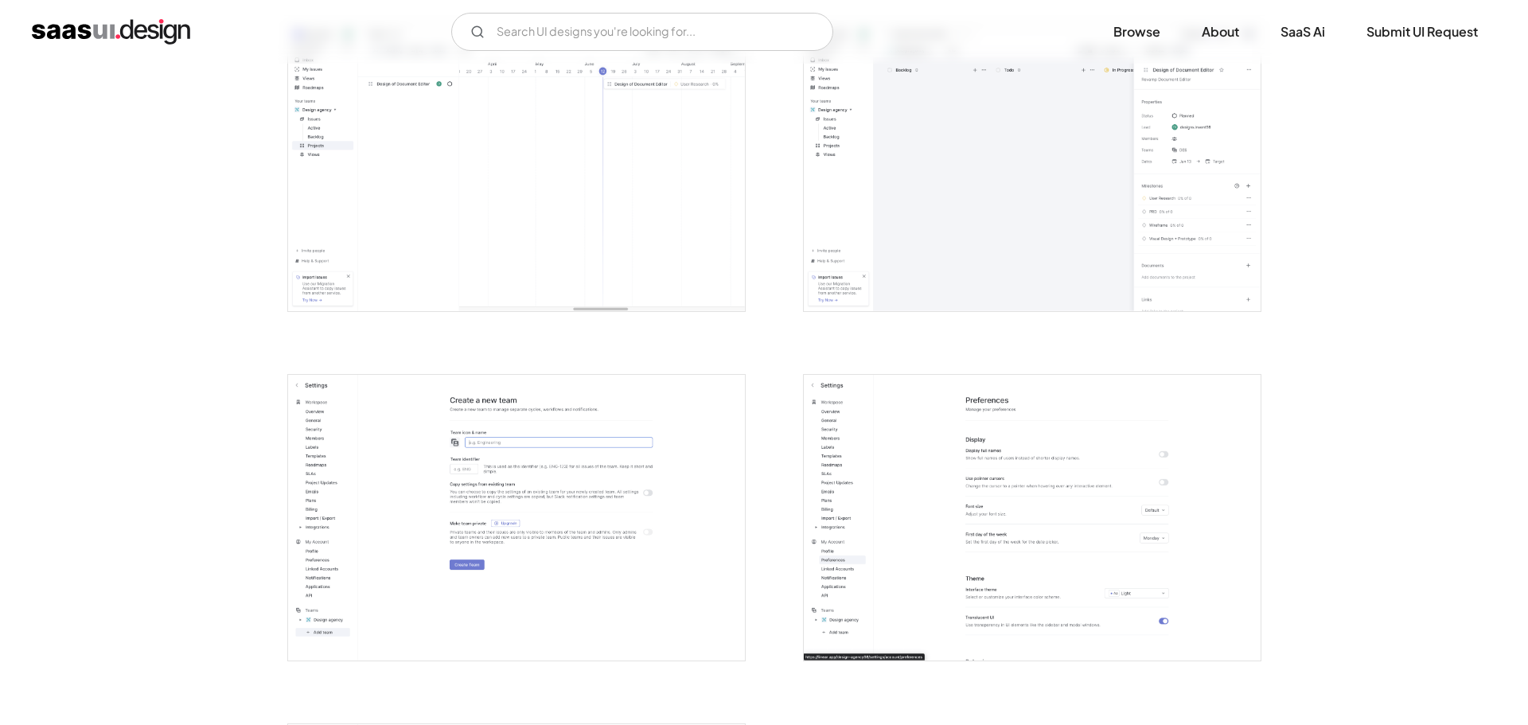
scroll to position [3263, 0]
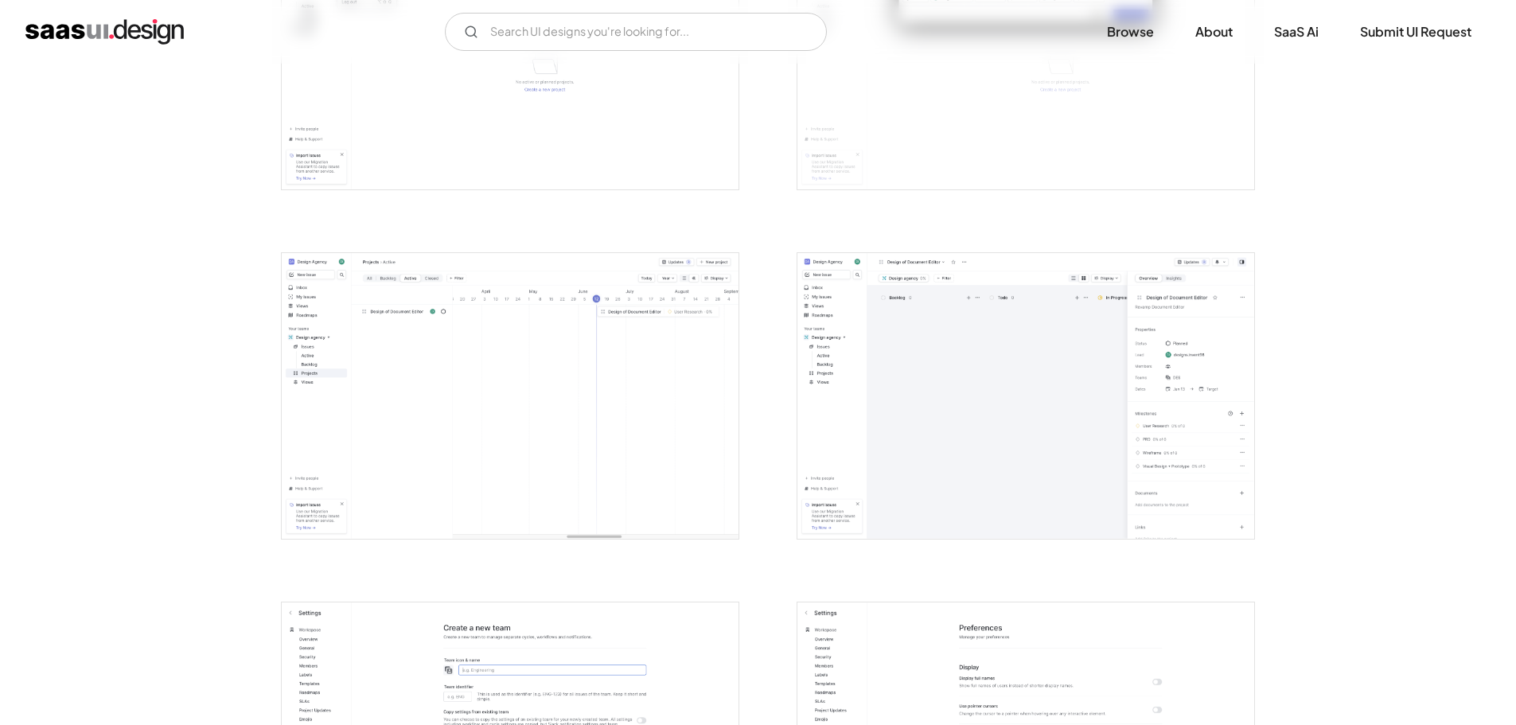
click at [614, 409] on img "open lightbox" at bounding box center [510, 396] width 457 height 286
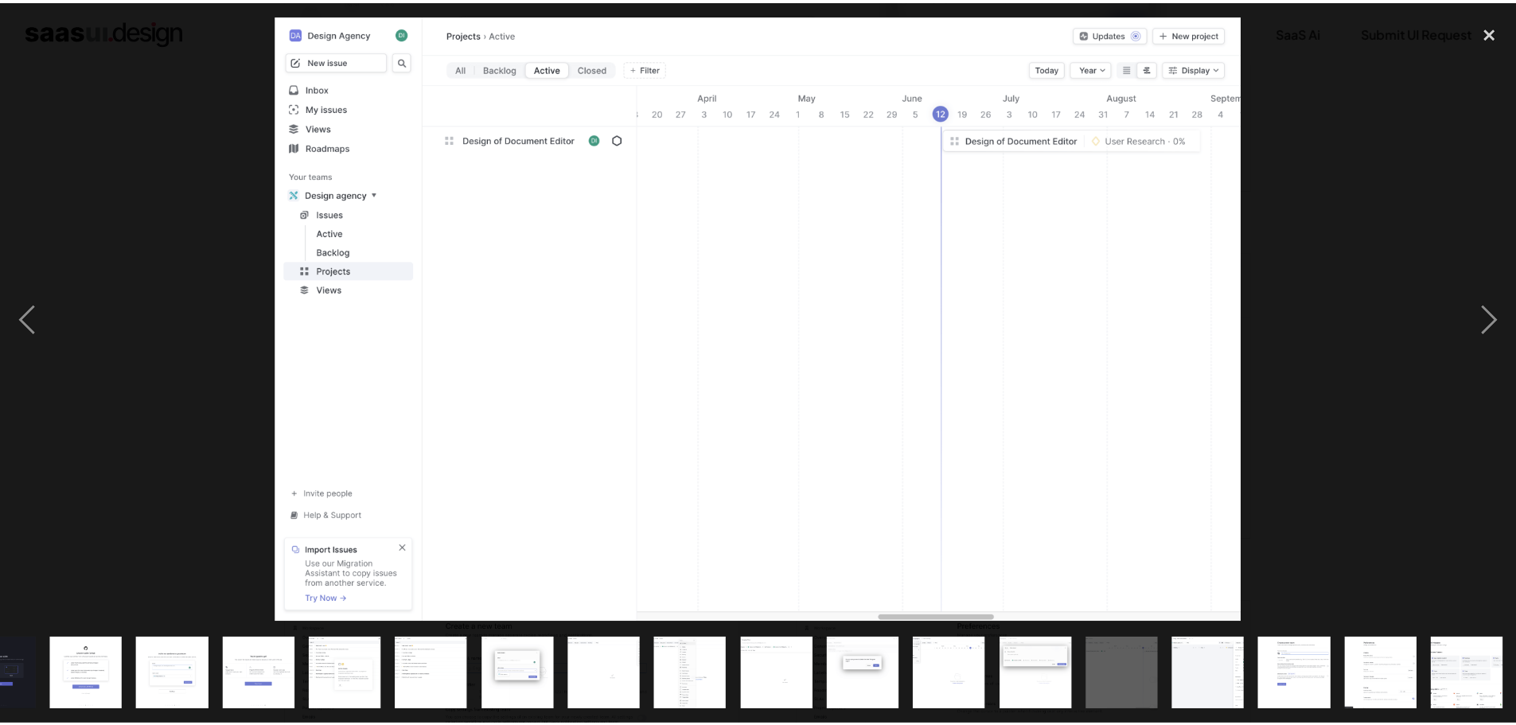
scroll to position [0, 487]
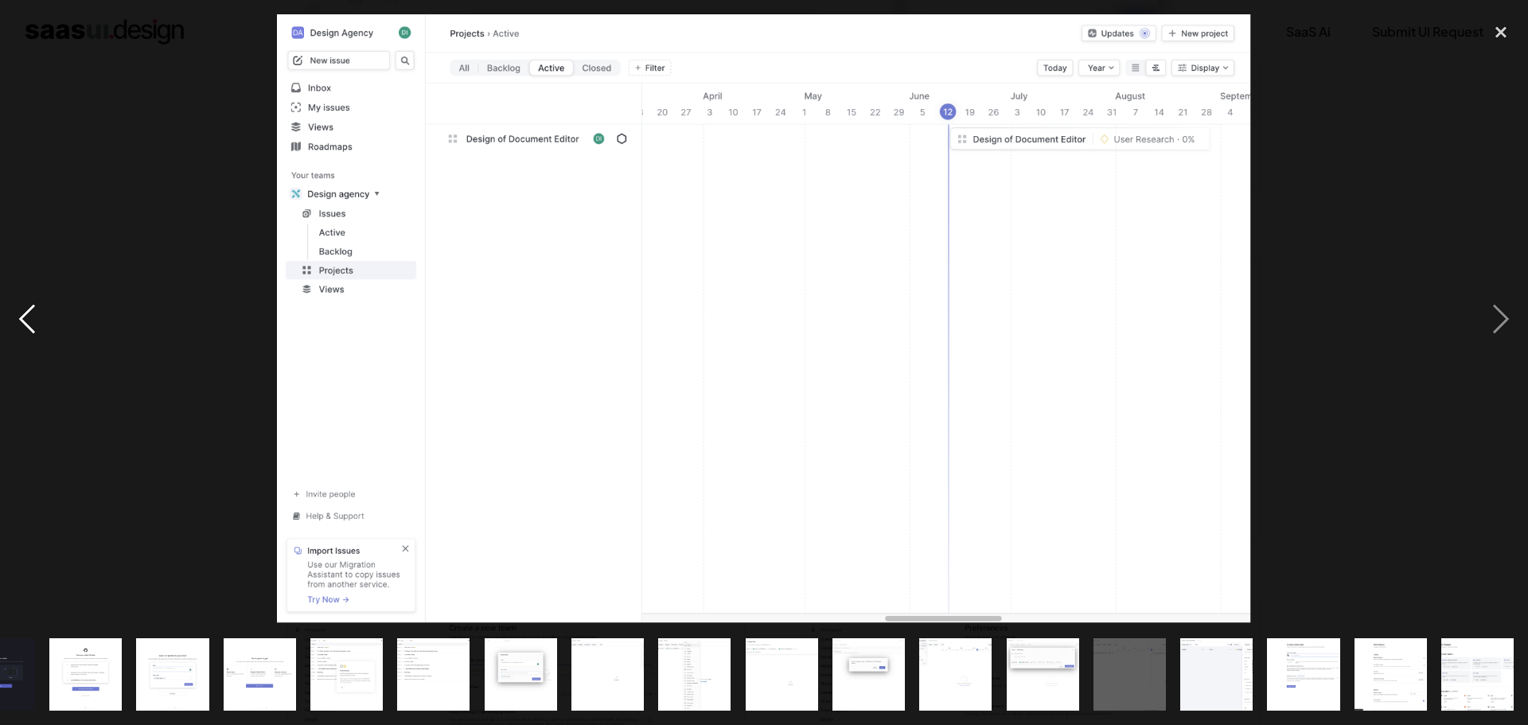
click at [26, 303] on div "previous image" at bounding box center [27, 318] width 54 height 609
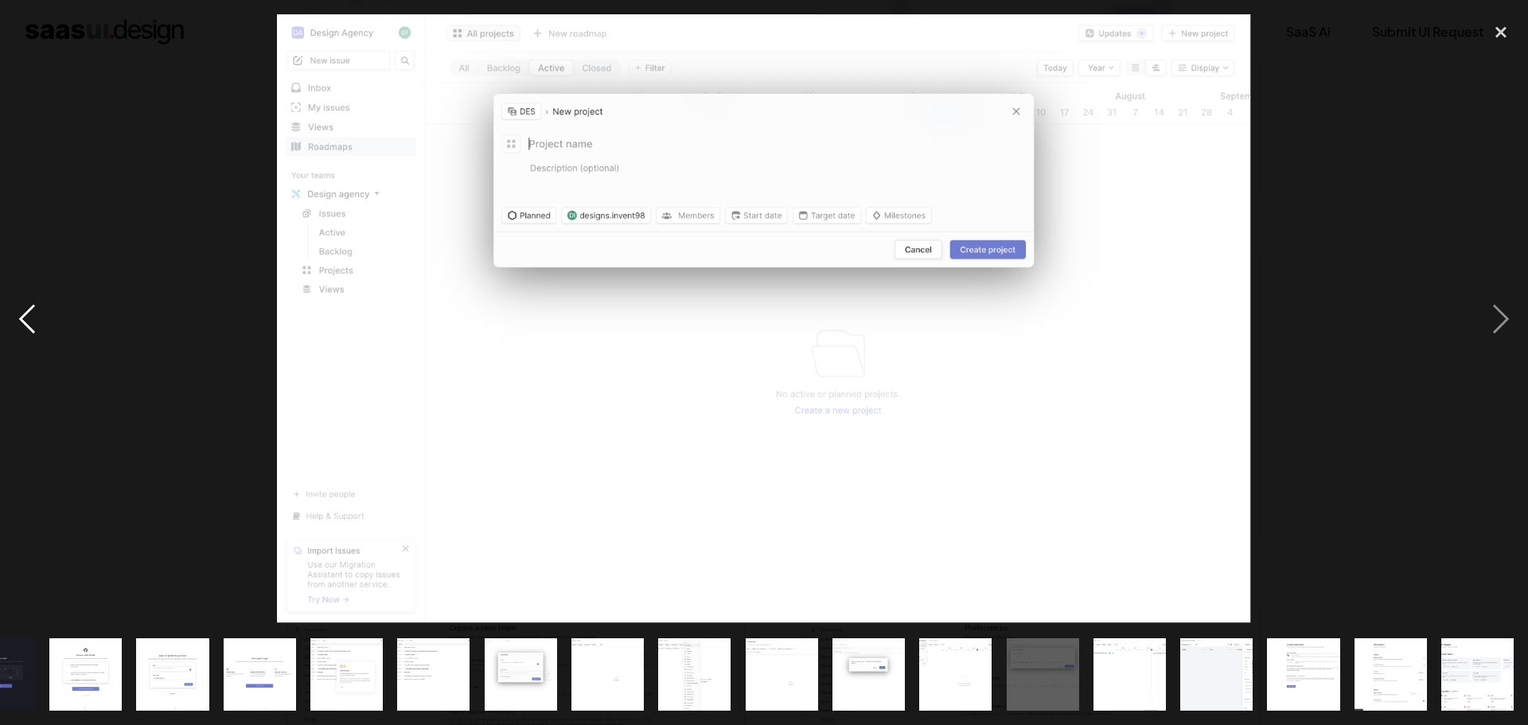
click at [26, 303] on div "previous image" at bounding box center [27, 318] width 54 height 609
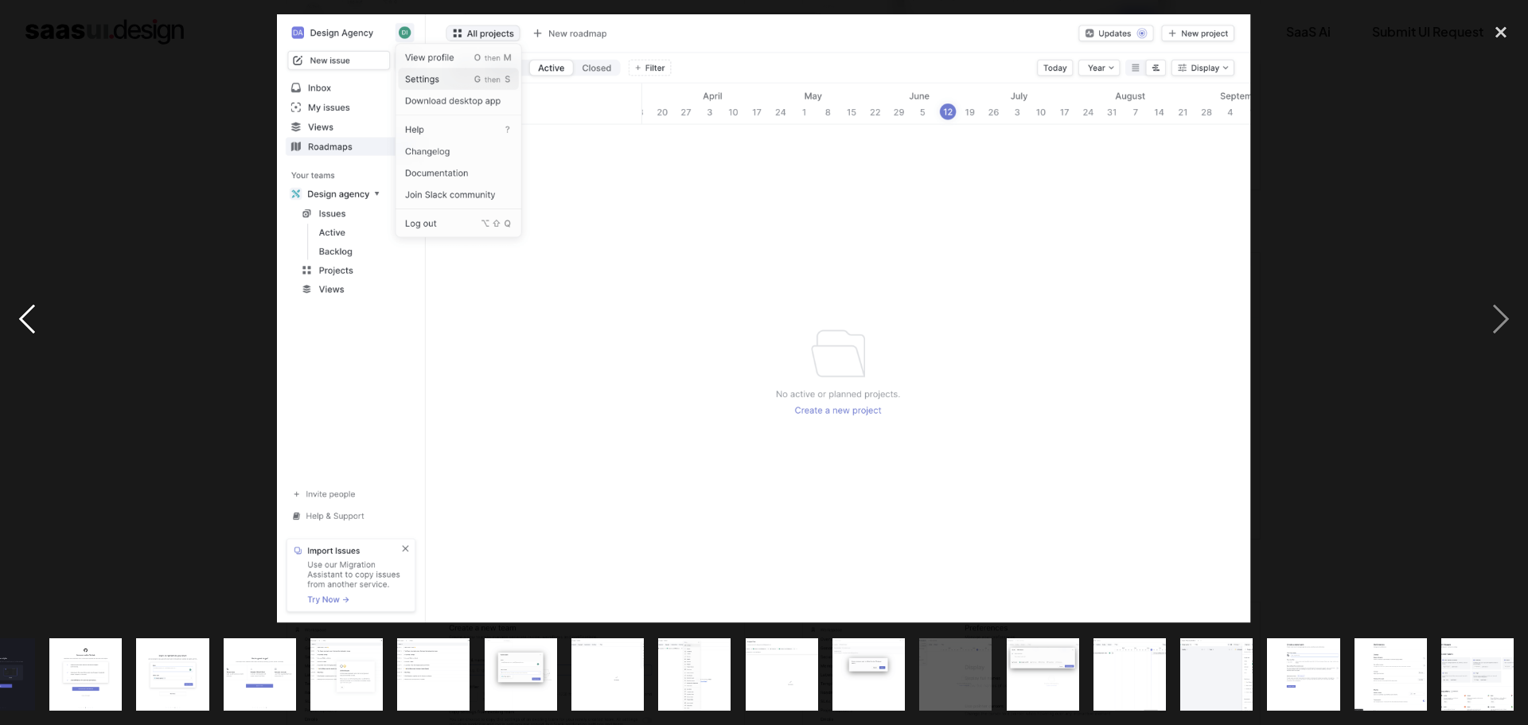
click at [26, 303] on div "previous image" at bounding box center [27, 318] width 54 height 609
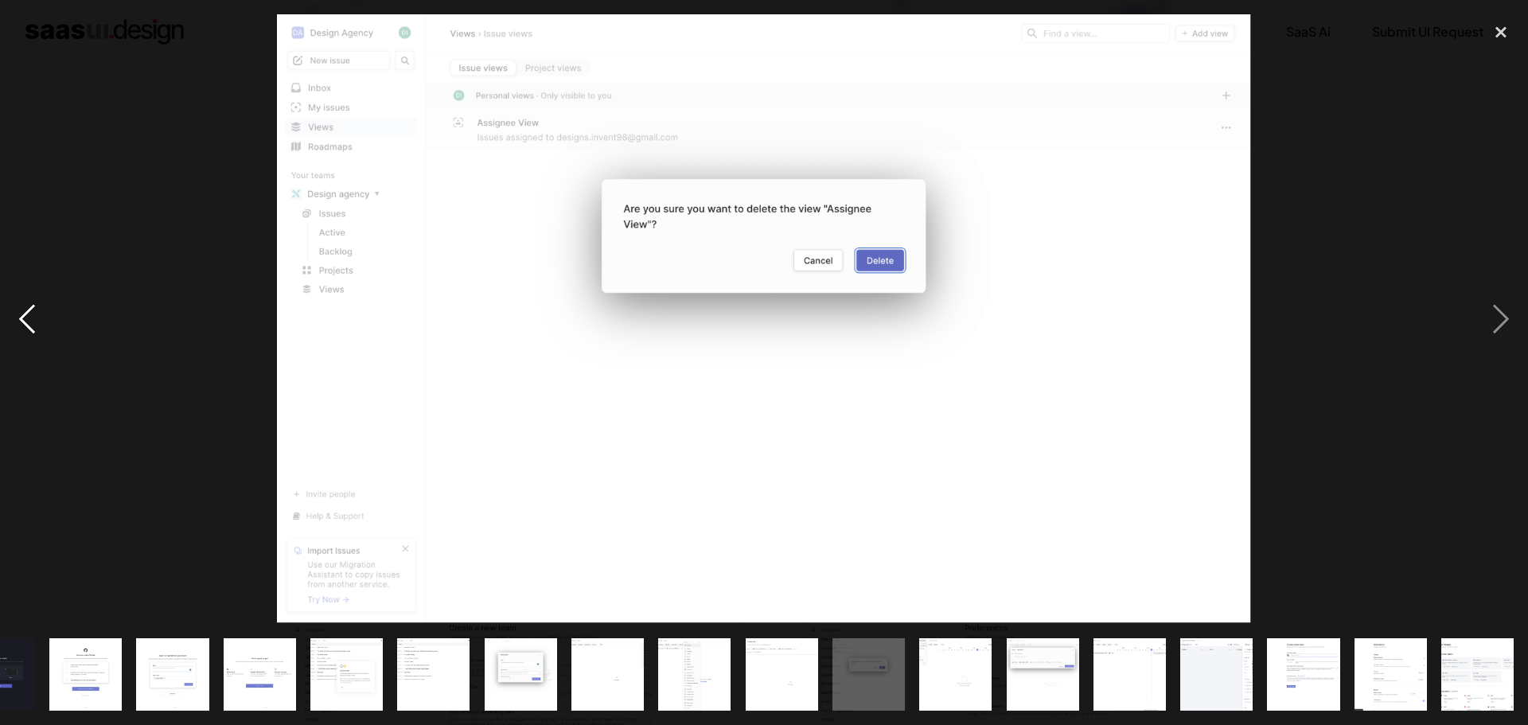
click at [25, 296] on div "previous image" at bounding box center [27, 318] width 54 height 609
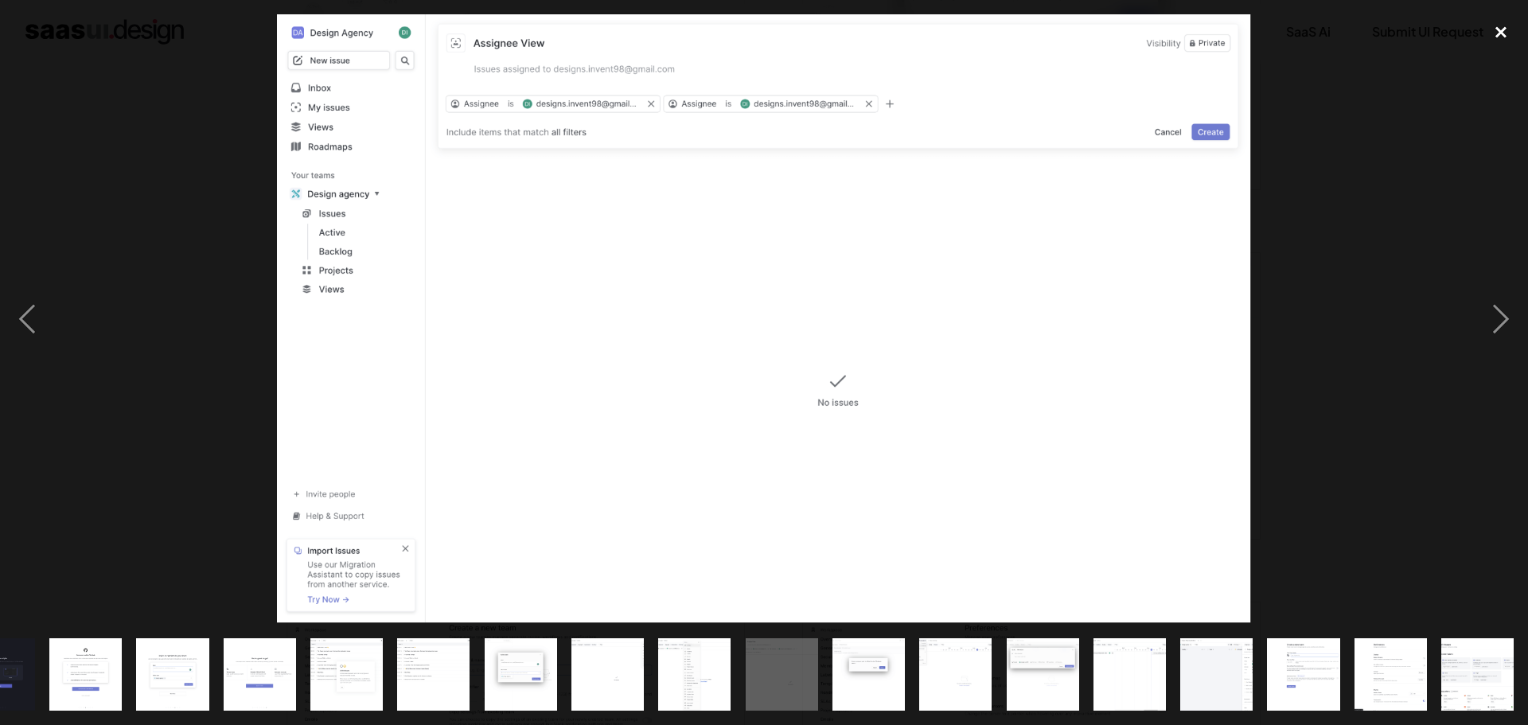
click at [1490, 37] on div "close lightbox" at bounding box center [1501, 31] width 54 height 35
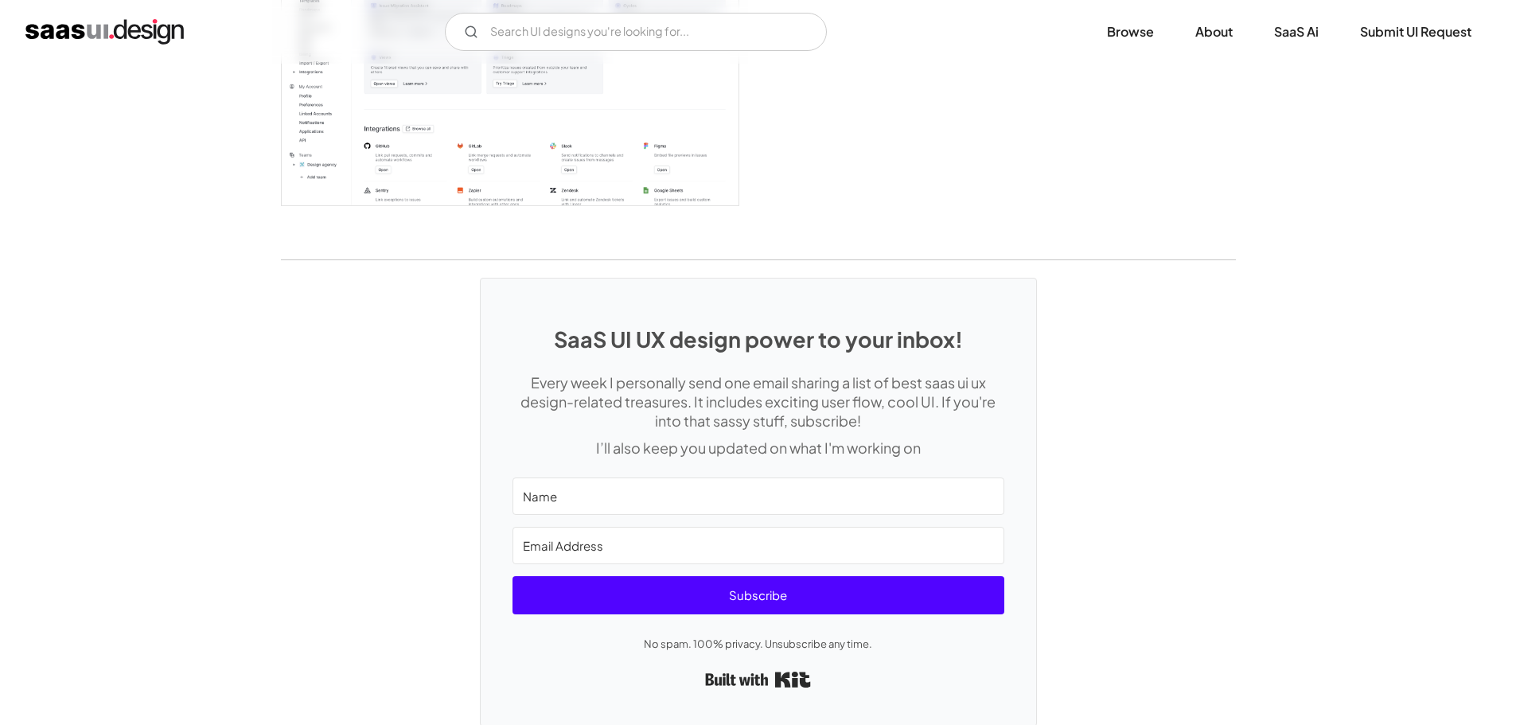
scroll to position [4352, 0]
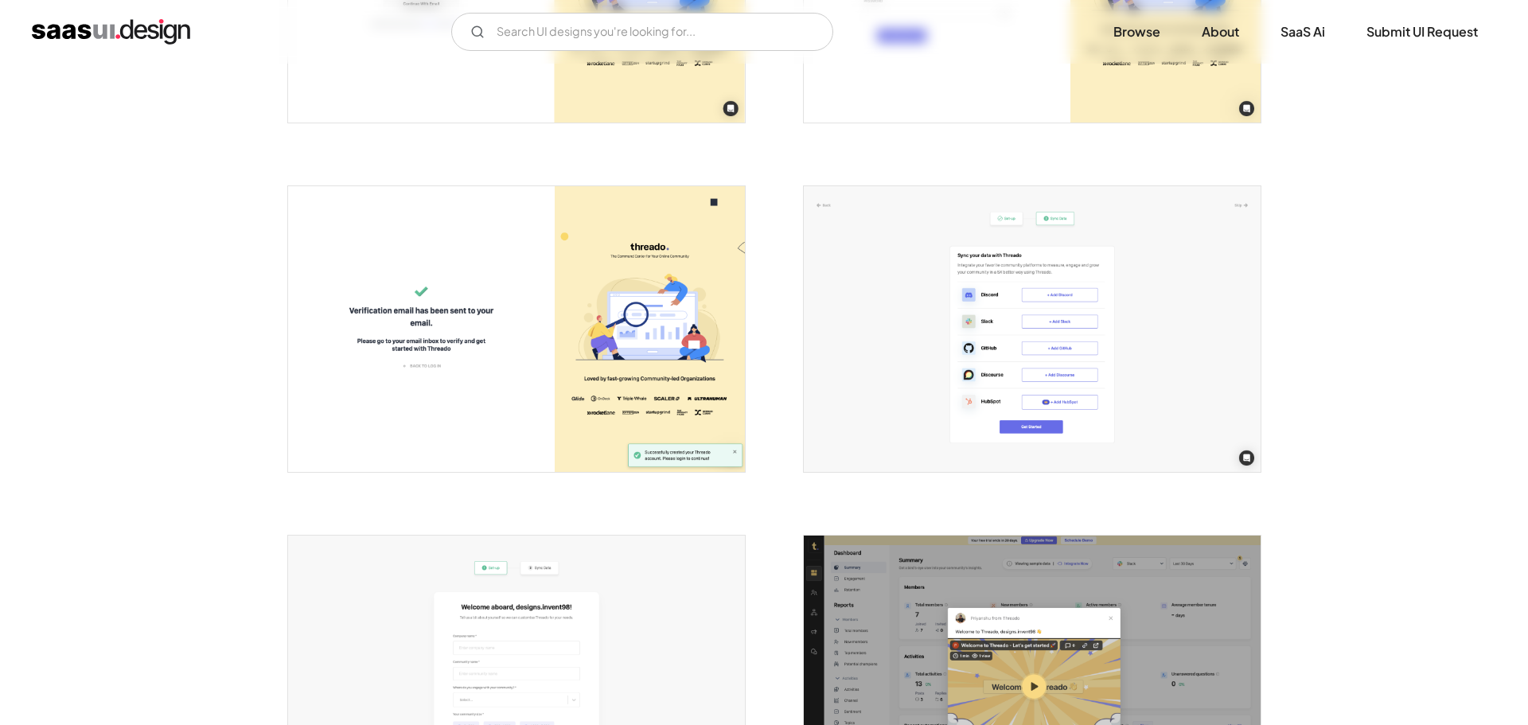
scroll to position [875, 0]
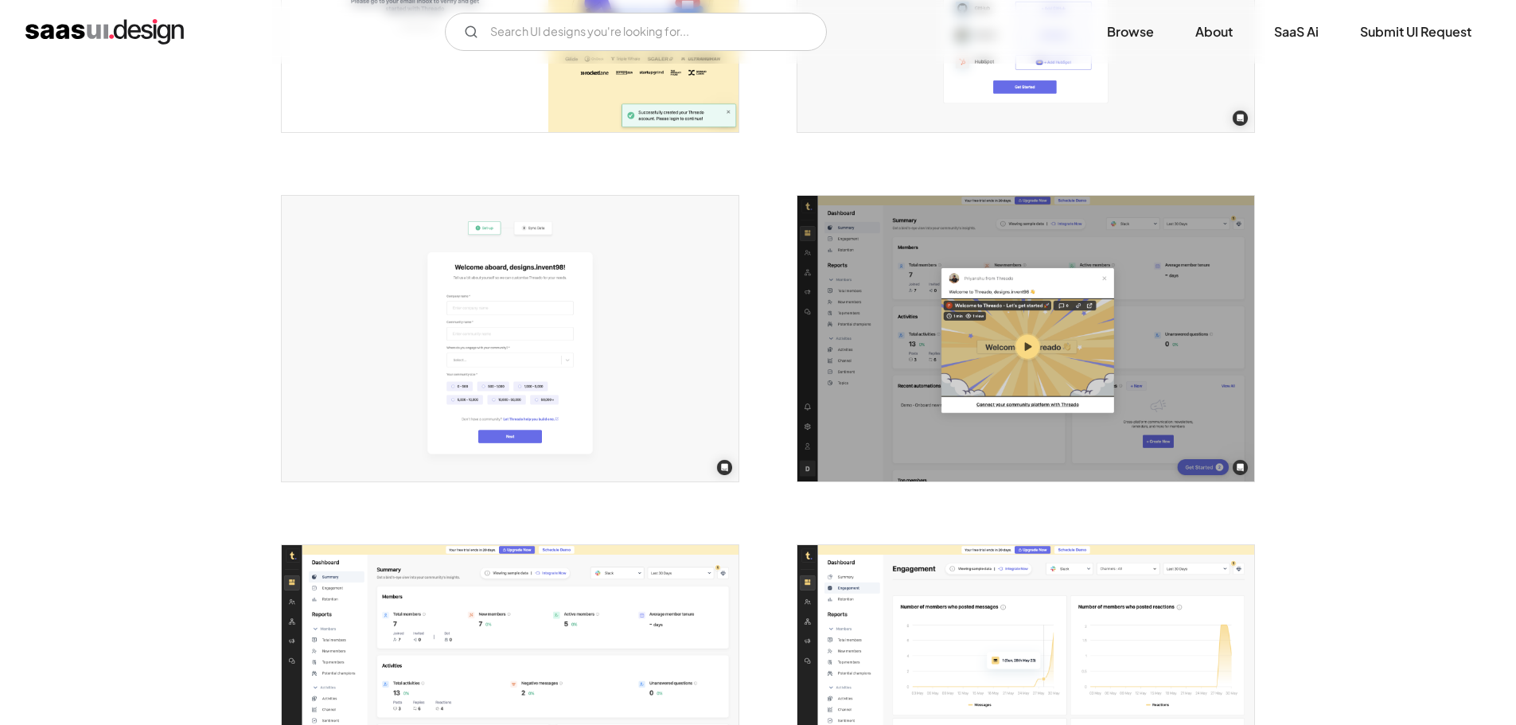
click at [956, 305] on img "open lightbox" at bounding box center [1025, 339] width 457 height 286
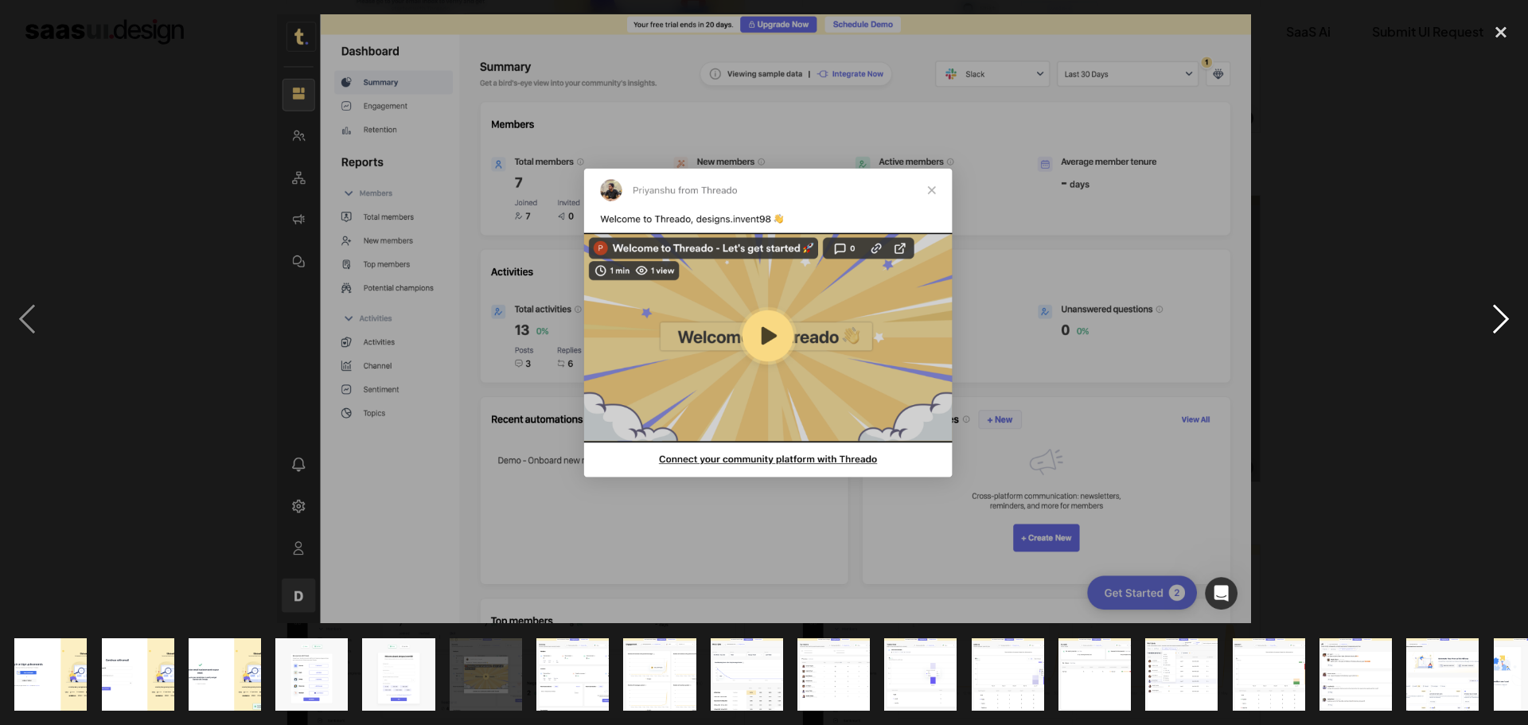
click at [1513, 310] on div "next image" at bounding box center [1501, 318] width 54 height 609
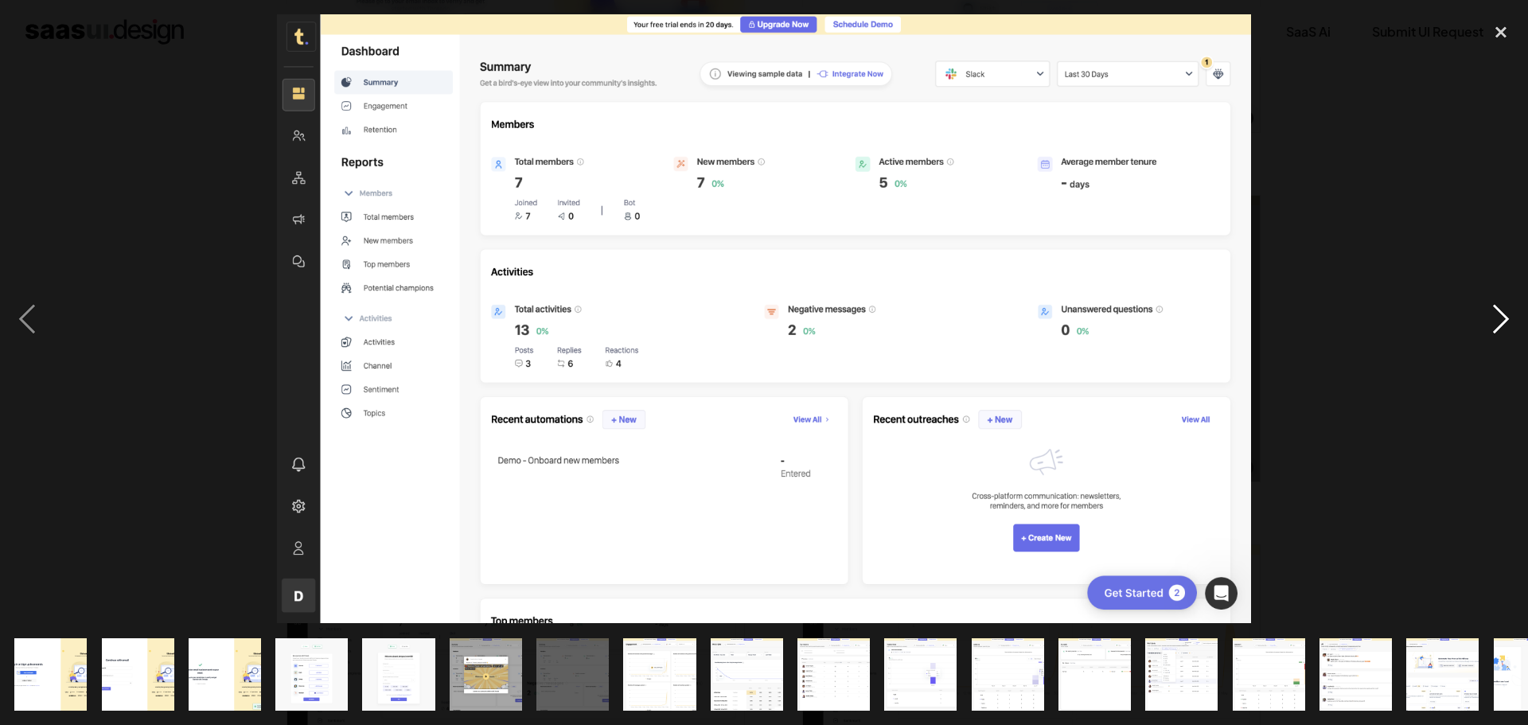
click at [1513, 310] on div "next image" at bounding box center [1501, 318] width 54 height 609
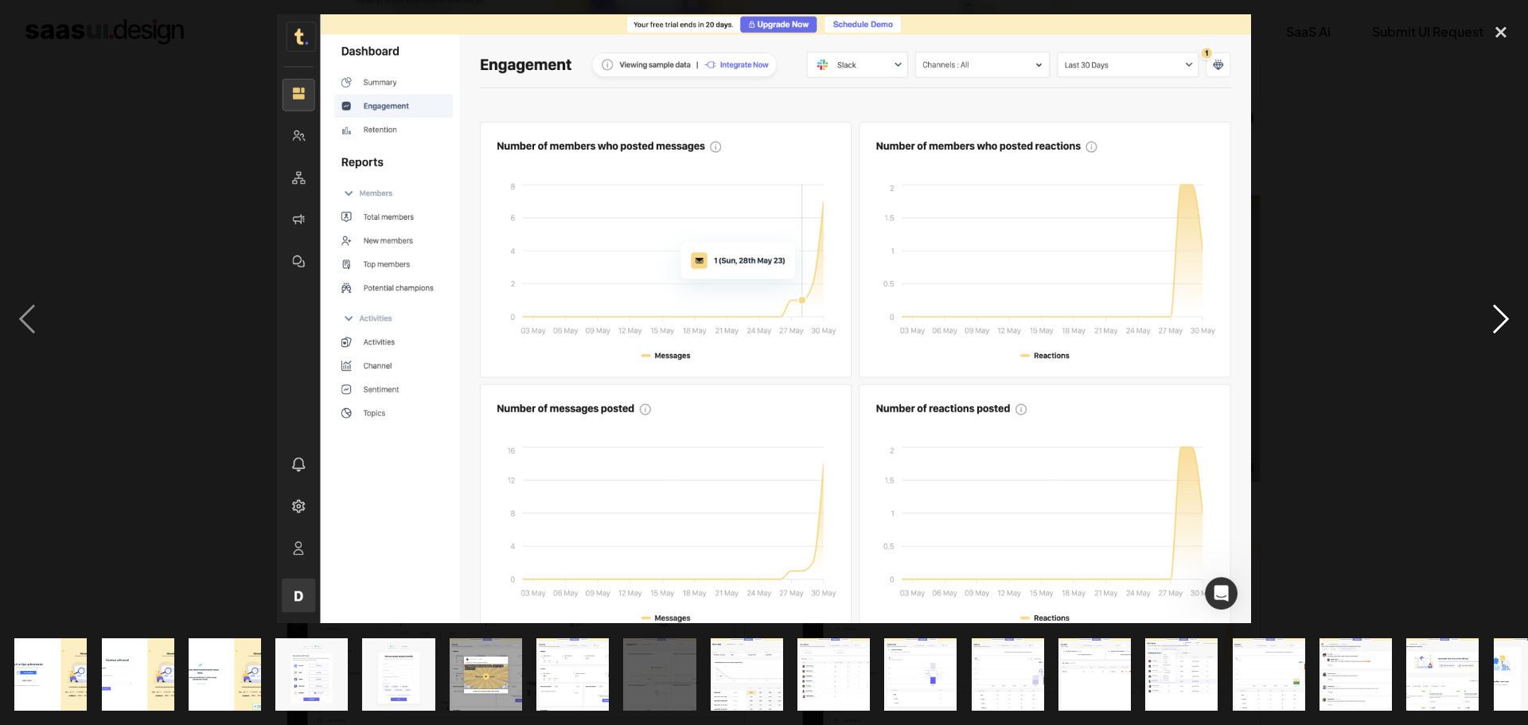
click at [1513, 310] on div "next image" at bounding box center [1501, 318] width 54 height 609
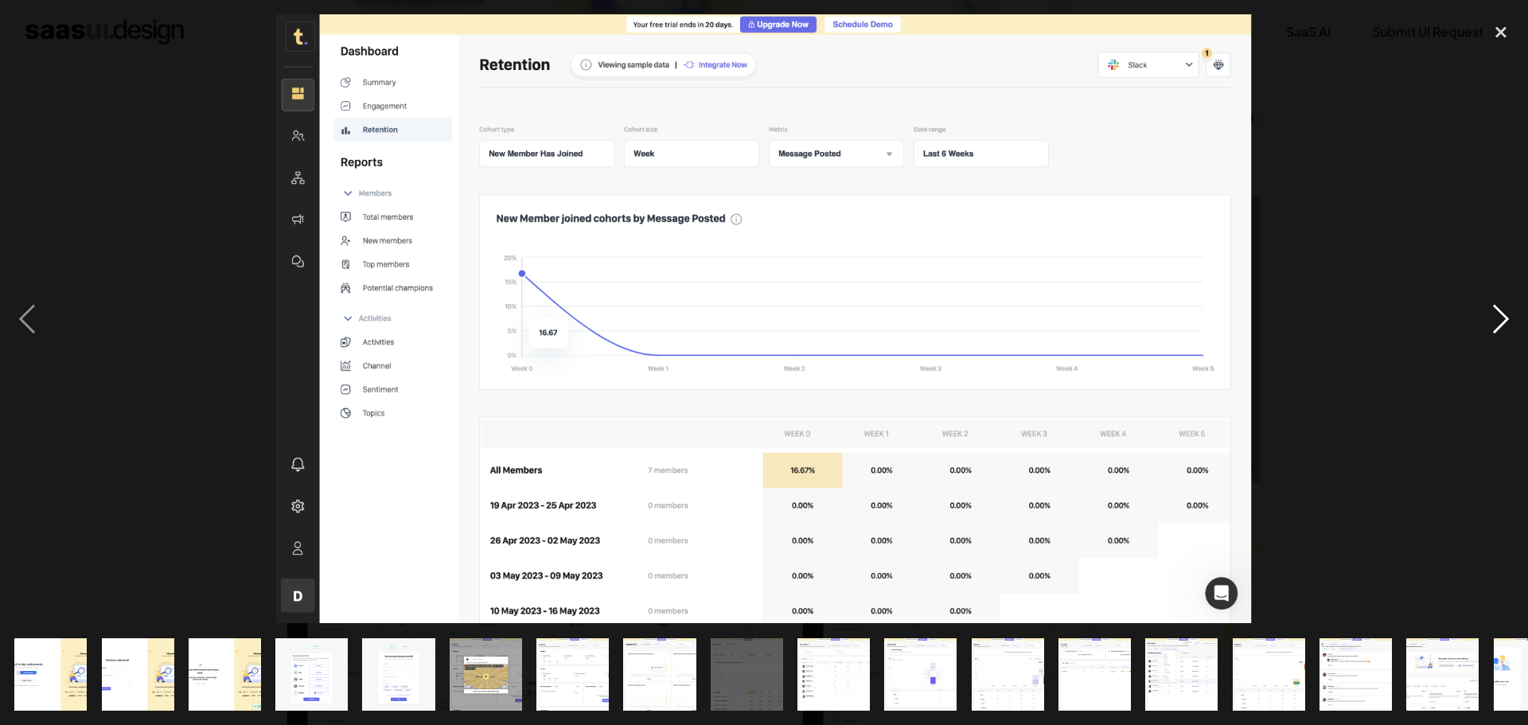
click at [1513, 310] on div "next image" at bounding box center [1501, 318] width 54 height 609
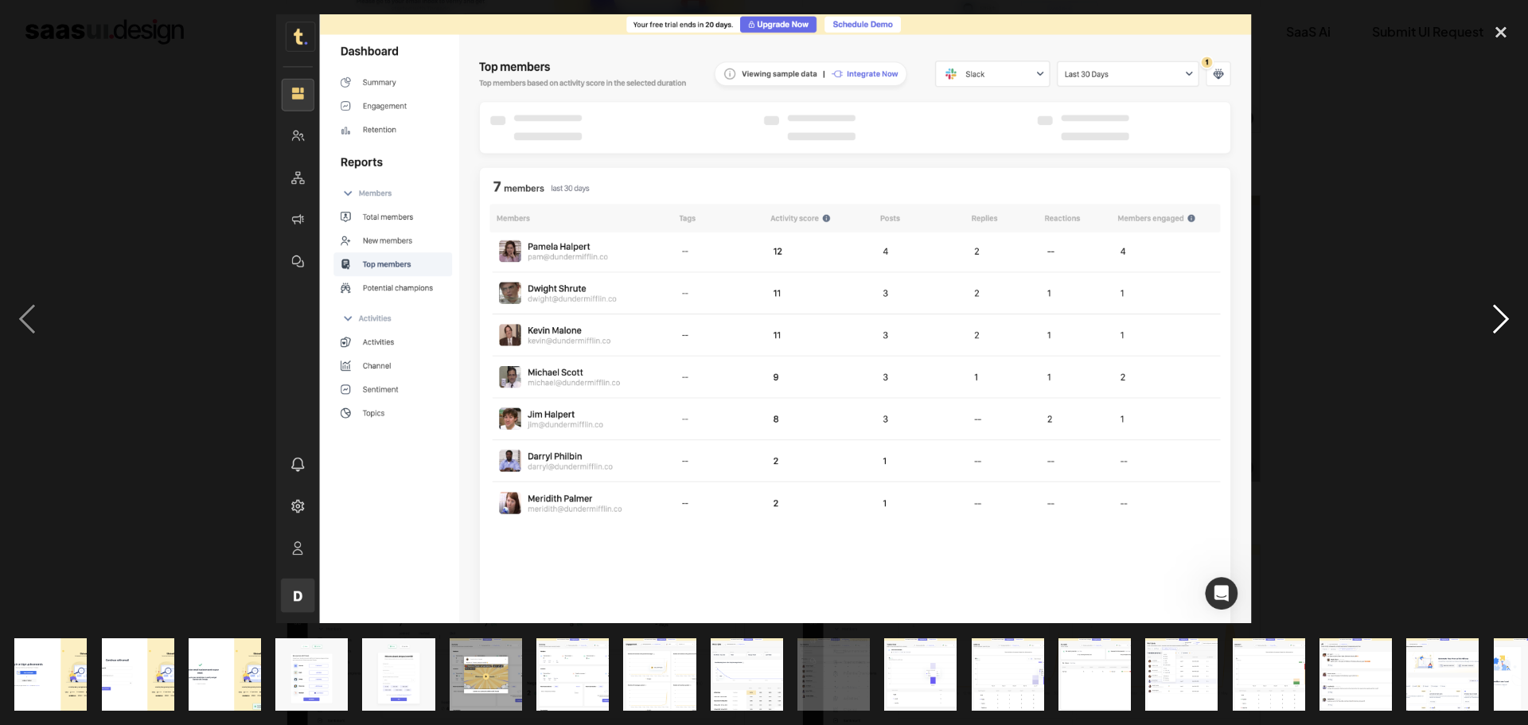
click at [1513, 310] on div "next image" at bounding box center [1501, 318] width 54 height 609
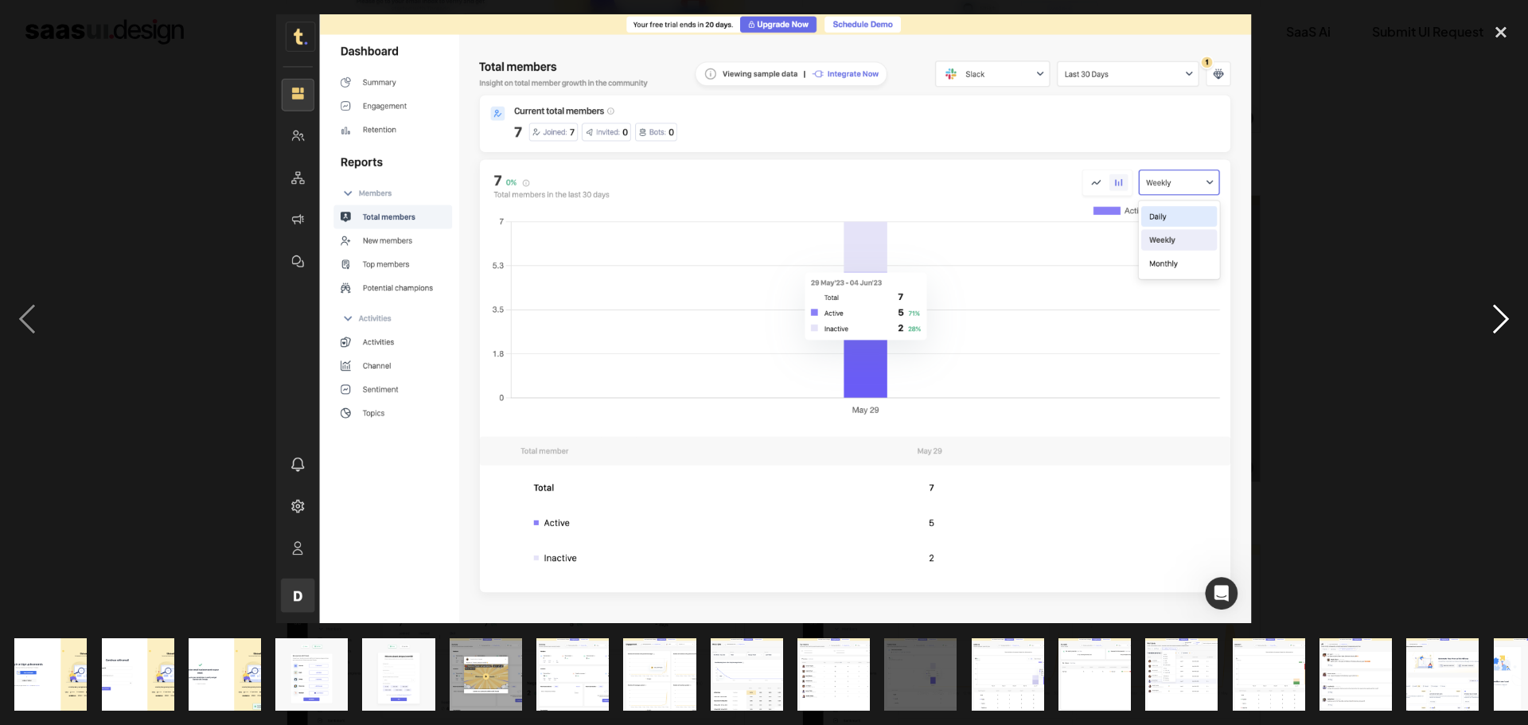
click at [1513, 310] on div "next image" at bounding box center [1501, 318] width 54 height 609
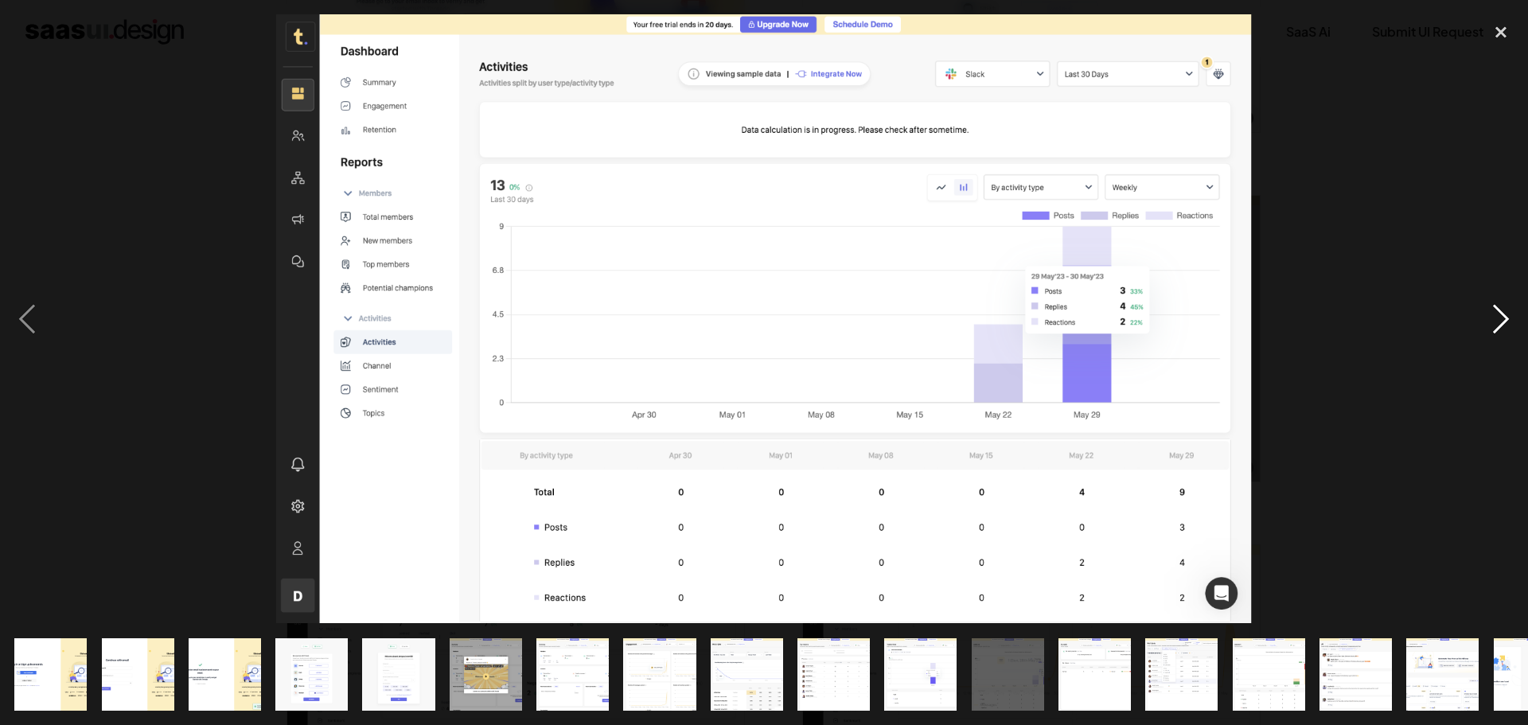
click at [1513, 310] on div "next image" at bounding box center [1501, 318] width 54 height 609
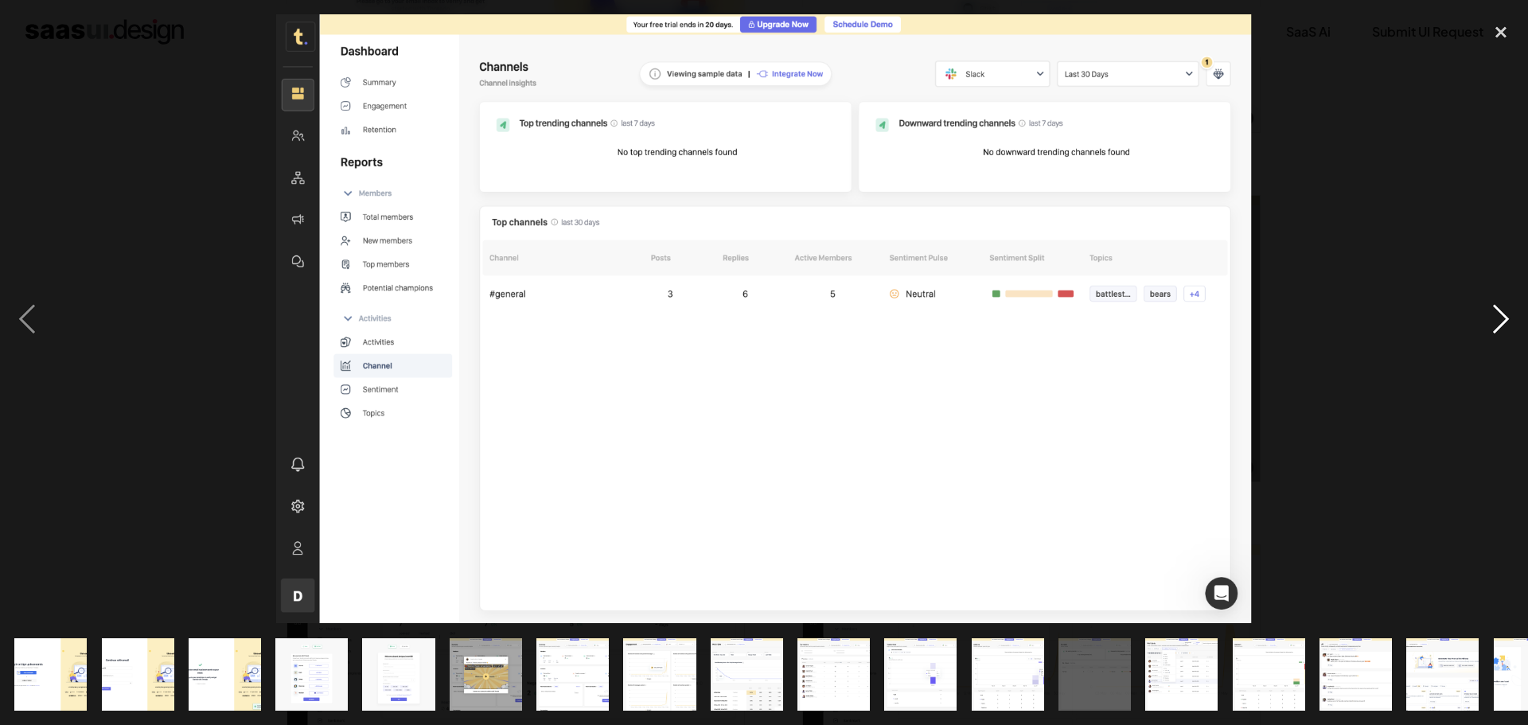
click at [1513, 310] on div "next image" at bounding box center [1501, 318] width 54 height 609
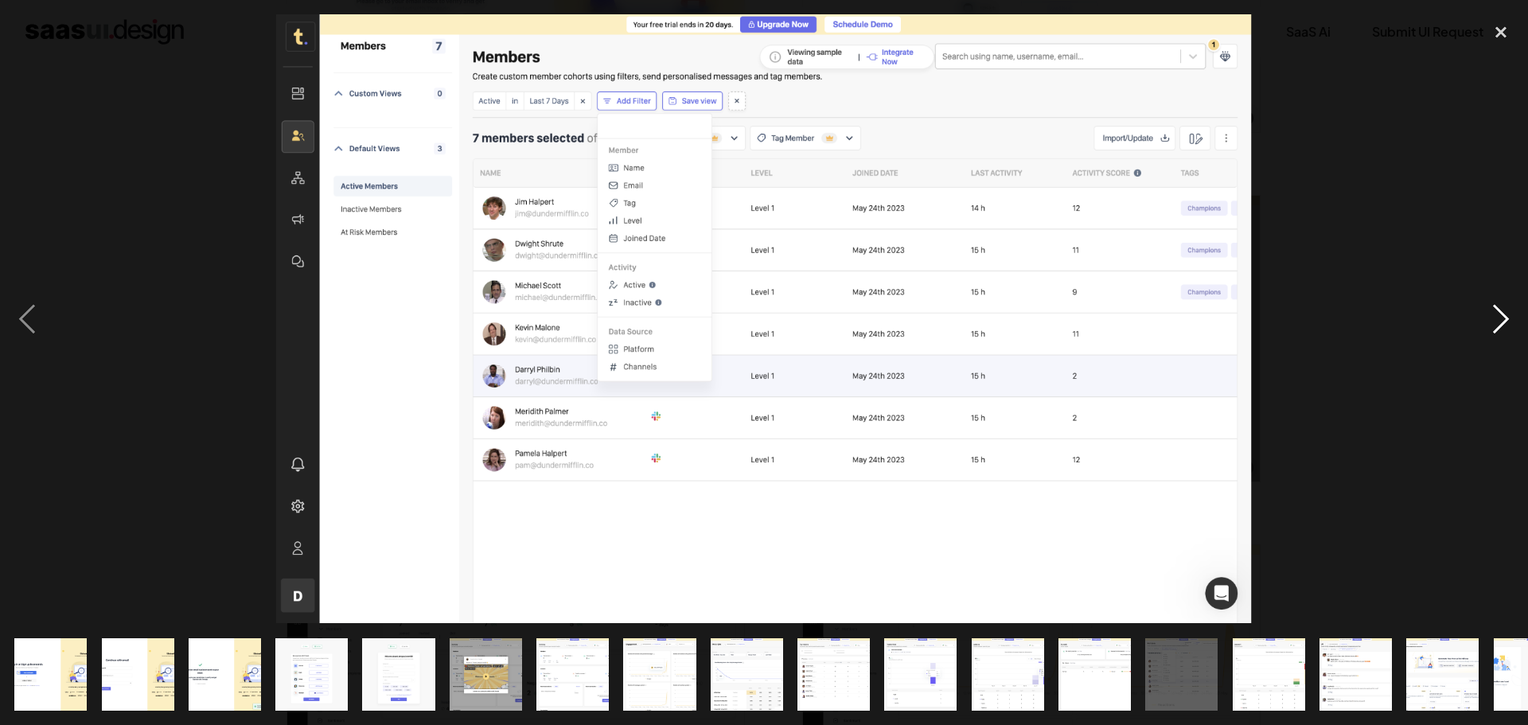
click at [1506, 314] on div "next image" at bounding box center [1501, 318] width 54 height 609
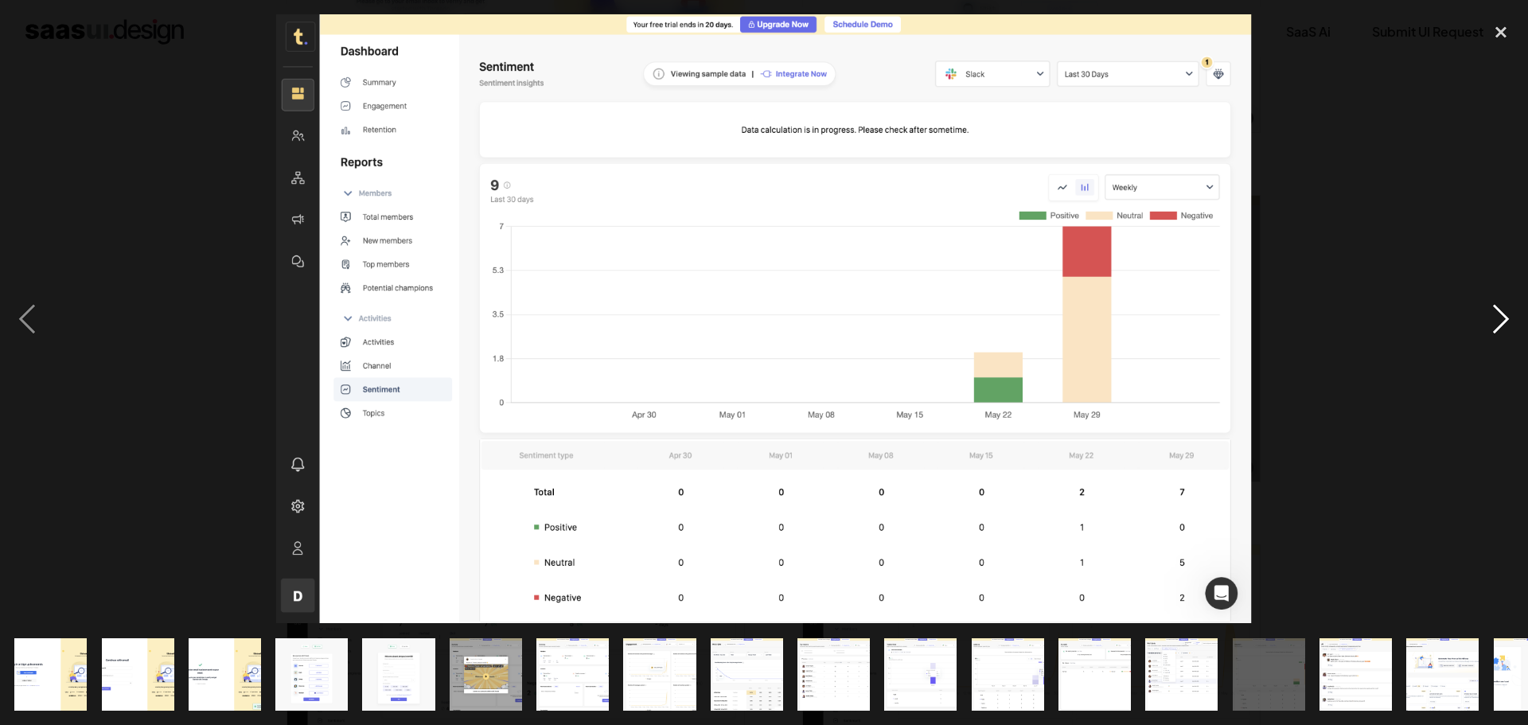
click at [1506, 315] on div "next image" at bounding box center [1501, 318] width 54 height 609
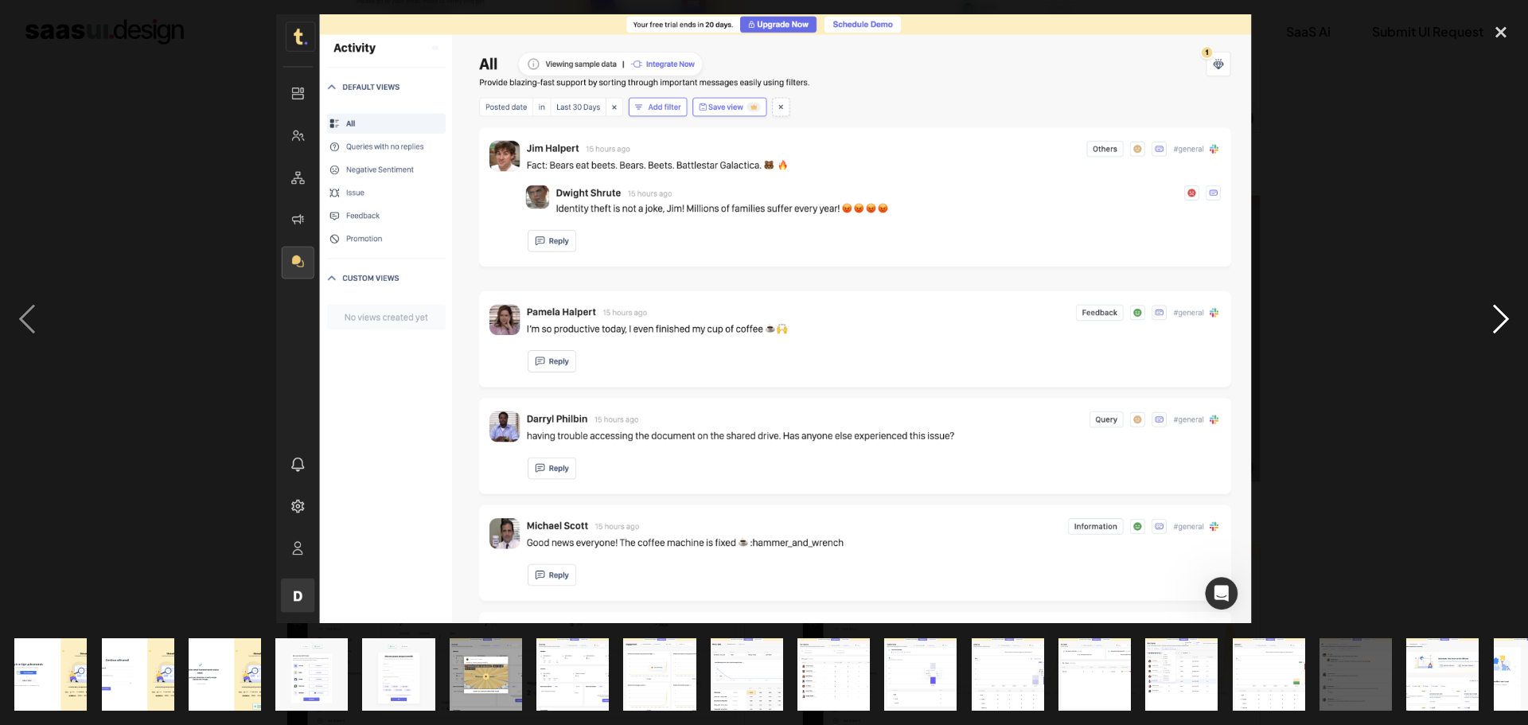
click at [1506, 315] on div "next image" at bounding box center [1501, 318] width 54 height 609
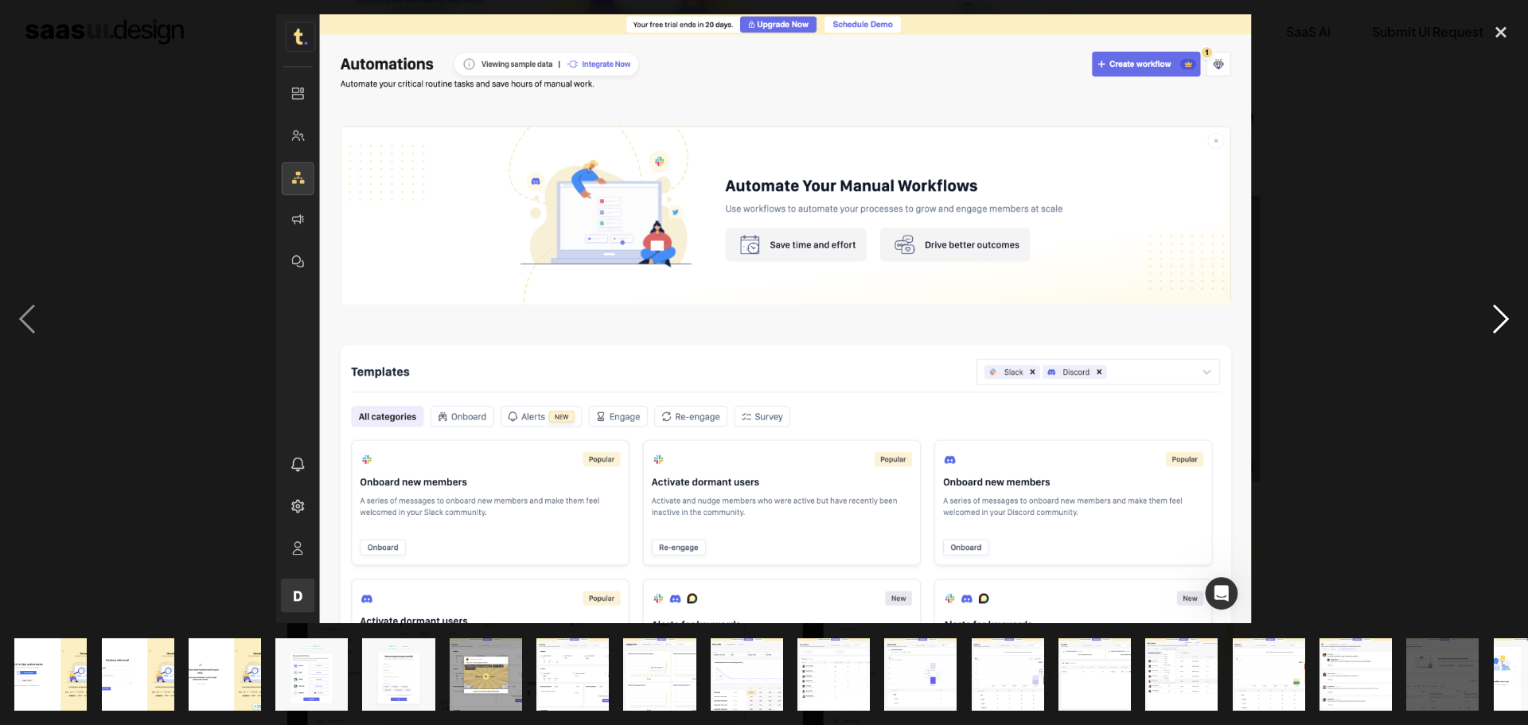
click at [1500, 325] on div "next image" at bounding box center [1501, 318] width 54 height 609
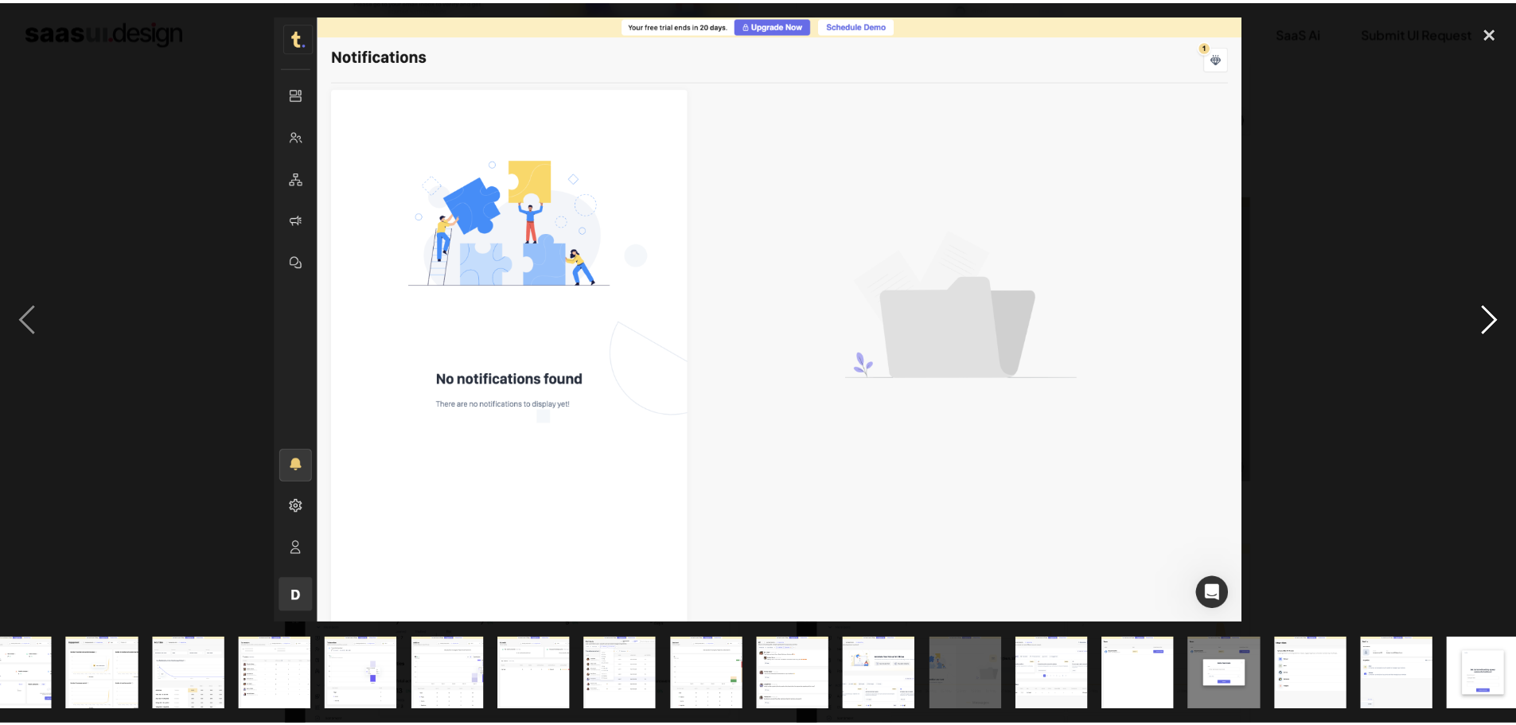
scroll to position [0, 575]
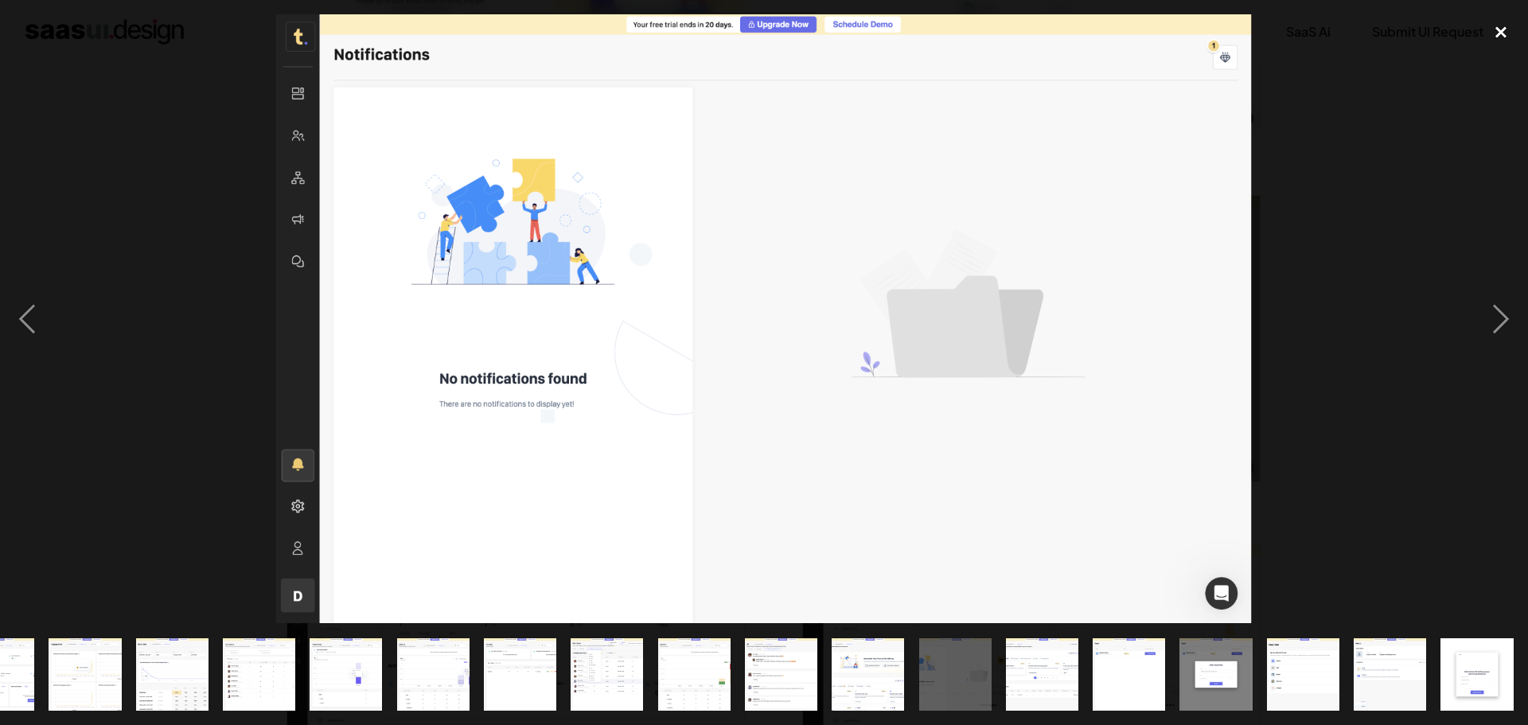
click at [1494, 28] on div "close lightbox" at bounding box center [1501, 31] width 54 height 35
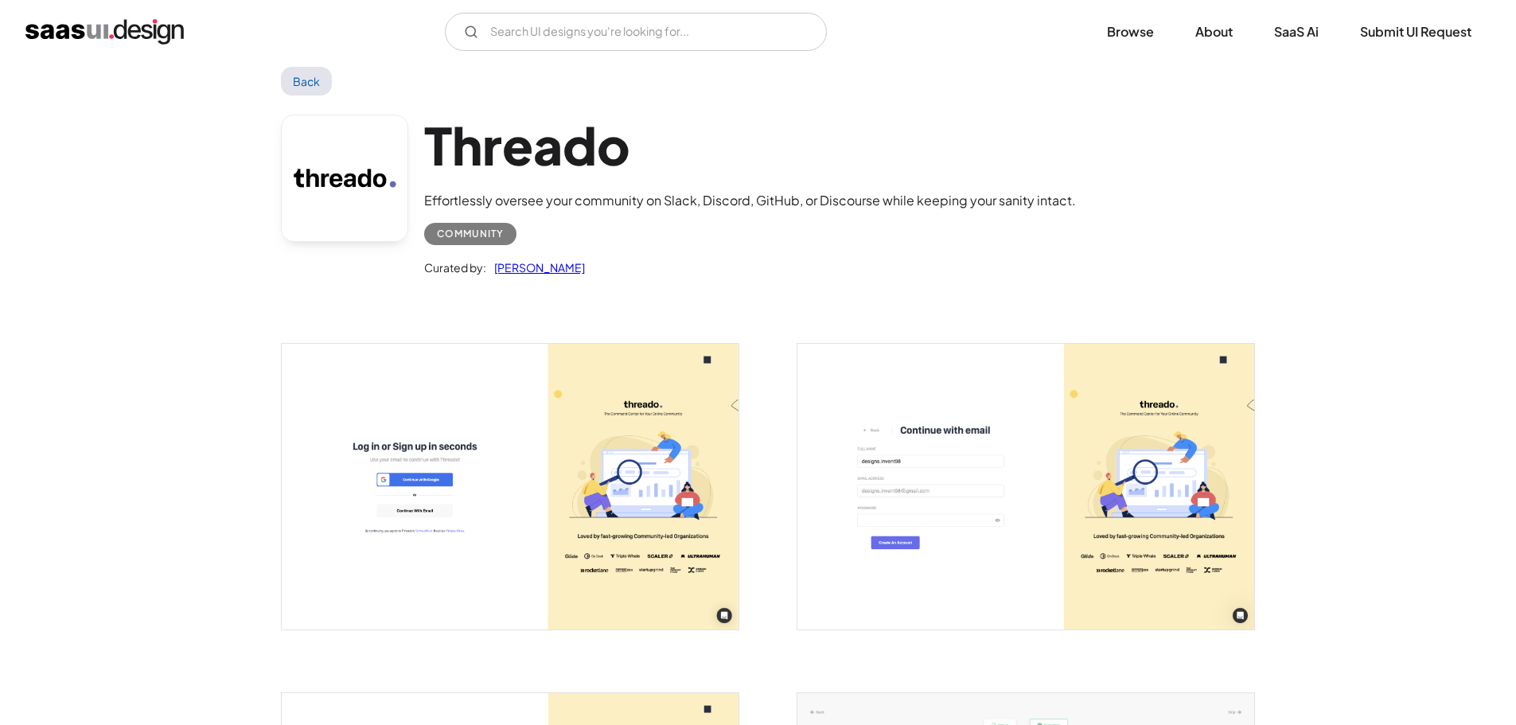
scroll to position [0, 0]
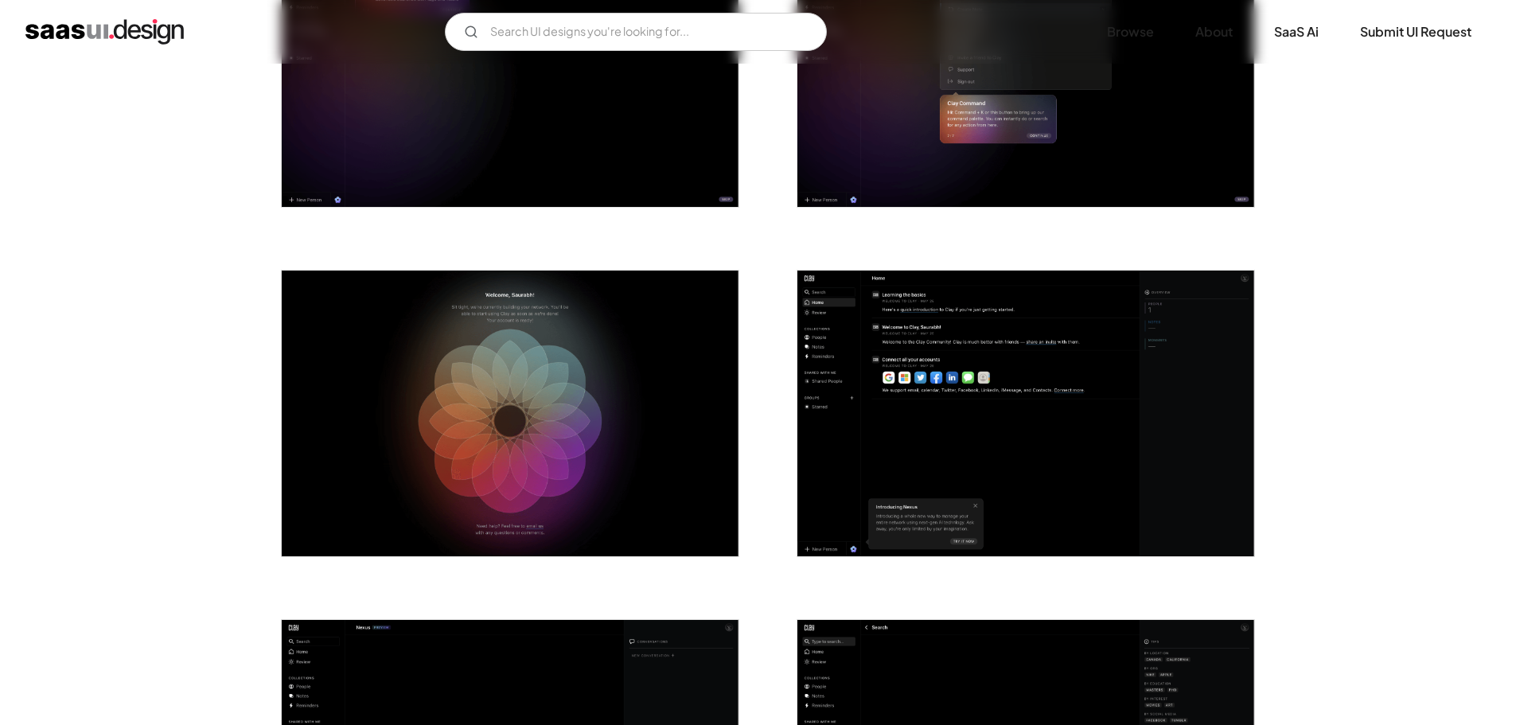
scroll to position [1830, 0]
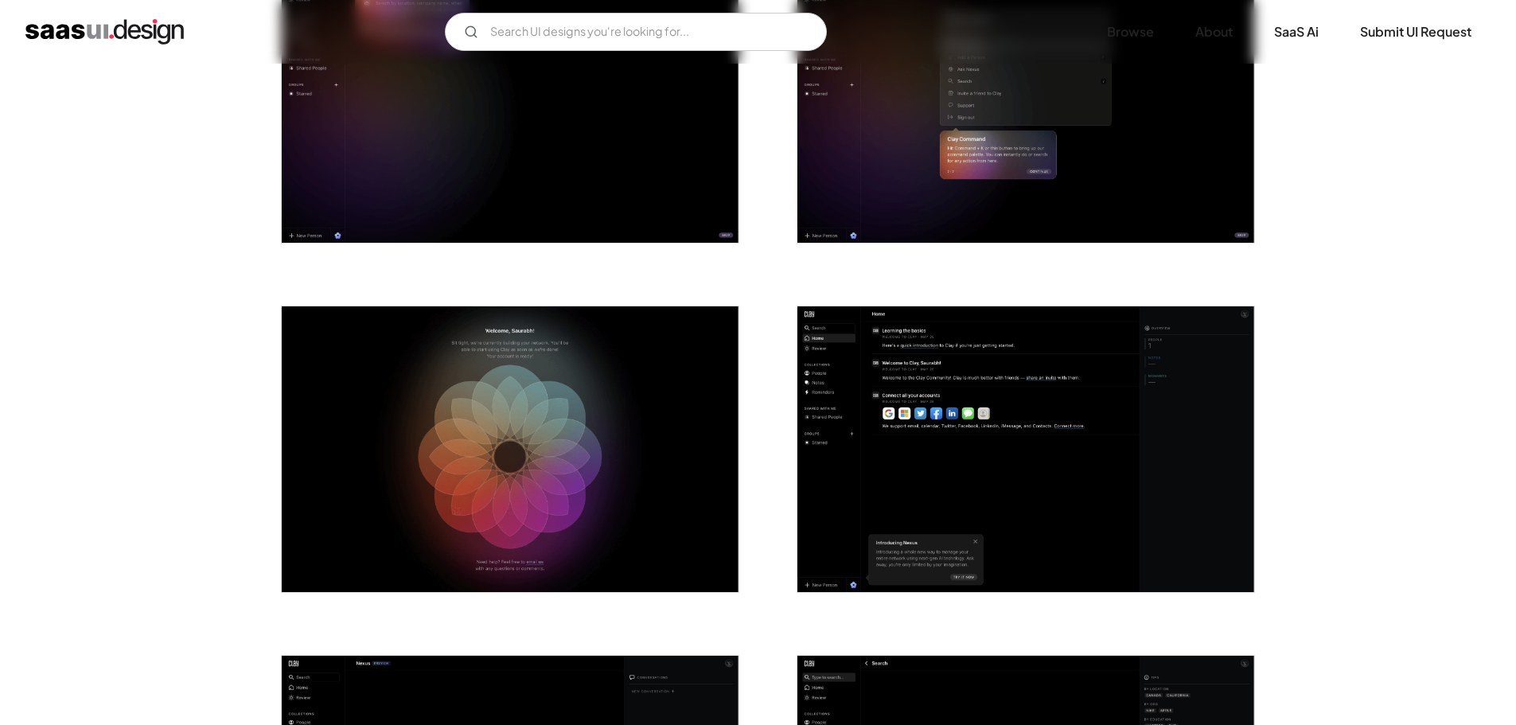
click at [591, 349] on img "open lightbox" at bounding box center [510, 449] width 457 height 286
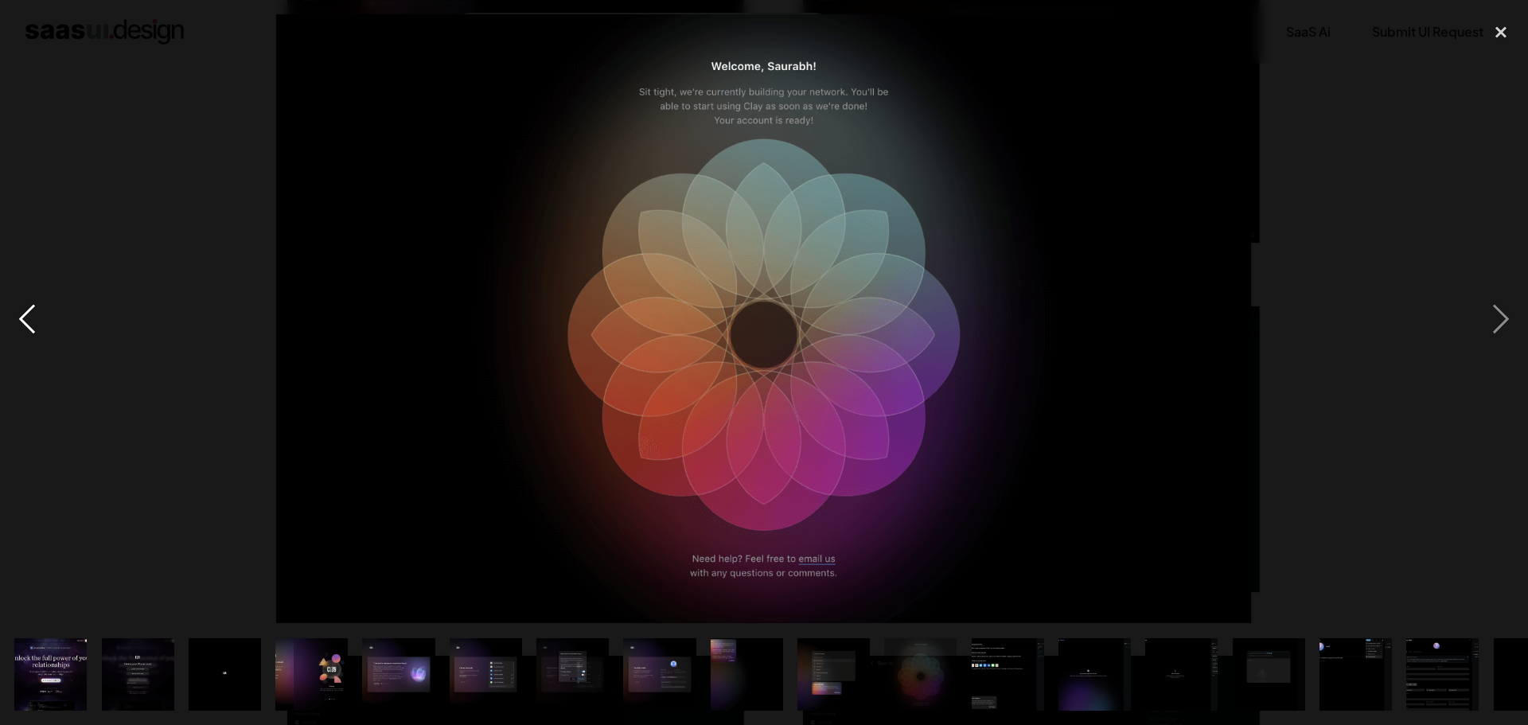
click at [0, 283] on div "previous image" at bounding box center [27, 318] width 54 height 609
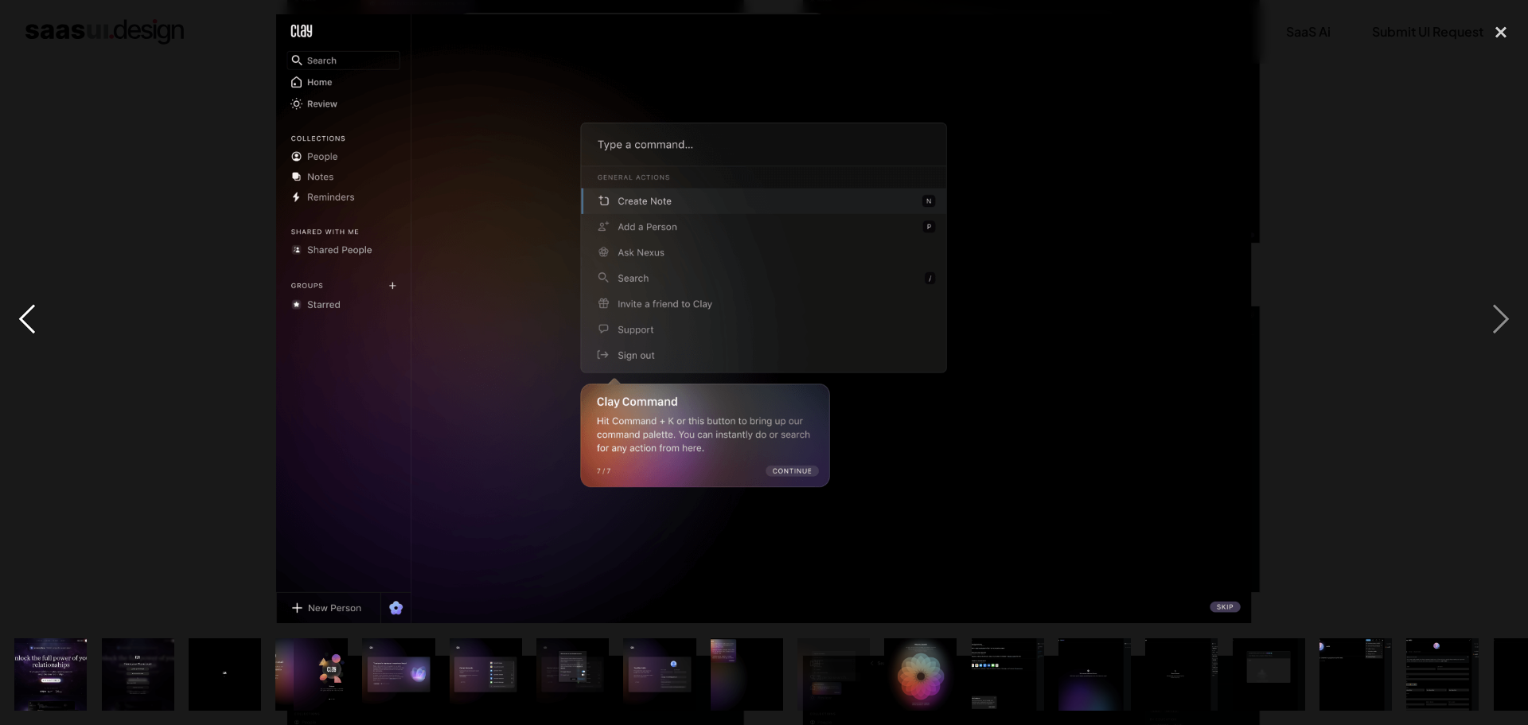
click at [12, 302] on div "previous image" at bounding box center [27, 318] width 54 height 609
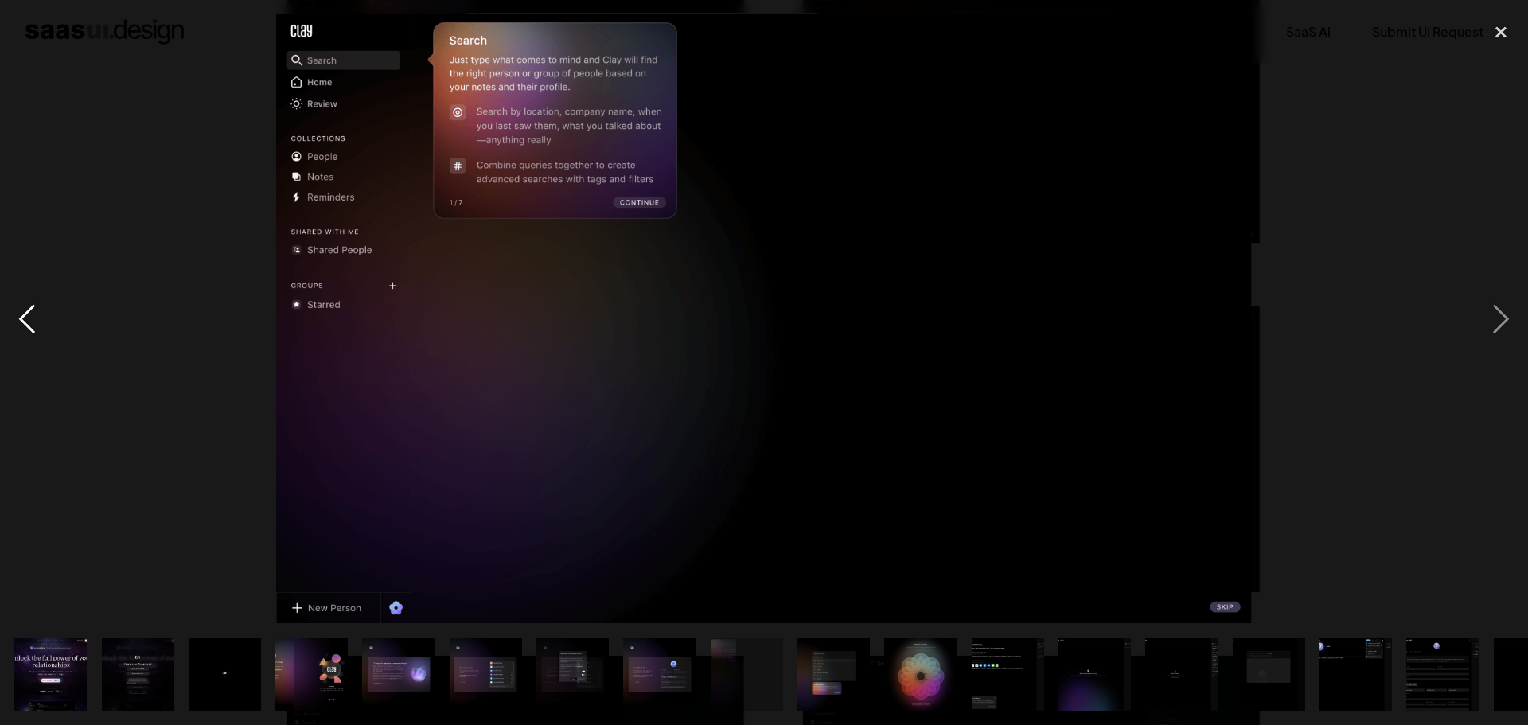
click at [12, 299] on div "previous image" at bounding box center [27, 318] width 54 height 609
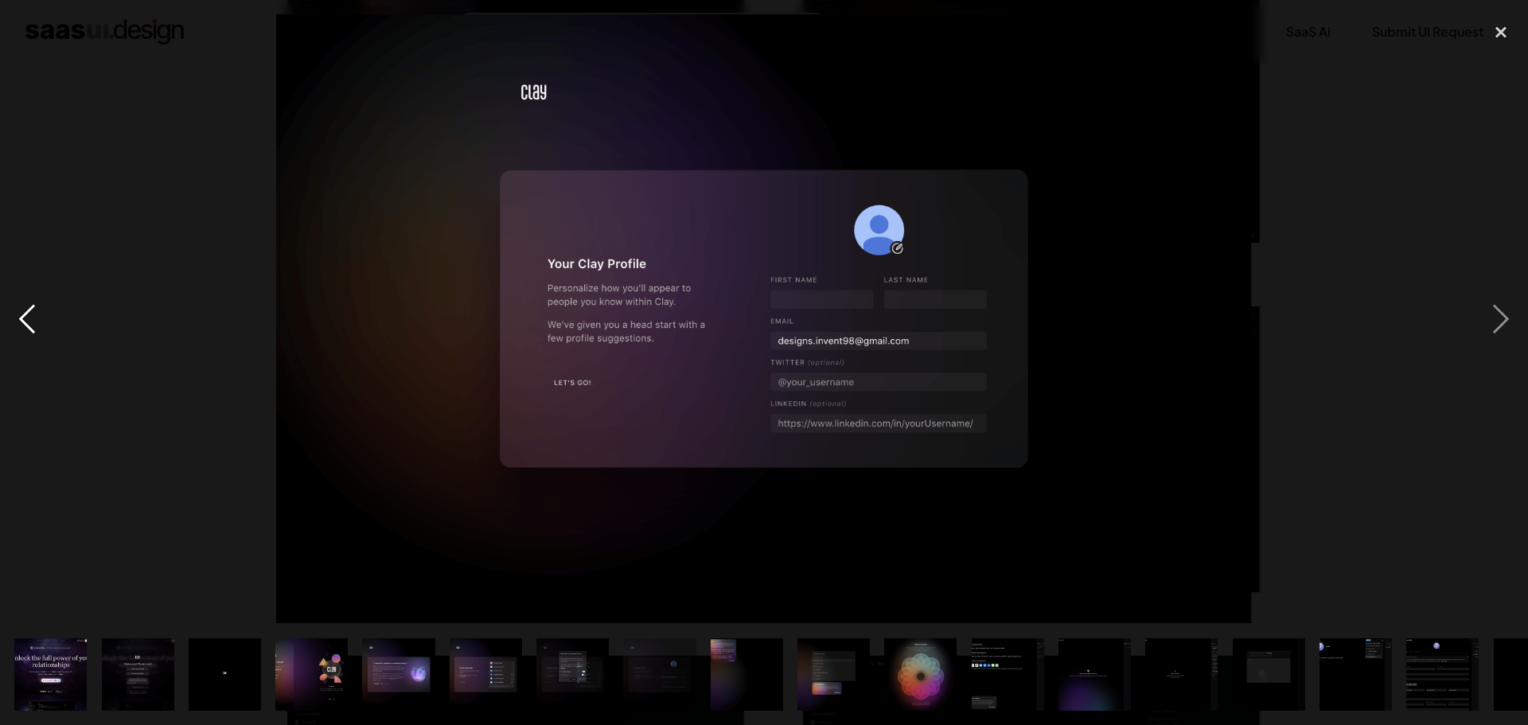
click at [12, 298] on div "previous image" at bounding box center [27, 318] width 54 height 609
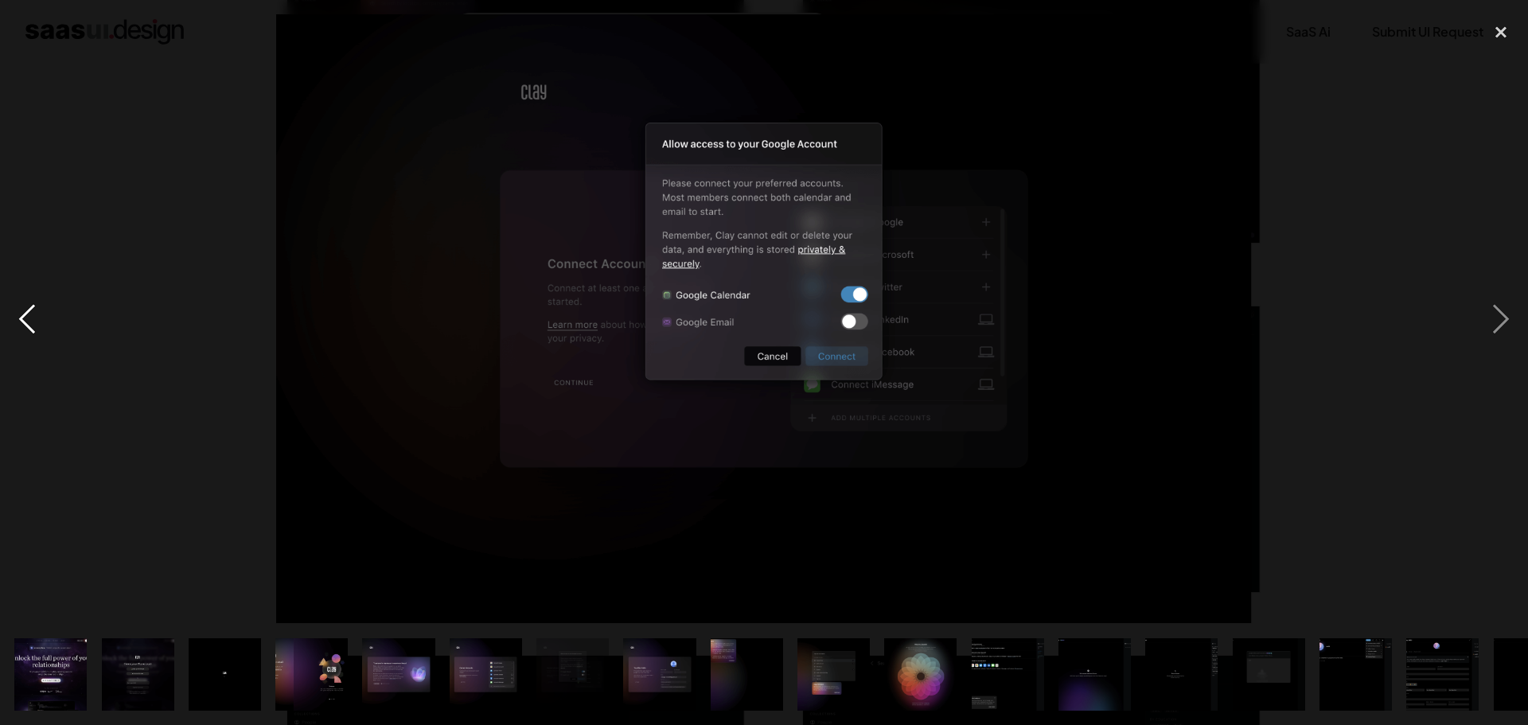
click at [12, 298] on div "previous image" at bounding box center [27, 318] width 54 height 609
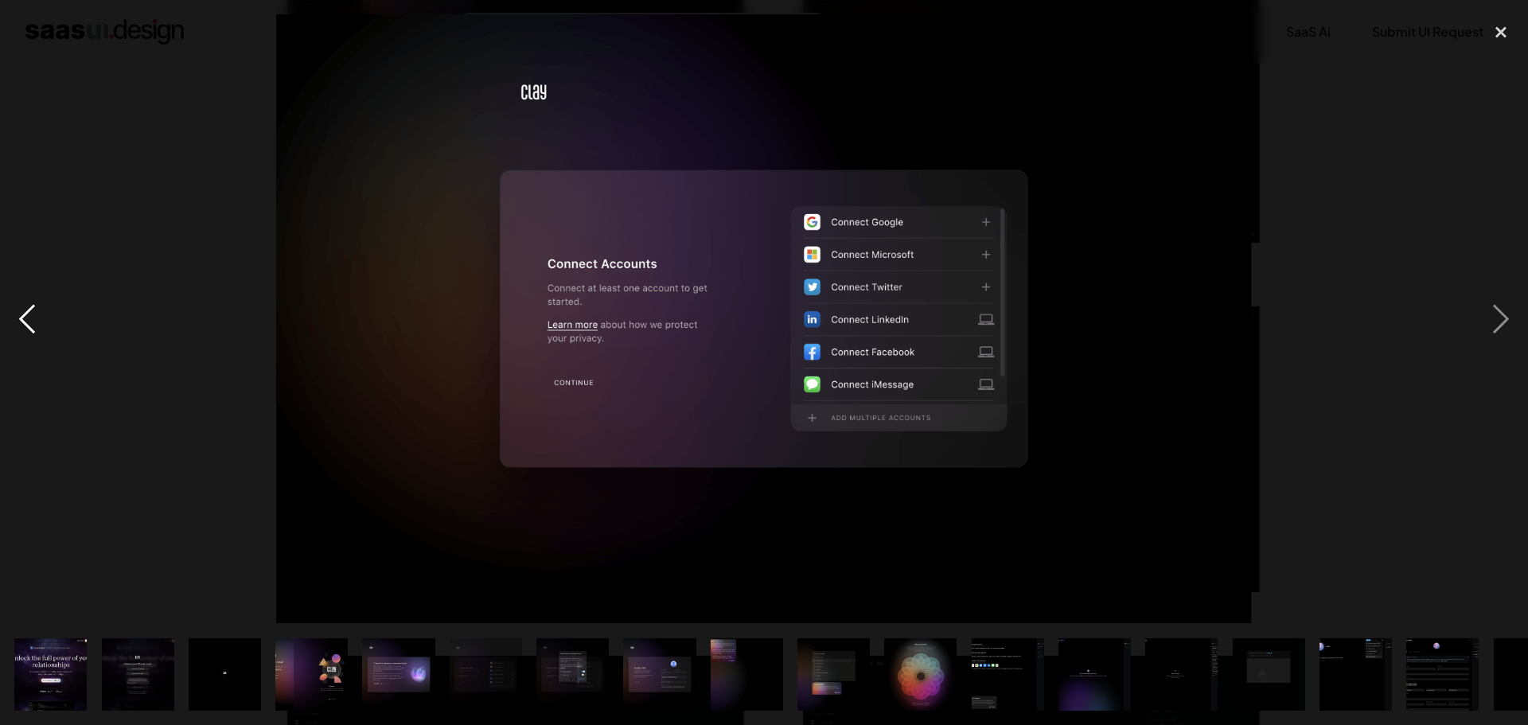
click at [12, 297] on div "previous image" at bounding box center [27, 318] width 54 height 609
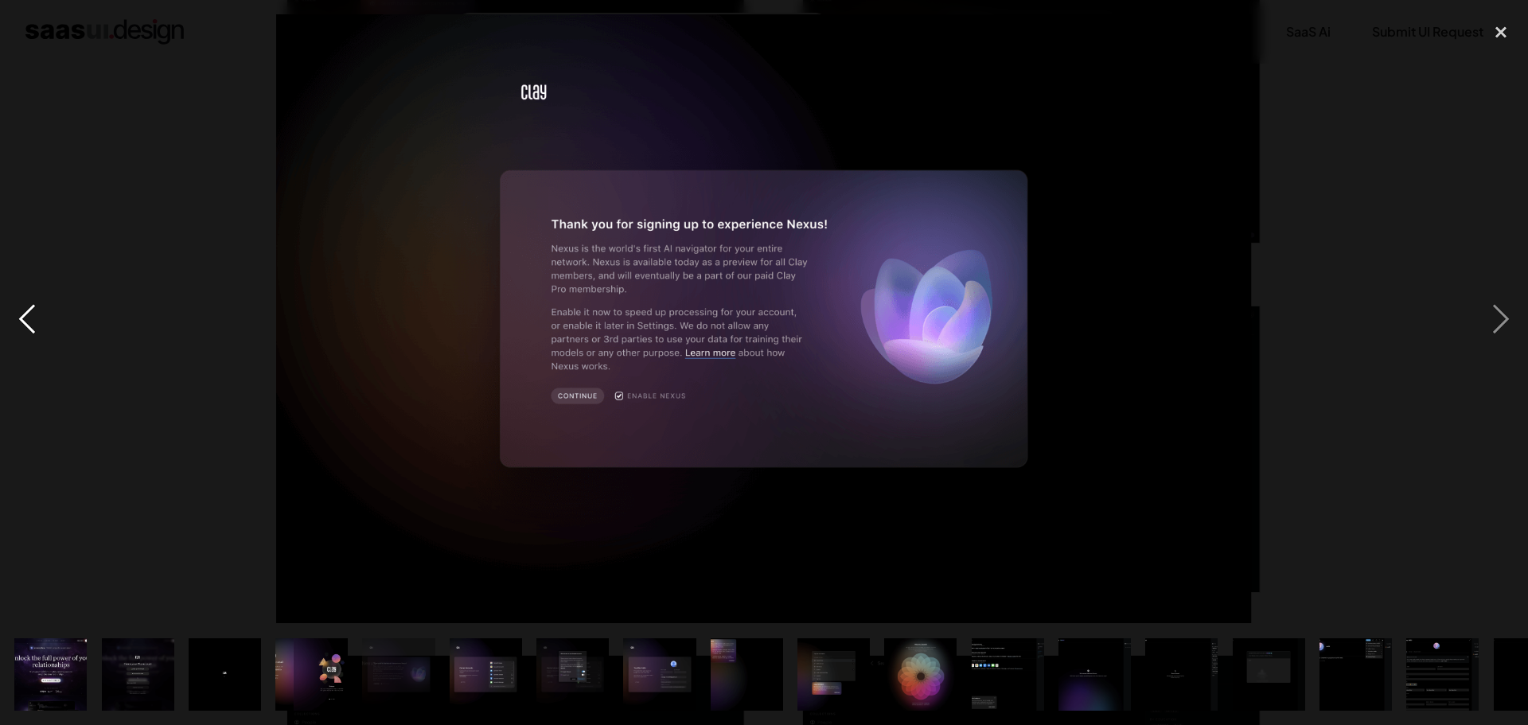
click at [12, 297] on div "previous image" at bounding box center [27, 318] width 54 height 609
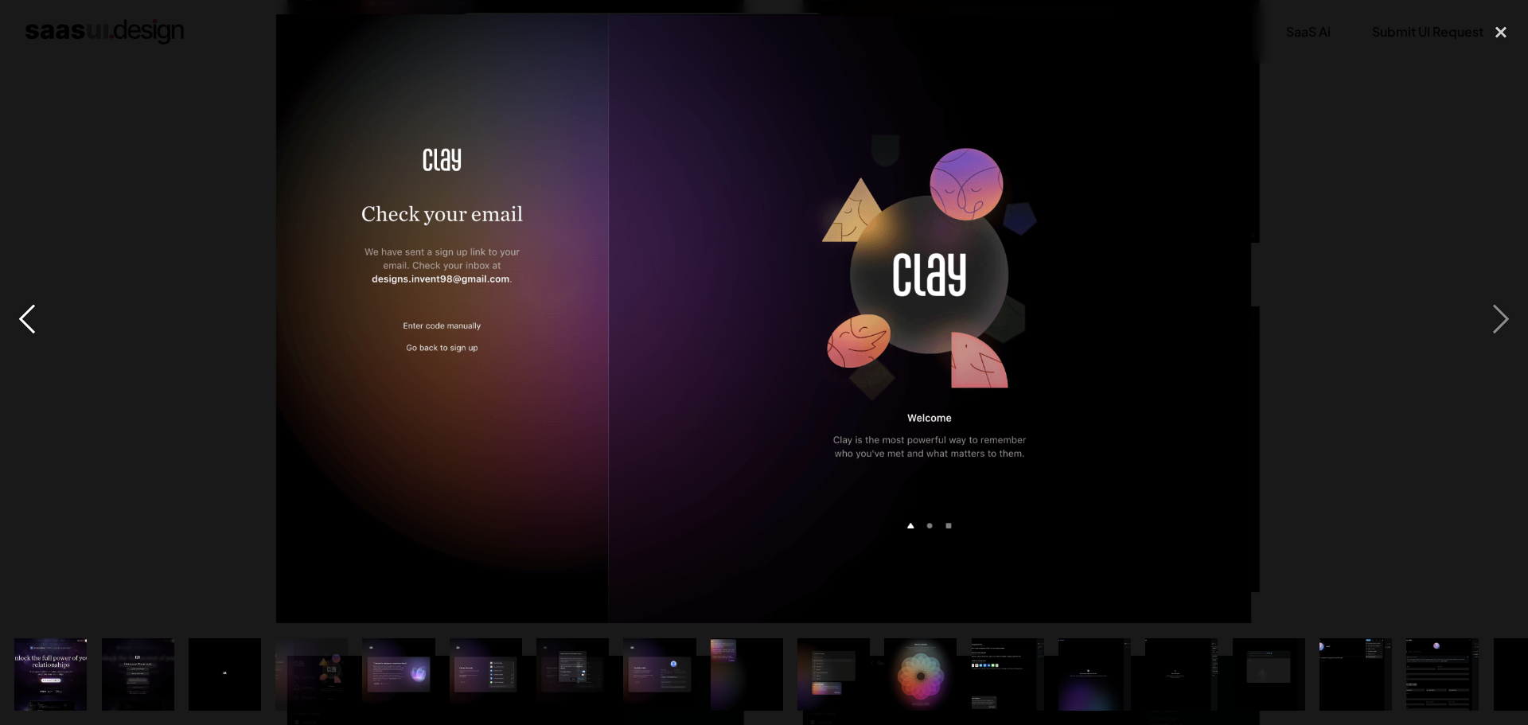
click at [10, 296] on div "previous image" at bounding box center [27, 318] width 54 height 609
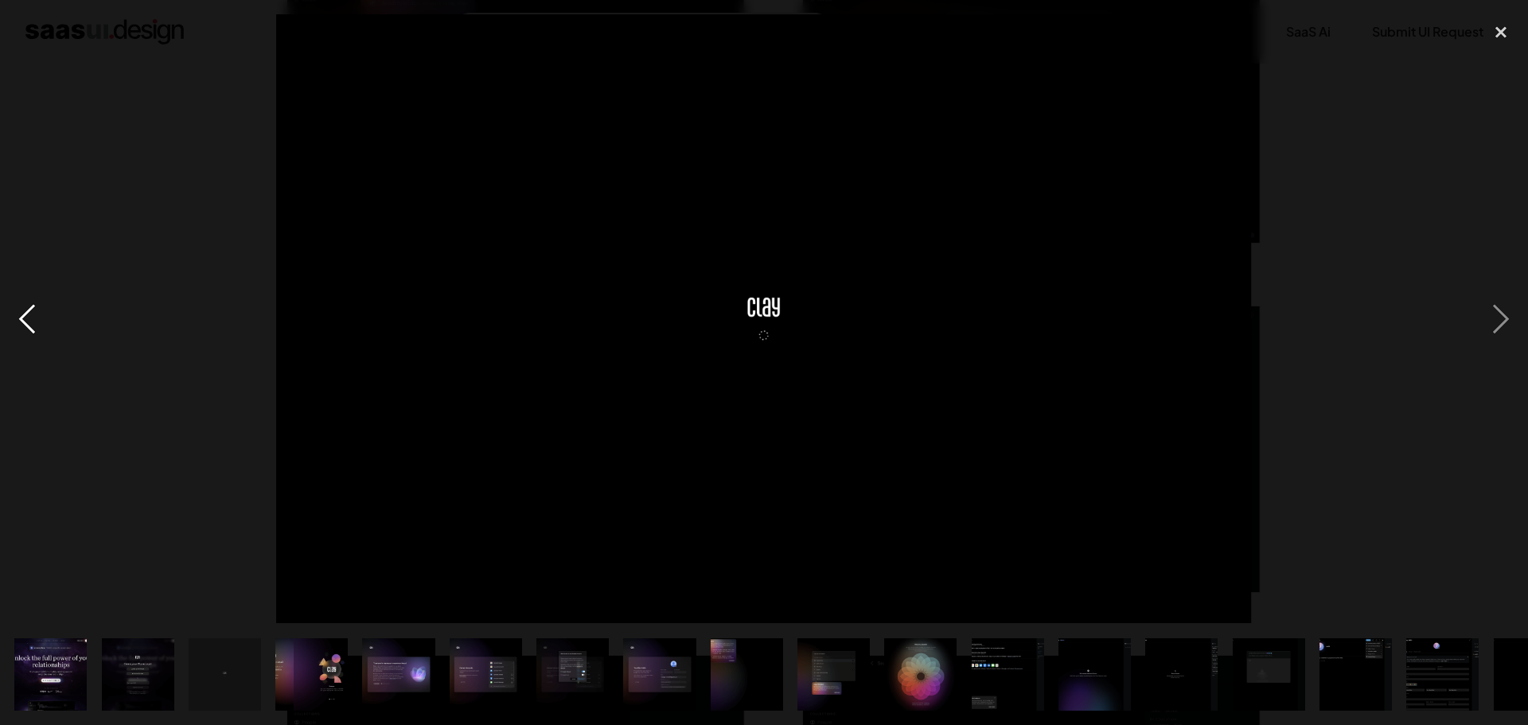
click at [10, 296] on div "previous image" at bounding box center [27, 318] width 54 height 609
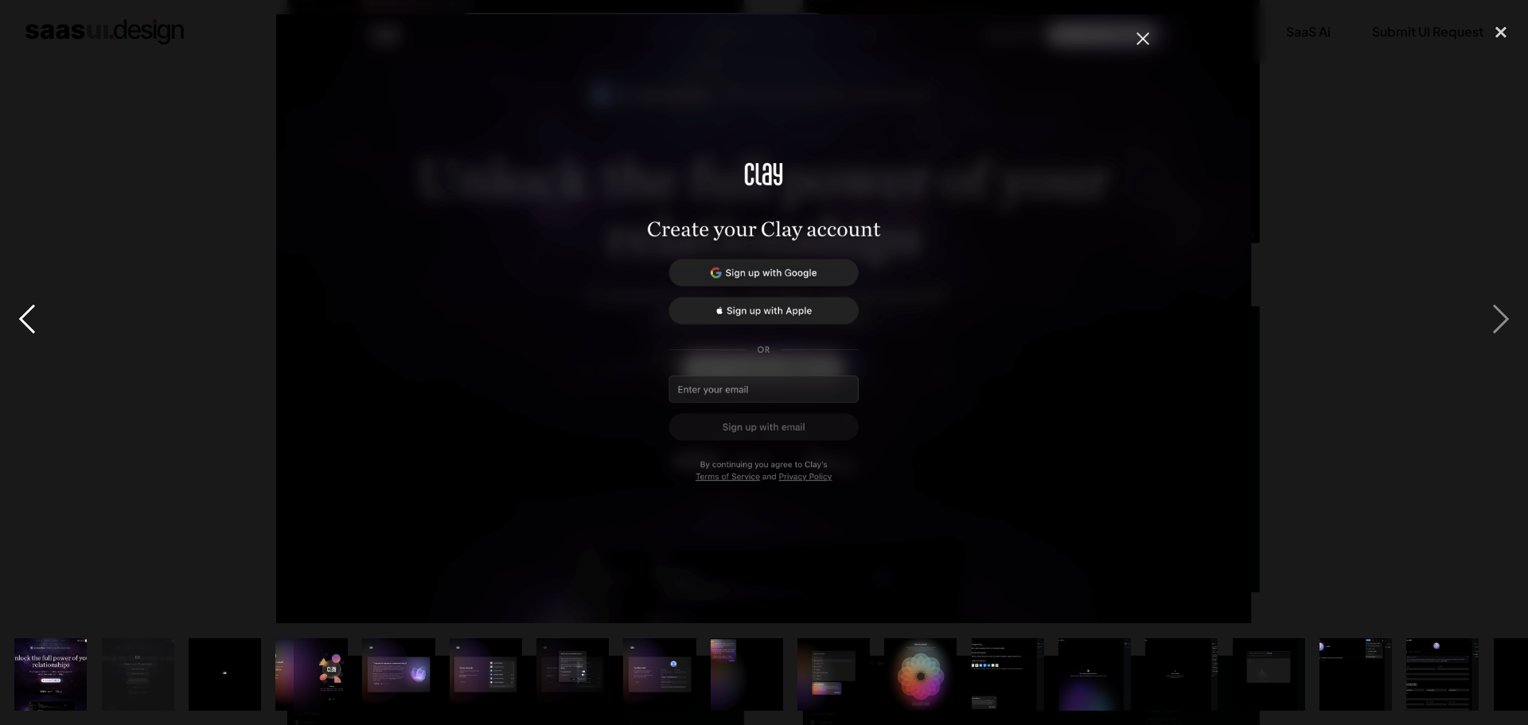
click at [10, 296] on div "previous image" at bounding box center [27, 318] width 54 height 609
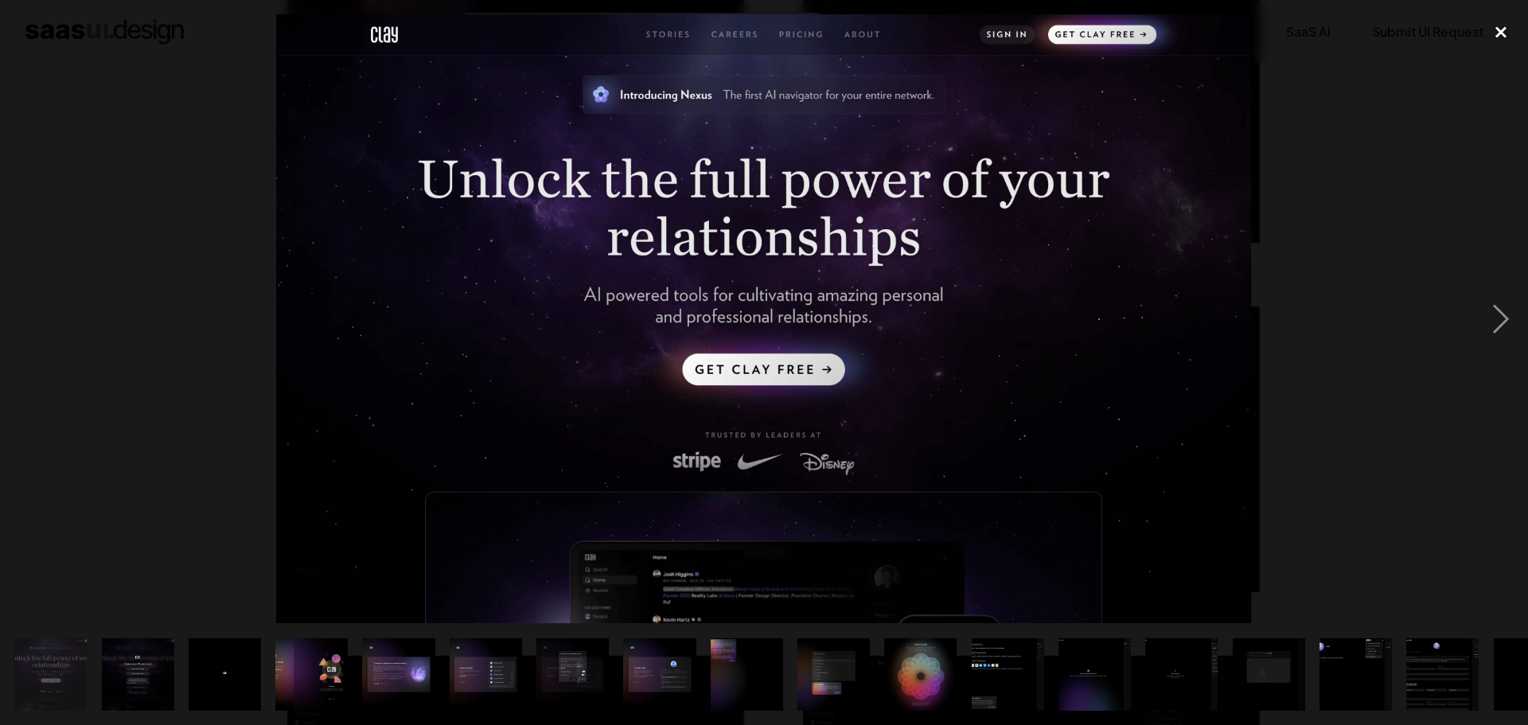
click at [1503, 29] on div "close lightbox" at bounding box center [1501, 31] width 54 height 35
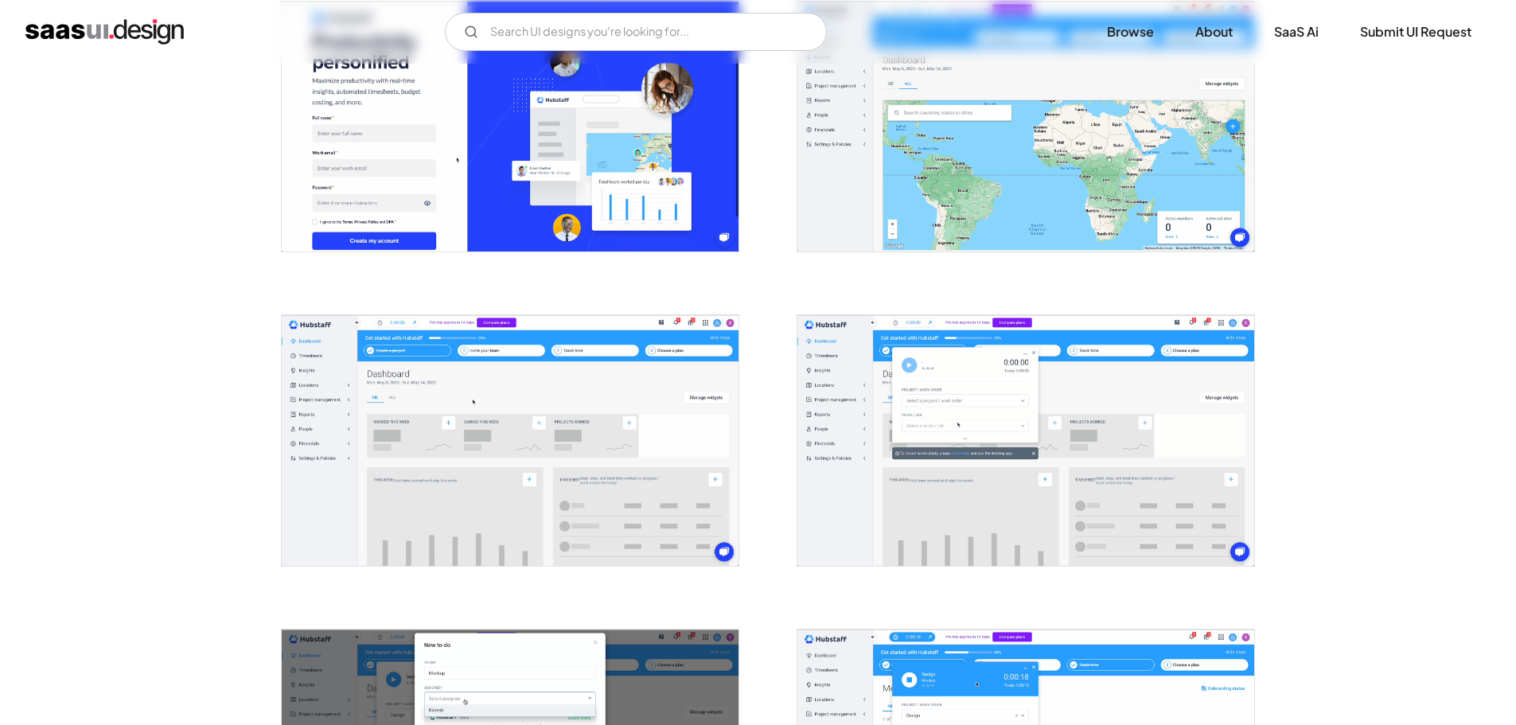
scroll to position [1273, 0]
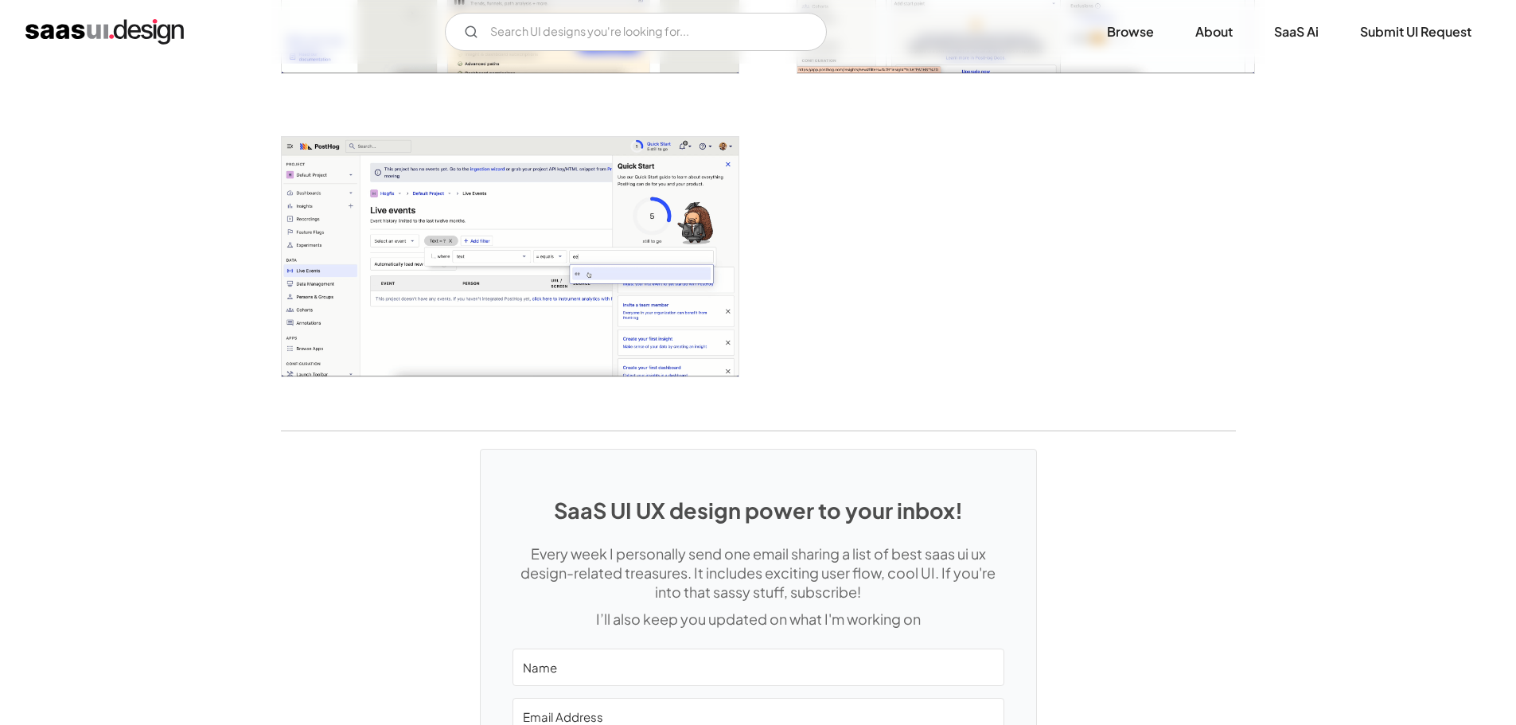
scroll to position [4058, 0]
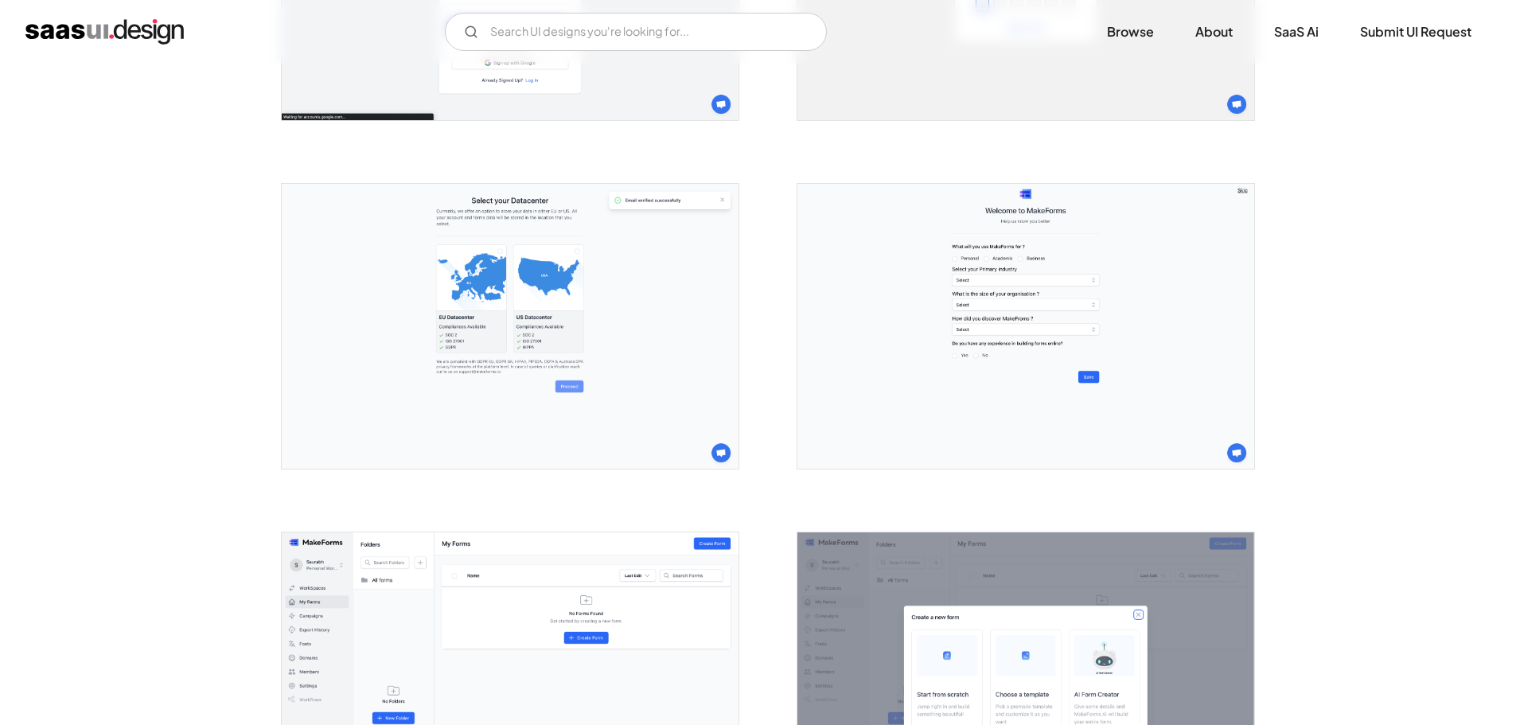
scroll to position [875, 0]
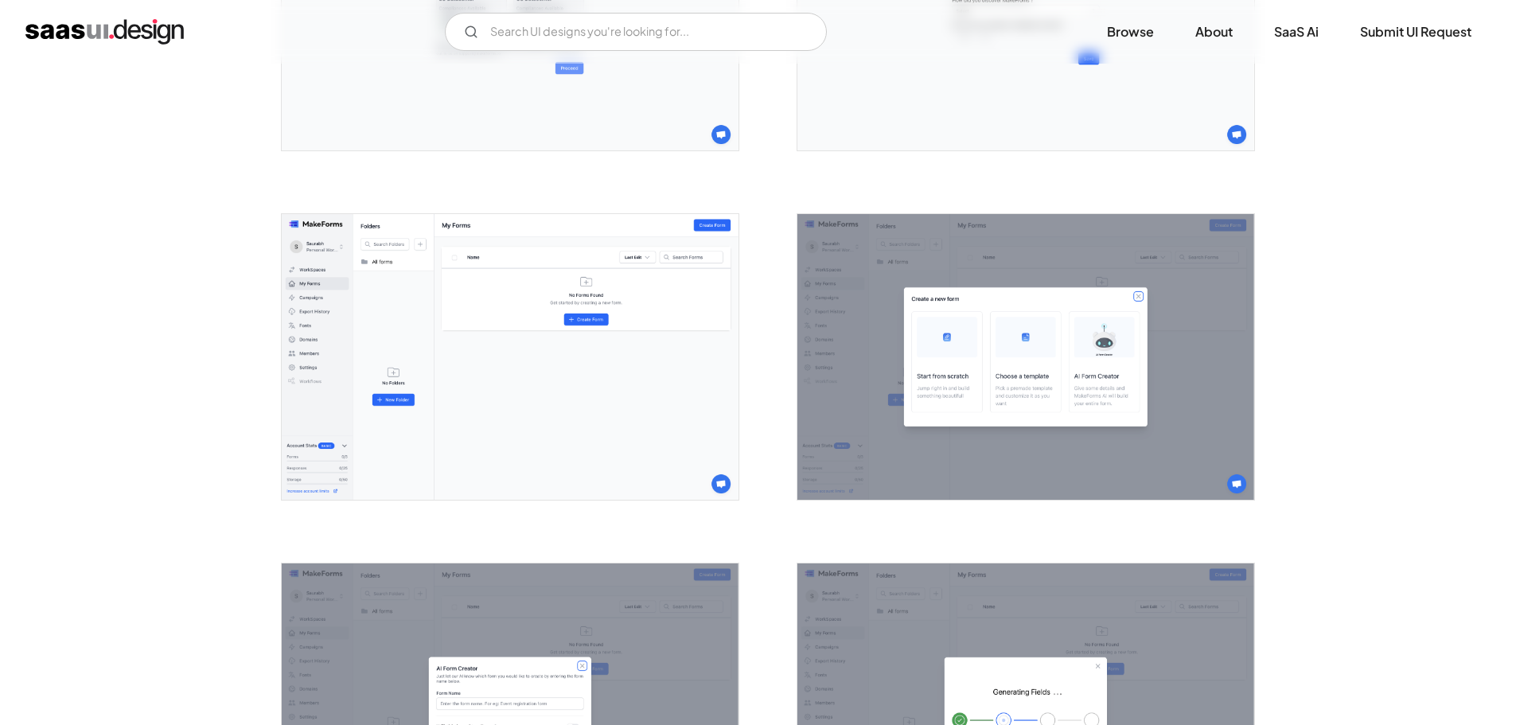
click at [567, 377] on img "open lightbox" at bounding box center [510, 357] width 457 height 286
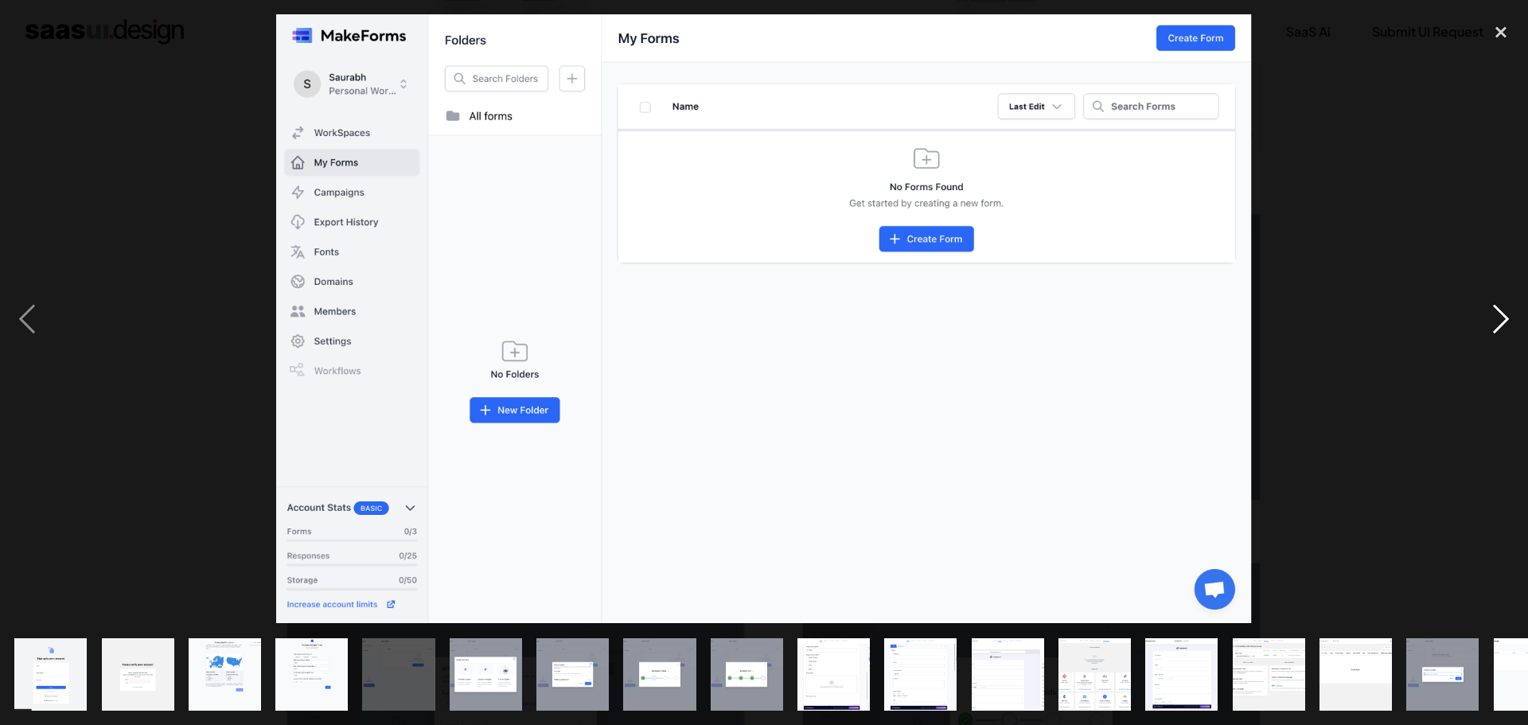
click at [1501, 324] on div "next image" at bounding box center [1501, 318] width 54 height 609
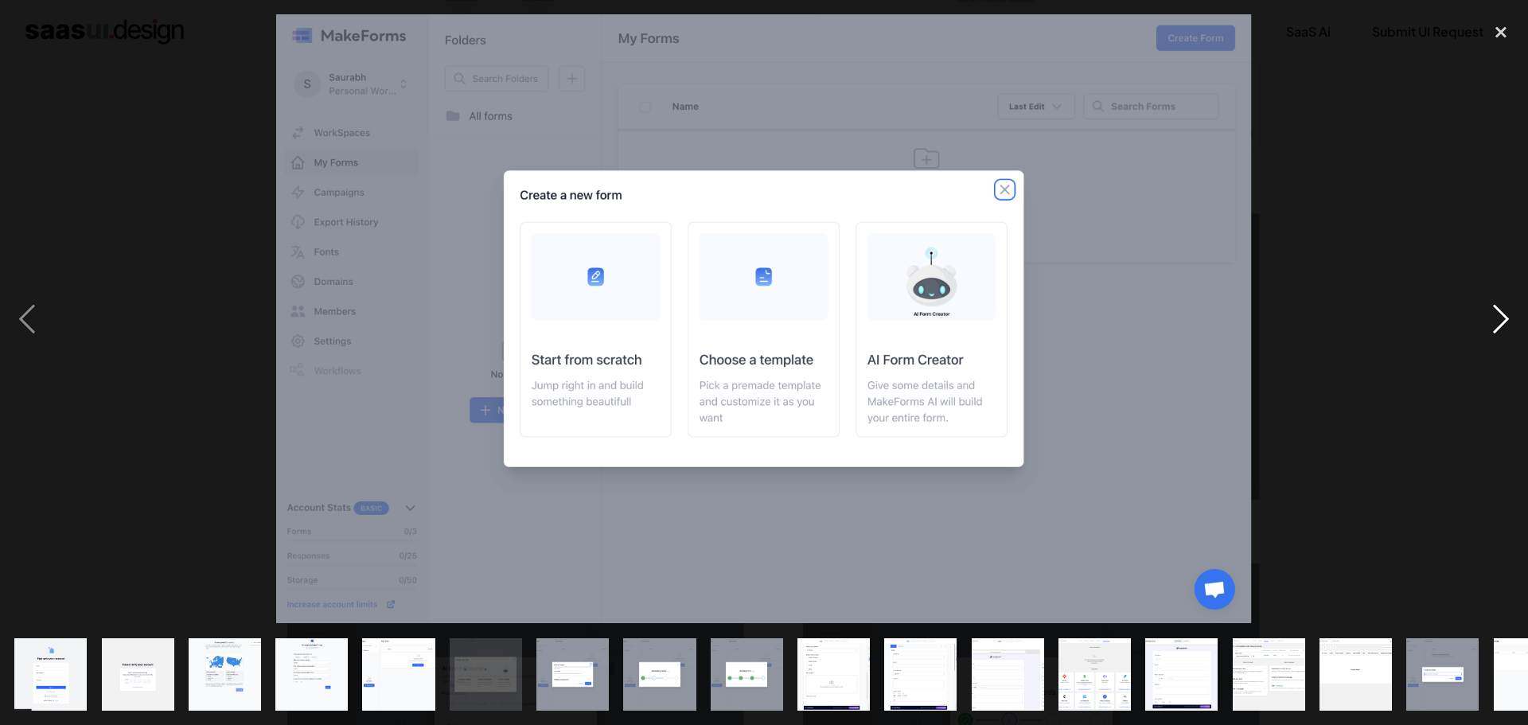
click at [1501, 324] on div "next image" at bounding box center [1501, 318] width 54 height 609
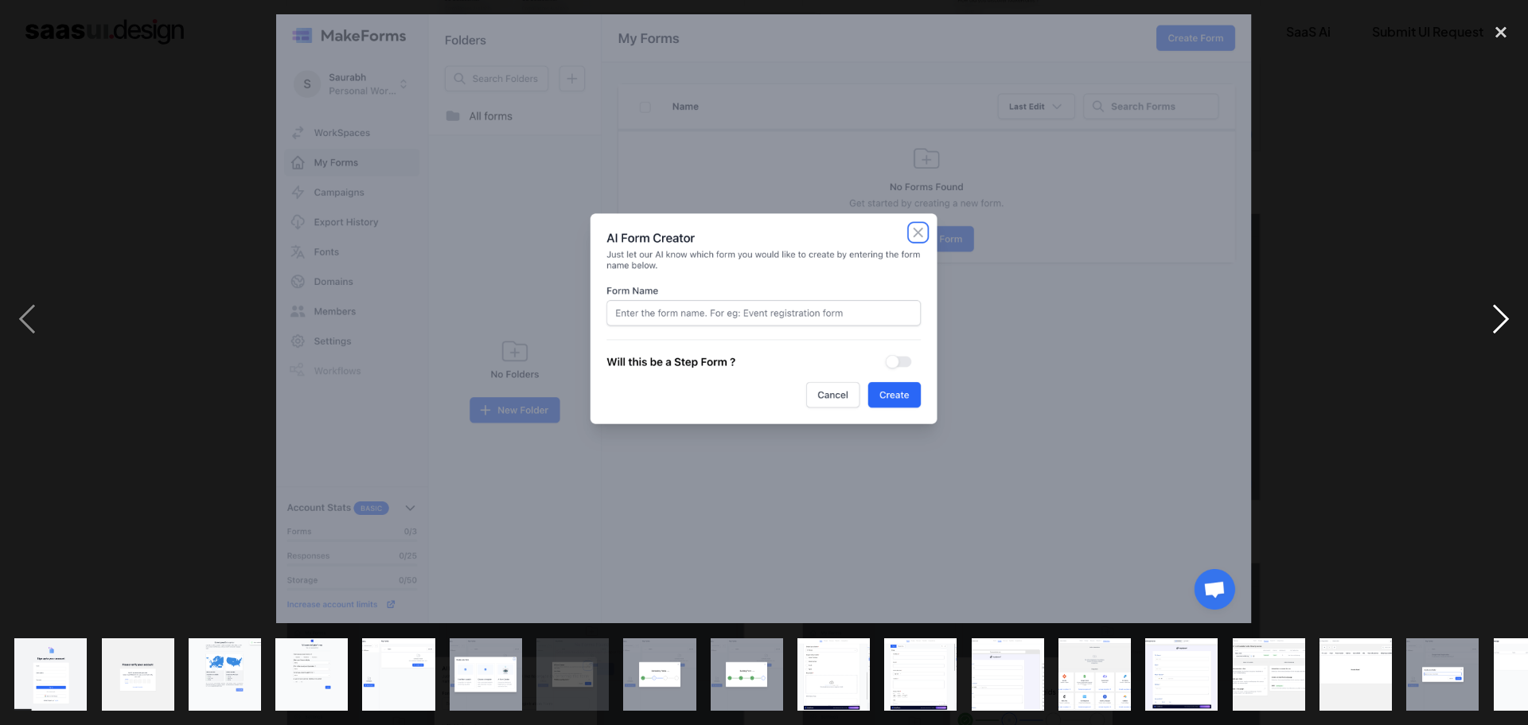
click at [1501, 324] on div "next image" at bounding box center [1501, 318] width 54 height 609
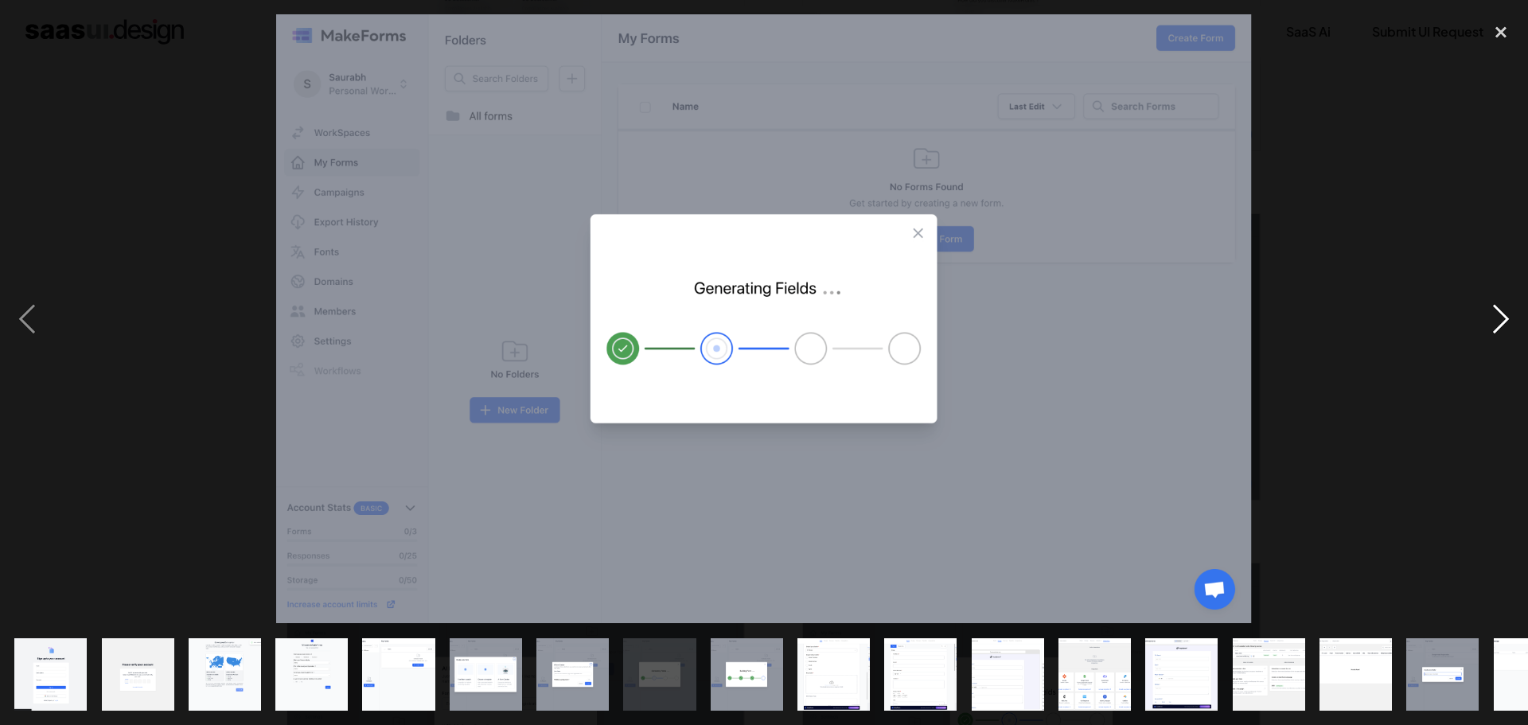
click at [1501, 324] on div "next image" at bounding box center [1501, 318] width 54 height 609
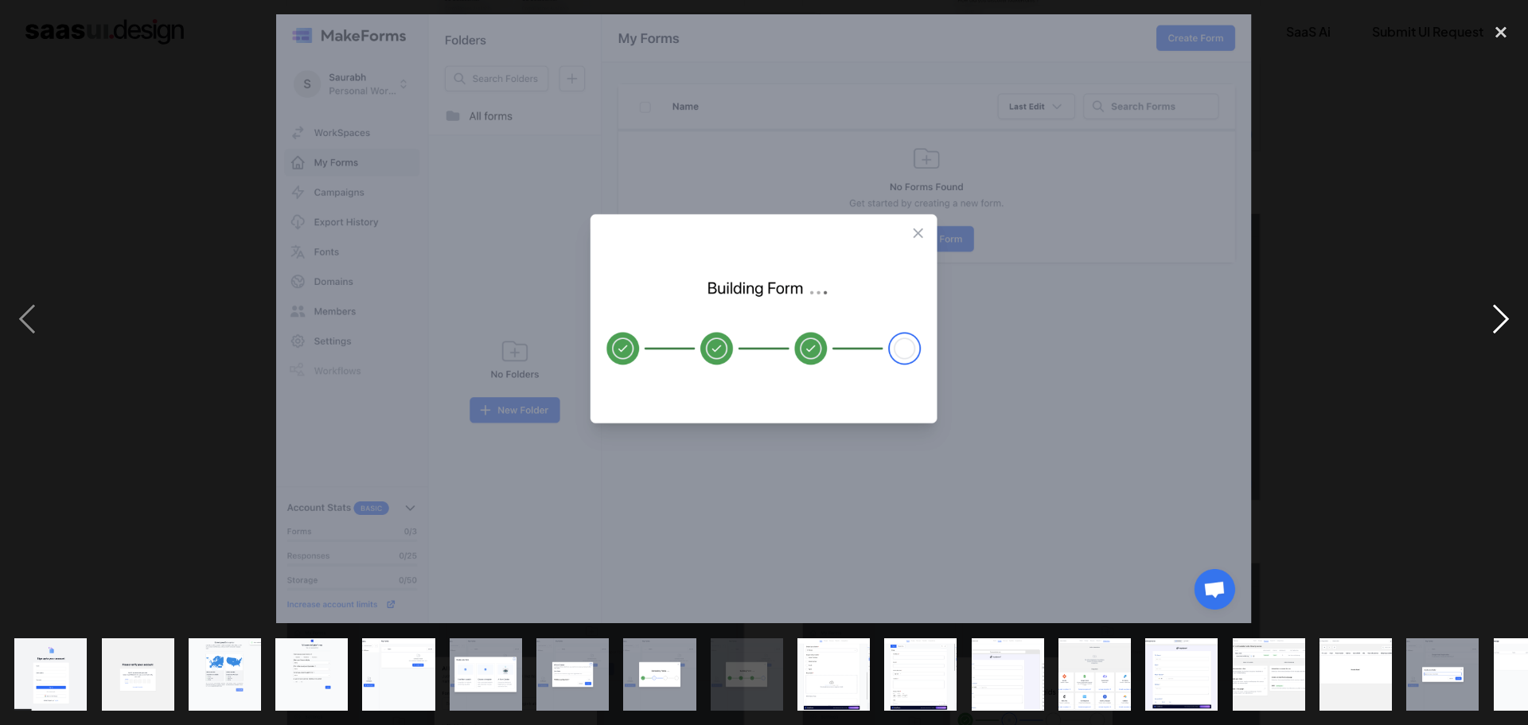
click at [1501, 324] on div "next image" at bounding box center [1501, 318] width 54 height 609
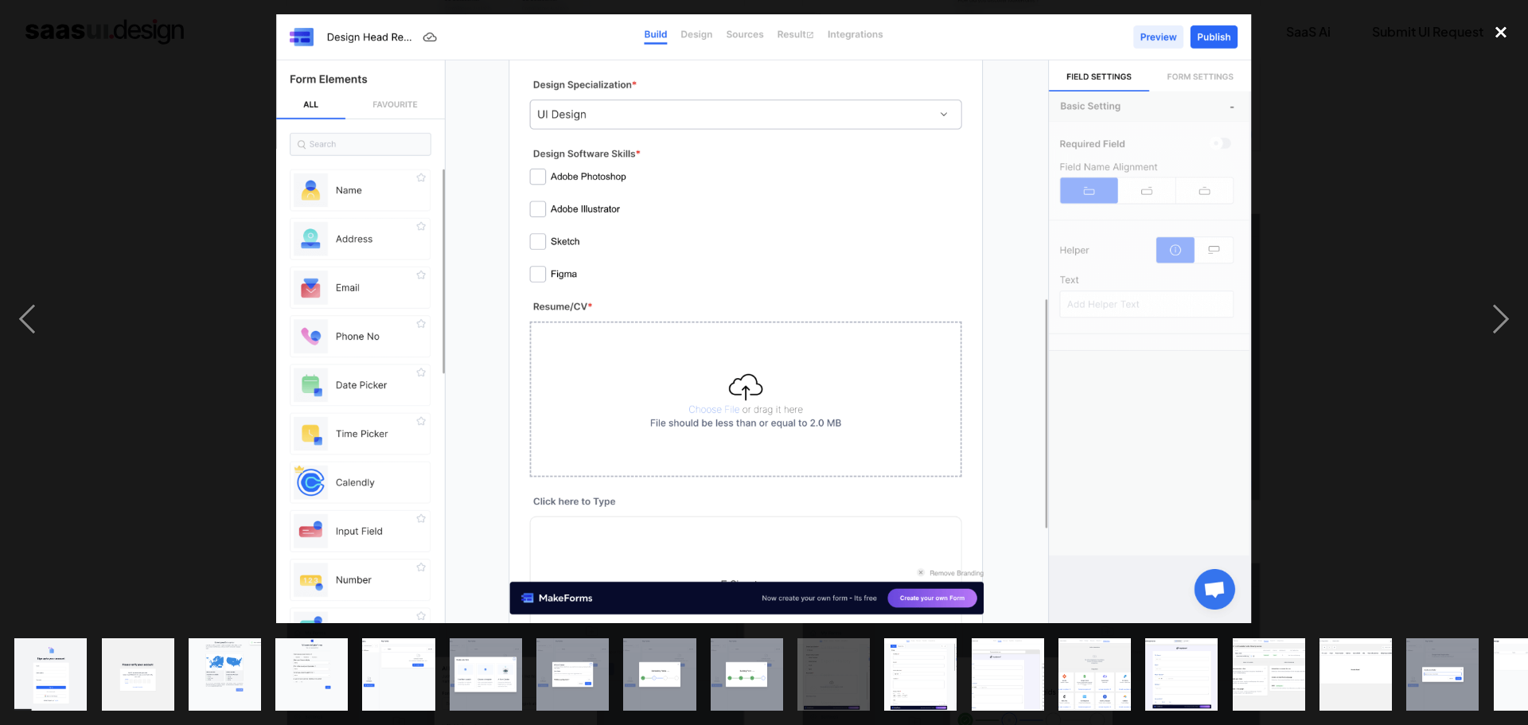
click at [1505, 30] on div "close lightbox" at bounding box center [1501, 31] width 54 height 35
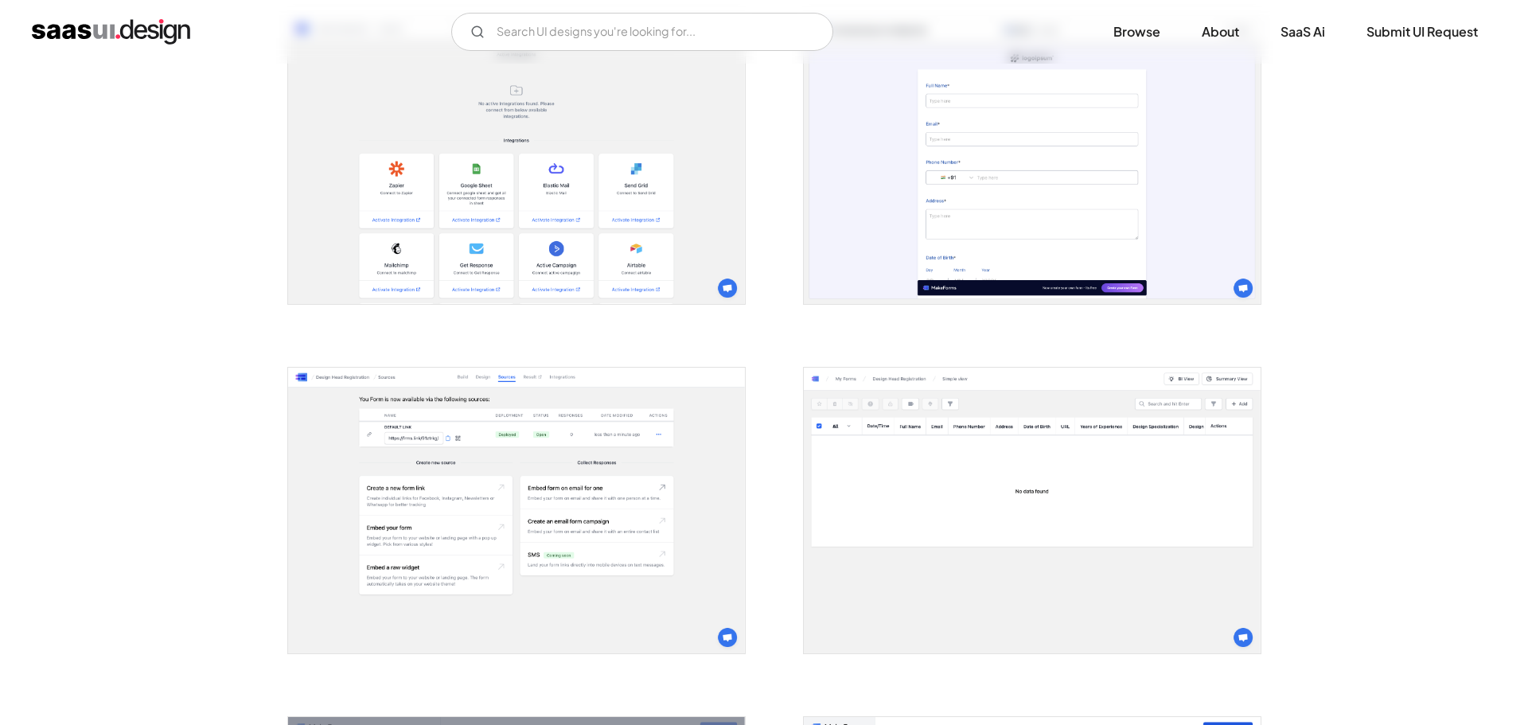
scroll to position [1989, 0]
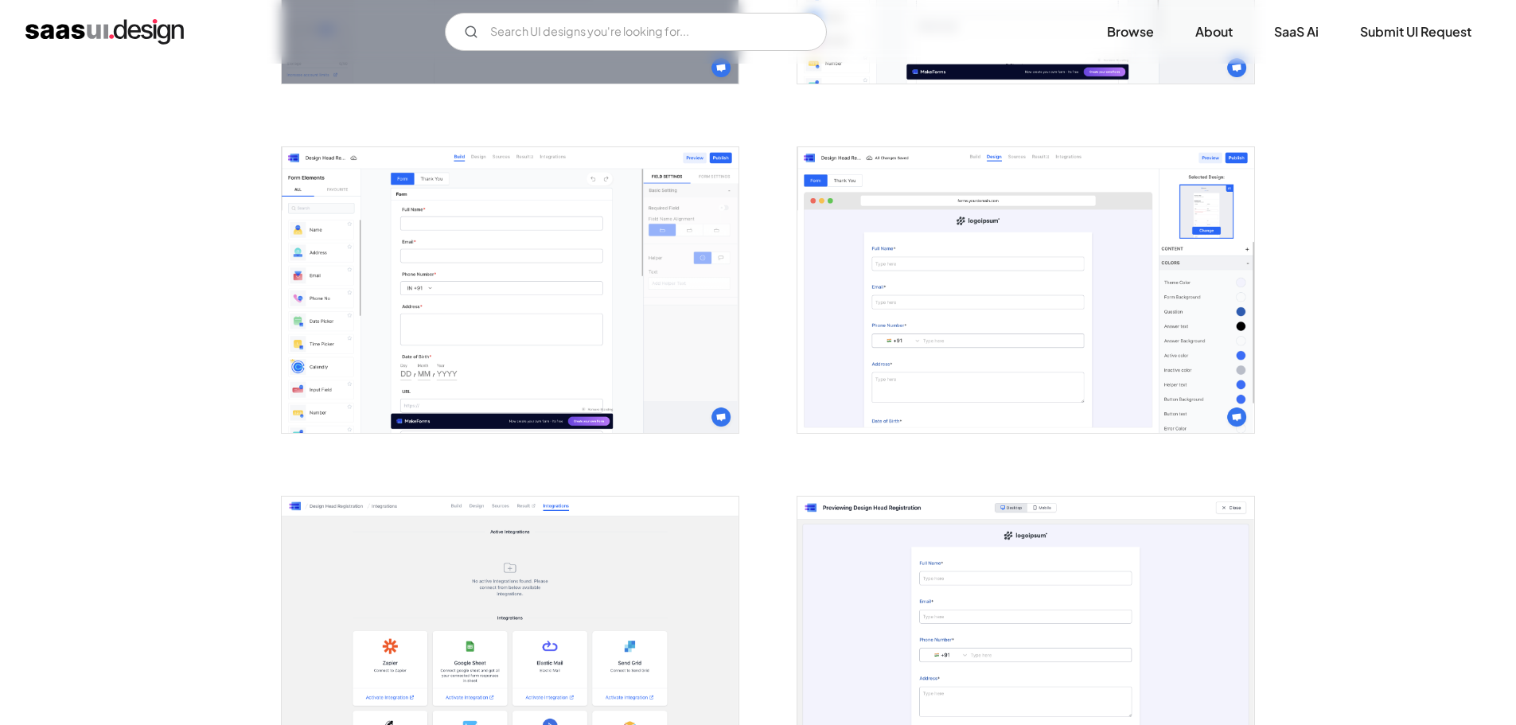
click at [555, 279] on img "open lightbox" at bounding box center [510, 290] width 457 height 286
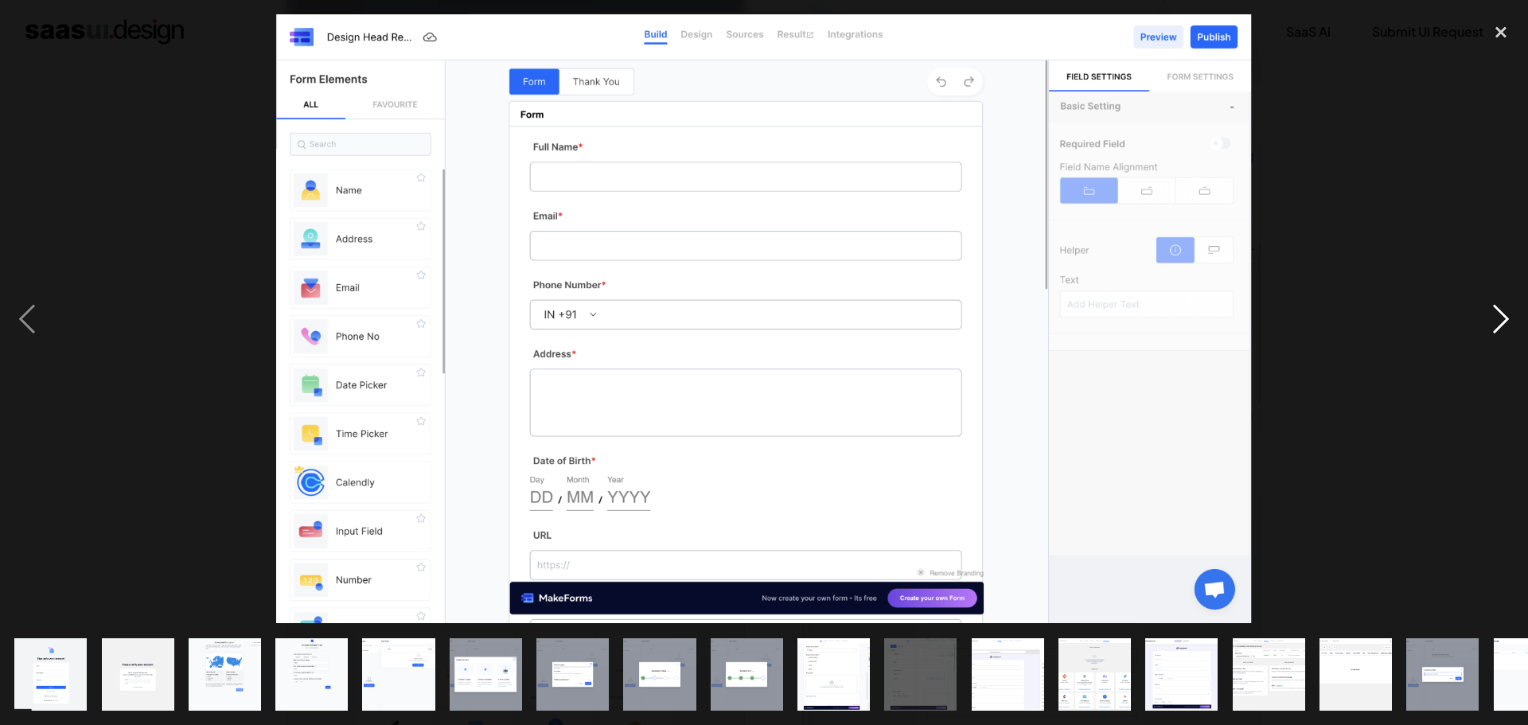
click at [1493, 324] on div "next image" at bounding box center [1501, 318] width 54 height 609
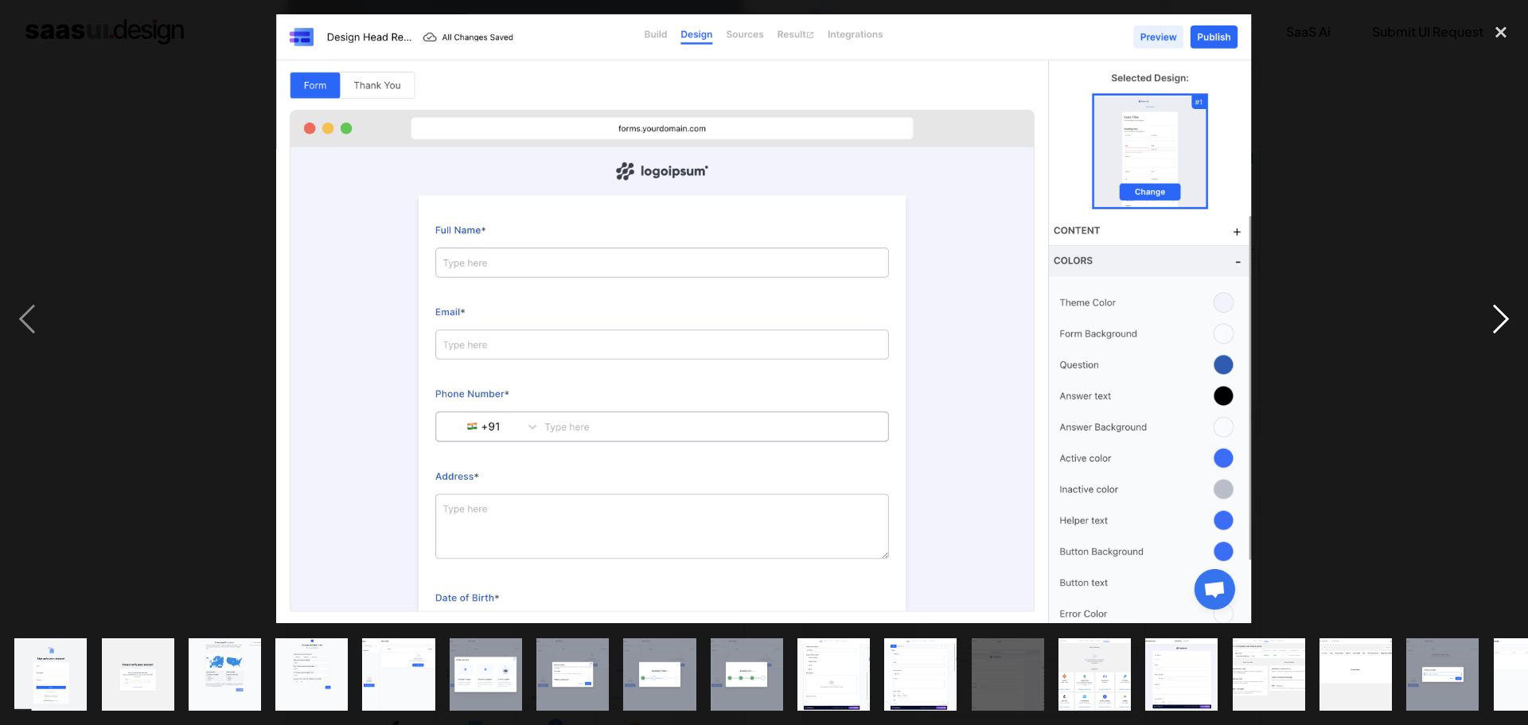
click at [1494, 300] on div "next image" at bounding box center [1501, 318] width 54 height 609
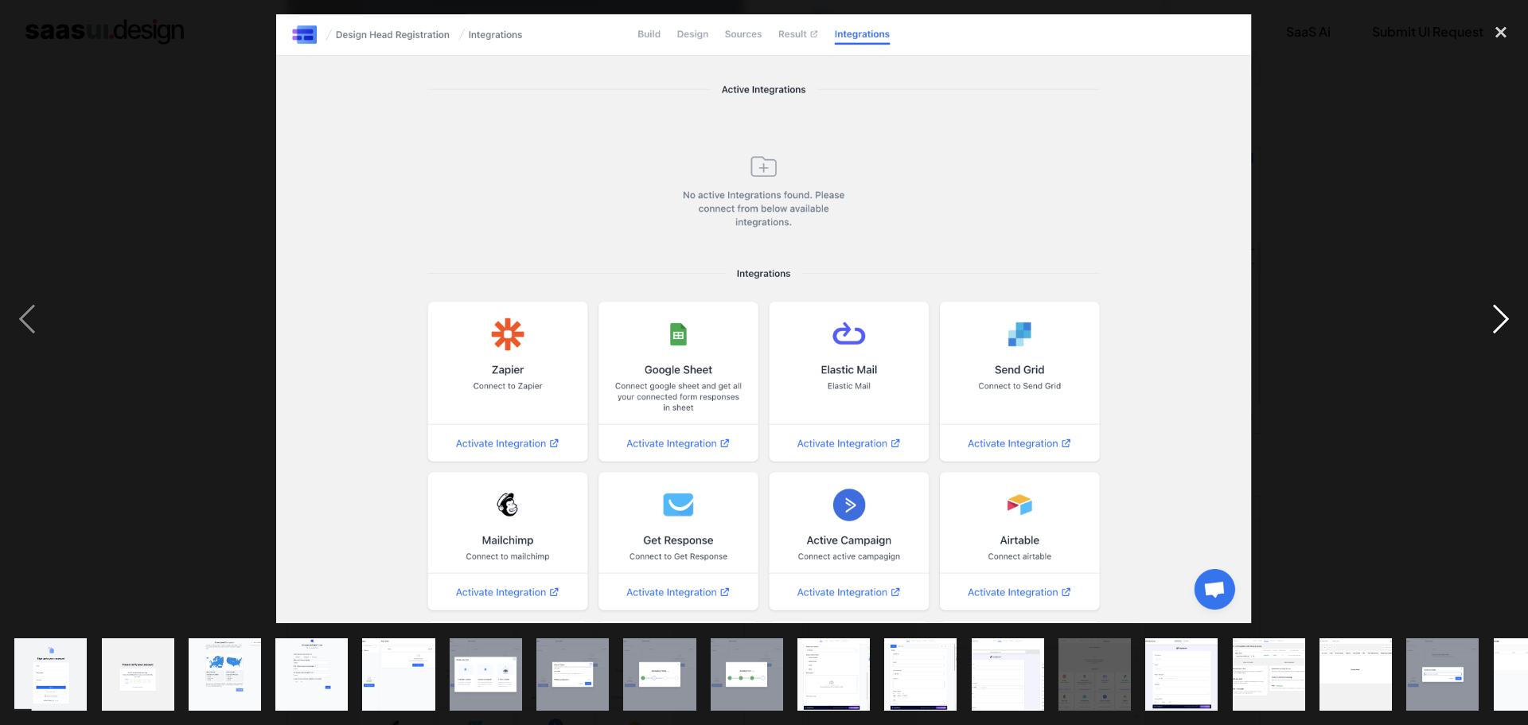
click at [1507, 335] on div "next image" at bounding box center [1501, 318] width 54 height 609
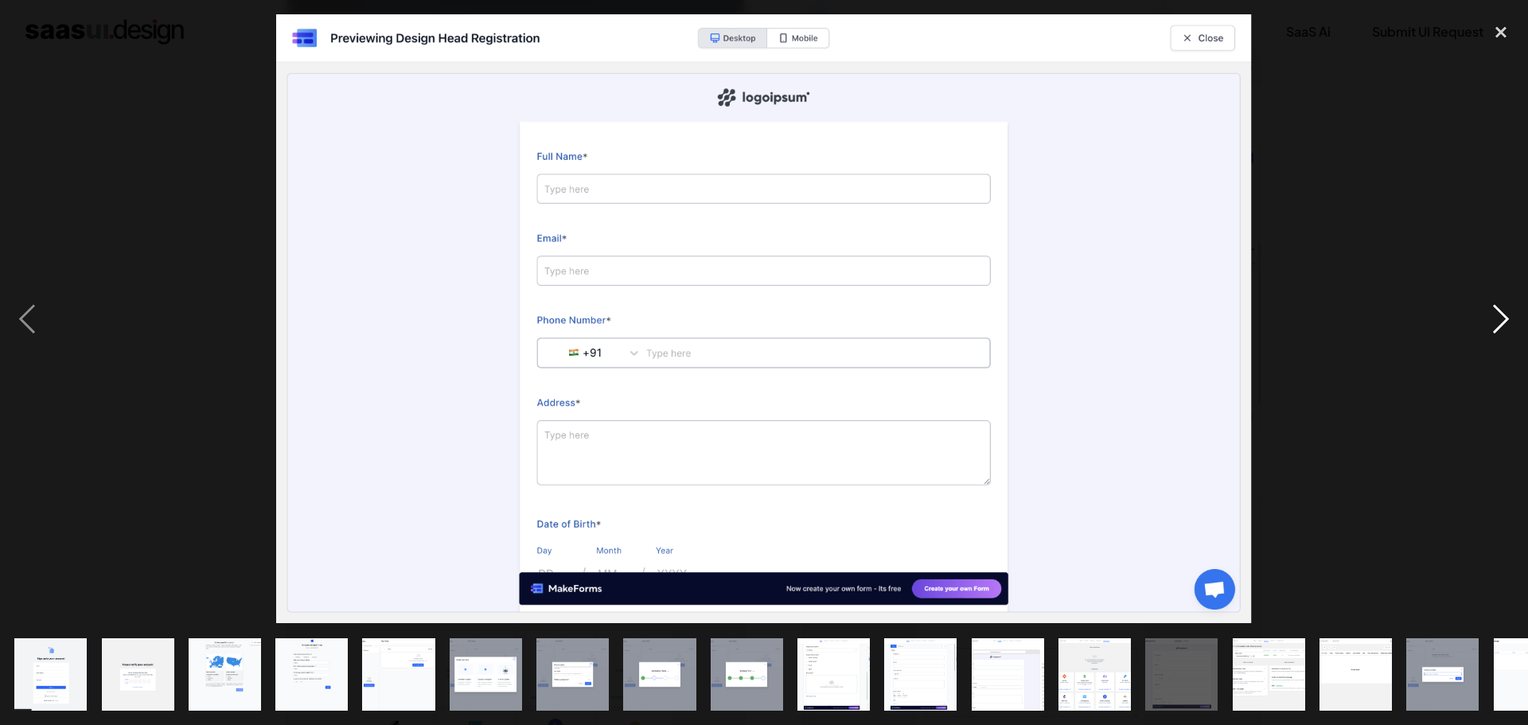
click at [1507, 335] on div "next image" at bounding box center [1501, 318] width 54 height 609
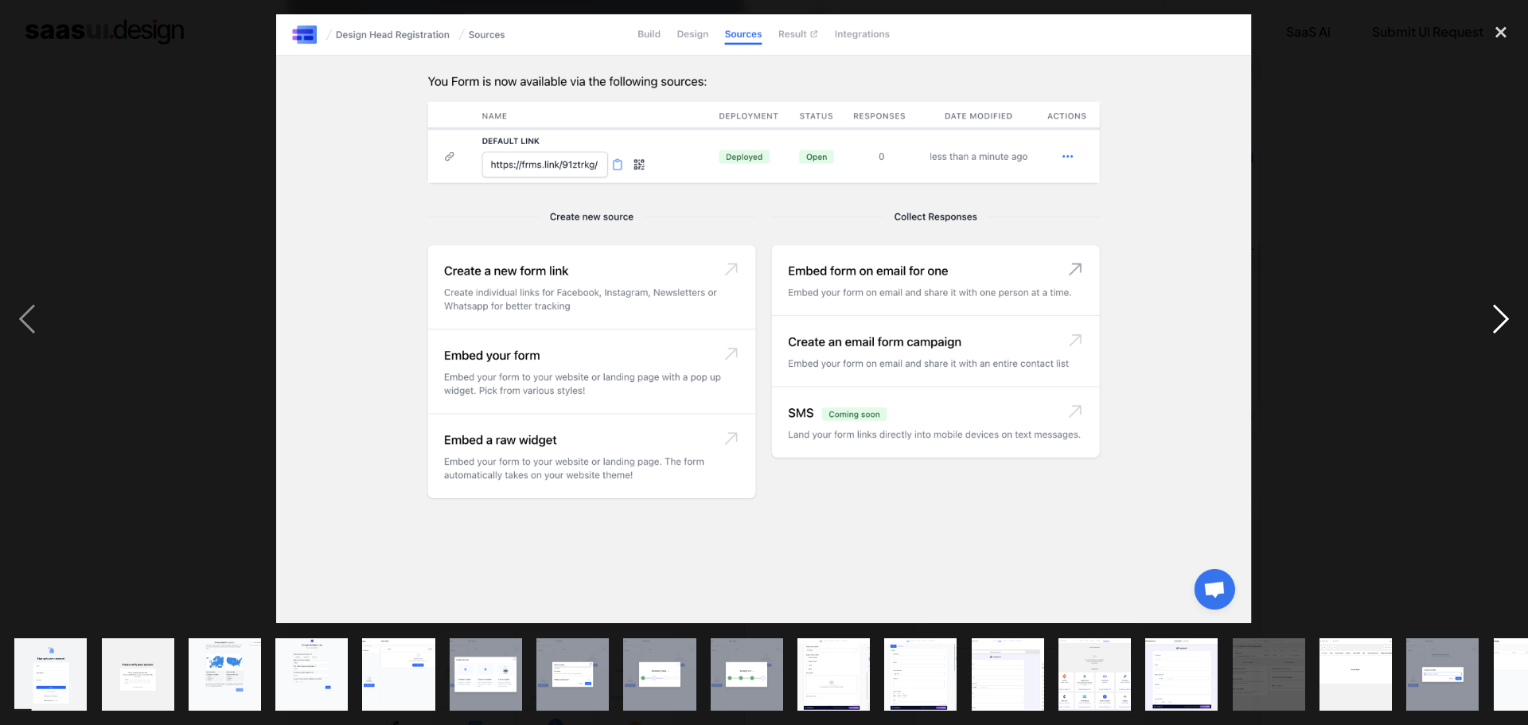
click at [1507, 335] on div "next image" at bounding box center [1501, 318] width 54 height 609
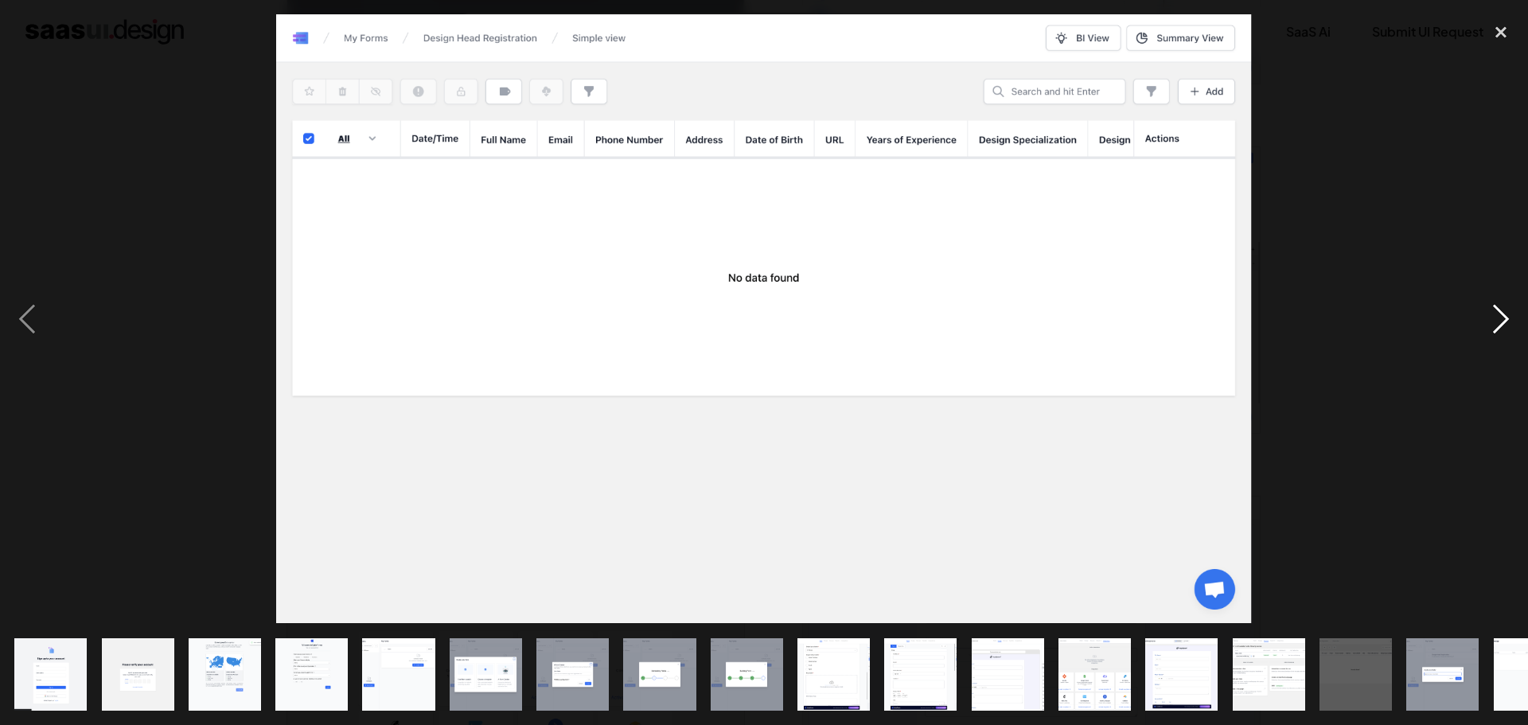
click at [1515, 340] on div "next image" at bounding box center [1501, 318] width 54 height 609
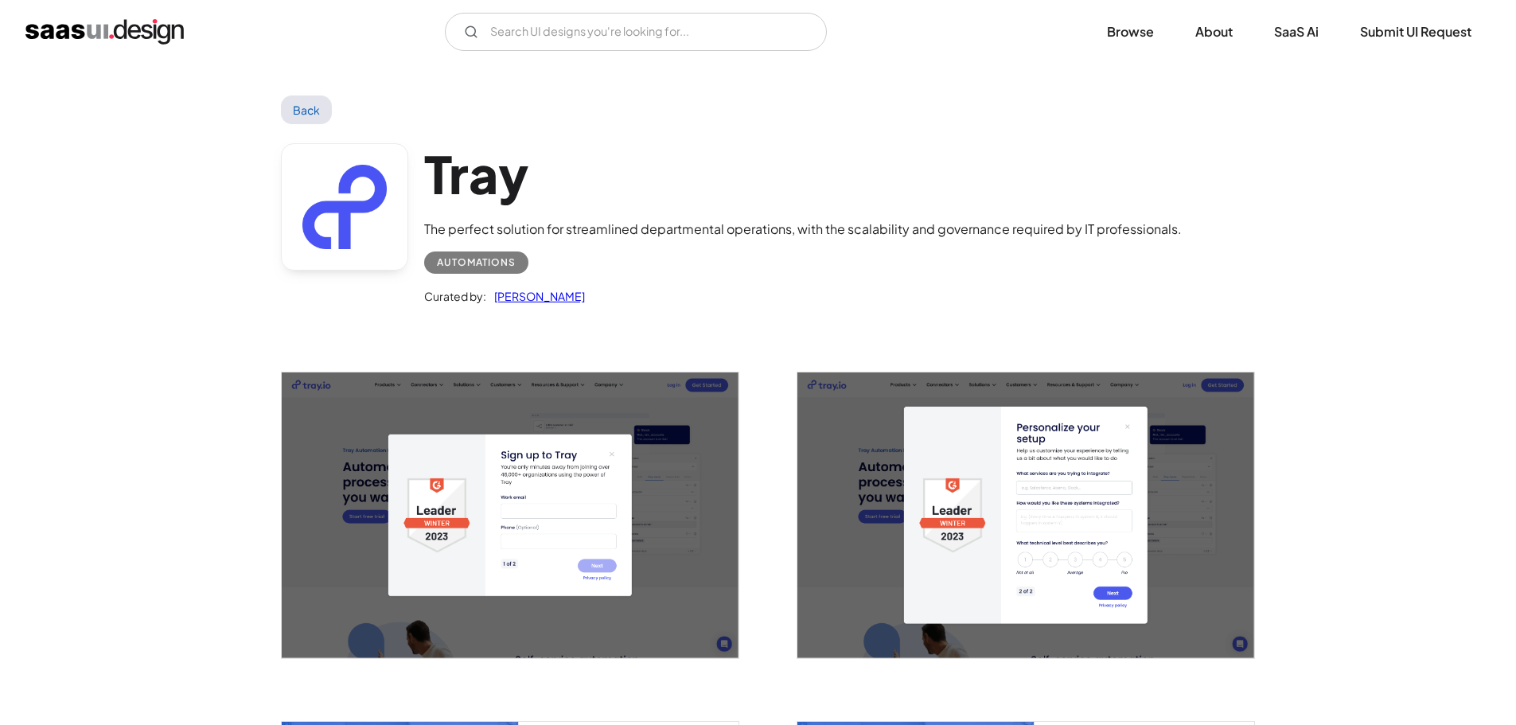
click at [635, 453] on img "open lightbox" at bounding box center [510, 515] width 457 height 286
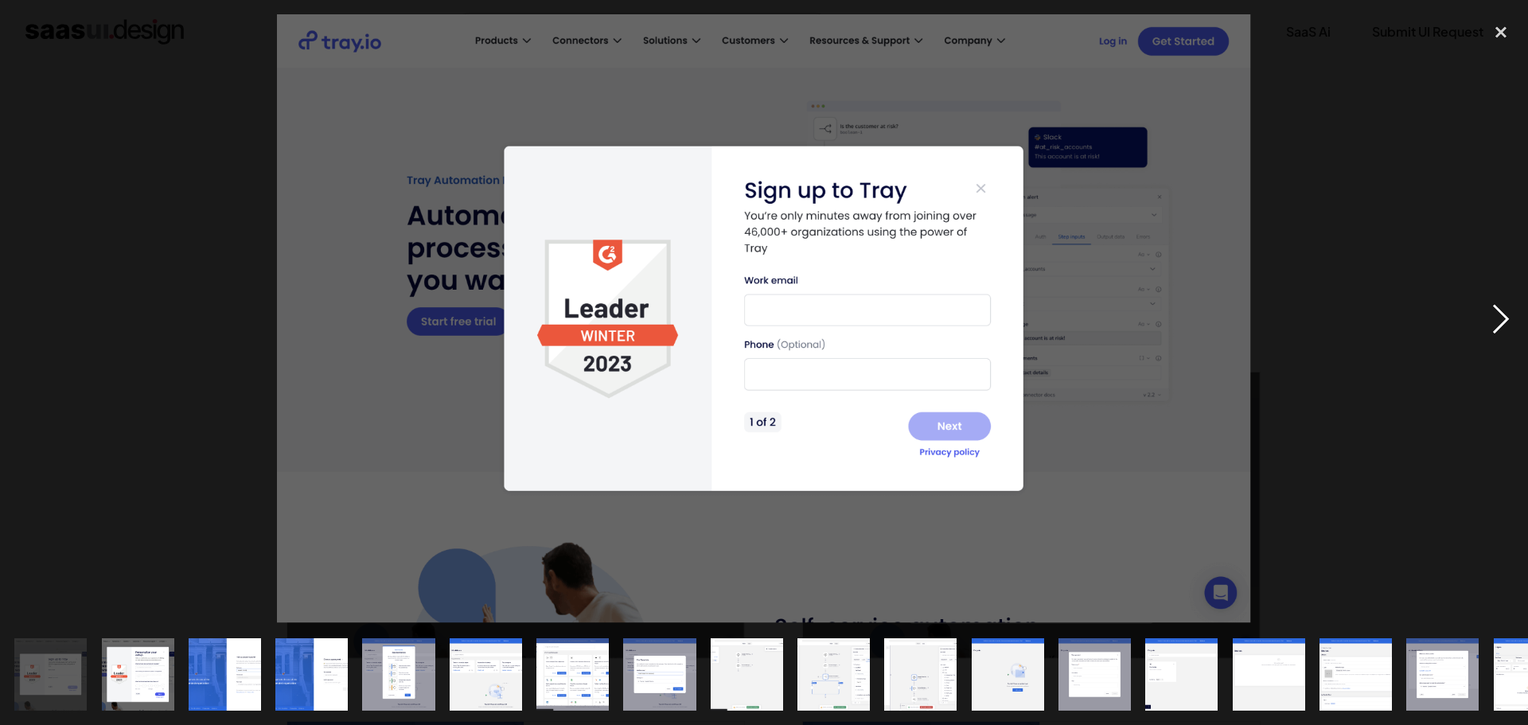
click at [1494, 325] on div "next image" at bounding box center [1501, 318] width 54 height 609
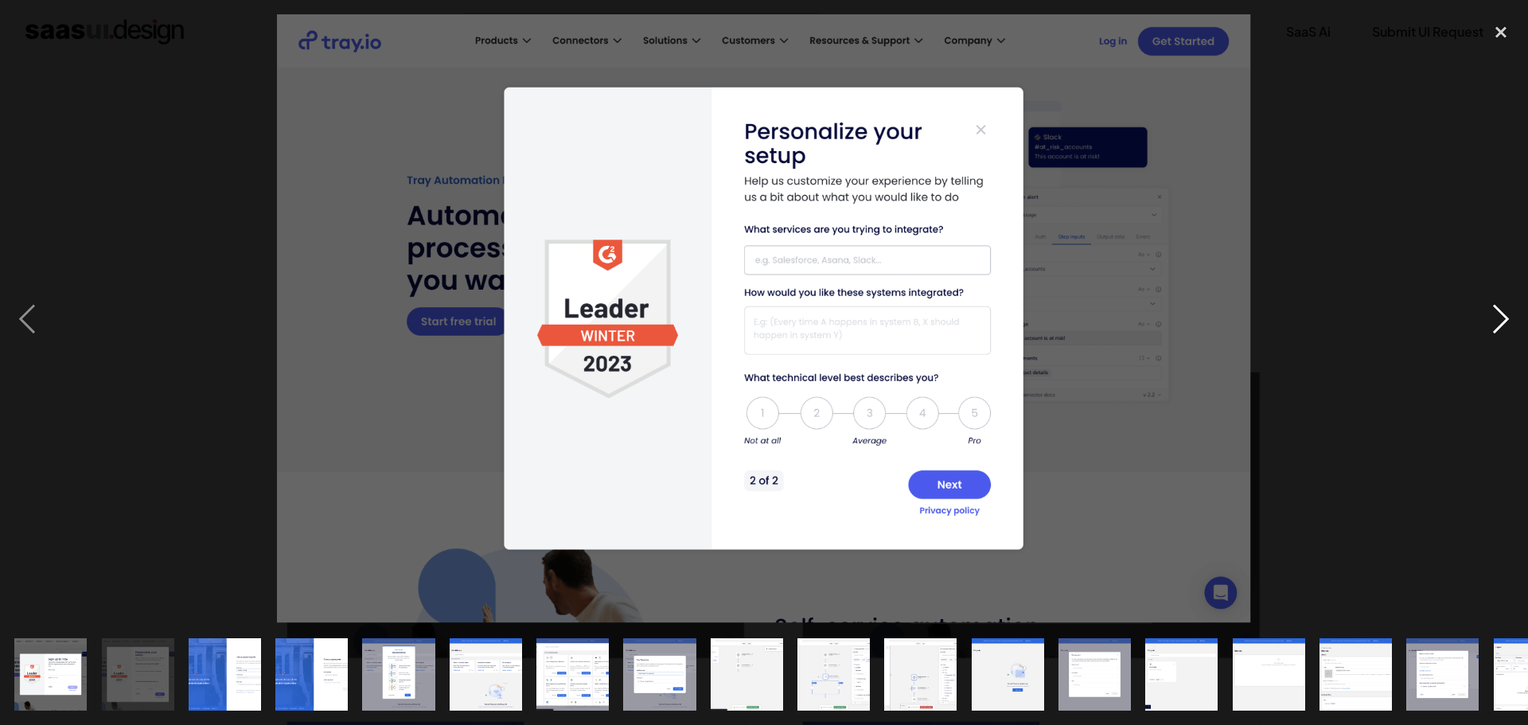
click at [1493, 328] on div "next image" at bounding box center [1501, 318] width 54 height 609
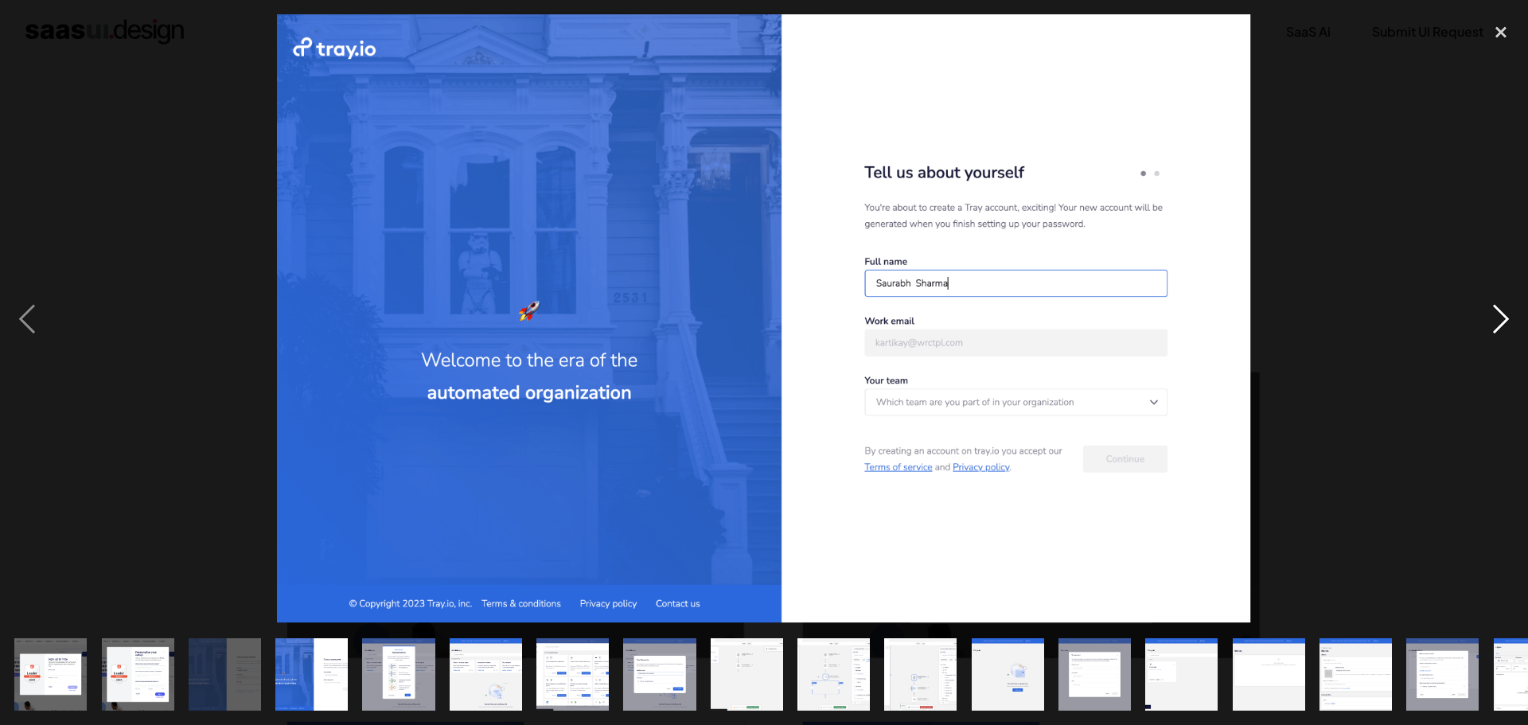
click at [1495, 324] on div "next image" at bounding box center [1501, 318] width 54 height 609
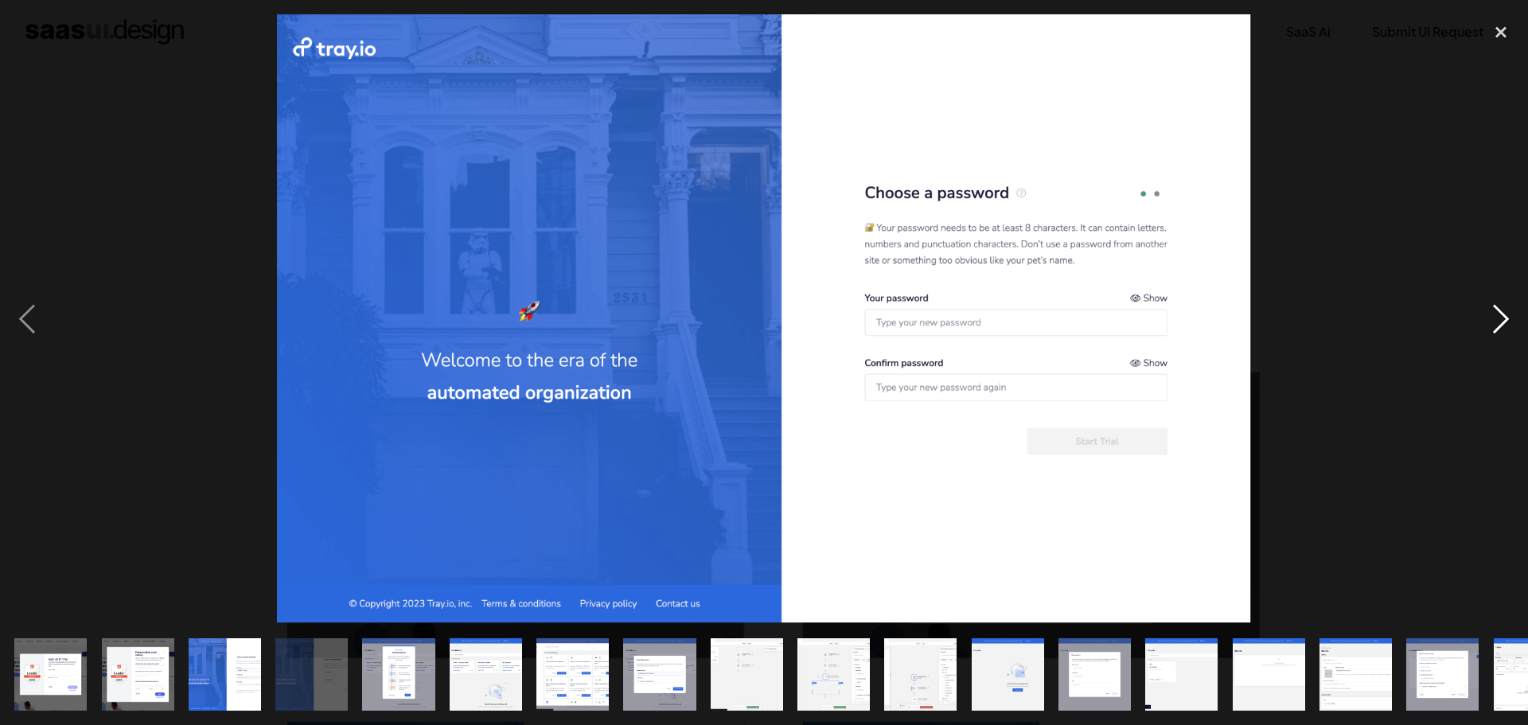
click at [1495, 323] on div "next image" at bounding box center [1501, 318] width 54 height 609
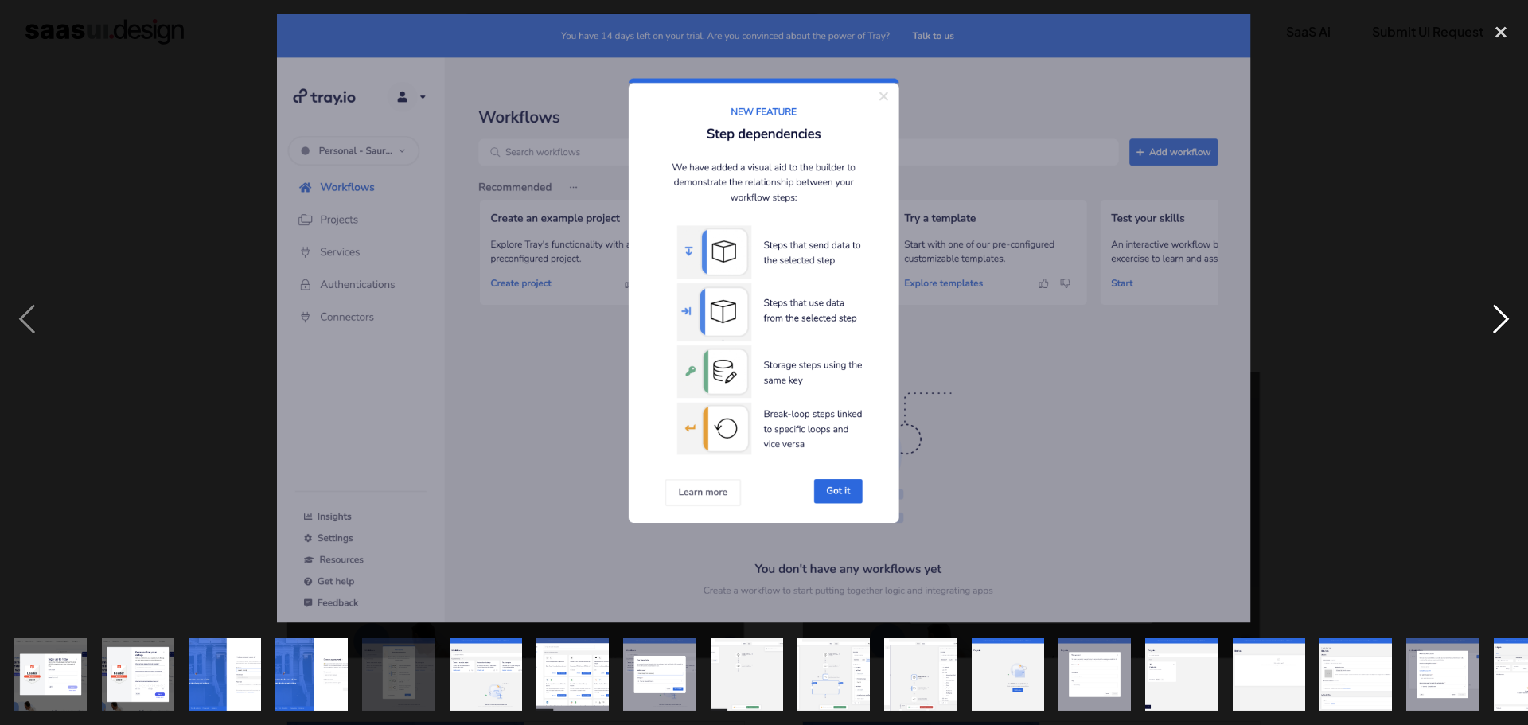
click at [1495, 323] on div "next image" at bounding box center [1501, 318] width 54 height 609
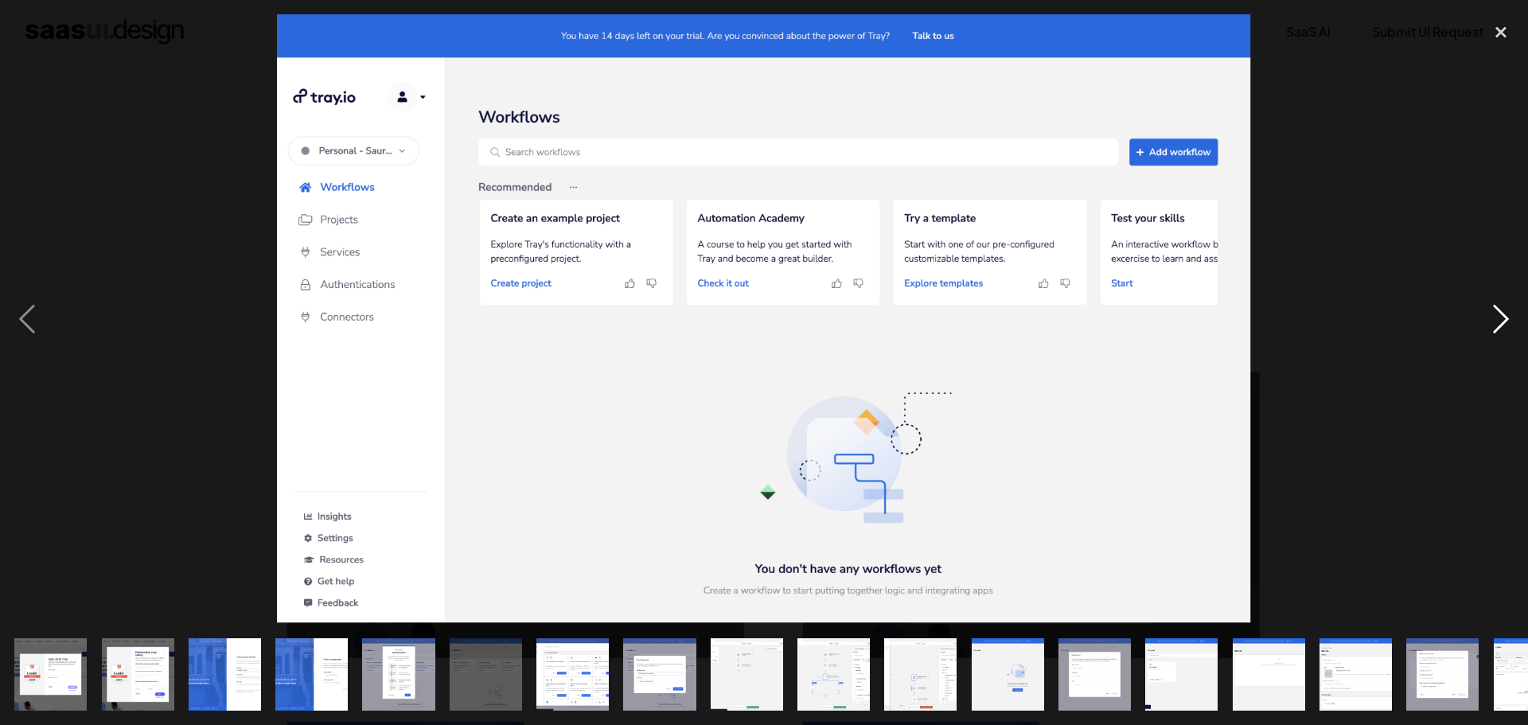
click at [1495, 323] on div "next image" at bounding box center [1501, 318] width 54 height 609
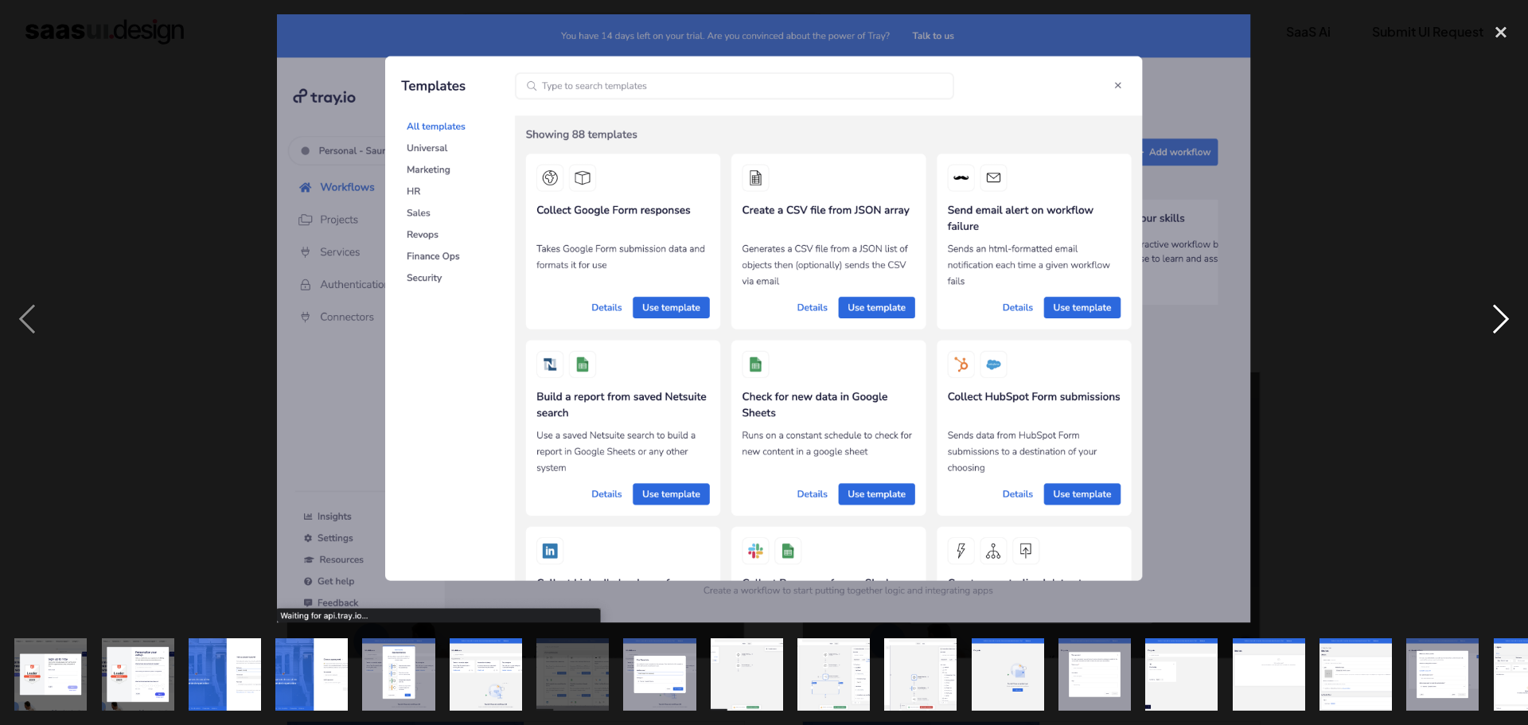
click at [1495, 323] on div "next image" at bounding box center [1501, 318] width 54 height 609
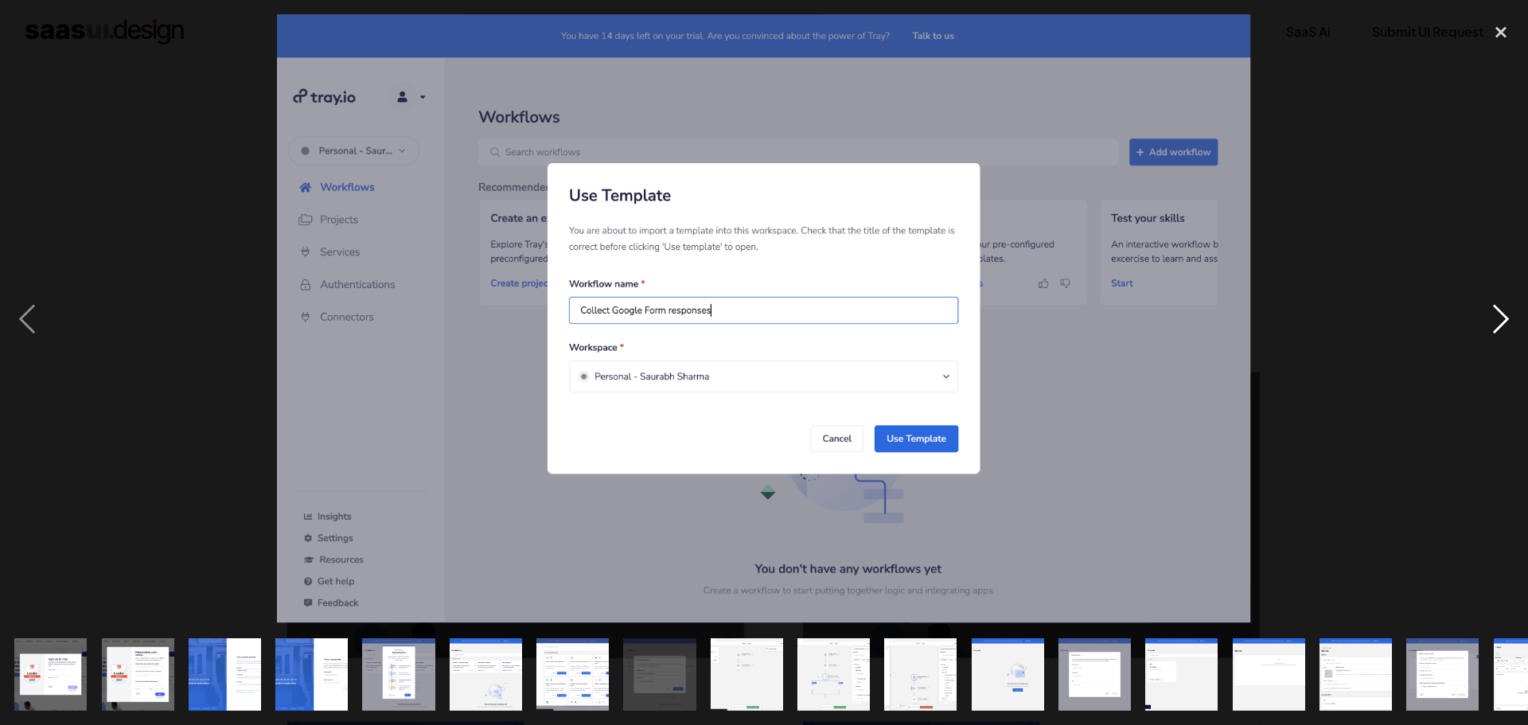
click at [1495, 323] on div "next image" at bounding box center [1501, 318] width 54 height 609
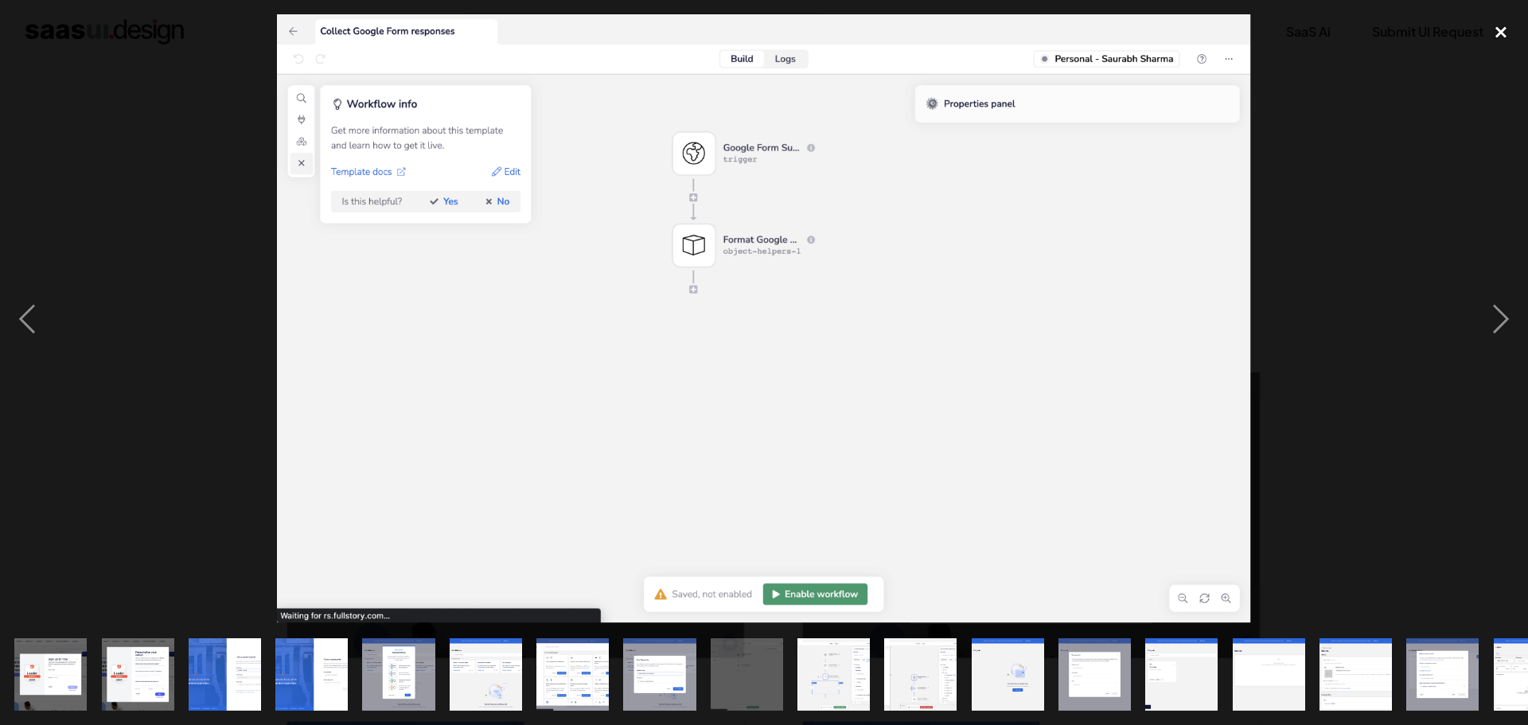
click at [1503, 21] on div "close lightbox" at bounding box center [1501, 31] width 54 height 35
